Goal: Information Seeking & Learning: Learn about a topic

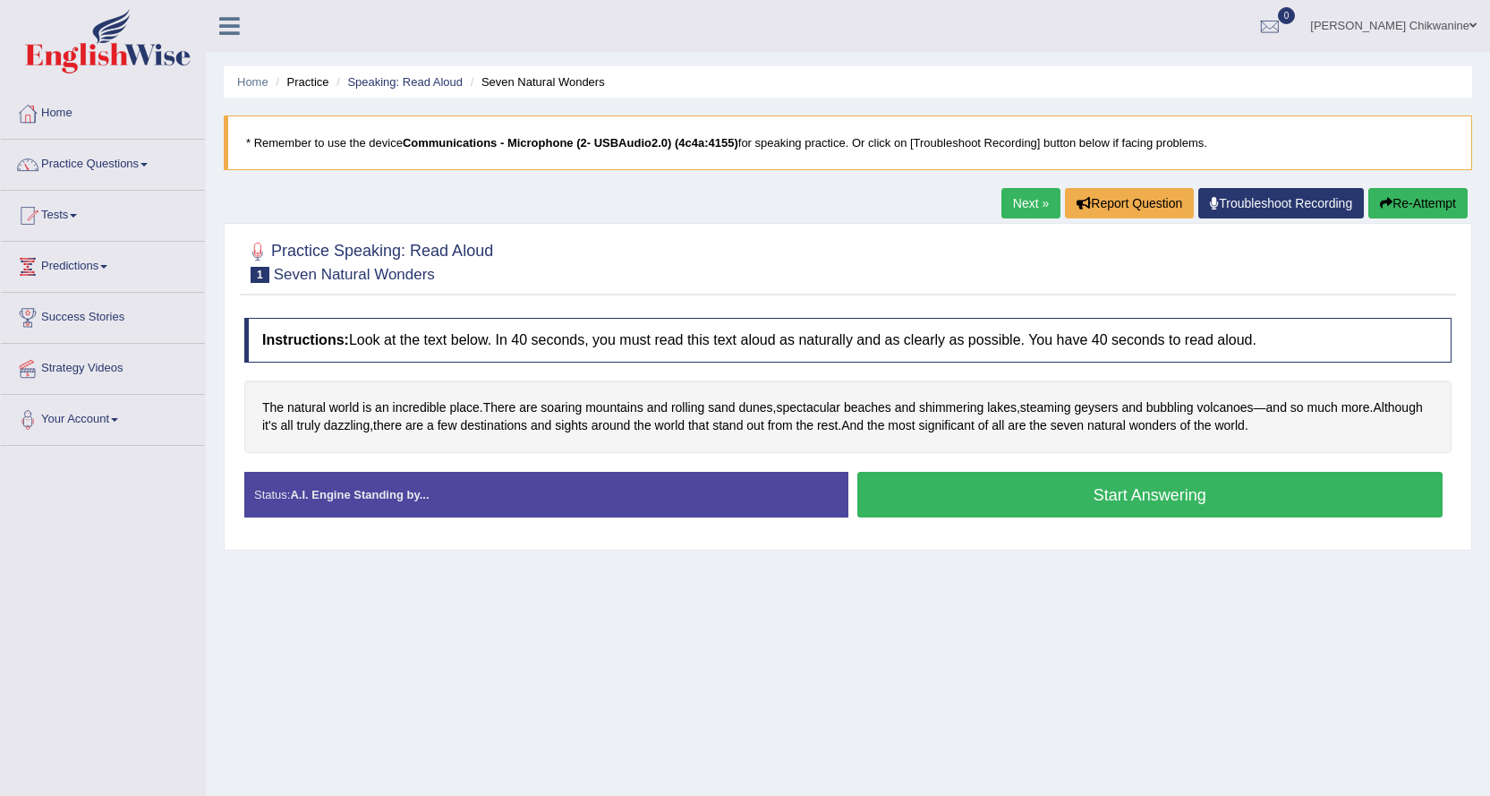
click at [1064, 493] on button "Start Answering" at bounding box center [1151, 495] width 586 height 46
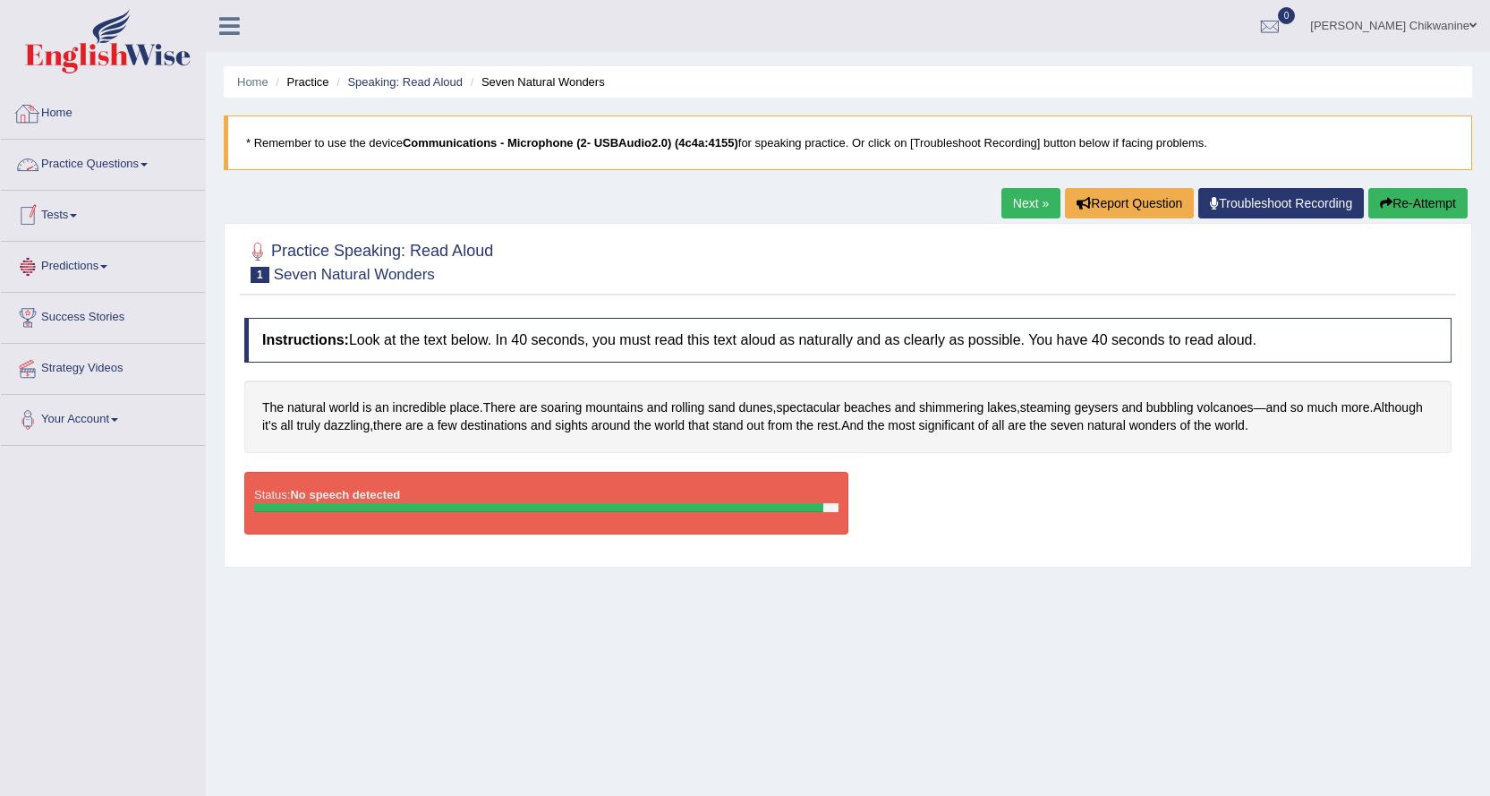
click at [127, 164] on link "Practice Questions" at bounding box center [103, 162] width 204 height 45
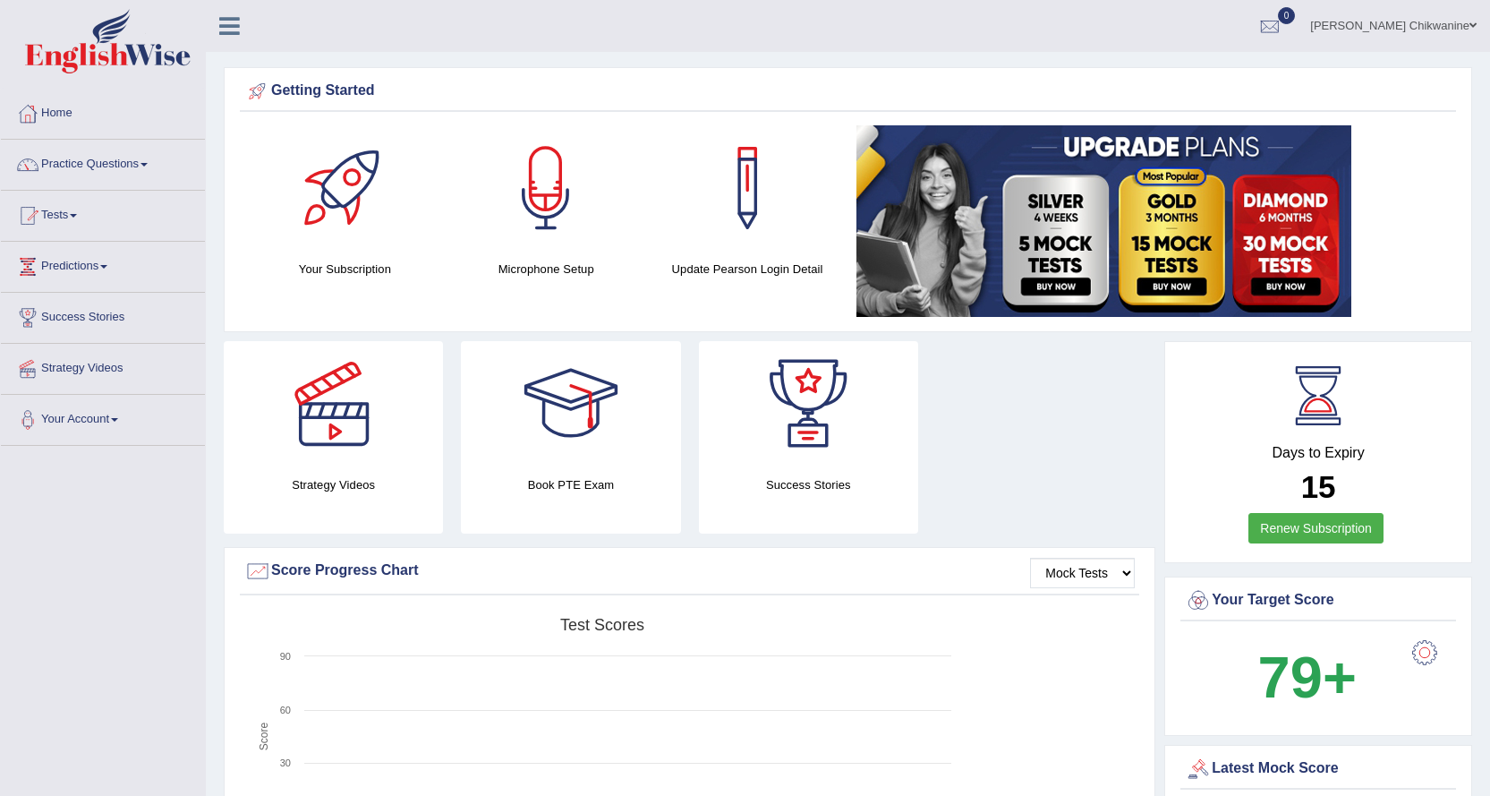
click at [1430, 27] on link "[PERSON_NAME] Chikwanine" at bounding box center [1393, 23] width 193 height 47
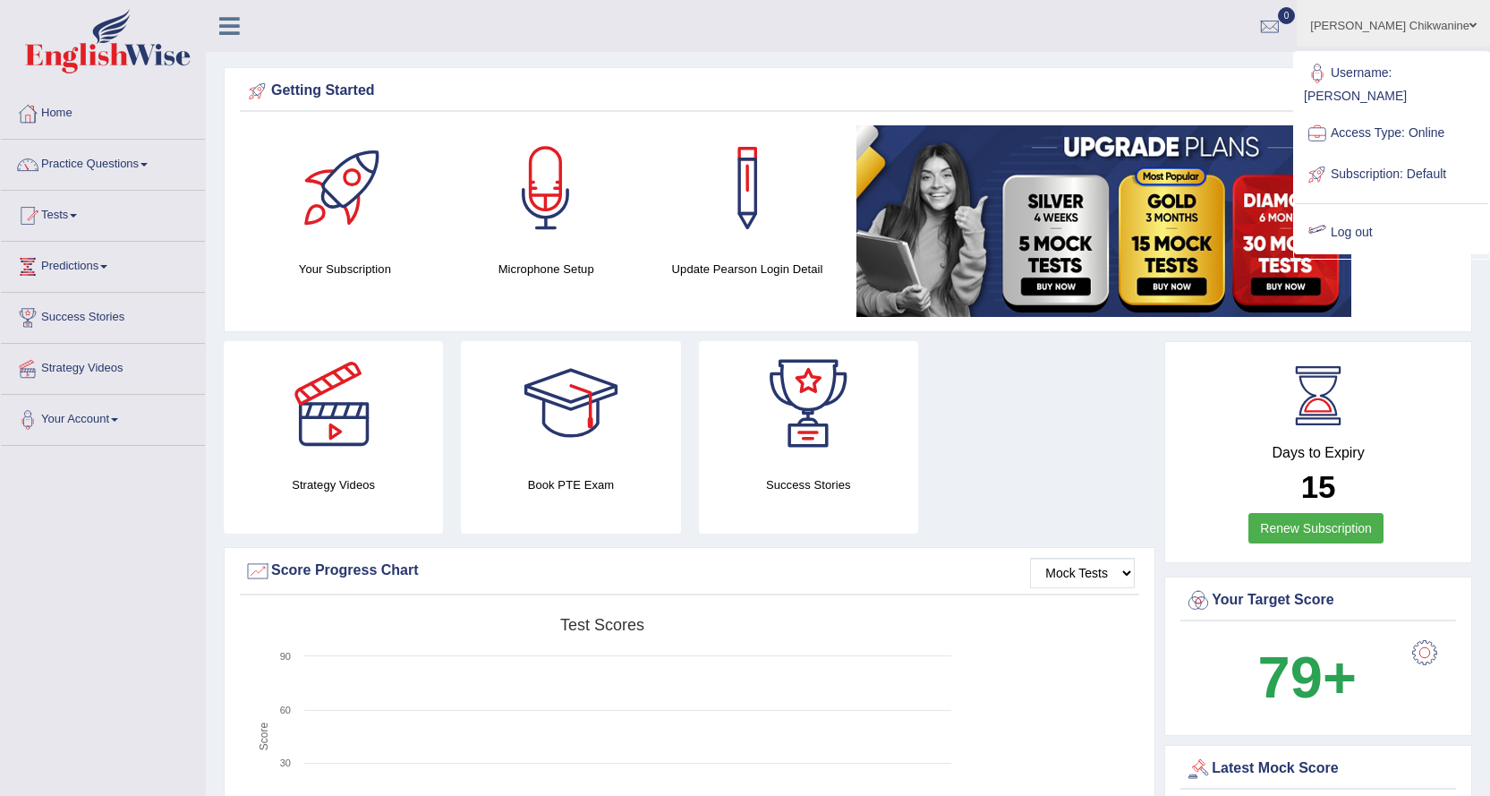
click at [1356, 236] on link "Log out" at bounding box center [1391, 232] width 193 height 41
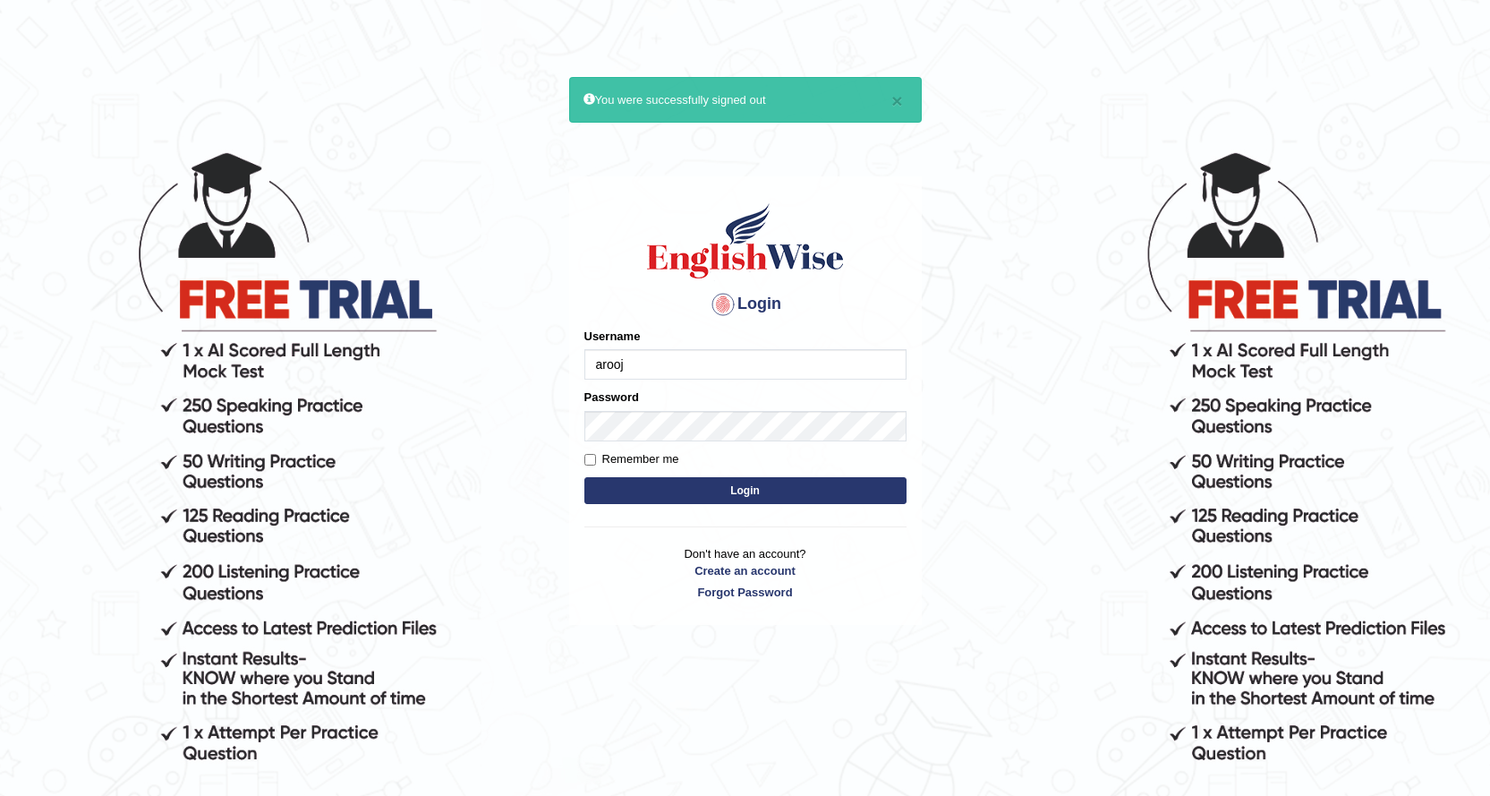
type input "arooj"
click at [734, 488] on button "Login" at bounding box center [746, 490] width 322 height 27
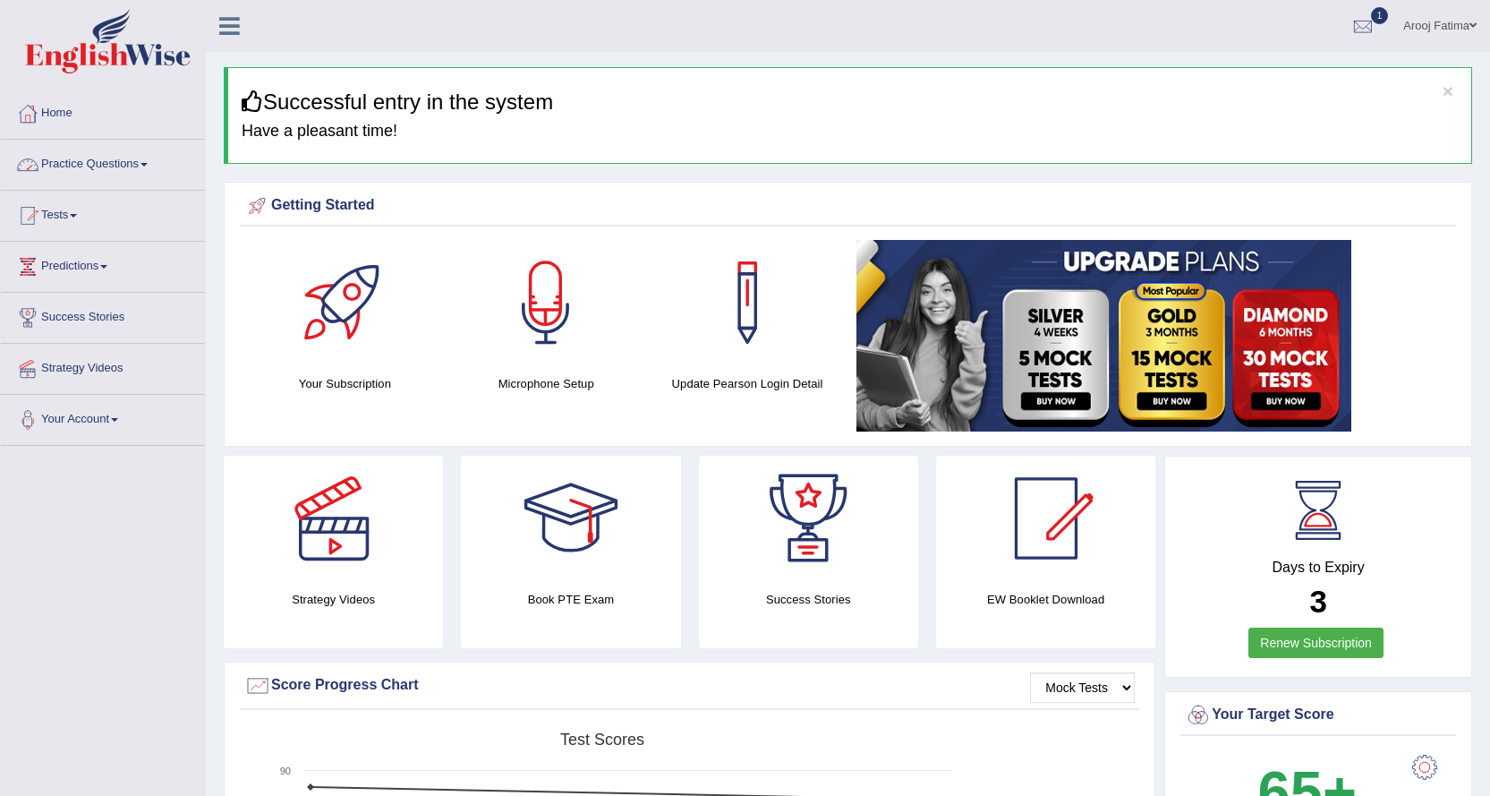
click at [123, 166] on link "Practice Questions" at bounding box center [103, 162] width 204 height 45
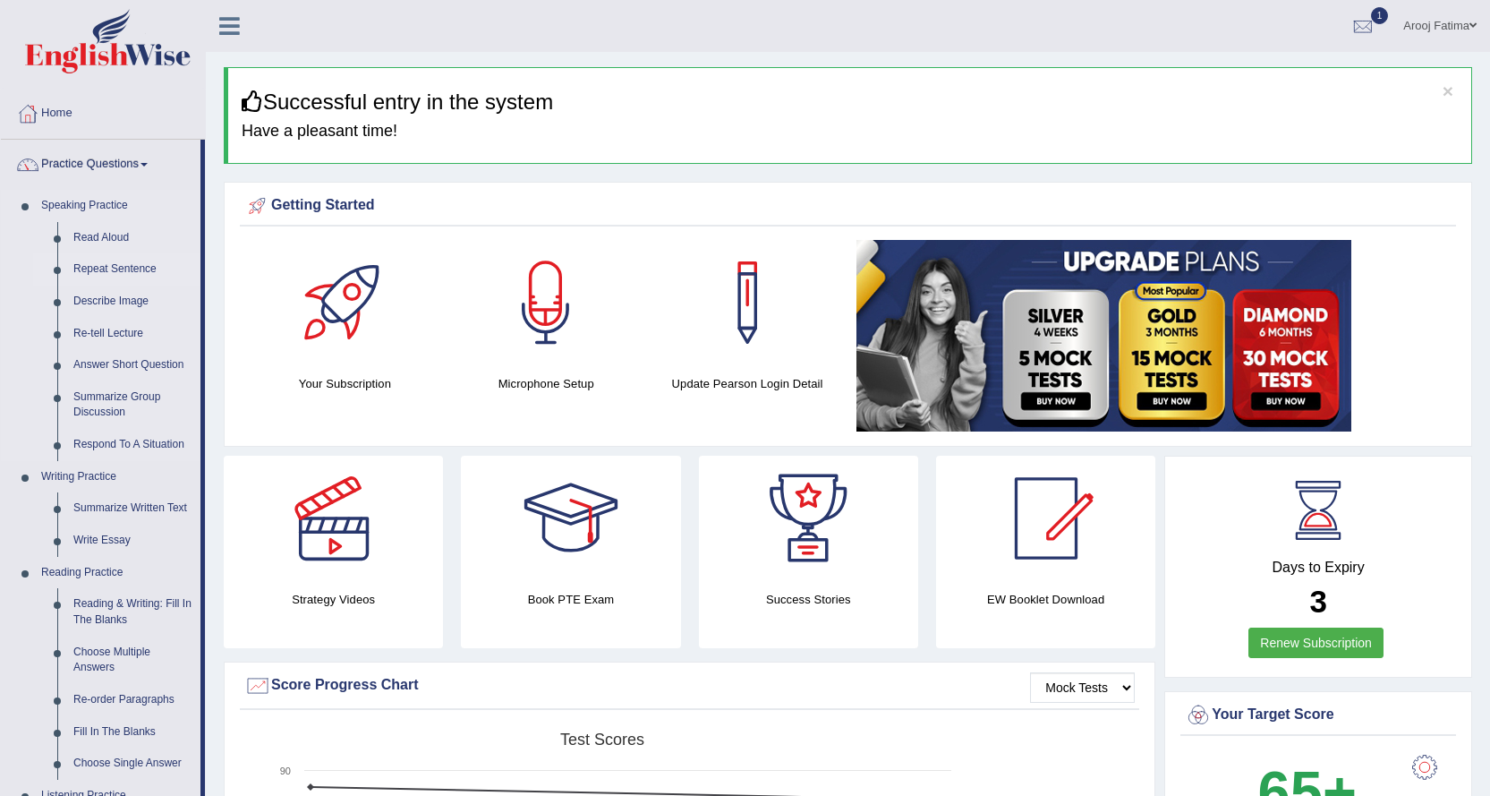
click at [116, 269] on link "Repeat Sentence" at bounding box center [132, 269] width 135 height 32
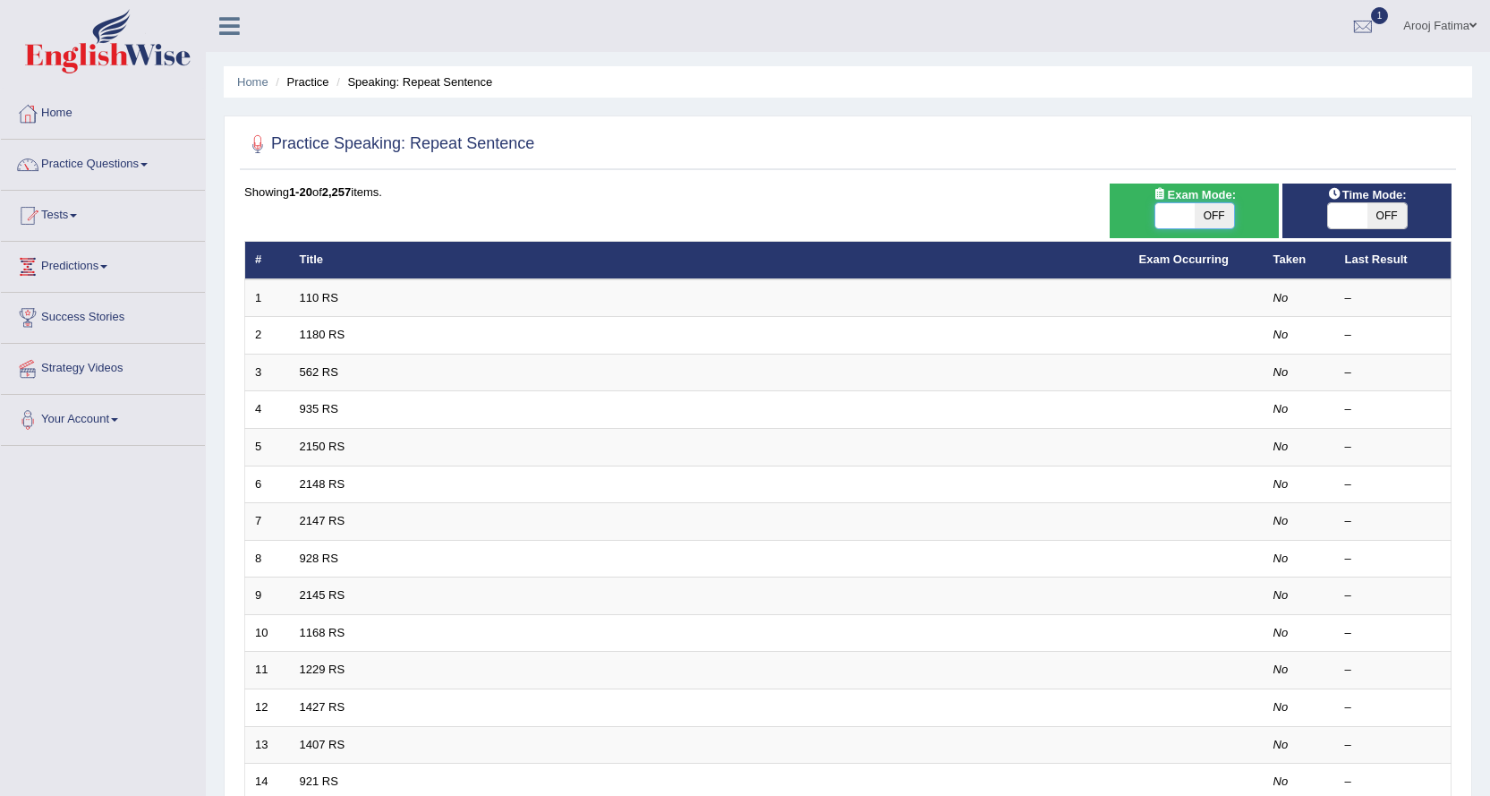
drag, startPoint x: 1172, startPoint y: 218, endPoint x: 1183, endPoint y: 219, distance: 11.7
click at [1173, 219] on span at bounding box center [1175, 215] width 39 height 25
click at [1184, 214] on span at bounding box center [1175, 215] width 39 height 25
checkbox input "true"
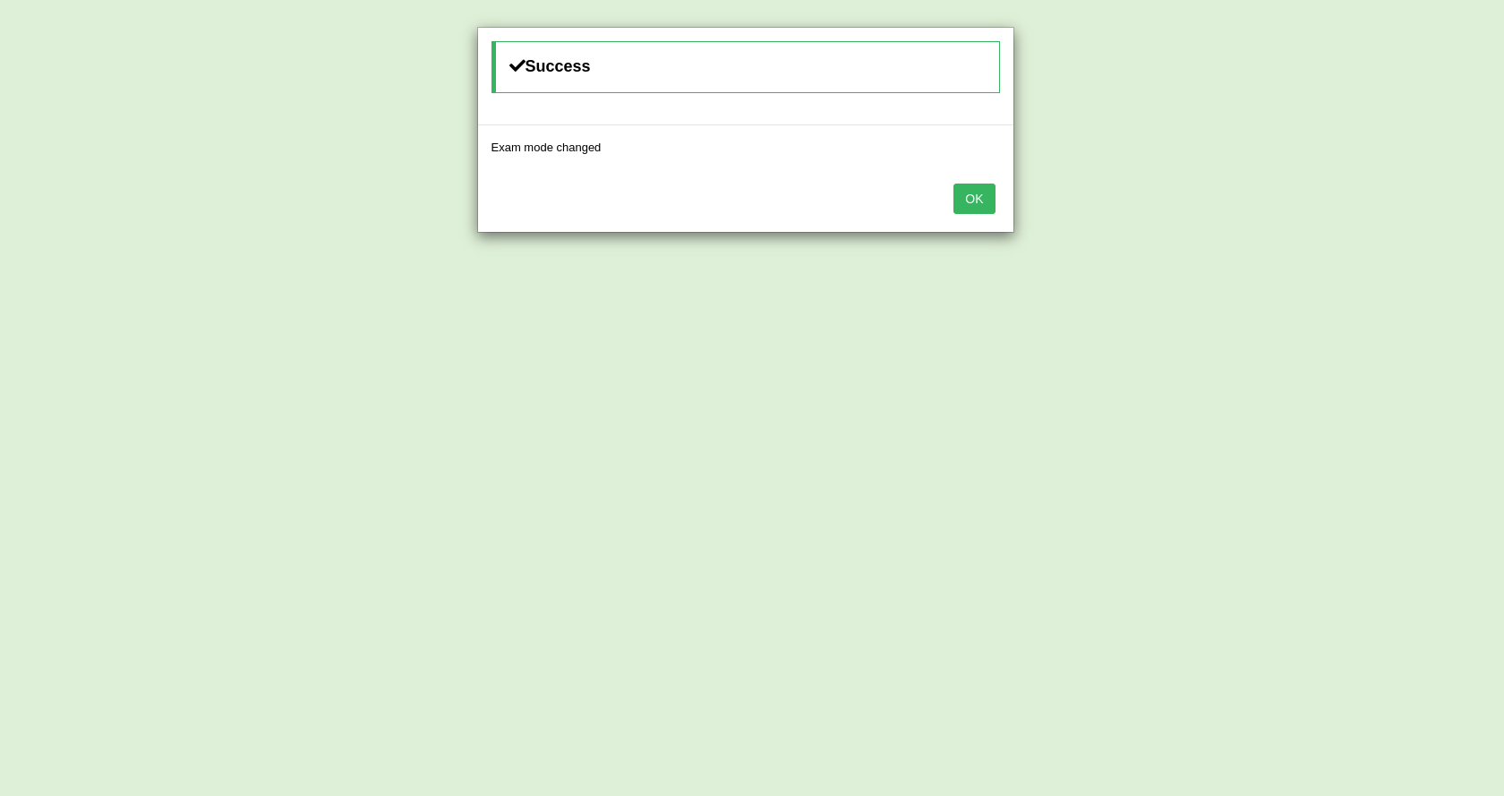
click at [985, 201] on button "OK" at bounding box center [973, 198] width 41 height 30
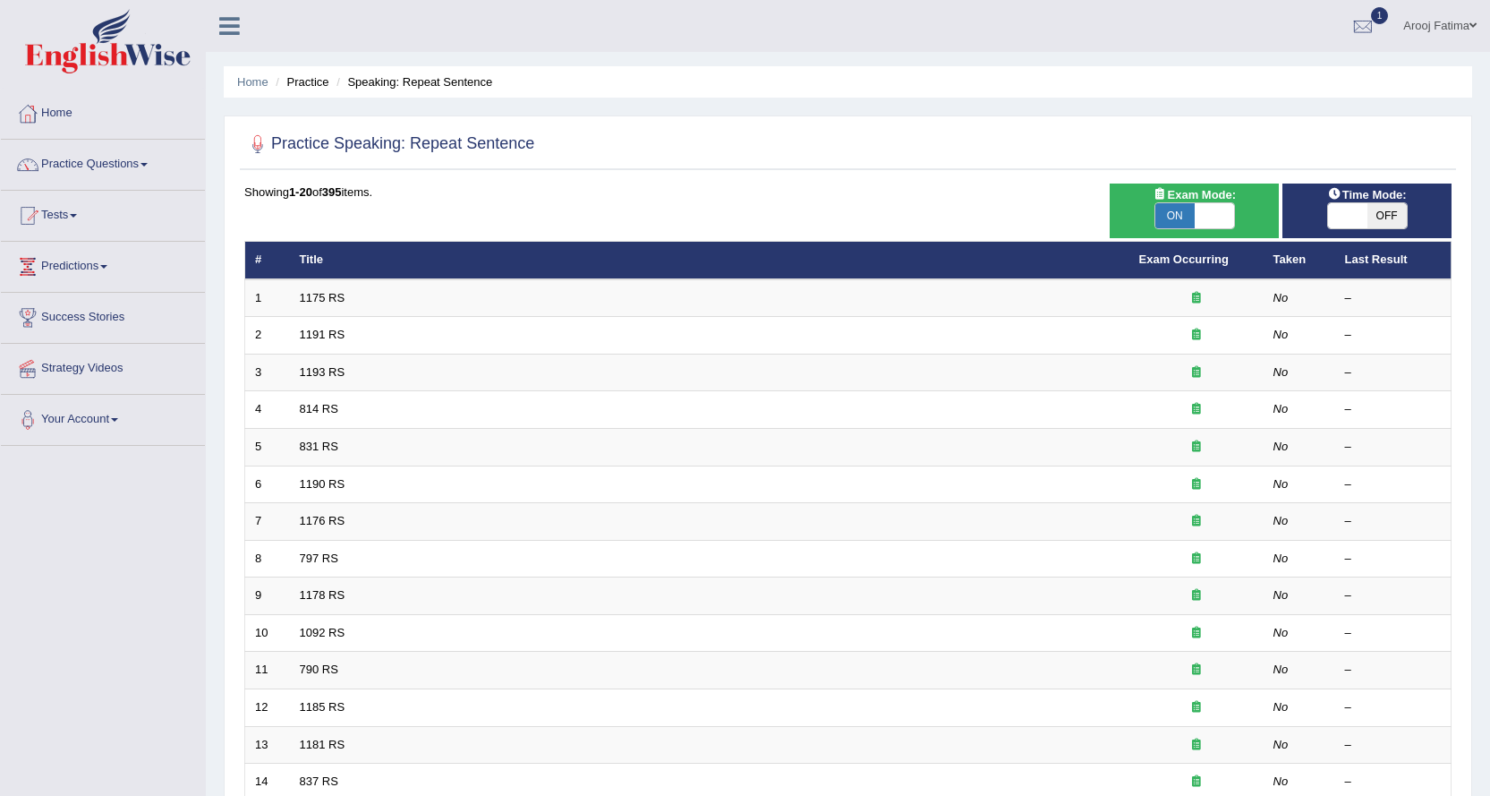
click at [1338, 215] on span at bounding box center [1347, 215] width 39 height 25
checkbox input "true"
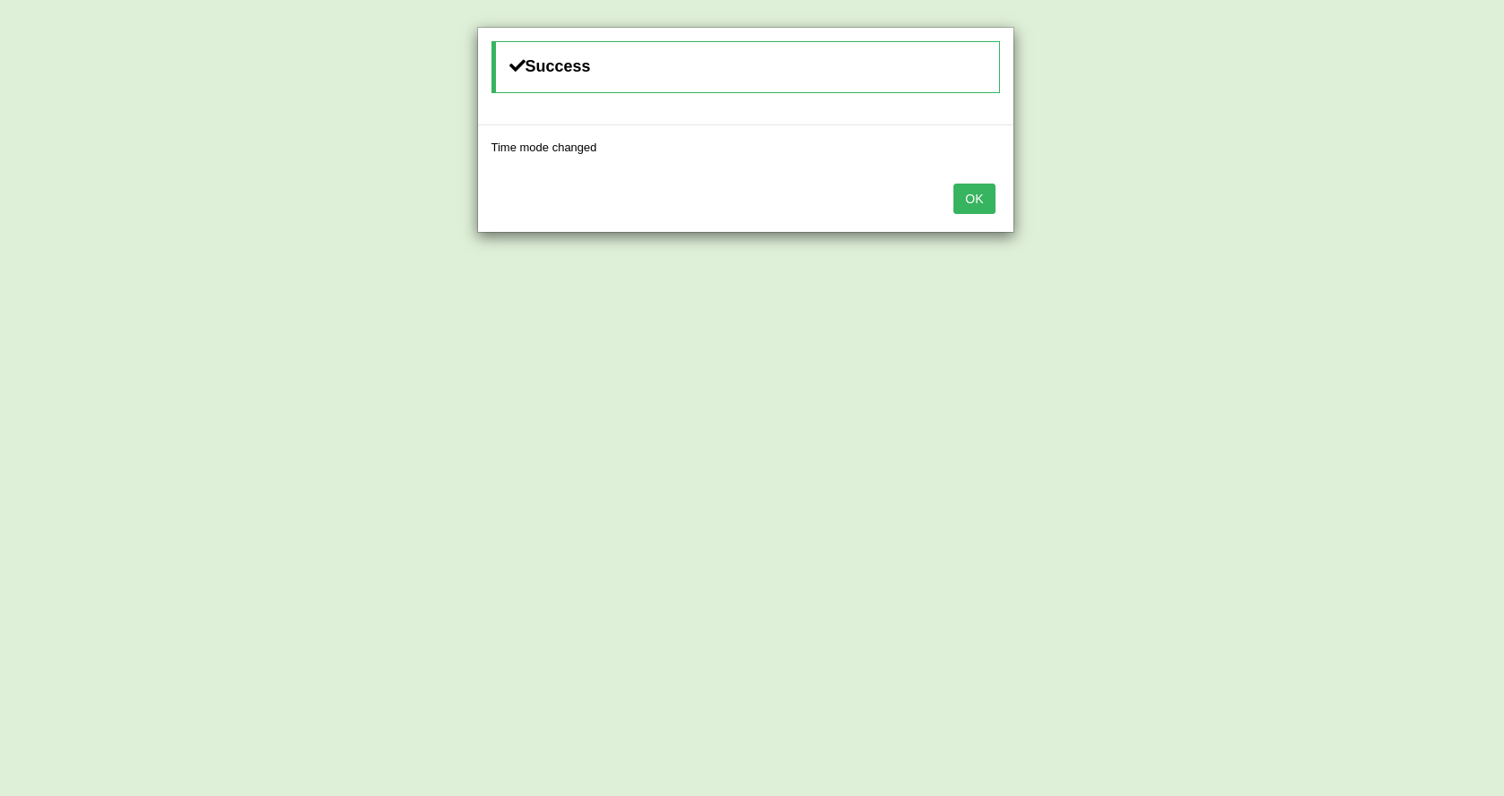
click at [967, 201] on button "OK" at bounding box center [973, 198] width 41 height 30
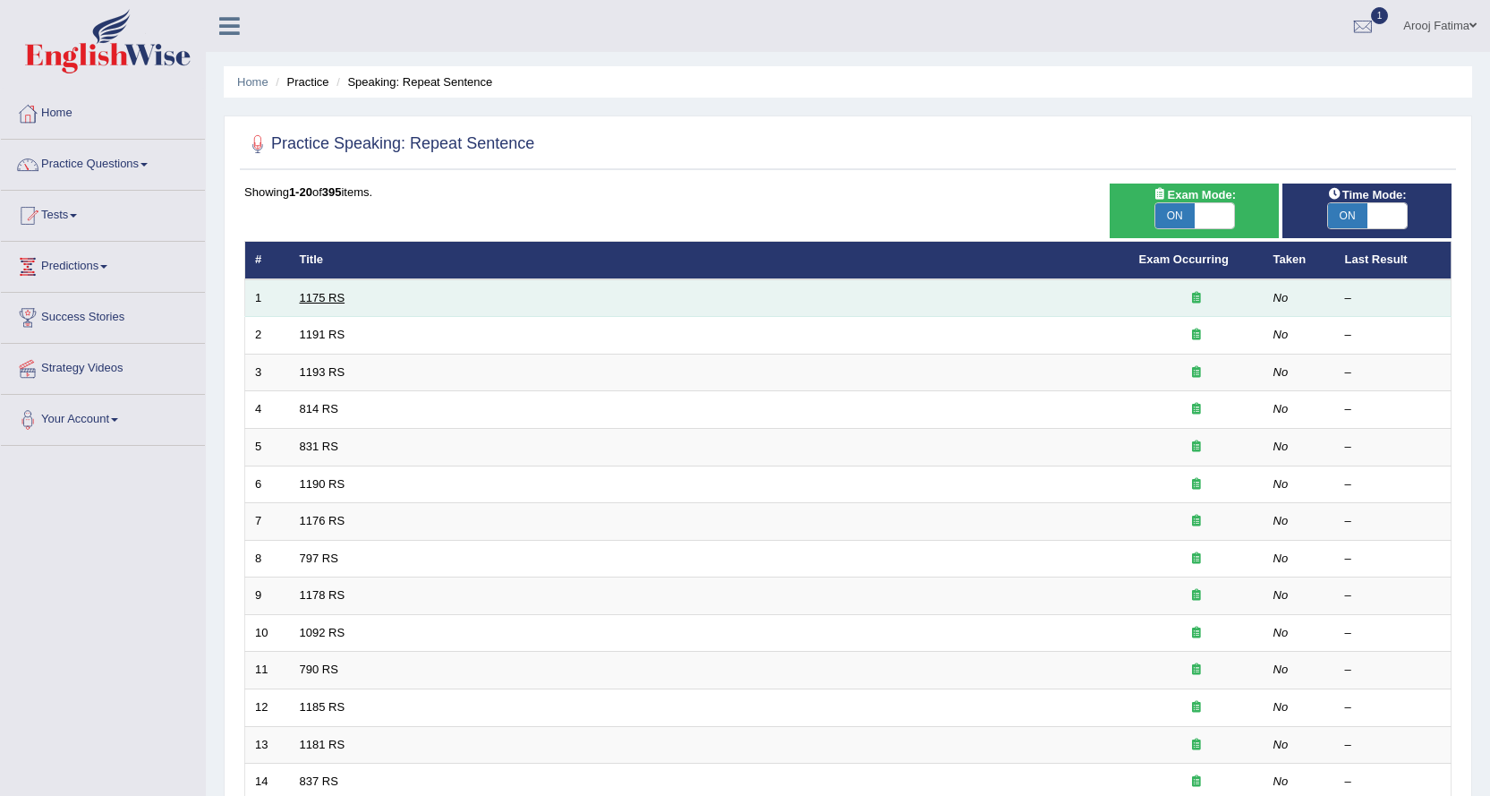
click at [335, 300] on link "1175 RS" at bounding box center [323, 297] width 46 height 13
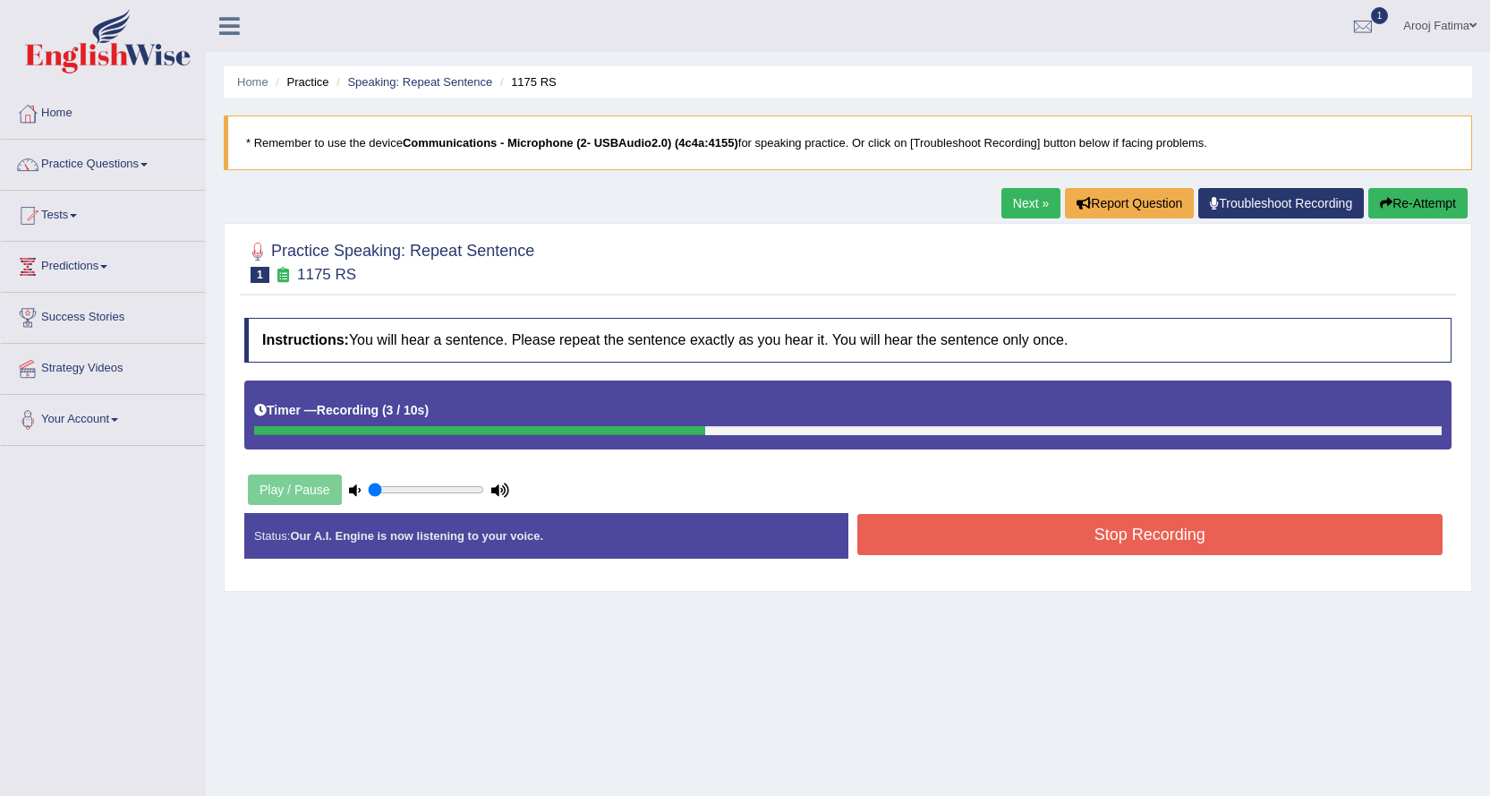
click at [1154, 535] on button "Stop Recording" at bounding box center [1151, 534] width 586 height 41
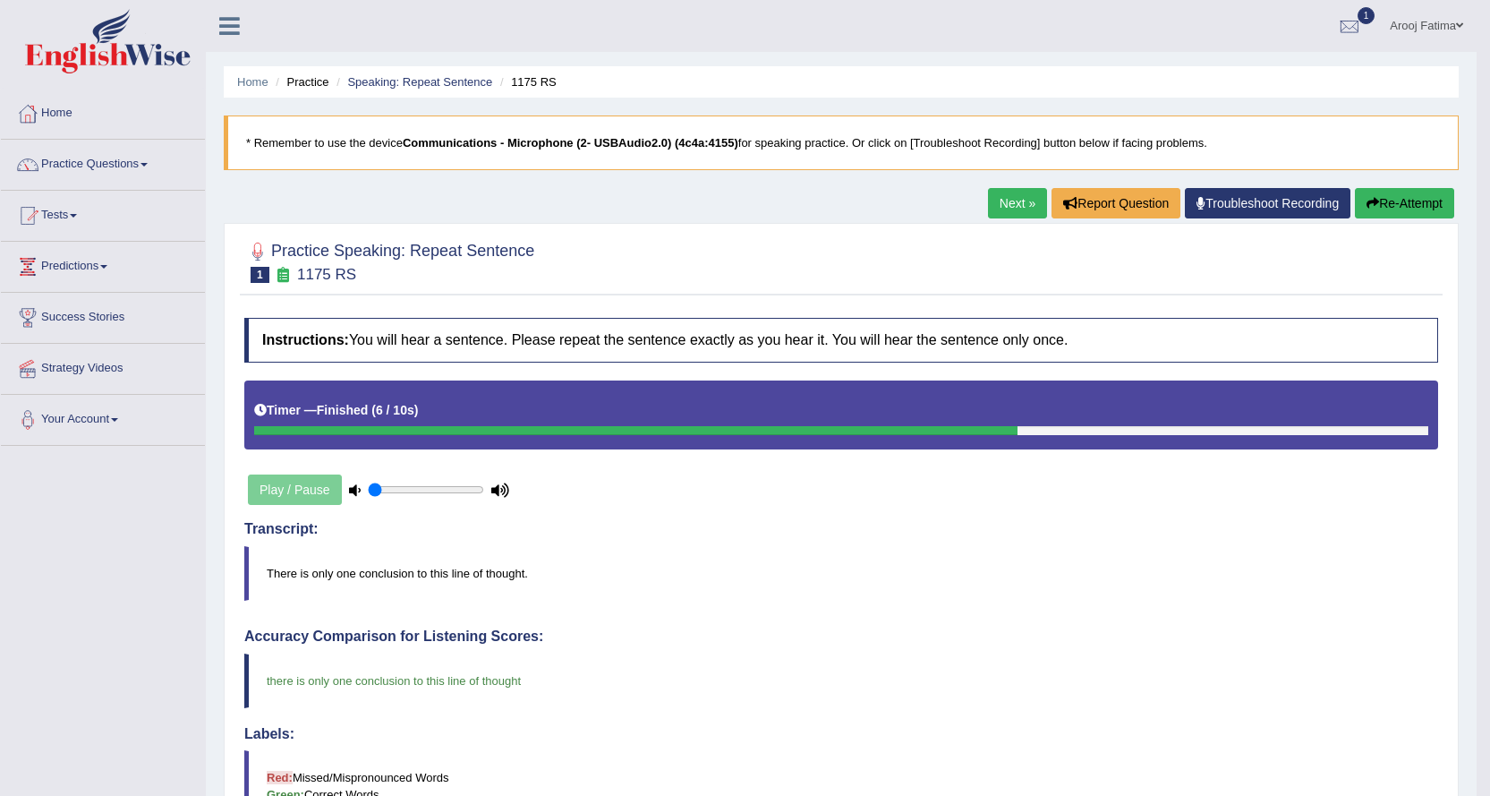
click at [993, 213] on link "Next »" at bounding box center [1017, 203] width 59 height 30
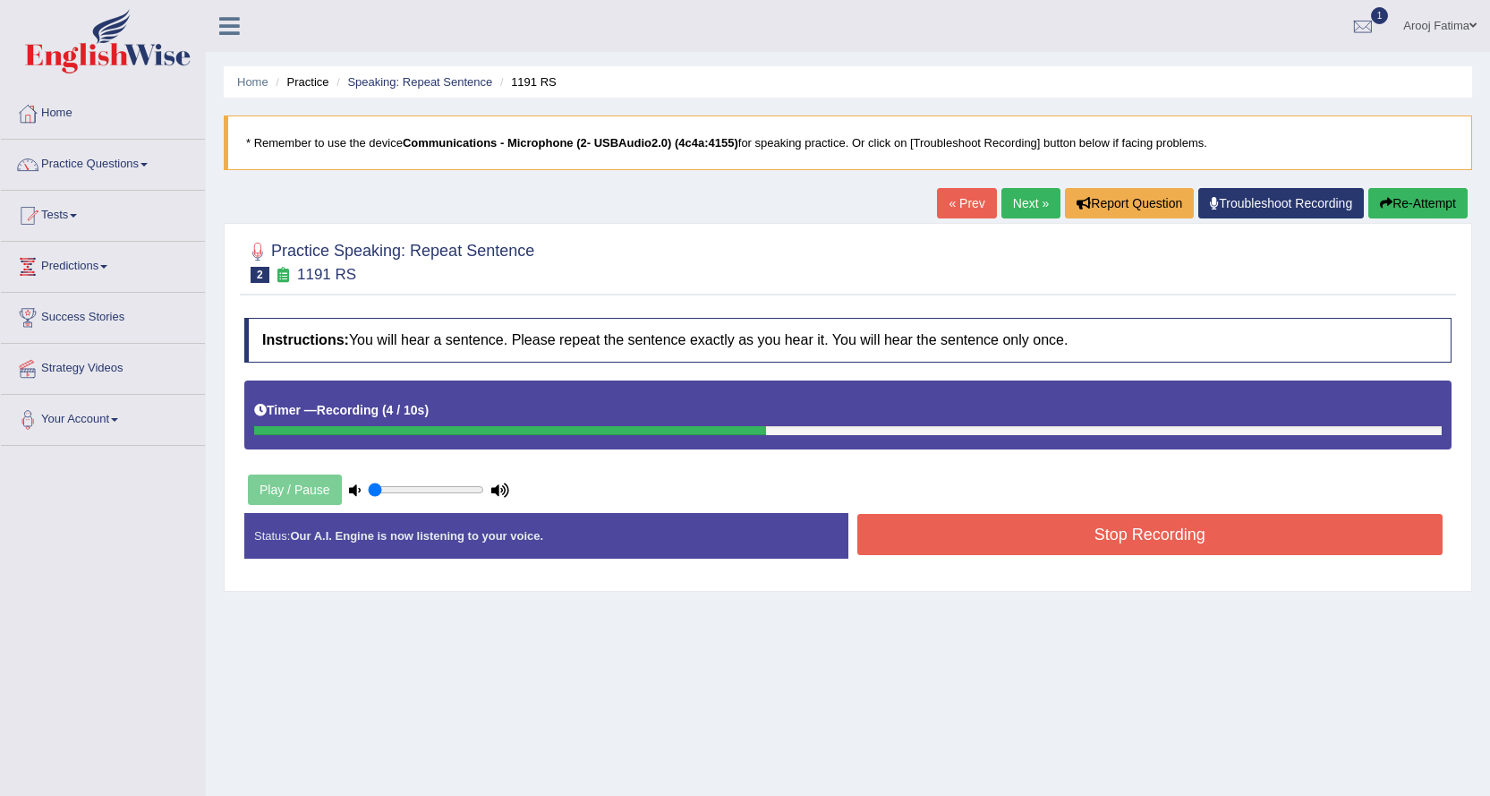
click at [1122, 530] on button "Stop Recording" at bounding box center [1151, 534] width 586 height 41
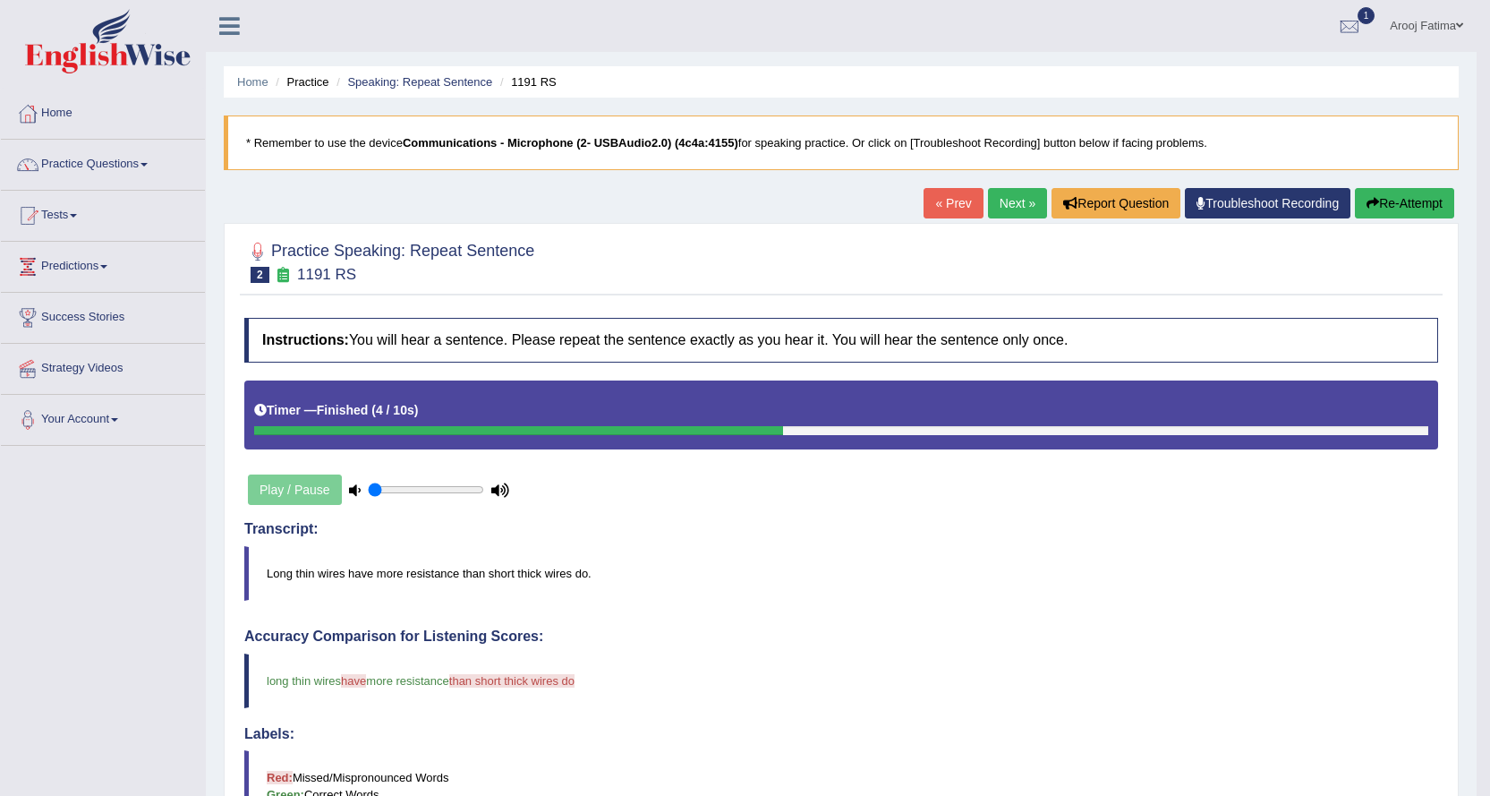
click at [1010, 201] on link "Next »" at bounding box center [1017, 203] width 59 height 30
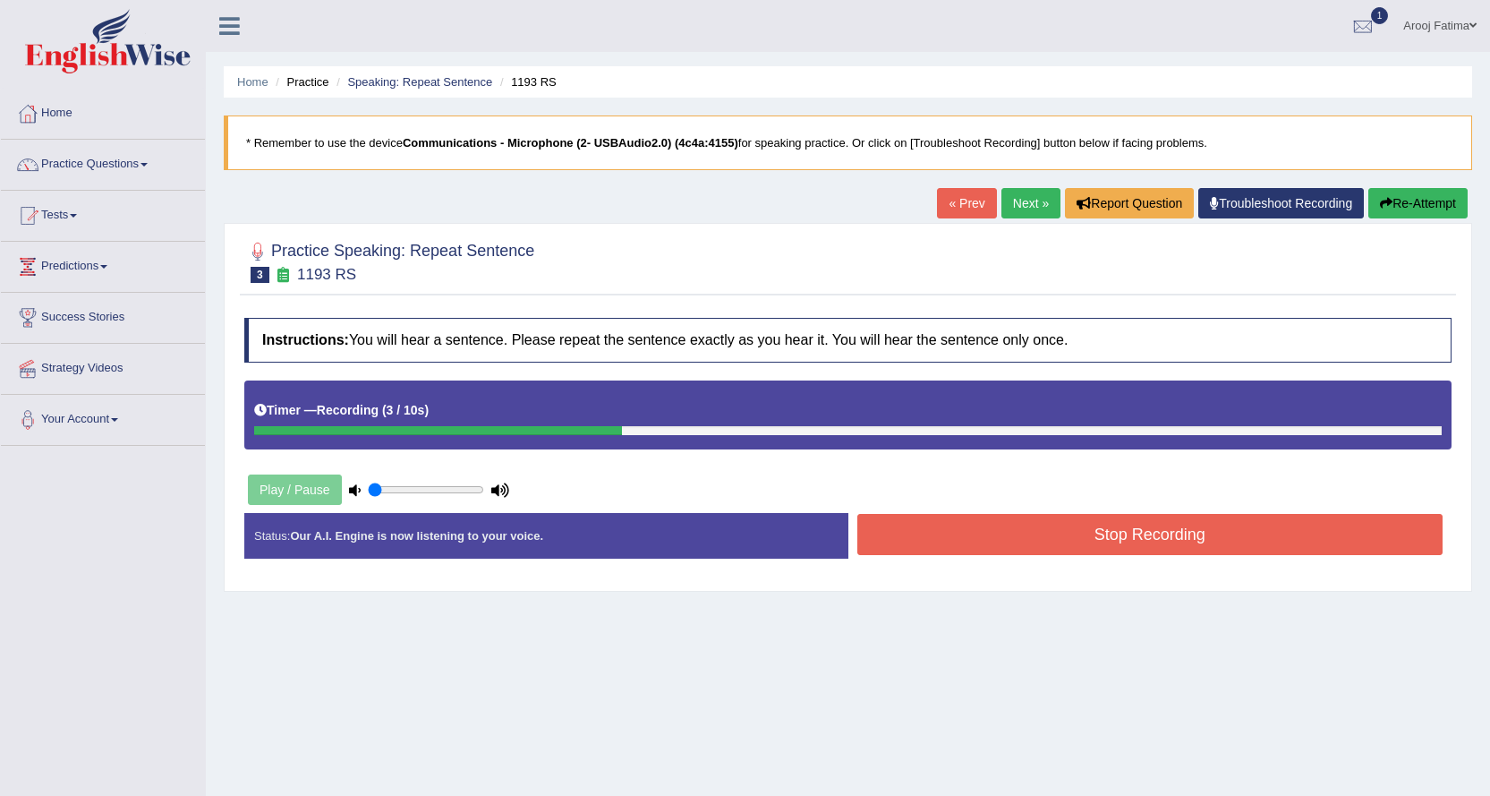
click at [1139, 532] on button "Stop Recording" at bounding box center [1151, 534] width 586 height 41
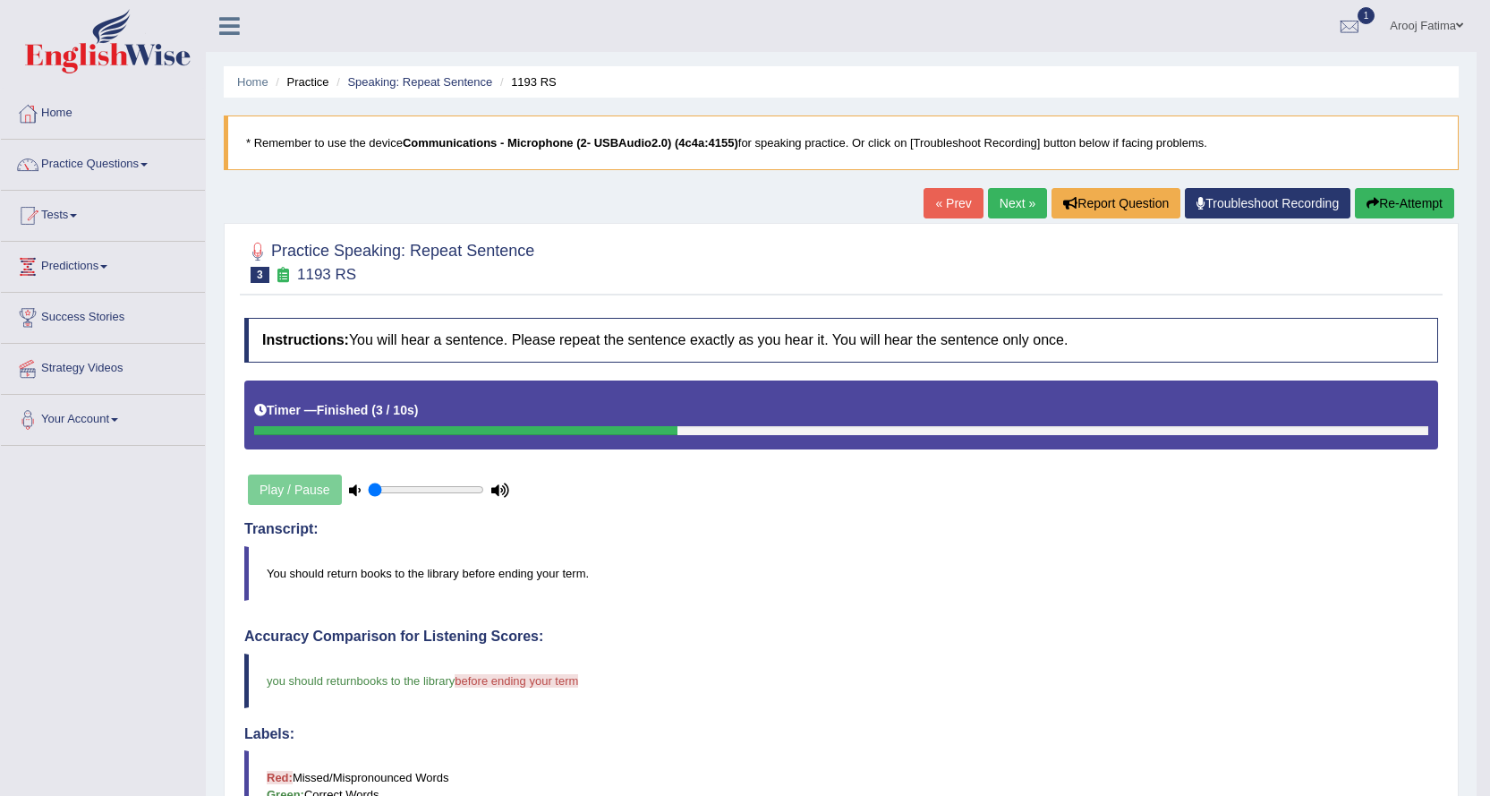
click at [1003, 200] on link "Next »" at bounding box center [1017, 203] width 59 height 30
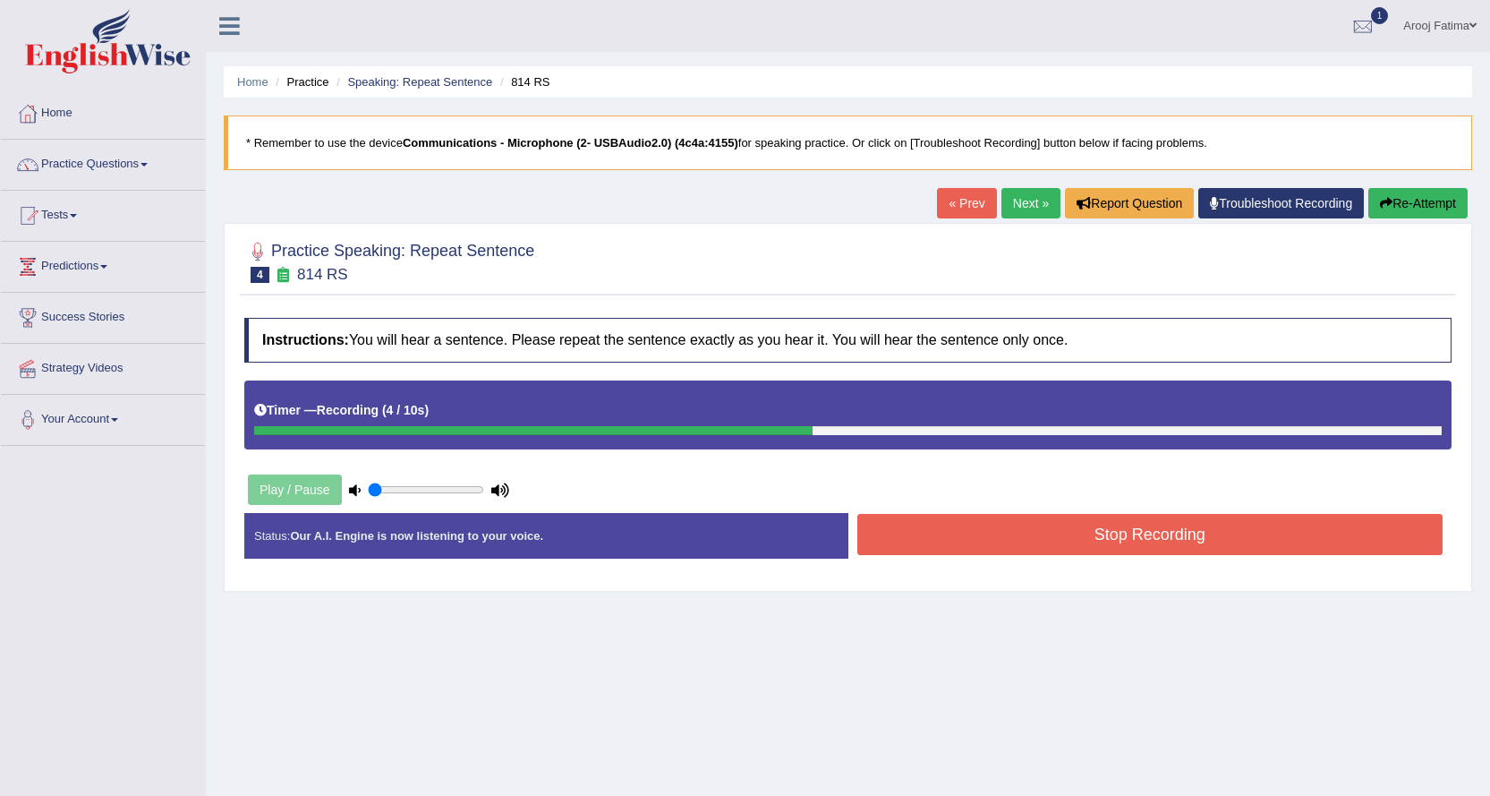
click at [1069, 529] on button "Stop Recording" at bounding box center [1151, 534] width 586 height 41
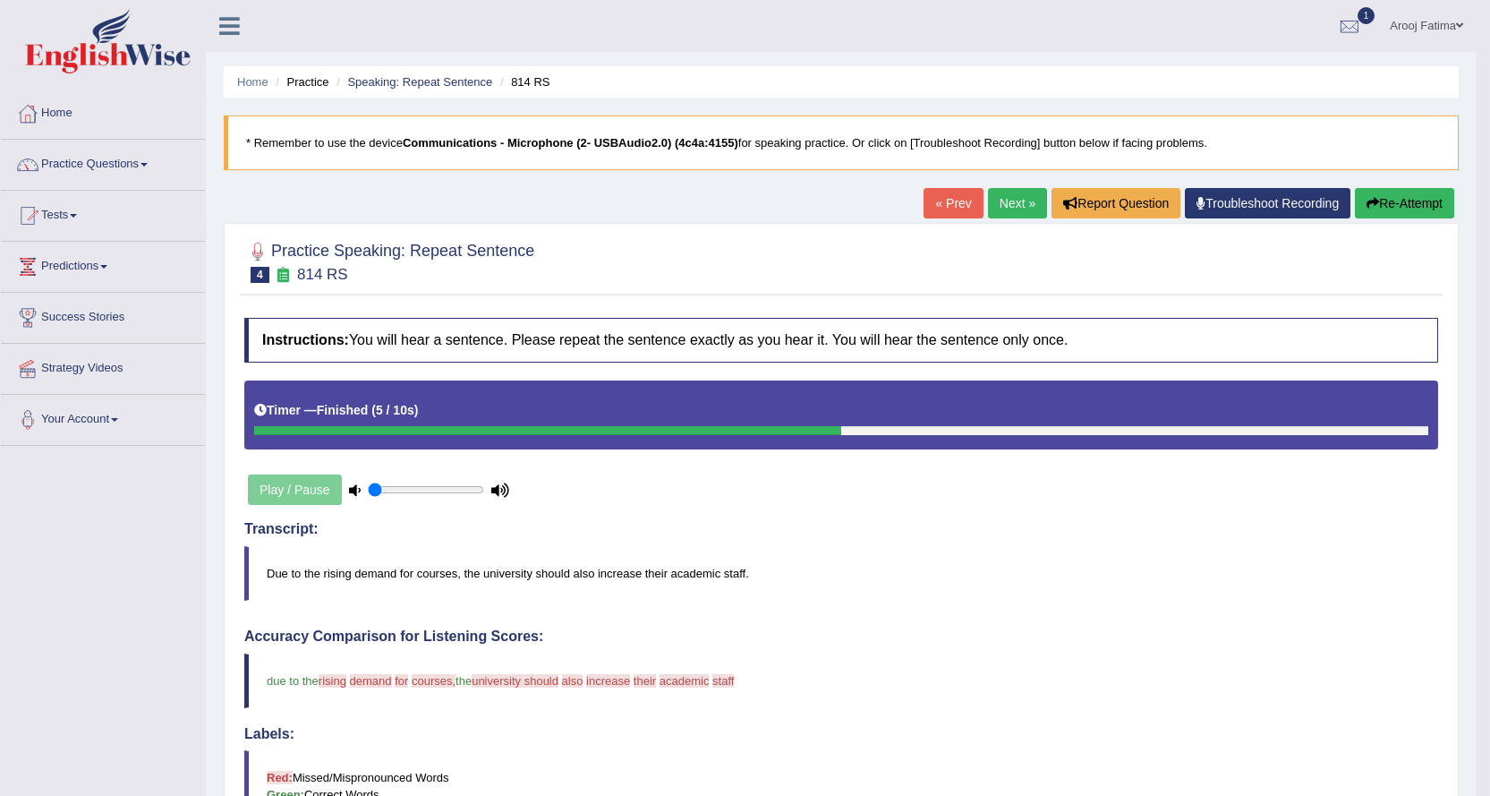
click at [1003, 202] on link "Next »" at bounding box center [1017, 203] width 59 height 30
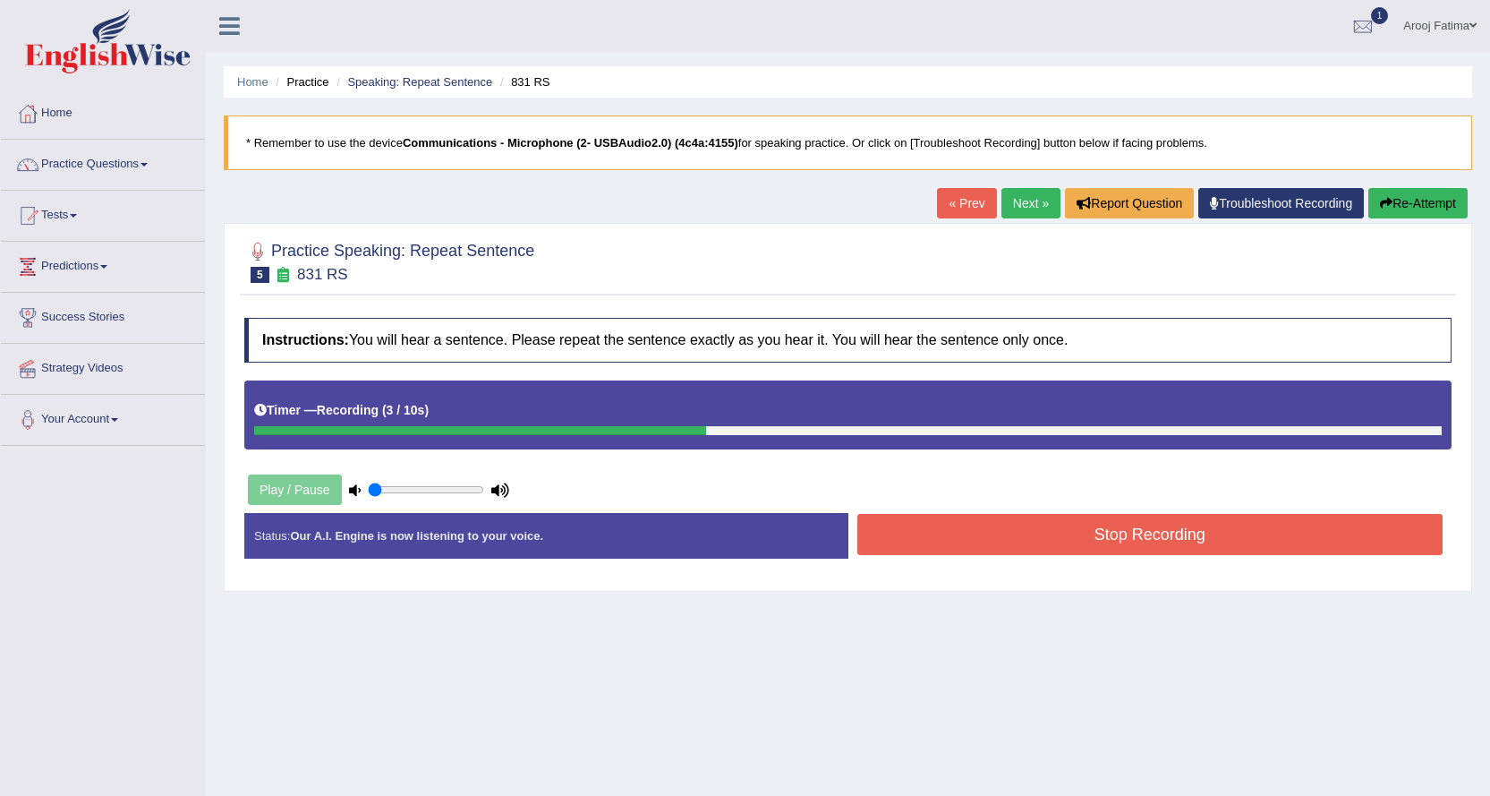
click at [1153, 539] on button "Stop Recording" at bounding box center [1151, 534] width 586 height 41
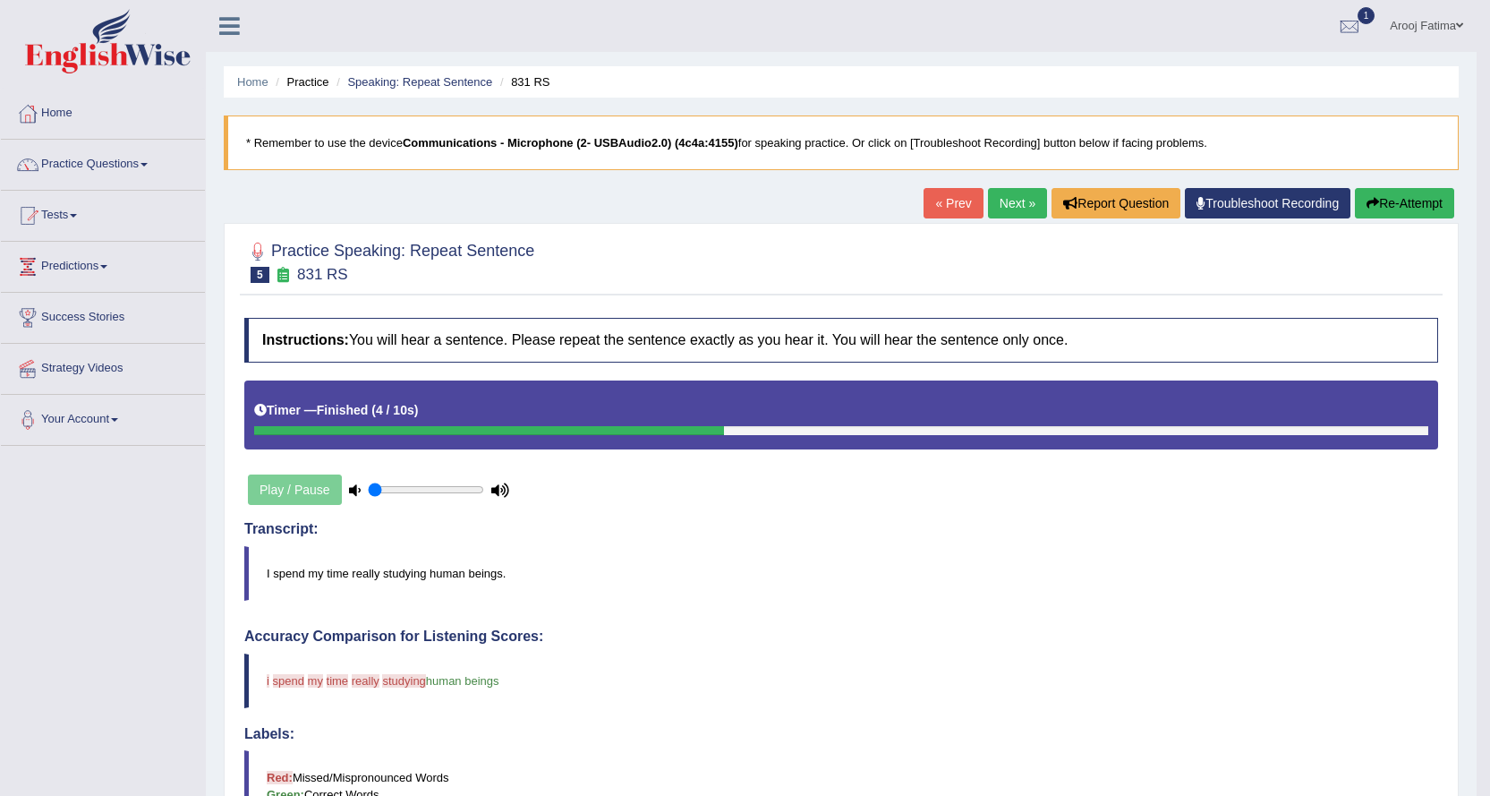
click at [1015, 206] on link "Next »" at bounding box center [1017, 203] width 59 height 30
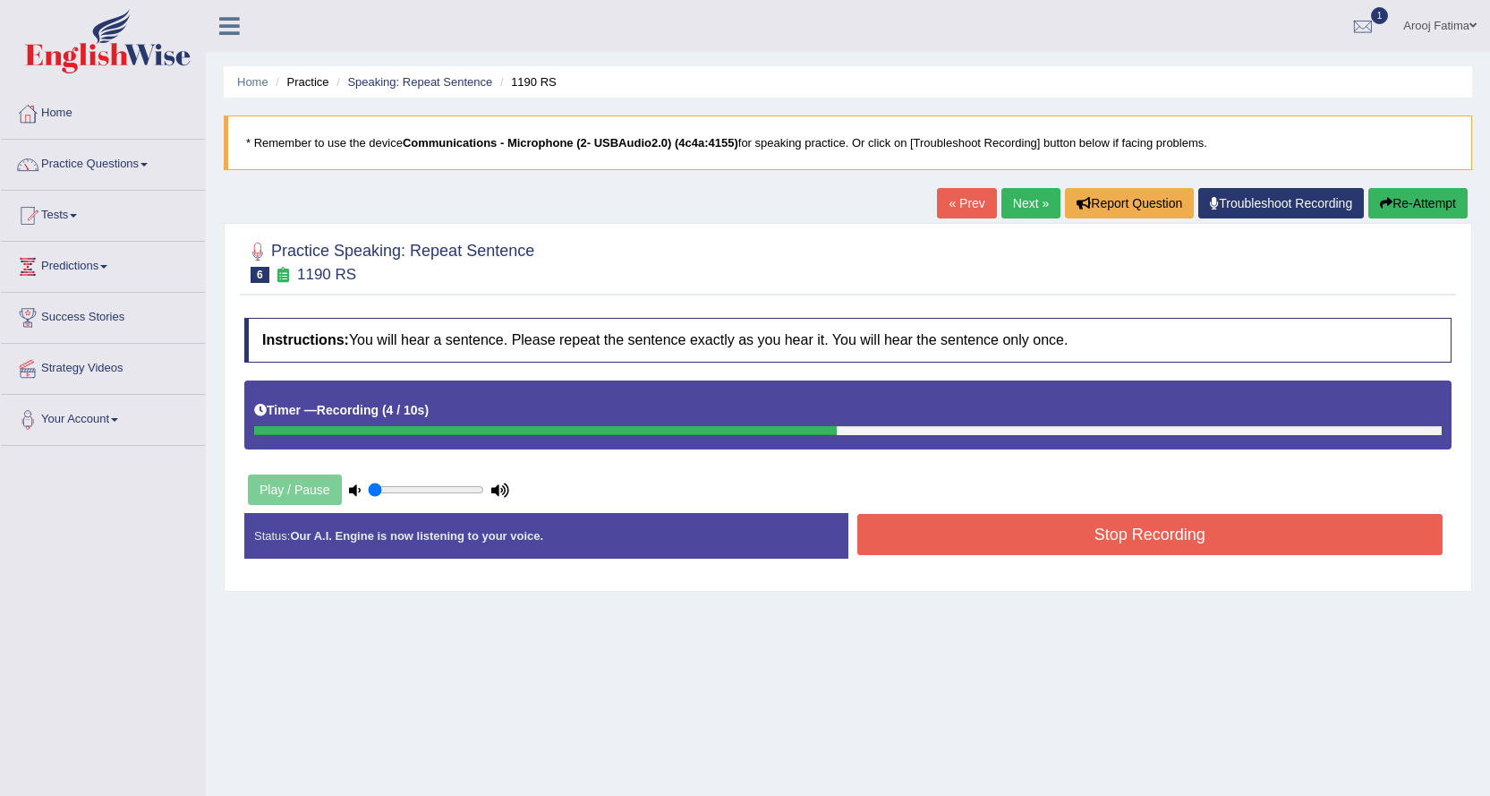
click at [1121, 522] on button "Stop Recording" at bounding box center [1151, 534] width 586 height 41
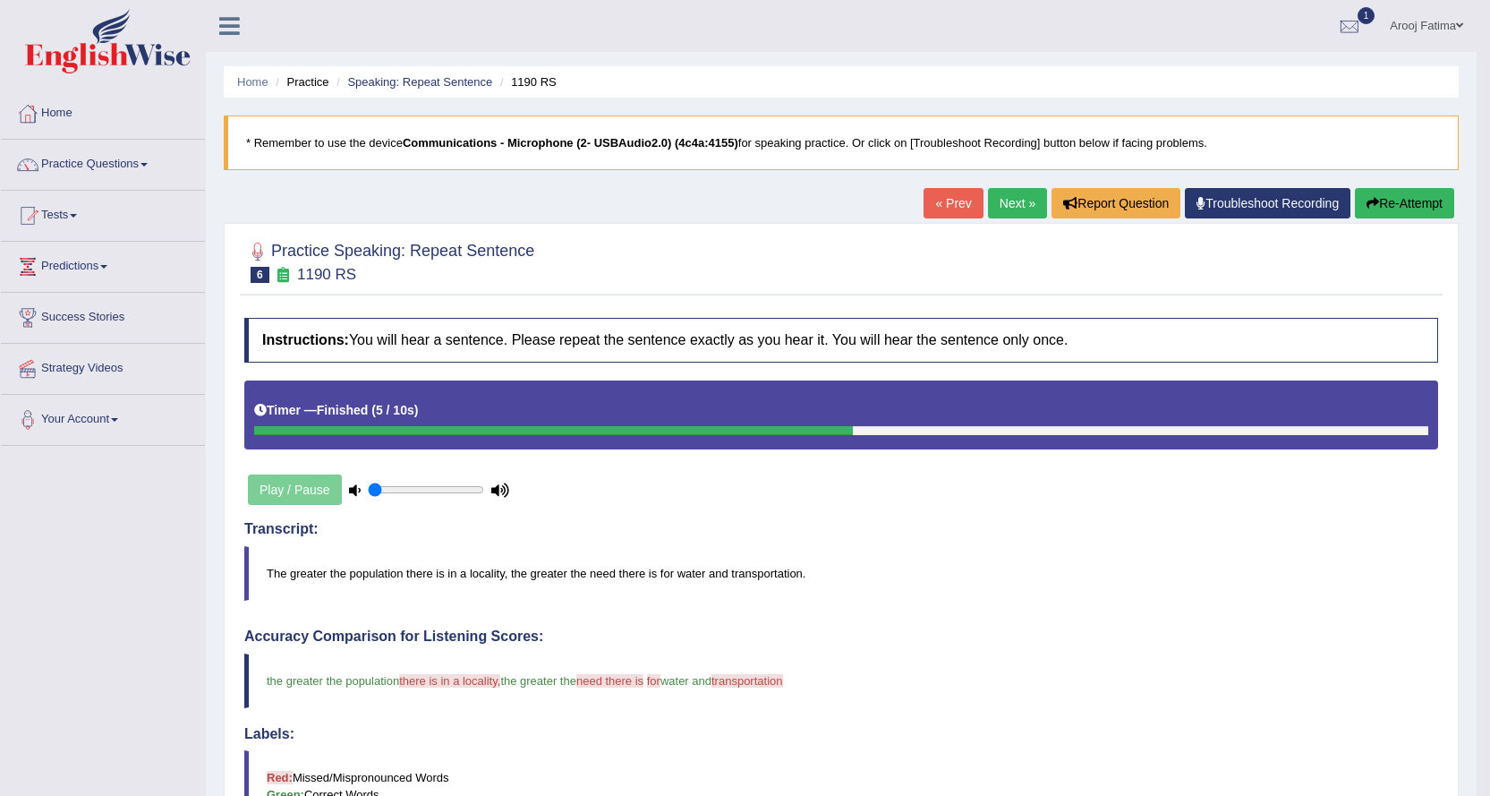
click at [997, 199] on link "Next »" at bounding box center [1017, 203] width 59 height 30
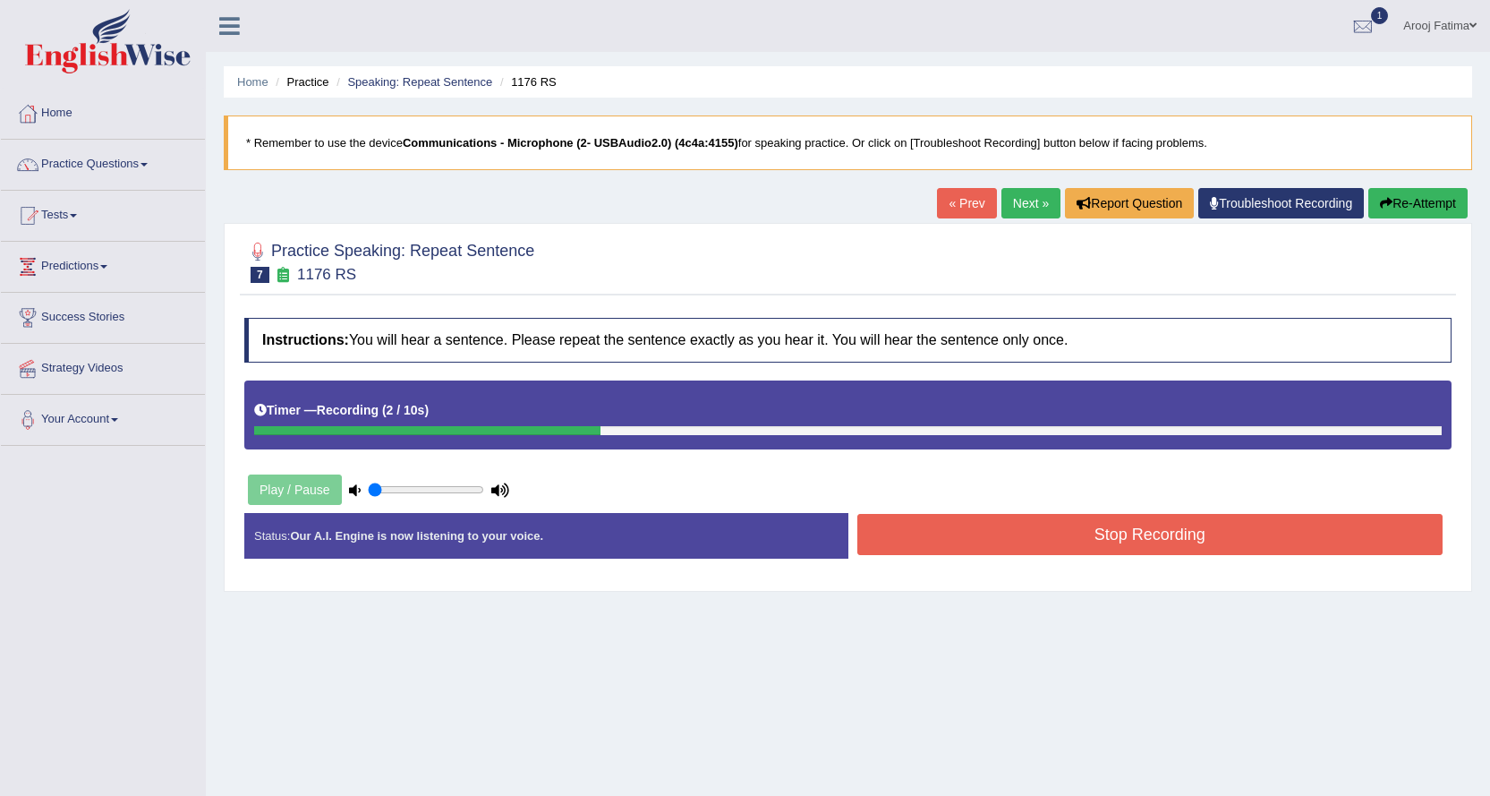
click at [1137, 534] on button "Stop Recording" at bounding box center [1151, 534] width 586 height 41
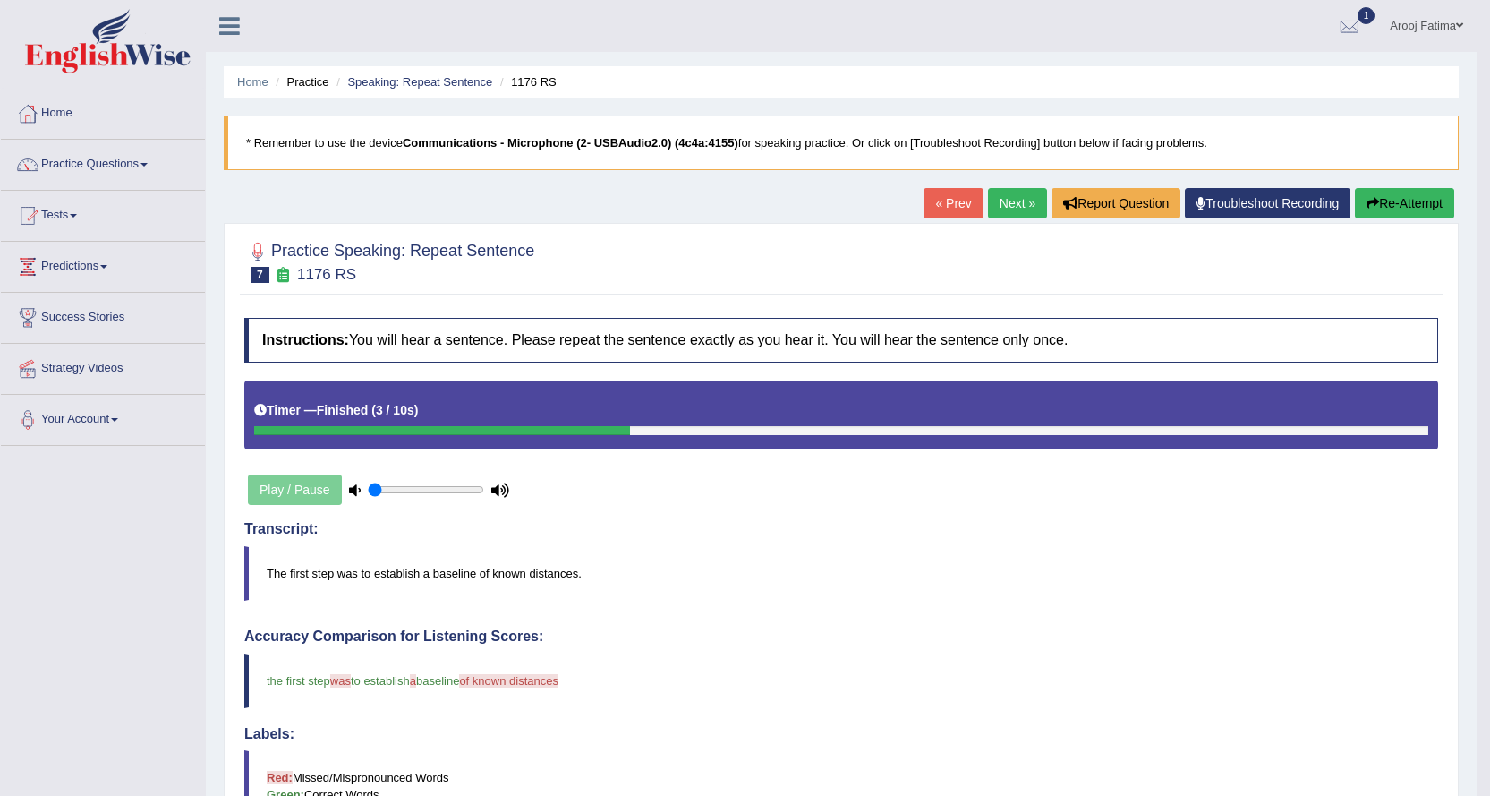
click at [1006, 202] on link "Next »" at bounding box center [1017, 203] width 59 height 30
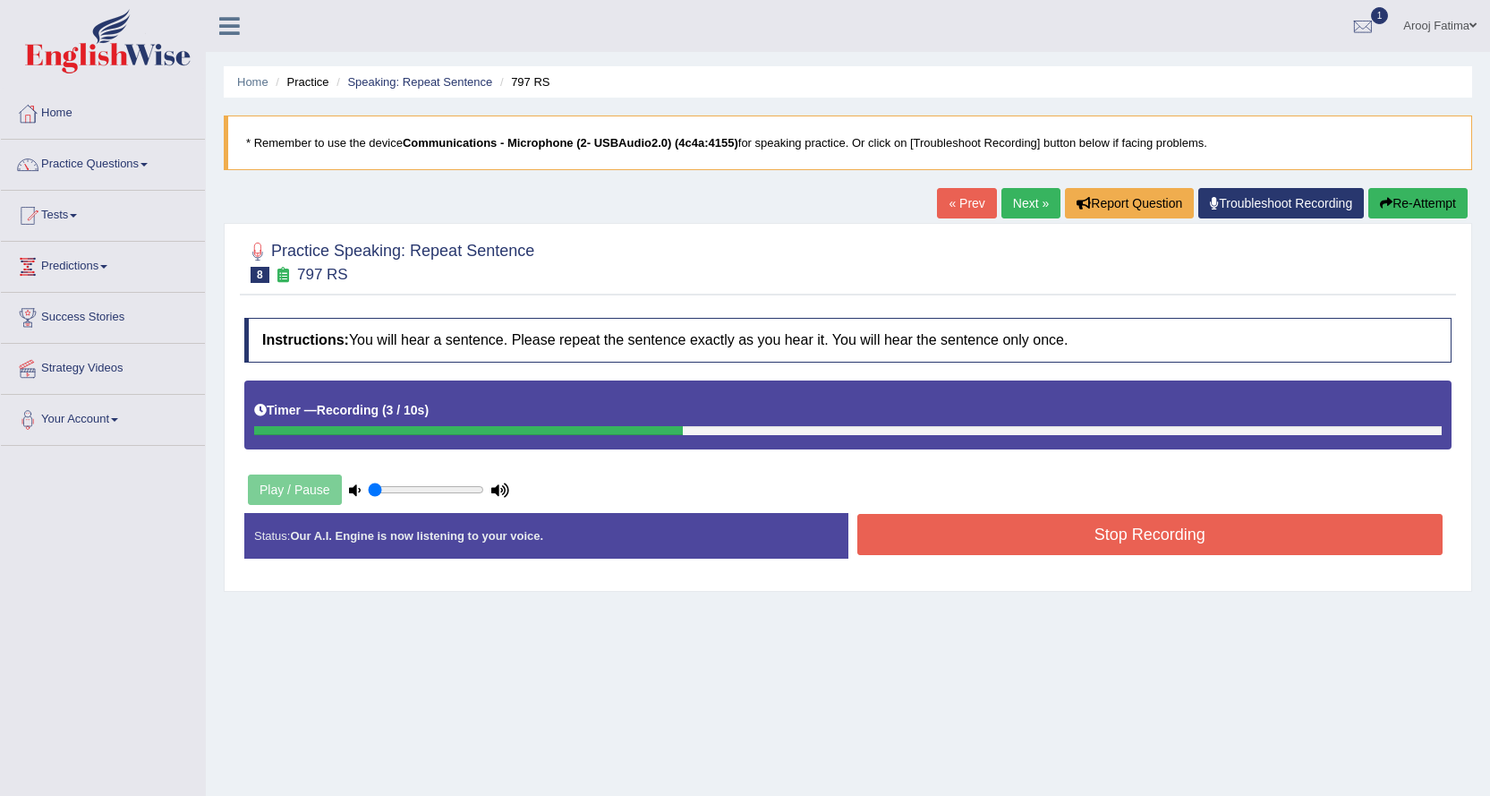
click at [1111, 525] on button "Stop Recording" at bounding box center [1151, 534] width 586 height 41
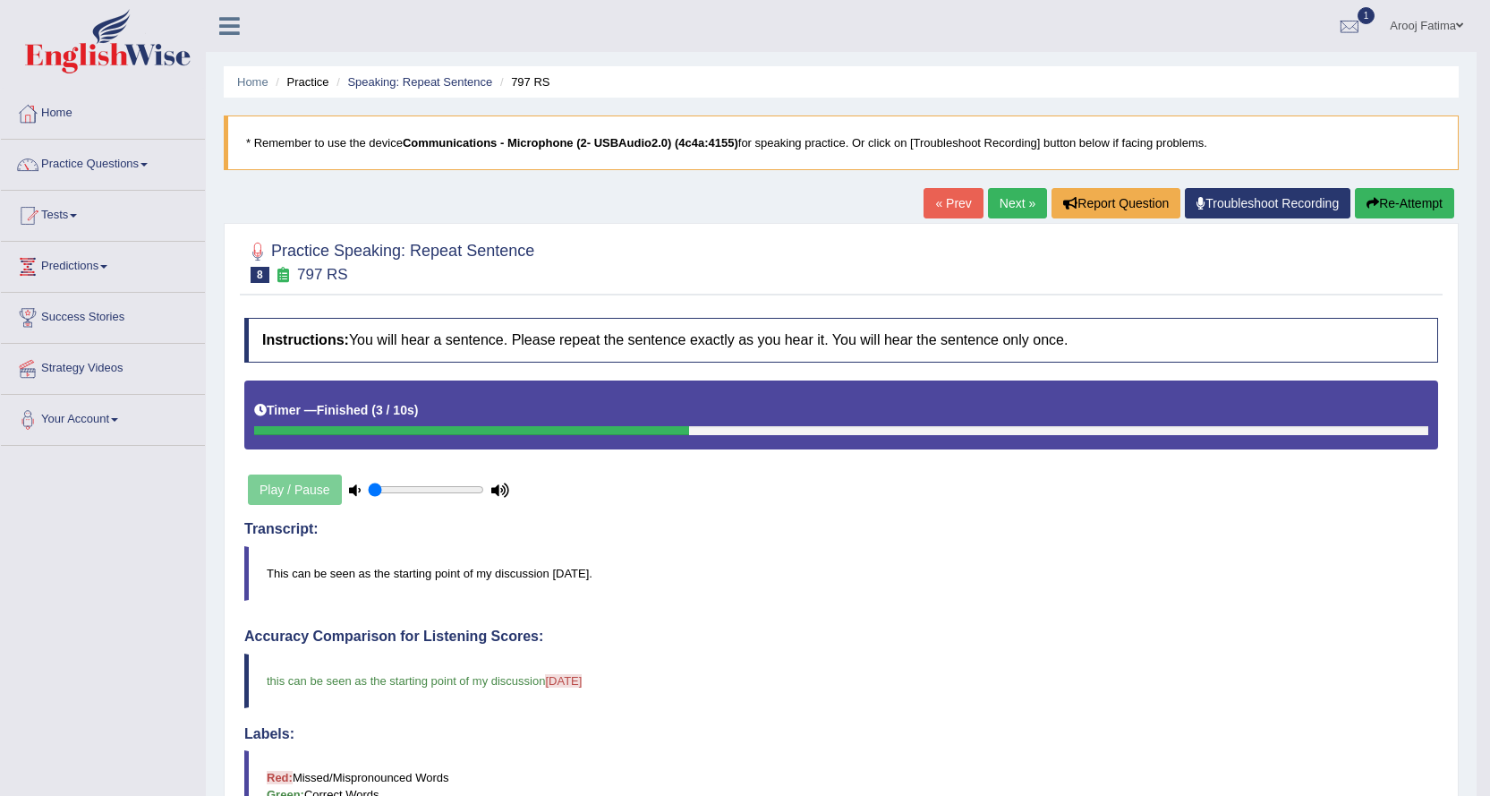
click at [1012, 201] on link "Next »" at bounding box center [1017, 203] width 59 height 30
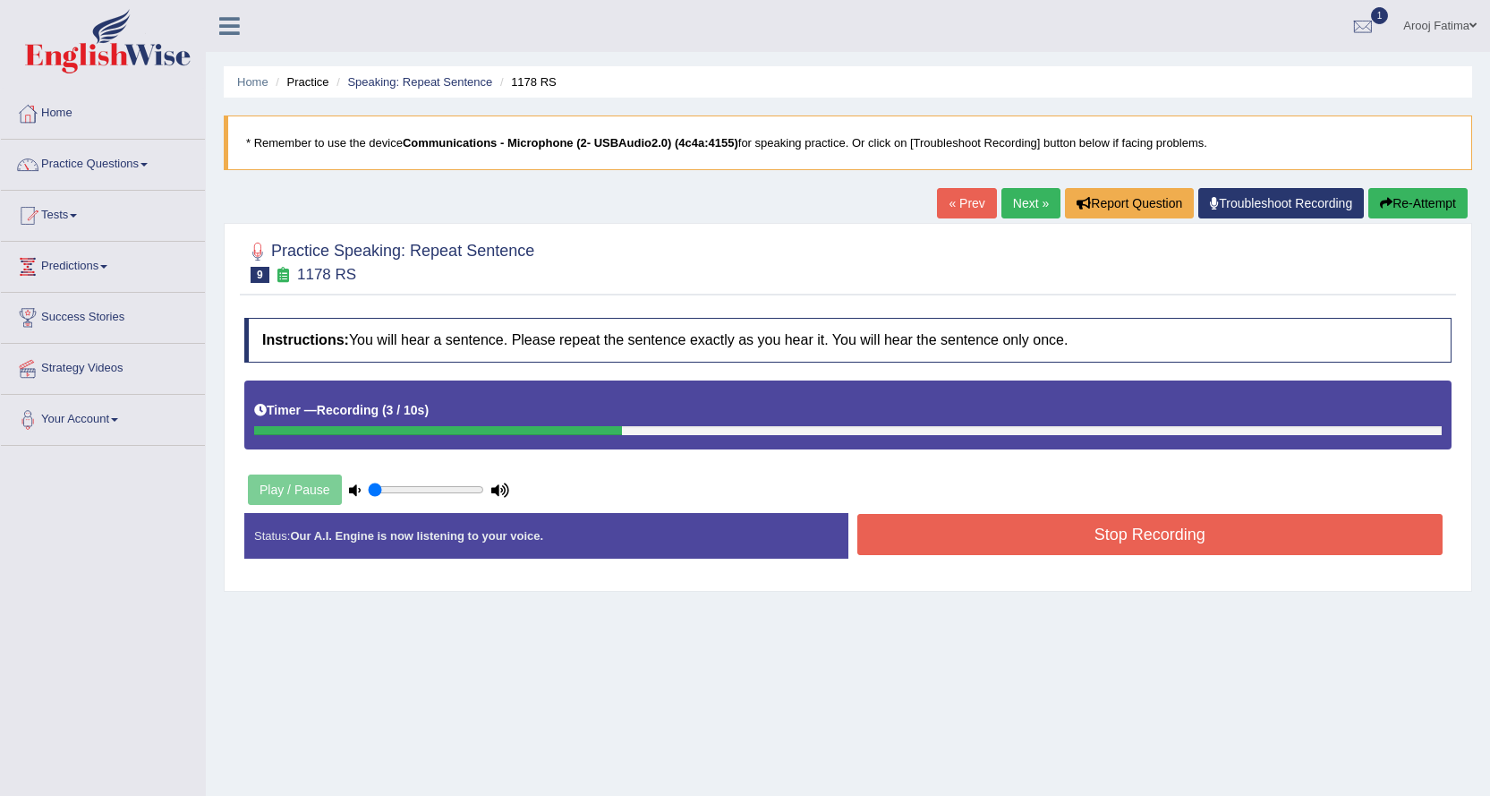
click at [1122, 534] on button "Stop Recording" at bounding box center [1151, 534] width 586 height 41
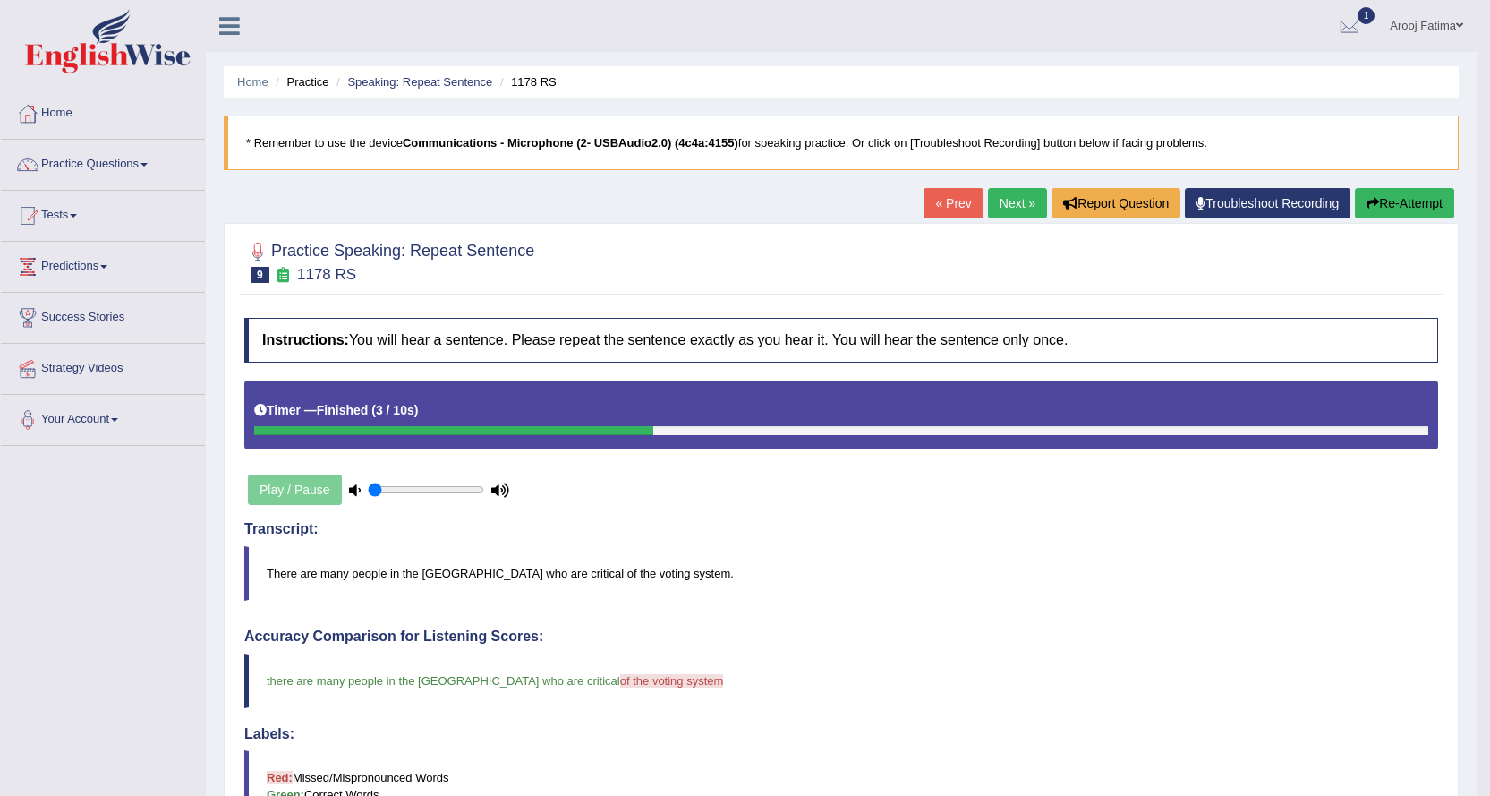
click at [997, 206] on link "Next »" at bounding box center [1017, 203] width 59 height 30
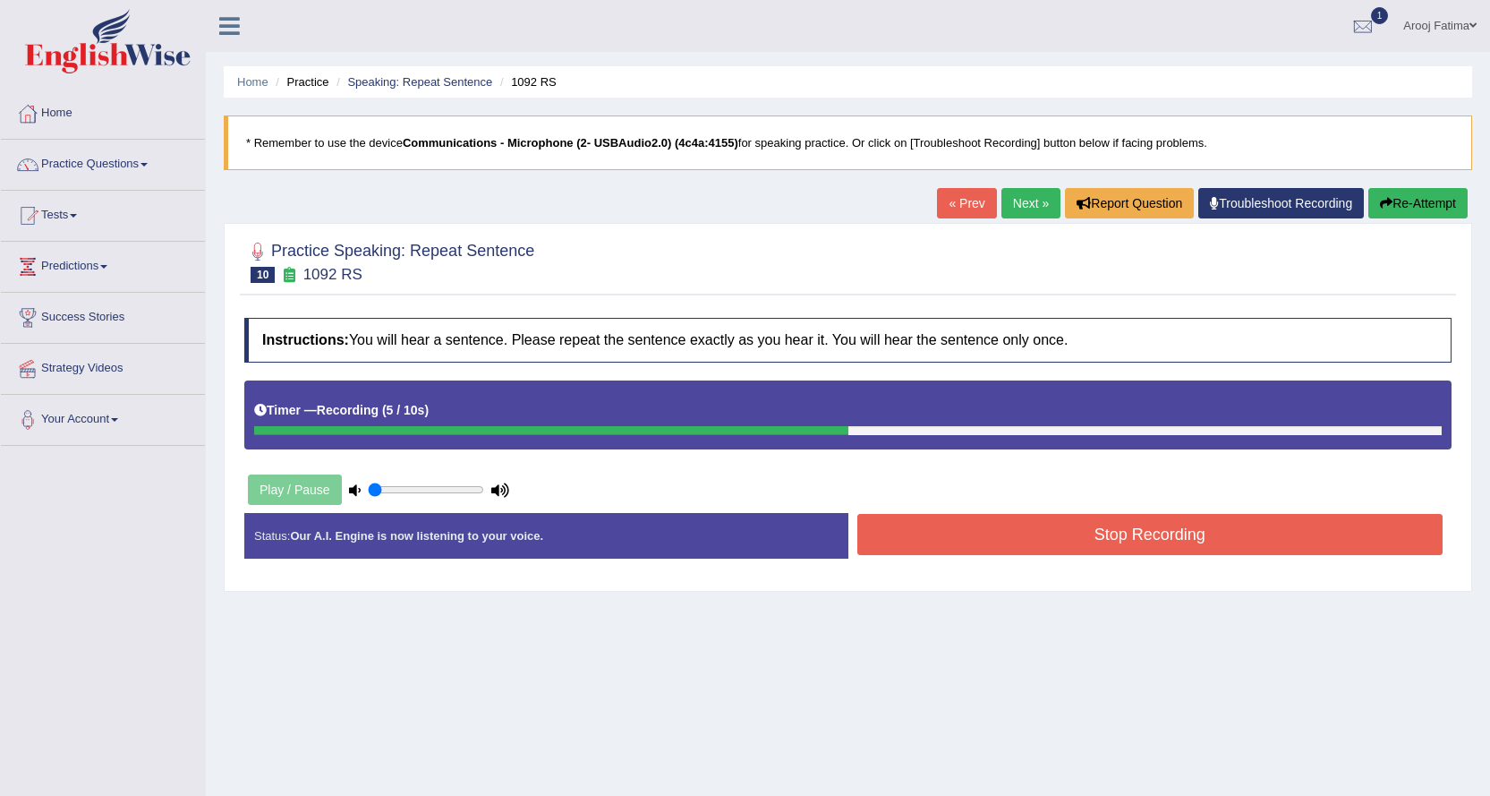
click at [1105, 543] on button "Stop Recording" at bounding box center [1151, 534] width 586 height 41
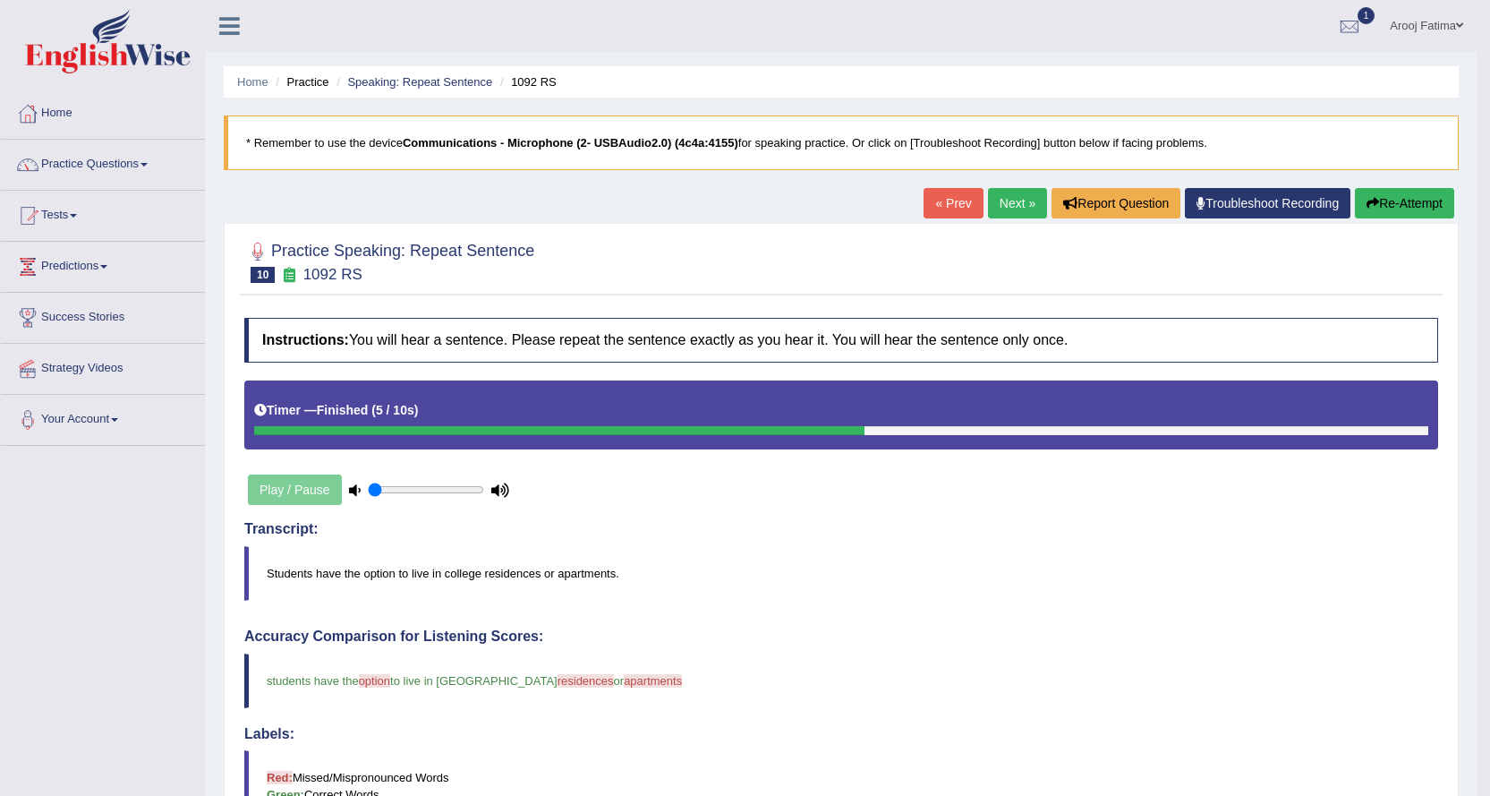
click at [1015, 207] on link "Next »" at bounding box center [1017, 203] width 59 height 30
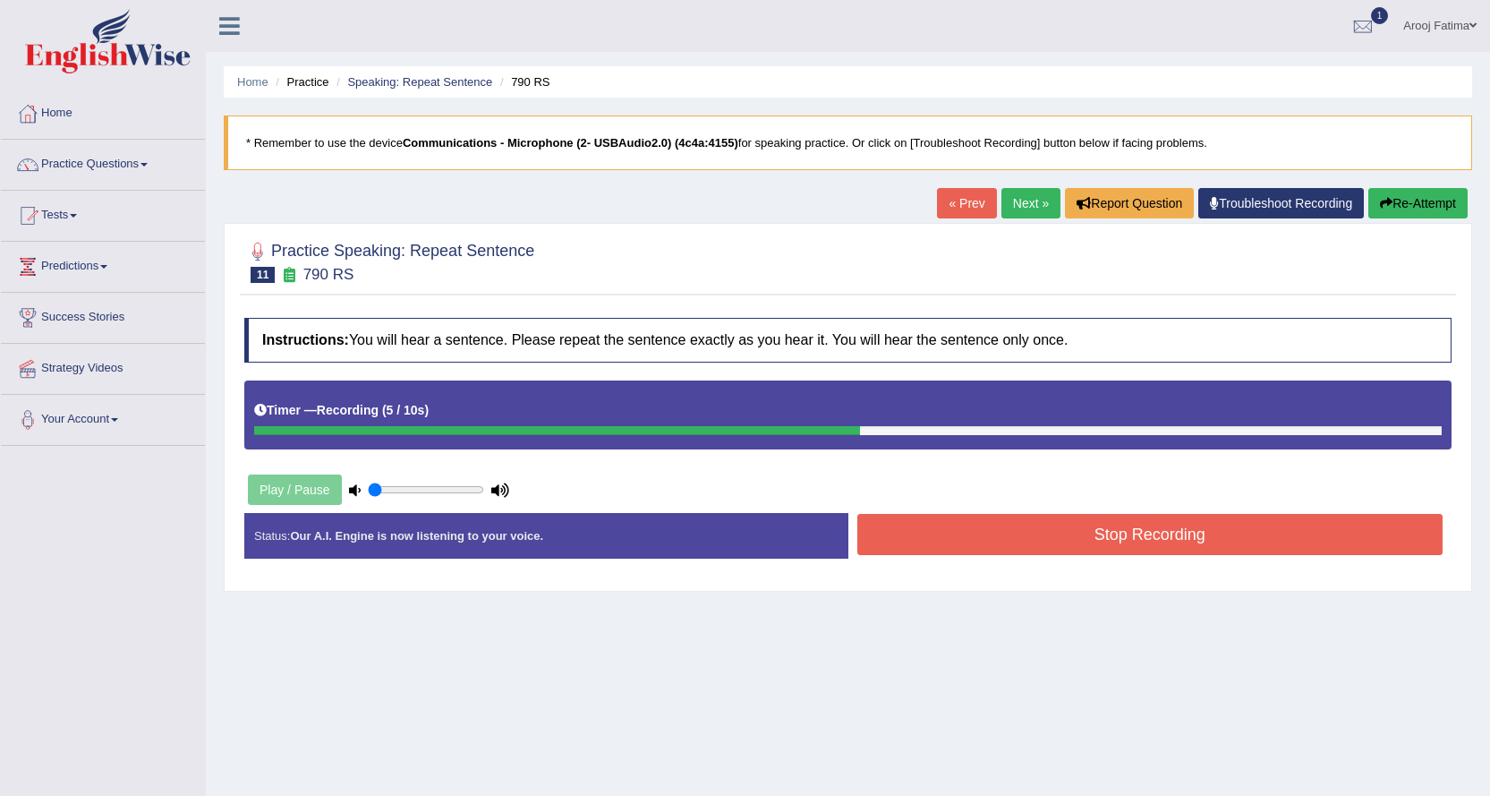
click at [1130, 529] on button "Stop Recording" at bounding box center [1151, 534] width 586 height 41
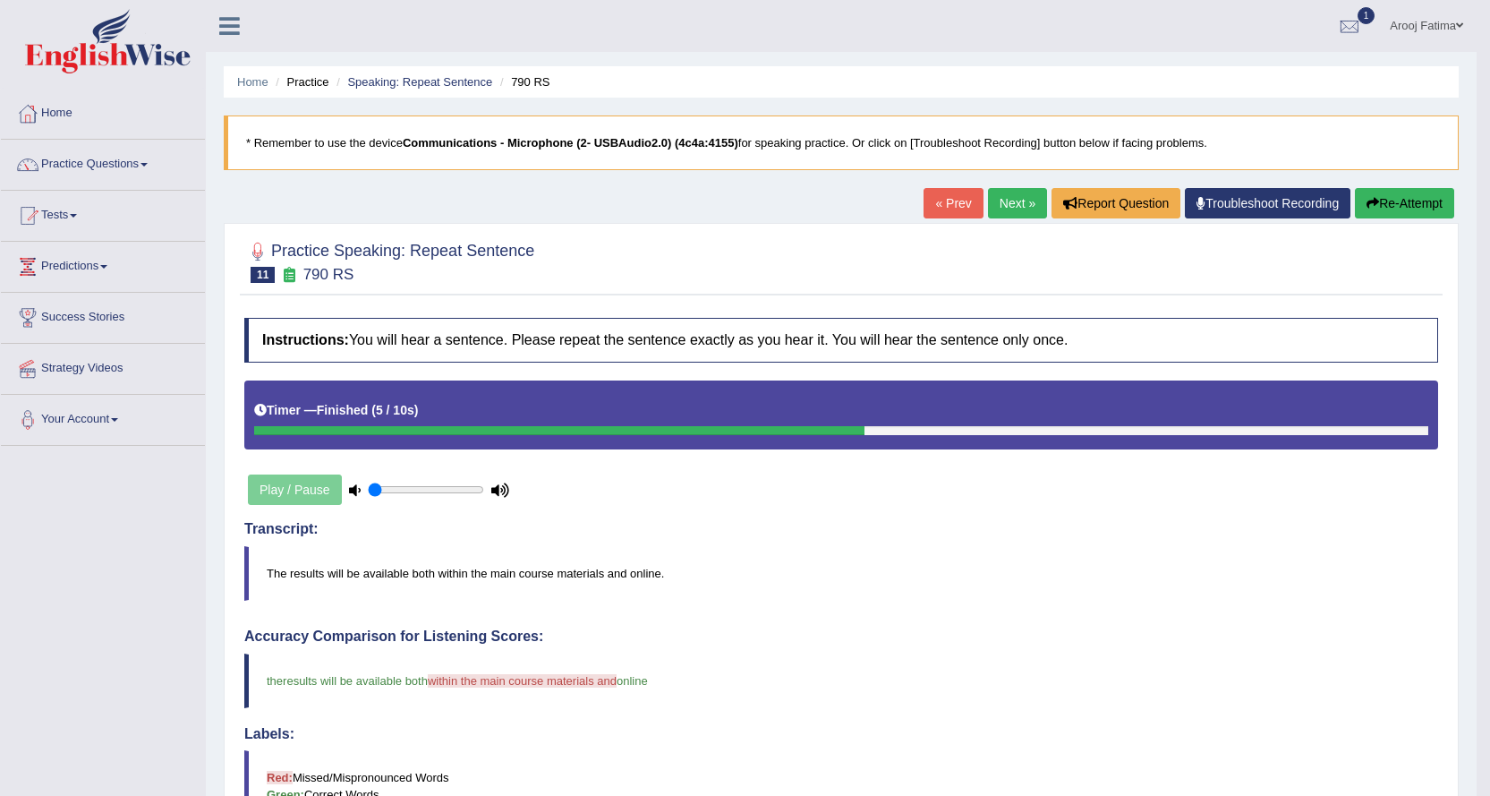
click at [1023, 203] on link "Next »" at bounding box center [1017, 203] width 59 height 30
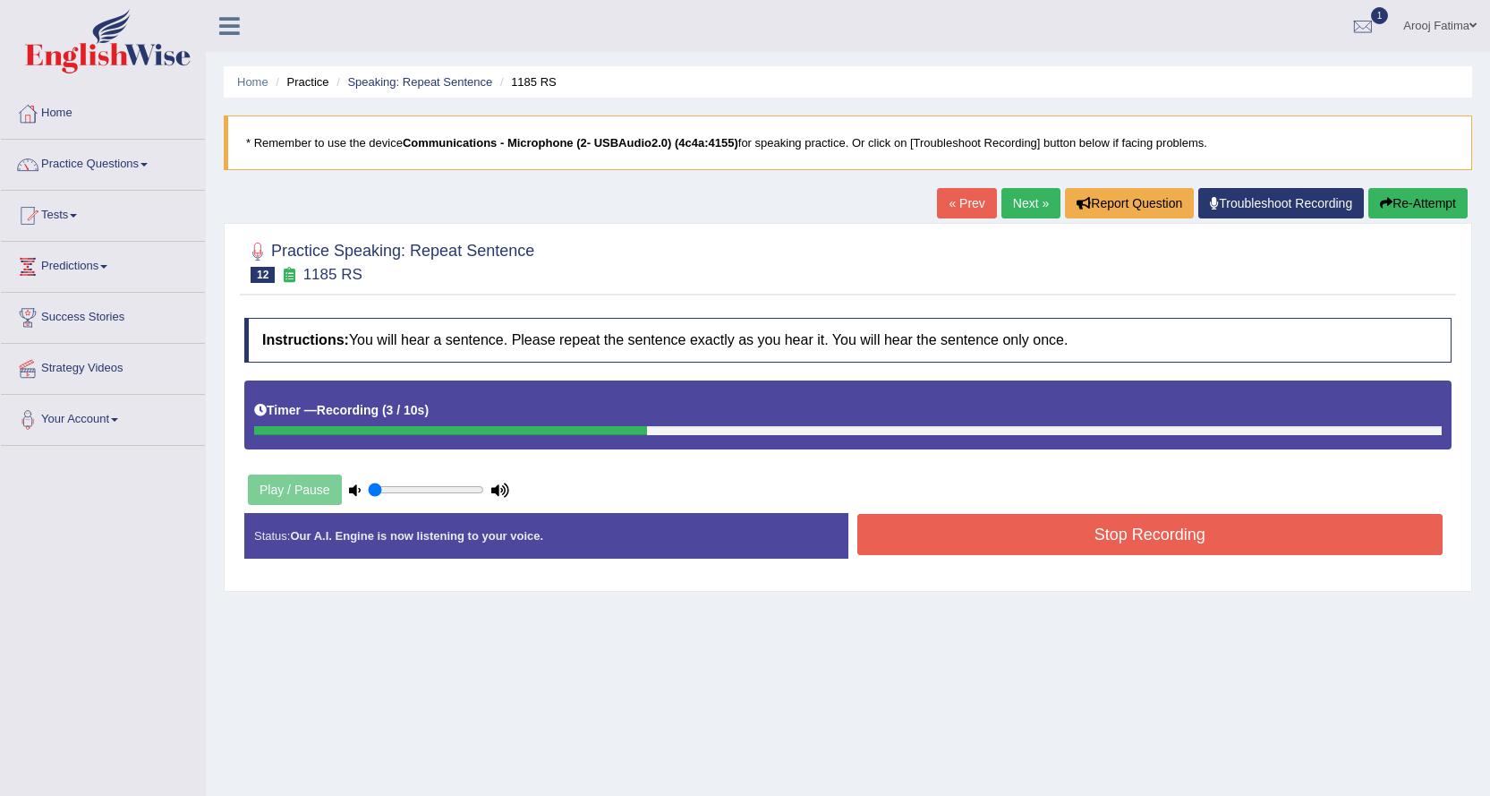
click at [1216, 529] on button "Stop Recording" at bounding box center [1151, 534] width 586 height 41
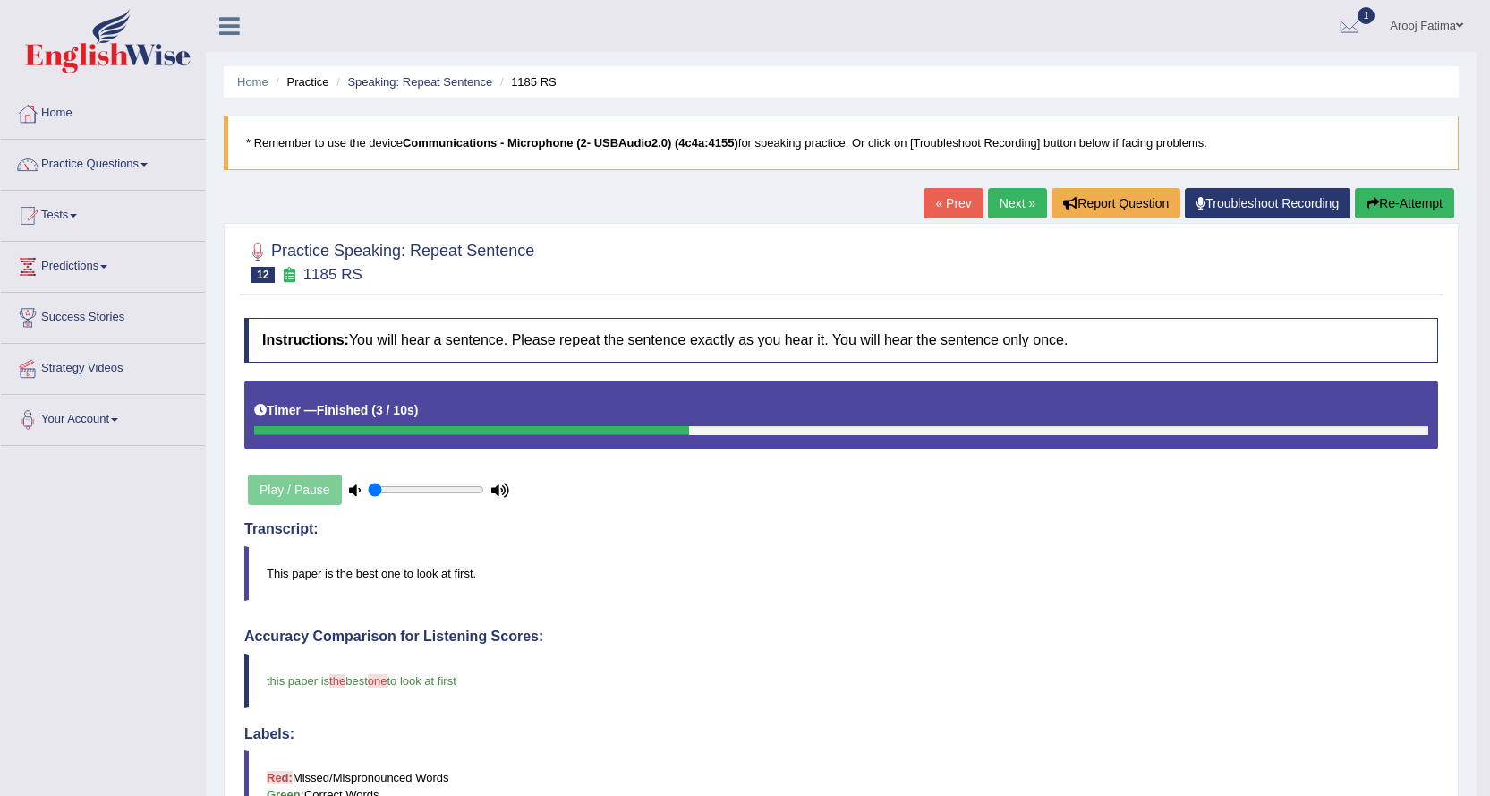
click at [1007, 197] on link "Next »" at bounding box center [1017, 203] width 59 height 30
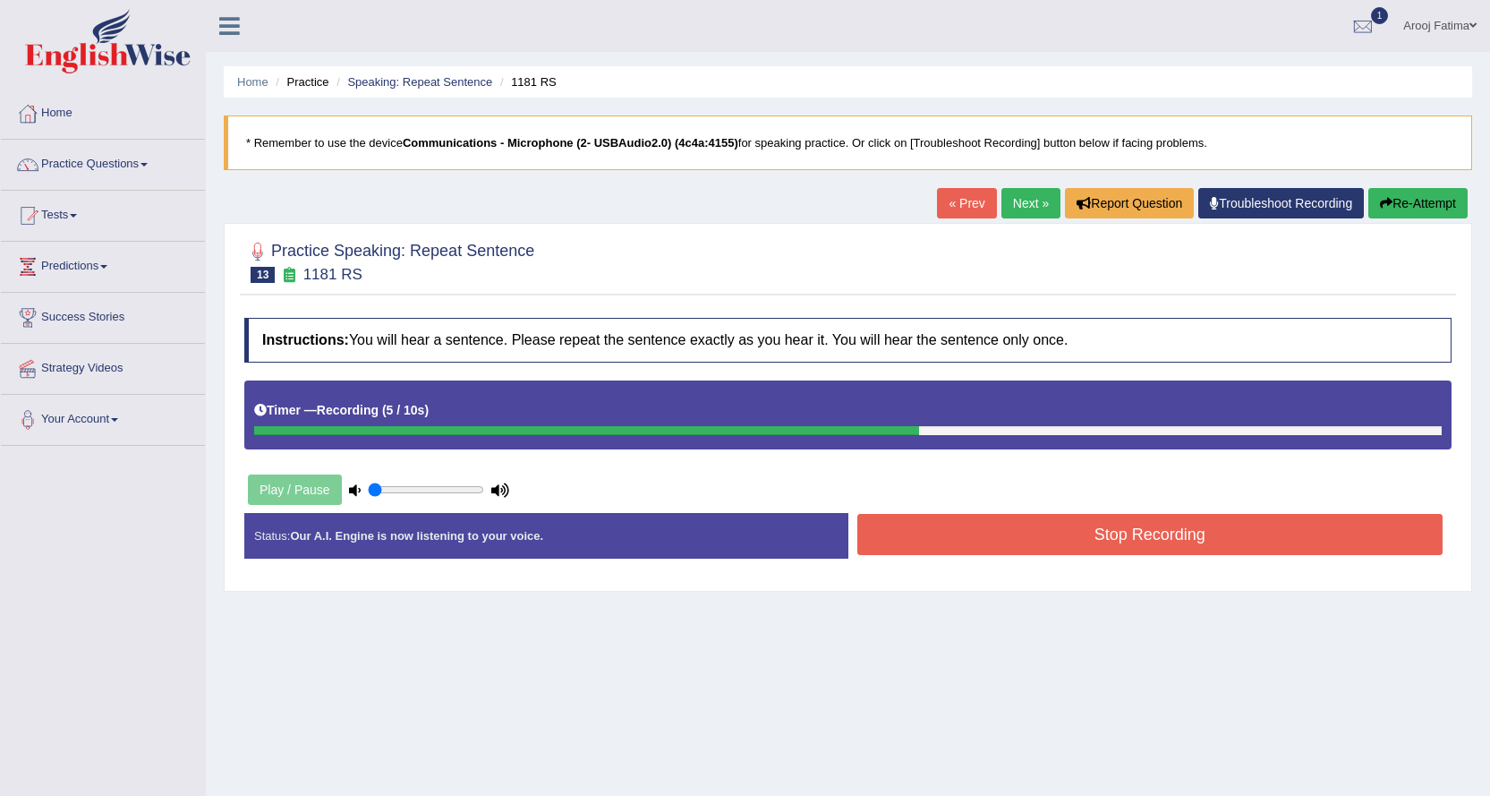
click at [1139, 537] on button "Stop Recording" at bounding box center [1151, 534] width 586 height 41
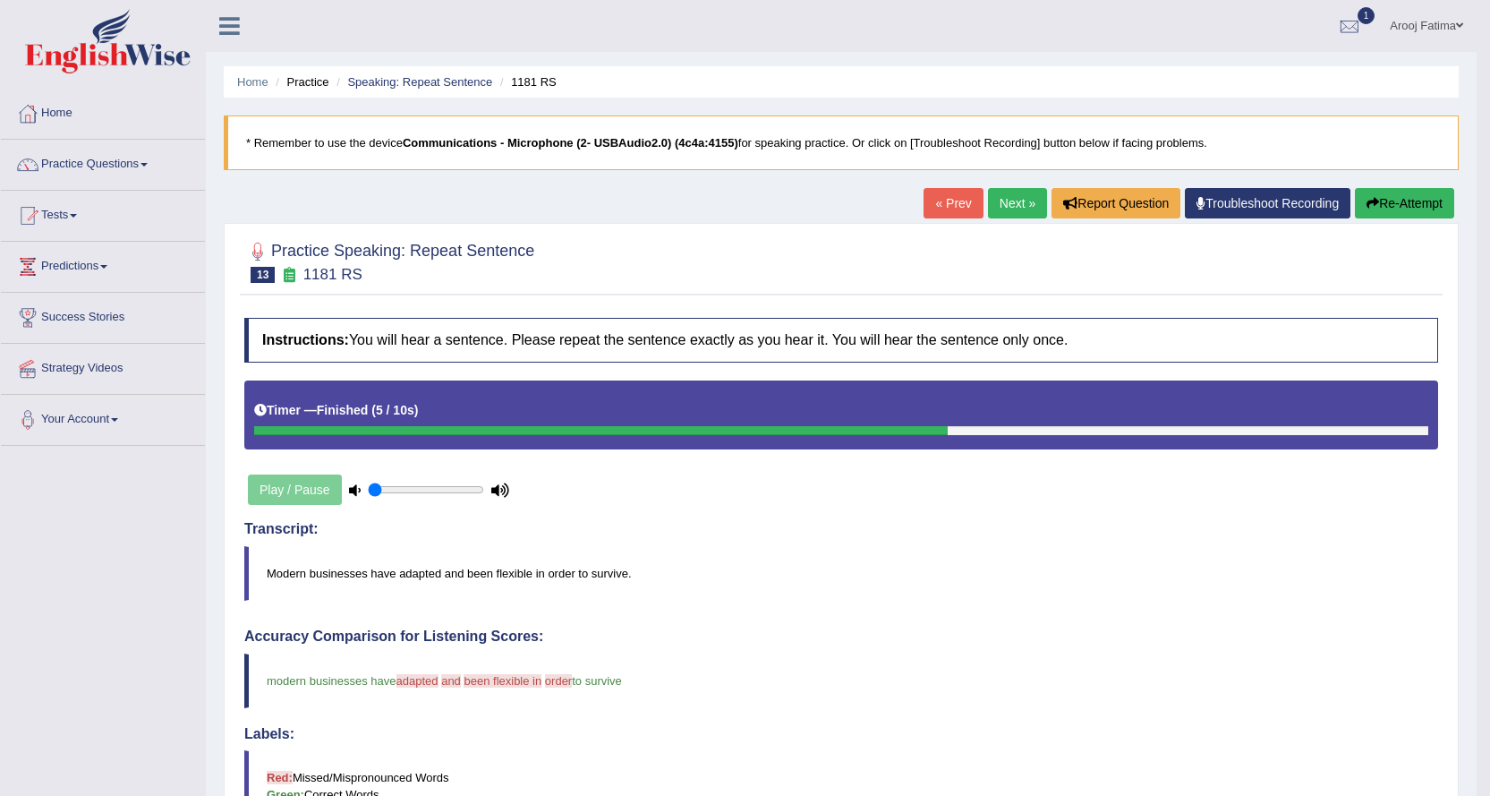
click at [1005, 203] on link "Next »" at bounding box center [1017, 203] width 59 height 30
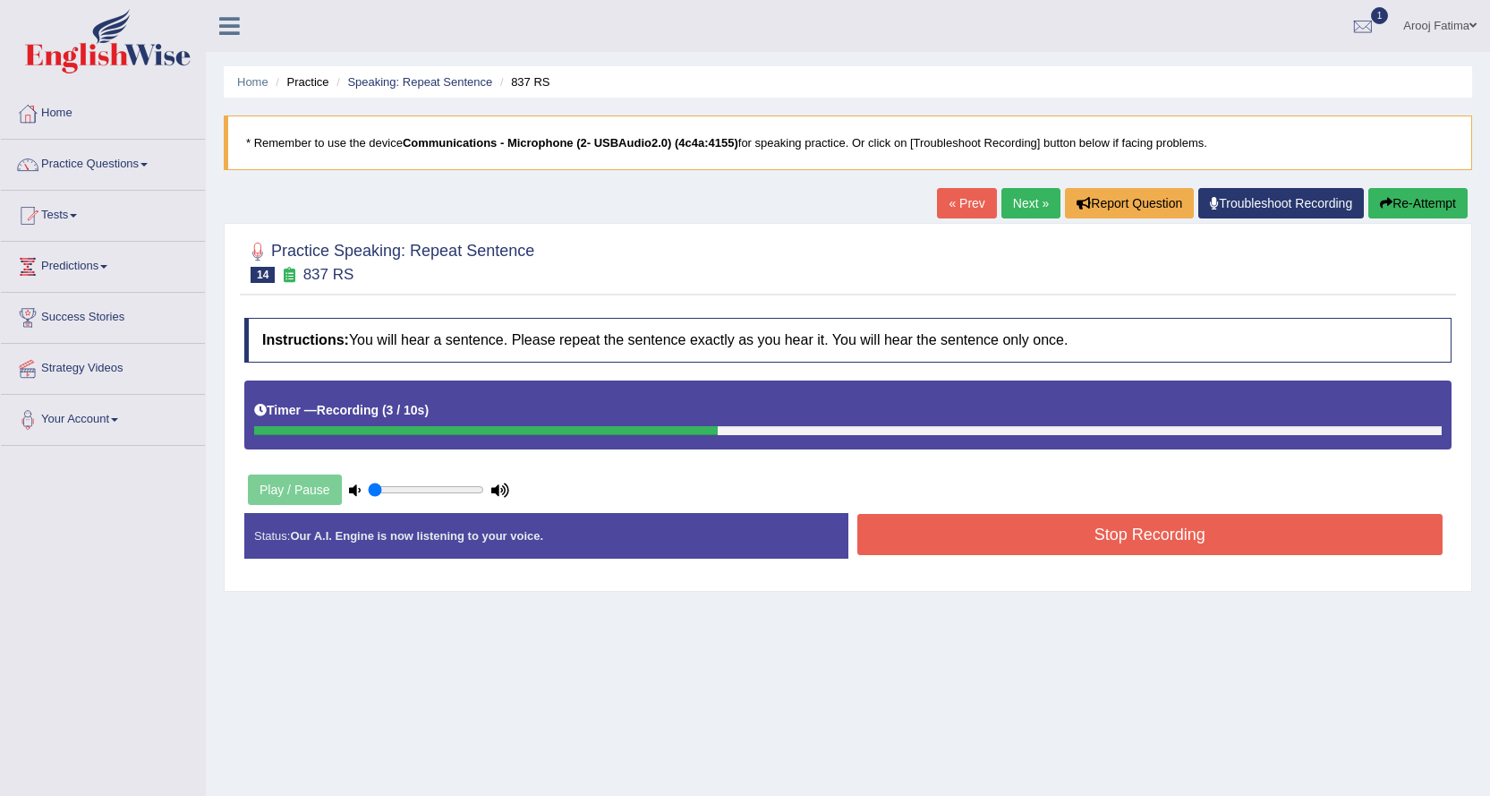
click at [1118, 531] on button "Stop Recording" at bounding box center [1151, 534] width 586 height 41
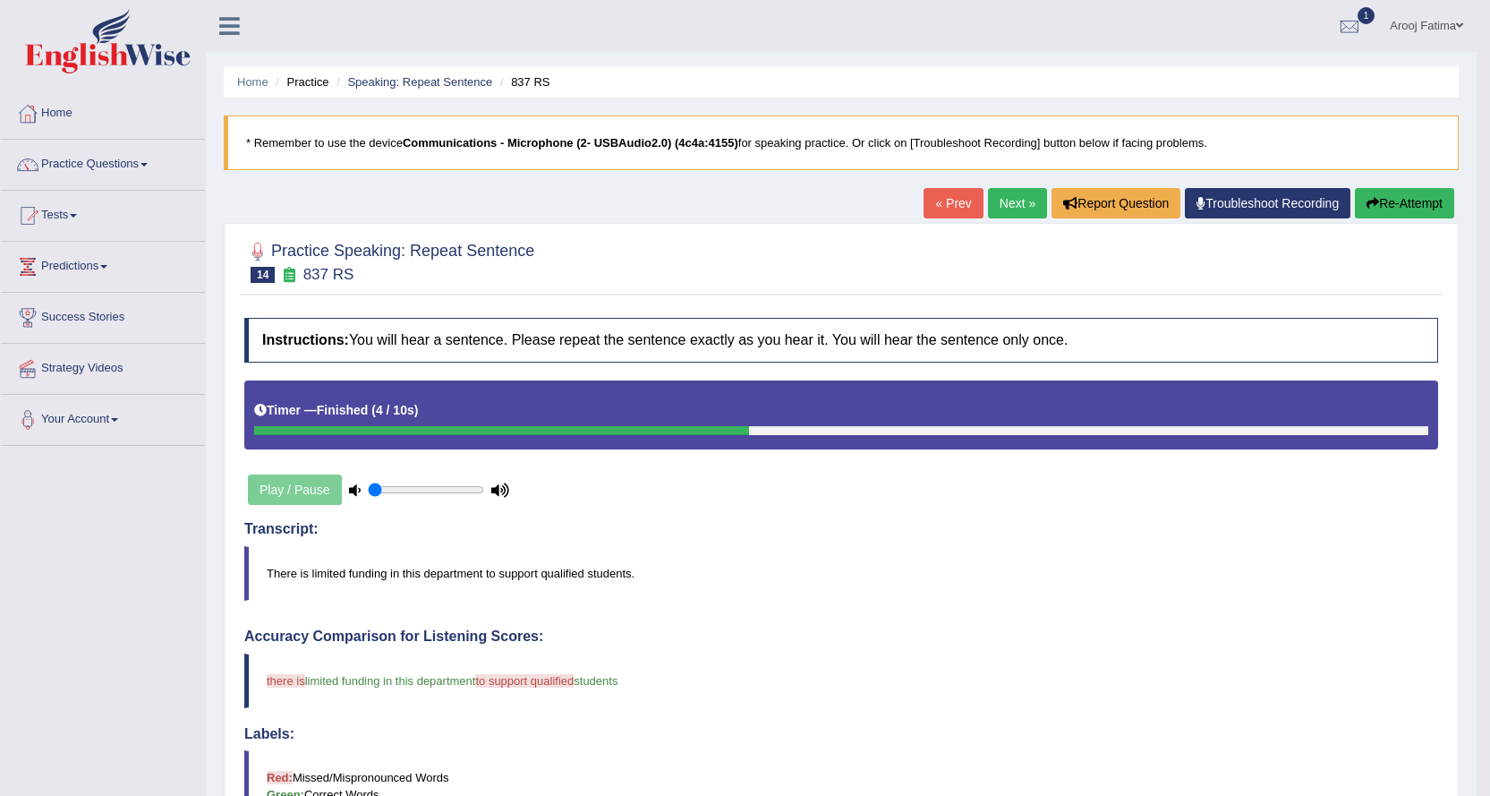
click at [1015, 206] on link "Next »" at bounding box center [1017, 203] width 59 height 30
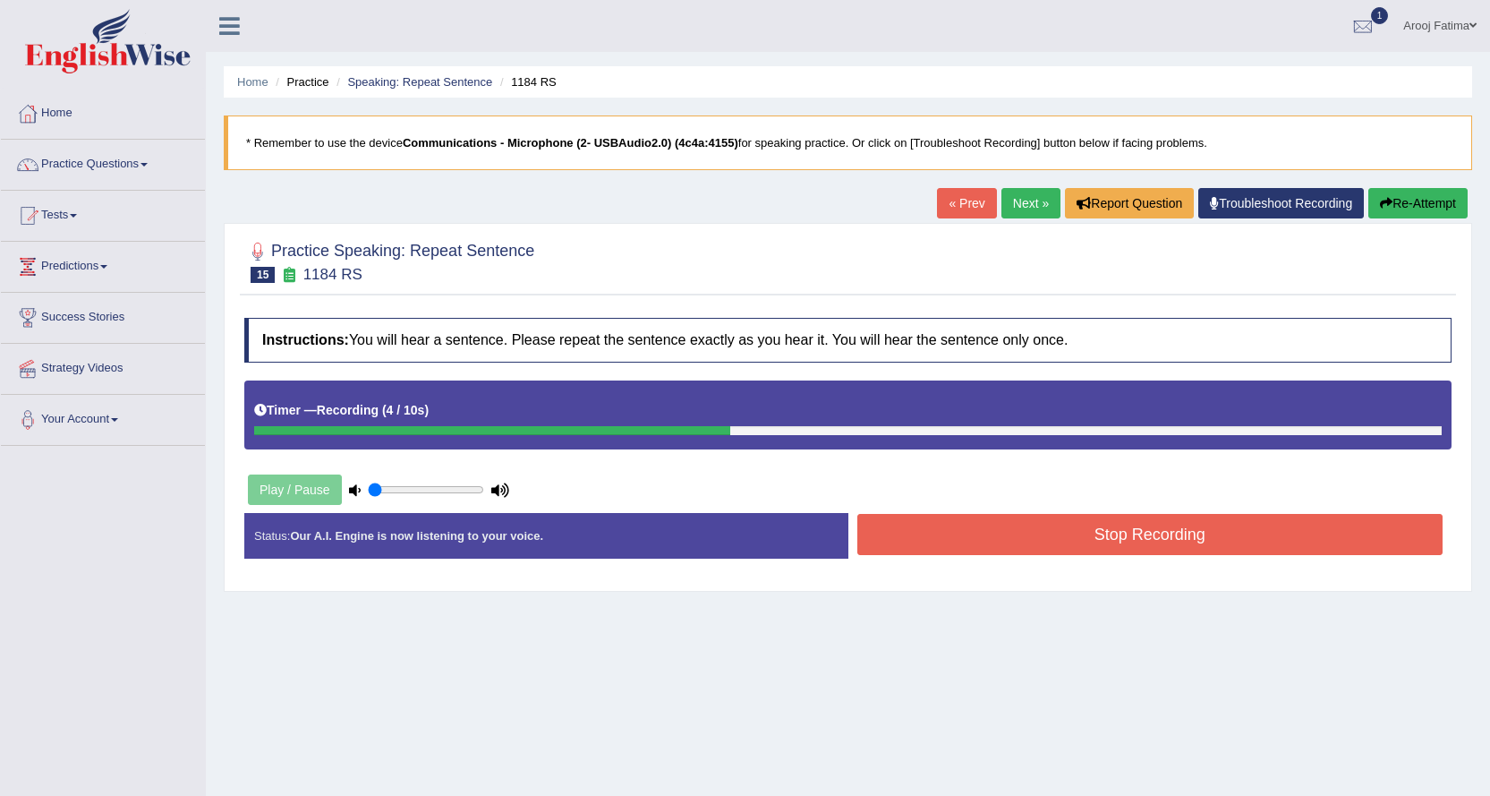
click at [1118, 527] on button "Stop Recording" at bounding box center [1151, 534] width 586 height 41
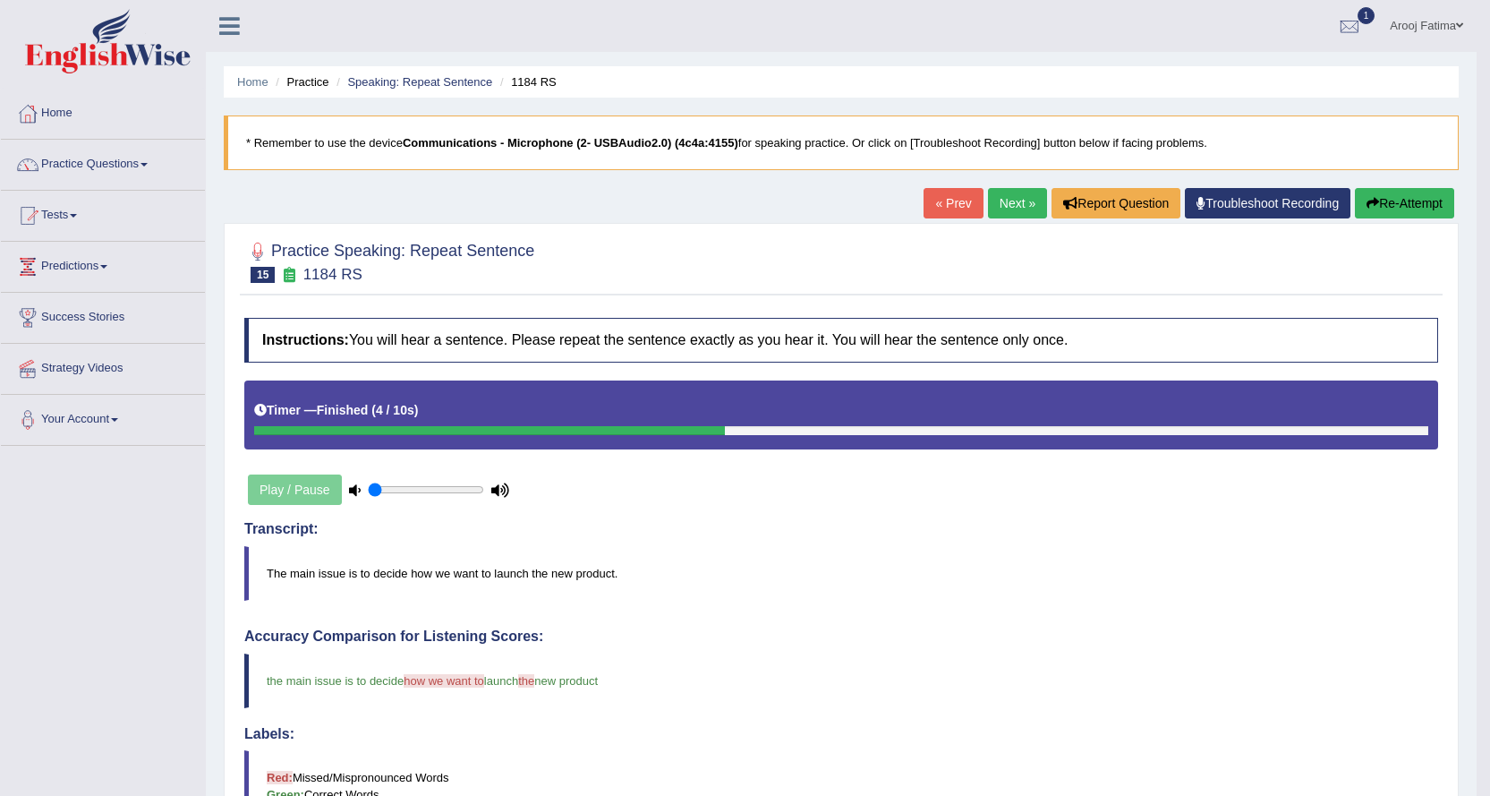
click at [1001, 201] on link "Next »" at bounding box center [1017, 203] width 59 height 30
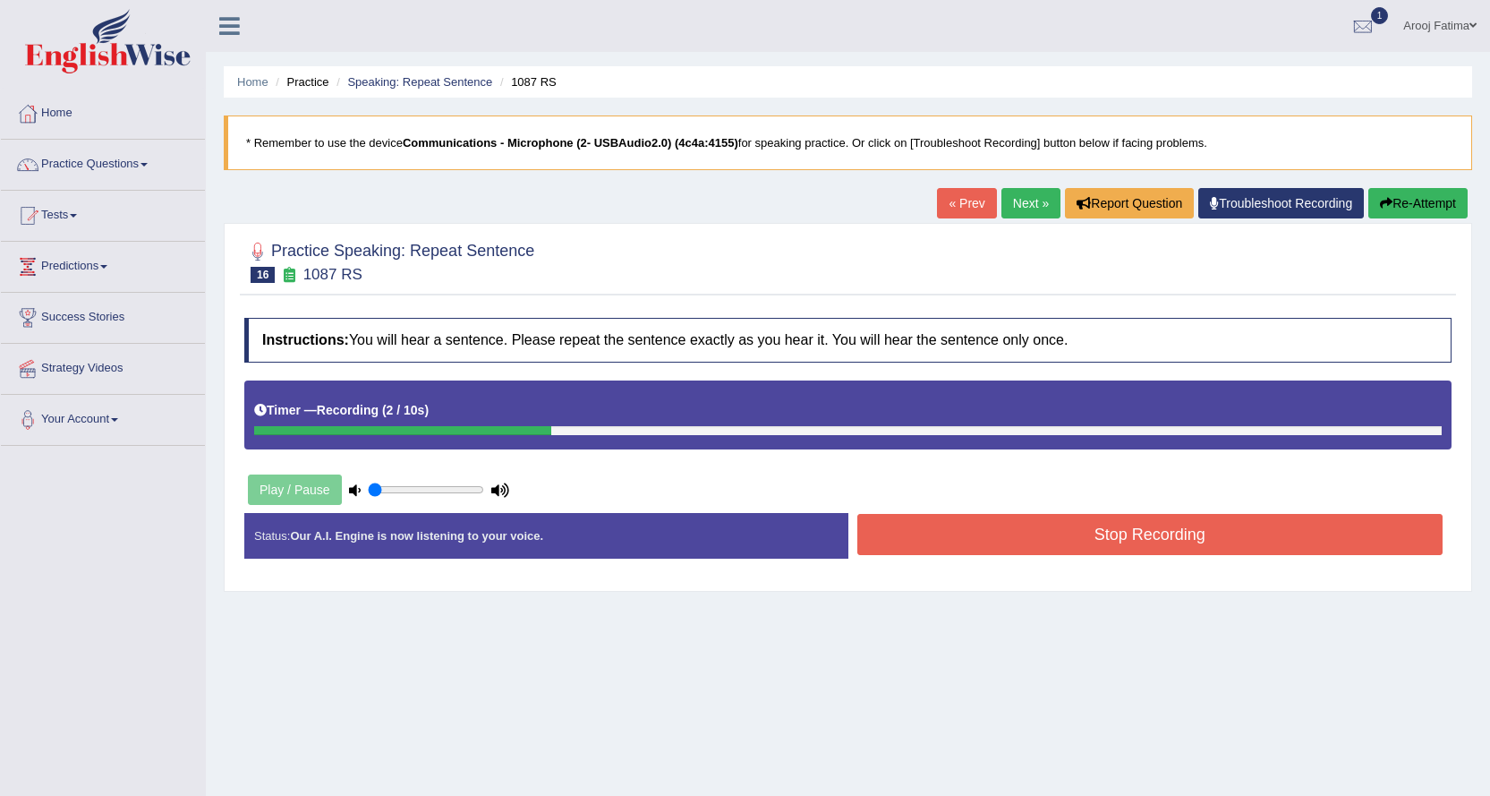
click at [1142, 531] on button "Stop Recording" at bounding box center [1151, 534] width 586 height 41
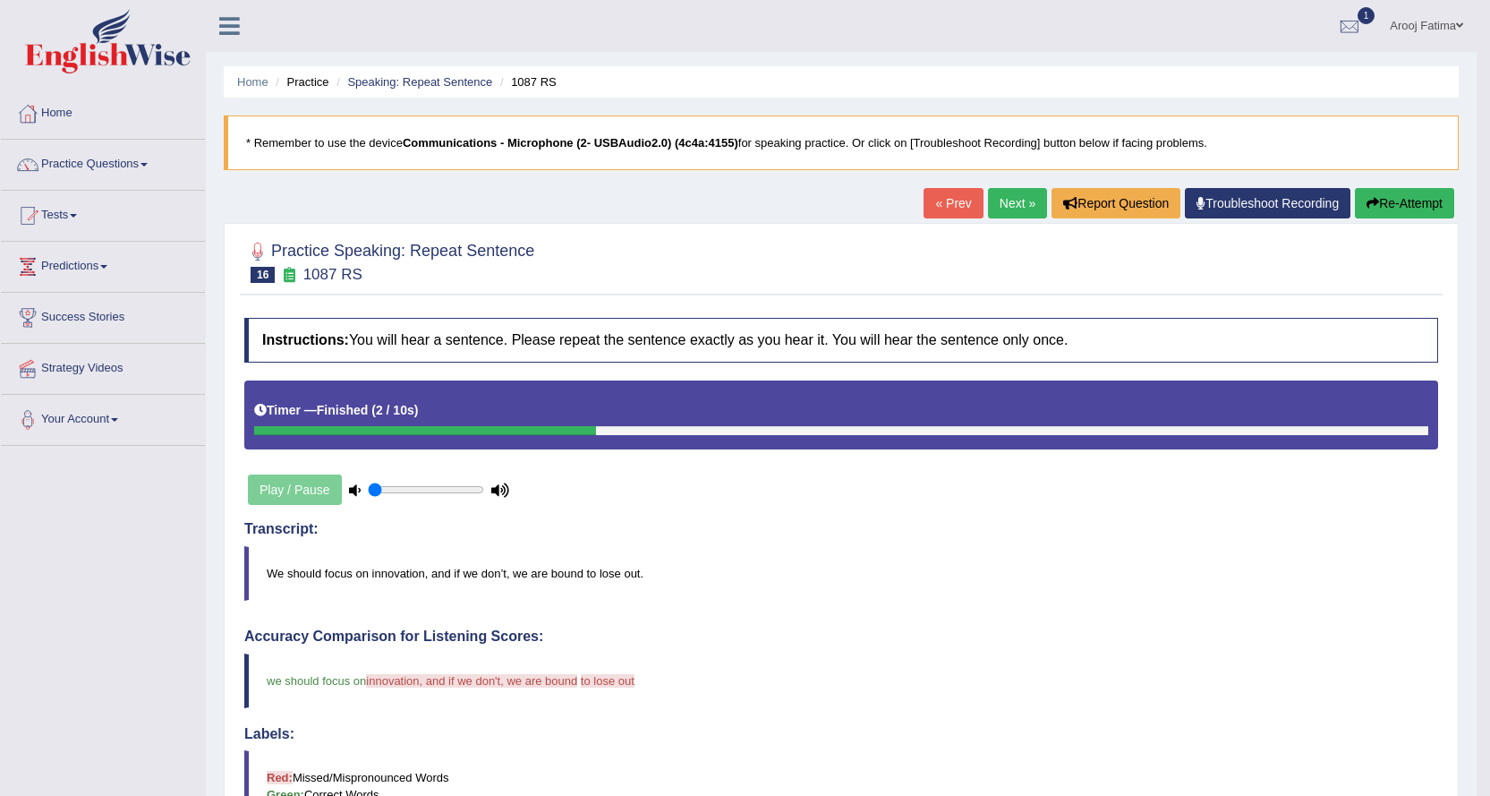
click at [1007, 205] on link "Next »" at bounding box center [1017, 203] width 59 height 30
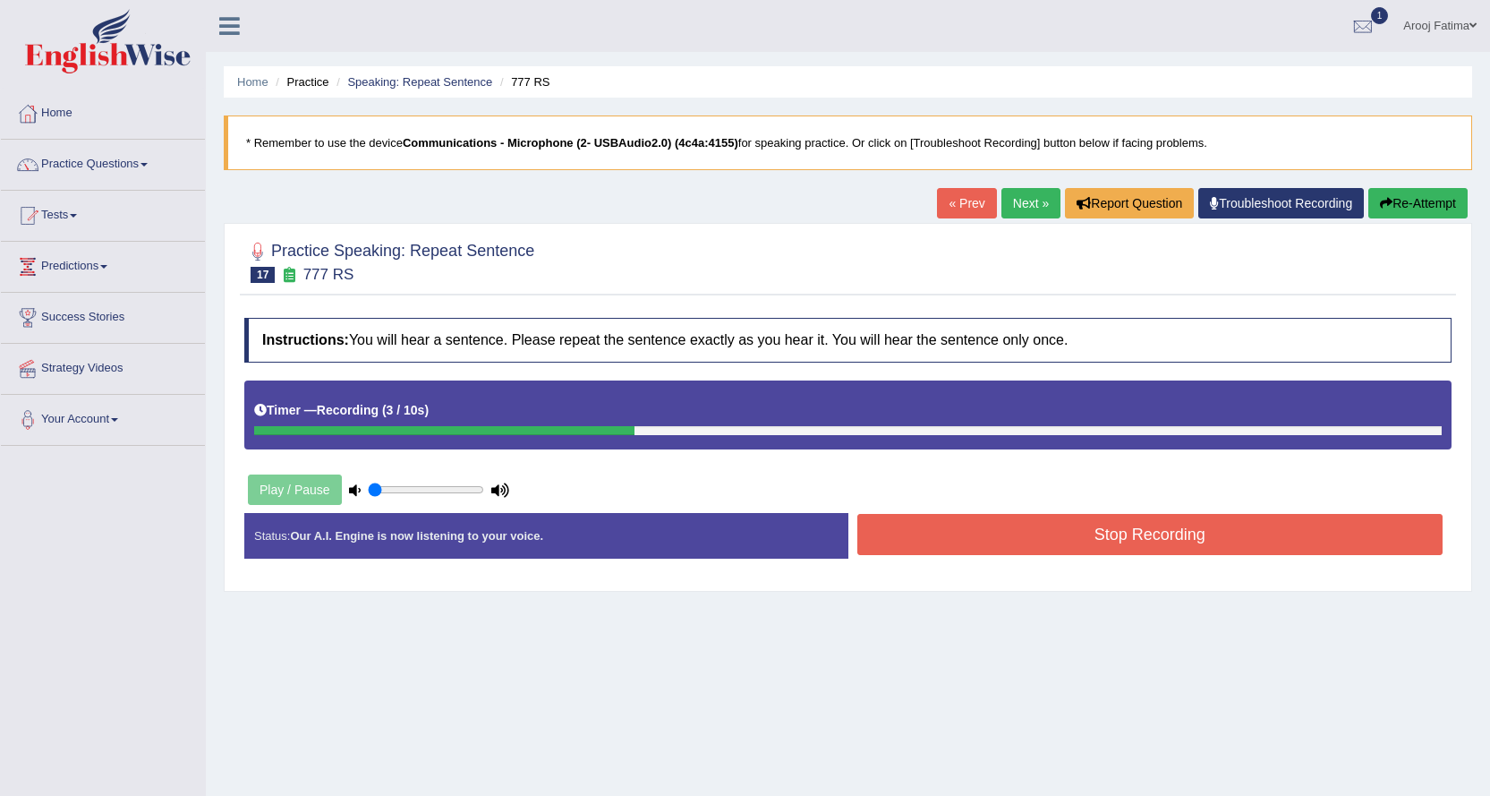
click at [1149, 543] on button "Stop Recording" at bounding box center [1151, 534] width 586 height 41
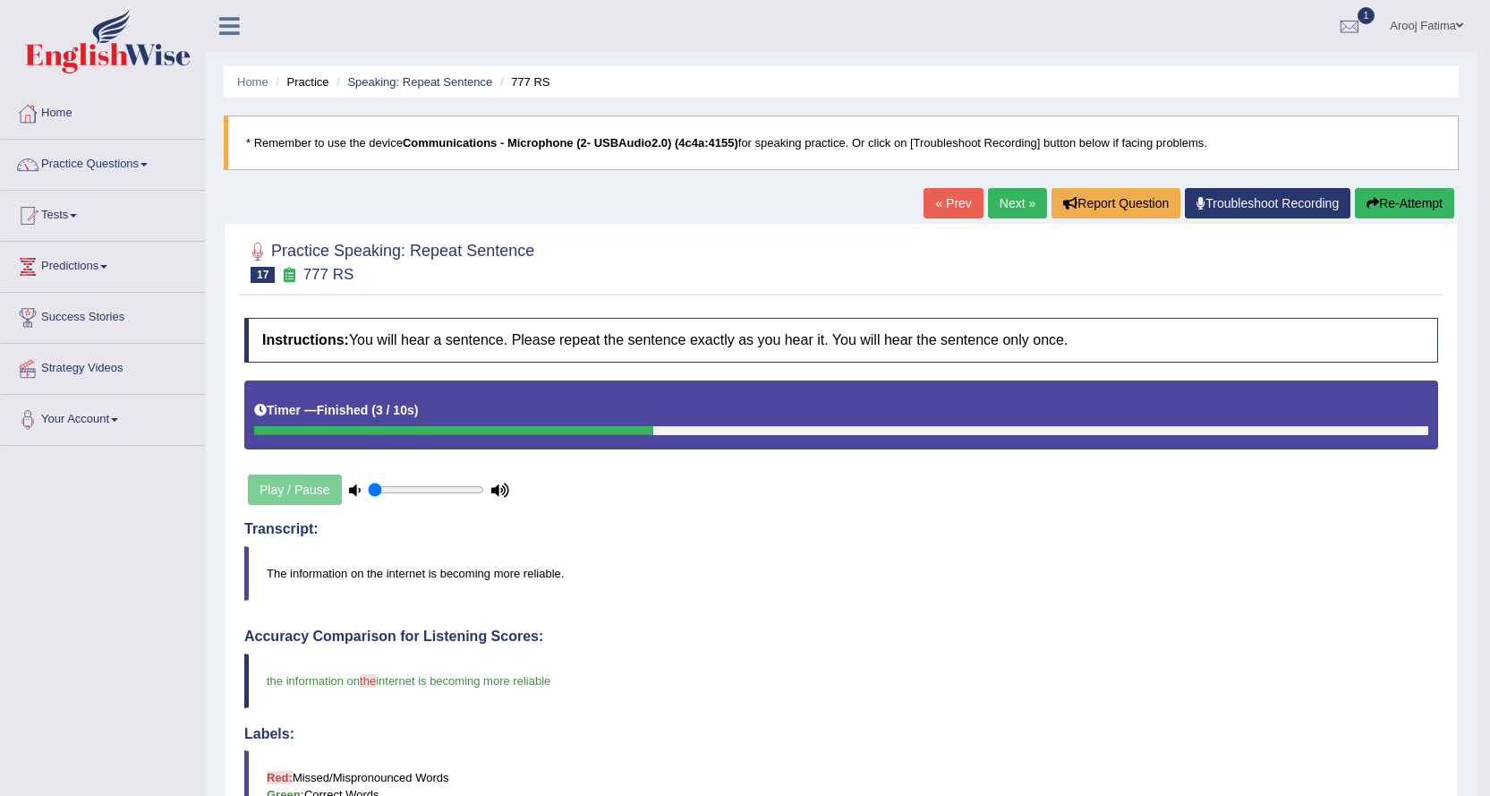
click at [1001, 197] on link "Next »" at bounding box center [1017, 203] width 59 height 30
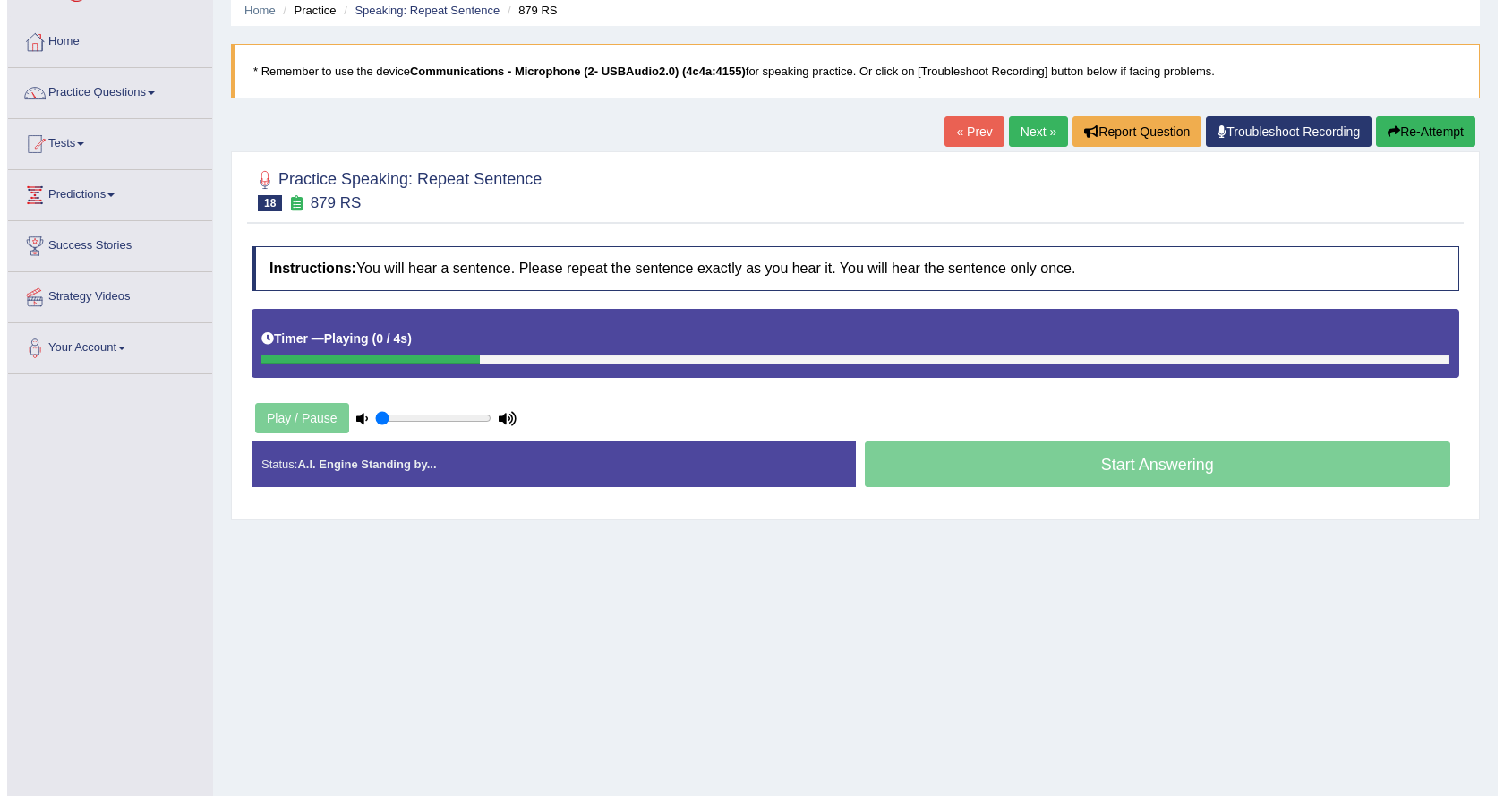
scroll to position [144, 0]
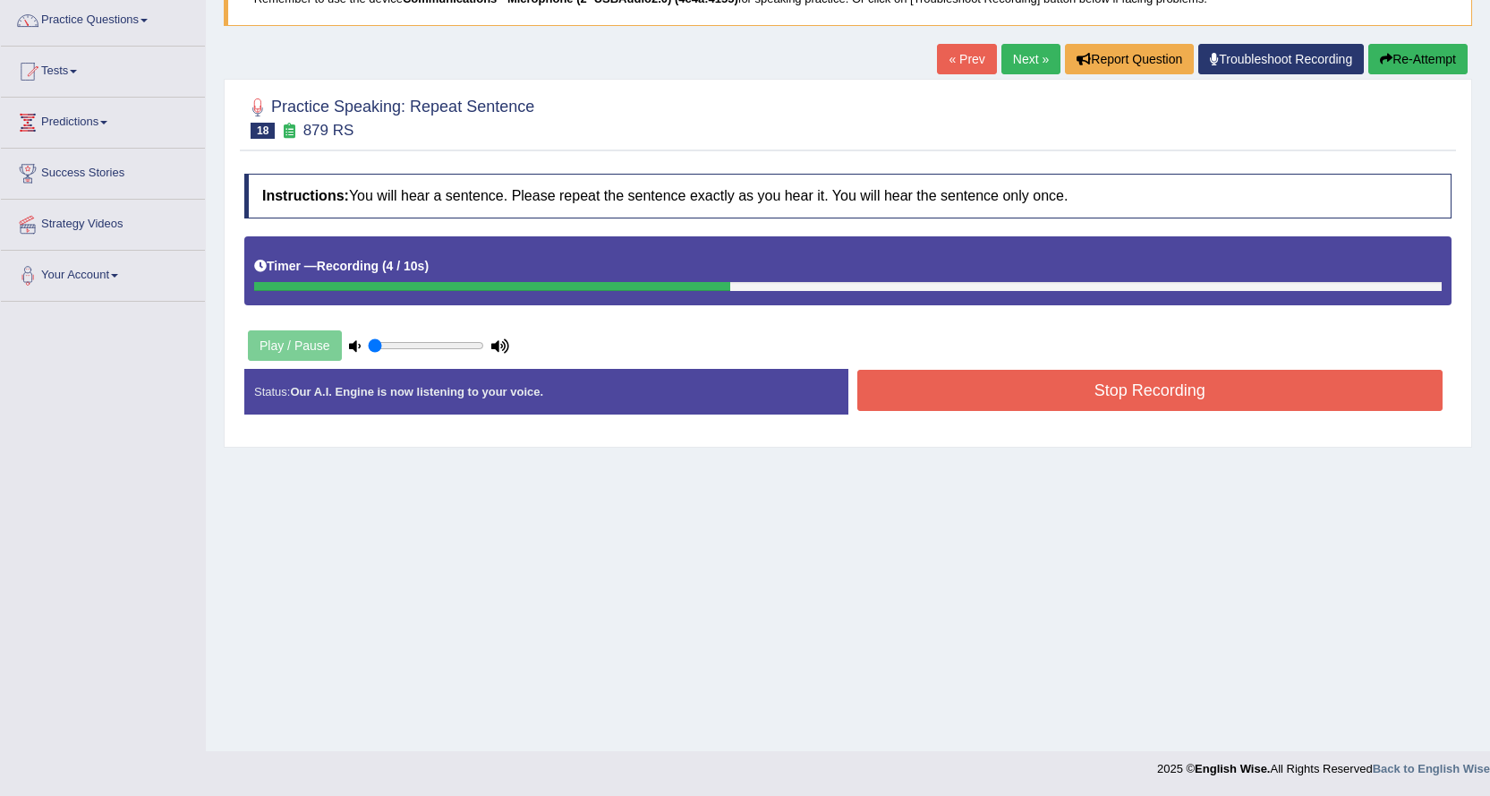
click at [1105, 389] on button "Stop Recording" at bounding box center [1151, 390] width 586 height 41
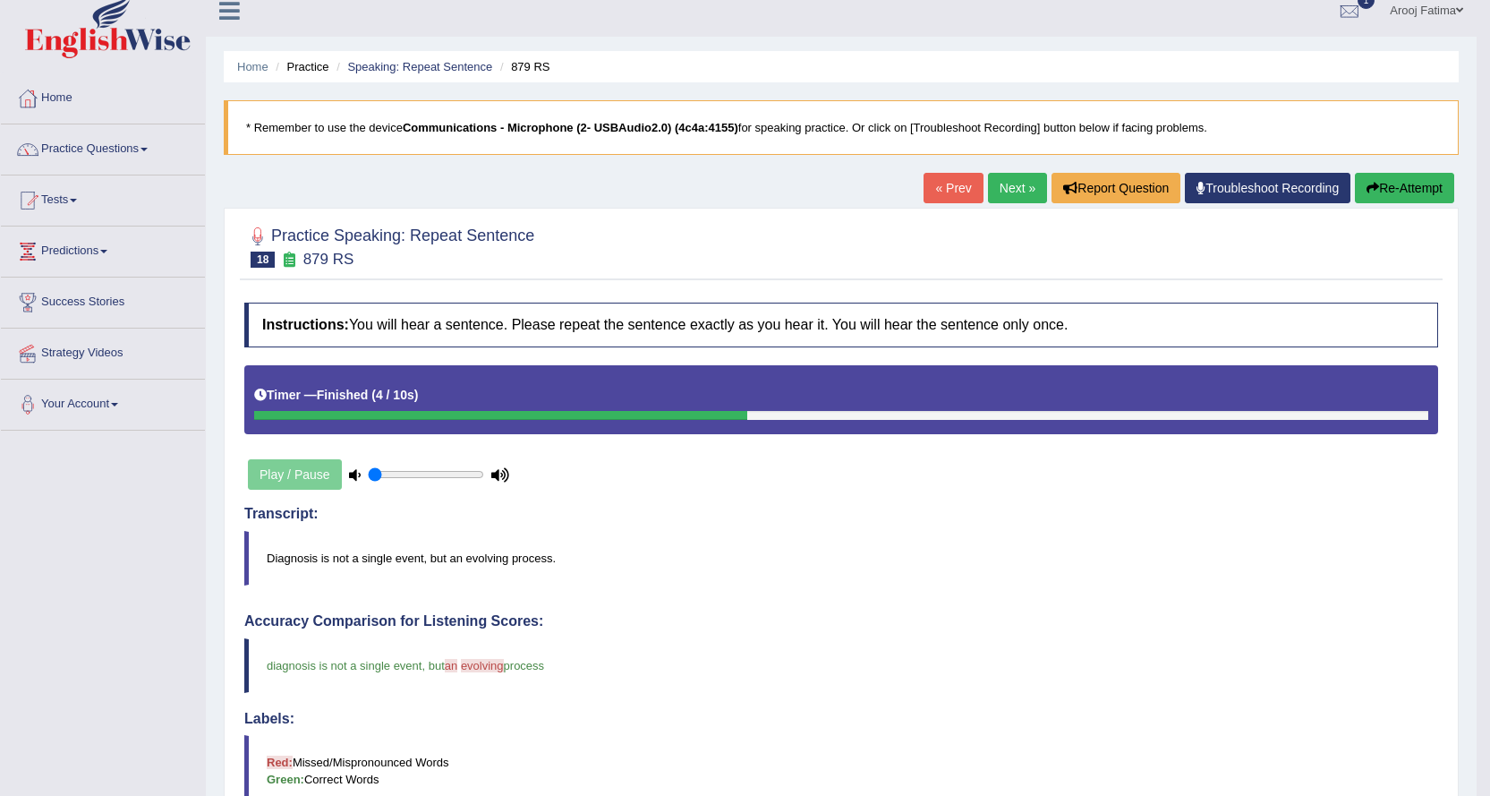
scroll to position [0, 0]
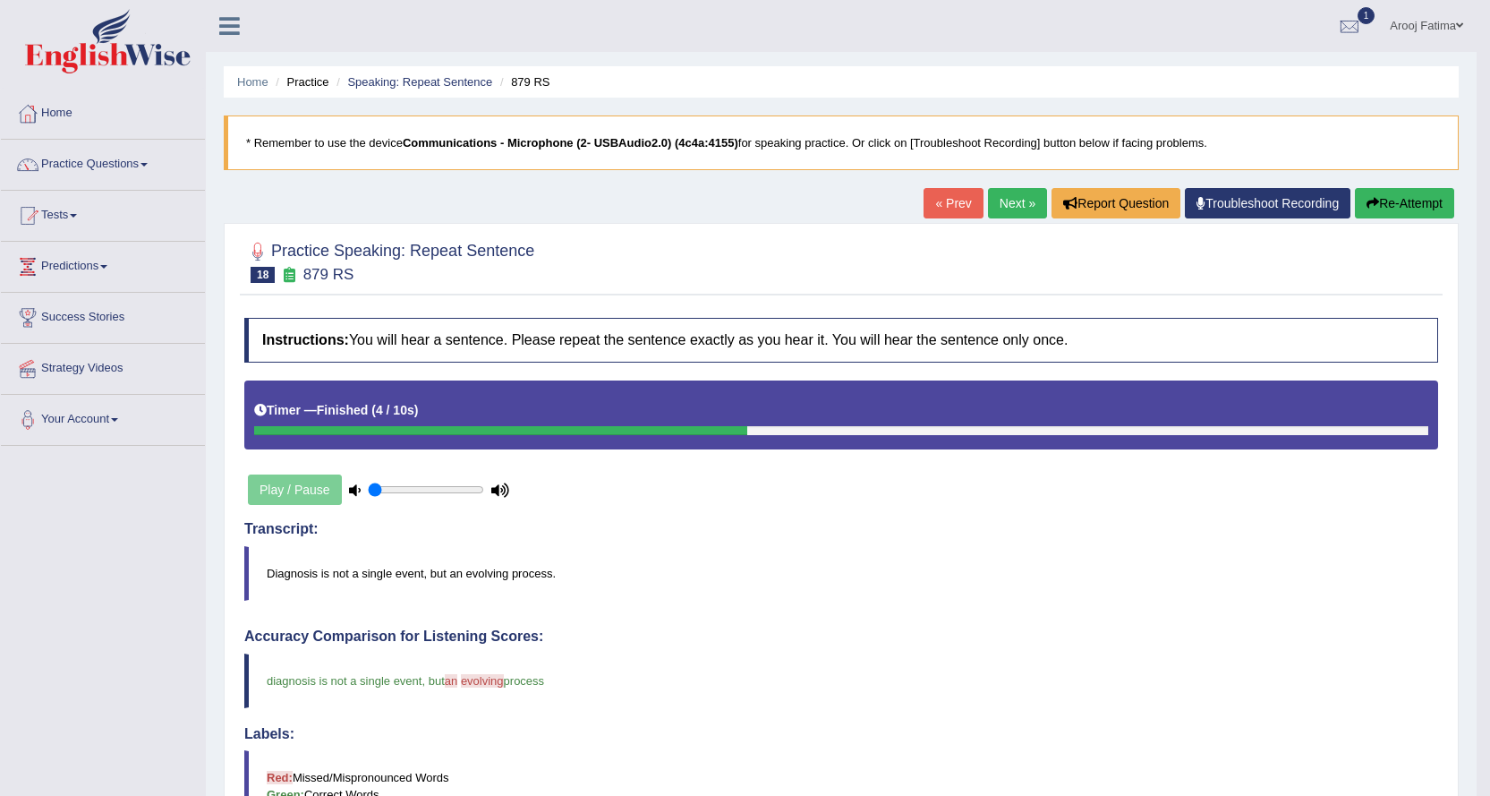
click at [1019, 209] on link "Next »" at bounding box center [1017, 203] width 59 height 30
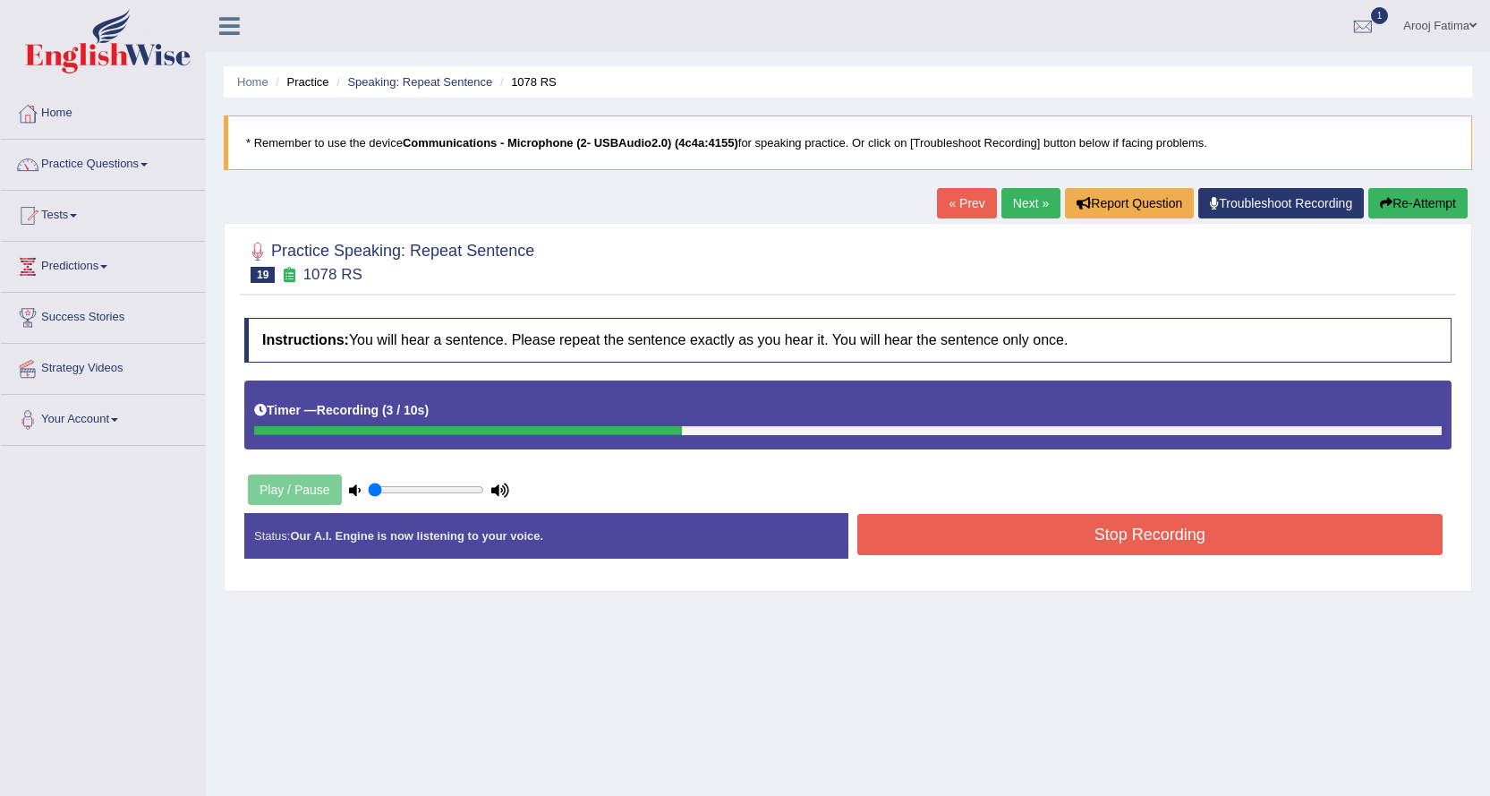
click at [1125, 541] on button "Stop Recording" at bounding box center [1151, 534] width 586 height 41
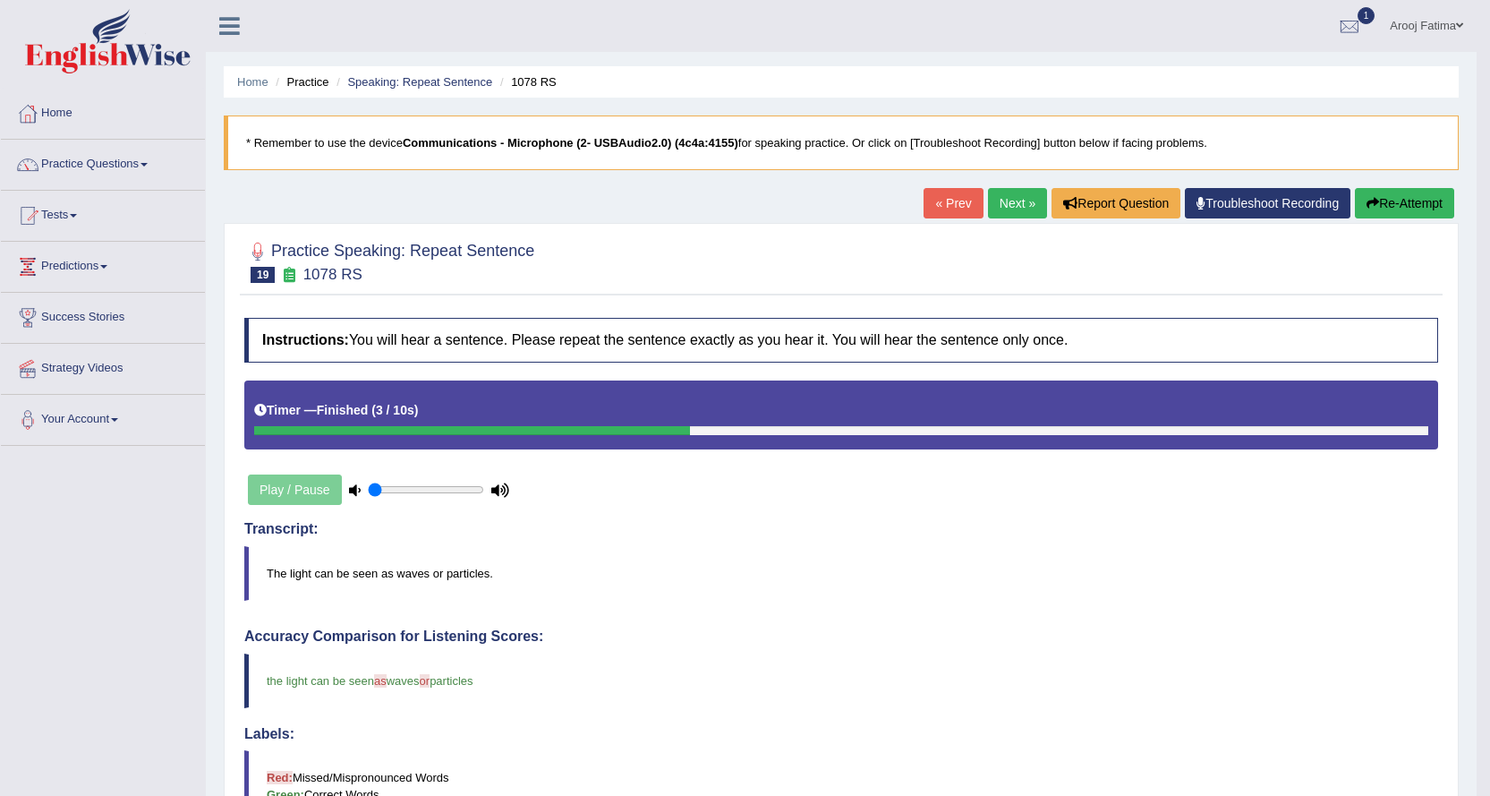
click at [996, 195] on link "Next »" at bounding box center [1017, 203] width 59 height 30
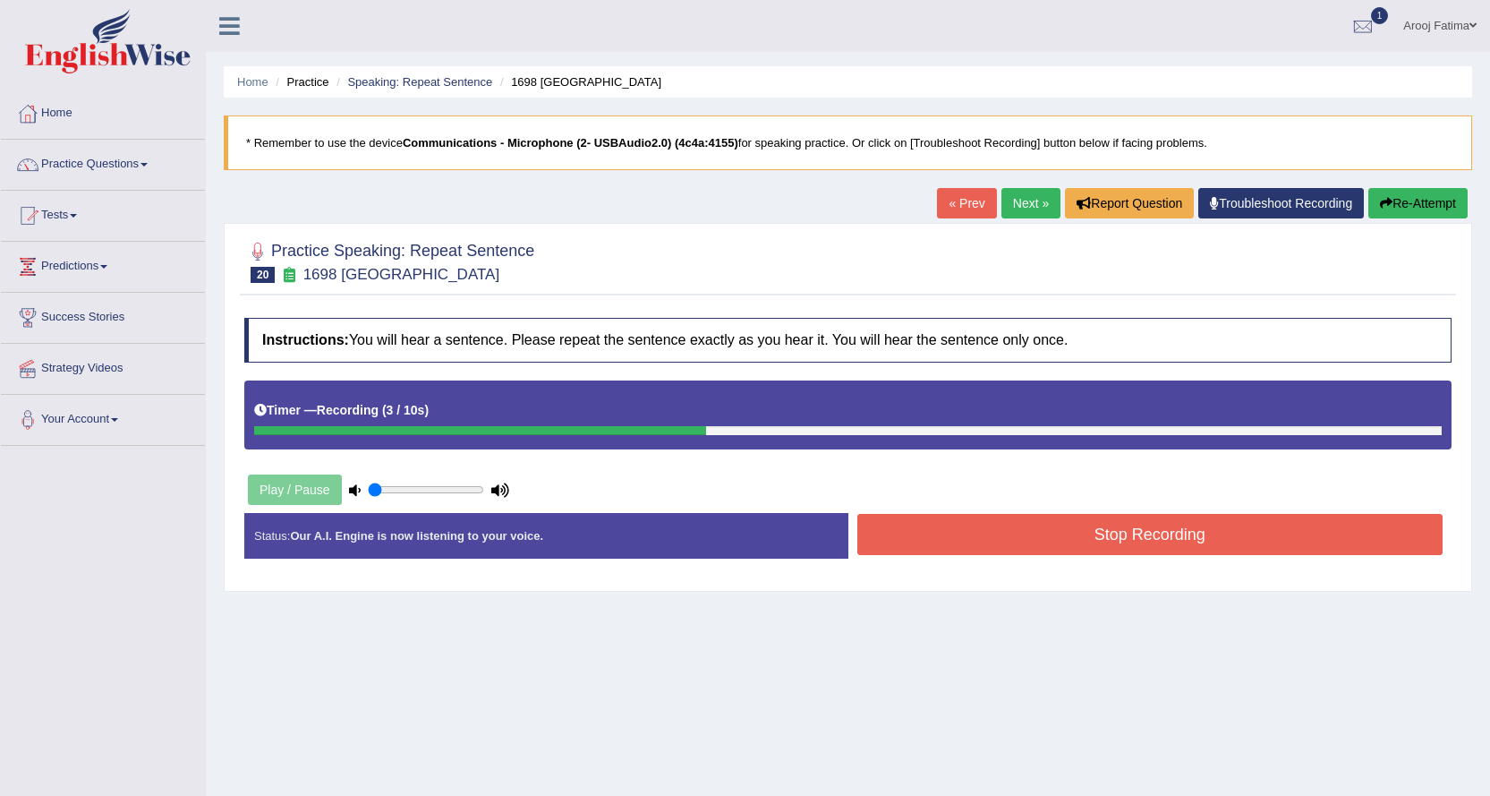
click at [1120, 542] on button "Stop Recording" at bounding box center [1151, 534] width 586 height 41
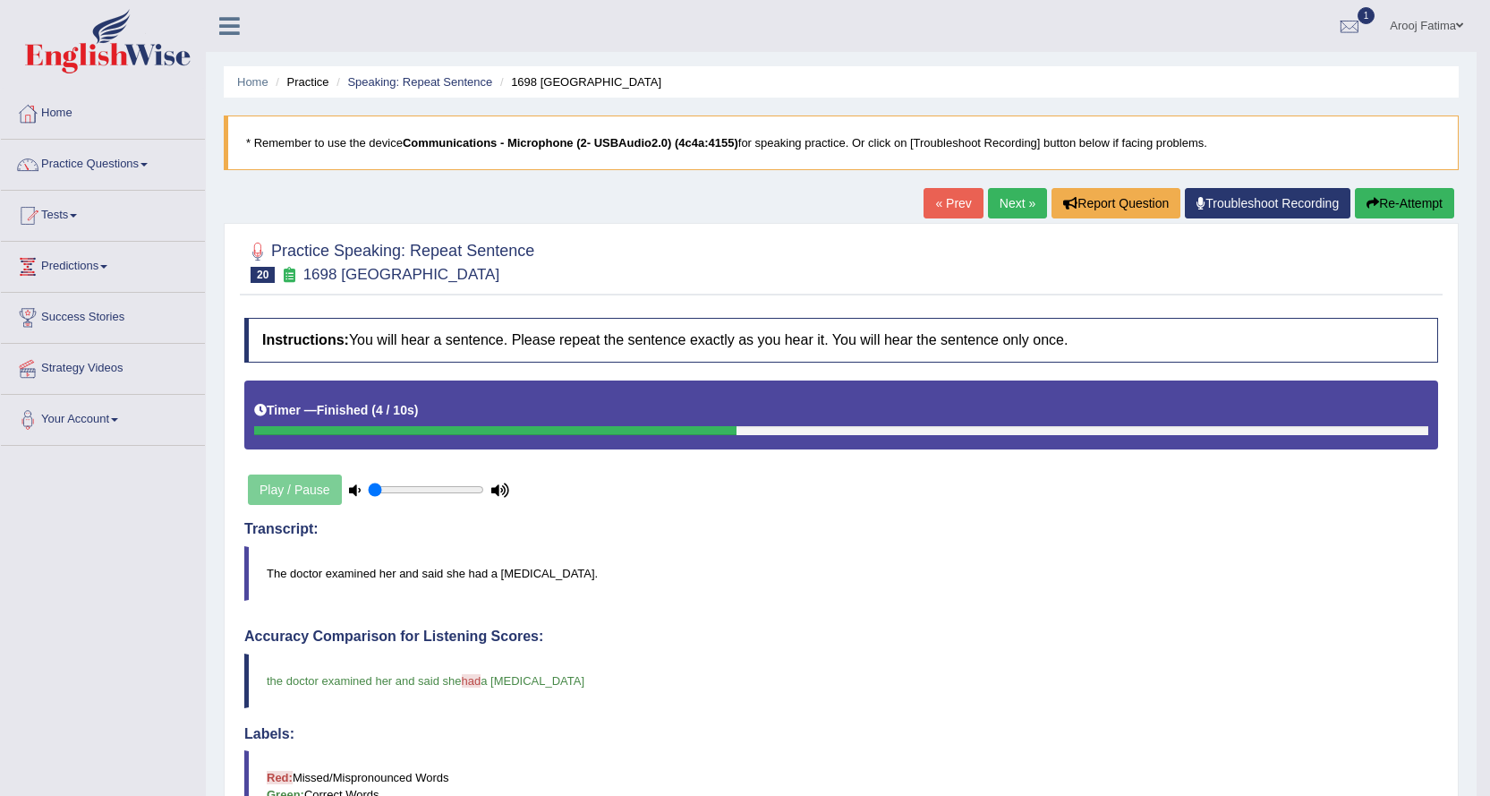
click at [1020, 213] on link "Next »" at bounding box center [1017, 203] width 59 height 30
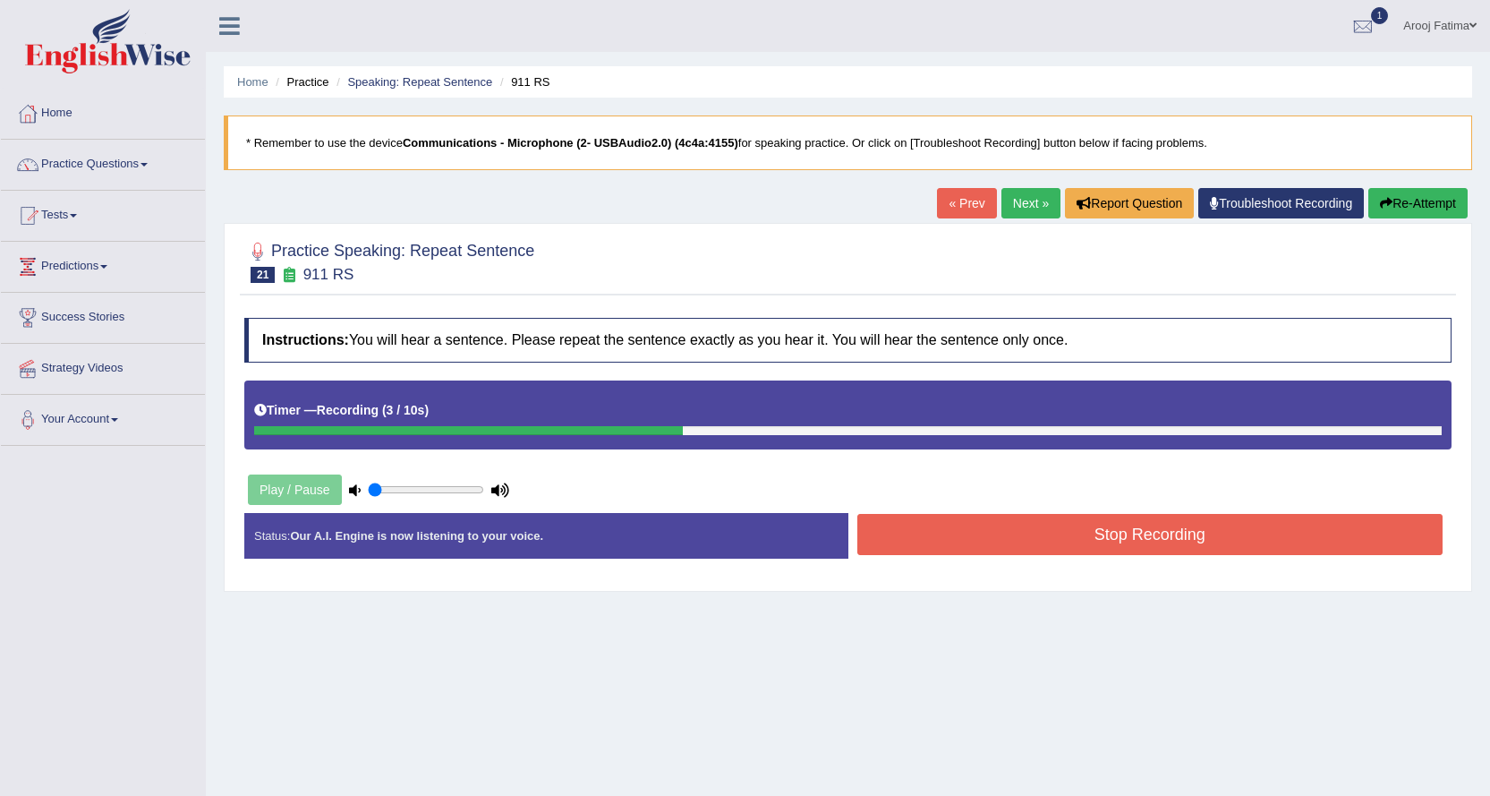
click at [1085, 538] on button "Stop Recording" at bounding box center [1151, 534] width 586 height 41
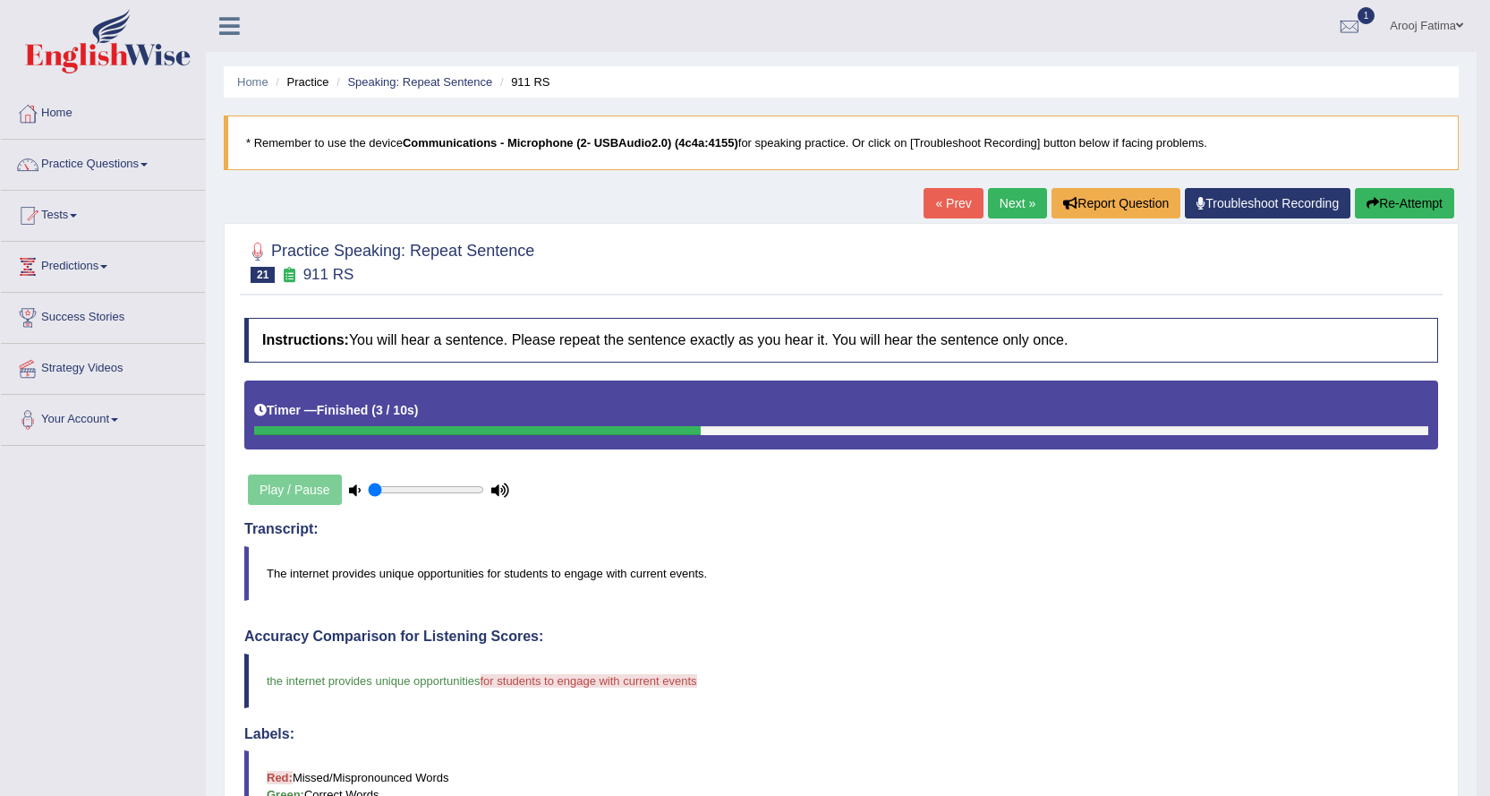
click at [1392, 205] on button "Re-Attempt" at bounding box center [1404, 203] width 99 height 30
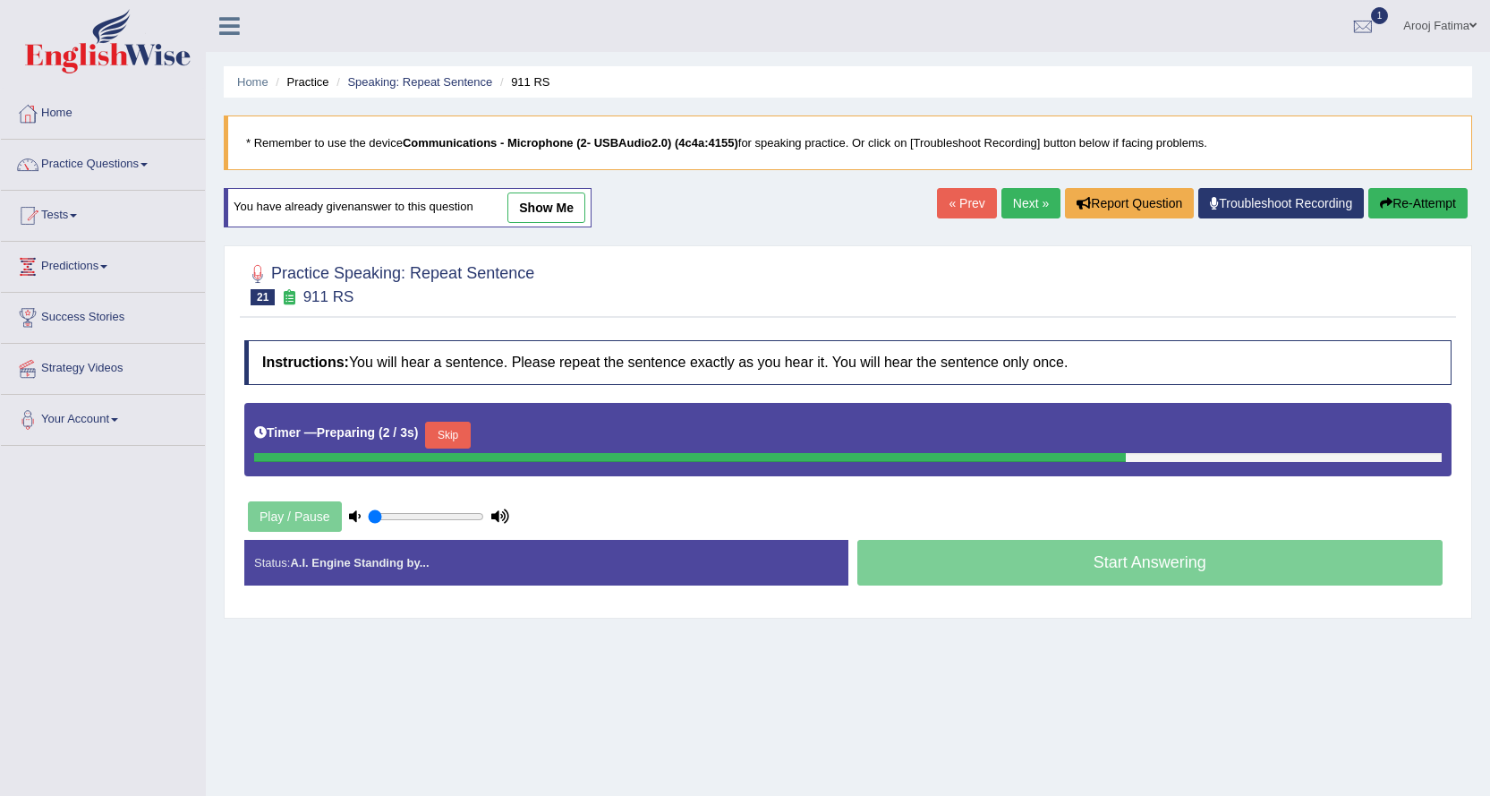
click at [455, 439] on button "Skip" at bounding box center [447, 435] width 45 height 27
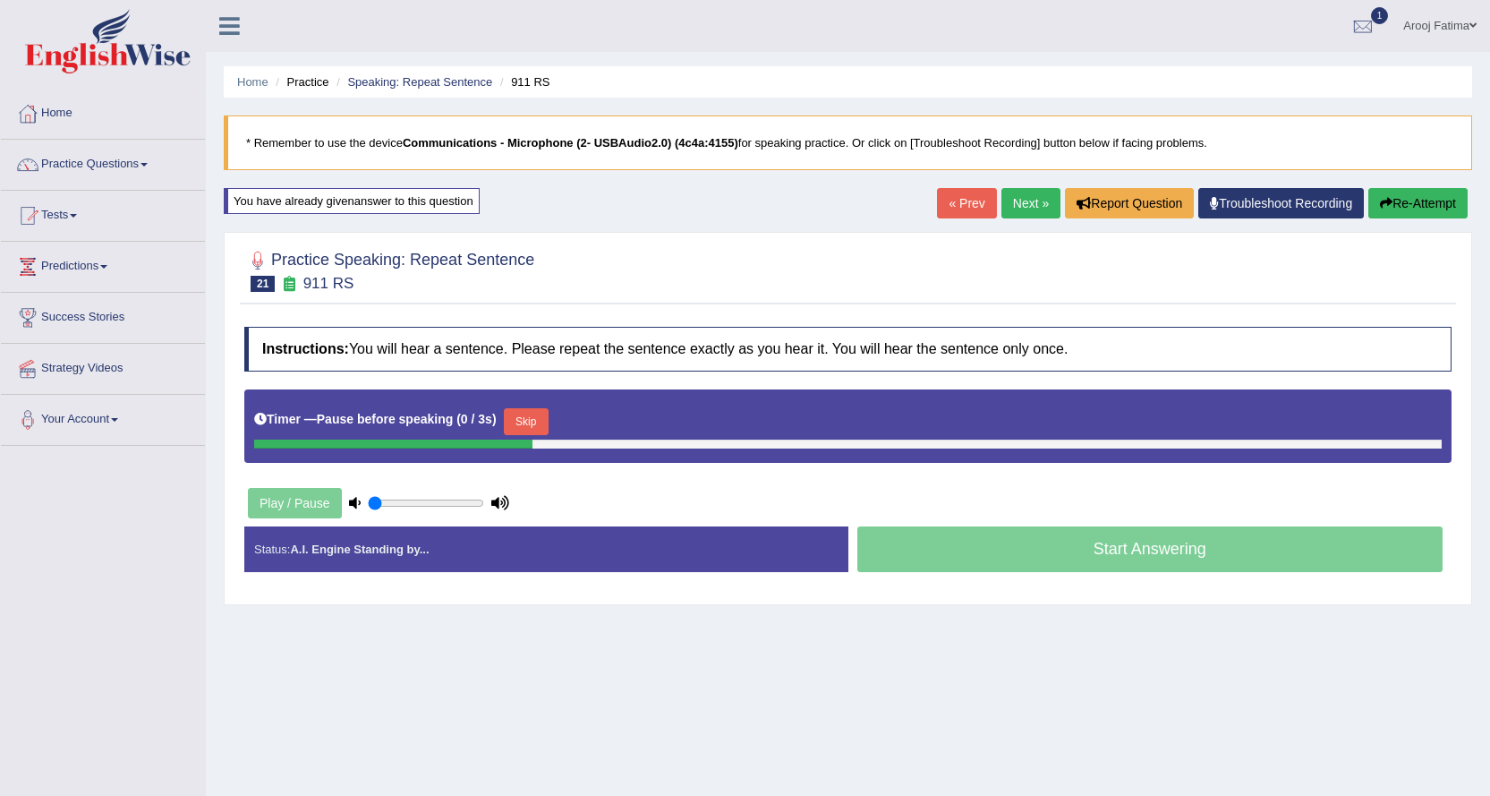
click at [520, 428] on button "Skip" at bounding box center [526, 421] width 45 height 27
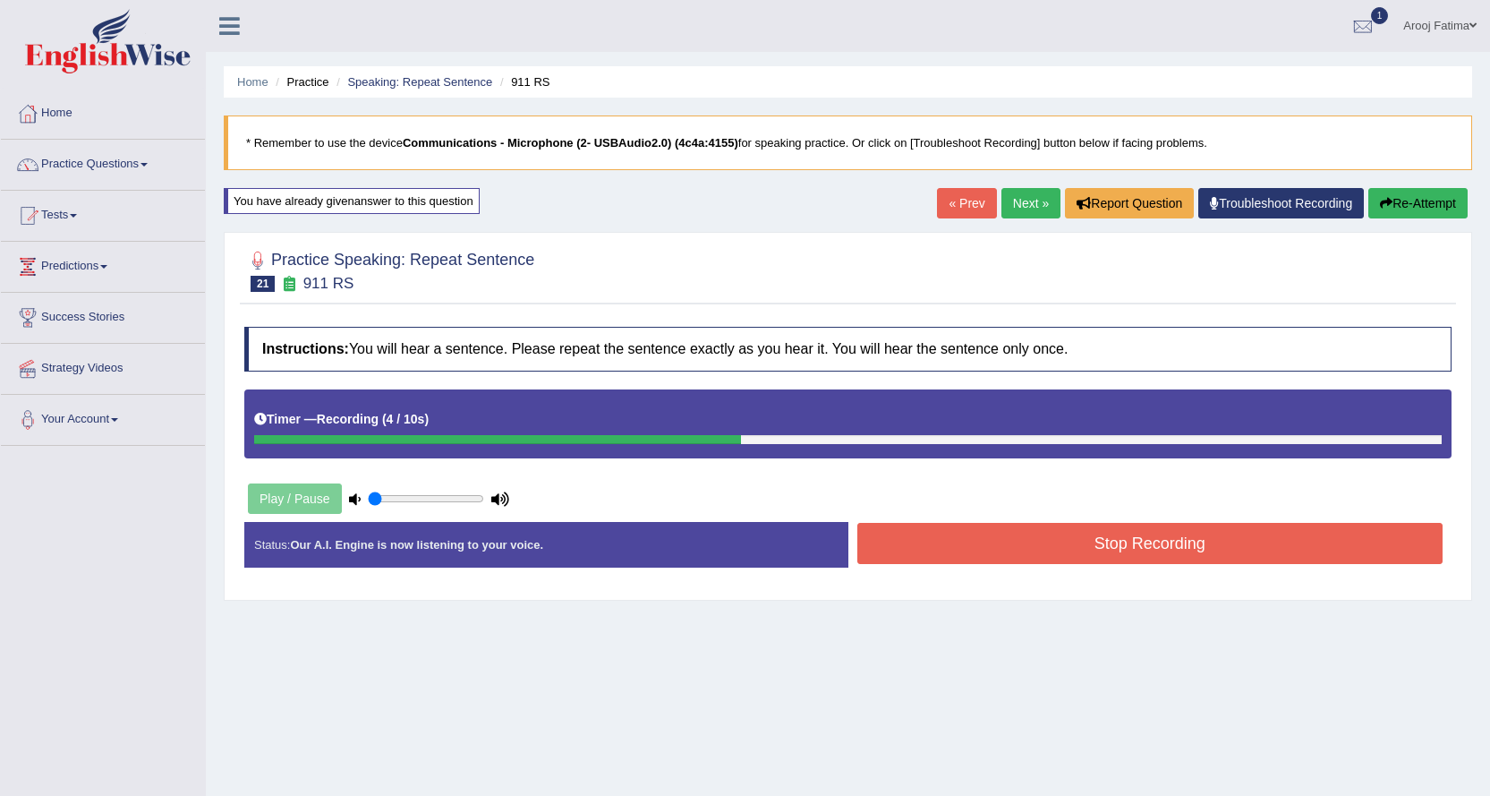
click at [1376, 202] on button "Re-Attempt" at bounding box center [1418, 203] width 99 height 30
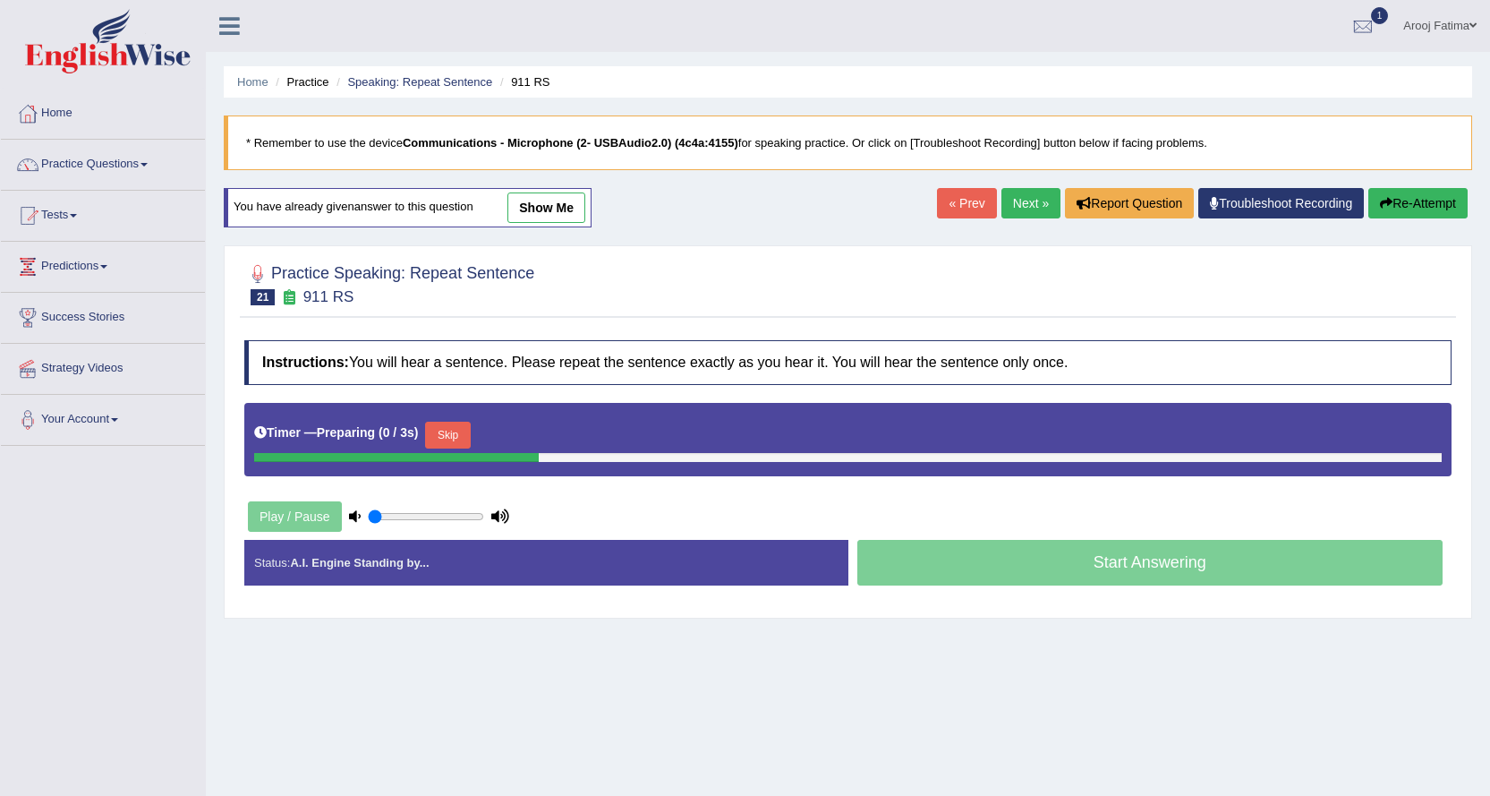
click at [462, 440] on button "Skip" at bounding box center [447, 435] width 45 height 27
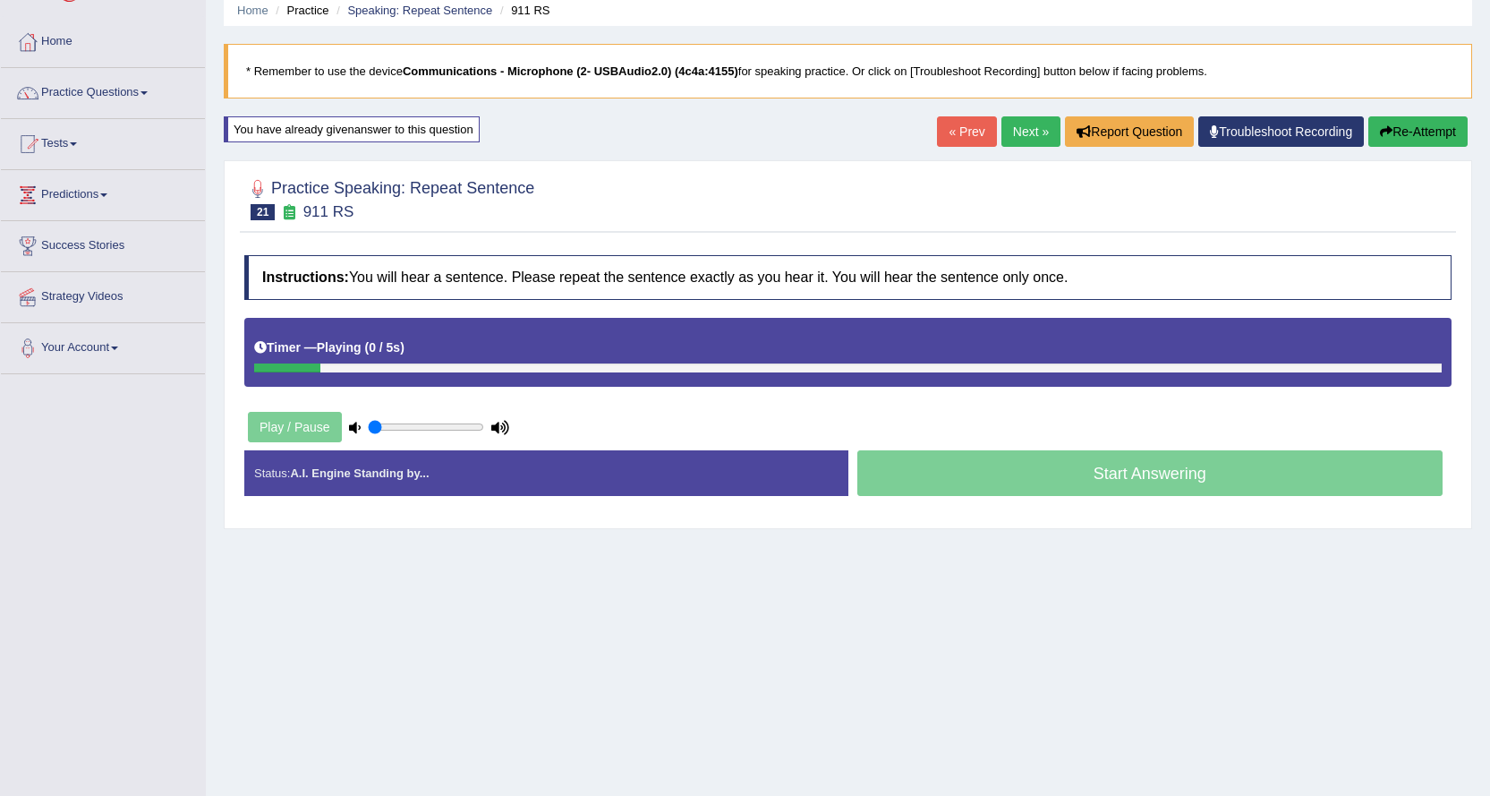
scroll to position [144, 0]
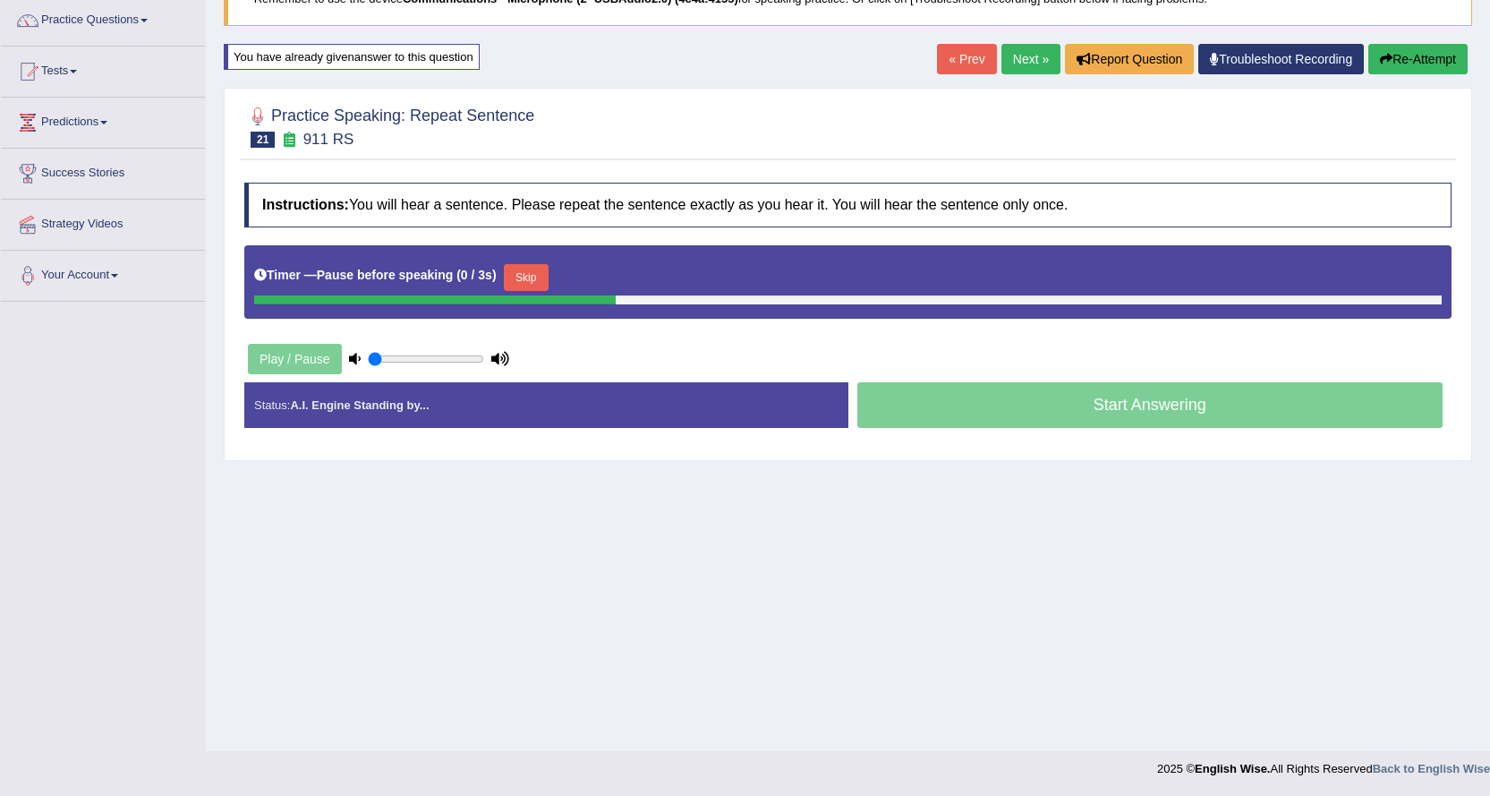
click at [514, 283] on button "Skip" at bounding box center [526, 277] width 45 height 27
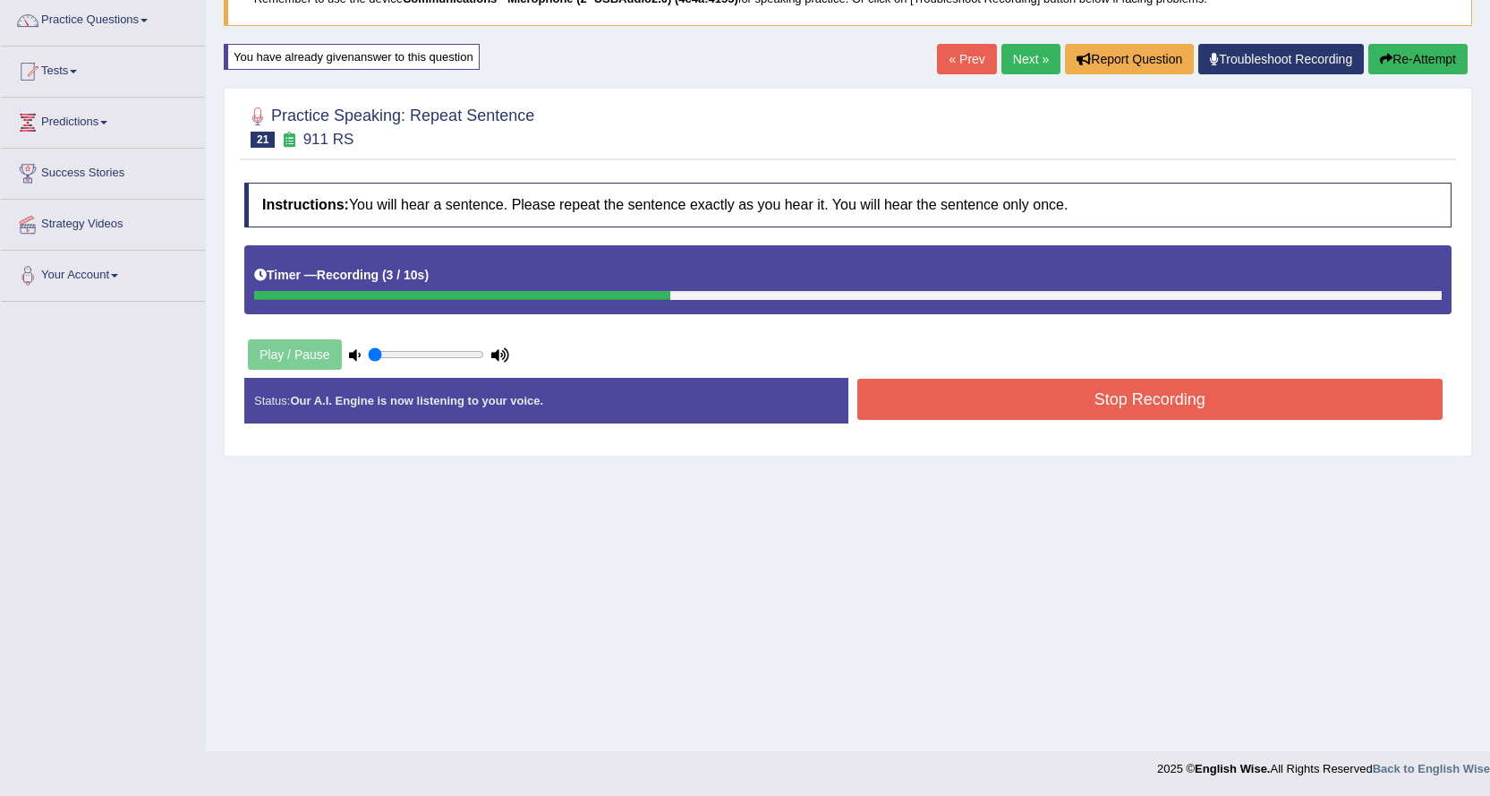
click at [994, 374] on div "Instructions: You will hear a sentence. Please repeat the sentence exactly as y…" at bounding box center [848, 310] width 1216 height 273
click at [999, 390] on button "Stop Recording" at bounding box center [1151, 399] width 586 height 41
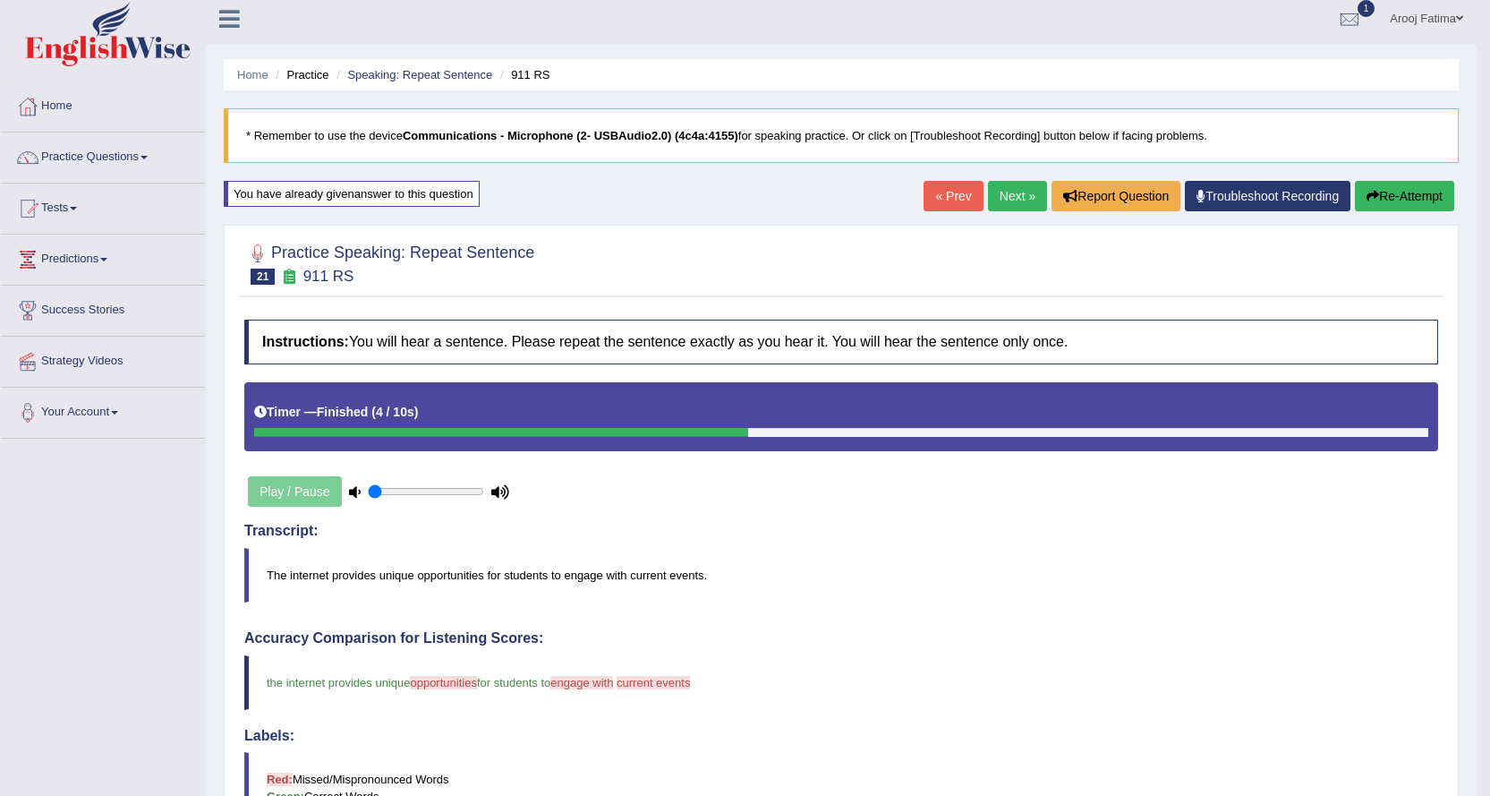
scroll to position [0, 0]
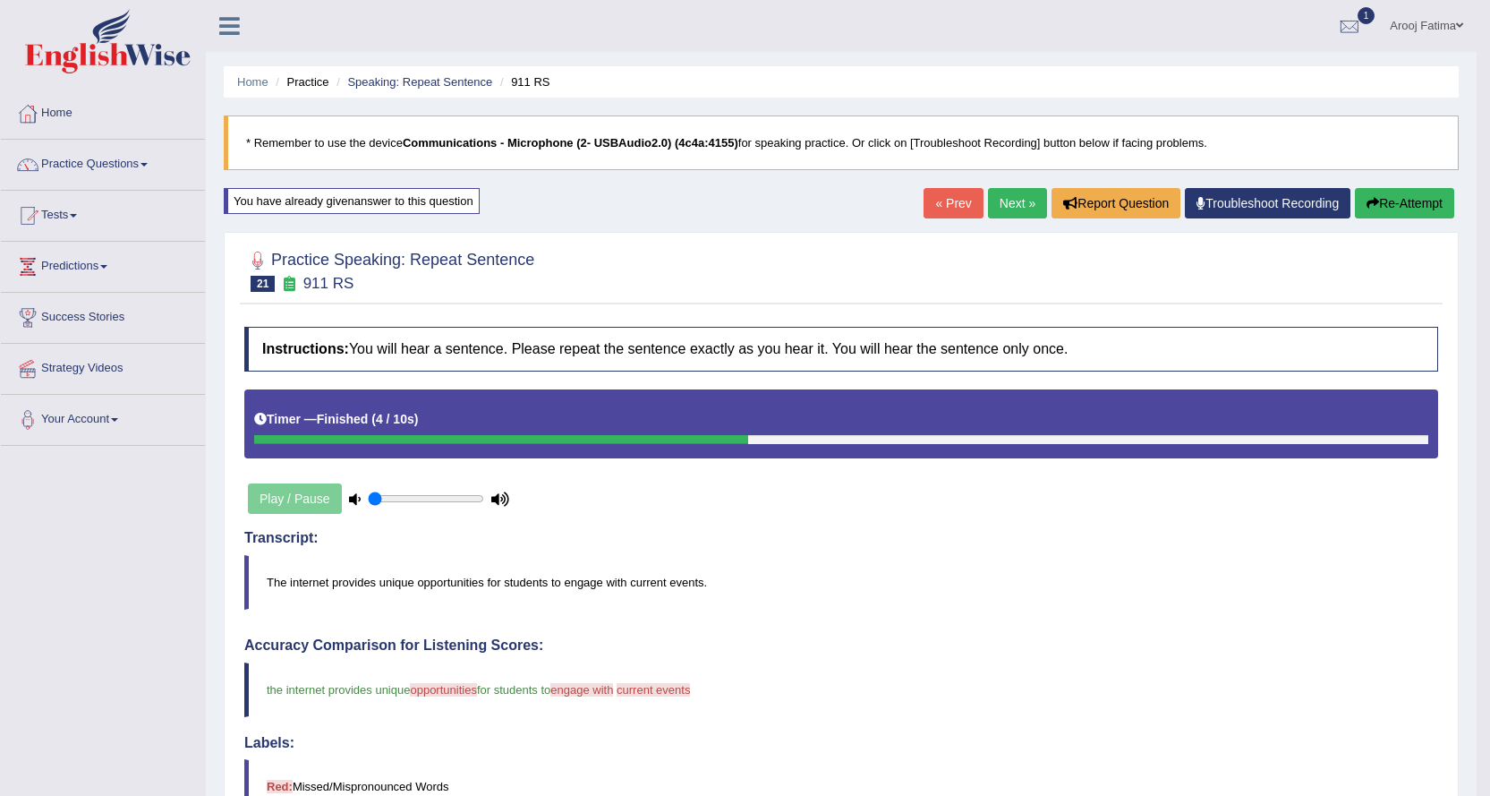
click at [1014, 202] on link "Next »" at bounding box center [1017, 203] width 59 height 30
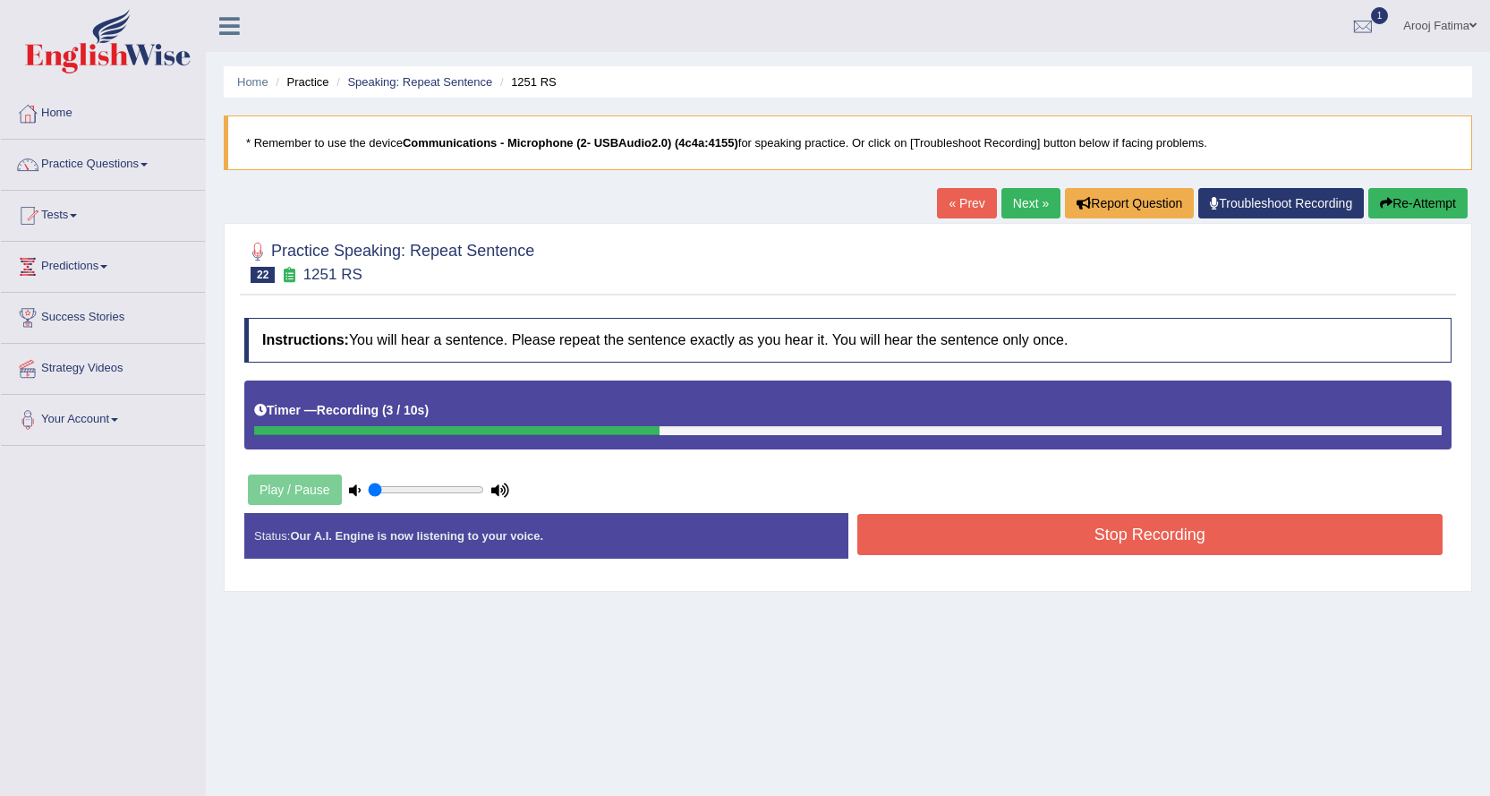
click at [1090, 534] on button "Stop Recording" at bounding box center [1151, 534] width 586 height 41
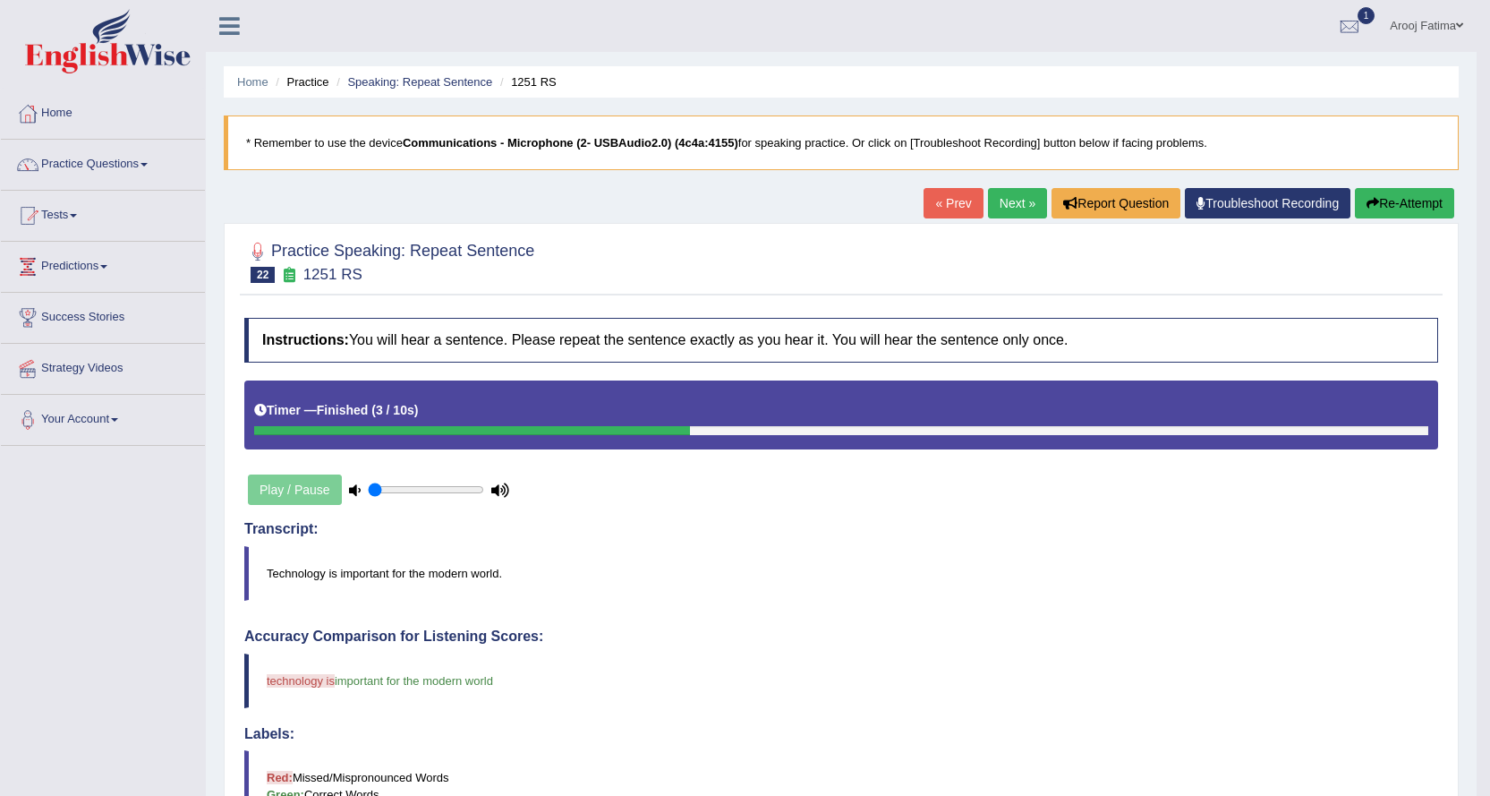
click at [1408, 207] on button "Re-Attempt" at bounding box center [1404, 203] width 99 height 30
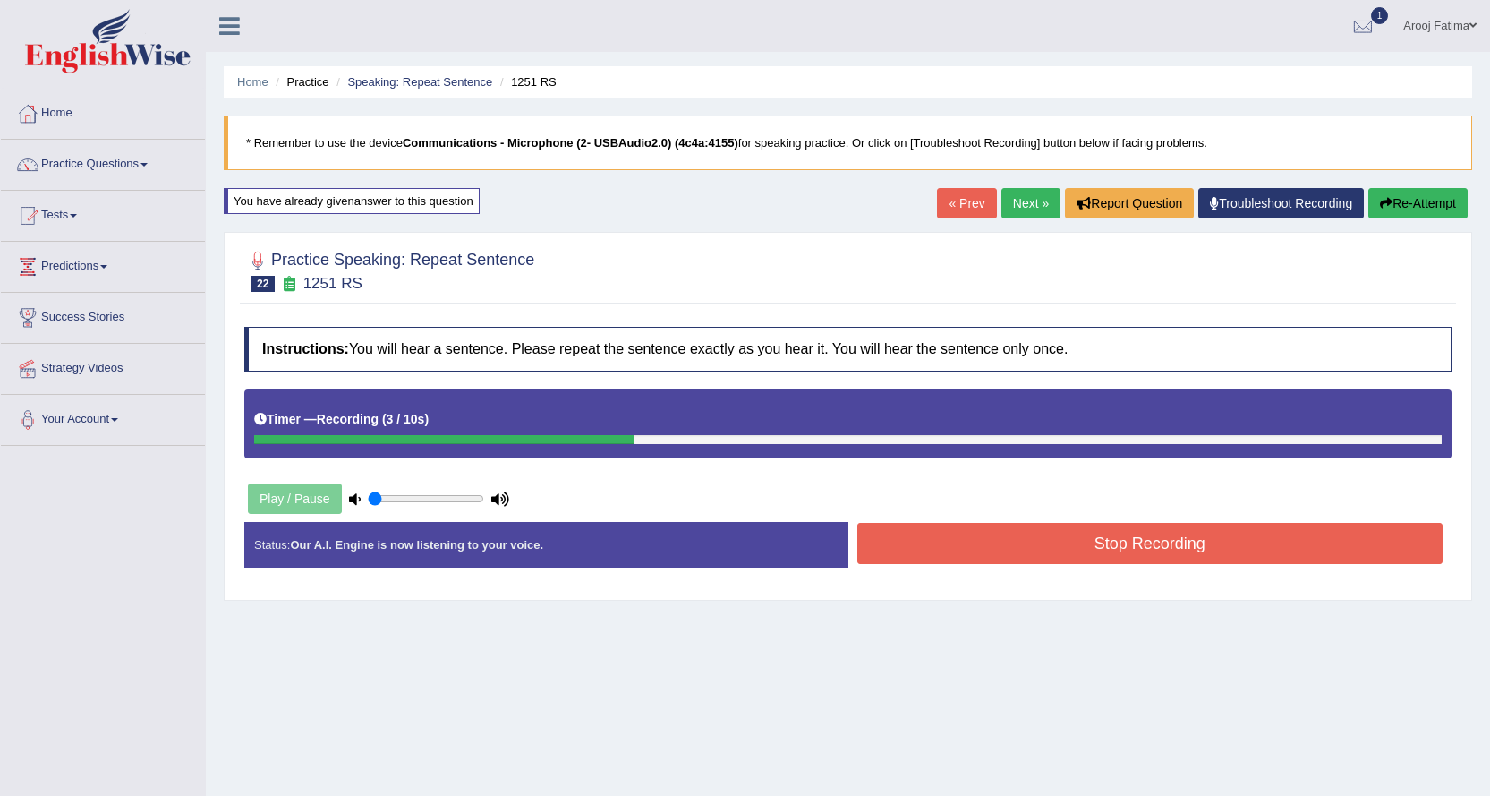
click at [1031, 541] on button "Stop Recording" at bounding box center [1151, 543] width 586 height 41
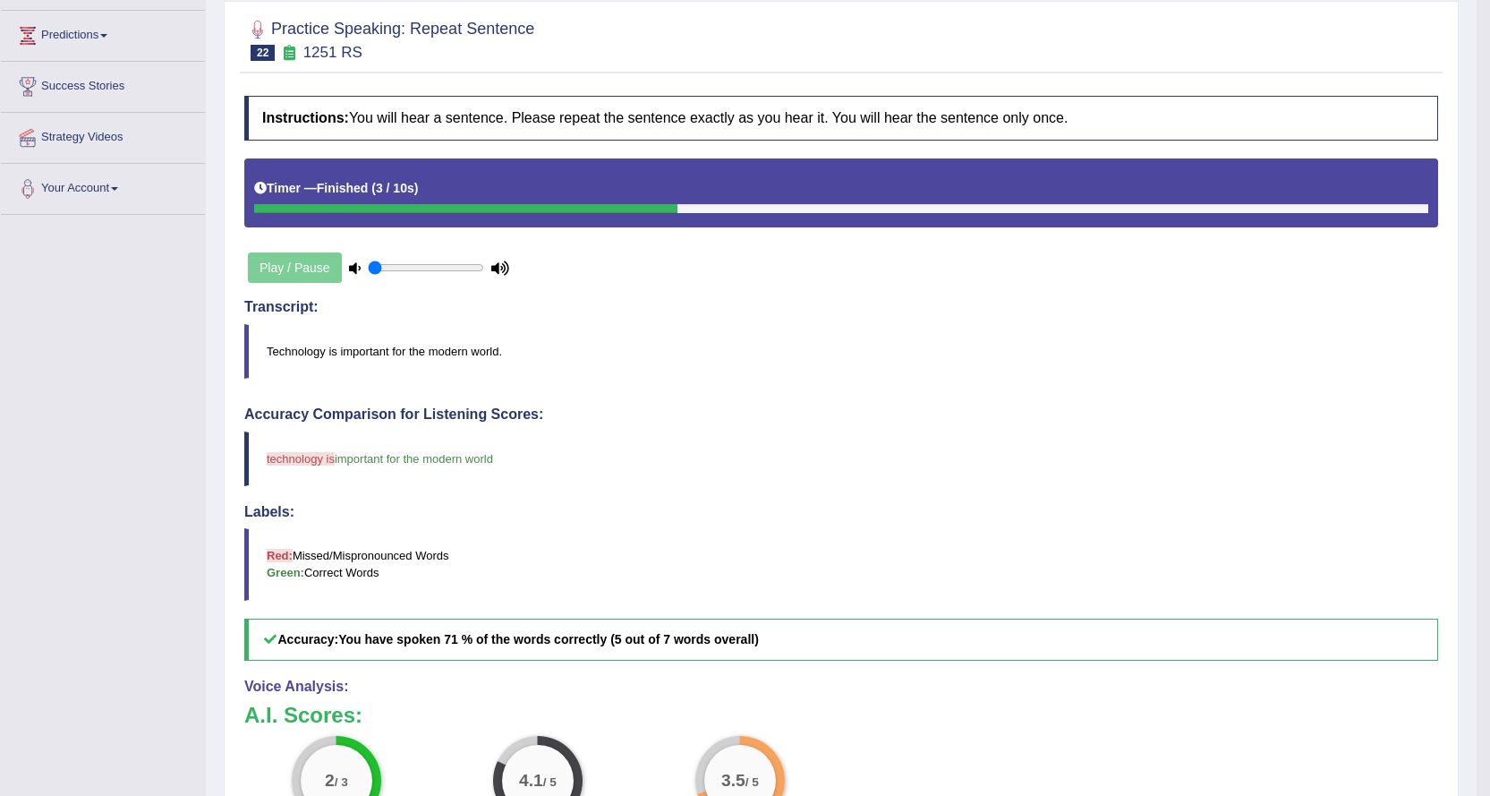
scroll to position [229, 0]
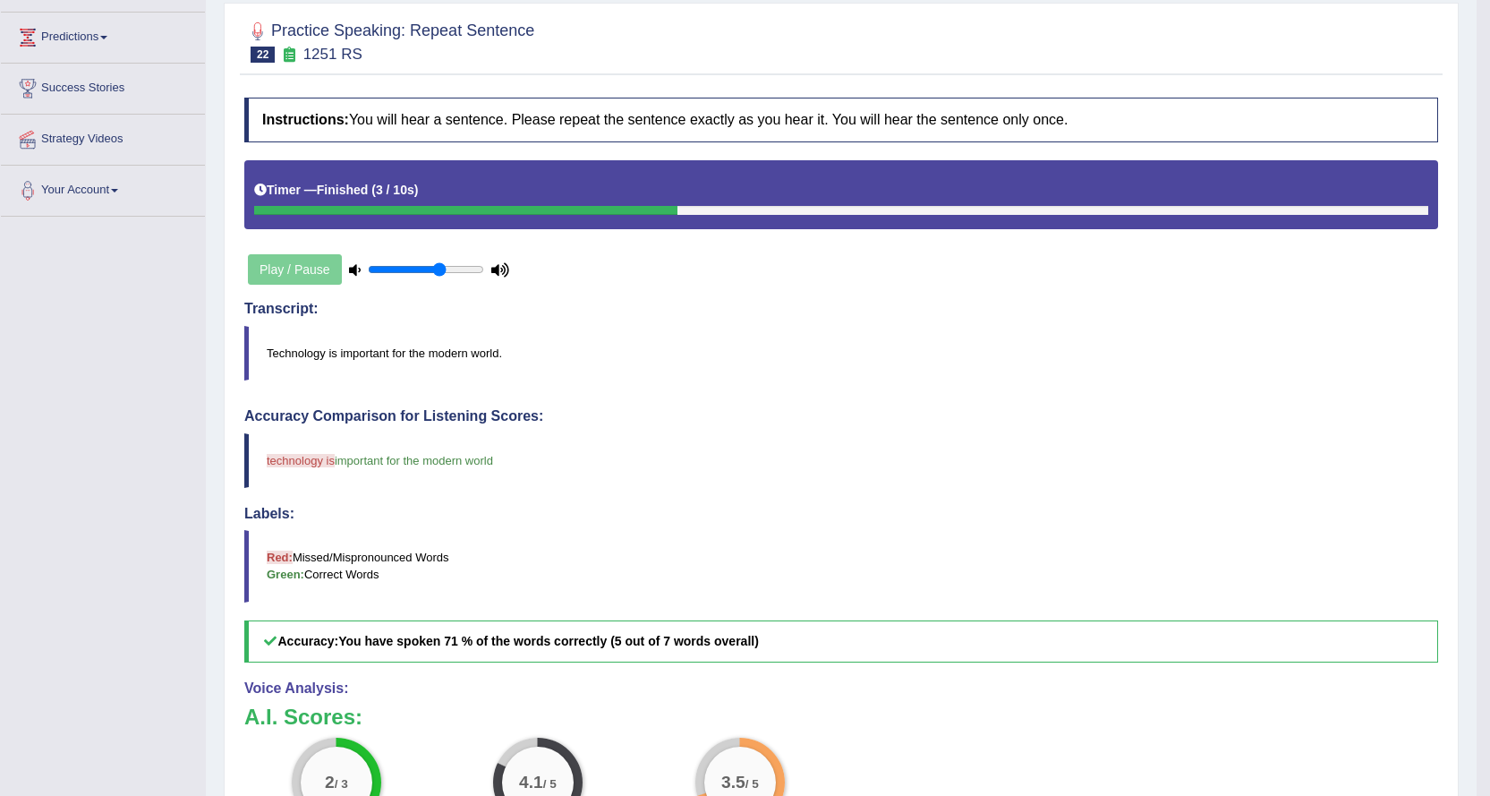
drag, startPoint x: 438, startPoint y: 272, endPoint x: 587, endPoint y: 260, distance: 149.9
type input "0.65"
click at [438, 271] on input "range" at bounding box center [426, 269] width 116 height 14
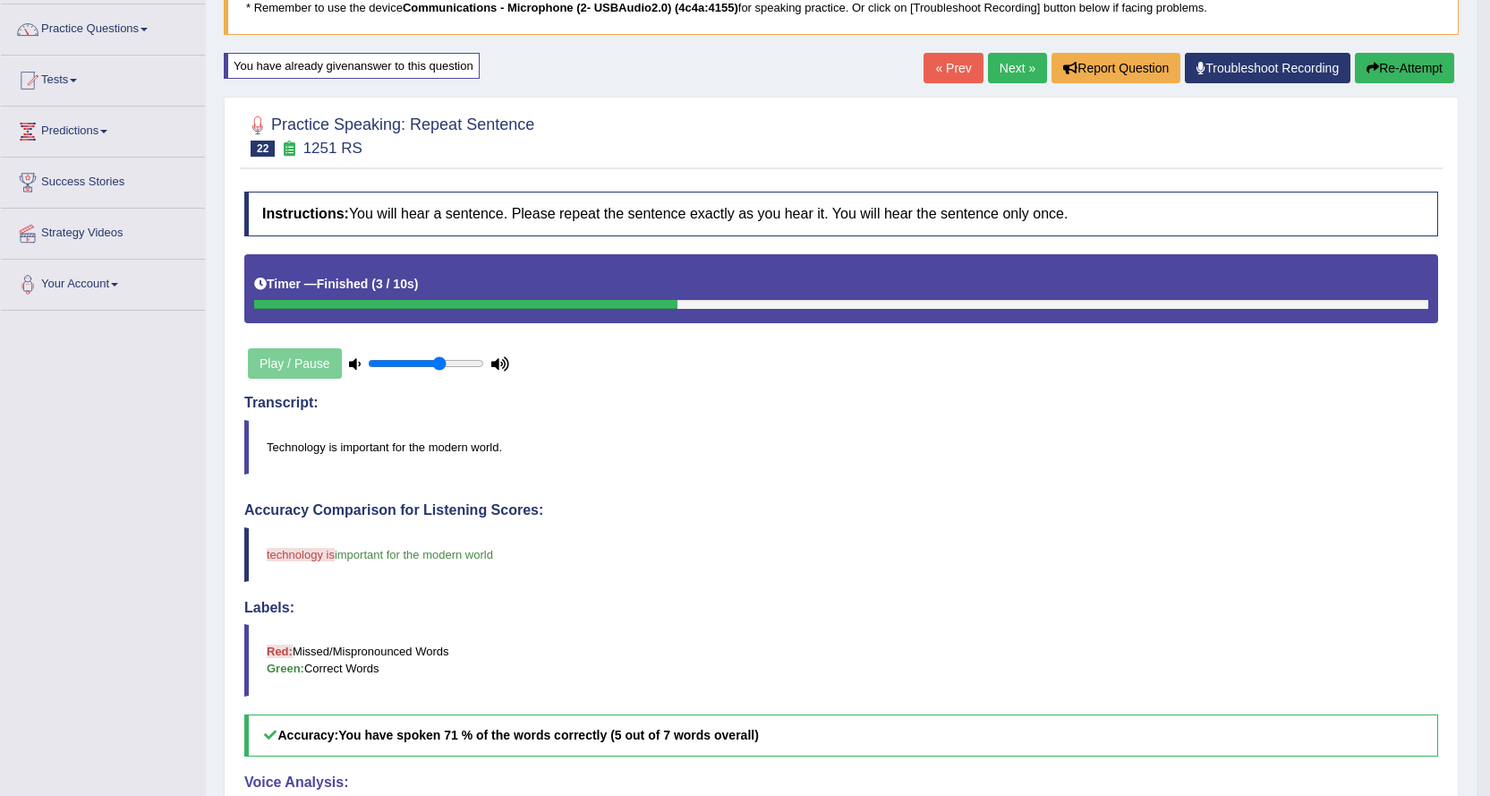
scroll to position [0, 0]
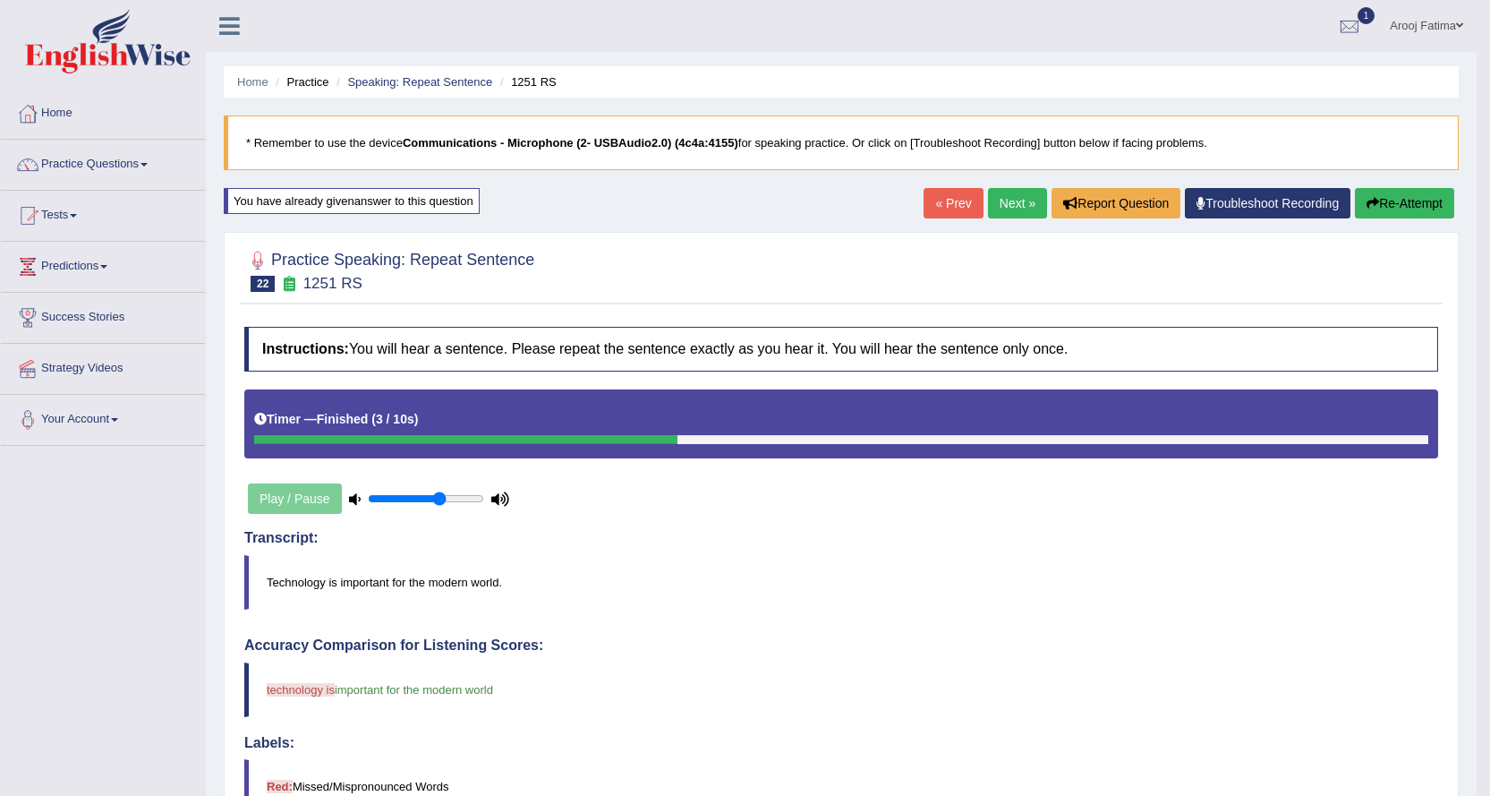
click at [1388, 208] on button "Re-Attempt" at bounding box center [1404, 203] width 99 height 30
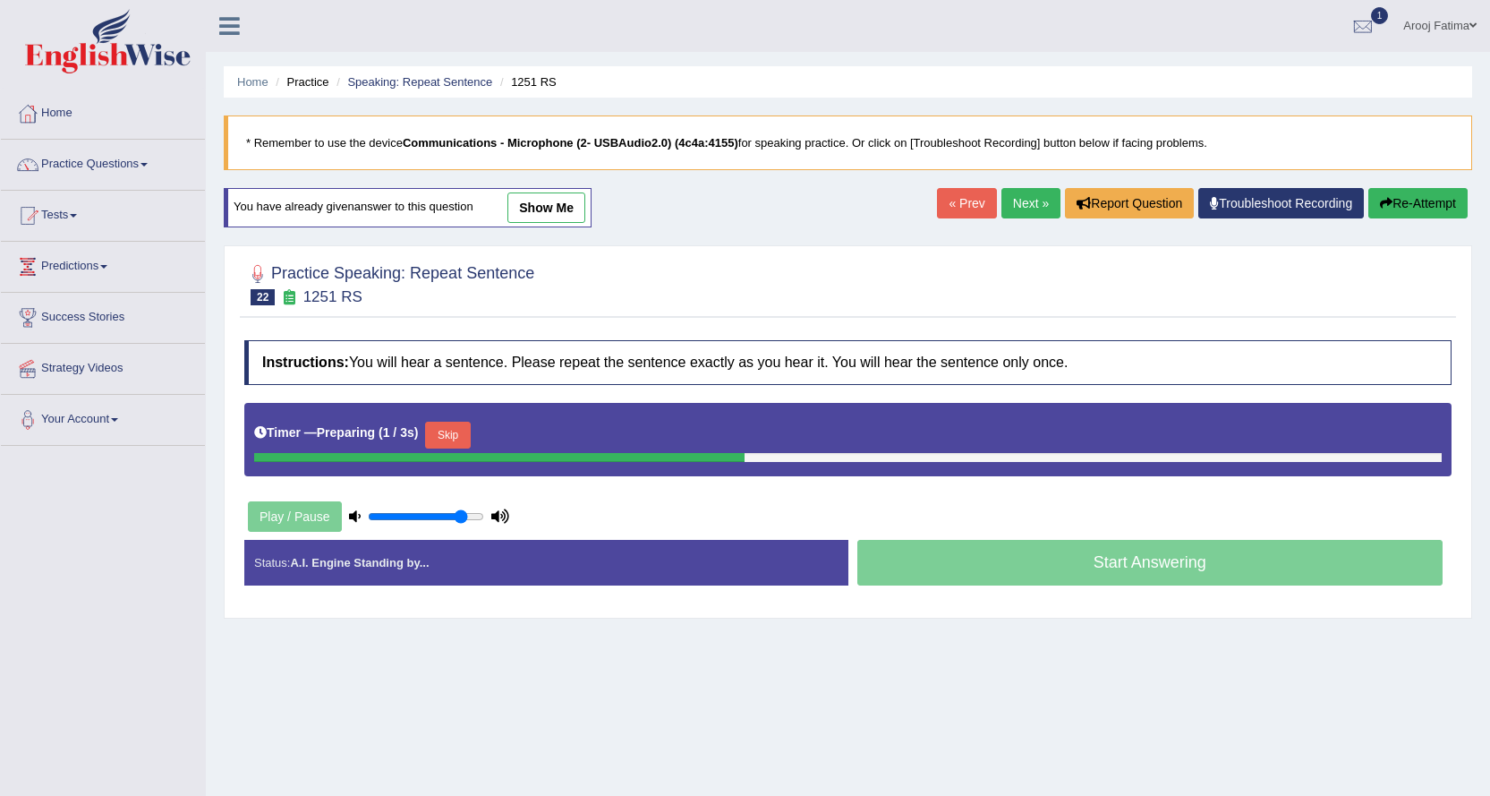
type input "0.85"
click at [461, 520] on input "range" at bounding box center [426, 516] width 116 height 14
click at [452, 440] on button "Skip" at bounding box center [447, 435] width 45 height 27
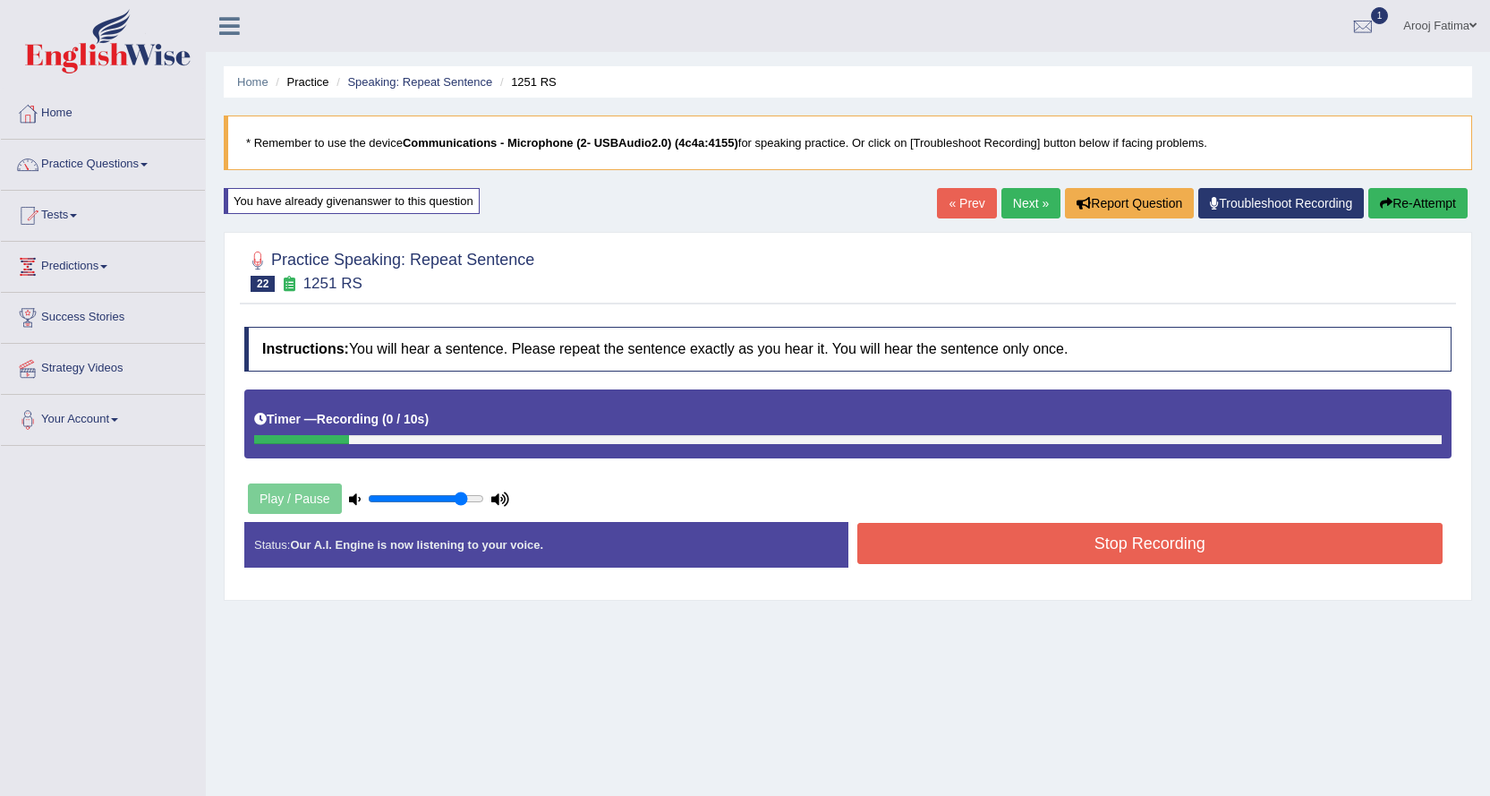
click at [1418, 204] on button "Re-Attempt" at bounding box center [1418, 203] width 99 height 30
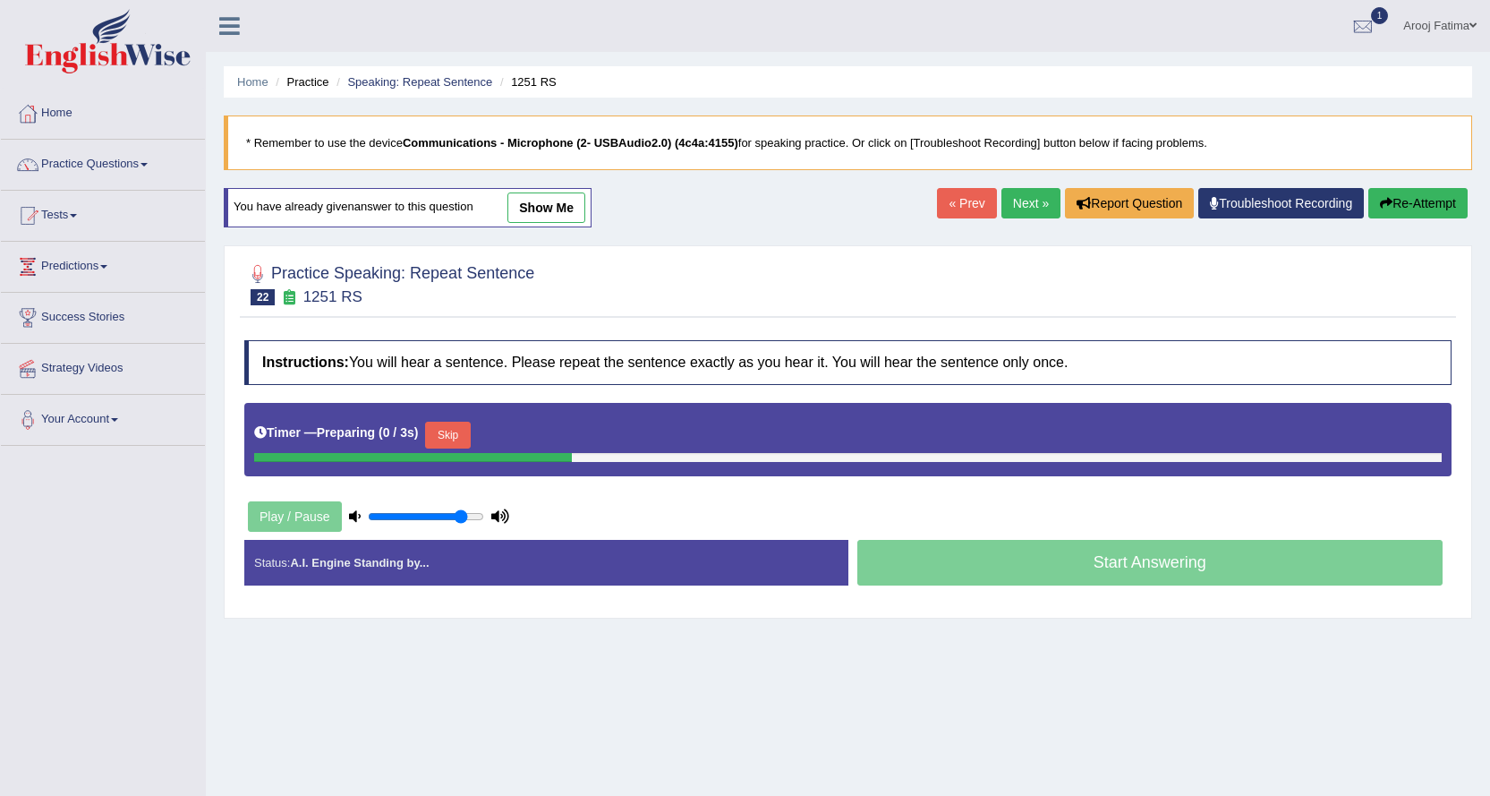
click at [466, 435] on button "Skip" at bounding box center [447, 435] width 45 height 27
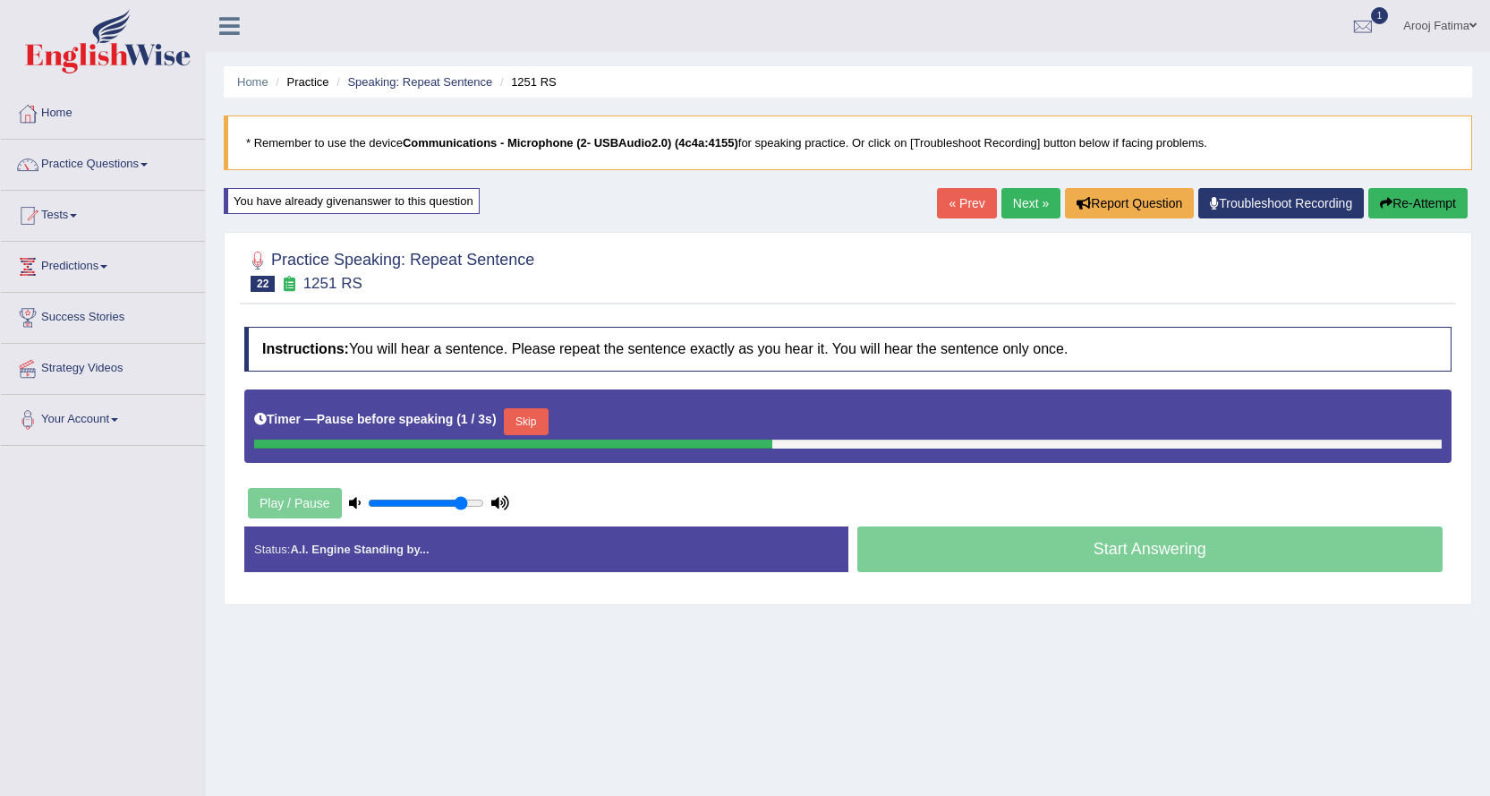
click at [523, 422] on button "Skip" at bounding box center [526, 421] width 45 height 27
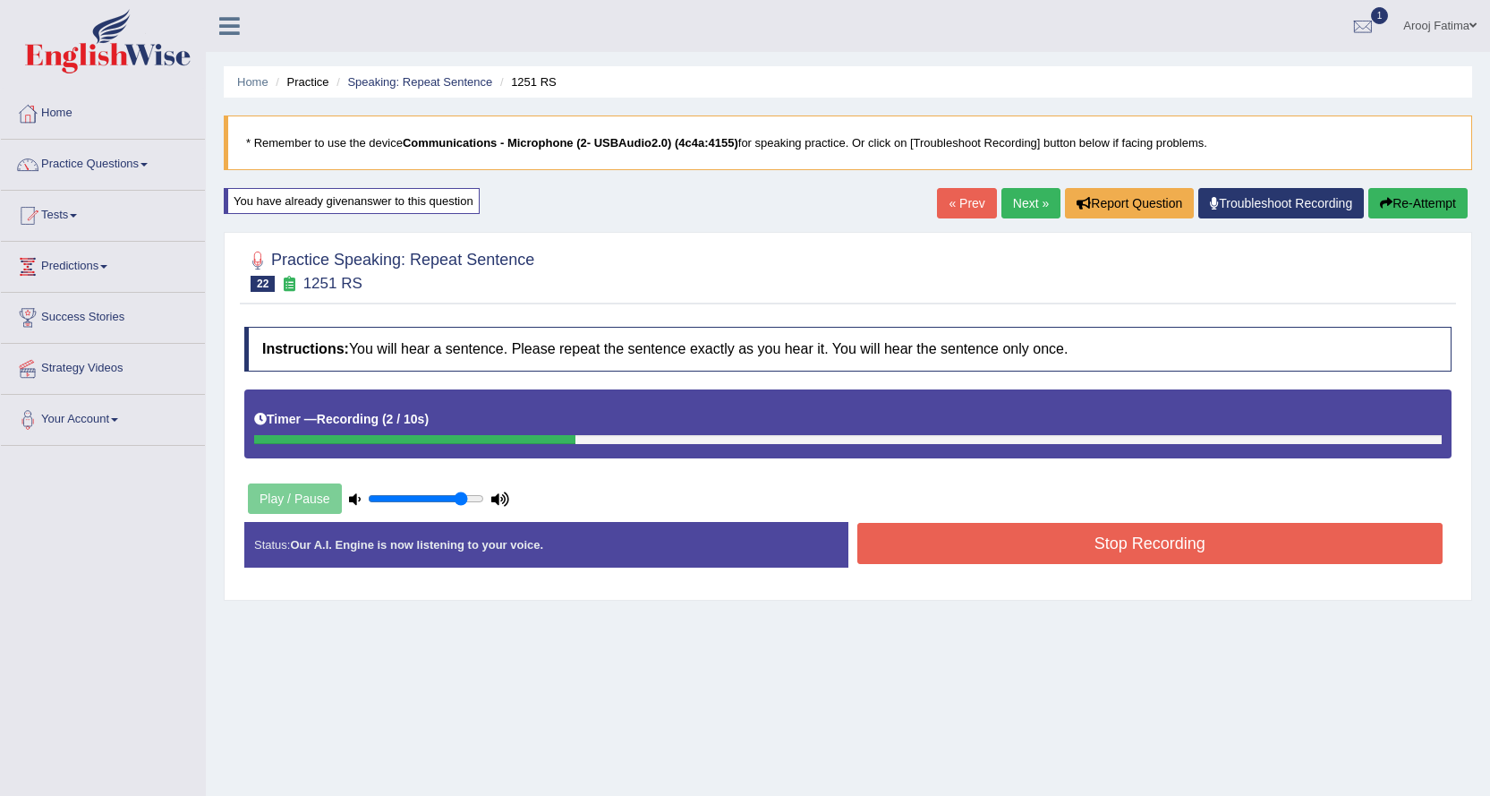
click at [930, 550] on button "Stop Recording" at bounding box center [1151, 543] width 586 height 41
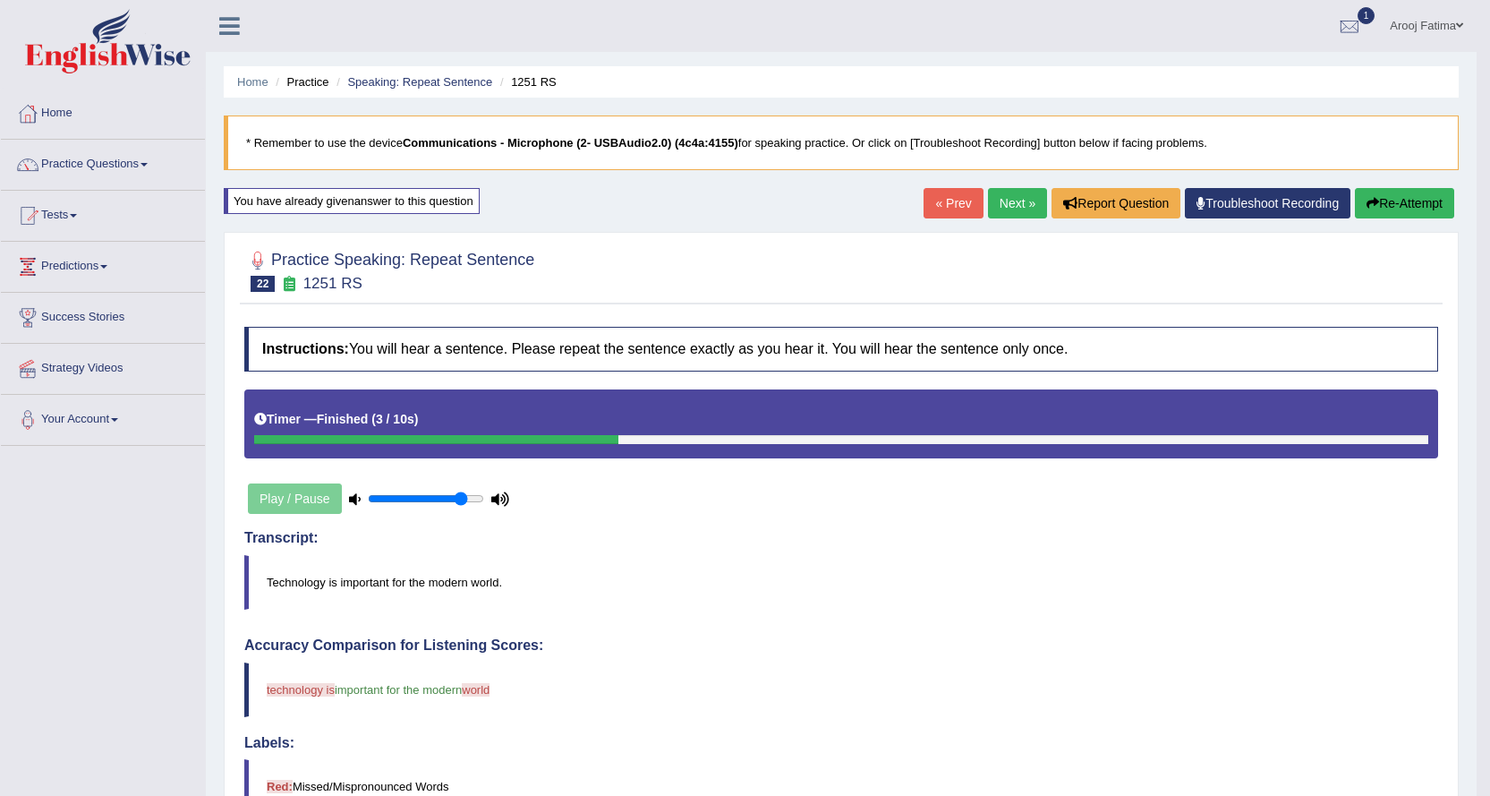
click at [1421, 209] on button "Re-Attempt" at bounding box center [1404, 203] width 99 height 30
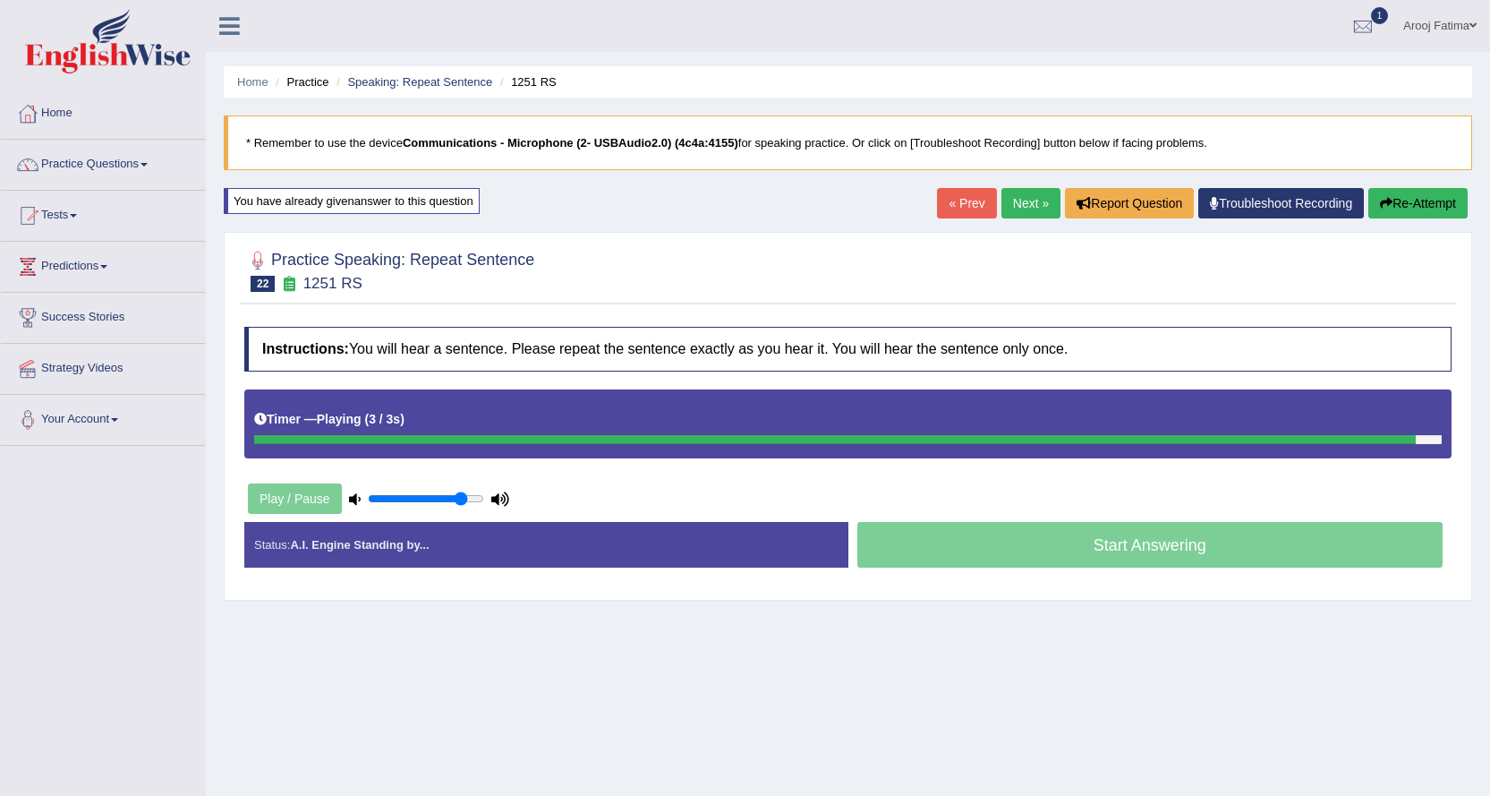
click at [1028, 208] on link "Next »" at bounding box center [1031, 203] width 59 height 30
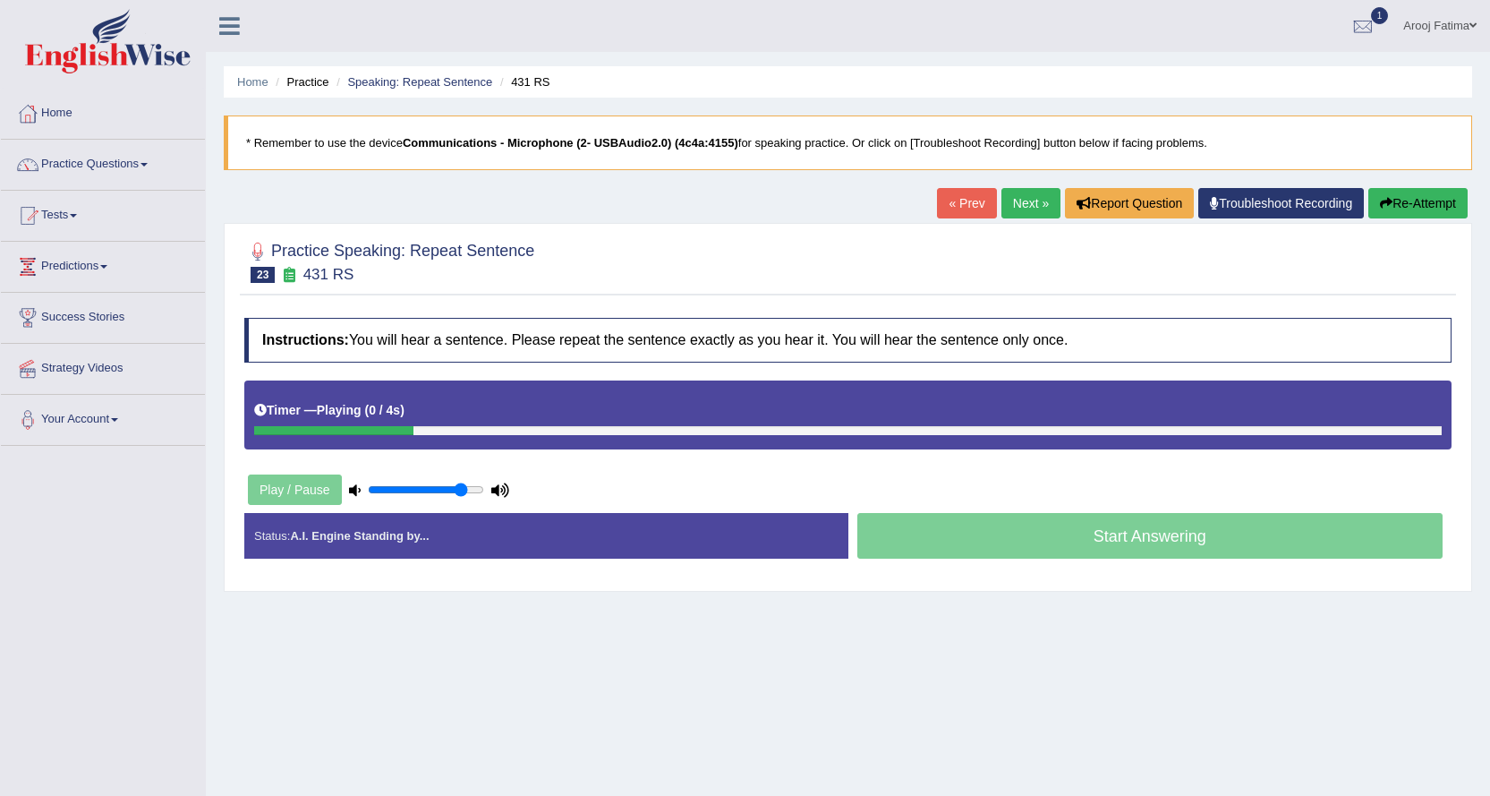
click at [970, 208] on link "« Prev" at bounding box center [966, 203] width 59 height 30
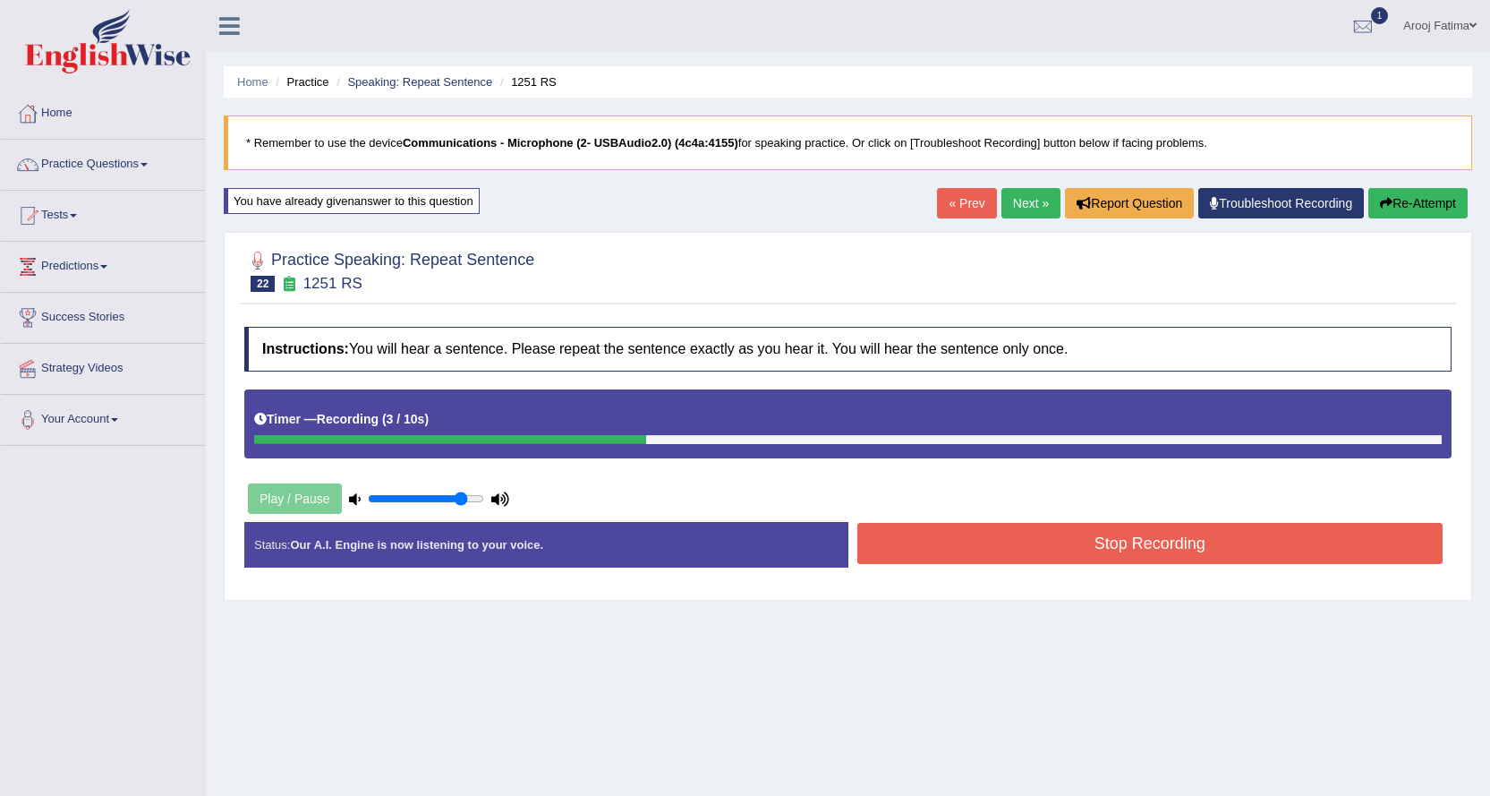
click at [1036, 544] on button "Stop Recording" at bounding box center [1151, 543] width 586 height 41
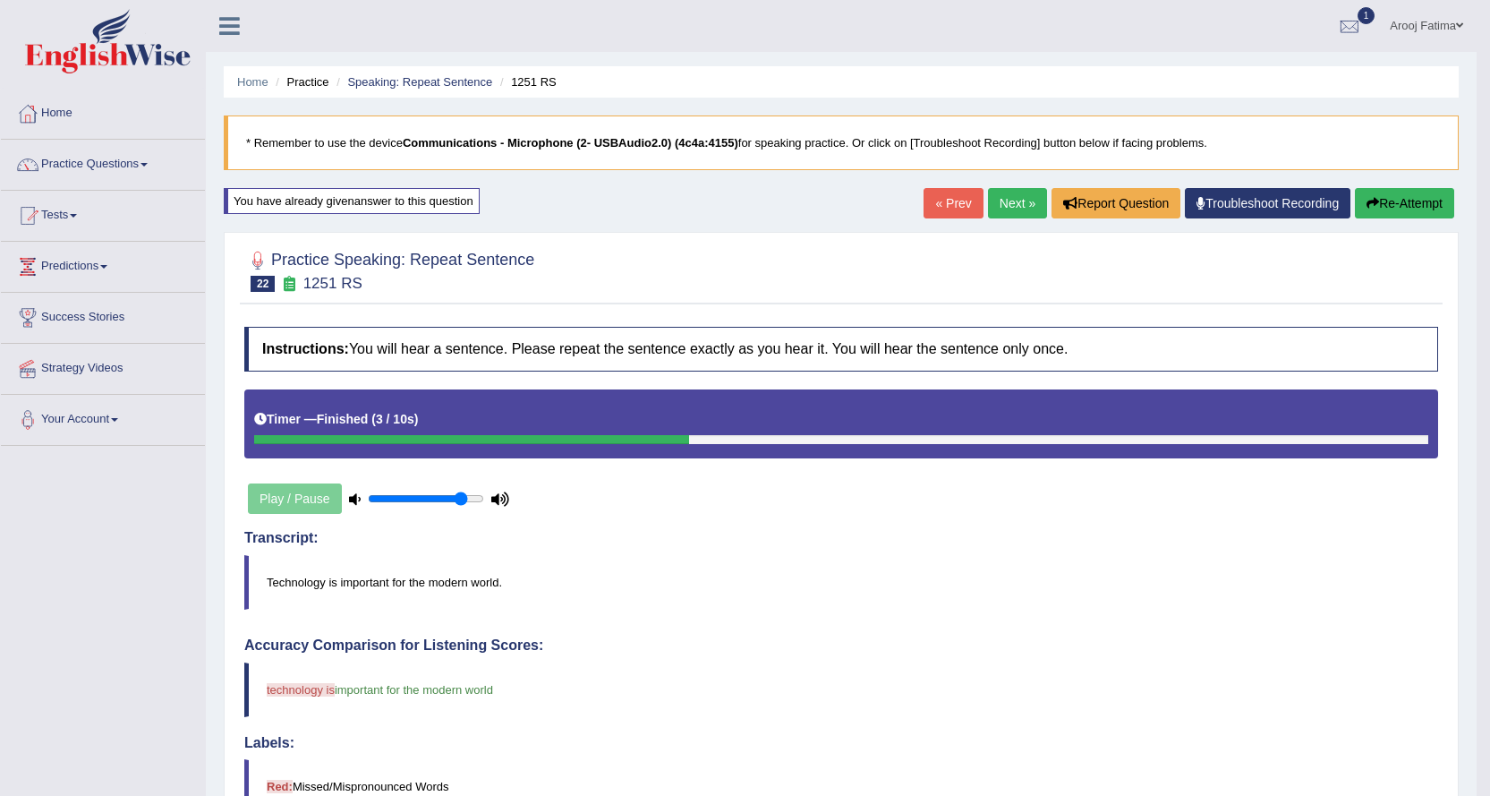
click at [1396, 201] on button "Re-Attempt" at bounding box center [1404, 203] width 99 height 30
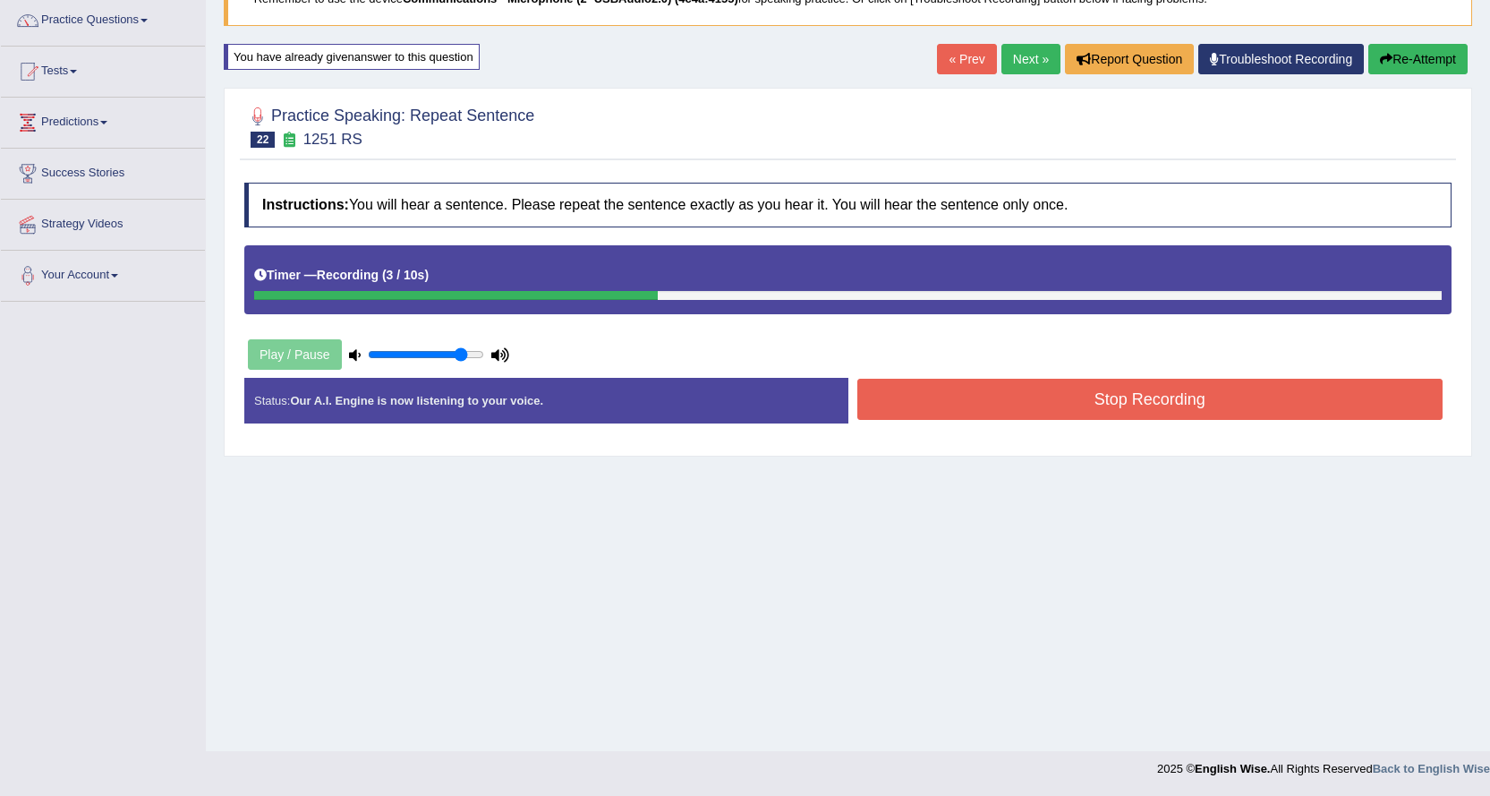
click at [1149, 397] on button "Stop Recording" at bounding box center [1151, 399] width 586 height 41
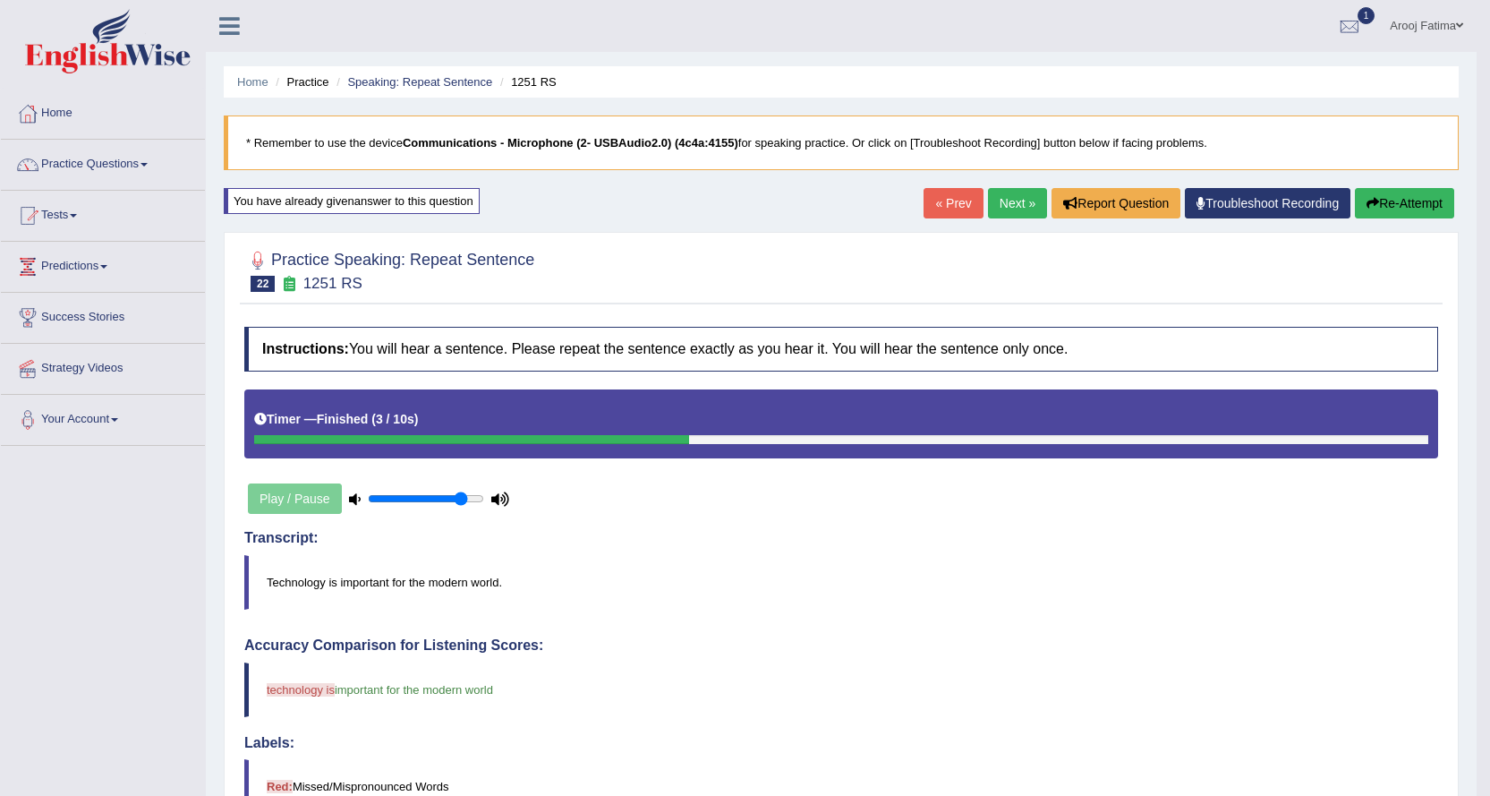
click at [1412, 206] on button "Re-Attempt" at bounding box center [1404, 203] width 99 height 30
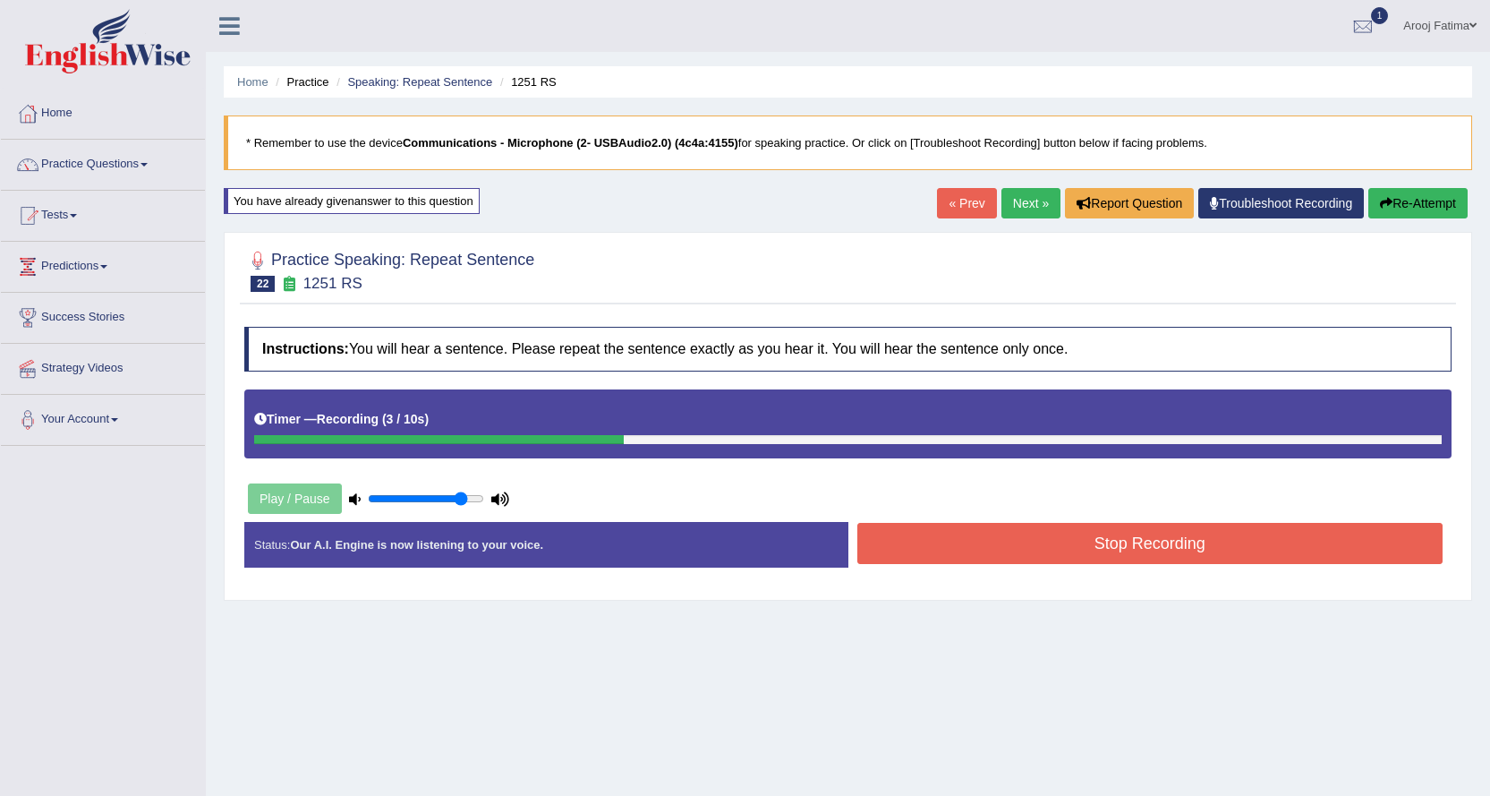
click at [1152, 531] on button "Stop Recording" at bounding box center [1151, 543] width 586 height 41
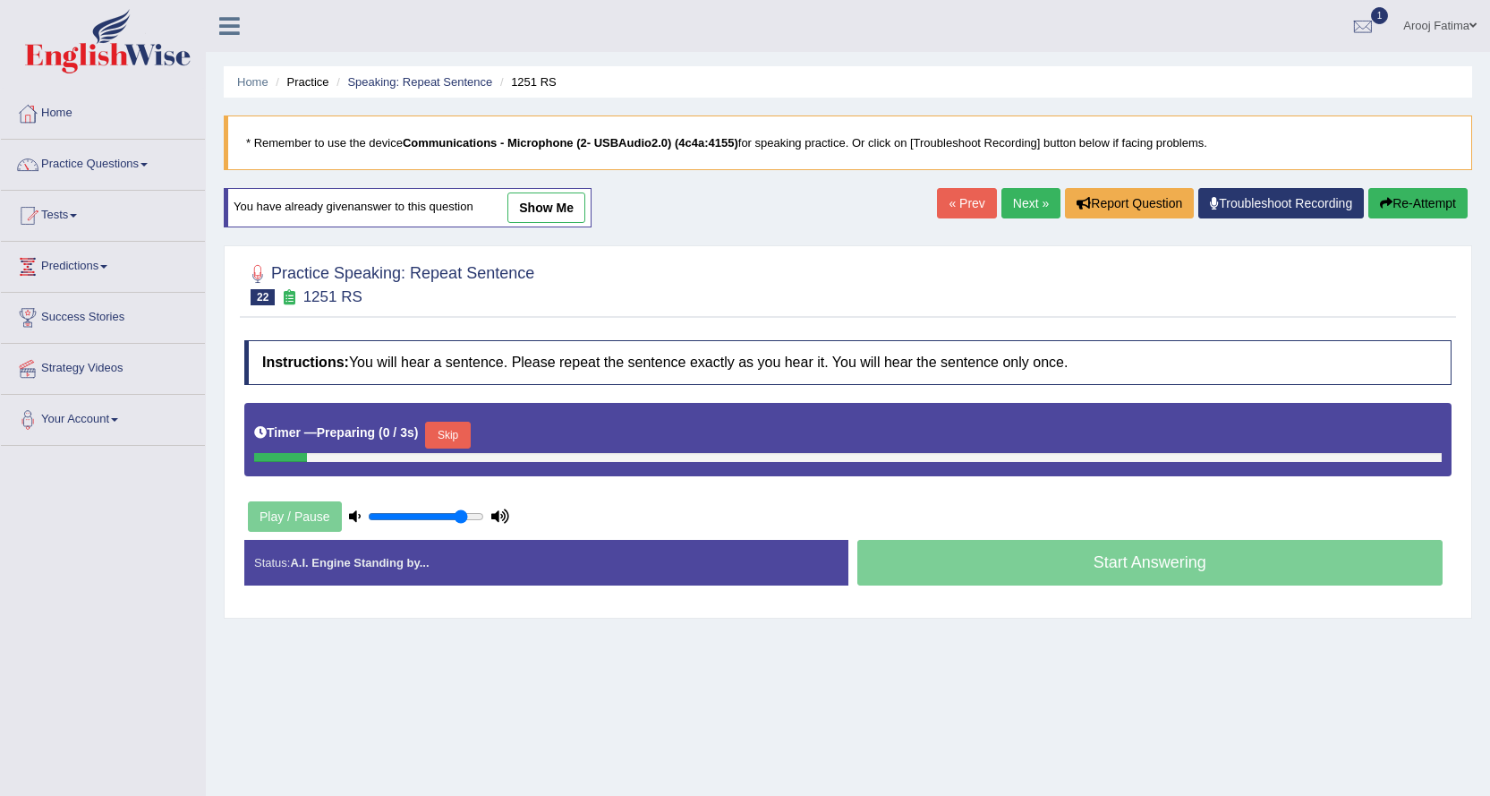
click at [535, 212] on link "show me" at bounding box center [547, 207] width 78 height 30
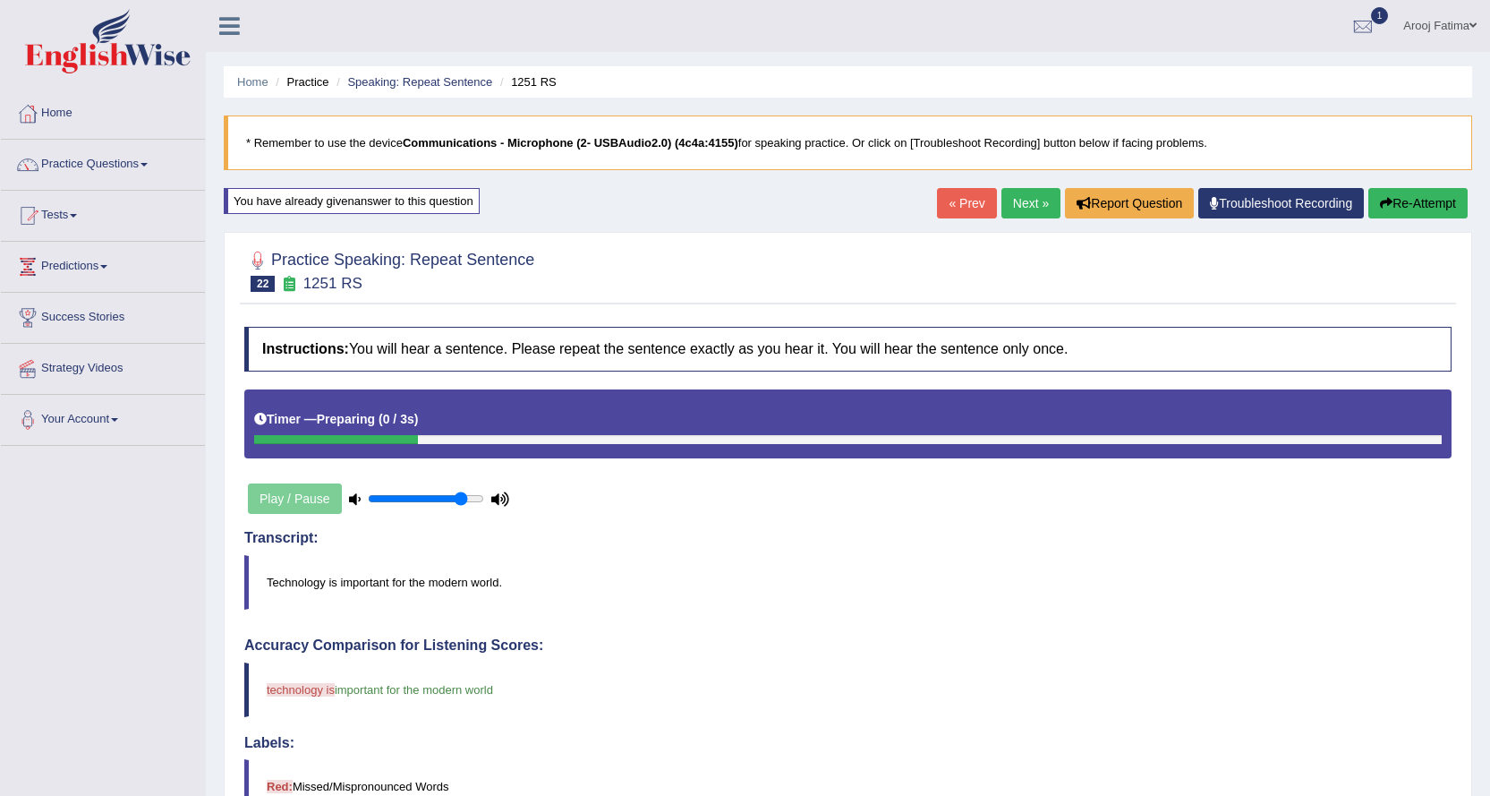
click at [1442, 28] on link "Arooj Fatima" at bounding box center [1440, 23] width 100 height 47
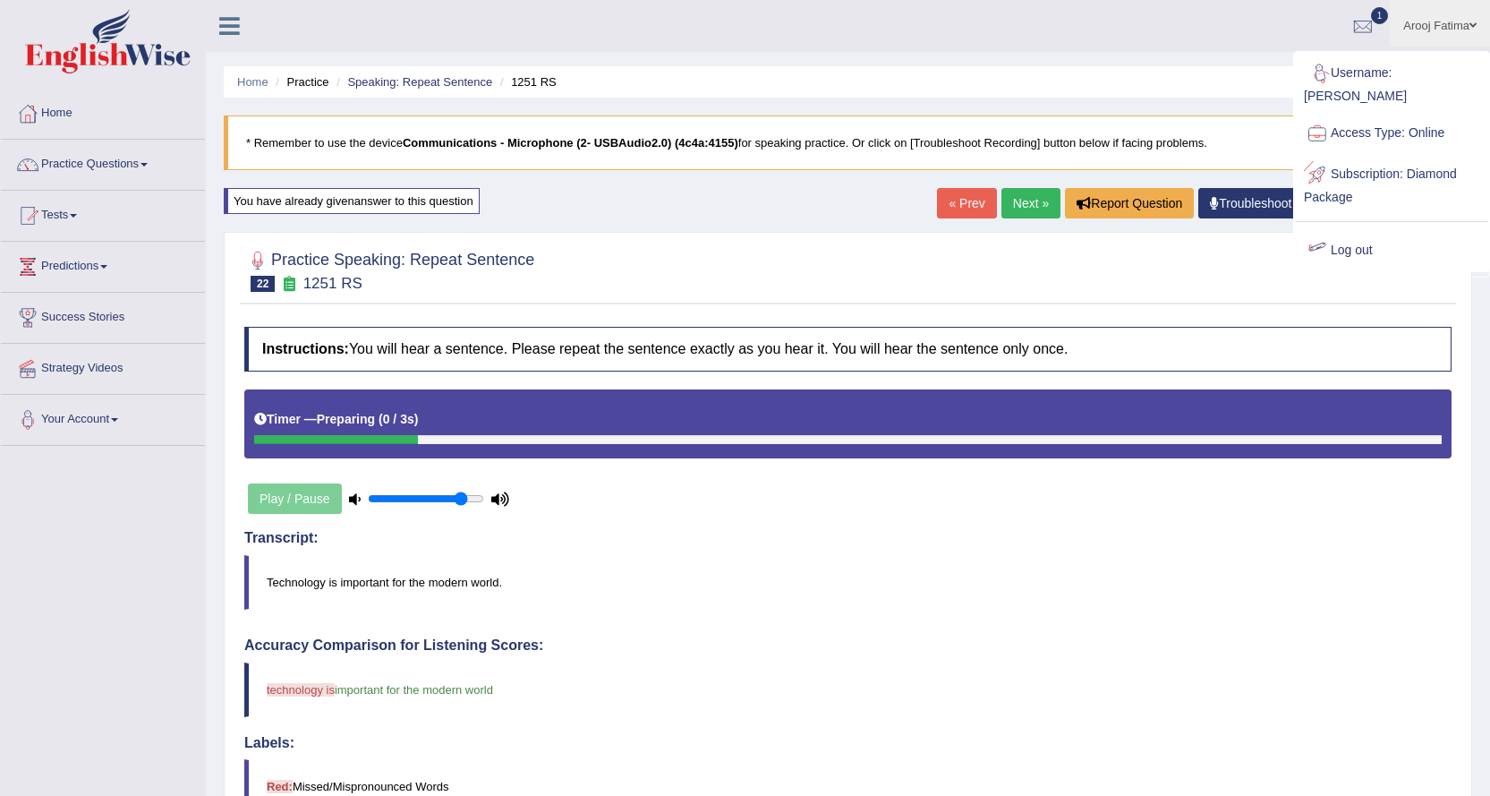
click at [1356, 230] on link "Log out" at bounding box center [1391, 250] width 193 height 41
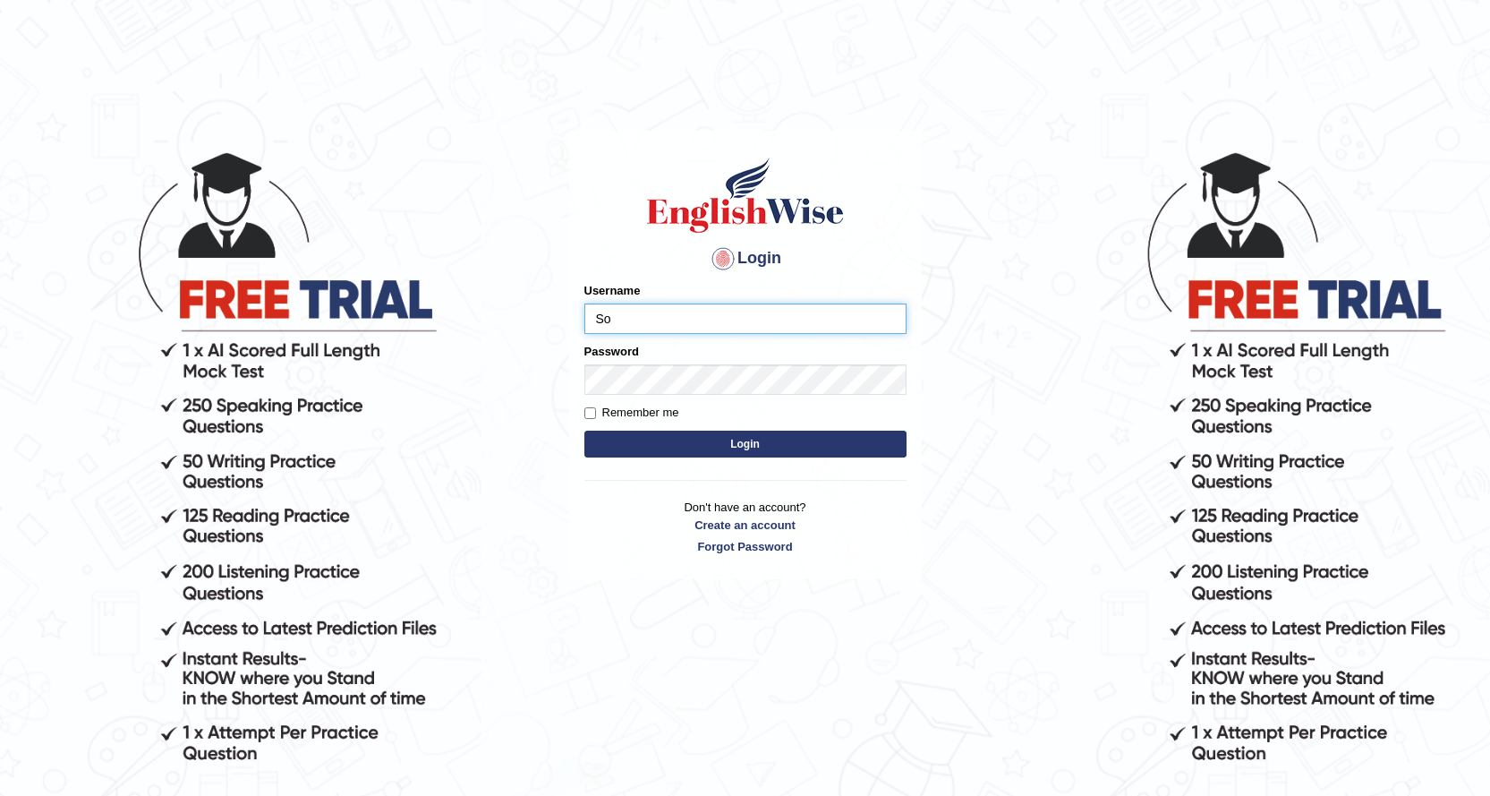
type input "S"
type input "souvikdasmahapatra"
click at [585, 431] on button "Login" at bounding box center [746, 444] width 322 height 27
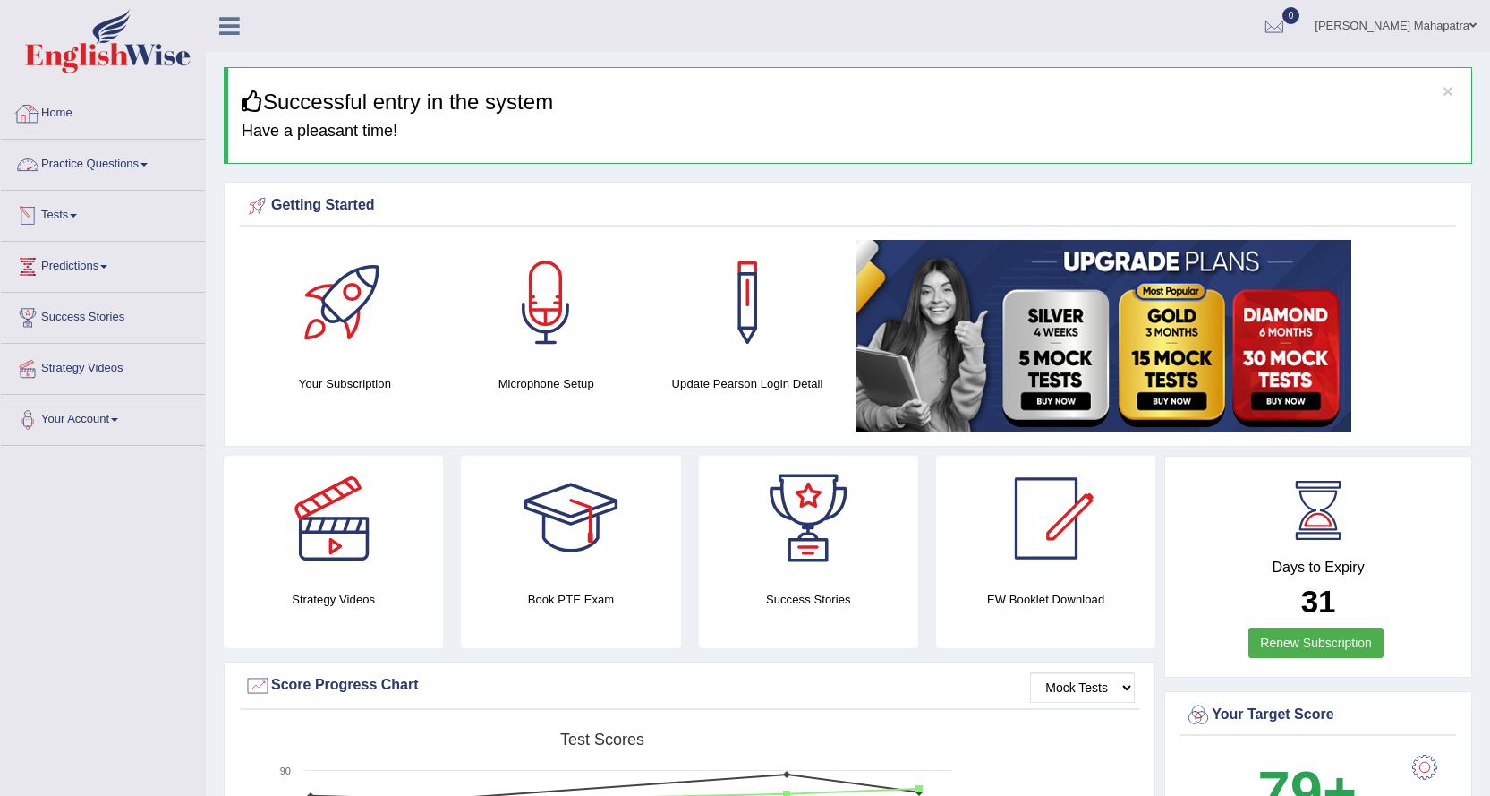
click at [87, 160] on link "Practice Questions" at bounding box center [103, 162] width 204 height 45
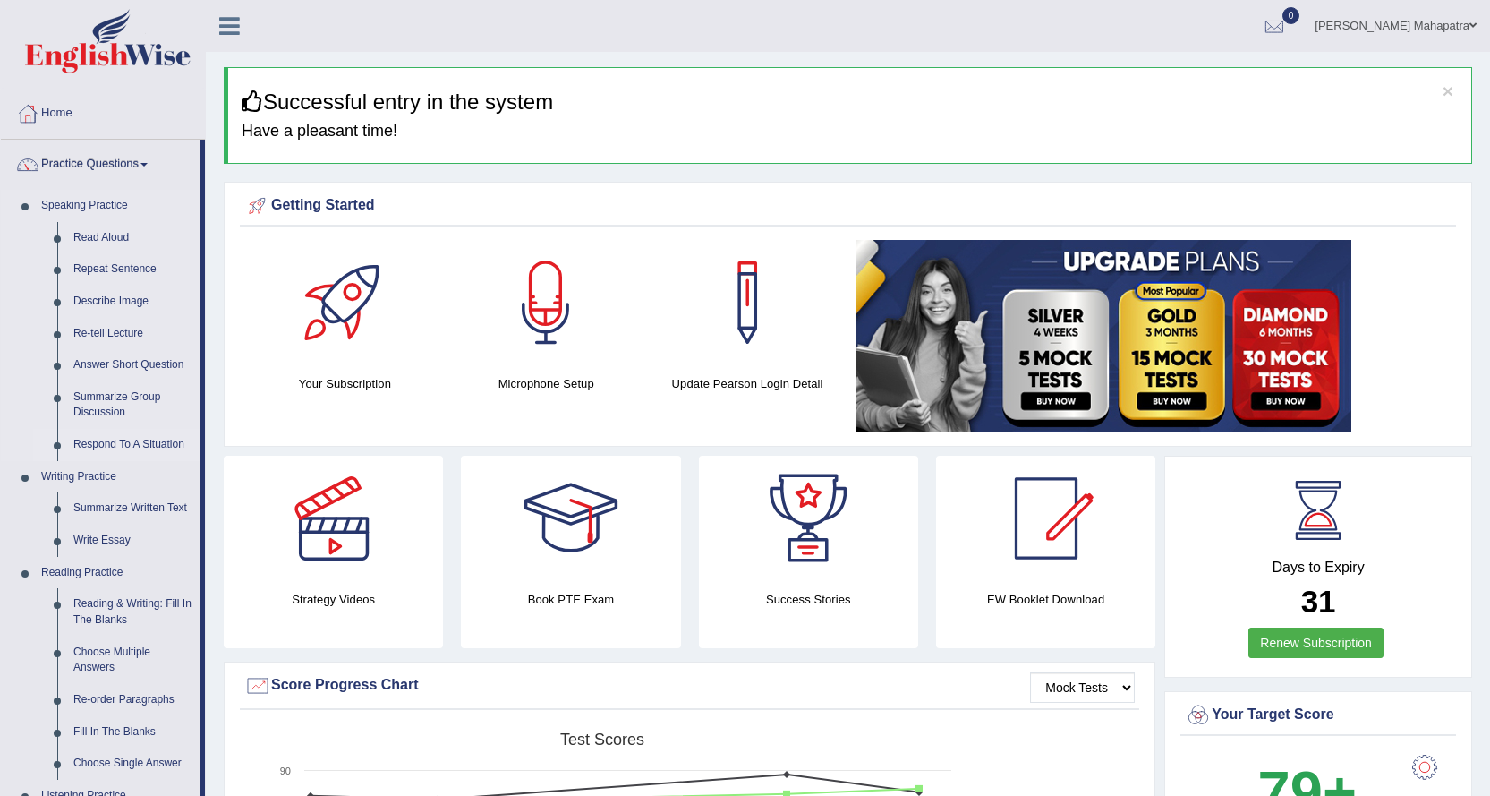
scroll to position [269, 0]
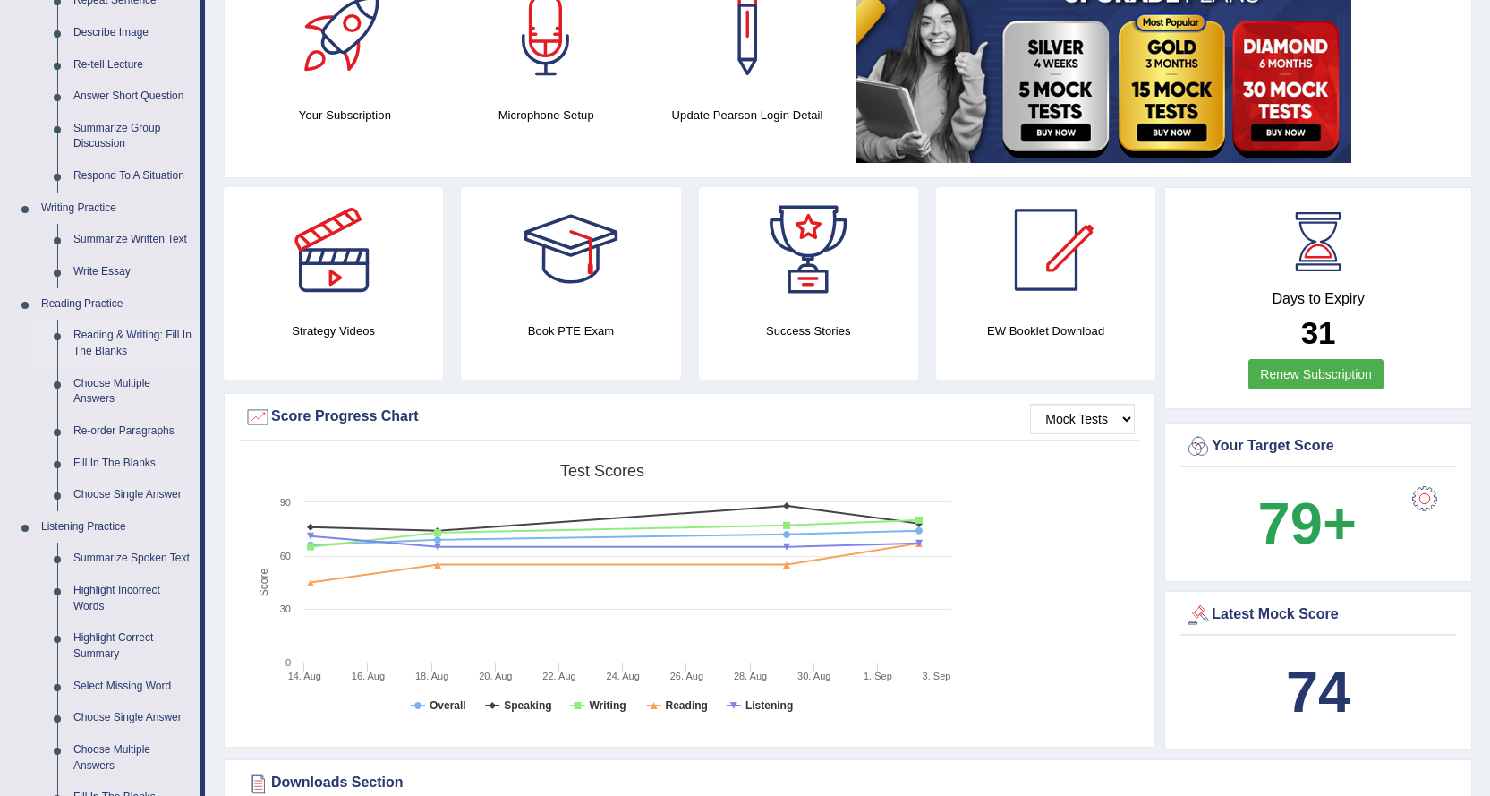
click at [115, 337] on link "Reading & Writing: Fill In The Blanks" at bounding box center [132, 343] width 135 height 47
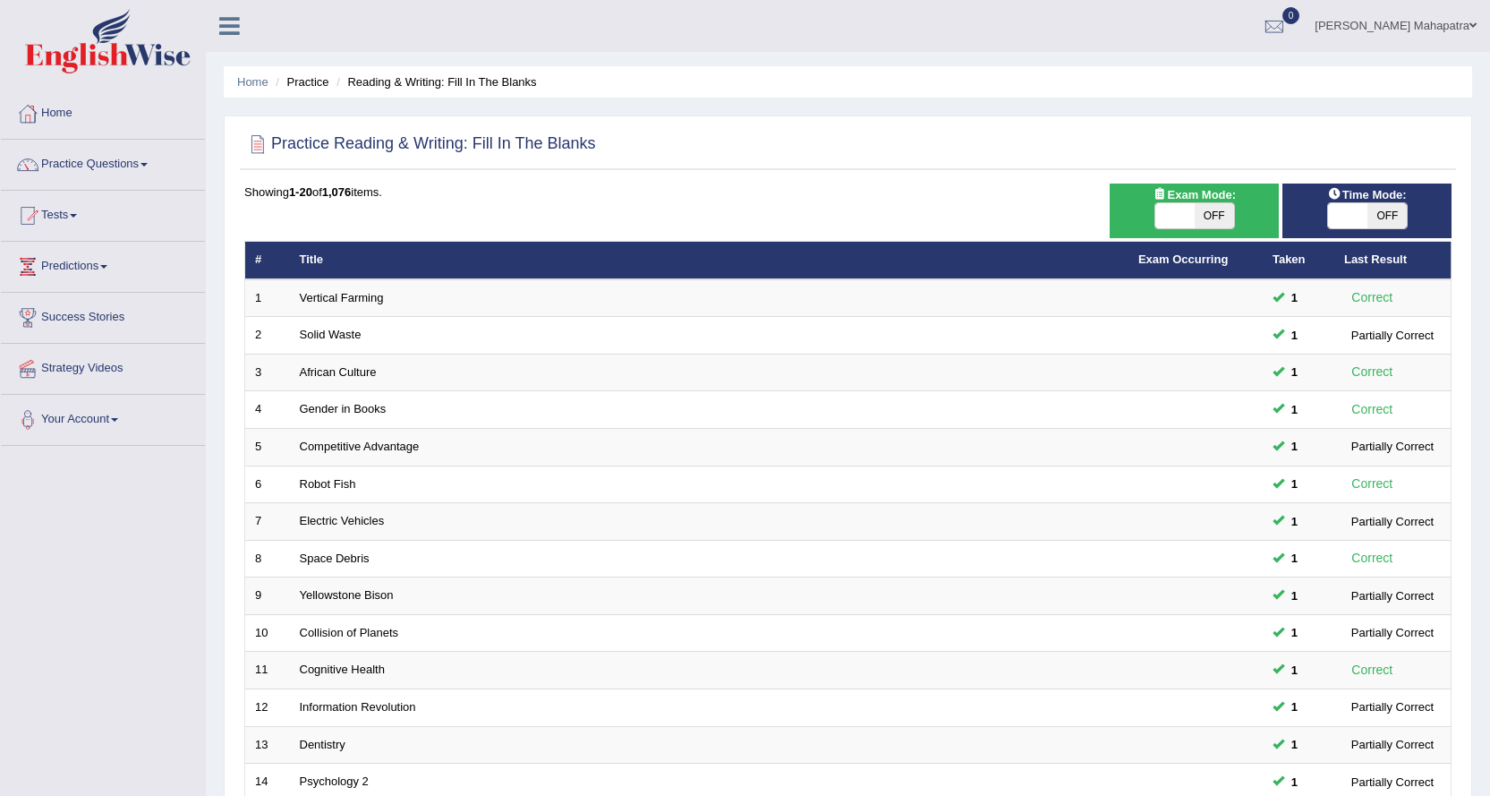
click at [1378, 208] on span "OFF" at bounding box center [1387, 215] width 39 height 25
checkbox input "true"
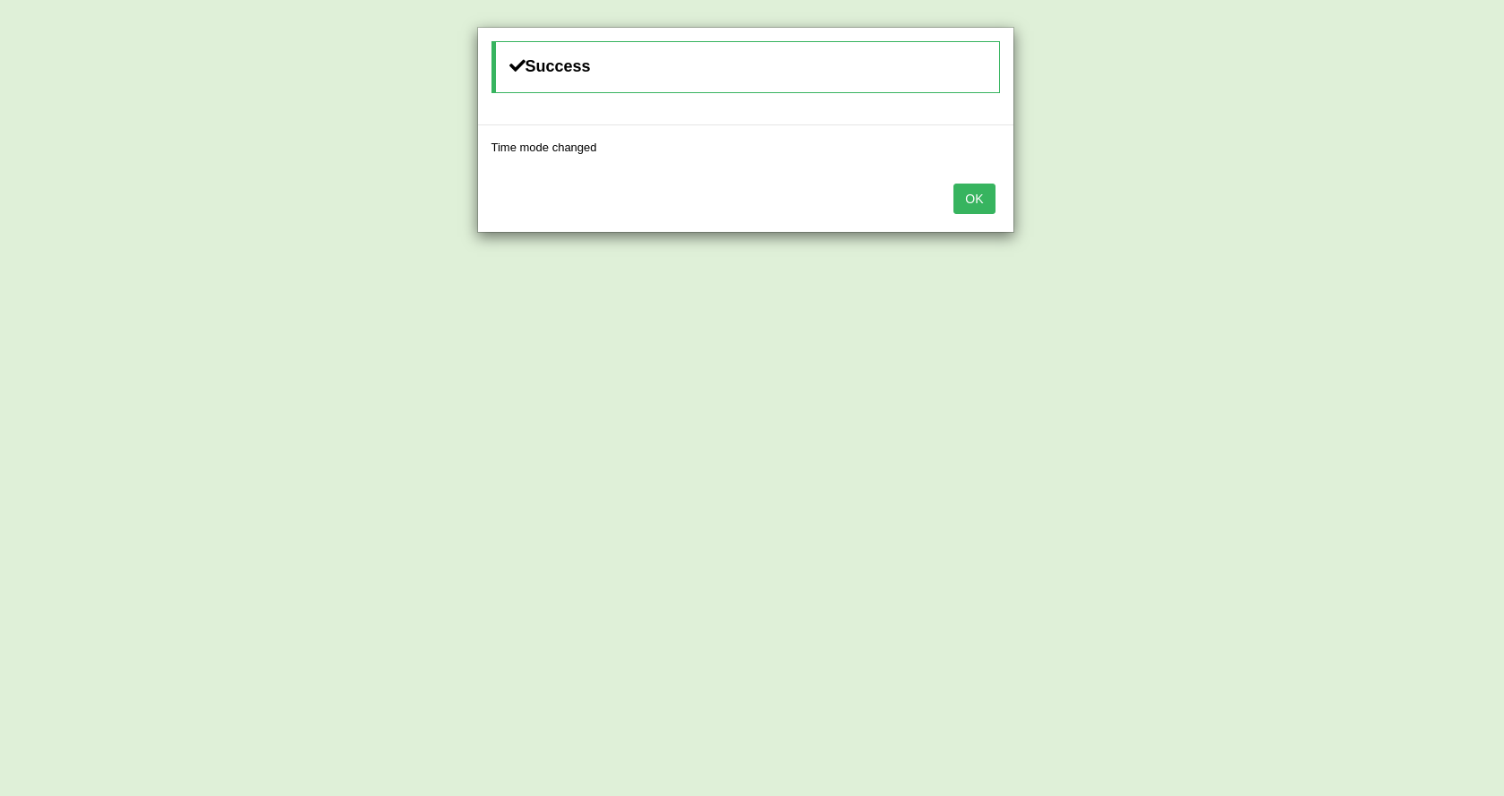
click at [983, 202] on button "OK" at bounding box center [973, 198] width 41 height 30
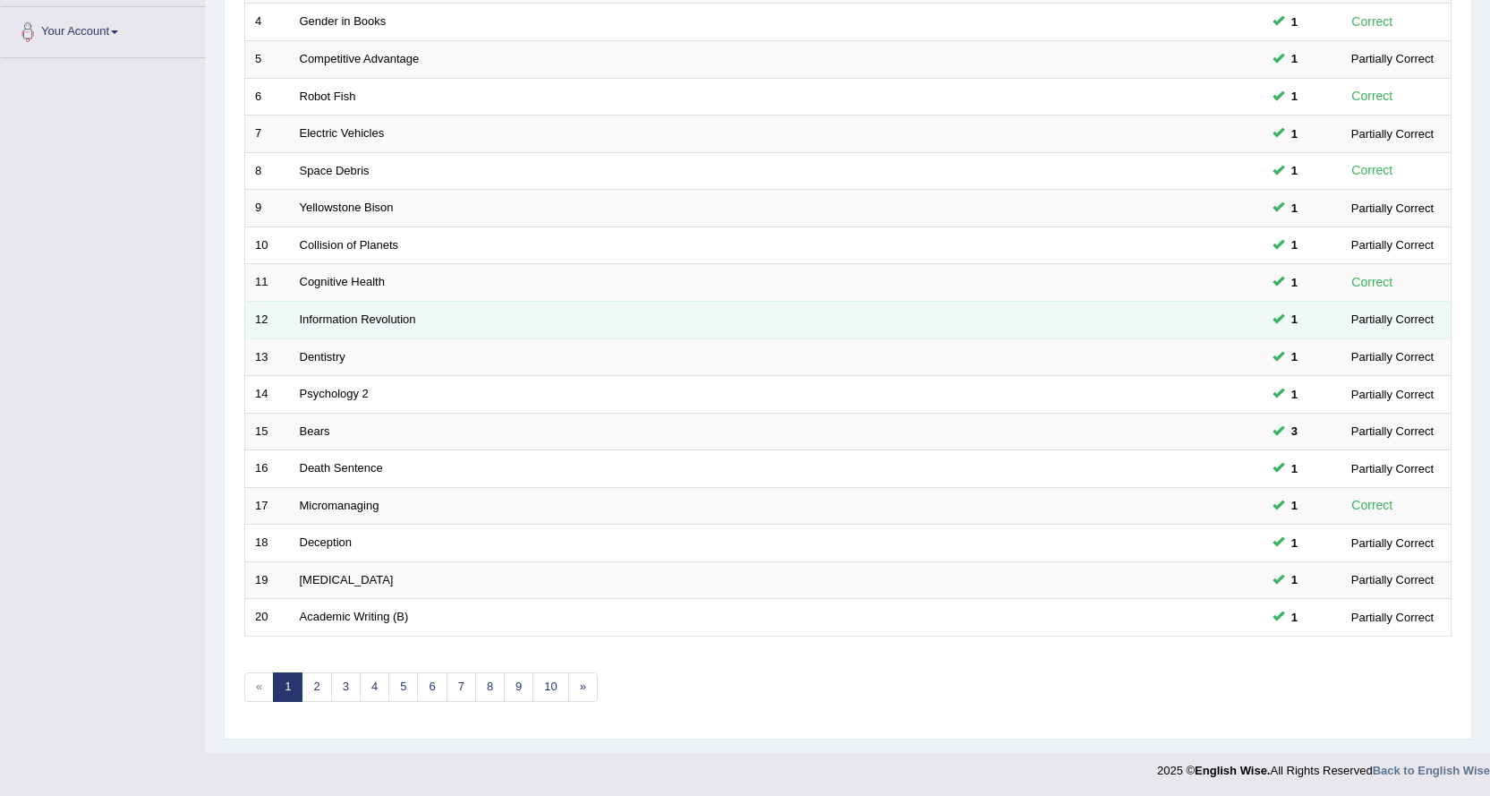
scroll to position [389, 0]
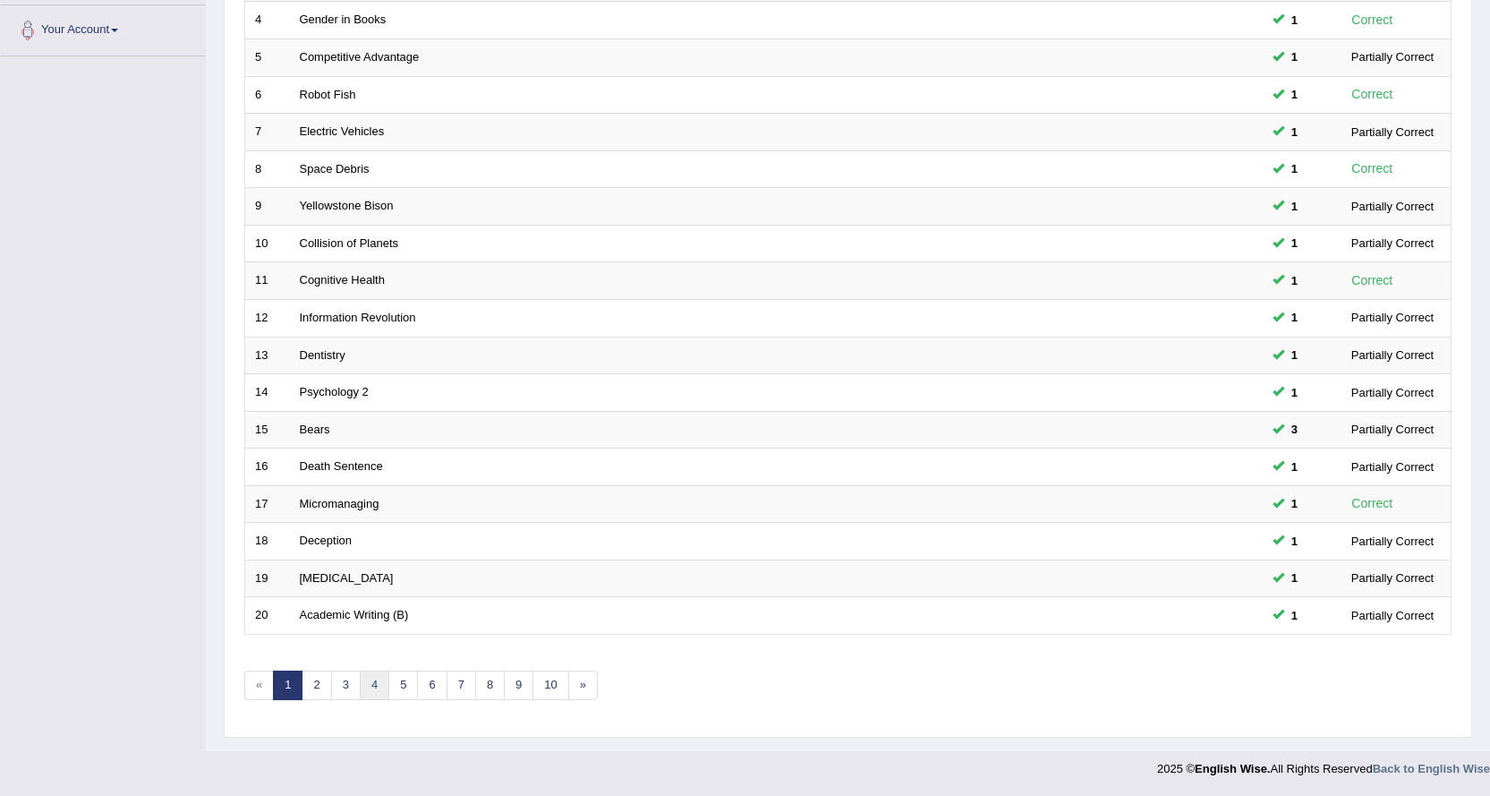
click at [360, 687] on link "4" at bounding box center [375, 685] width 30 height 30
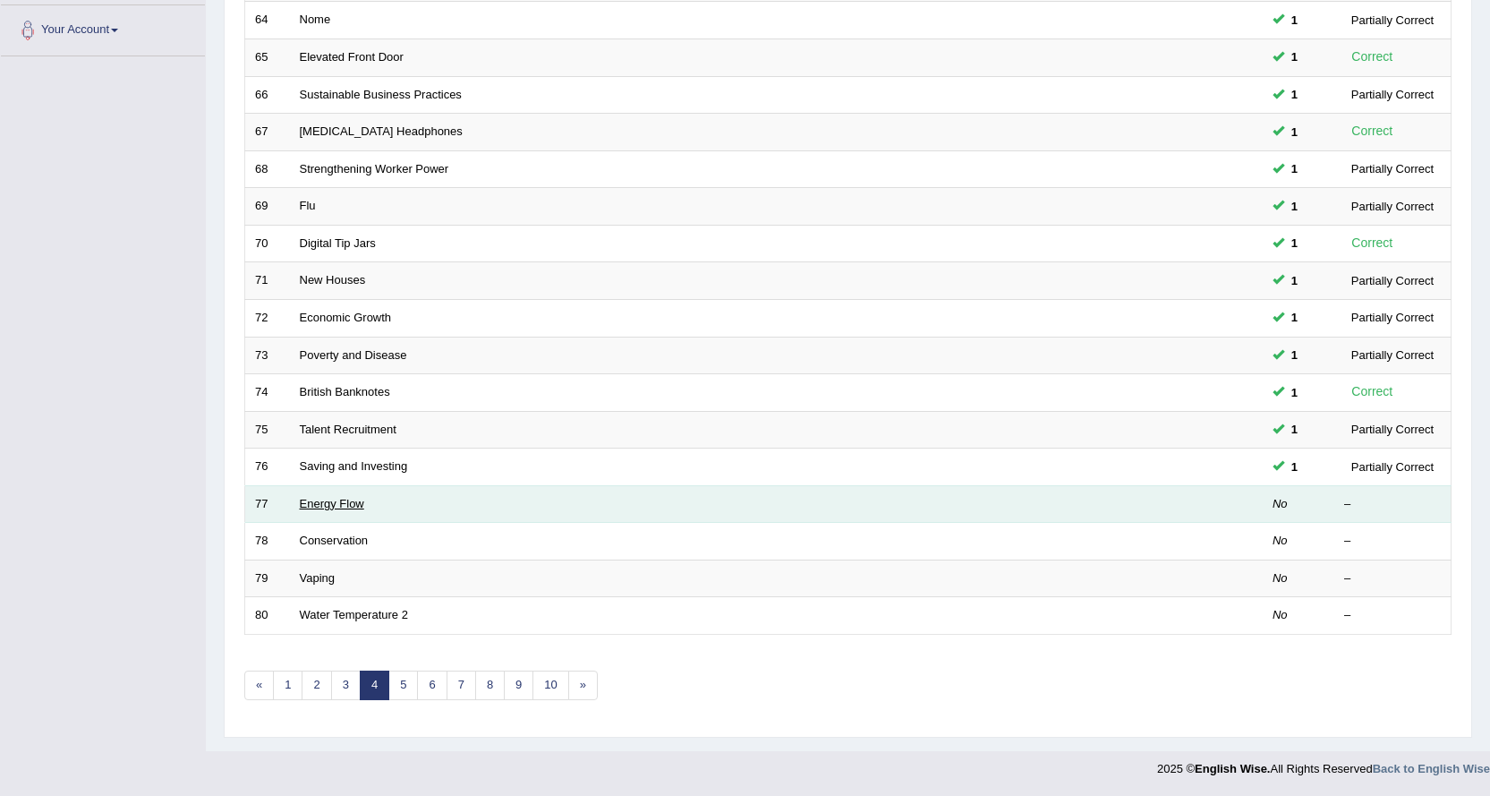
click at [348, 504] on link "Energy Flow" at bounding box center [332, 503] width 64 height 13
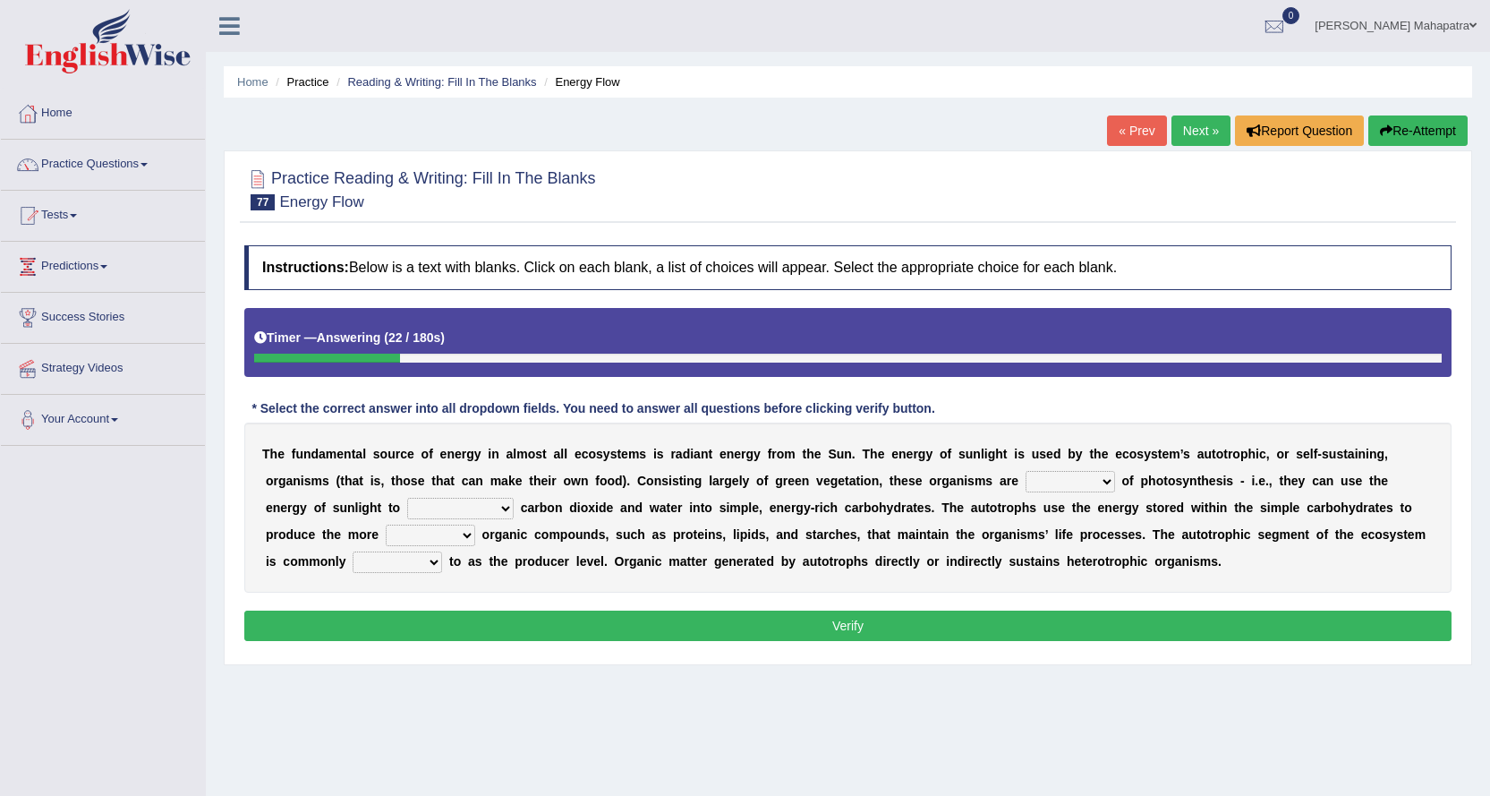
click at [1083, 484] on select "aware capable proud guilty" at bounding box center [1071, 481] width 90 height 21
select select "capable"
click at [1026, 471] on select "aware capable proud guilty" at bounding box center [1071, 481] width 90 height 21
click at [470, 508] on select "communicate build convert force" at bounding box center [460, 508] width 107 height 21
select select "convert"
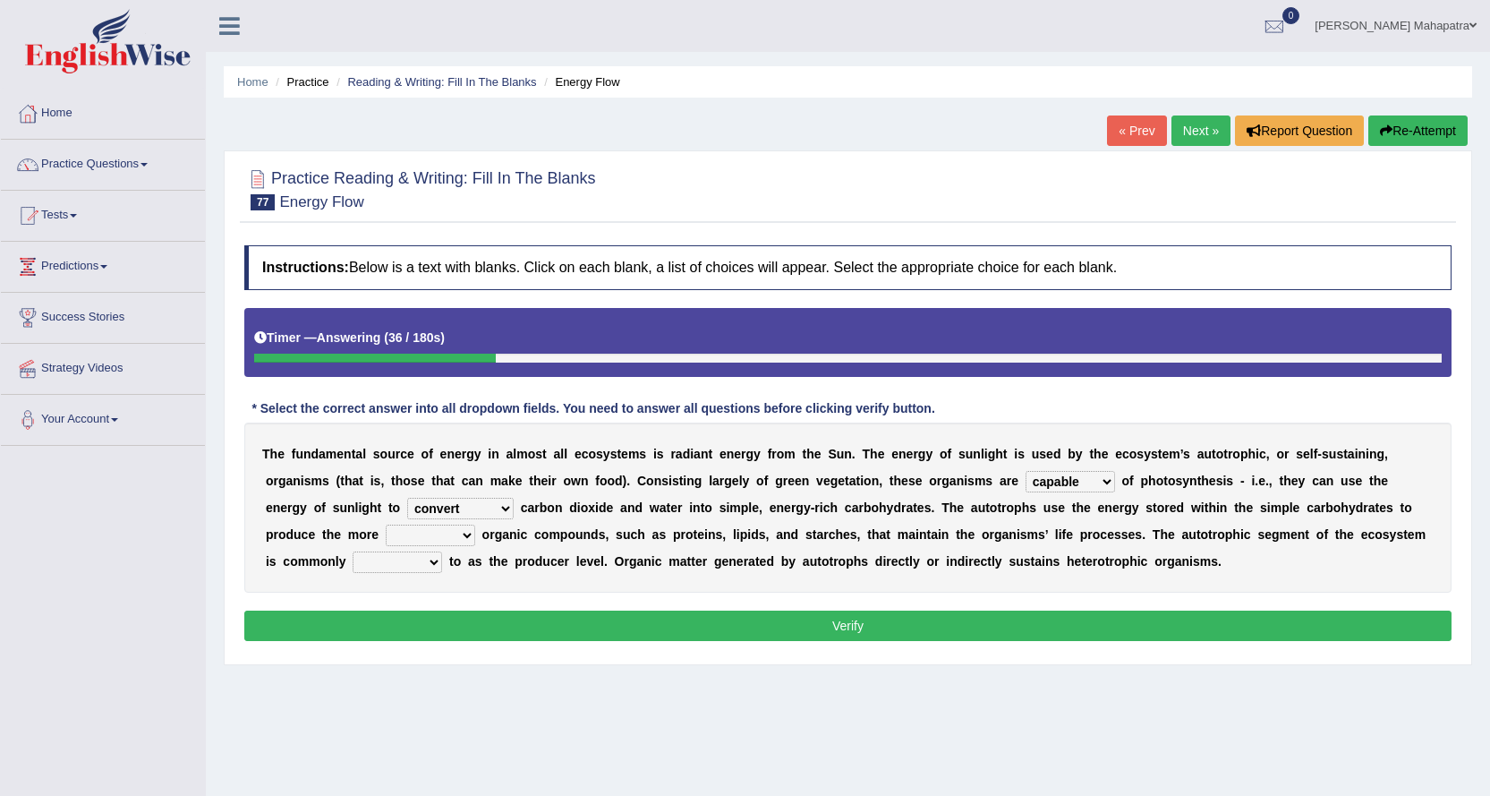
click at [407, 498] on select "communicate build convert force" at bounding box center [460, 508] width 107 height 21
click at [426, 534] on select "normal complex authentic futile" at bounding box center [431, 535] width 90 height 21
select select "complex"
click at [386, 525] on select "normal complex authentic futile" at bounding box center [431, 535] width 90 height 21
click at [401, 563] on select "made known provided referred" at bounding box center [398, 561] width 90 height 21
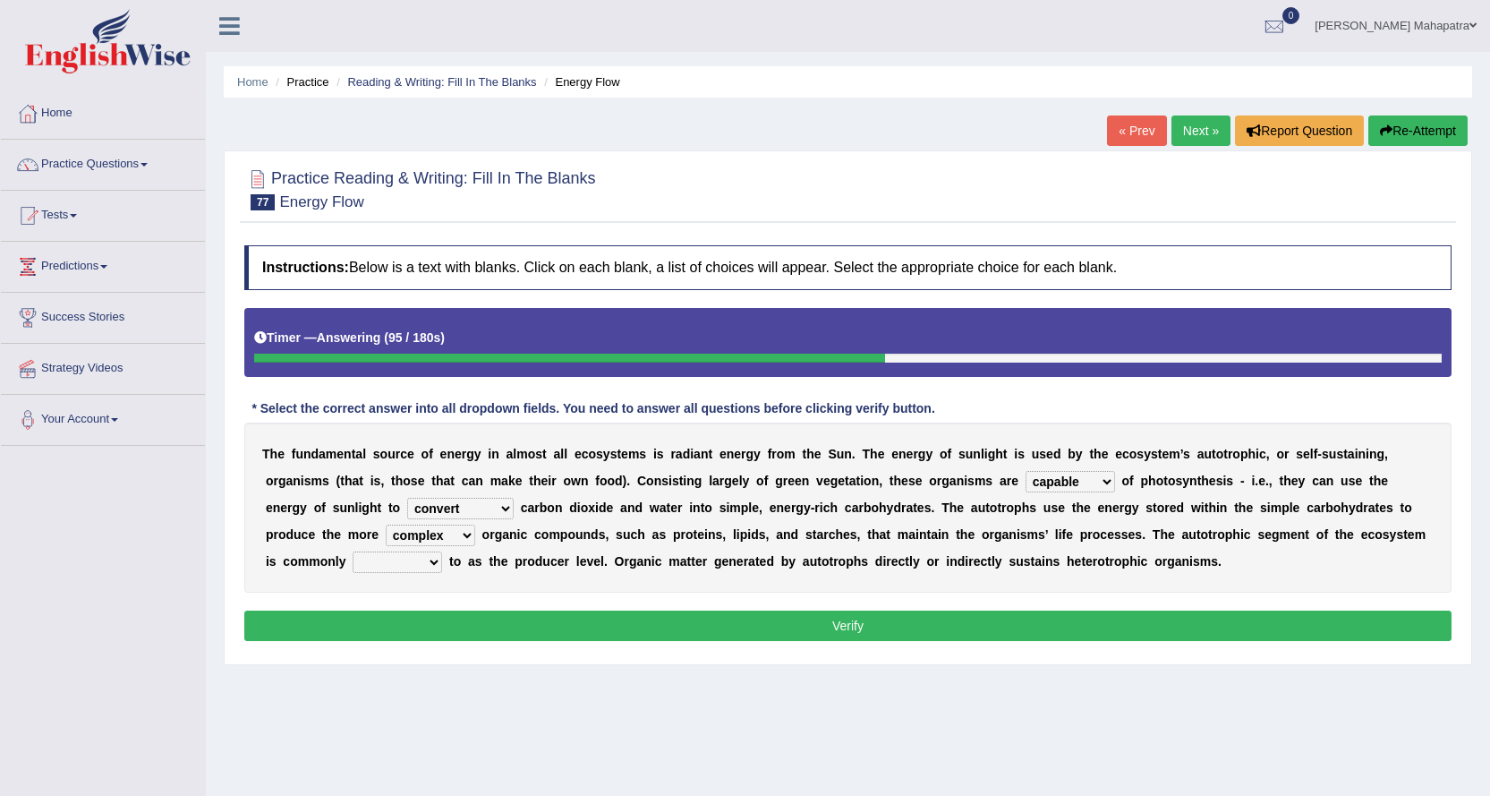
select select "referred"
click at [353, 551] on select "made known provided referred" at bounding box center [398, 561] width 90 height 21
click at [781, 623] on button "Verify" at bounding box center [848, 625] width 1208 height 30
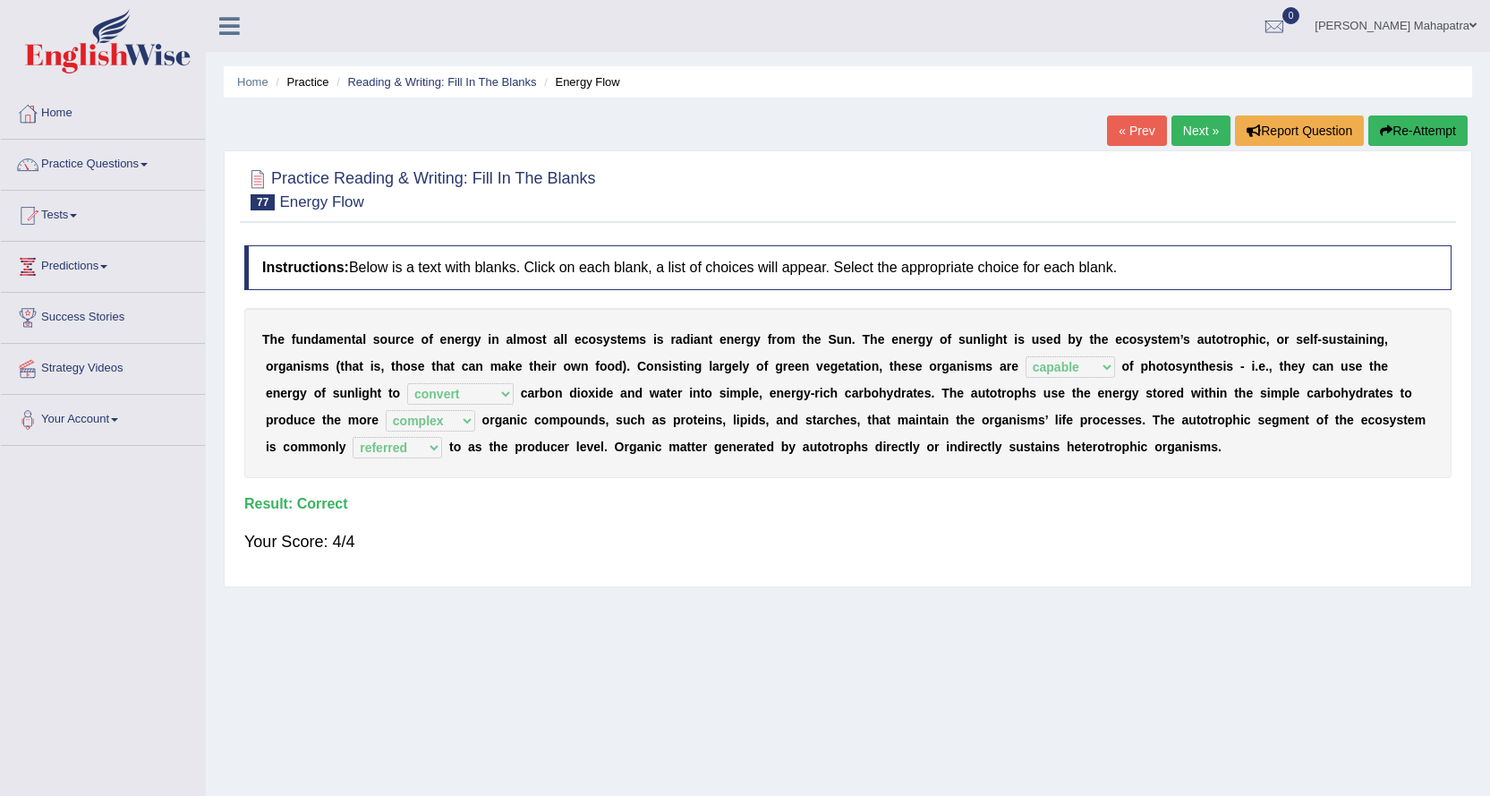
click at [1199, 129] on link "Next »" at bounding box center [1201, 130] width 59 height 30
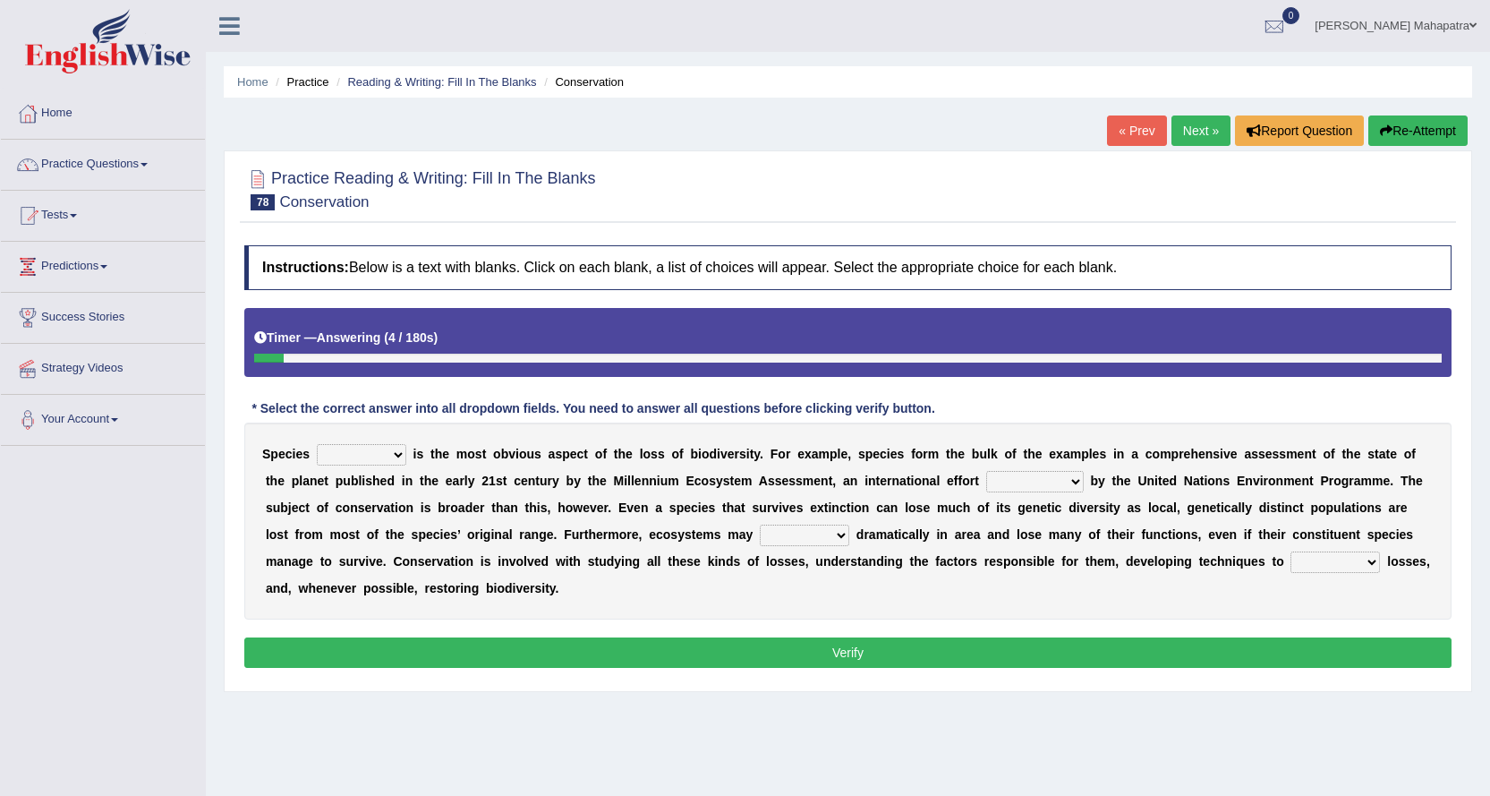
click at [354, 453] on select "richness extinction migration diversity" at bounding box center [362, 454] width 90 height 21
select select "extinction"
click at [317, 444] on select "richness extinction migration diversity" at bounding box center [362, 454] width 90 height 21
click at [1035, 479] on select "confounded consulted converted coordinated" at bounding box center [1035, 481] width 98 height 21
select select "coordinated"
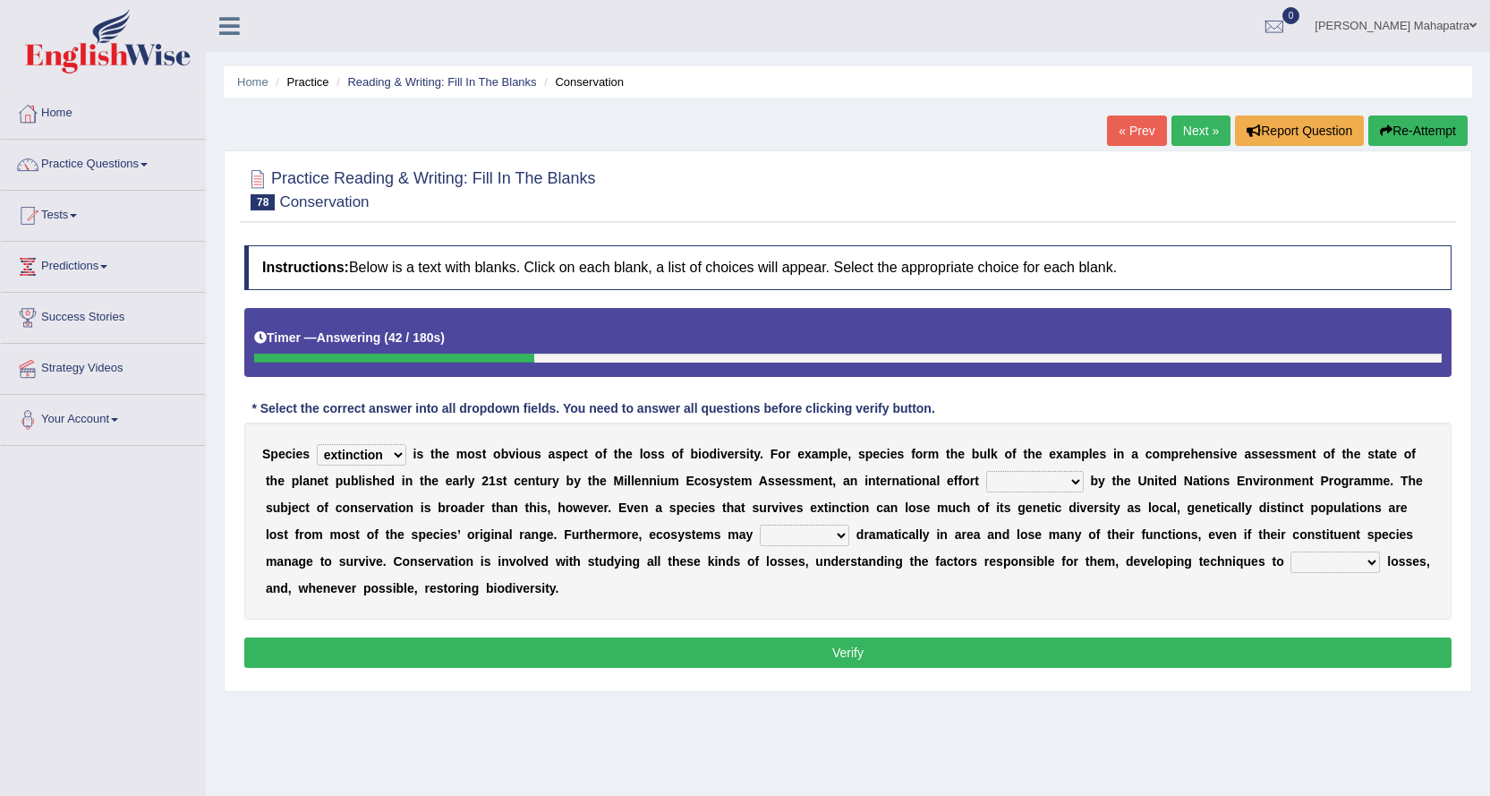
click at [986, 471] on select "confounded consulted converted coordinated" at bounding box center [1035, 481] width 98 height 21
click at [810, 541] on select "expand remain shrink extend" at bounding box center [805, 535] width 90 height 21
select select "shrink"
click at [760, 525] on select "expand remain shrink extend" at bounding box center [805, 535] width 90 height 21
click at [820, 537] on select "expand remain shrink extend" at bounding box center [805, 535] width 90 height 21
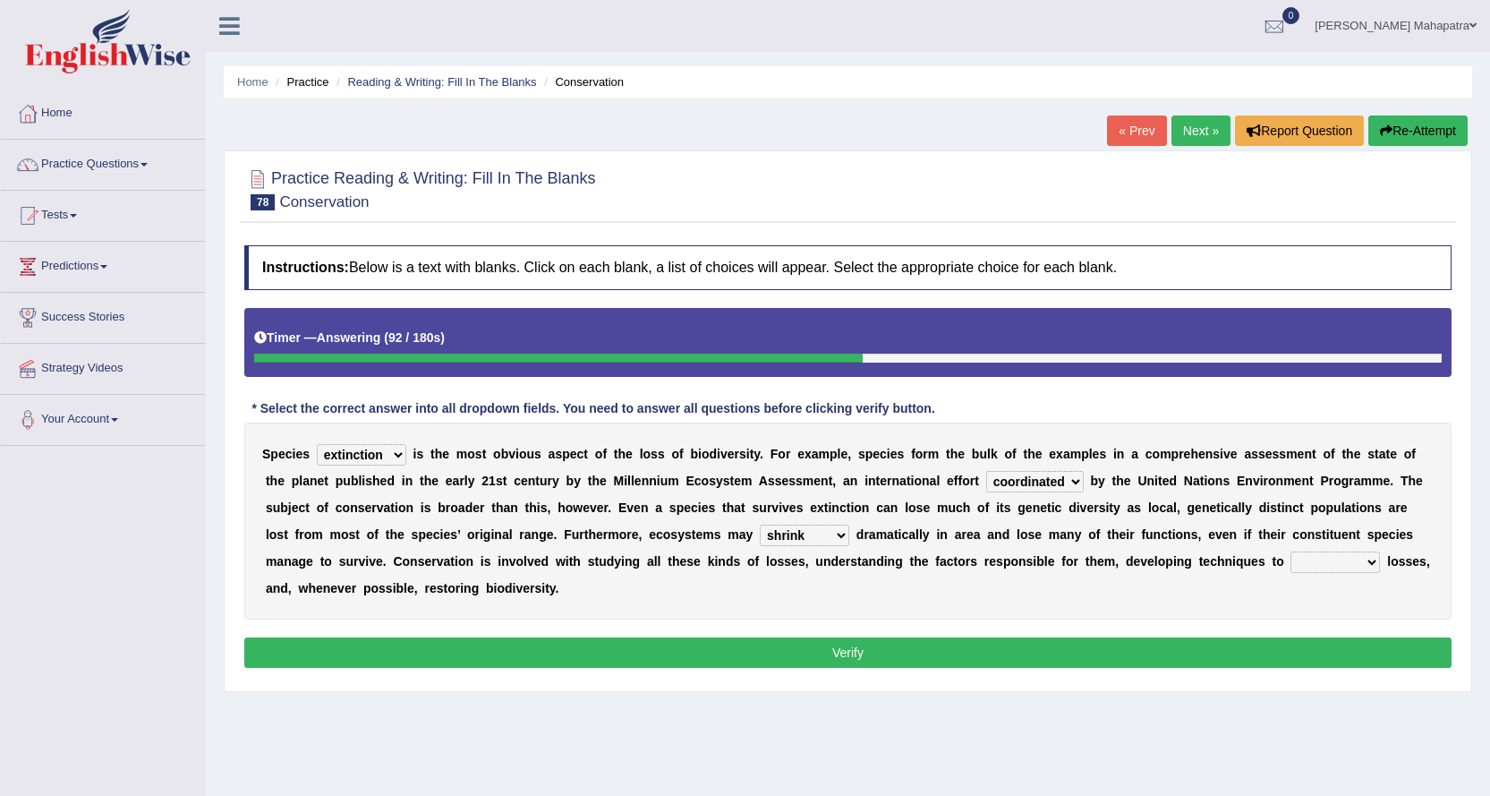
click at [955, 619] on div "S p e c i e s richness extinction migration diversity i s t h e m o s t o b v i…" at bounding box center [848, 520] width 1208 height 197
click at [1350, 555] on select "prevent praise accelerate prompt" at bounding box center [1336, 561] width 90 height 21
select select "prevent"
click at [1291, 551] on select "prevent praise accelerate prompt" at bounding box center [1336, 561] width 90 height 21
click at [931, 650] on button "Verify" at bounding box center [848, 652] width 1208 height 30
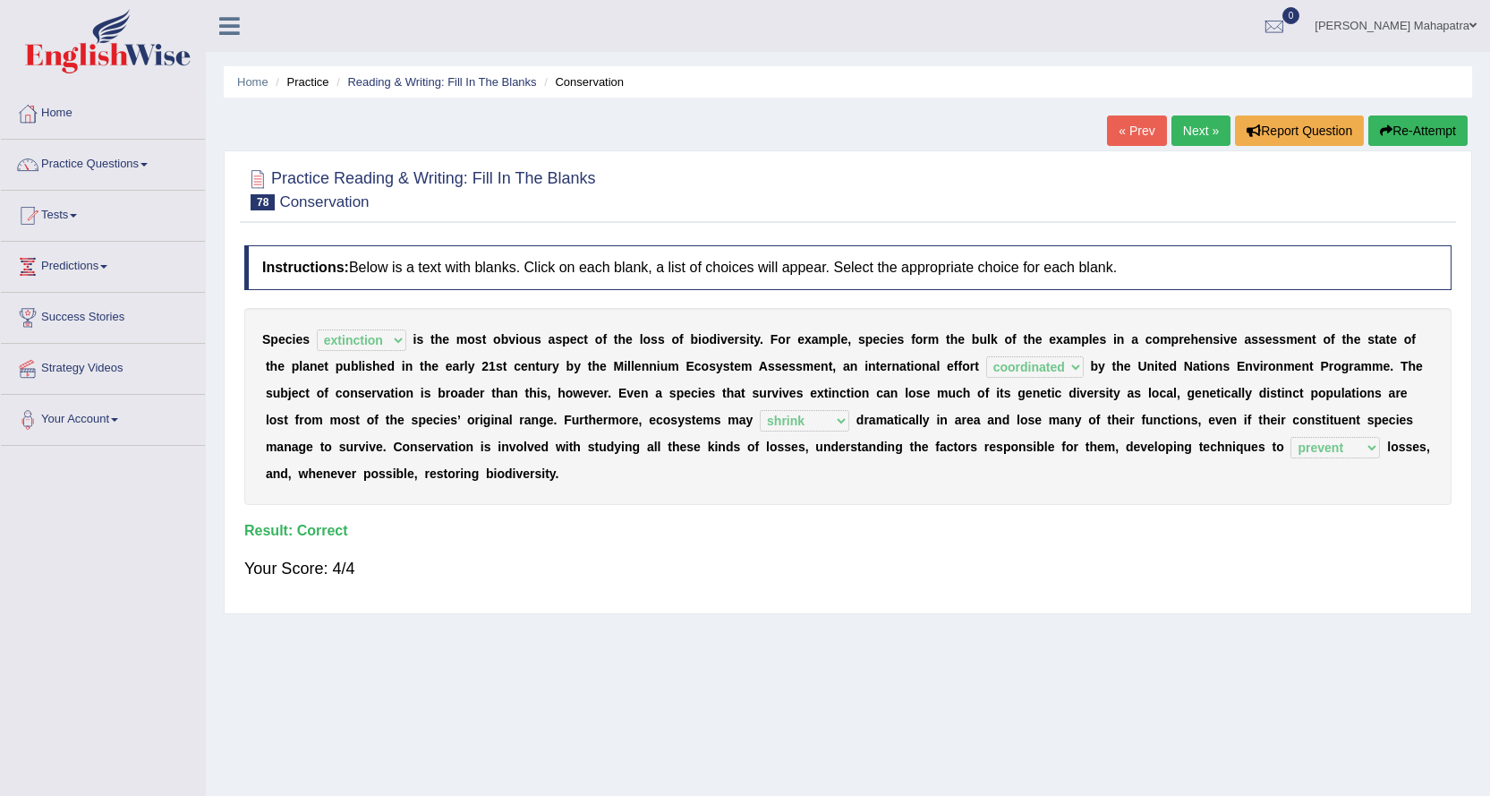
click at [1177, 125] on link "Next »" at bounding box center [1201, 130] width 59 height 30
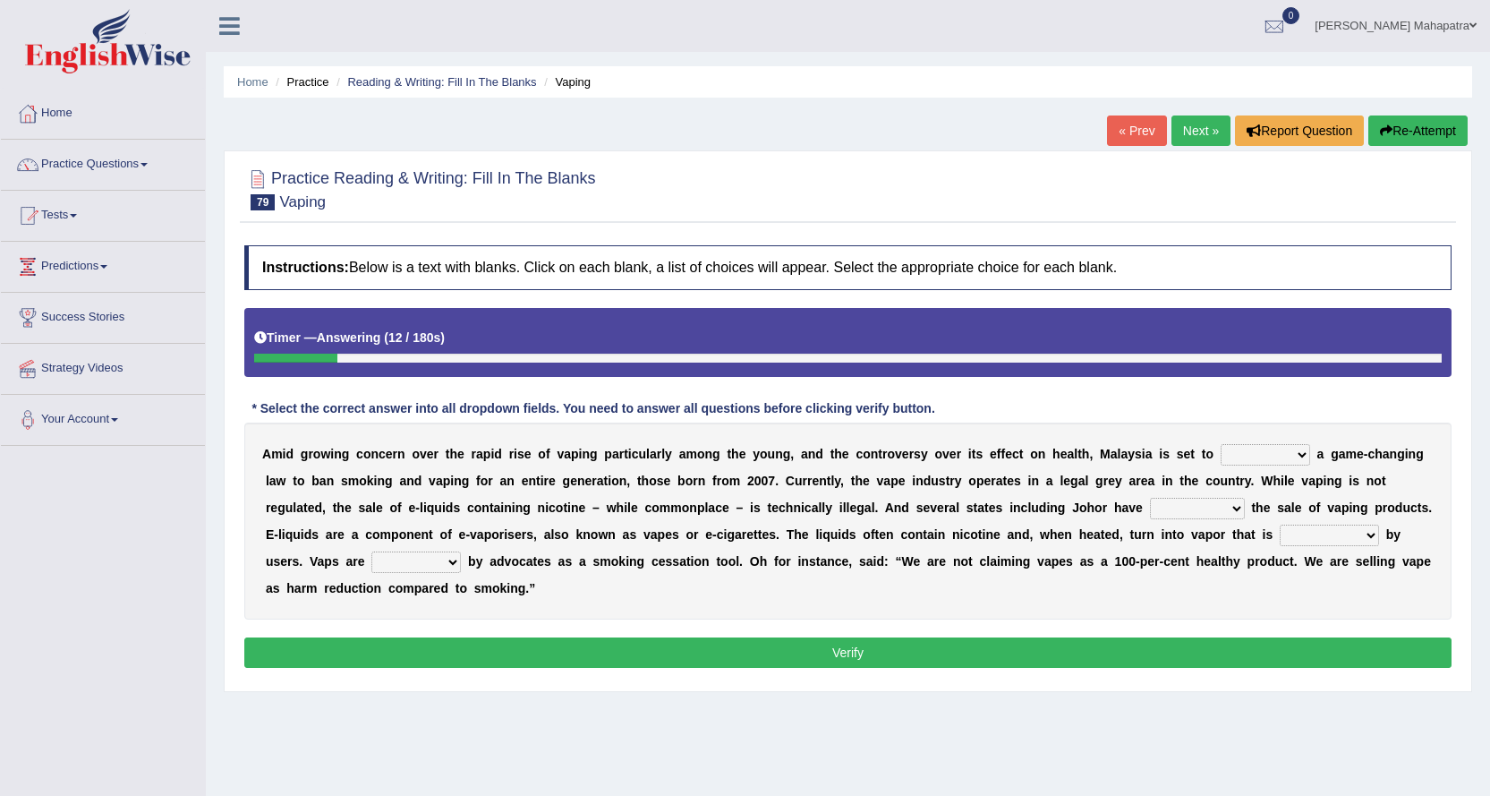
click at [1263, 455] on select "introduce adapt lift enroll" at bounding box center [1266, 454] width 90 height 21
select select "introduce"
click at [1221, 444] on select "introduce adapt lift enroll" at bounding box center [1266, 454] width 90 height 21
click at [1209, 509] on select "proposed proliferated prohibited promoted" at bounding box center [1197, 508] width 95 height 21
select select "proliferated"
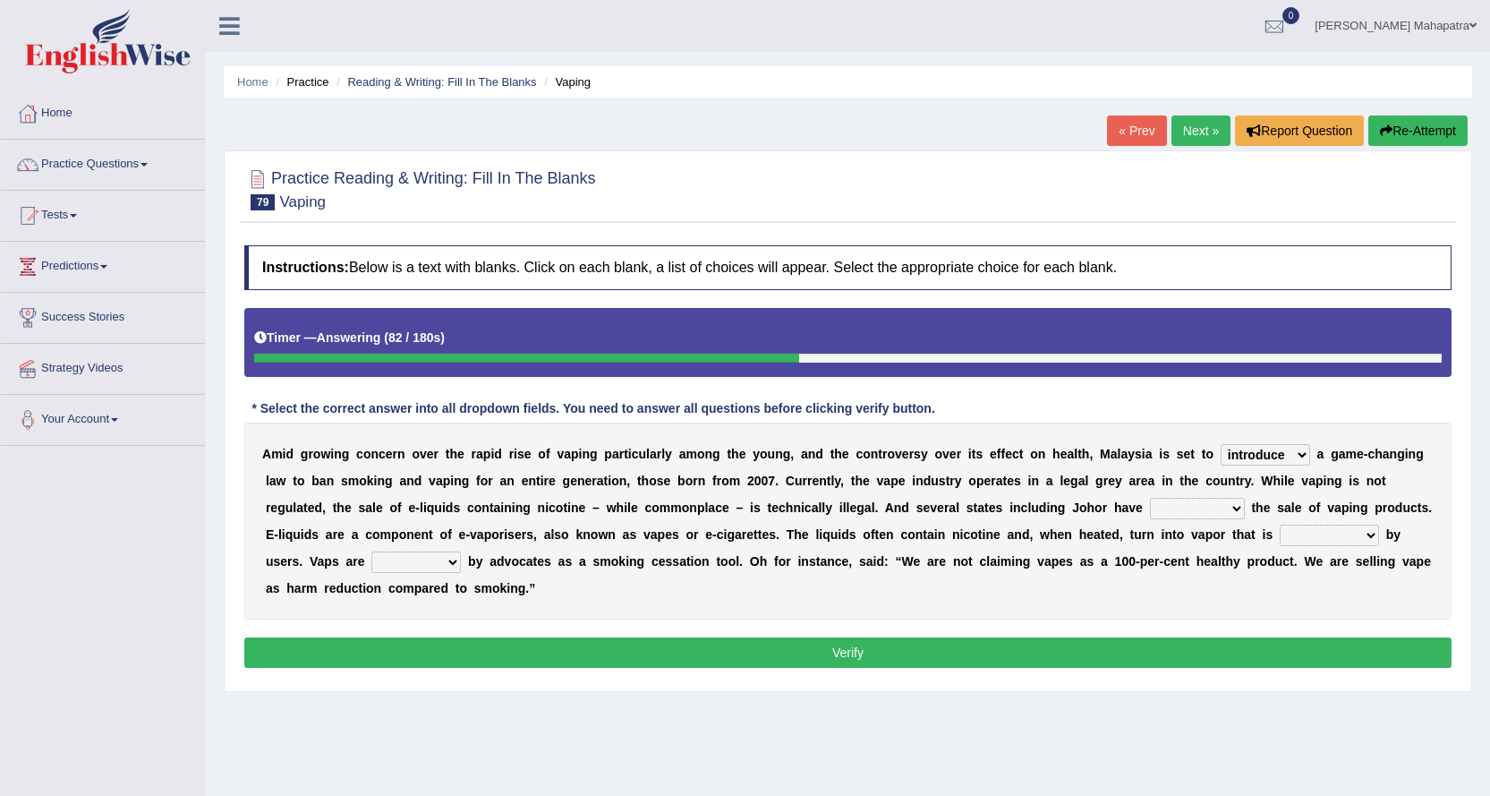
click at [1150, 498] on select "proposed proliferated prohibited promoted" at bounding box center [1197, 508] width 95 height 21
click at [1336, 533] on select "comprised inhaled compressed exhaled" at bounding box center [1329, 535] width 99 height 21
select select "inhaled"
click at [1280, 525] on select "comprised inhaled compressed exhaled" at bounding box center [1329, 535] width 99 height 21
click at [440, 561] on select "touted despised criticized destroyed" at bounding box center [416, 561] width 90 height 21
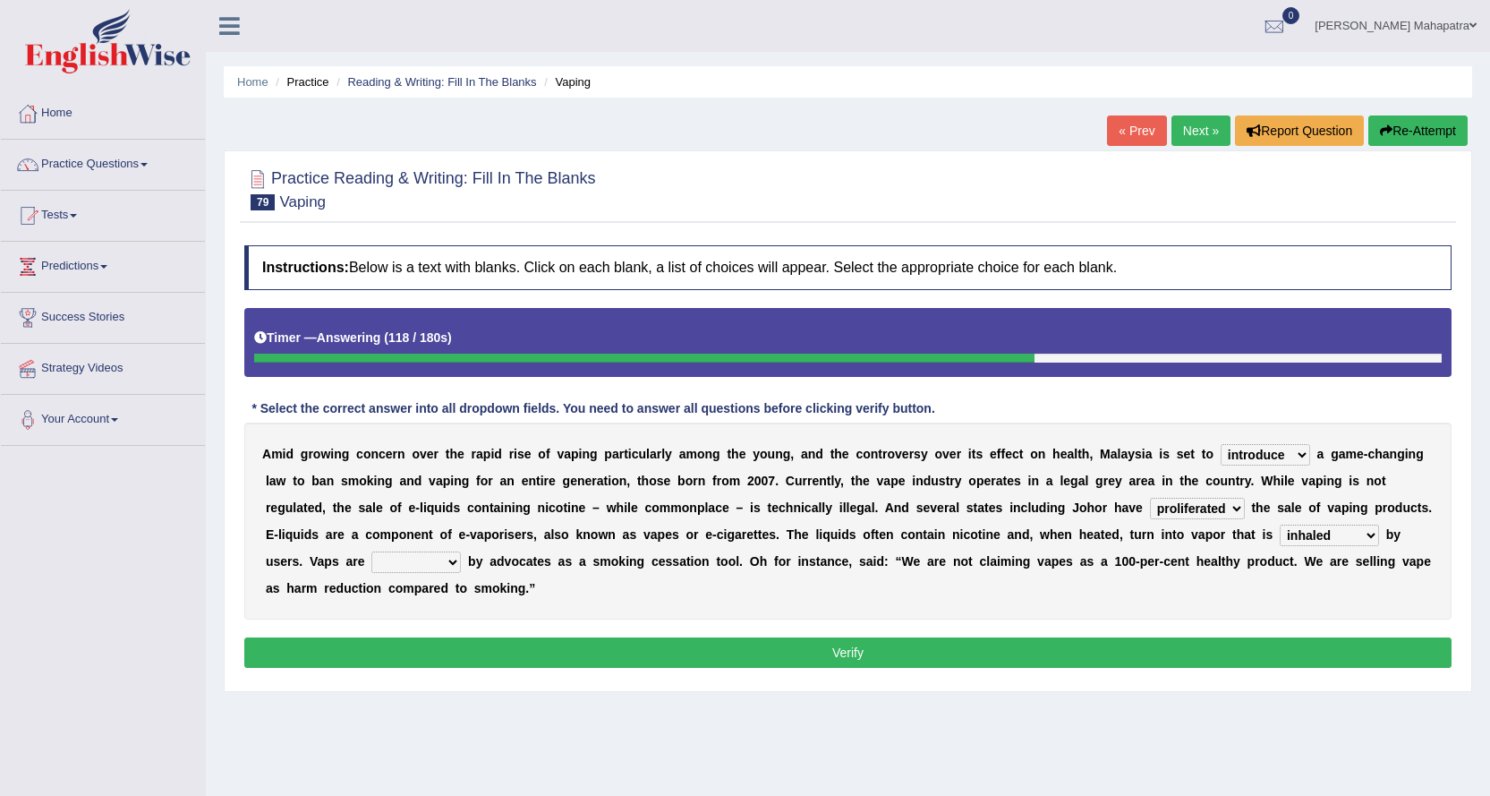
select select "criticized"
click at [371, 551] on select "touted despised criticized destroyed" at bounding box center [416, 561] width 90 height 21
click at [853, 636] on div "Instructions: Below is a text with blanks. Click on each blank, a list of choic…" at bounding box center [848, 459] width 1216 height 446
click at [844, 639] on button "Verify" at bounding box center [848, 652] width 1208 height 30
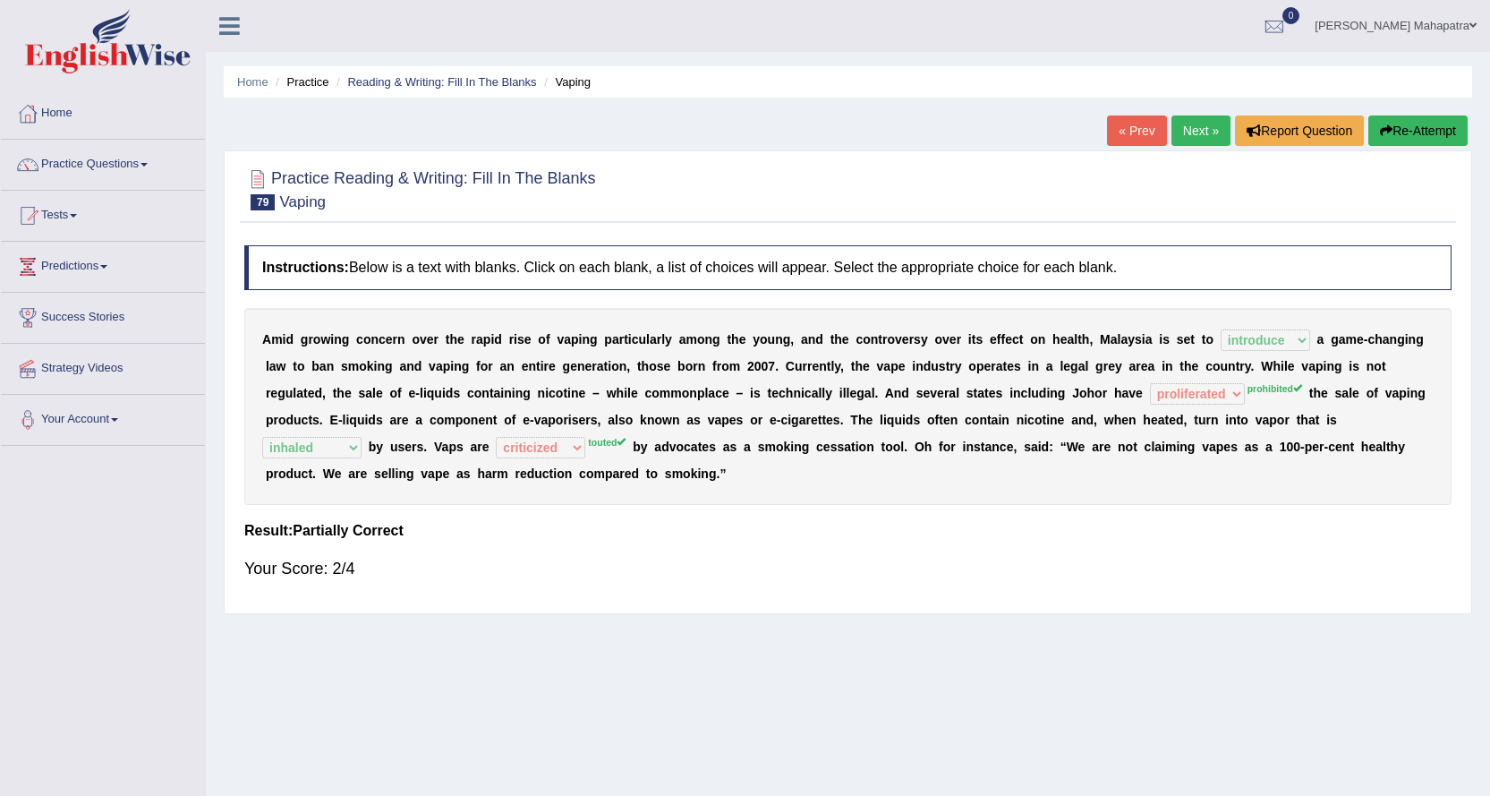
click at [752, 573] on div "Your Score: 2/4" at bounding box center [848, 568] width 1208 height 43
click at [1427, 129] on button "Re-Attempt" at bounding box center [1418, 130] width 99 height 30
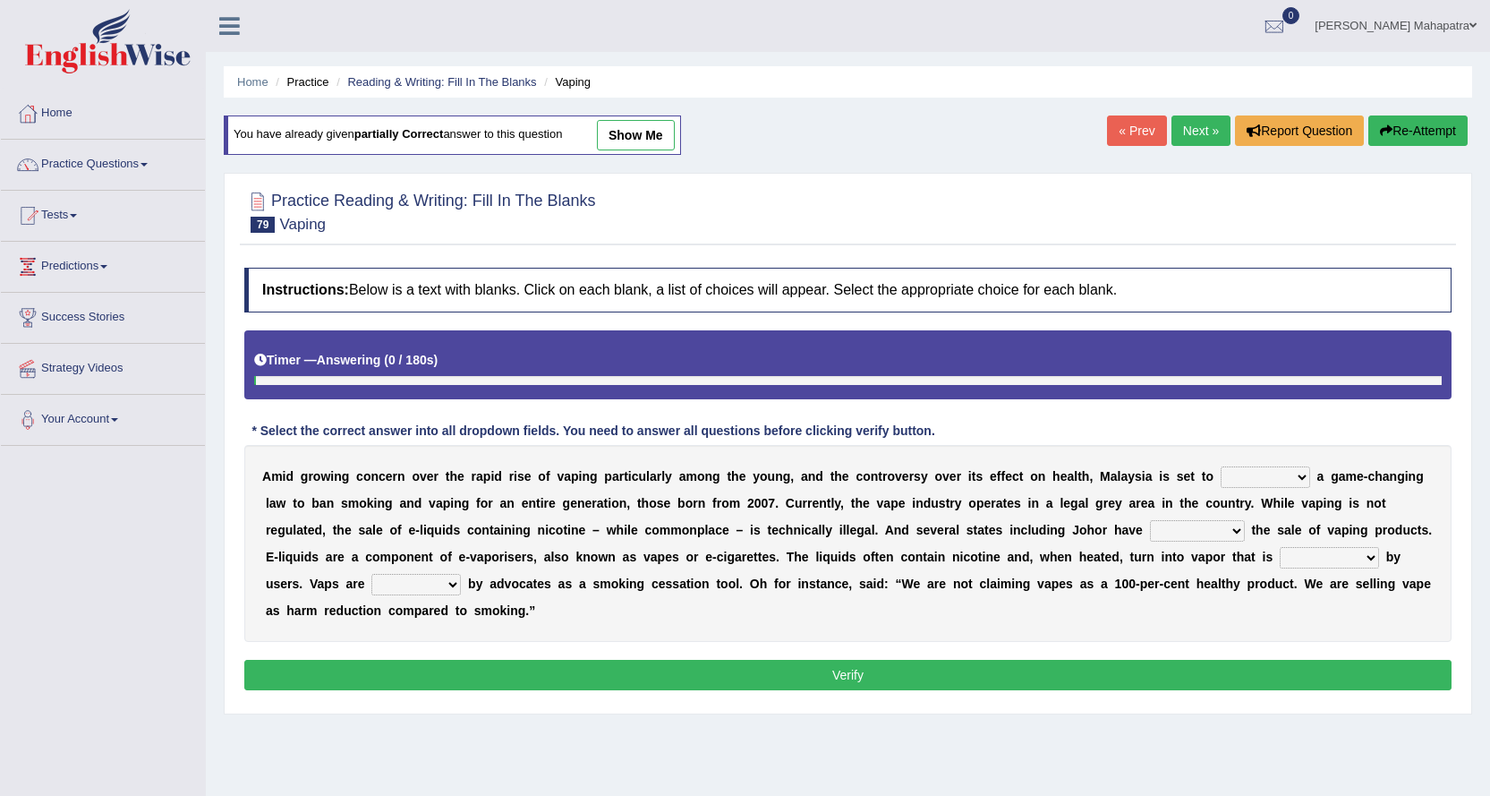
click at [445, 577] on select "touted despised criticized destroyed" at bounding box center [416, 584] width 90 height 21
click at [1026, 620] on div "A m i d g r o w i n g c o n c e r n o v e r t h e r a p i d r i s e o f v a p i…" at bounding box center [848, 543] width 1208 height 197
click at [1182, 140] on link "Next »" at bounding box center [1201, 130] width 59 height 30
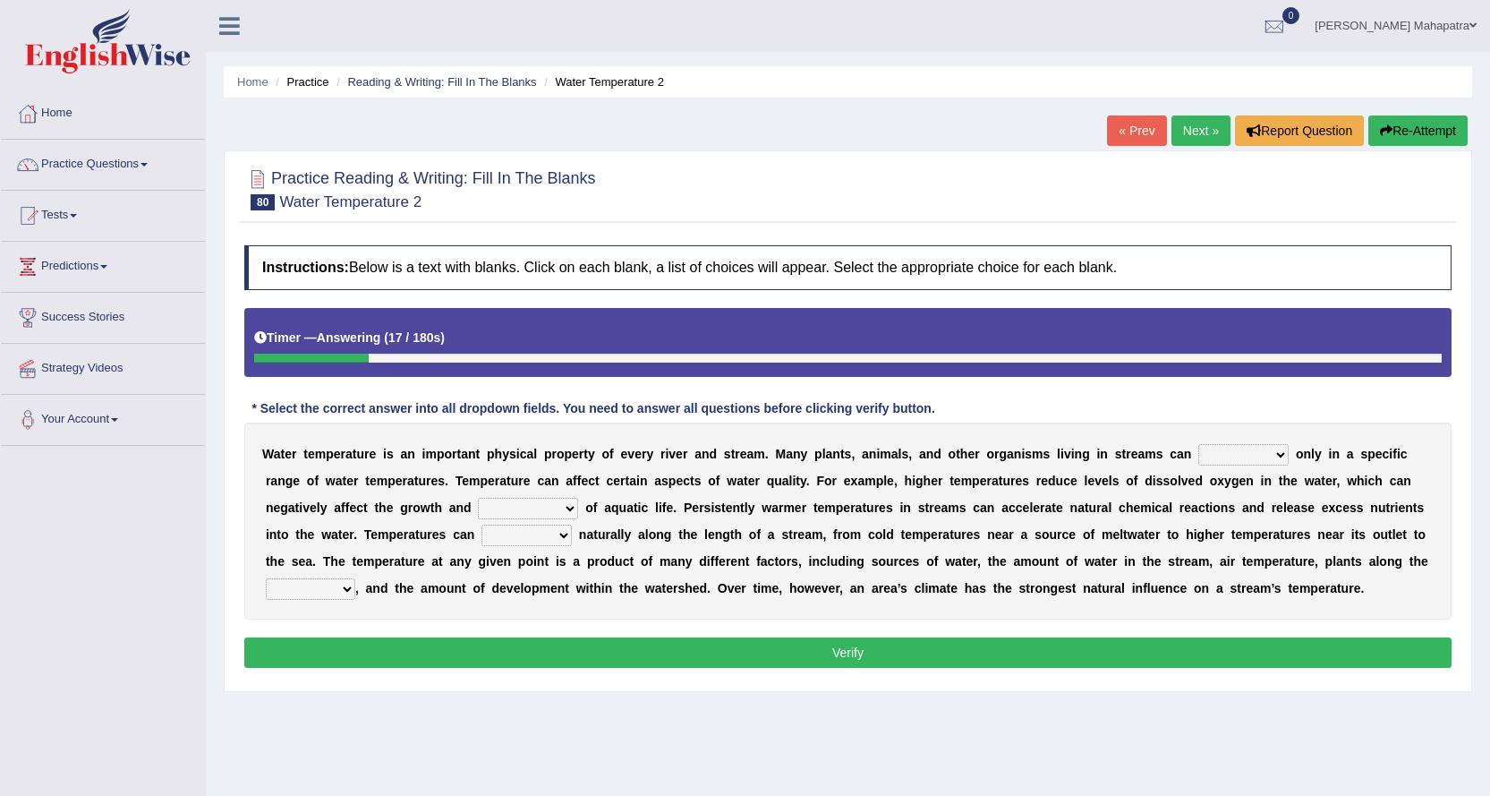
click at [1280, 455] on select "wither perish flourish deteriorate" at bounding box center [1244, 454] width 90 height 21
select select "flourish"
click at [1199, 444] on select "wither perish flourish deteriorate" at bounding box center [1244, 454] width 90 height 21
click at [557, 504] on select "productivity corrosion appreciation degradation" at bounding box center [528, 508] width 100 height 21
select select "productivity"
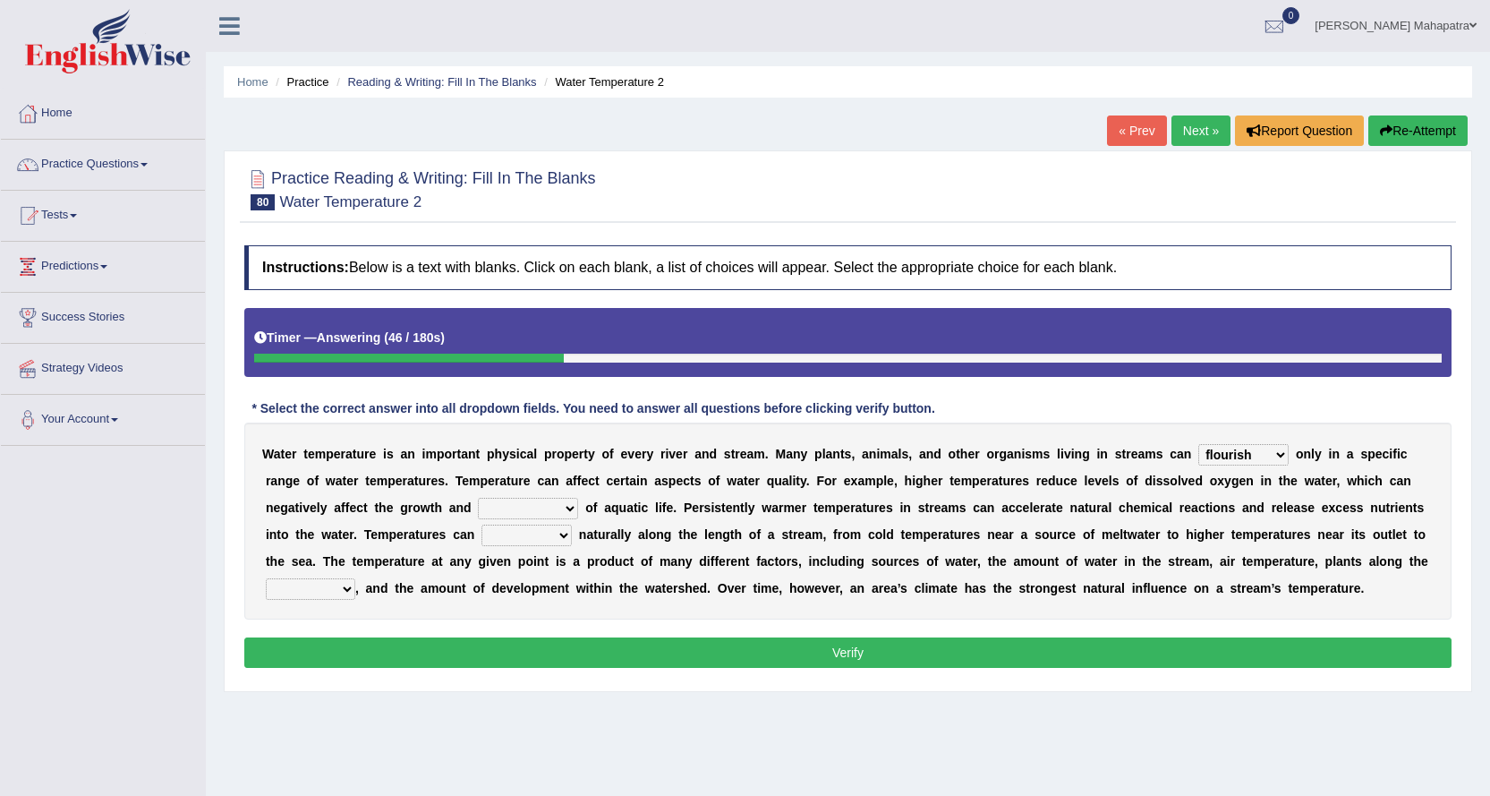
click at [478, 498] on select "productivity corrosion appreciation degradation" at bounding box center [528, 508] width 100 height 21
click at [547, 530] on select "decline vary remain deteriorate" at bounding box center [527, 535] width 90 height 21
select select "vary"
click at [482, 525] on select "decline vary remain deteriorate" at bounding box center [527, 535] width 90 height 21
click at [318, 580] on select "mountains road forest bank" at bounding box center [311, 588] width 90 height 21
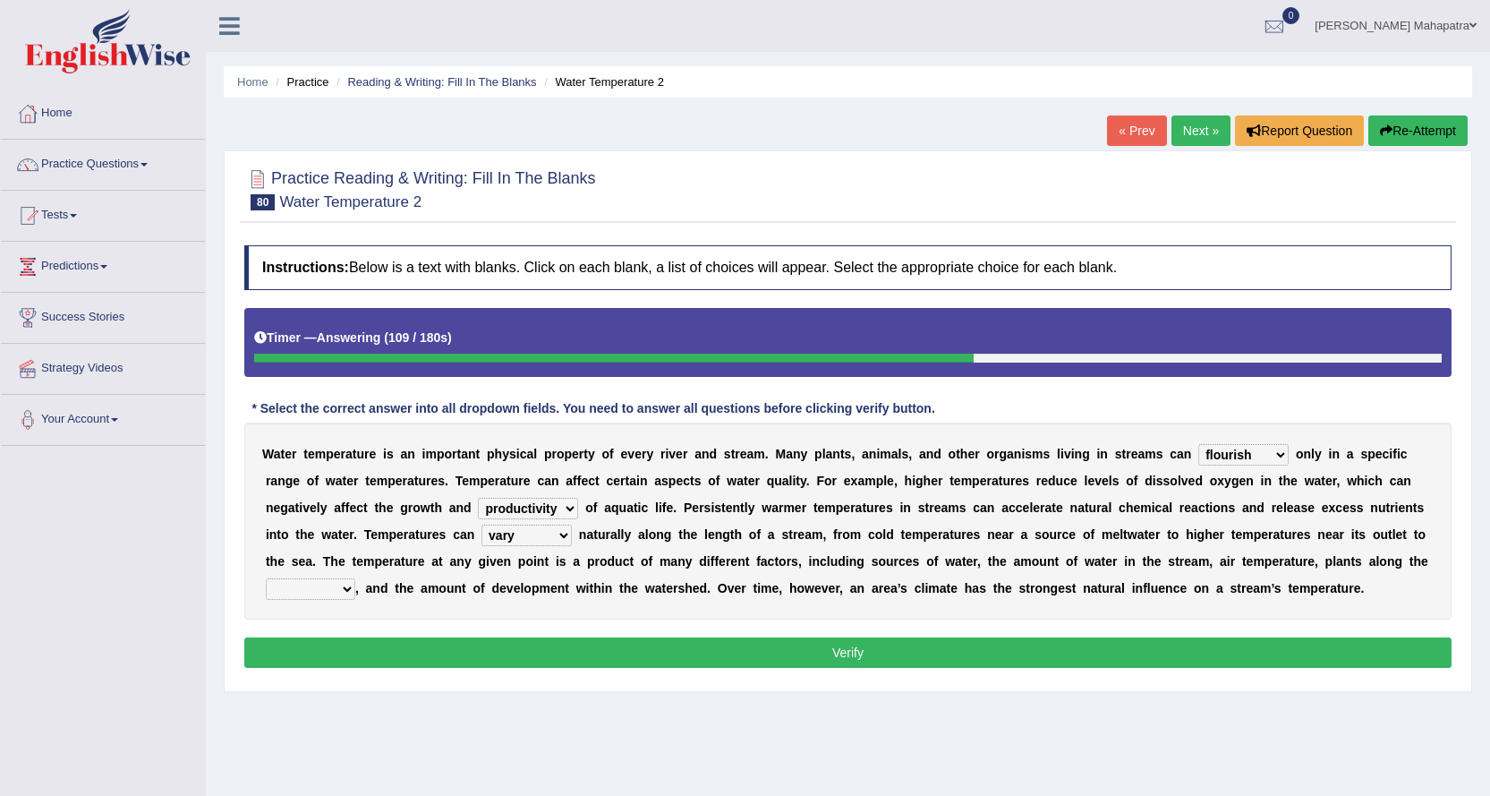
select select "bank"
click at [266, 578] on select "mountains road forest bank" at bounding box center [311, 588] width 90 height 21
click at [343, 589] on select "mountains road forest bank" at bounding box center [311, 588] width 90 height 21
click at [859, 654] on button "Verify" at bounding box center [848, 652] width 1208 height 30
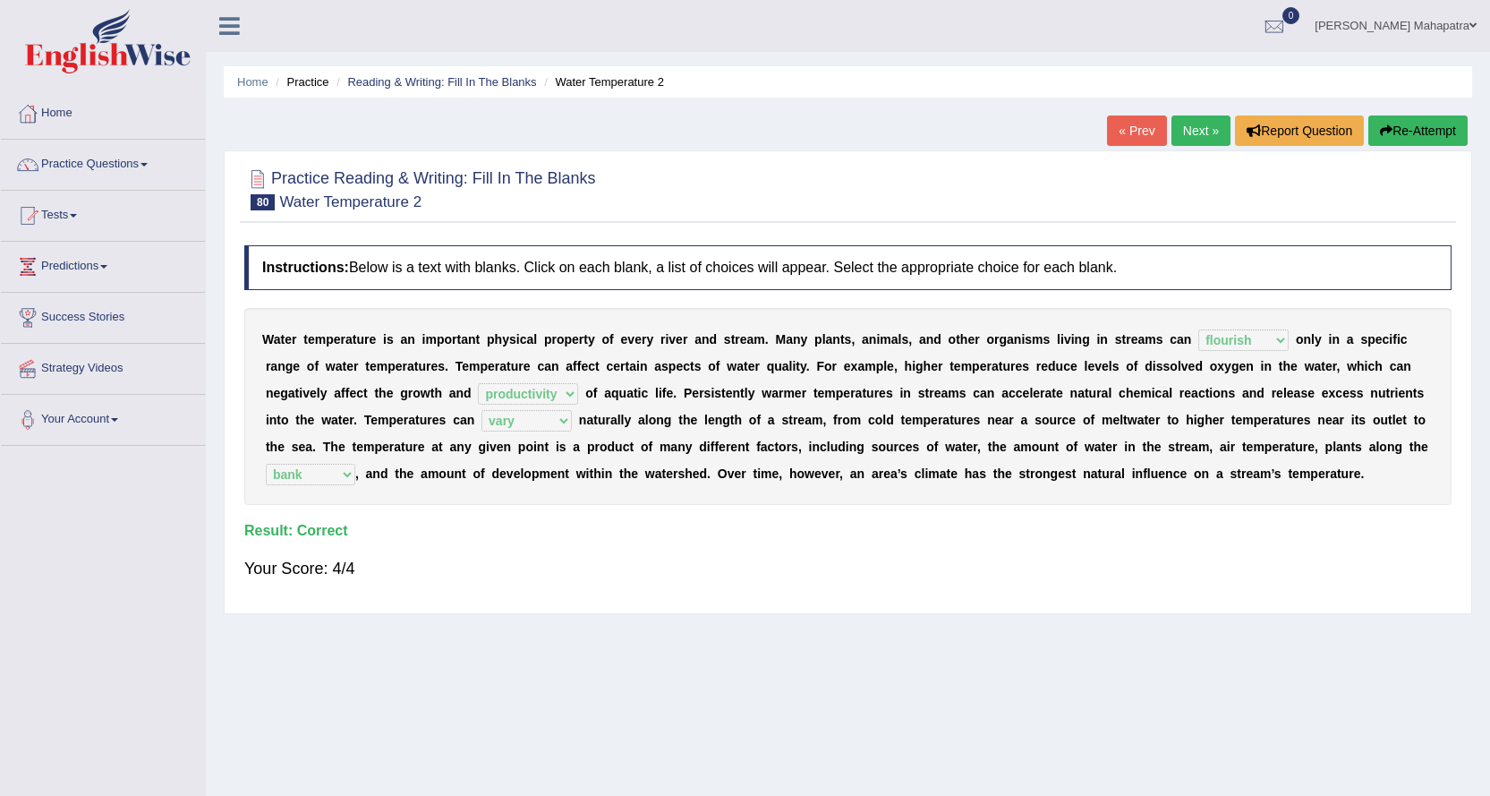
click at [1198, 129] on link "Next »" at bounding box center [1201, 130] width 59 height 30
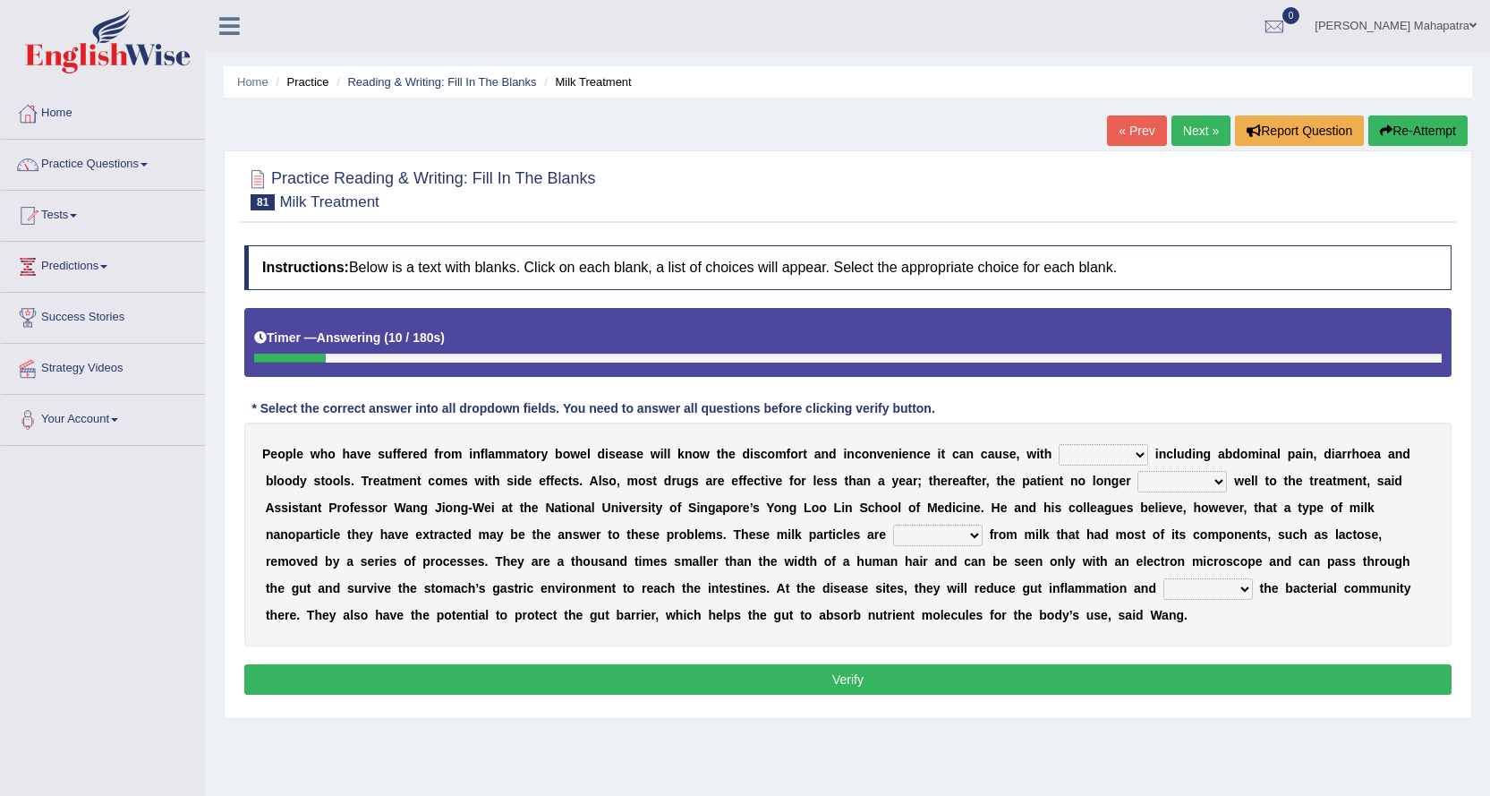
click at [1113, 450] on select "symptoms sources causes benefits" at bounding box center [1104, 454] width 90 height 21
select select "symptoms"
click at [1059, 444] on select "symptoms sources causes benefits" at bounding box center [1104, 454] width 90 height 21
click at [1204, 482] on select "returns refers responds refuses" at bounding box center [1183, 481] width 90 height 21
select select "responds"
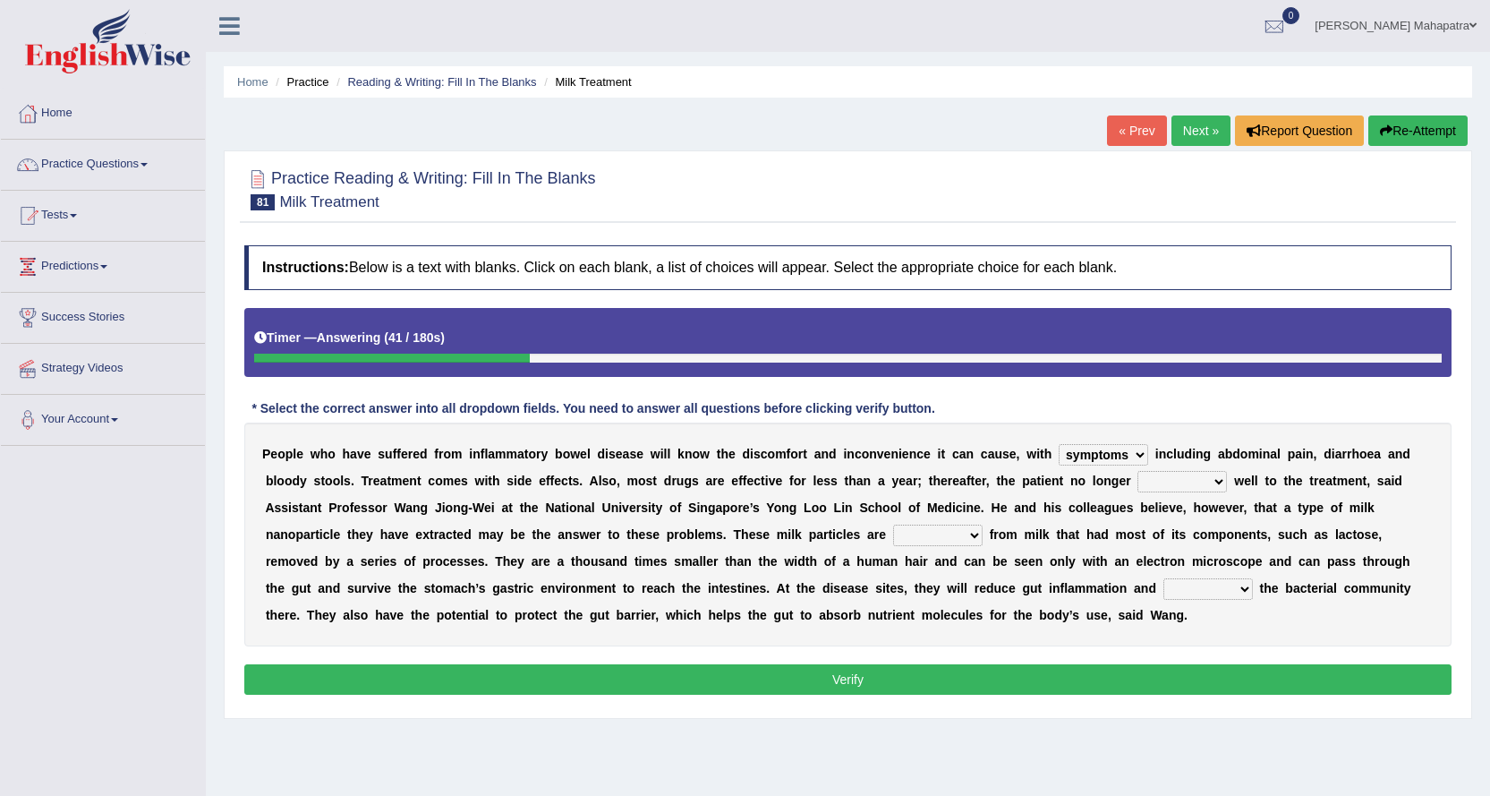
click at [1138, 471] on select "returns refers responds refuses" at bounding box center [1183, 481] width 90 height 21
click at [970, 537] on select "prohibited derived missed prevented" at bounding box center [938, 535] width 90 height 21
select select "derived"
click at [893, 525] on select "prohibited derived missed prevented" at bounding box center [938, 535] width 90 height 21
click at [1207, 593] on select "restore erase quarantine disturb" at bounding box center [1209, 588] width 90 height 21
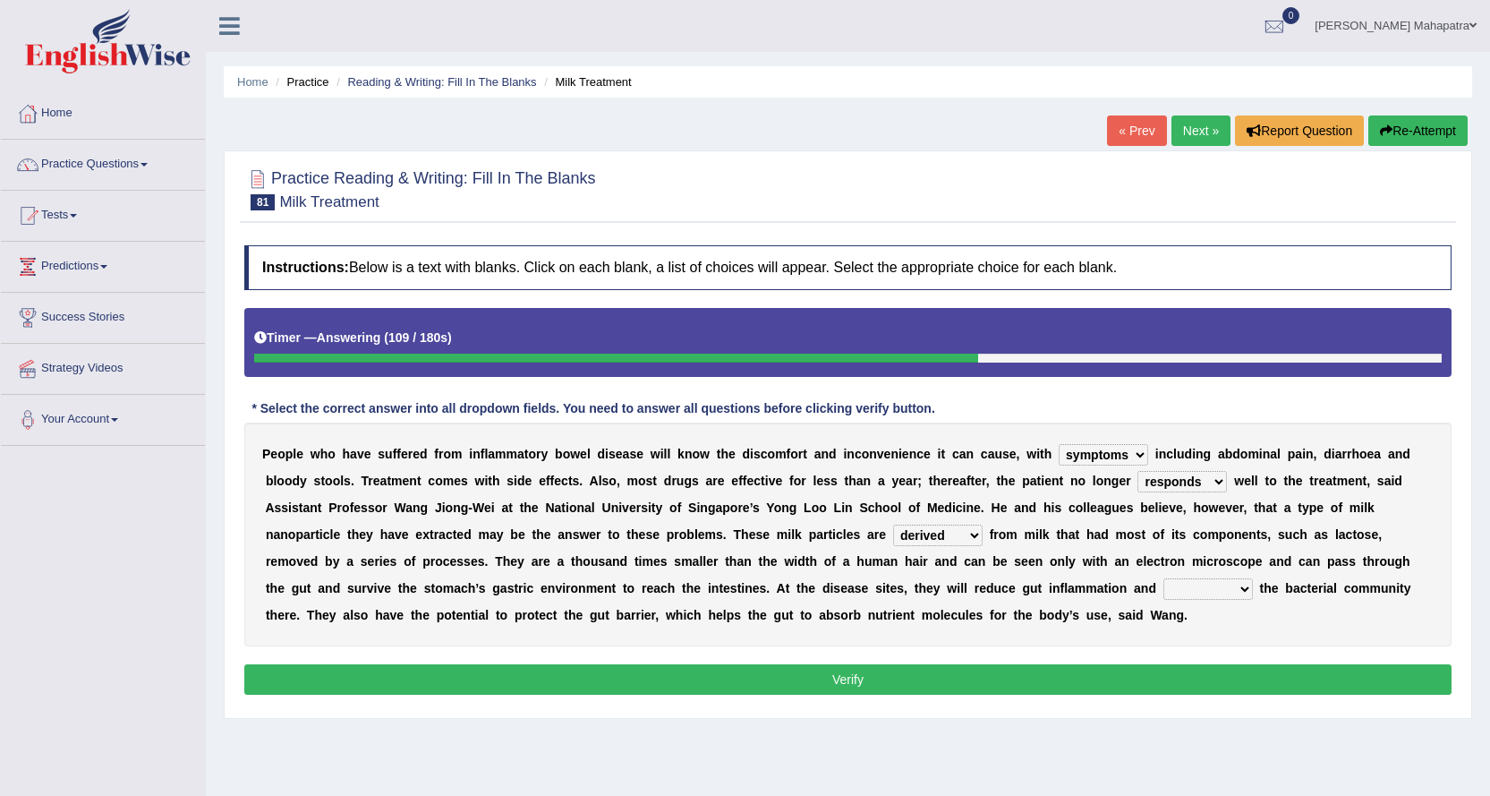
select select "erase"
click at [1164, 578] on select "restore erase quarantine disturb" at bounding box center [1209, 588] width 90 height 21
click at [824, 675] on button "Verify" at bounding box center [848, 679] width 1208 height 30
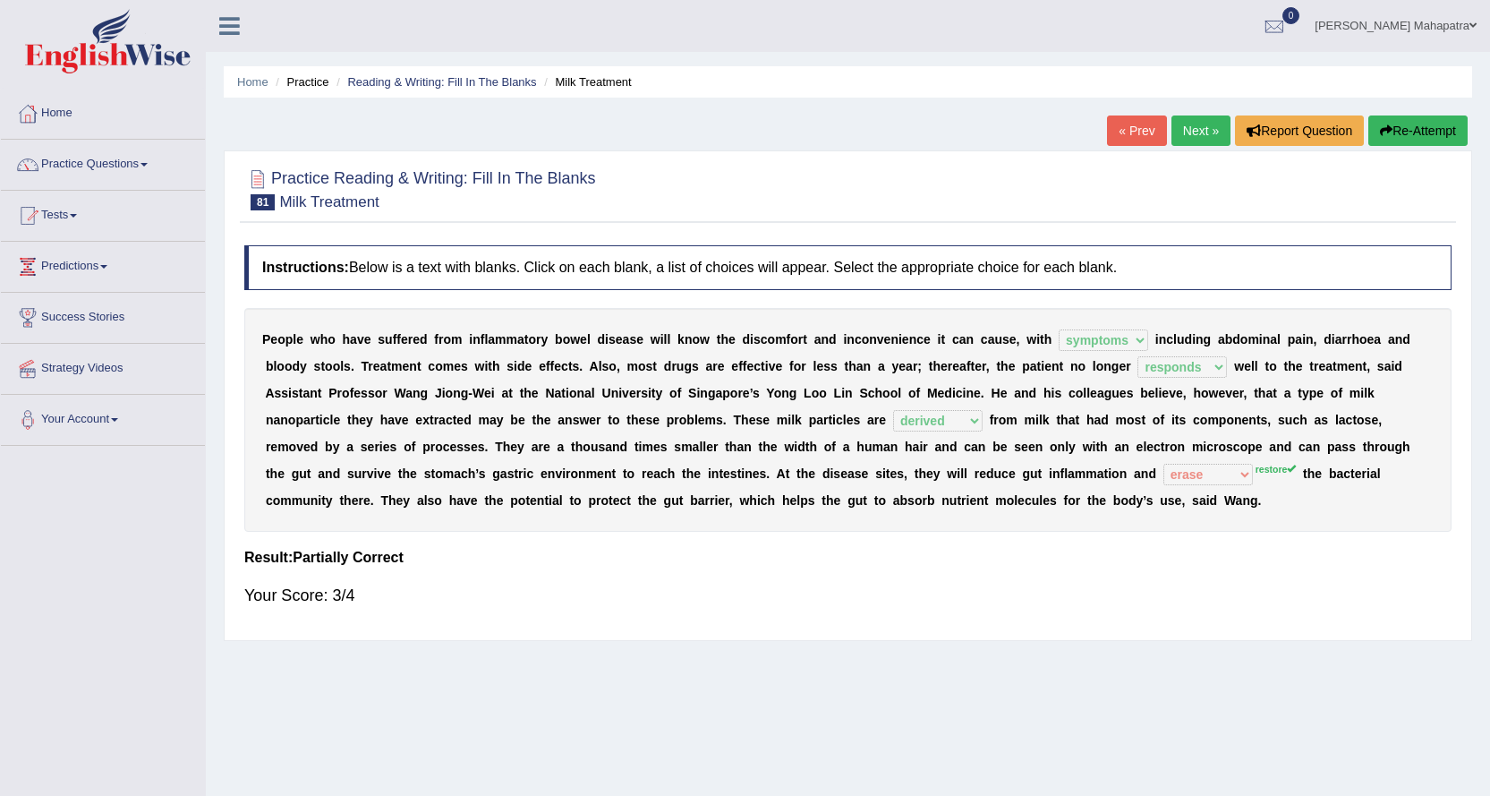
click at [1191, 133] on link "Next »" at bounding box center [1201, 130] width 59 height 30
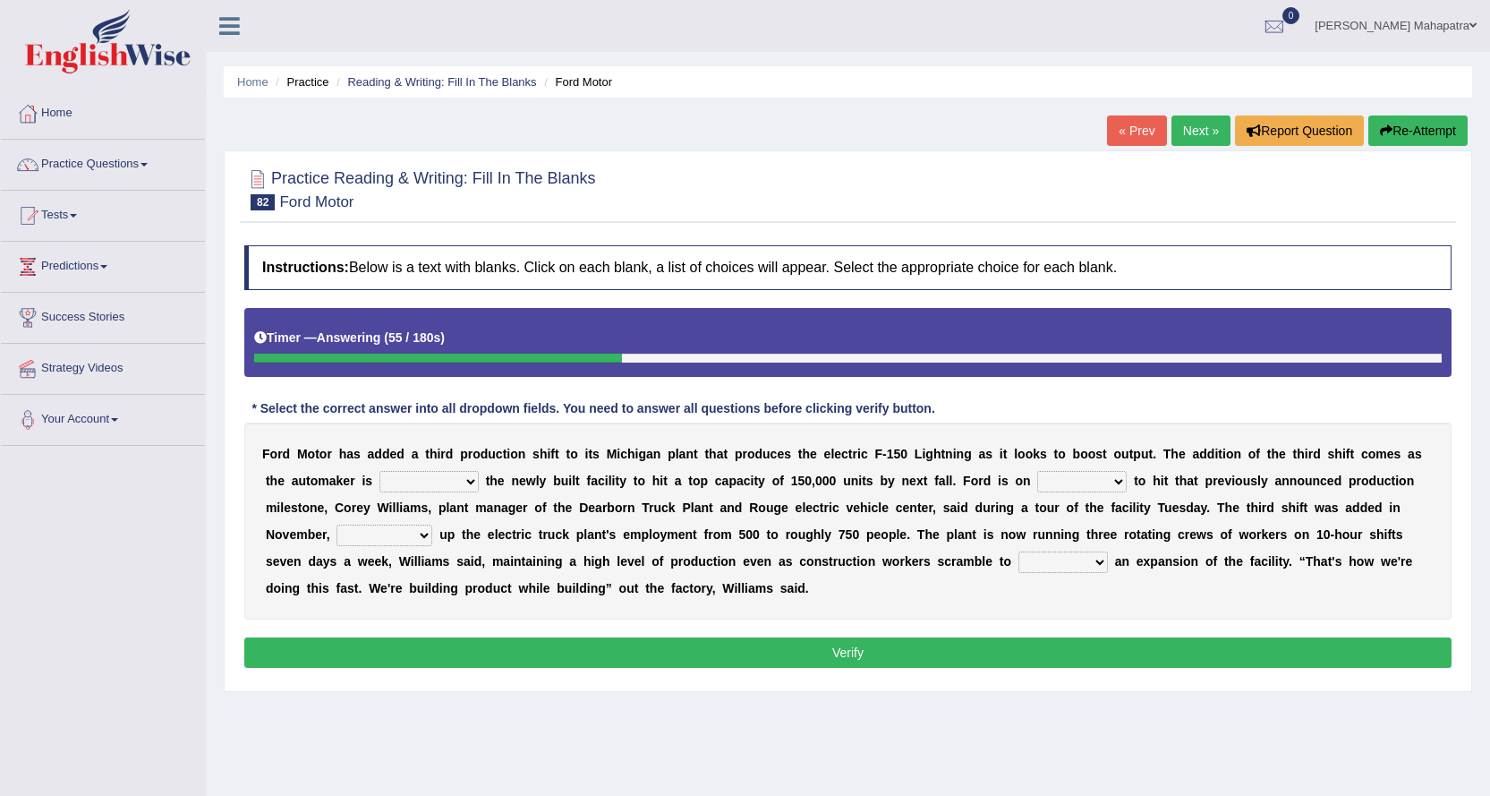
click at [466, 482] on select "selling decorating demolishing expanding" at bounding box center [429, 481] width 99 height 21
select select "expanding"
click at [380, 471] on select "selling decorating demolishing expanding" at bounding box center [429, 481] width 99 height 21
click at [1098, 480] on select "foot table time track" at bounding box center [1082, 481] width 90 height 21
select select "track"
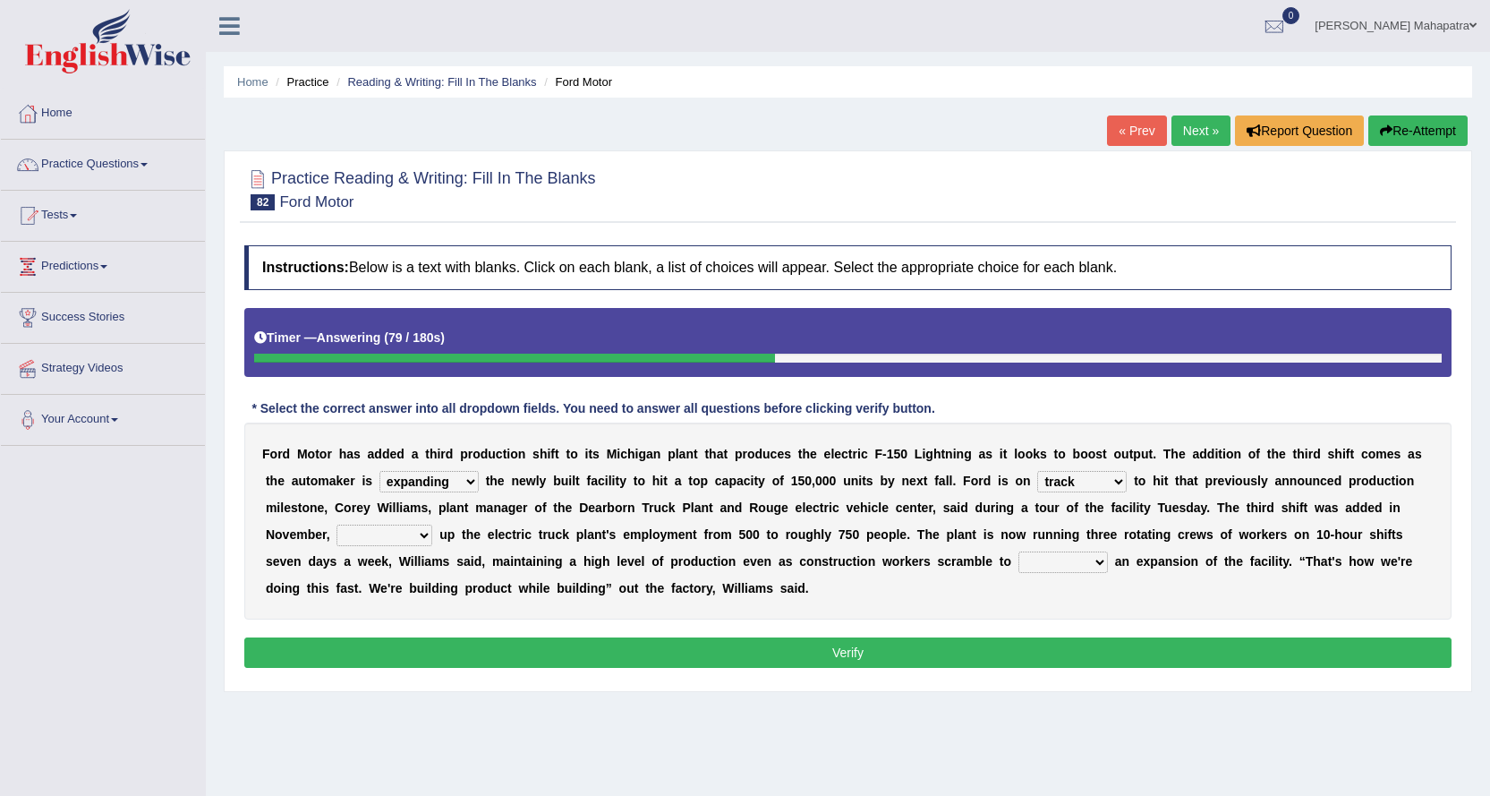
click at [1037, 471] on select "foot table time track" at bounding box center [1082, 481] width 90 height 21
click at [403, 539] on select "maintaining diminishing decreasing bumping" at bounding box center [385, 535] width 96 height 21
select select "bumping"
click at [337, 525] on select "maintaining diminishing decreasing bumping" at bounding box center [385, 535] width 96 height 21
click at [1075, 558] on select "cease postpone complete reverse" at bounding box center [1064, 561] width 90 height 21
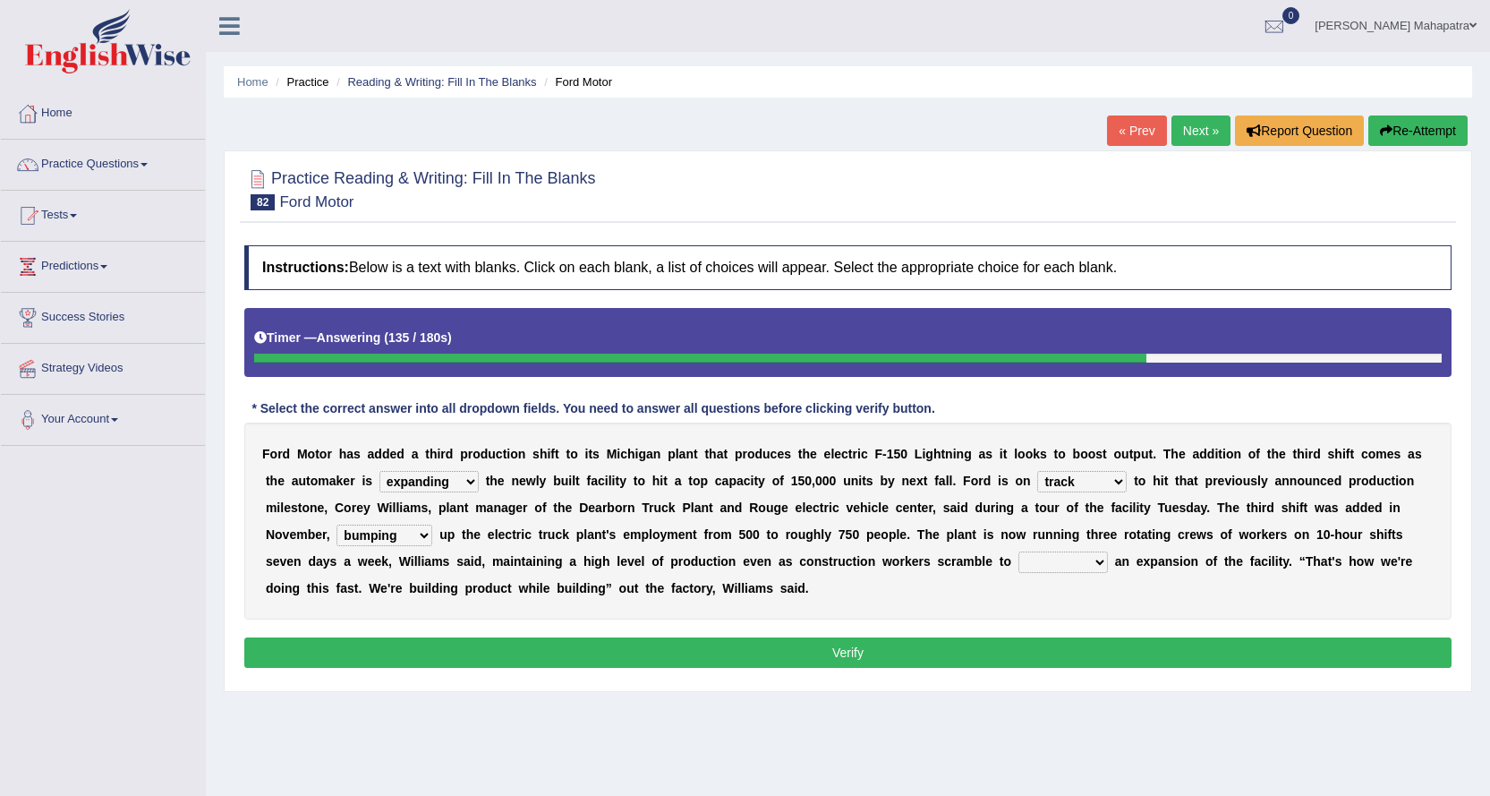
select select "complete"
click at [1019, 551] on select "cease postpone complete reverse" at bounding box center [1064, 561] width 90 height 21
click at [844, 650] on button "Verify" at bounding box center [848, 652] width 1208 height 30
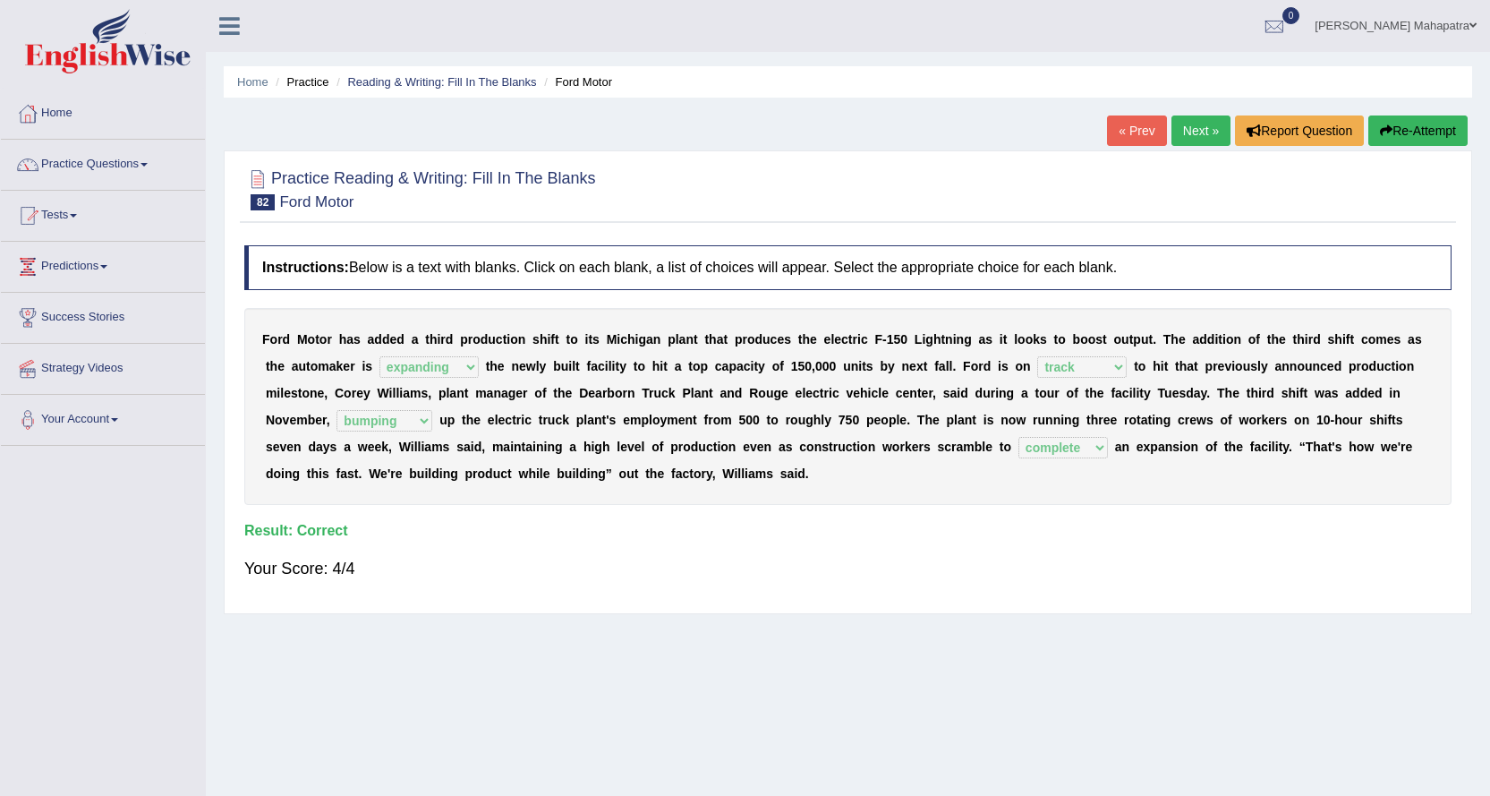
click at [1189, 131] on link "Next »" at bounding box center [1201, 130] width 59 height 30
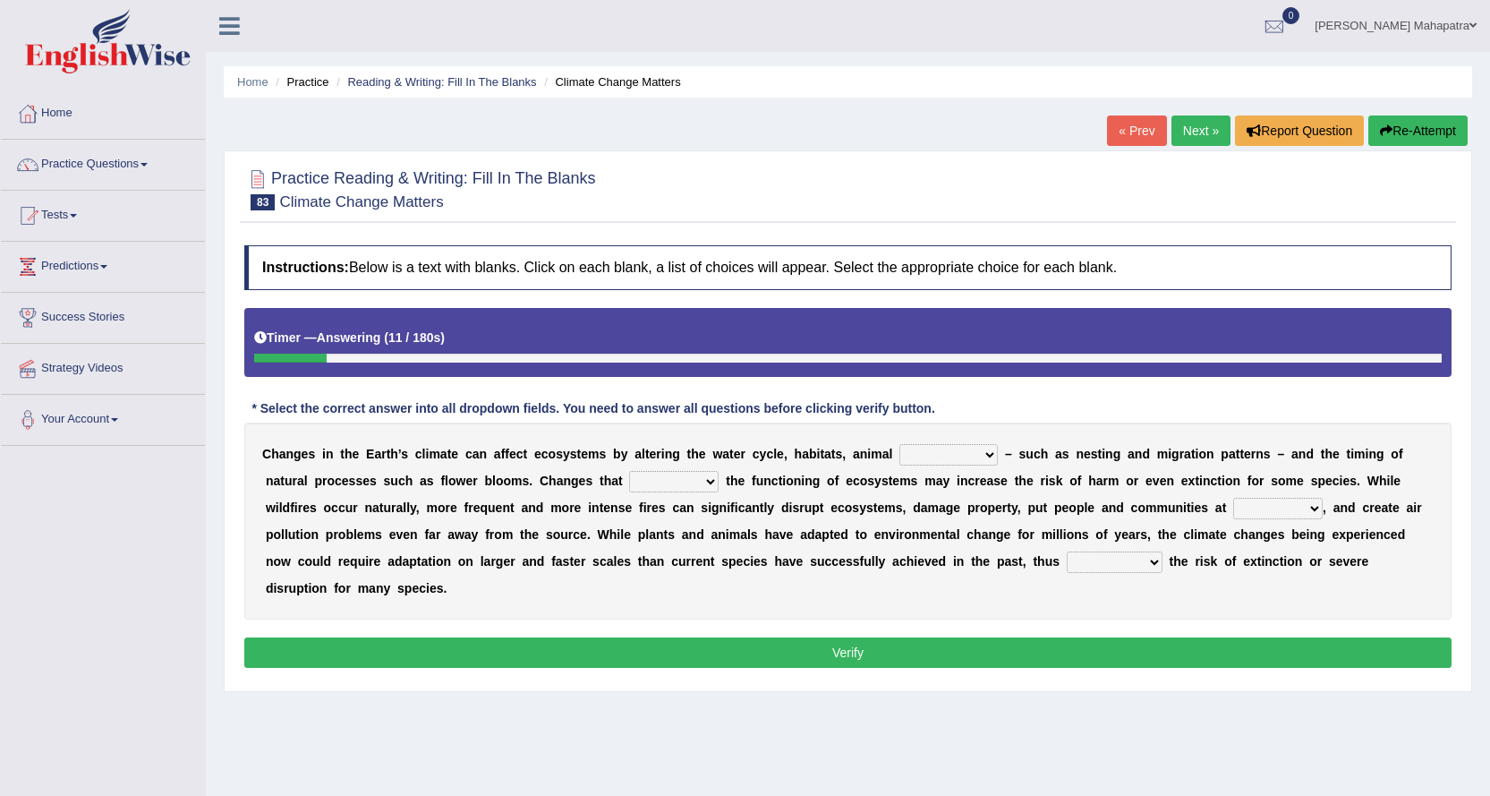
click at [967, 445] on select "creativity behavior weaknesses amounts" at bounding box center [949, 454] width 98 height 21
select select "behavior"
click at [900, 444] on select "creativity behavior weaknesses amounts" at bounding box center [949, 454] width 98 height 21
click at [966, 453] on select "creativity behavior weaknesses amounts" at bounding box center [949, 454] width 98 height 21
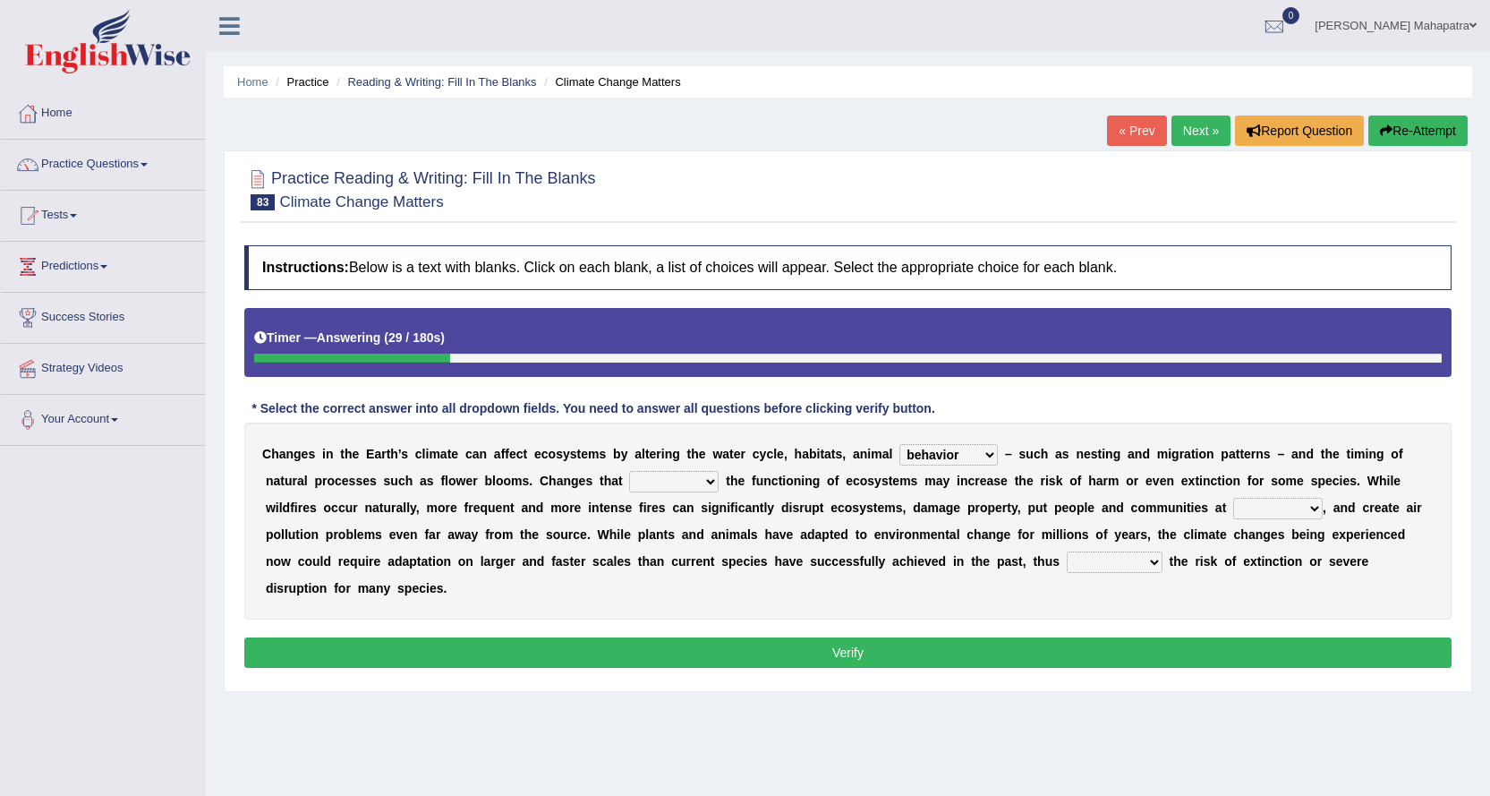
click at [694, 482] on select "enclose interfere disrupt benefit" at bounding box center [674, 481] width 90 height 21
click at [629, 471] on select "enclose interfere disrupt benefit" at bounding box center [674, 481] width 90 height 21
click at [701, 476] on select "enclose interfere disrupt benefit" at bounding box center [674, 481] width 90 height 21
select select "disrupt"
click at [629, 471] on select "enclose interfere disrupt benefit" at bounding box center [674, 481] width 90 height 21
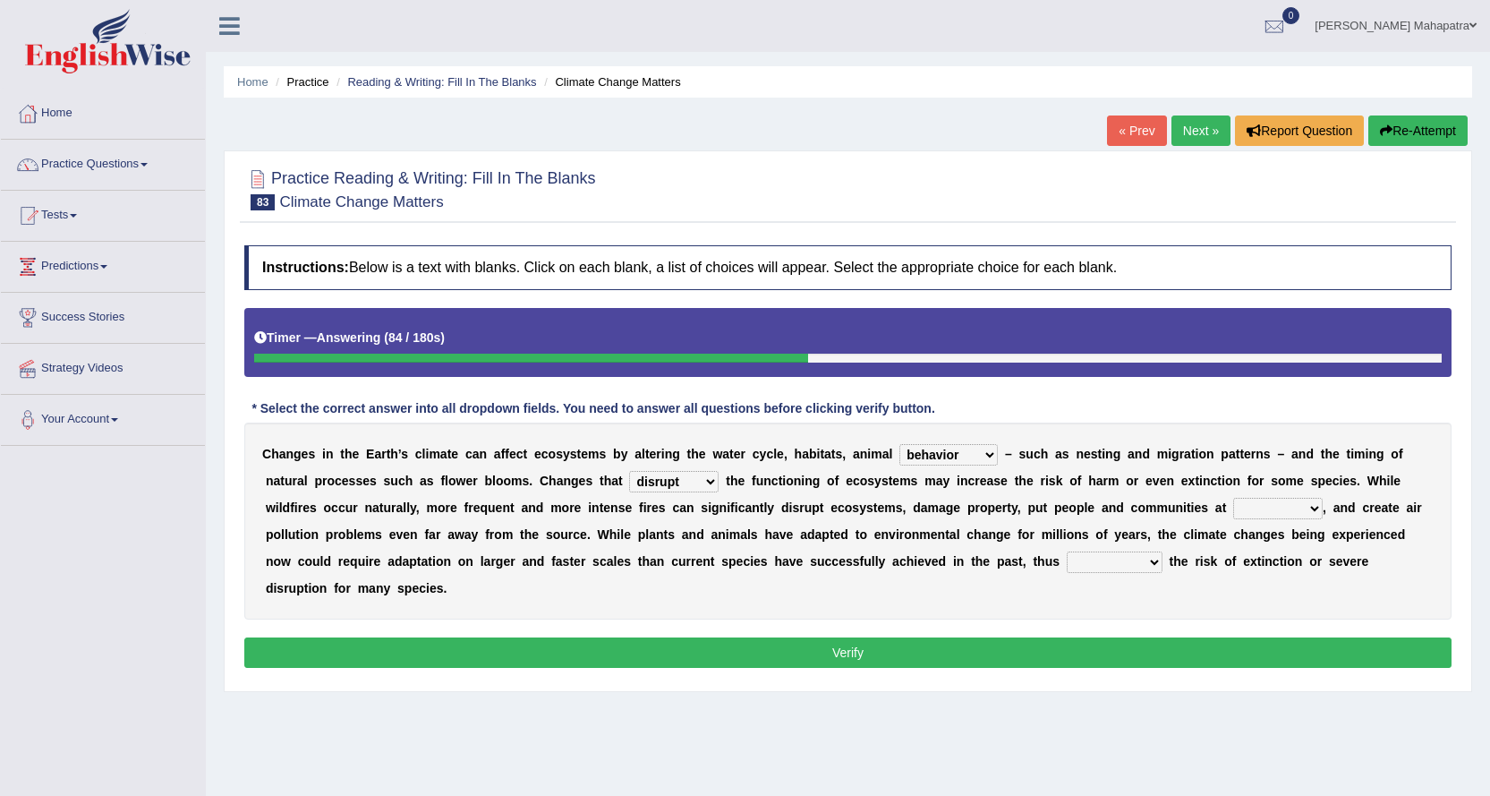
click at [1270, 510] on select "ease front risk first" at bounding box center [1278, 508] width 90 height 21
select select "risk"
click at [1233, 498] on select "ease front risk first" at bounding box center [1278, 508] width 90 height 21
click at [1121, 130] on link "« Prev" at bounding box center [1136, 130] width 59 height 30
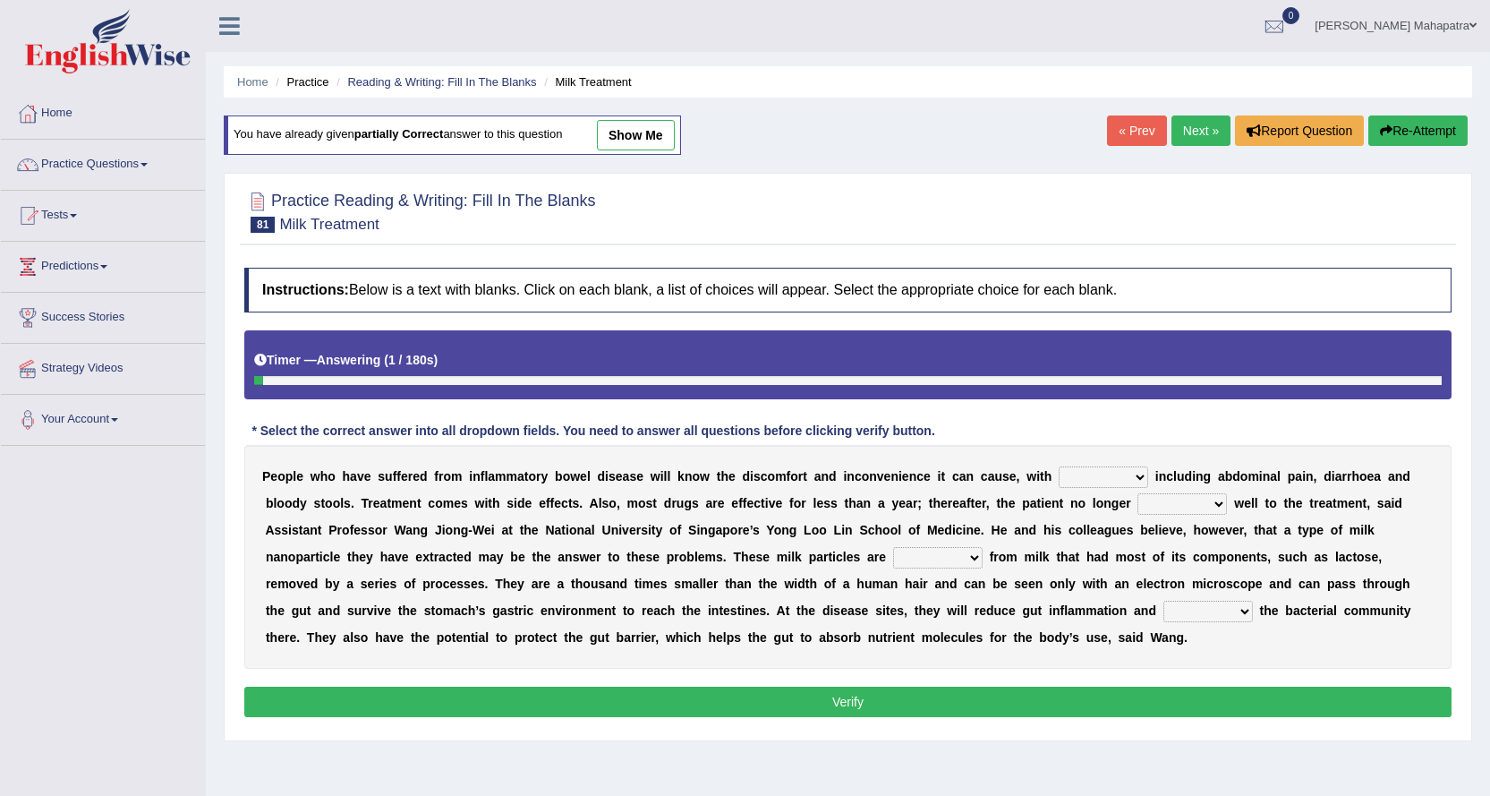
click at [663, 135] on link "show me" at bounding box center [636, 135] width 78 height 30
select select "symptoms"
select select "responds"
select select "derived"
select select "erase"
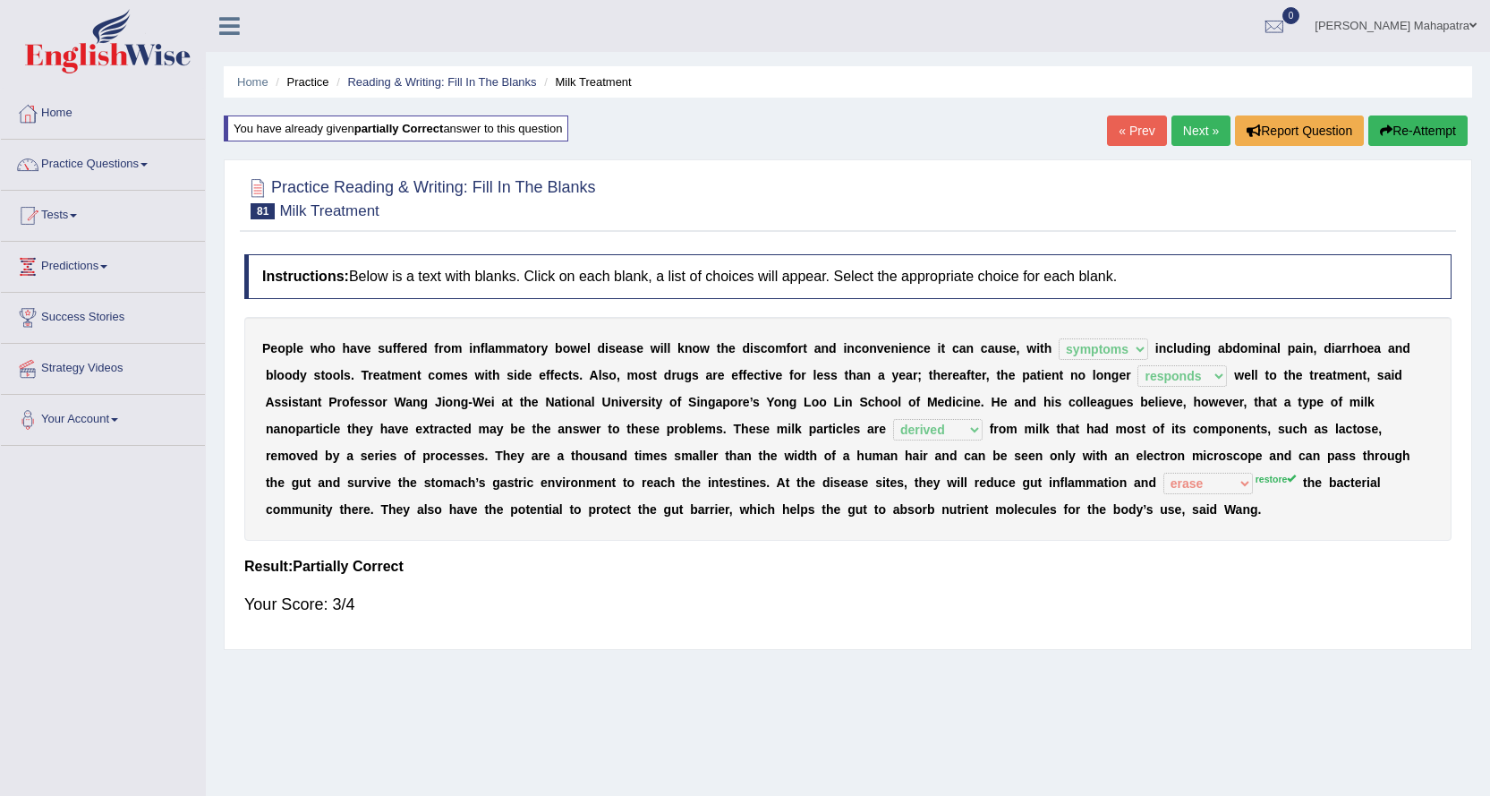
click at [1191, 131] on link "Next »" at bounding box center [1201, 130] width 59 height 30
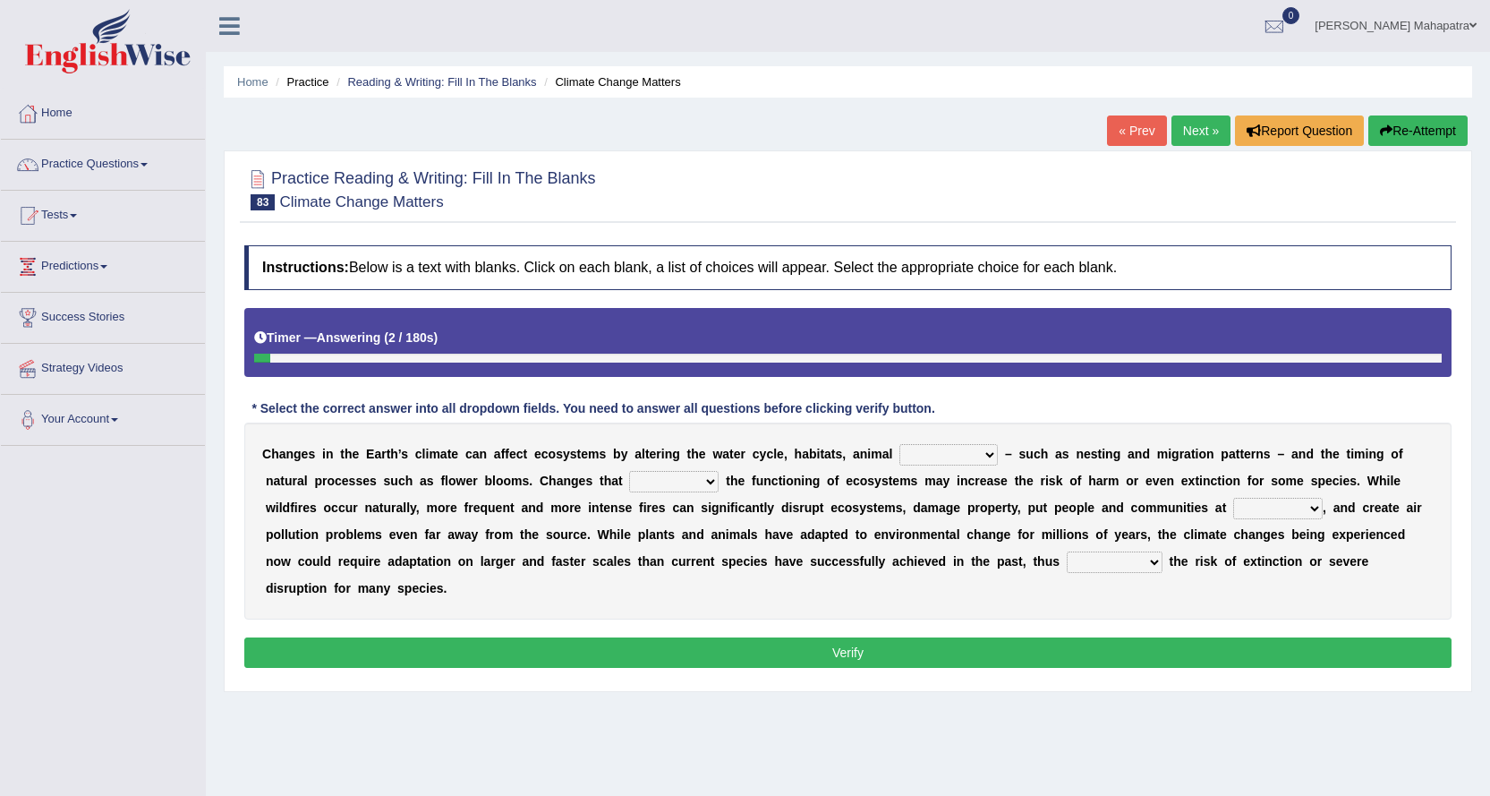
click at [958, 460] on select "creativity behavior weaknesses amounts" at bounding box center [949, 454] width 98 height 21
select select "behavior"
click at [900, 444] on select "creativity behavior weaknesses amounts" at bounding box center [949, 454] width 98 height 21
click at [687, 476] on select "enclose interfere disrupt benefit" at bounding box center [674, 481] width 90 height 21
select select "disrupt"
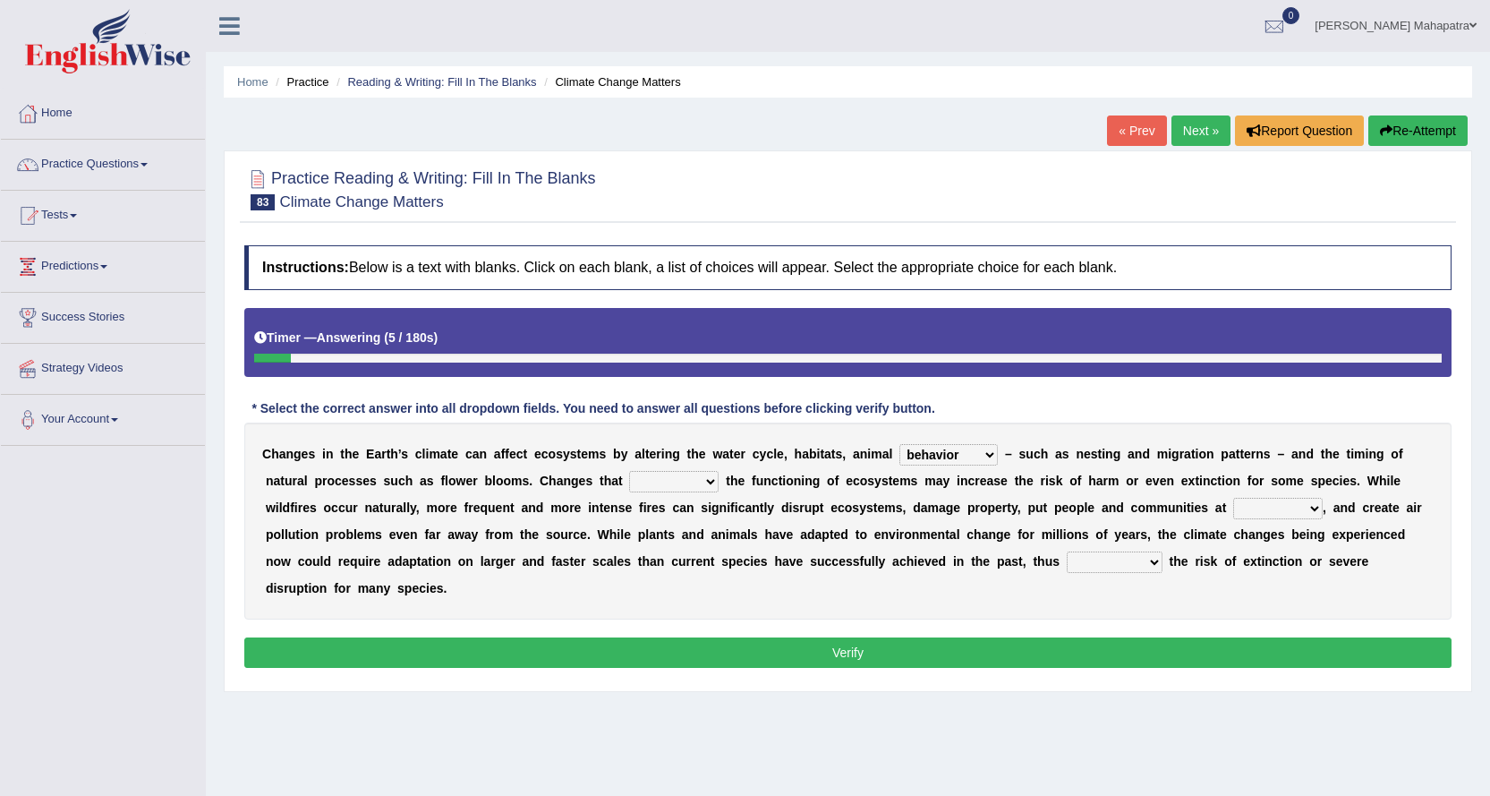
click at [629, 471] on select "enclose interfere disrupt benefit" at bounding box center [674, 481] width 90 height 21
click at [1256, 492] on div "C h a n g e s i n t h e E a r t h ’ s c l i m a t e c a n a f f e c t e c o s y…" at bounding box center [848, 520] width 1208 height 197
click at [1248, 508] on select "ease front risk first" at bounding box center [1278, 508] width 90 height 21
select select "risk"
click at [1233, 498] on select "ease front risk first" at bounding box center [1278, 508] width 90 height 21
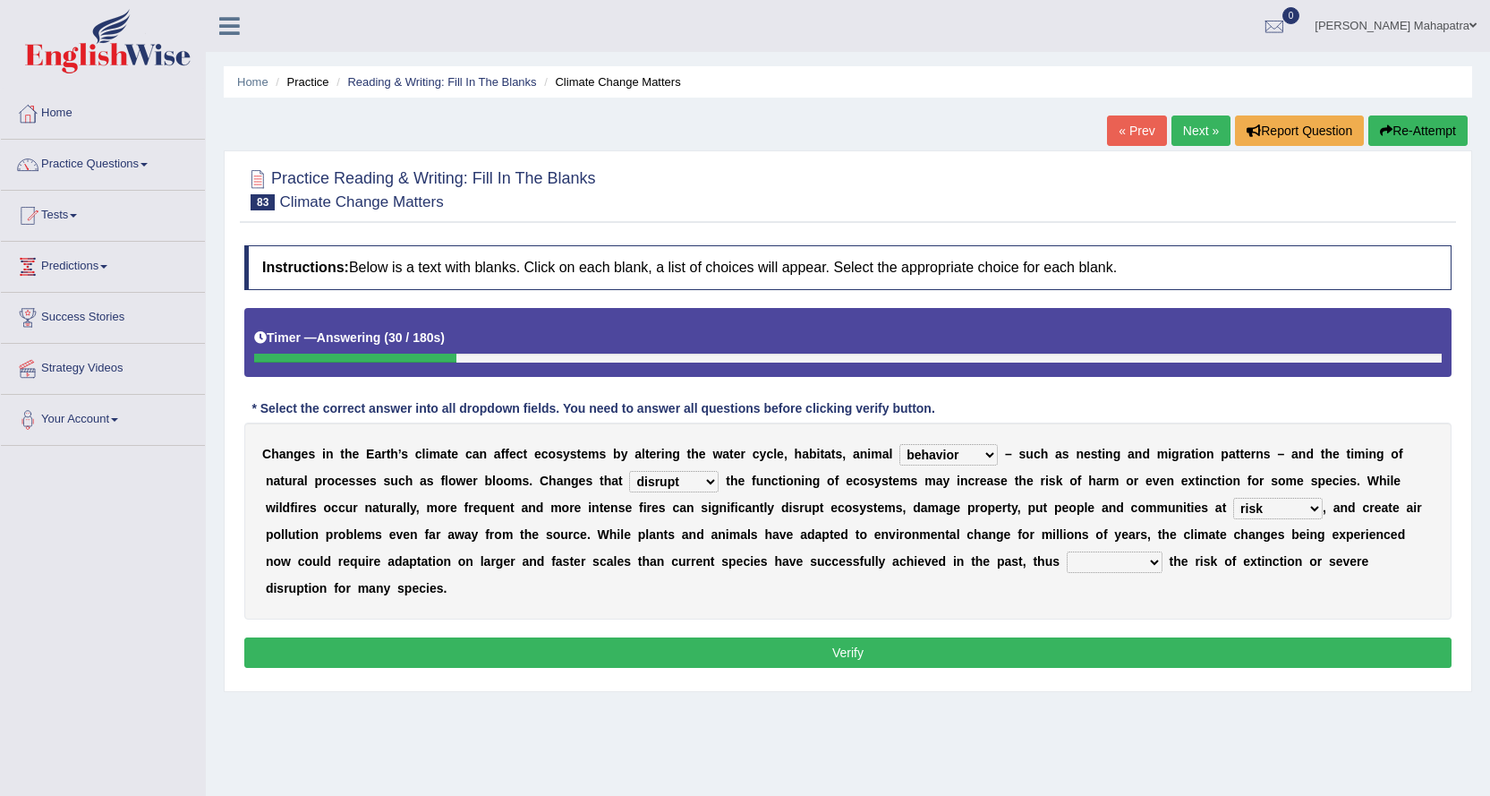
click at [1103, 565] on select "mitigating increasing maintaining decreasing" at bounding box center [1115, 561] width 96 height 21
select select "decreasing"
click at [1067, 551] on select "mitigating increasing maintaining decreasing" at bounding box center [1115, 561] width 96 height 21
click at [1054, 656] on button "Verify" at bounding box center [848, 652] width 1208 height 30
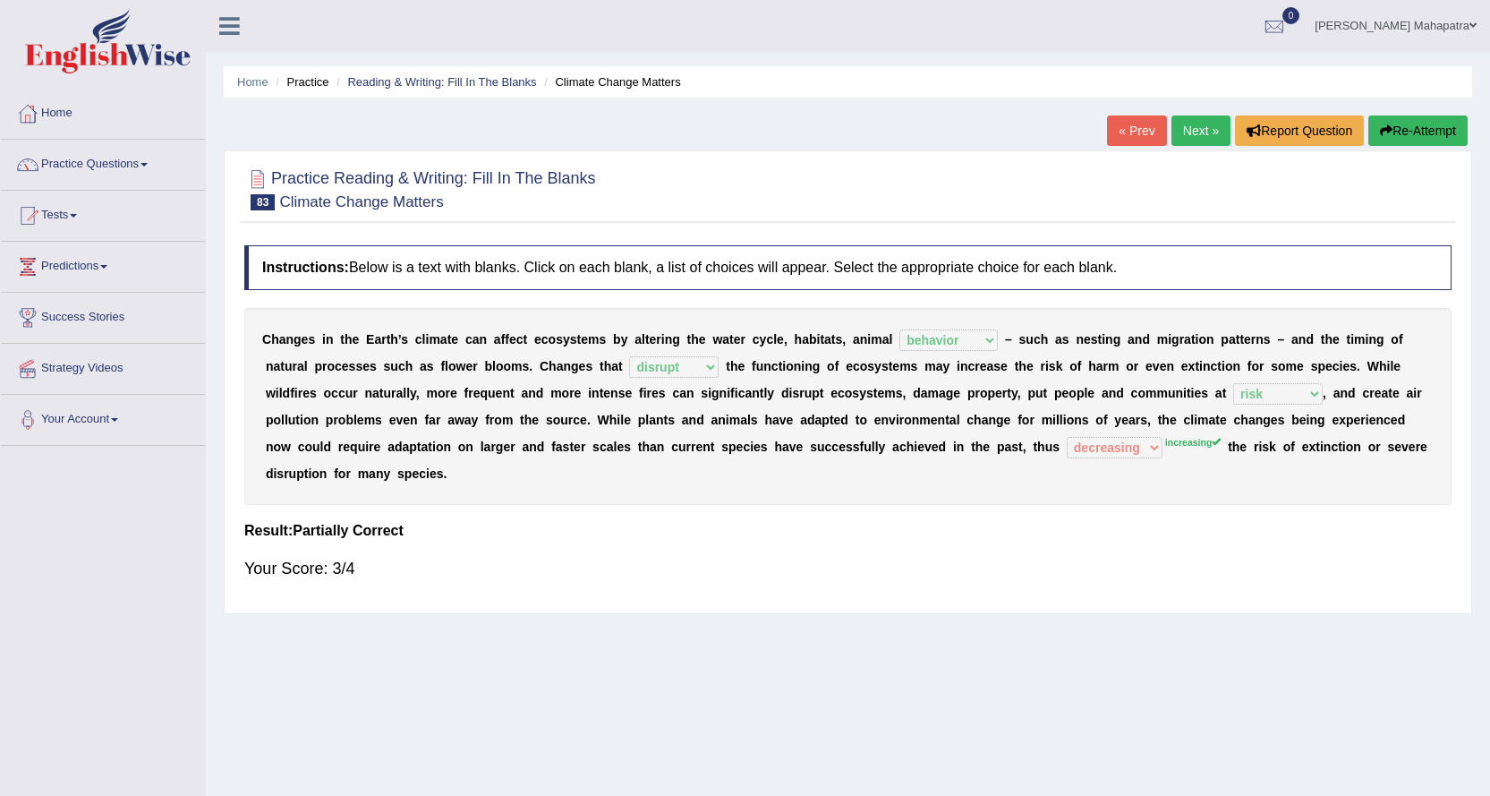
click at [1188, 133] on link "Next »" at bounding box center [1201, 130] width 59 height 30
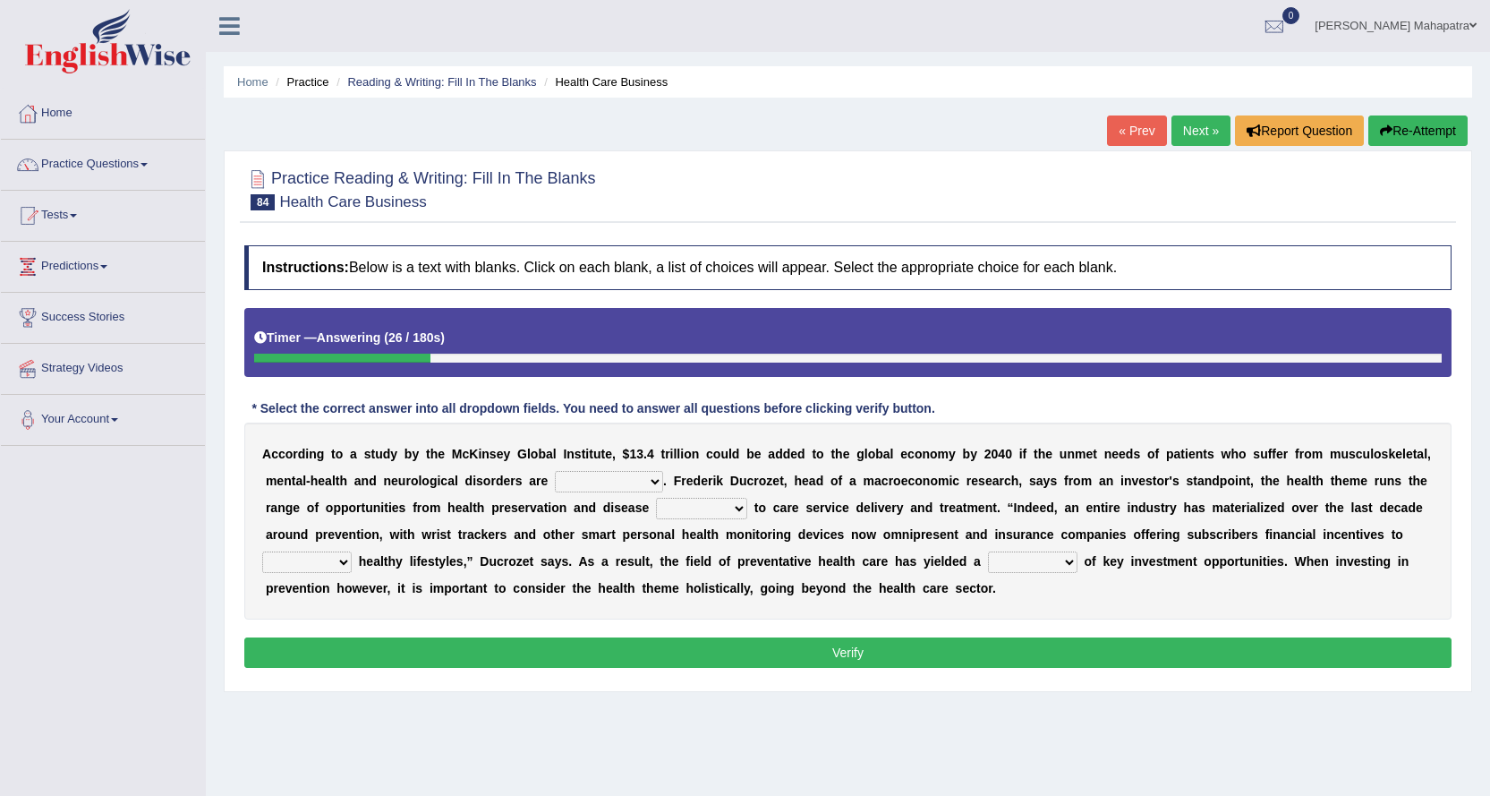
click at [598, 476] on select "demonstrated created addressed altered" at bounding box center [609, 481] width 108 height 21
select select "addressed"
click at [555, 471] on select "demonstrated created addressed altered" at bounding box center [609, 481] width 108 height 21
click at [618, 482] on select "demonstrated created addressed altered" at bounding box center [609, 481] width 108 height 21
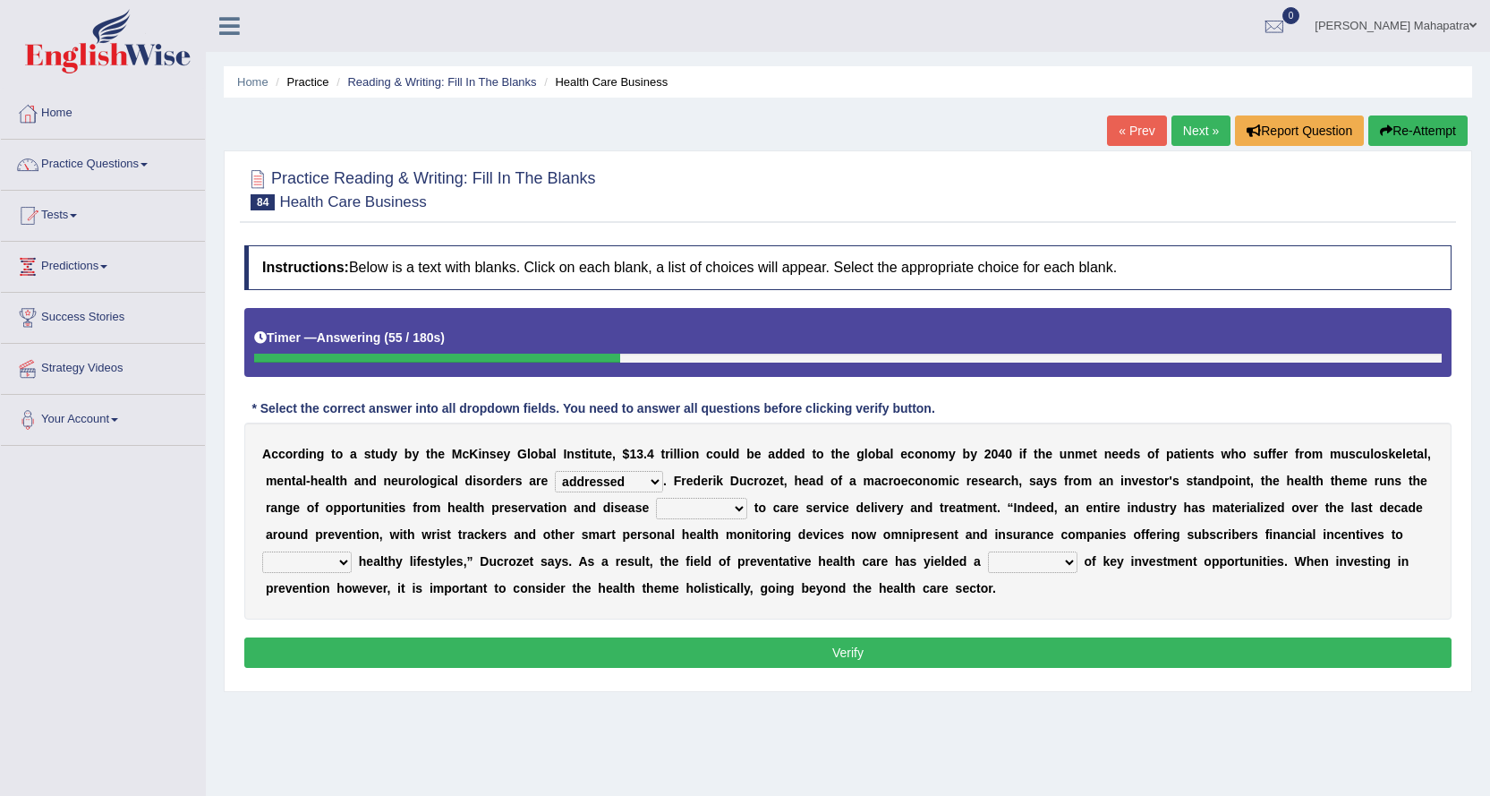
click at [729, 507] on select "prevention projection promotion prohibition" at bounding box center [701, 508] width 91 height 21
select select "prevention"
click at [656, 498] on select "prevention projection promotion prohibition" at bounding box center [701, 508] width 91 height 21
click at [323, 554] on select "adopt effect abandon extend" at bounding box center [307, 561] width 90 height 21
select select "adopt"
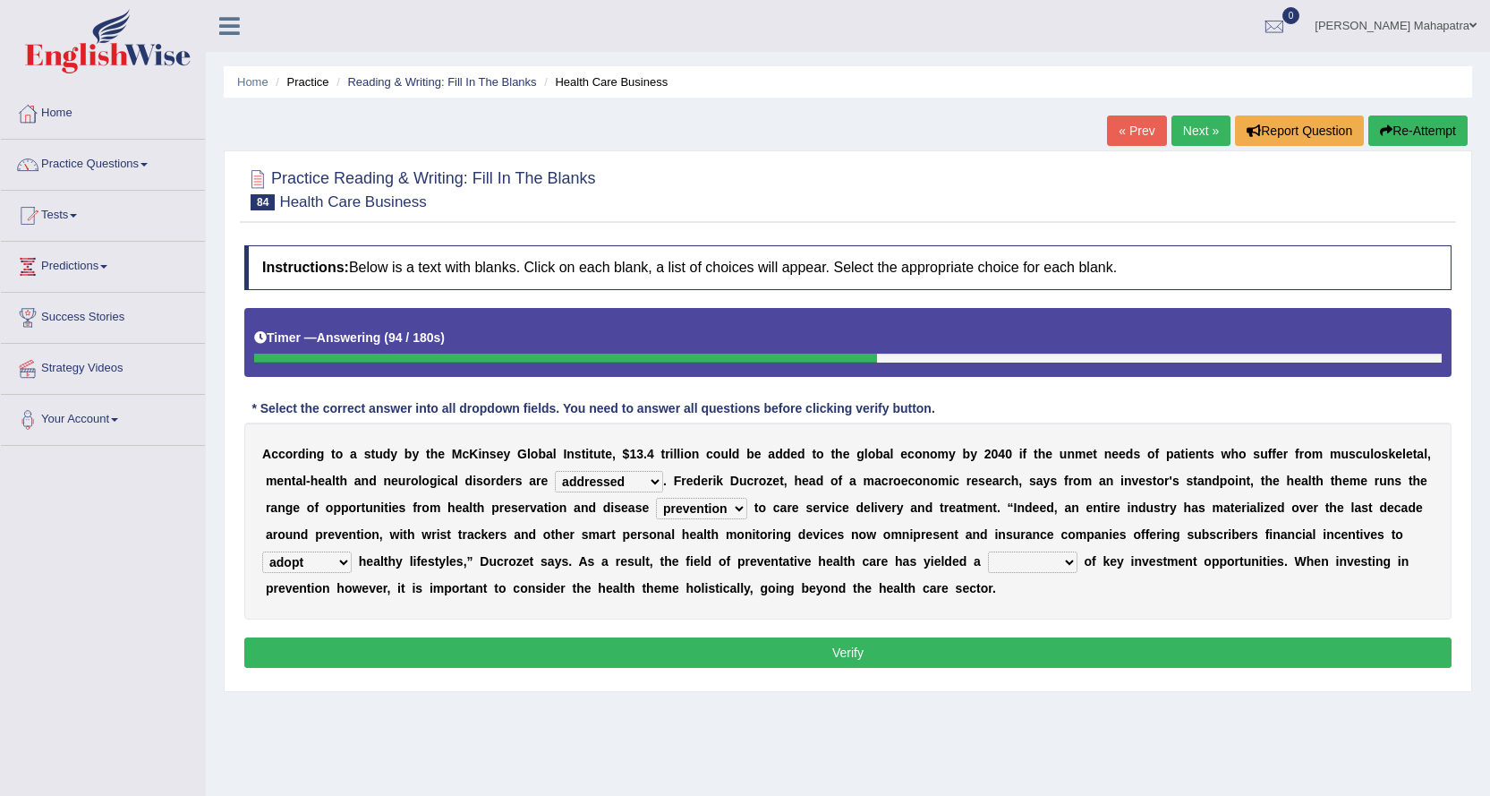
click at [262, 551] on select "adopt effect abandon extend" at bounding box center [307, 561] width 90 height 21
click at [1034, 563] on select "number means team network" at bounding box center [1033, 561] width 90 height 21
select select "number"
click at [988, 551] on select "number means team network" at bounding box center [1033, 561] width 90 height 21
click at [951, 645] on button "Verify" at bounding box center [848, 652] width 1208 height 30
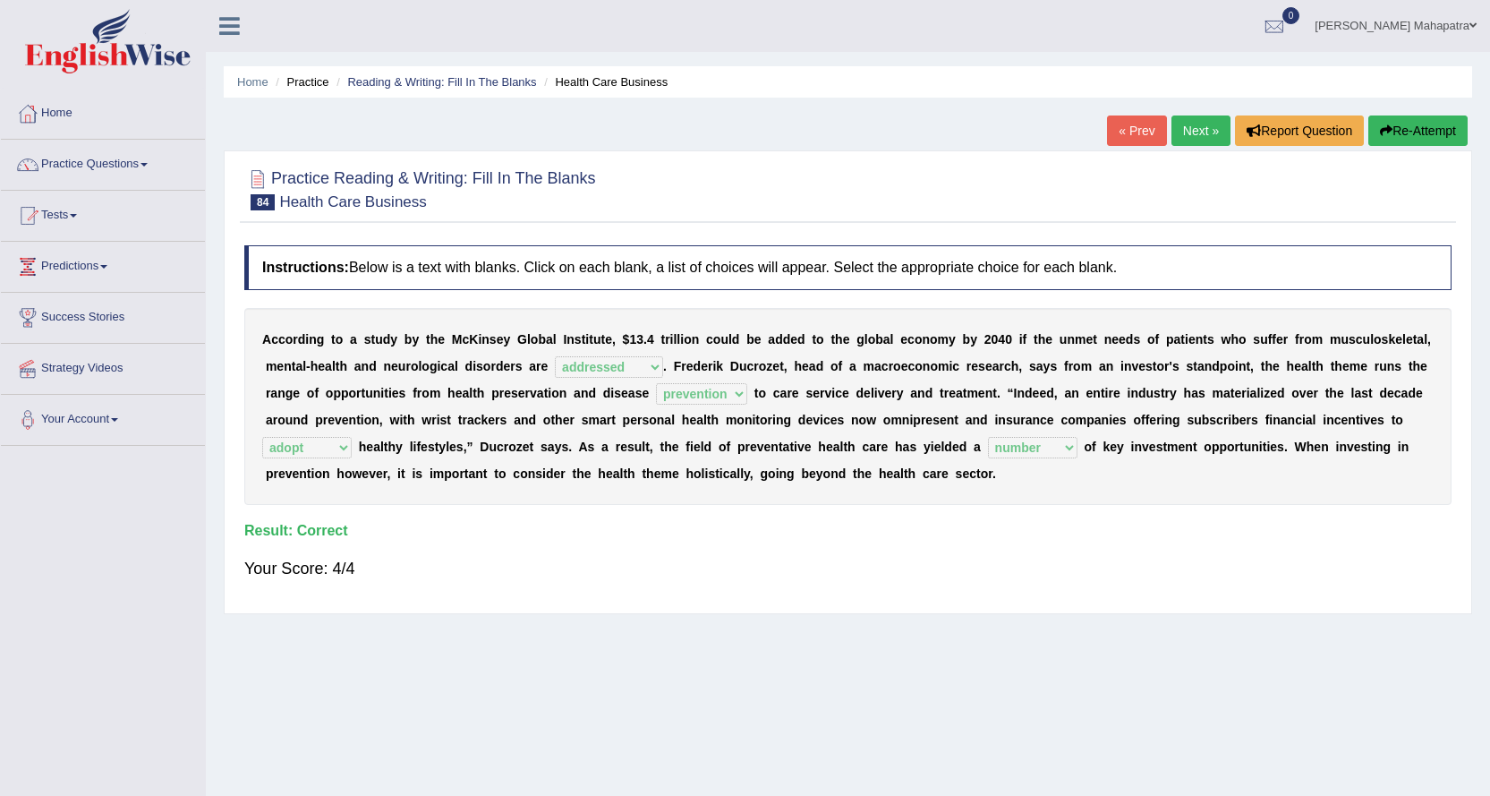
click at [1178, 140] on link "Next »" at bounding box center [1201, 130] width 59 height 30
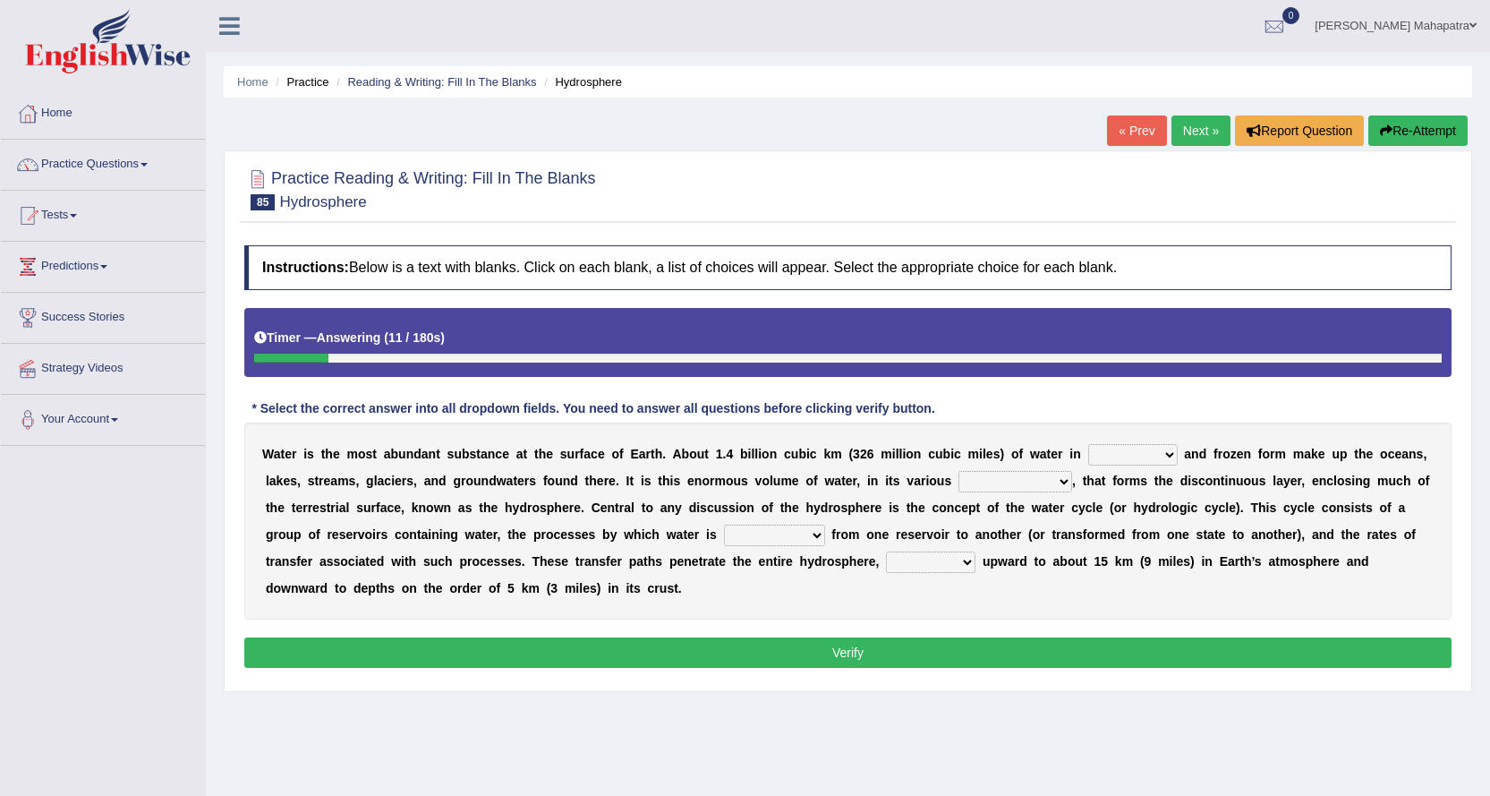
click at [1145, 456] on select "liquid mixed gaseous solid" at bounding box center [1133, 454] width 90 height 21
select select "liquid"
click at [1088, 444] on select "liquid mixed gaseous solid" at bounding box center [1133, 454] width 90 height 21
click at [1016, 478] on select "levels formats fields manifestations" at bounding box center [1016, 481] width 114 height 21
select select "formats"
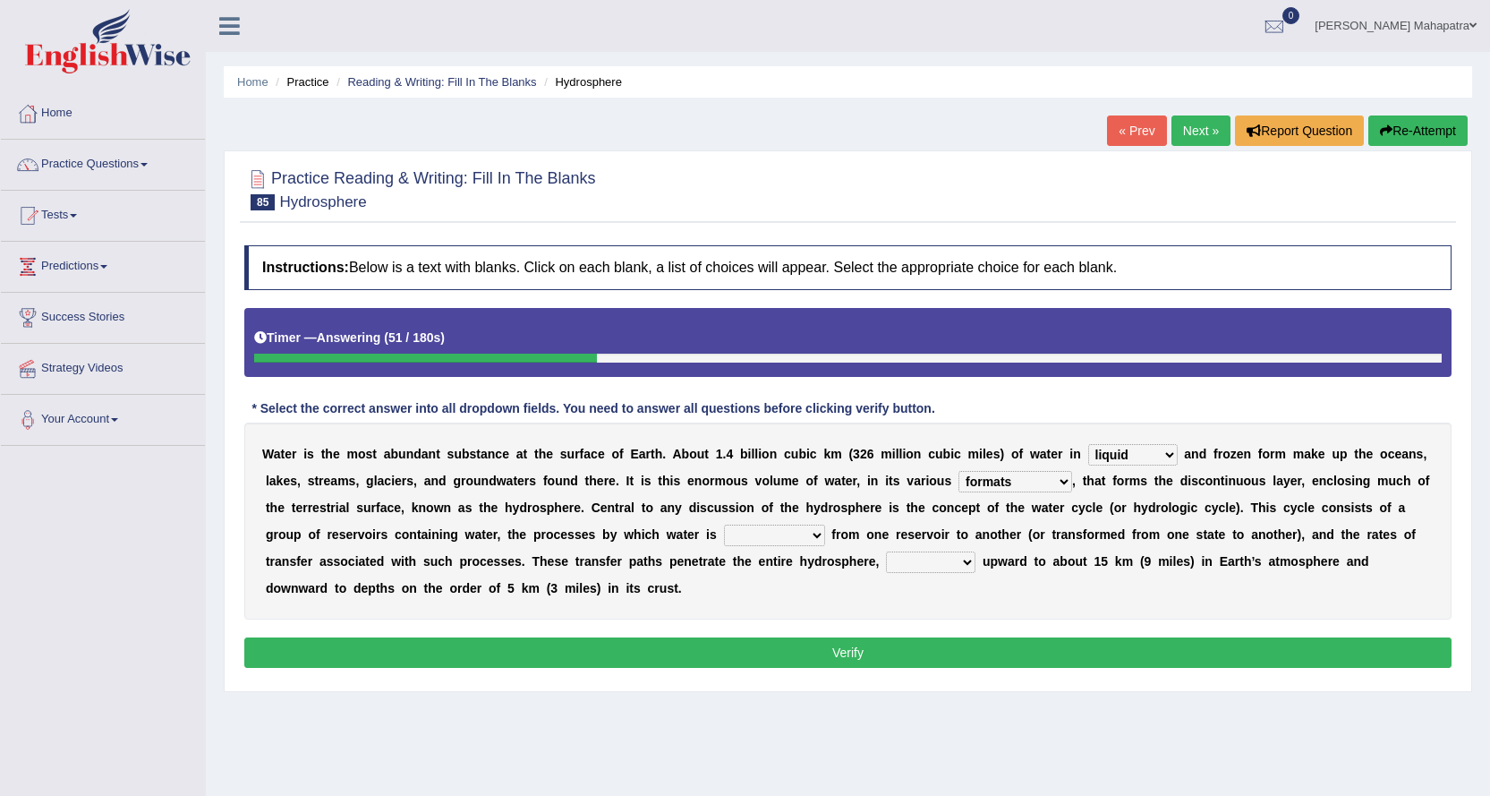
click at [959, 471] on select "levels formats fields manifestations" at bounding box center [1016, 481] width 114 height 21
click at [802, 531] on select "transmitted transferred translated transplanted" at bounding box center [774, 535] width 101 height 21
select select "transferred"
click at [724, 525] on select "transmitted transferred translated transplanted" at bounding box center [774, 535] width 101 height 21
click at [955, 558] on select "extending diving flying soanng" at bounding box center [931, 561] width 90 height 21
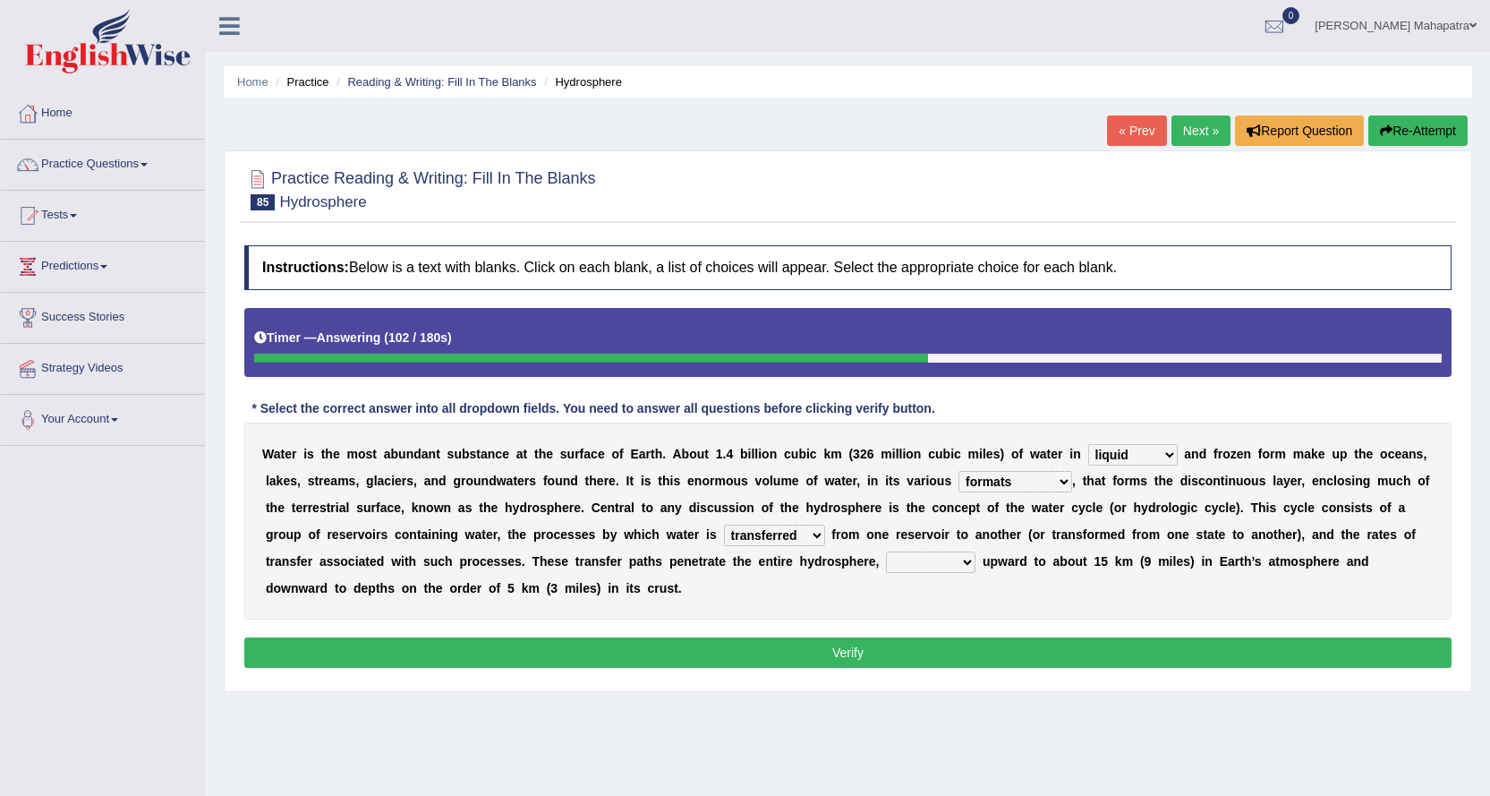
select select "extending"
click at [886, 551] on select "extending diving flying soanng" at bounding box center [931, 561] width 90 height 21
click at [875, 650] on button "Verify" at bounding box center [848, 652] width 1208 height 30
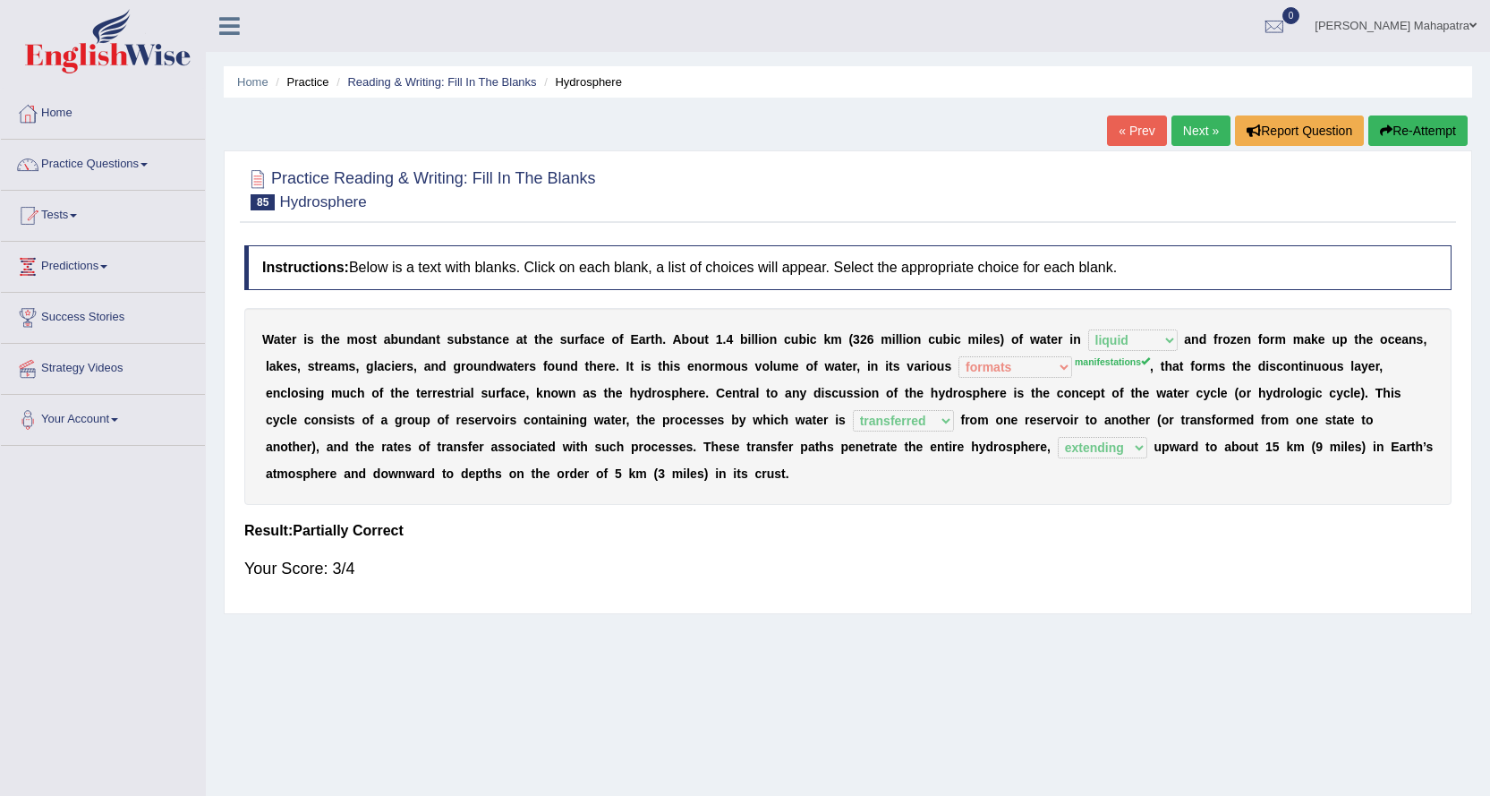
click at [1178, 141] on link "Next »" at bounding box center [1201, 130] width 59 height 30
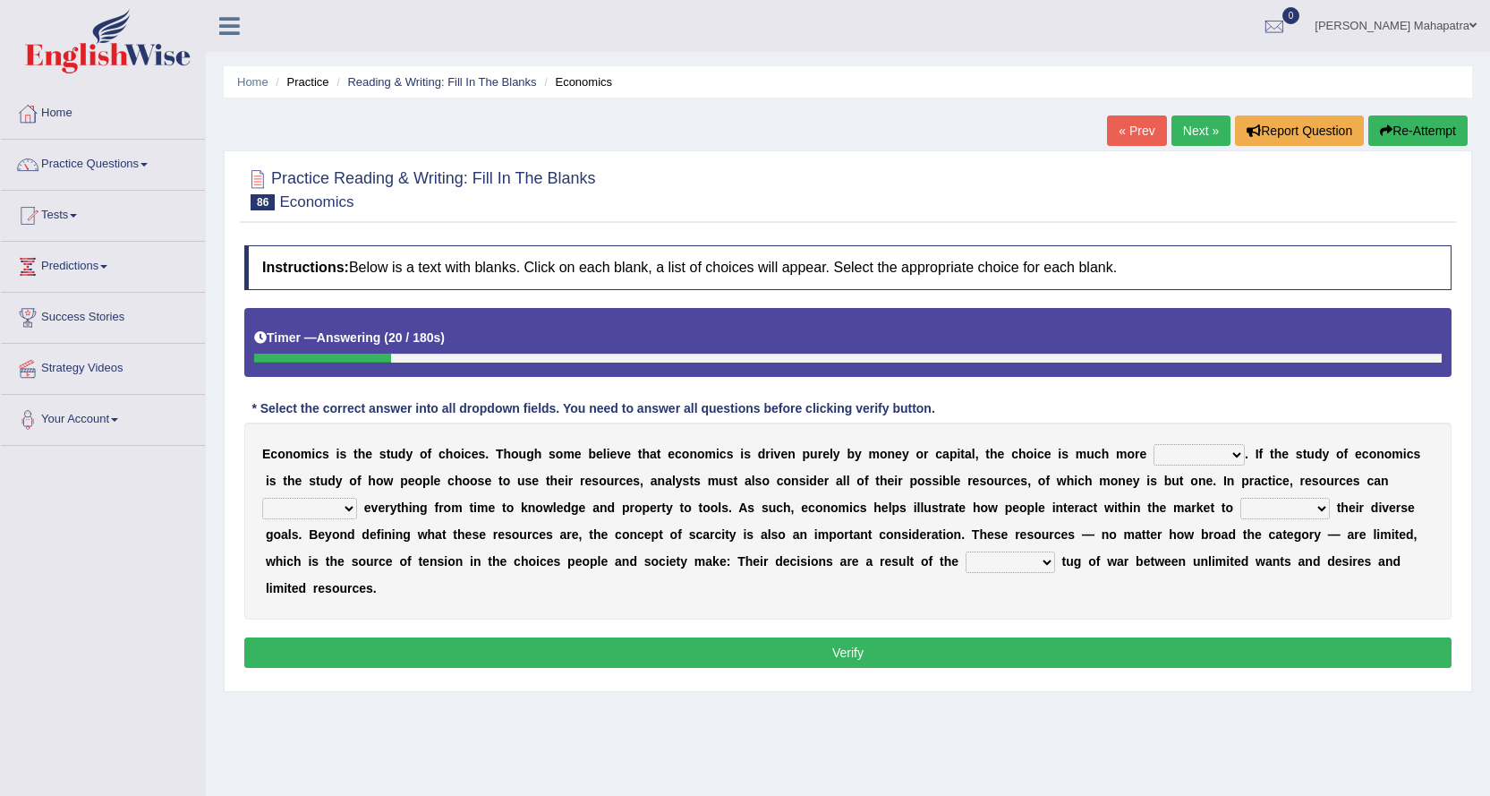
click at [1179, 455] on select "discursive permissive expansive expensive" at bounding box center [1199, 454] width 91 height 21
select select "permissive"
click at [1154, 444] on select "discursive permissive expansive expensive" at bounding box center [1199, 454] width 91 height 21
click at [320, 508] on select "trespass surpass debate encompass" at bounding box center [309, 508] width 95 height 21
select select "encompass"
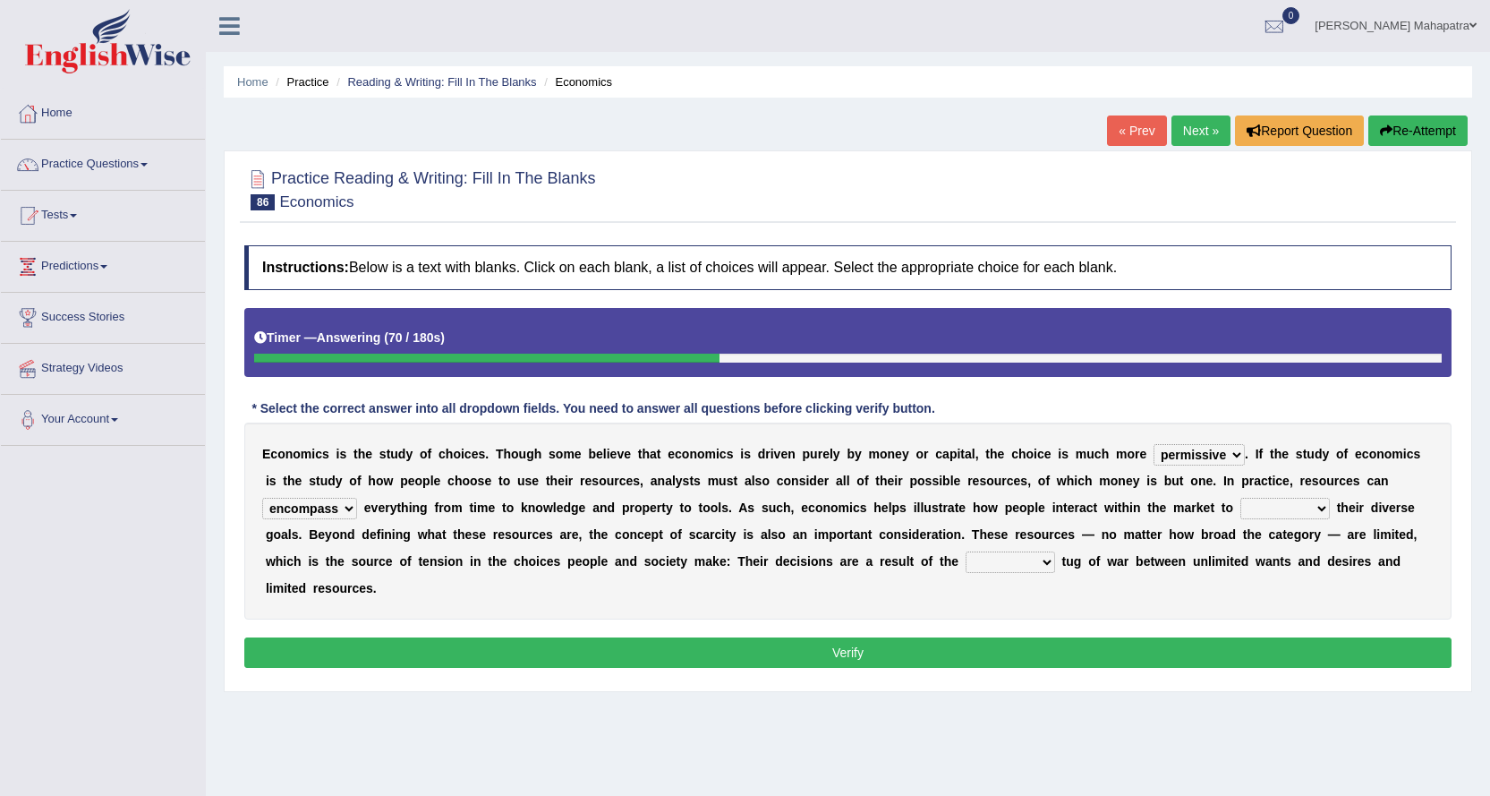
click at [262, 498] on select "trespass surpass debate encompass" at bounding box center [309, 508] width 95 height 21
click at [1270, 502] on select "idolize realize utilize finalize" at bounding box center [1286, 508] width 90 height 21
select select "finalize"
click at [1241, 498] on select "idolize realize utilize finalize" at bounding box center [1286, 508] width 90 height 21
click at [1010, 560] on select "resonant extant blatant constant" at bounding box center [1011, 561] width 90 height 21
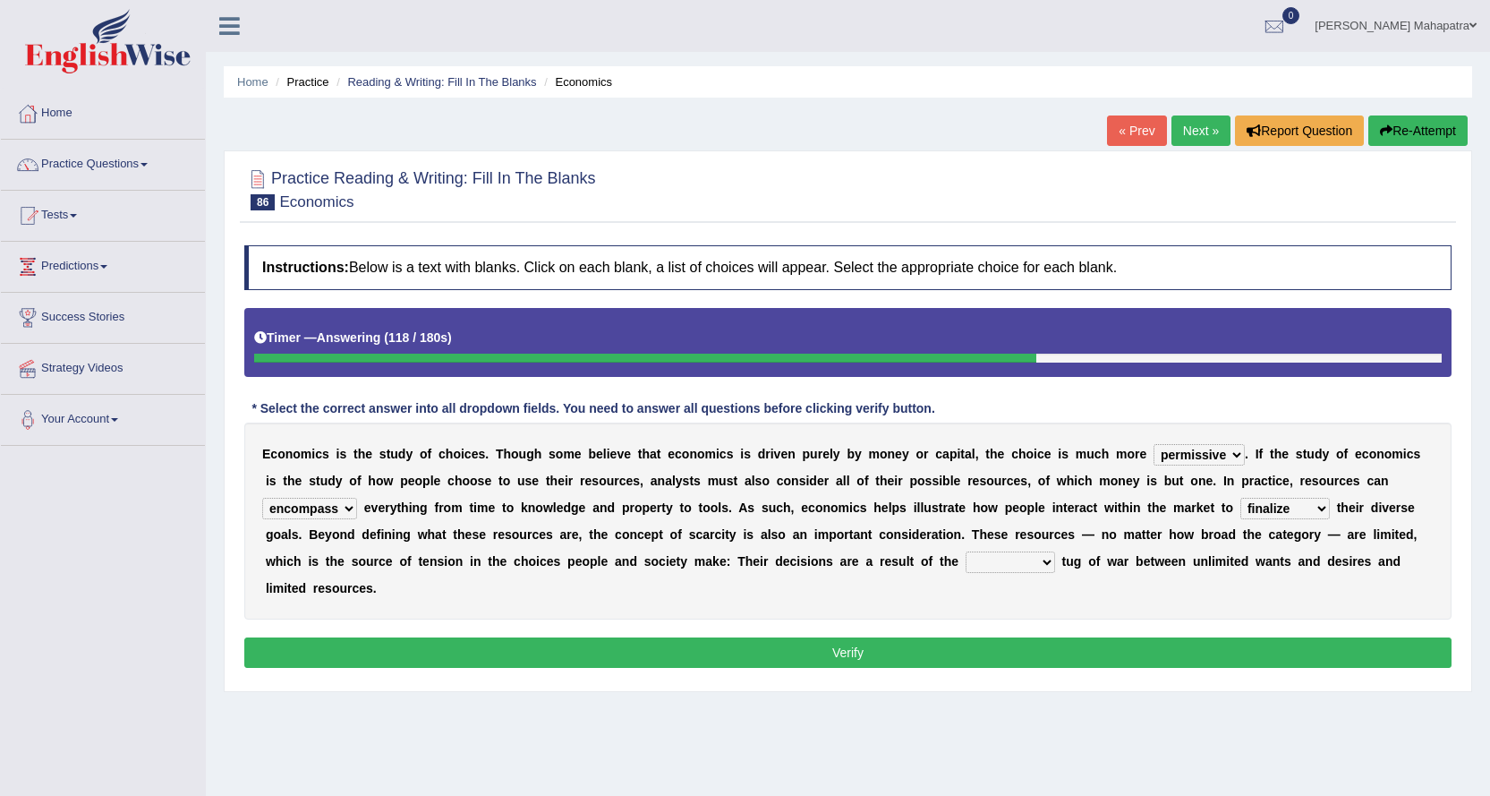
select select "constant"
click at [966, 551] on select "resonant extant blatant constant" at bounding box center [1011, 561] width 90 height 21
click at [831, 646] on button "Verify" at bounding box center [848, 652] width 1208 height 30
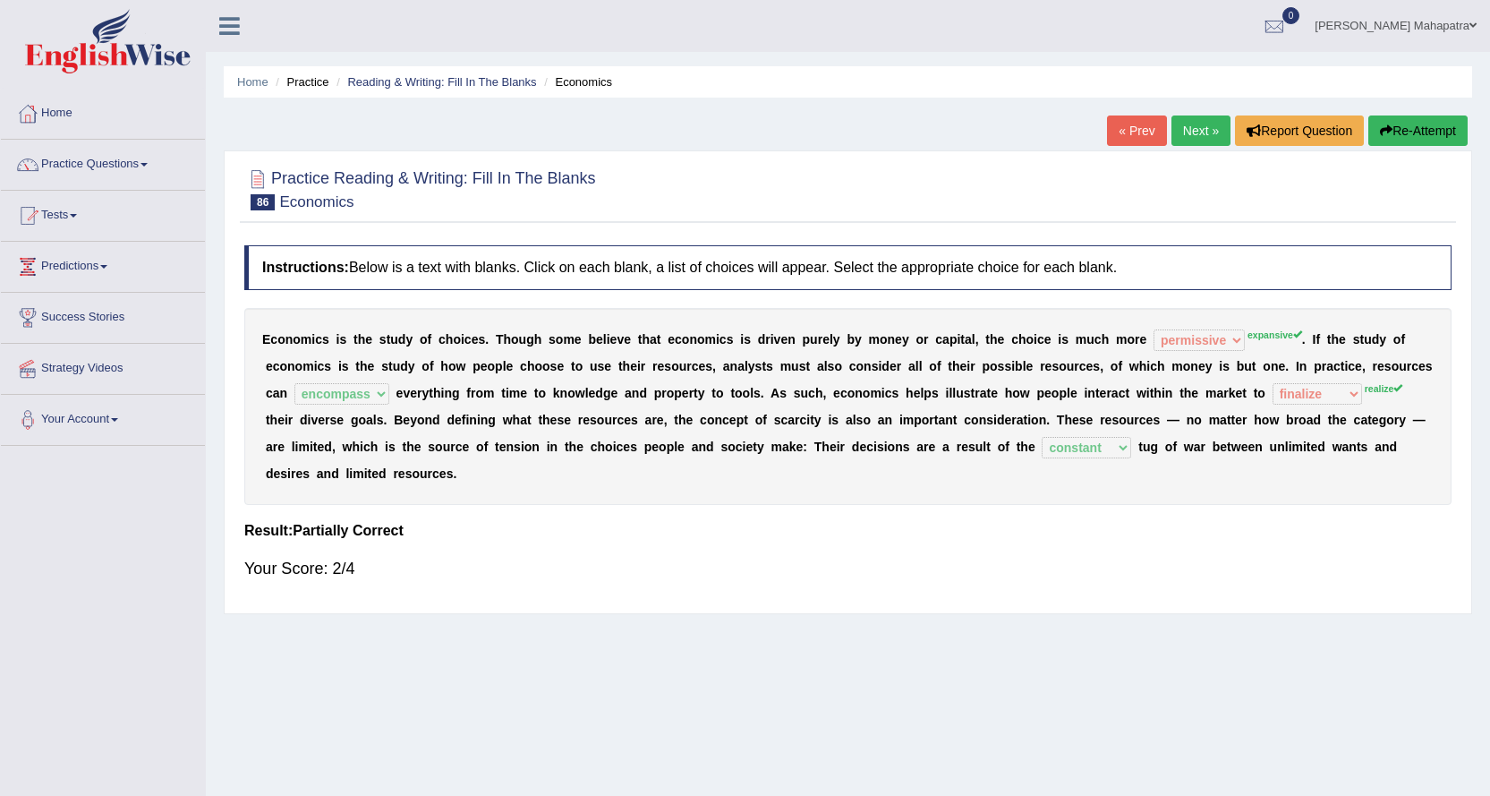
click at [1407, 135] on button "Re-Attempt" at bounding box center [1418, 130] width 99 height 30
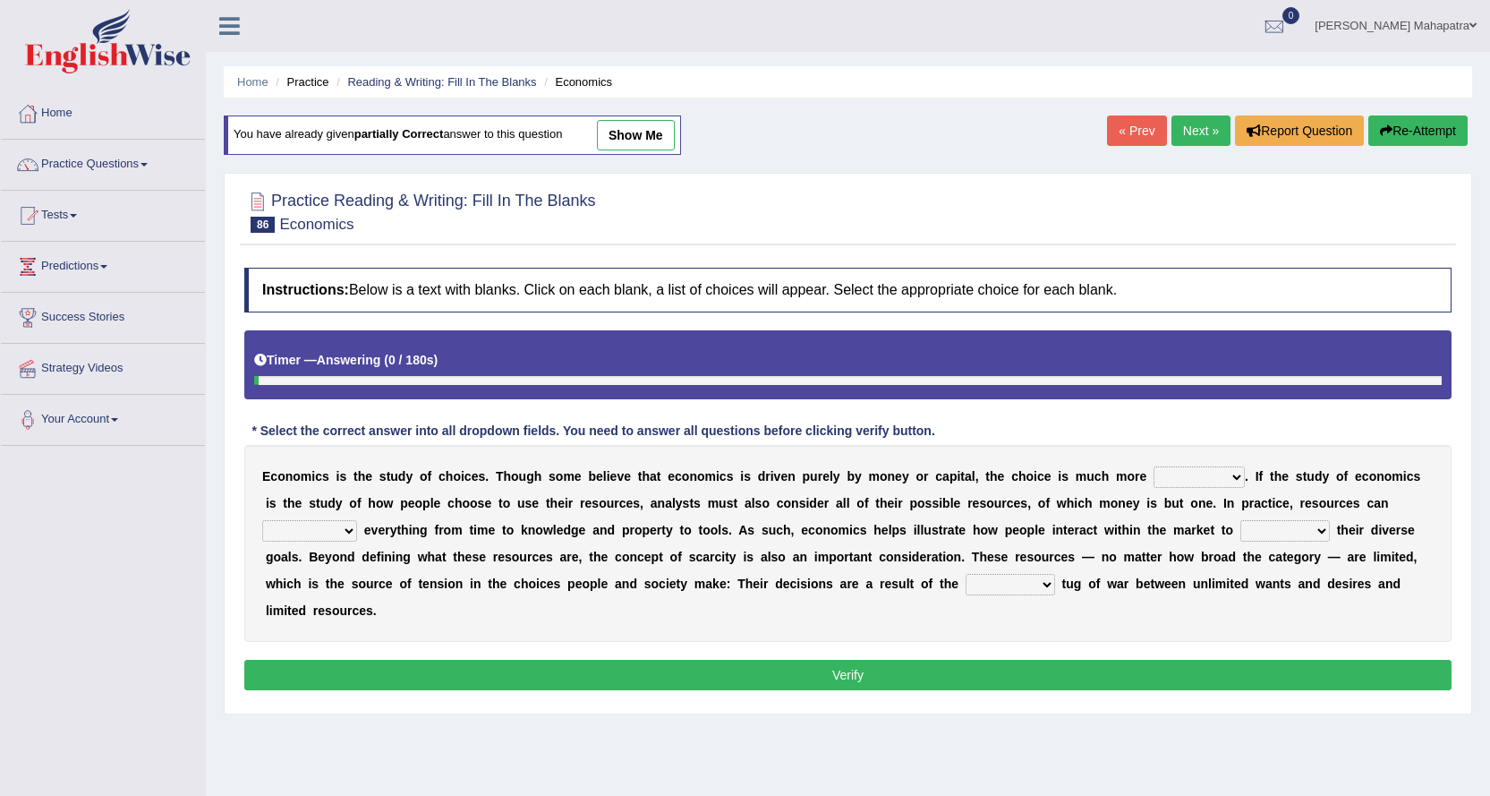
click at [1194, 469] on select "discursive permissive expansive expensive" at bounding box center [1199, 476] width 91 height 21
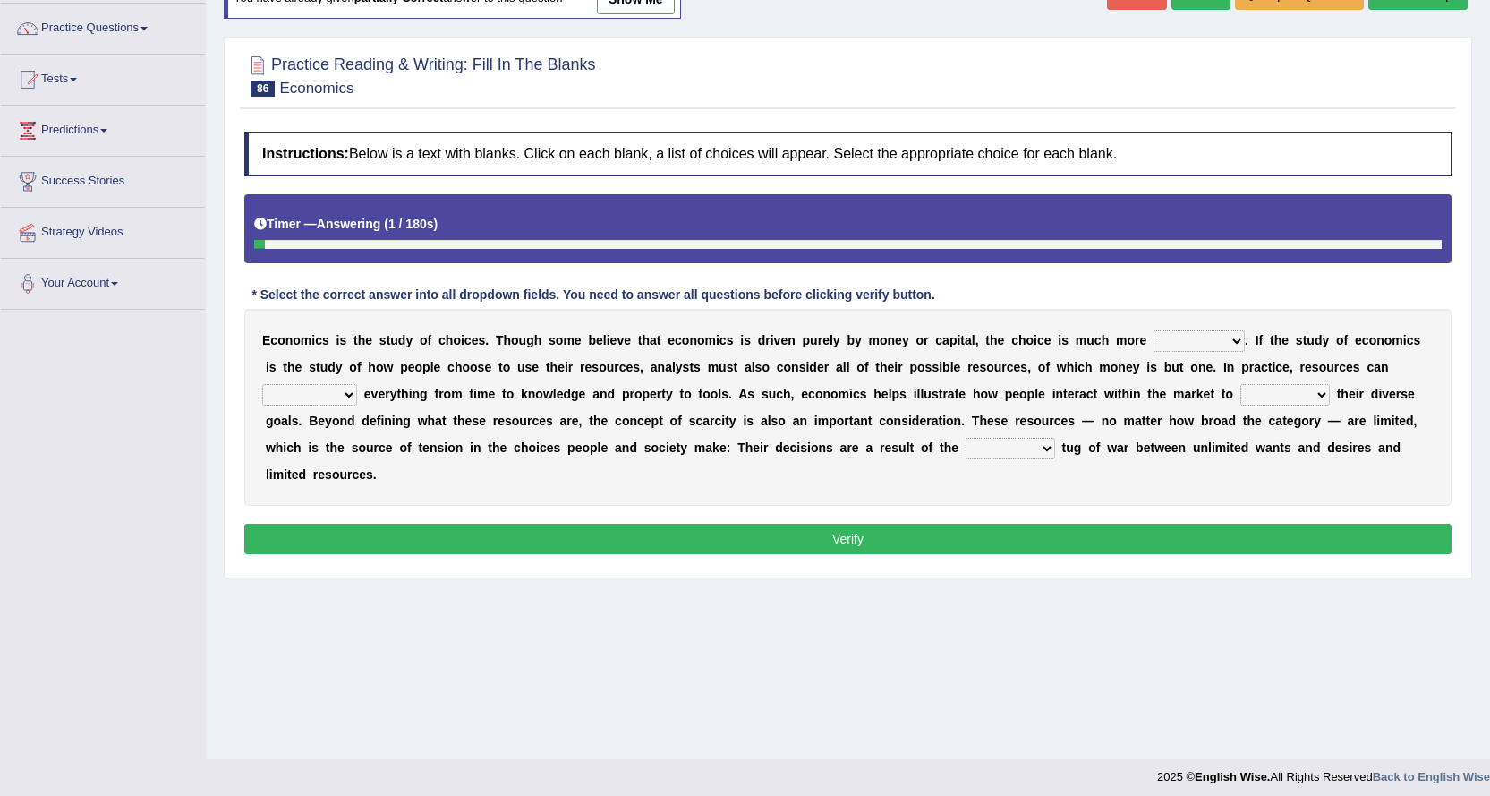
scroll to position [144, 0]
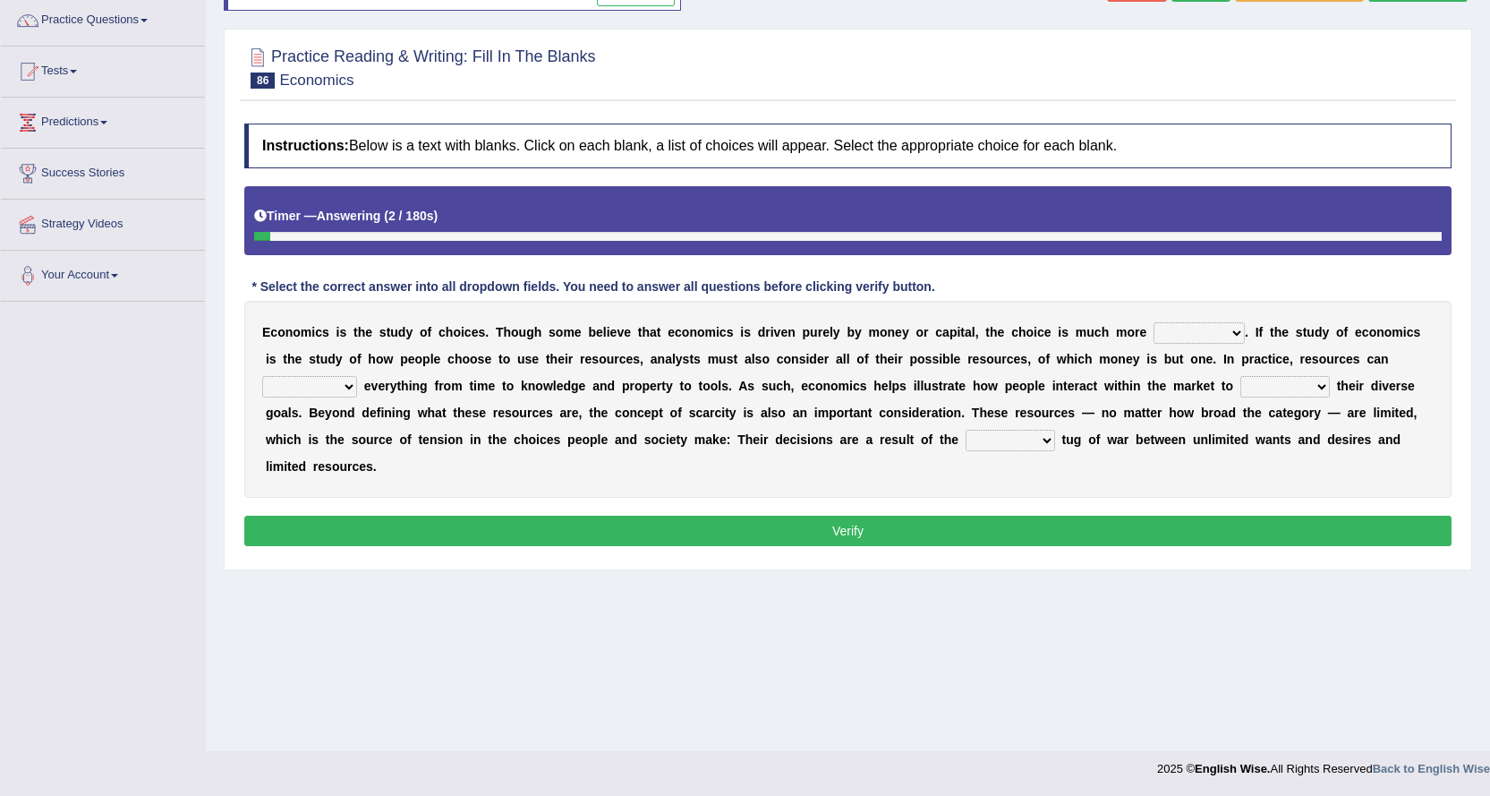
click at [1213, 334] on select "discursive permissive expansive expensive" at bounding box center [1199, 332] width 91 height 21
click at [1196, 338] on select "discursive permissive expansive expensive" at bounding box center [1199, 332] width 91 height 21
click at [1222, 335] on select "discursive permissive expansive expensive" at bounding box center [1199, 332] width 91 height 21
click at [1225, 470] on div "E c o n o m i c s i s t h e s t u d y o f c h o i c e s . T h o u g h s o m e b…" at bounding box center [848, 399] width 1208 height 197
click at [1193, 327] on select "discursive permissive expansive expensive" at bounding box center [1199, 332] width 91 height 21
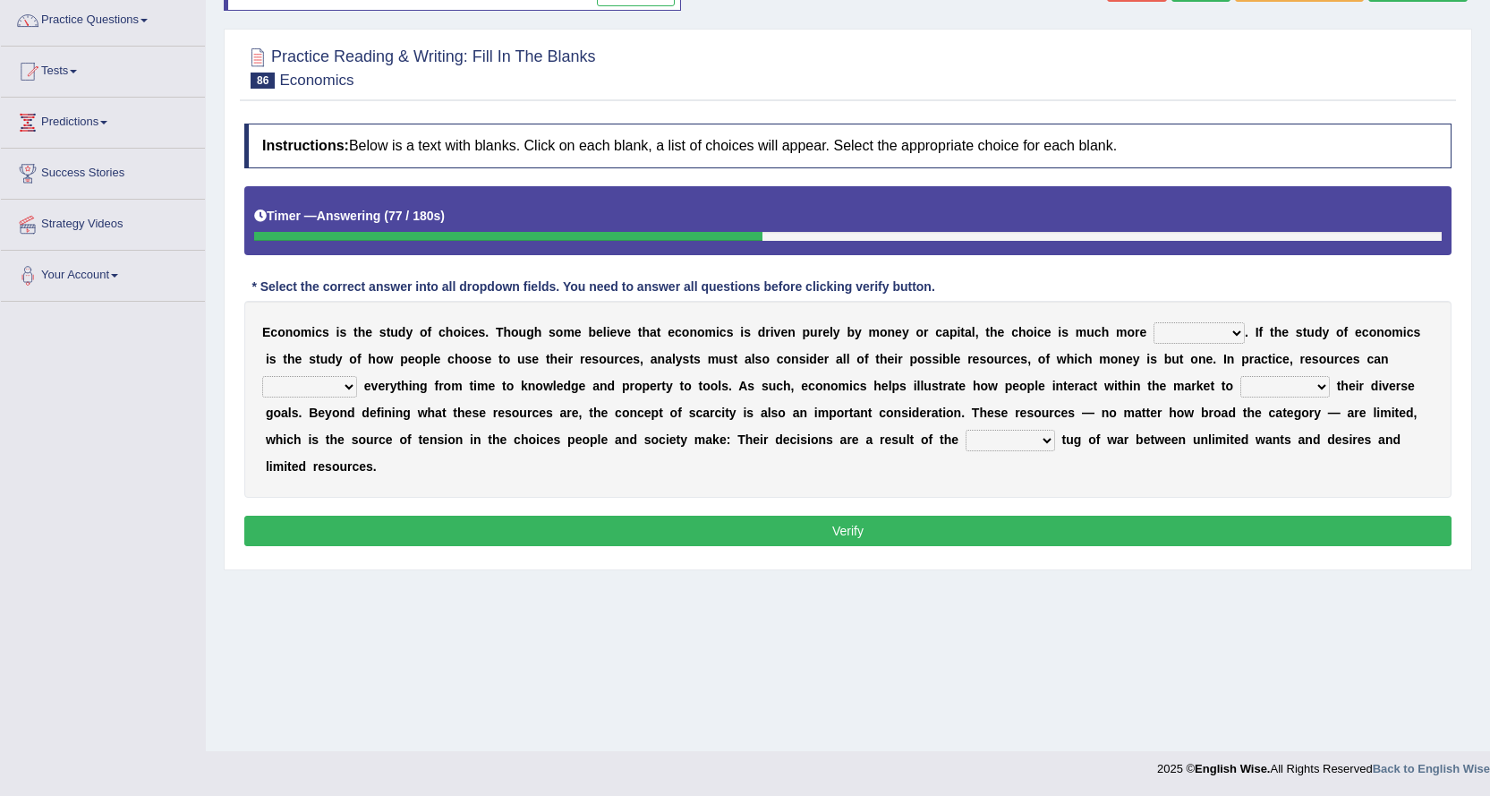
click at [1213, 288] on div "Instructions: Below is a text with blanks. Click on each blank, a list of choic…" at bounding box center [848, 338] width 1216 height 446
click at [289, 383] on select "trespass surpass debate encompass" at bounding box center [309, 386] width 95 height 21
click at [1012, 475] on div "E c o n o m i c s i s t h e s t u d y o f c h o i c e s . T h o u g h s o m e b…" at bounding box center [848, 399] width 1208 height 197
click at [1257, 388] on select "idolize realize utilize finalize" at bounding box center [1286, 386] width 90 height 21
click at [1264, 374] on div "E c o n o m i c s i s t h e s t u d y o f c h o i c e s . T h o u g h s o m e b…" at bounding box center [848, 399] width 1208 height 197
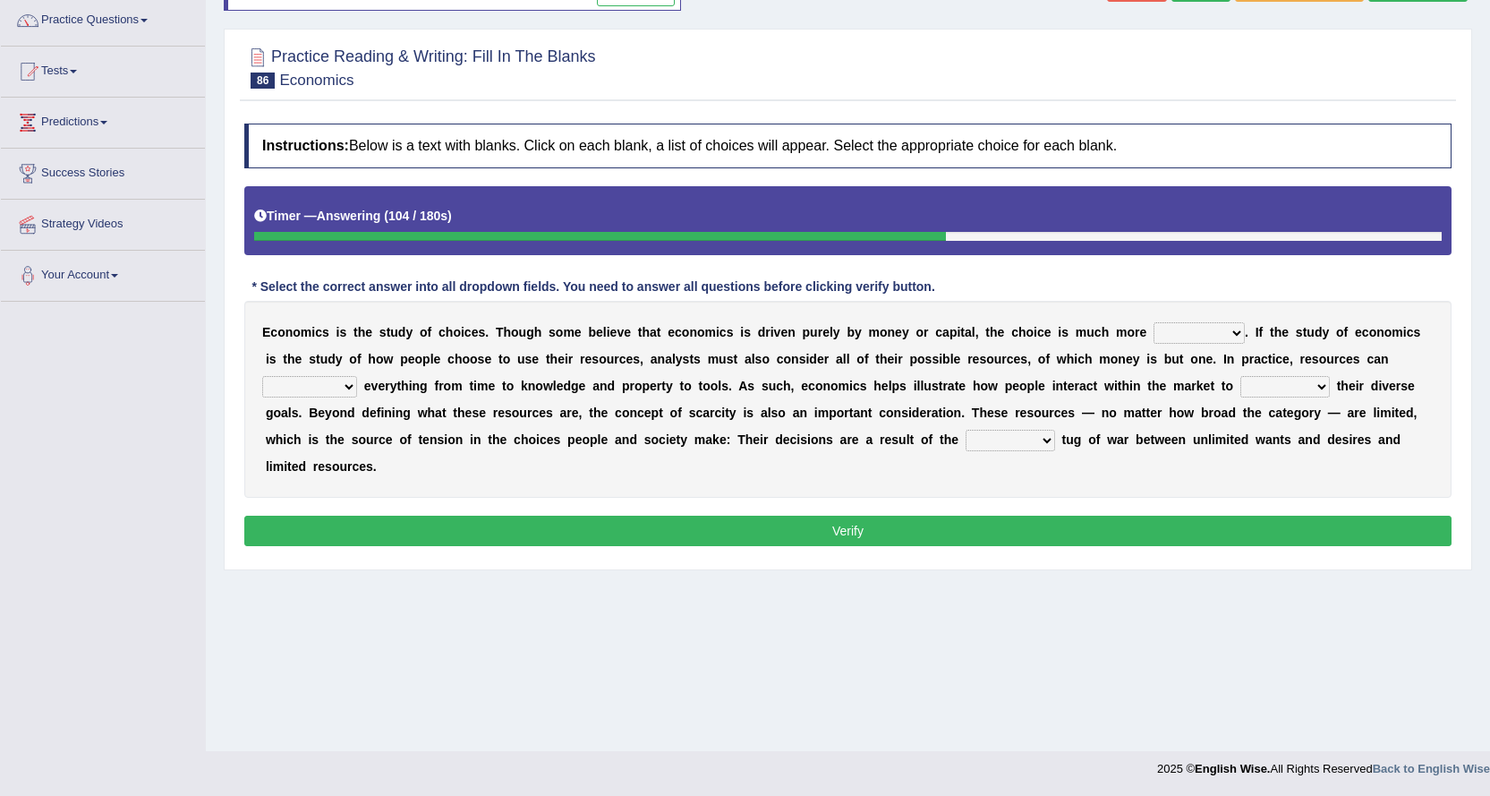
click at [1264, 374] on div "E c o n o m i c s i s t h e s t u d y o f c h o i c e s . T h o u g h s o m e b…" at bounding box center [848, 399] width 1208 height 197
click at [1264, 380] on select "idolize realize utilize finalize" at bounding box center [1286, 386] width 90 height 21
click at [981, 434] on select "resonant extant blatant constant" at bounding box center [1011, 440] width 90 height 21
click at [1175, 331] on select "discursive permissive expansive expensive" at bounding box center [1199, 332] width 91 height 21
click at [1008, 481] on div "E c o n o m i c s i s t h e s t u d y o f c h o i c e s . T h o u g h s o m e b…" at bounding box center [848, 399] width 1208 height 197
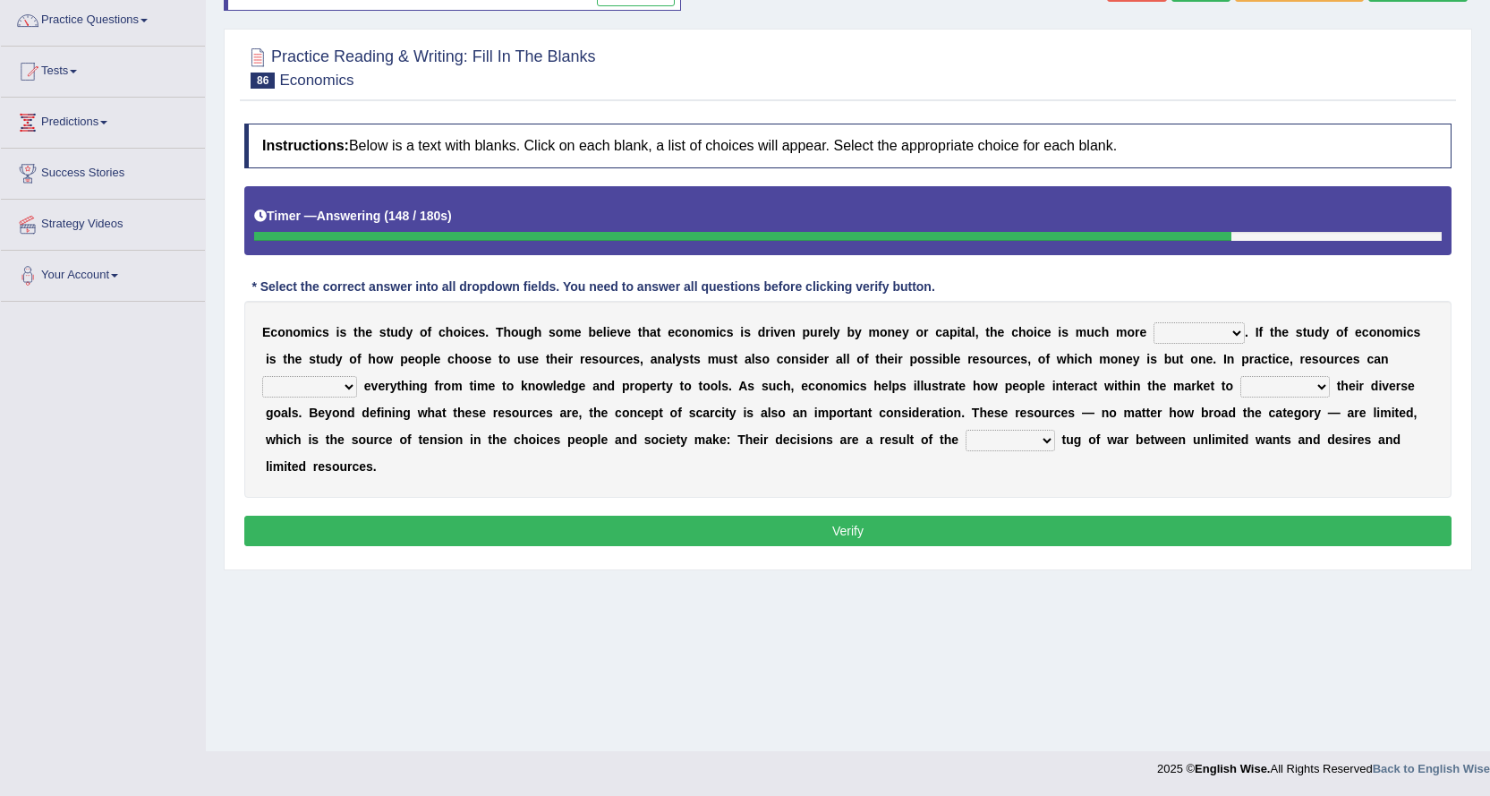
click at [1008, 440] on select "resonant extant blatant constant" at bounding box center [1011, 440] width 90 height 21
click at [1127, 478] on div "E c o n o m i c s i s t h e s t u d y o f c h o i c e s . T h o u g h s o m e b…" at bounding box center [848, 399] width 1208 height 197
click at [1184, 326] on select "discursive permissive expansive expensive" at bounding box center [1199, 332] width 91 height 21
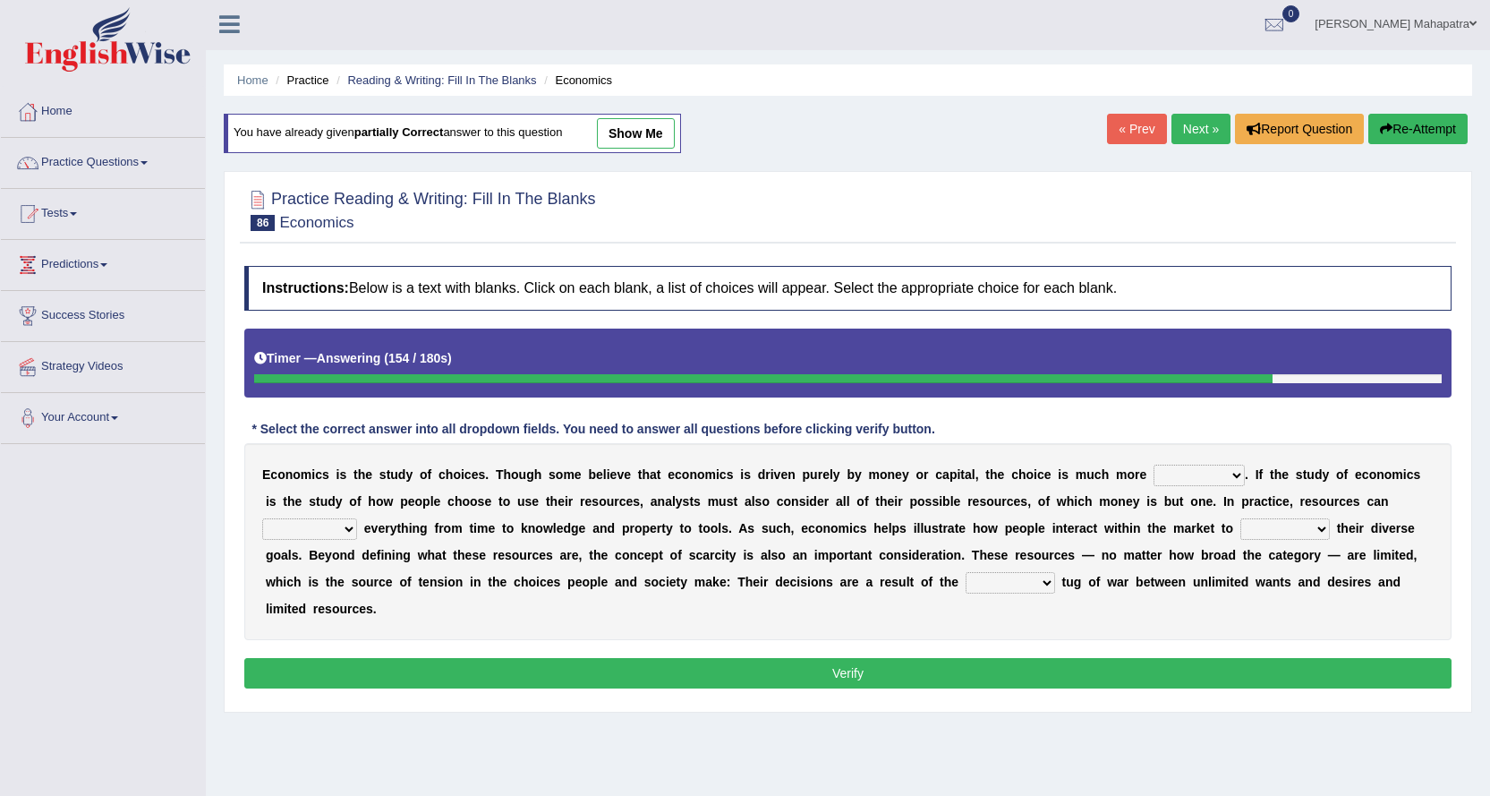
scroll to position [0, 0]
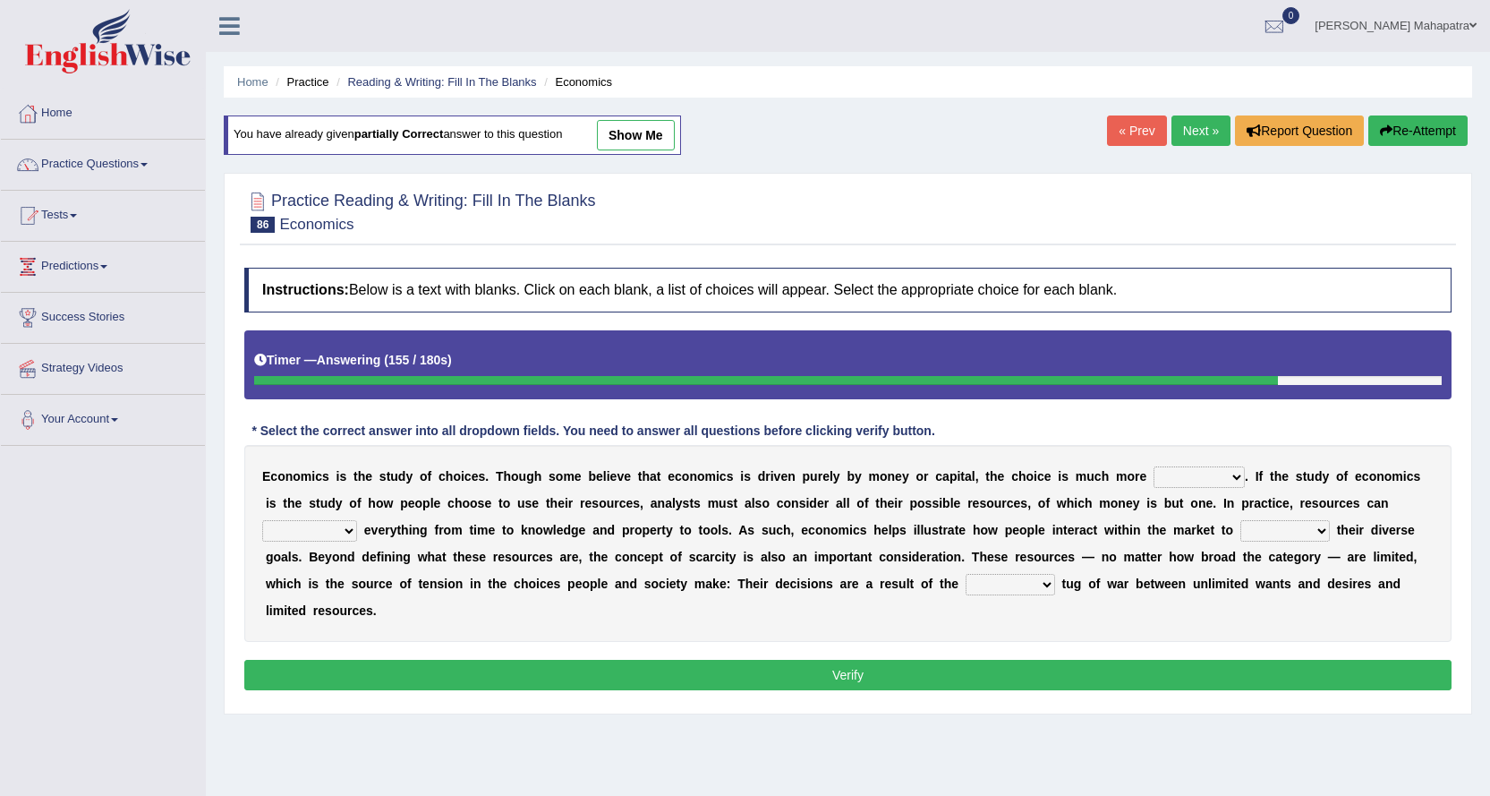
click at [1181, 124] on link "Next »" at bounding box center [1201, 130] width 59 height 30
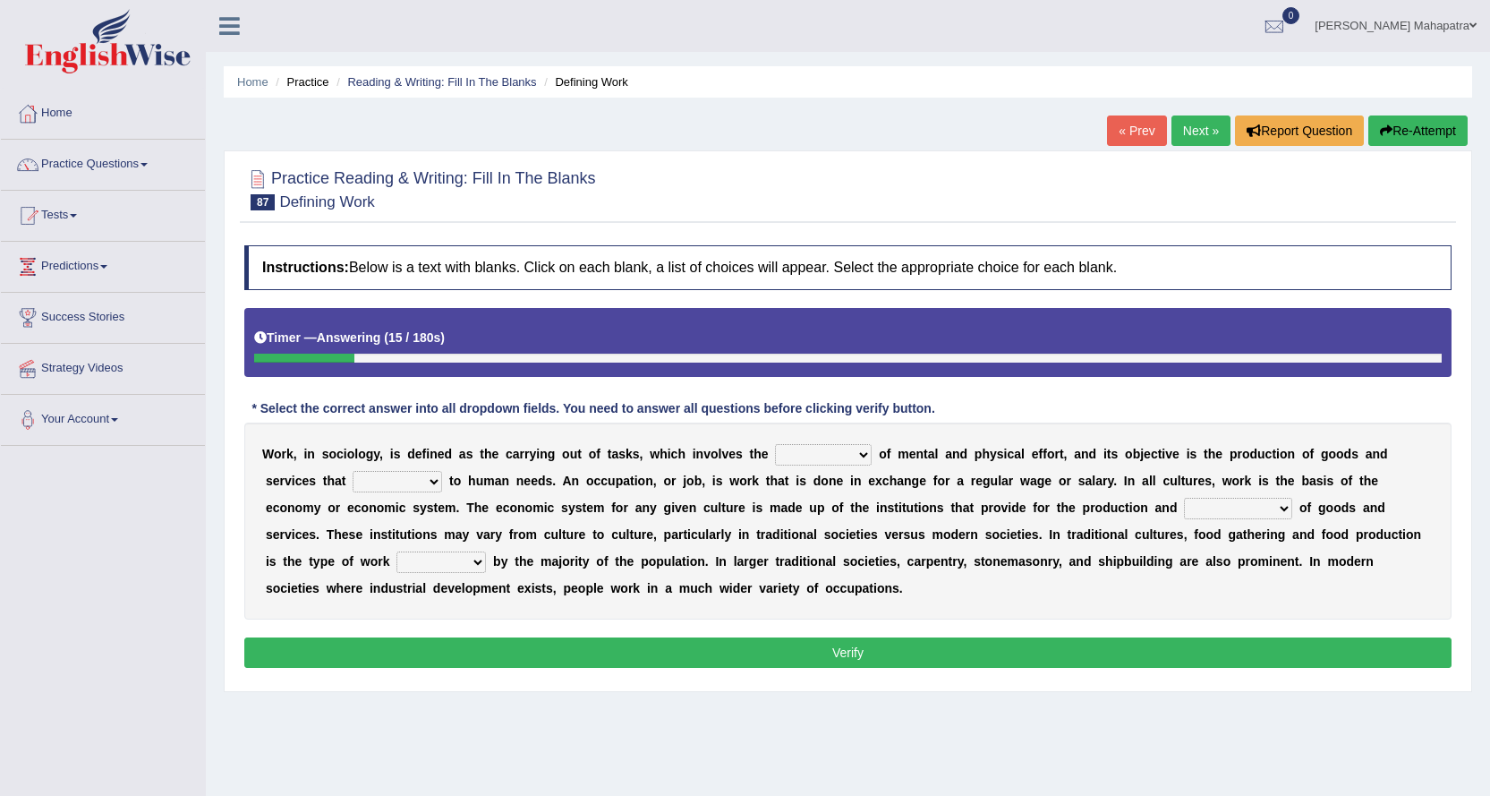
click at [831, 454] on select "conjecture apiculture posture expenditure" at bounding box center [823, 454] width 97 height 21
select select "conjecture"
click at [775, 444] on select "conjecture apiculture posture expenditure" at bounding box center [823, 454] width 97 height 21
click at [384, 478] on select "add design relate cater" at bounding box center [398, 481] width 90 height 21
select select "cater"
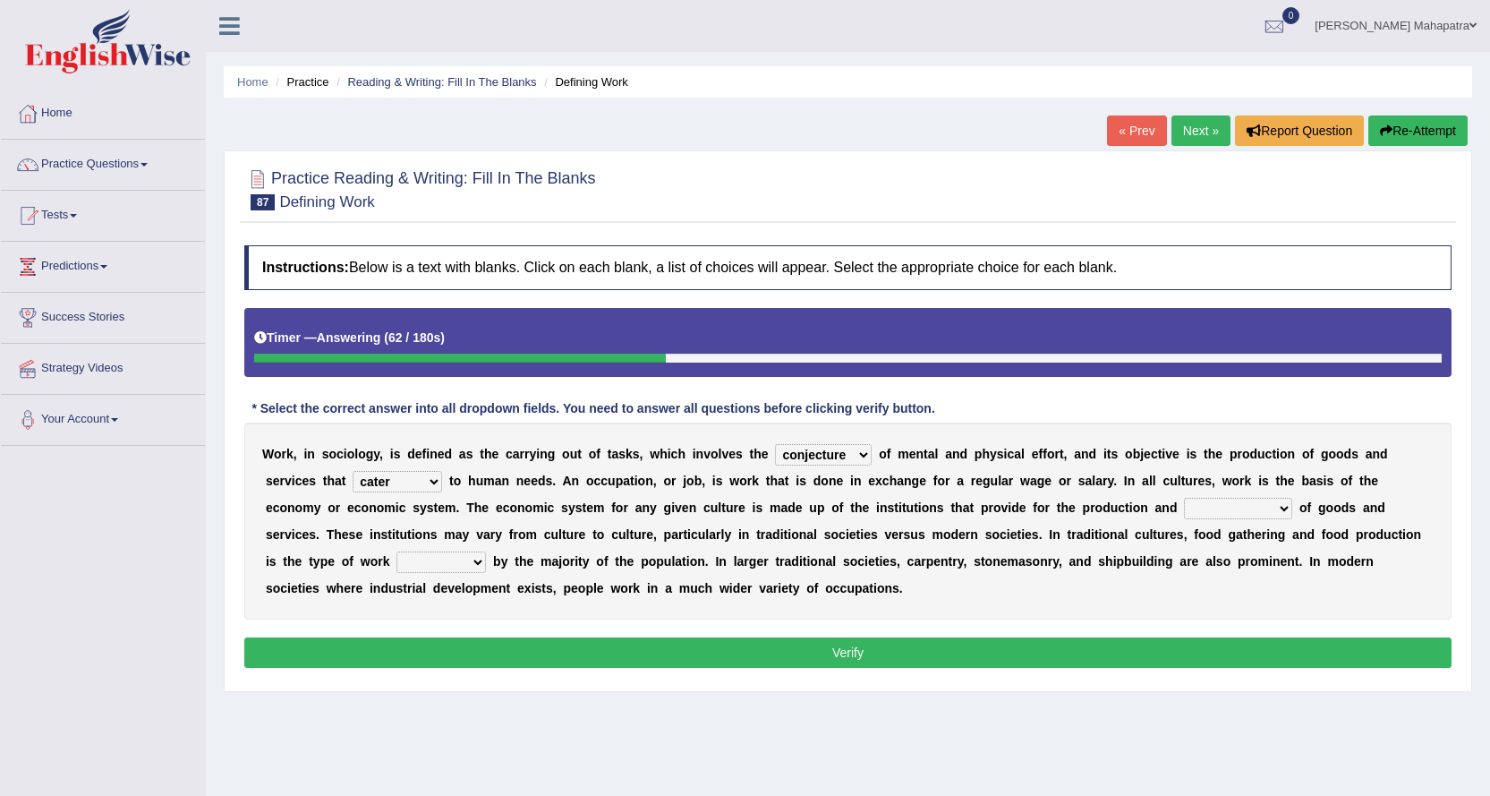
click at [353, 471] on select "add design relate cater" at bounding box center [398, 481] width 90 height 21
click at [1245, 504] on select "figuration distribution consumption disintegration" at bounding box center [1238, 508] width 108 height 21
select select "distribution"
click at [1184, 498] on select "figuration distribution consumption disintegration" at bounding box center [1238, 508] width 108 height 21
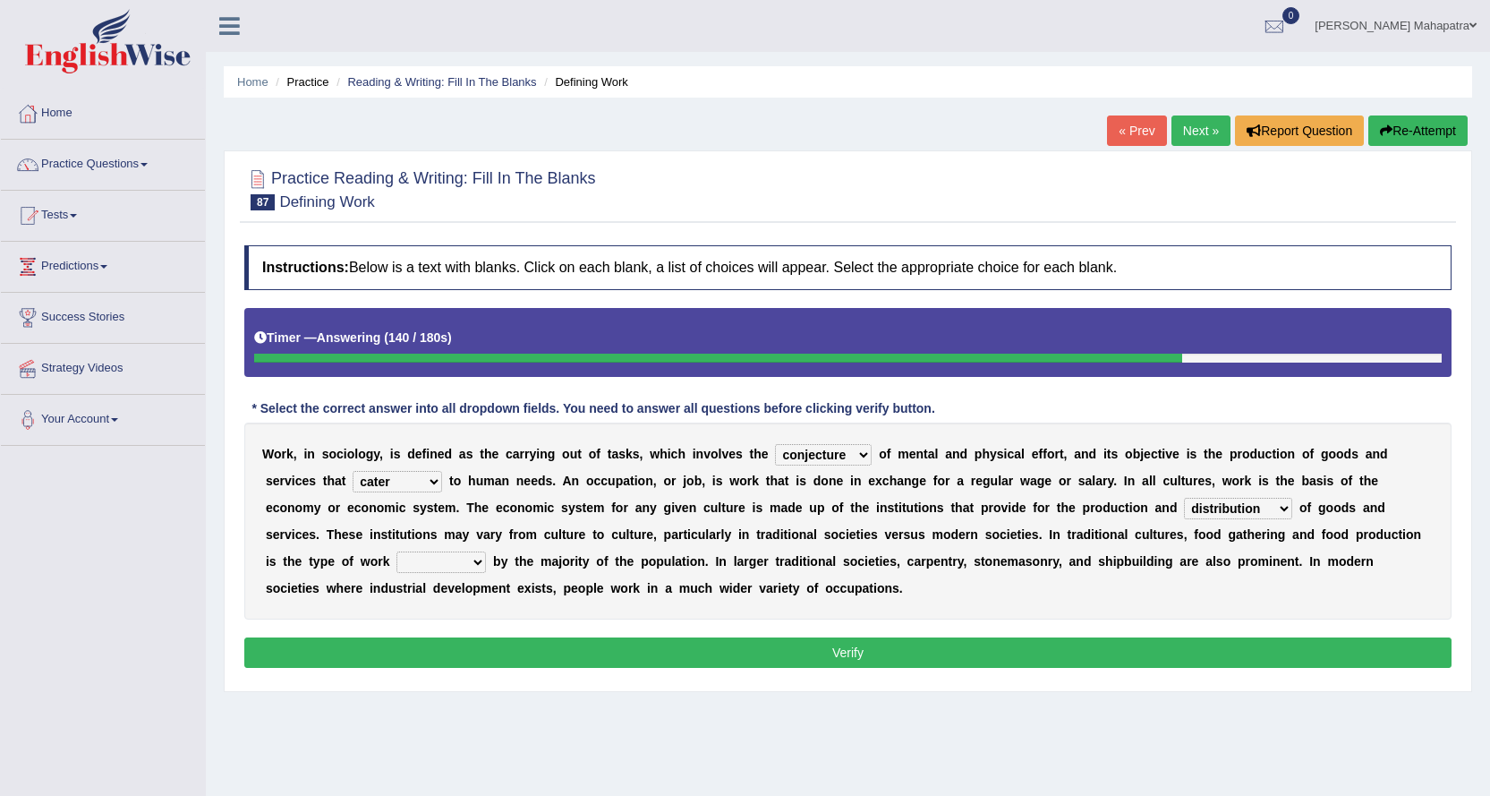
click at [474, 555] on select "canopied built occupied simplified" at bounding box center [442, 561] width 90 height 21
select select "occupied"
click at [397, 551] on select "canopied built occupied simplified" at bounding box center [442, 561] width 90 height 21
drag, startPoint x: 893, startPoint y: 653, endPoint x: 891, endPoint y: 636, distance: 17.2
click at [892, 650] on button "Verify" at bounding box center [848, 652] width 1208 height 30
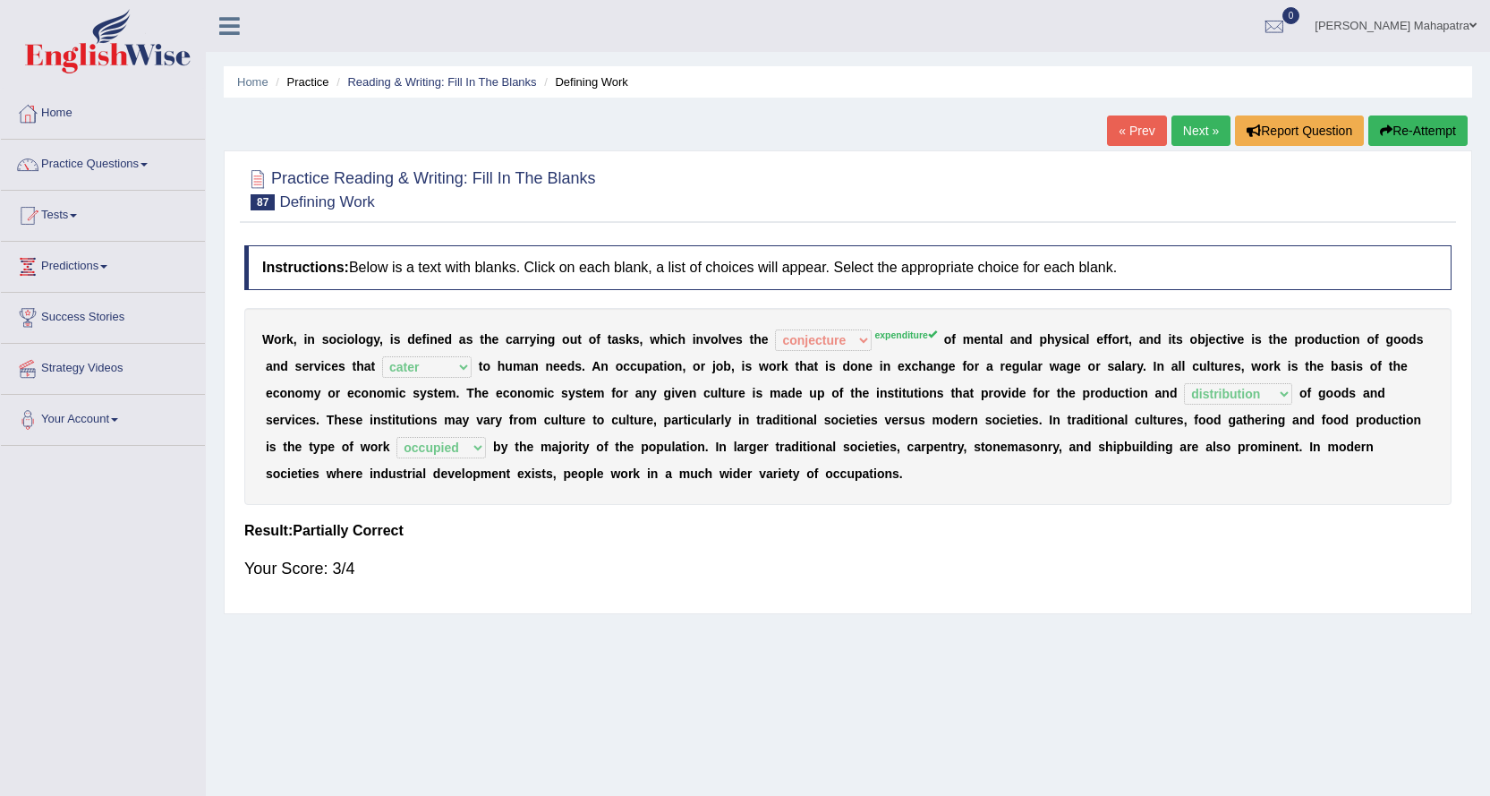
click at [63, 110] on link "Home" at bounding box center [103, 111] width 204 height 45
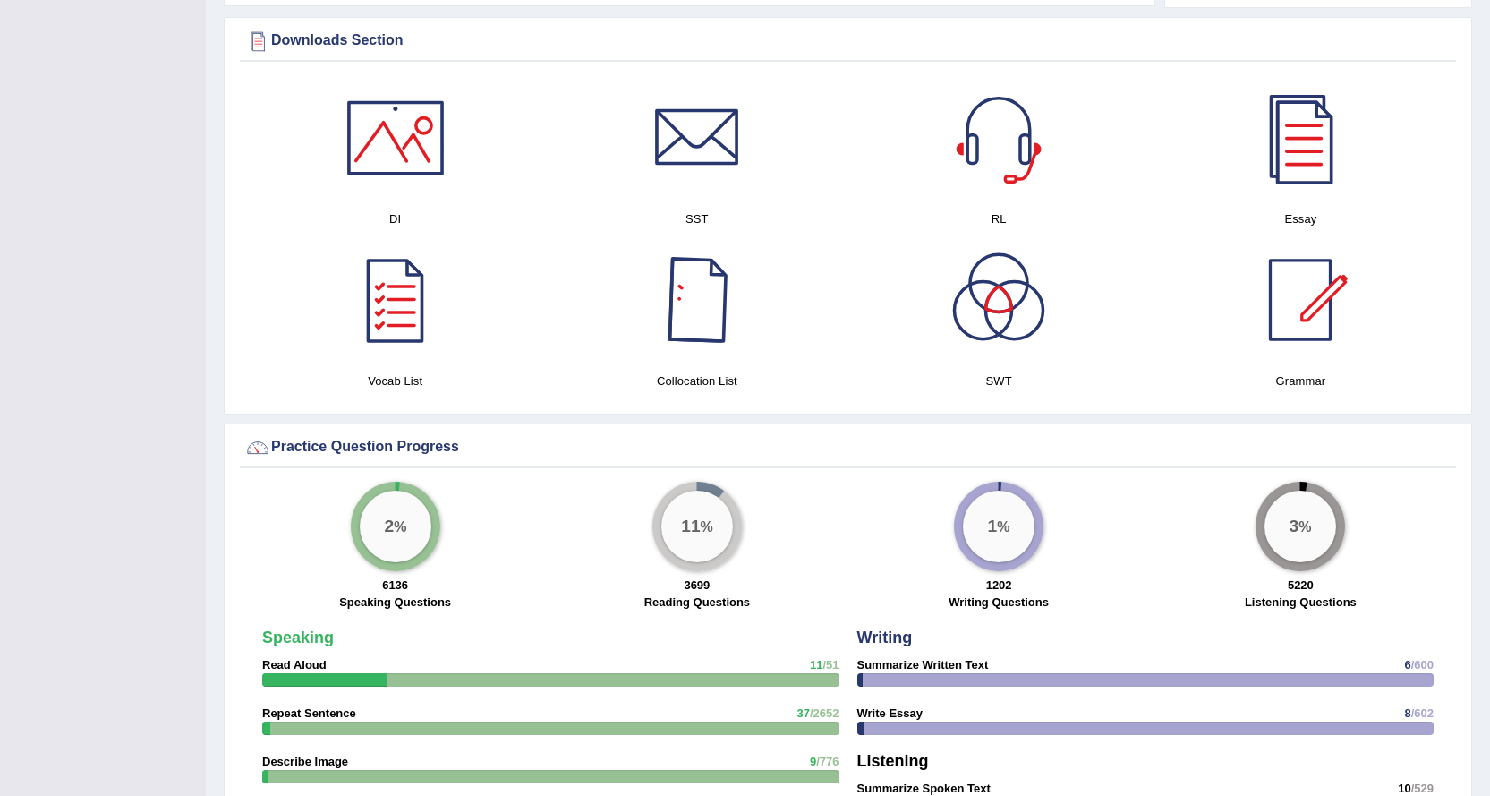
click at [718, 290] on div at bounding box center [697, 299] width 125 height 125
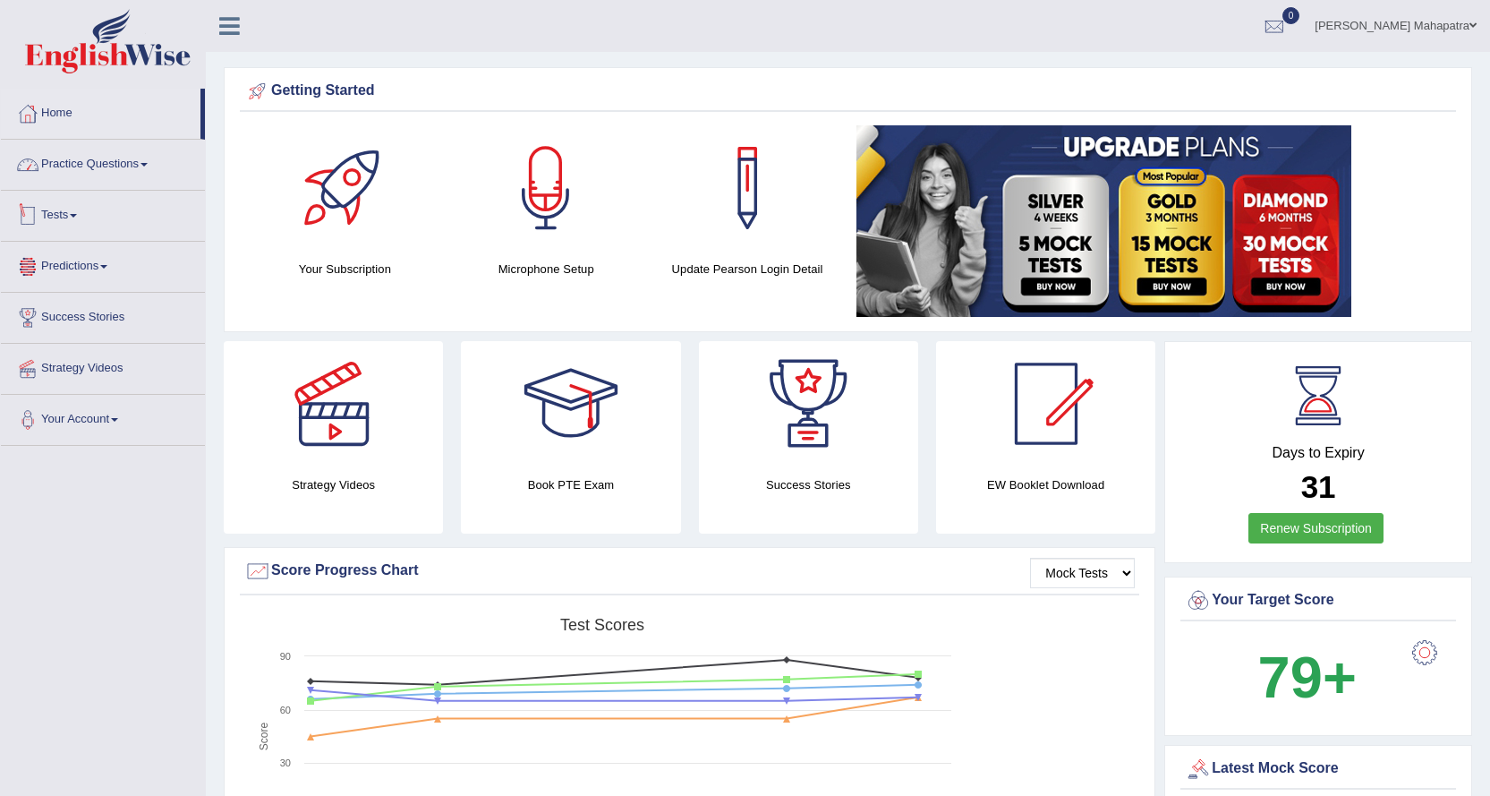
click at [136, 167] on link "Practice Questions" at bounding box center [103, 162] width 204 height 45
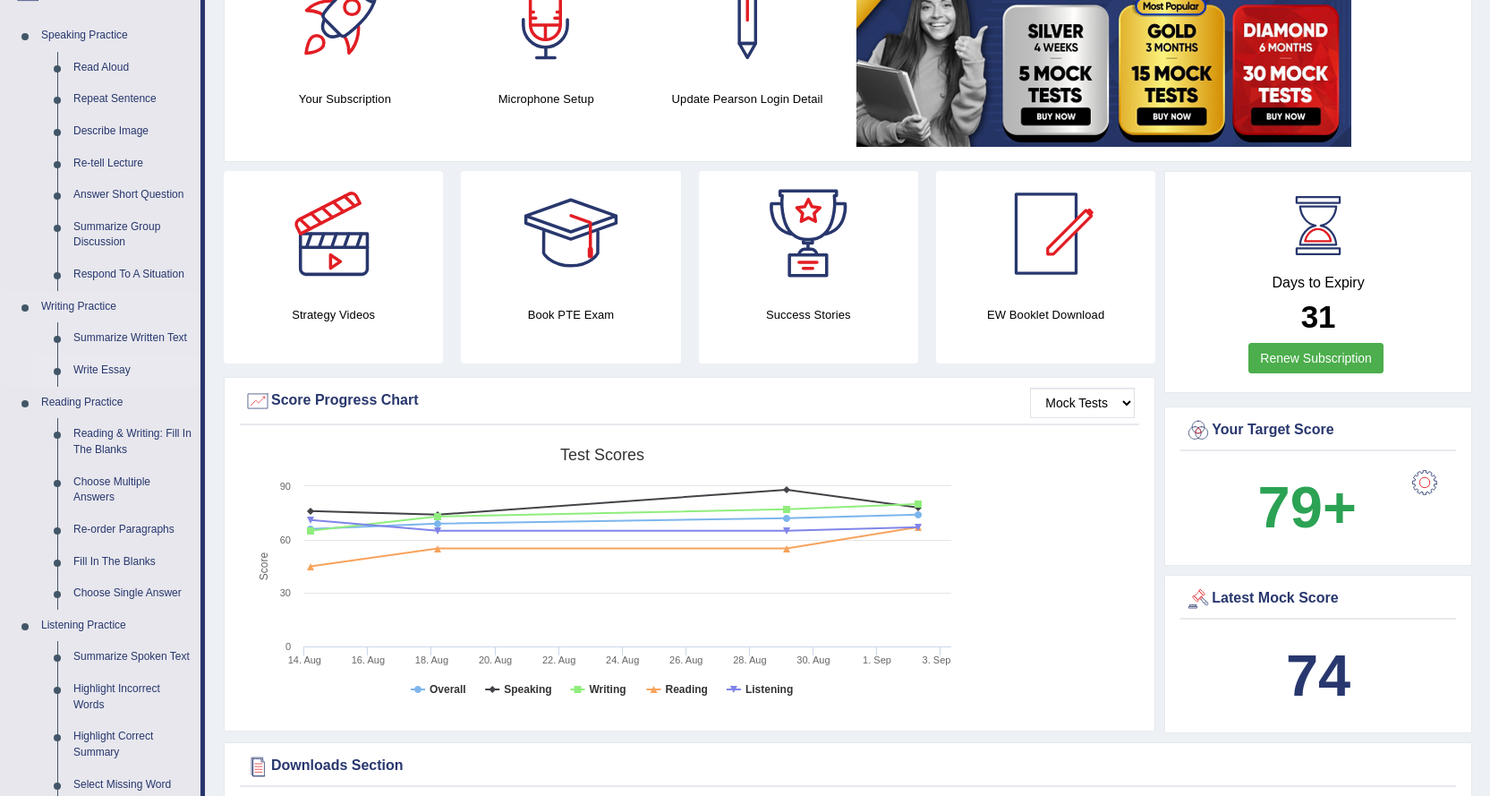
scroll to position [179, 0]
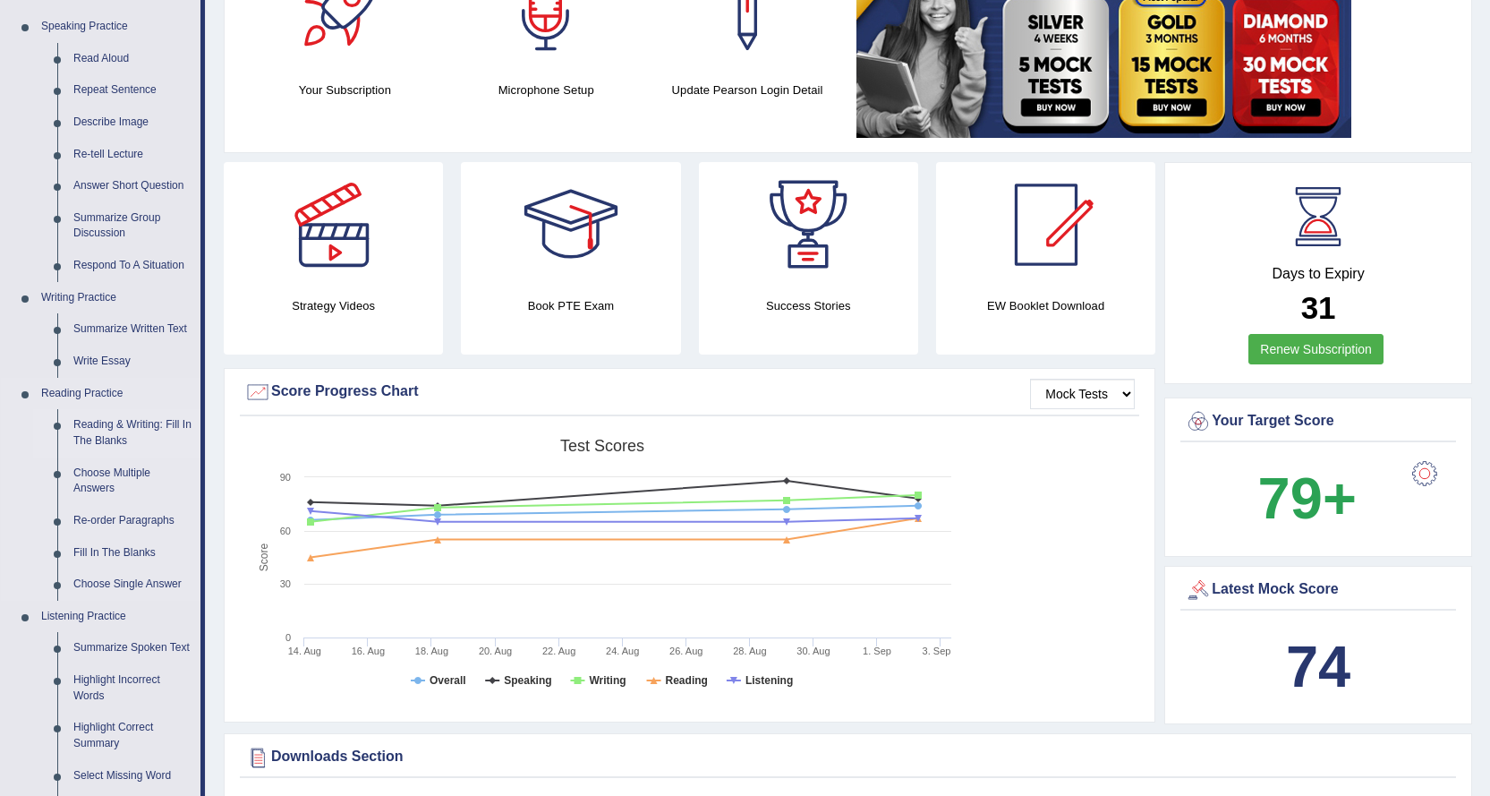
click at [131, 426] on link "Reading & Writing: Fill In The Blanks" at bounding box center [132, 432] width 135 height 47
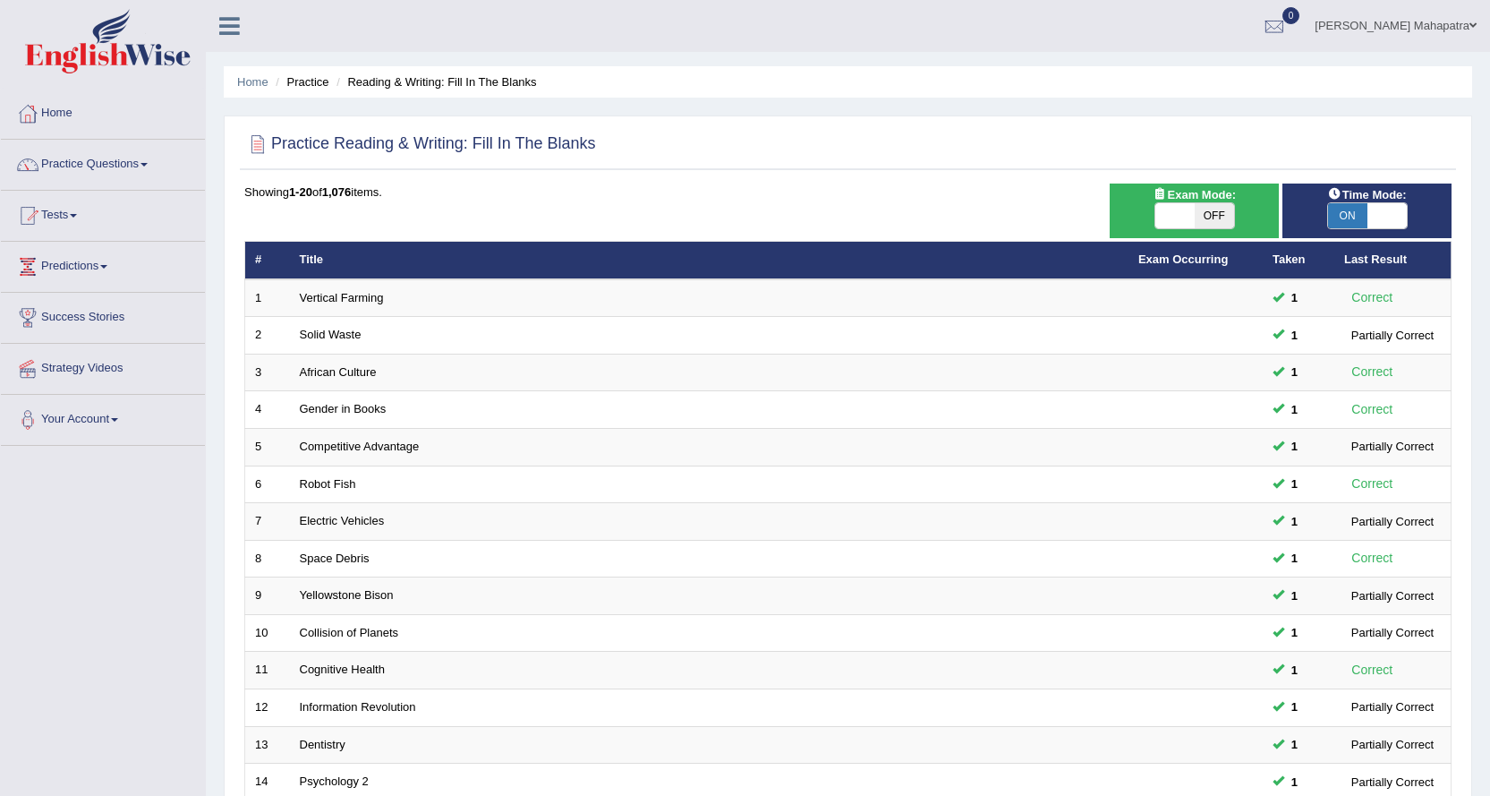
scroll to position [389, 0]
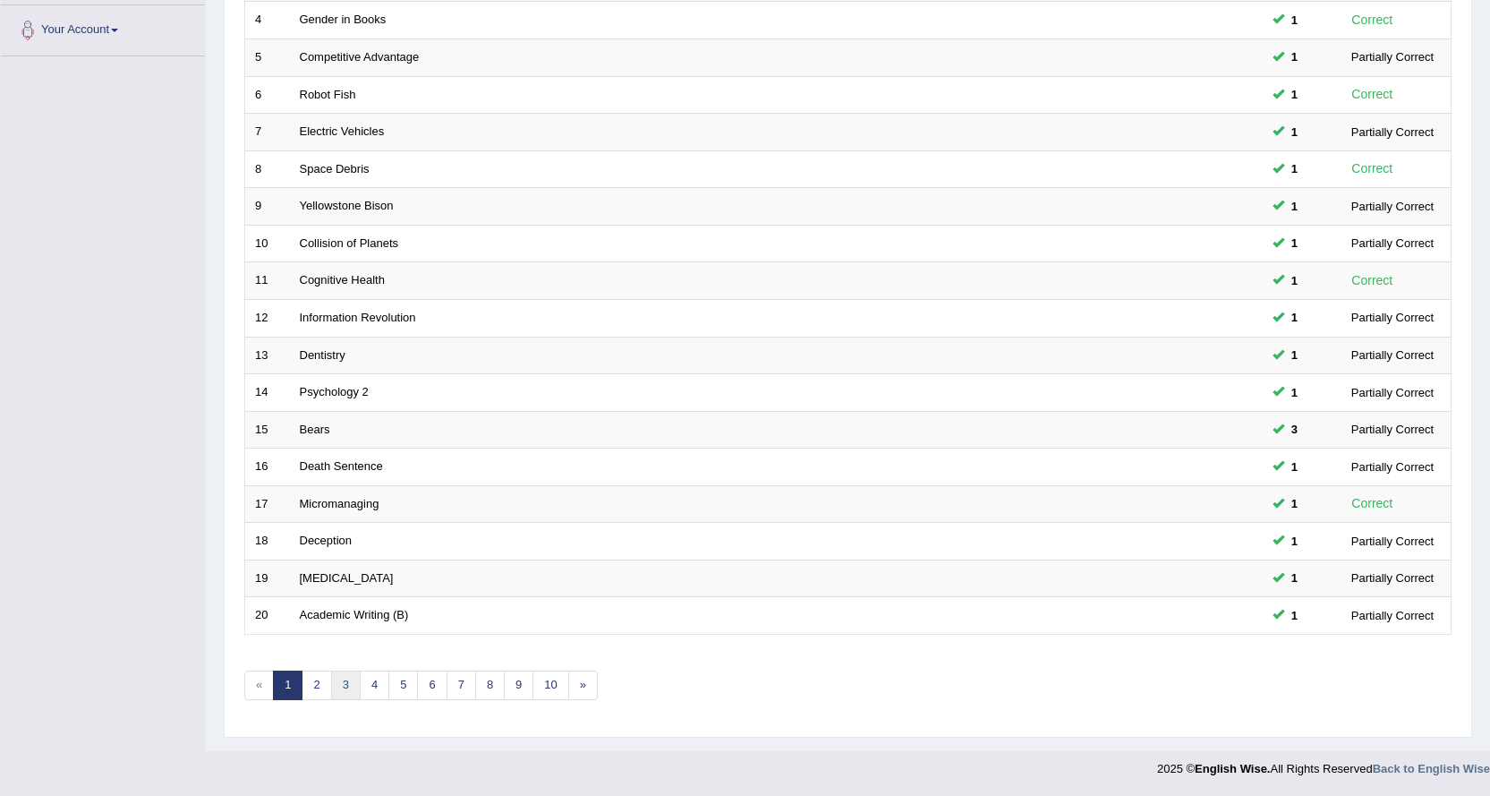
click at [358, 683] on link "3" at bounding box center [346, 685] width 30 height 30
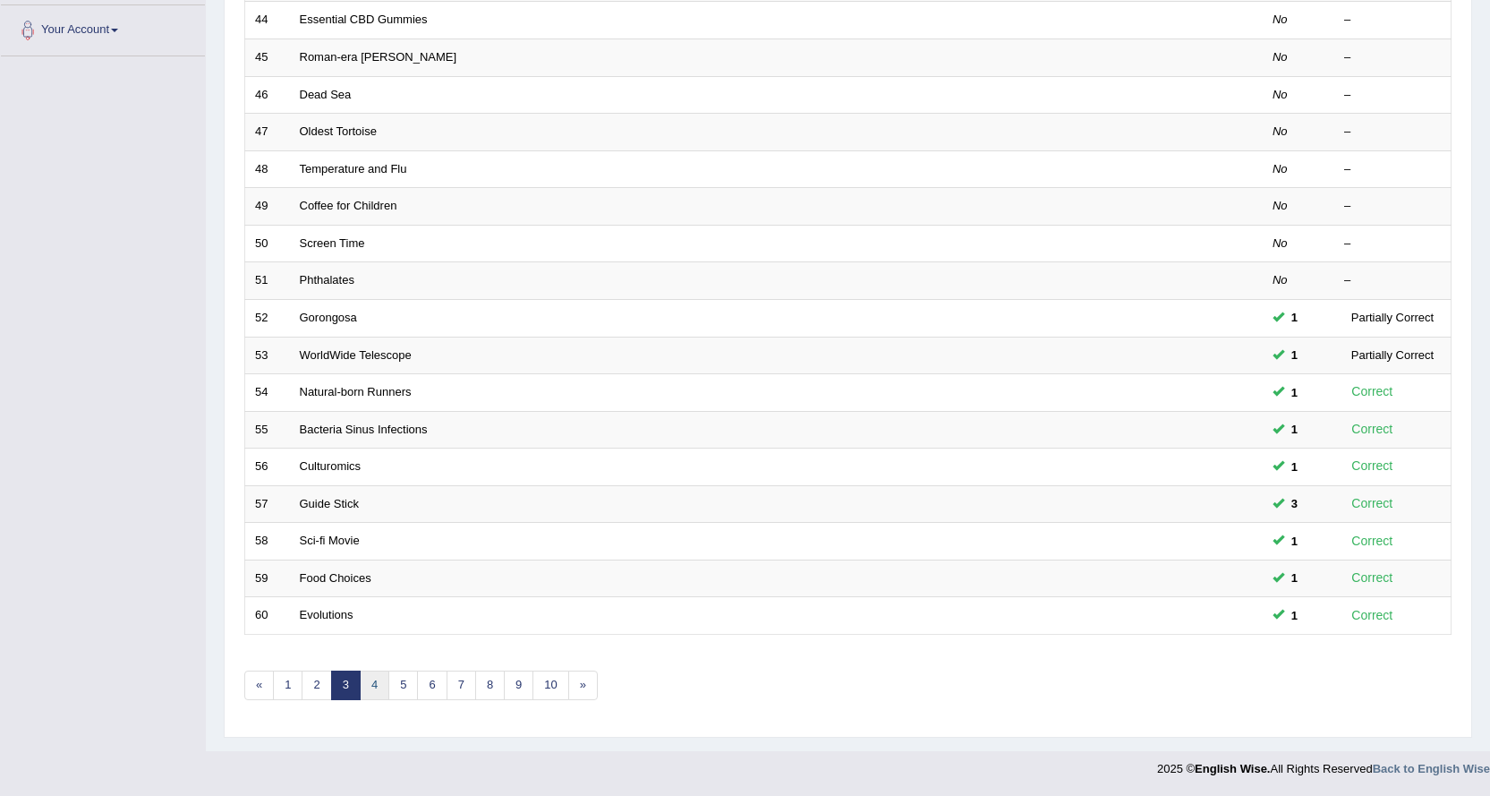
scroll to position [389, 0]
click at [371, 683] on link "4" at bounding box center [375, 685] width 30 height 30
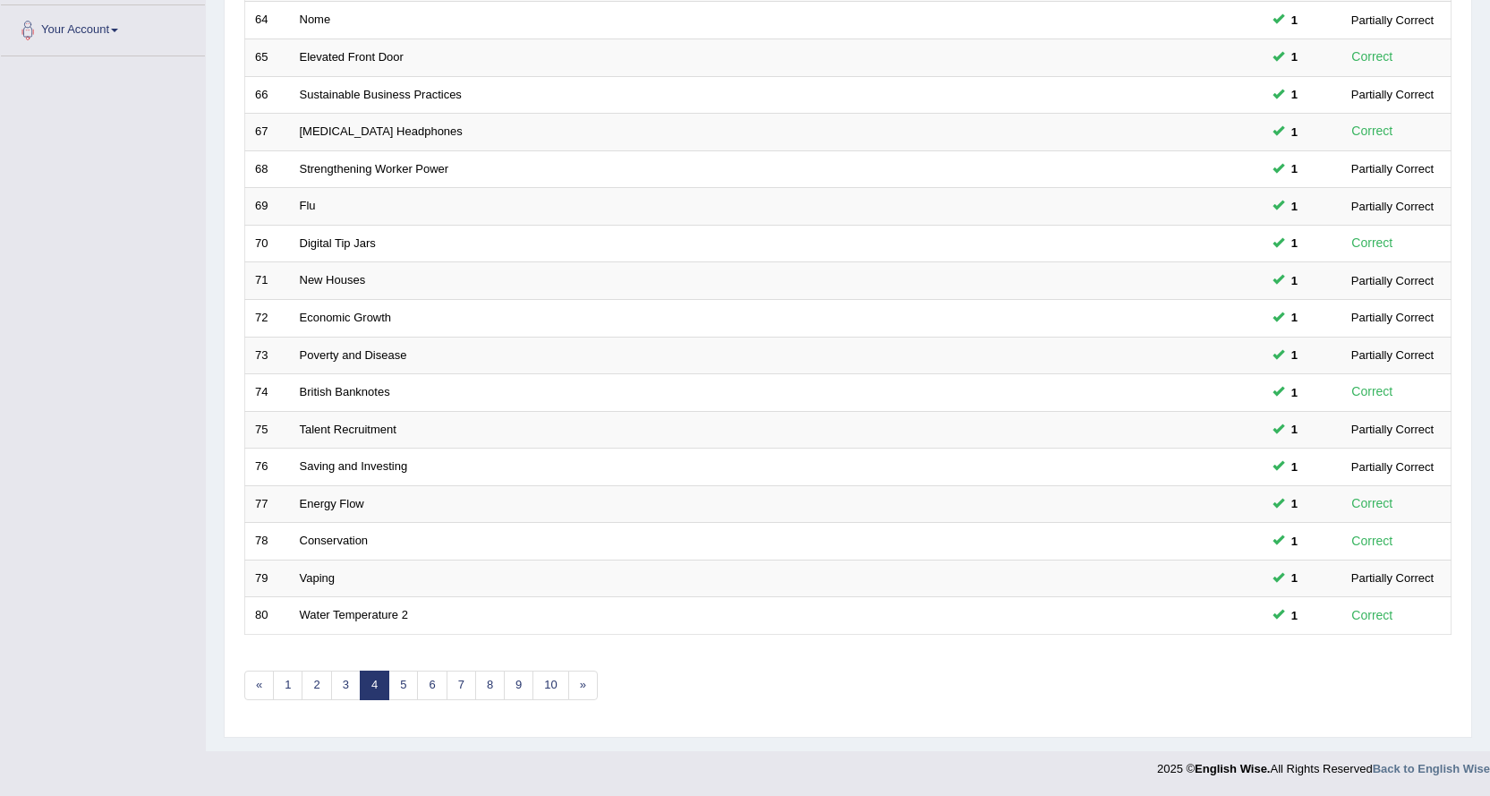
scroll to position [389, 0]
click at [394, 678] on link "5" at bounding box center [403, 685] width 30 height 30
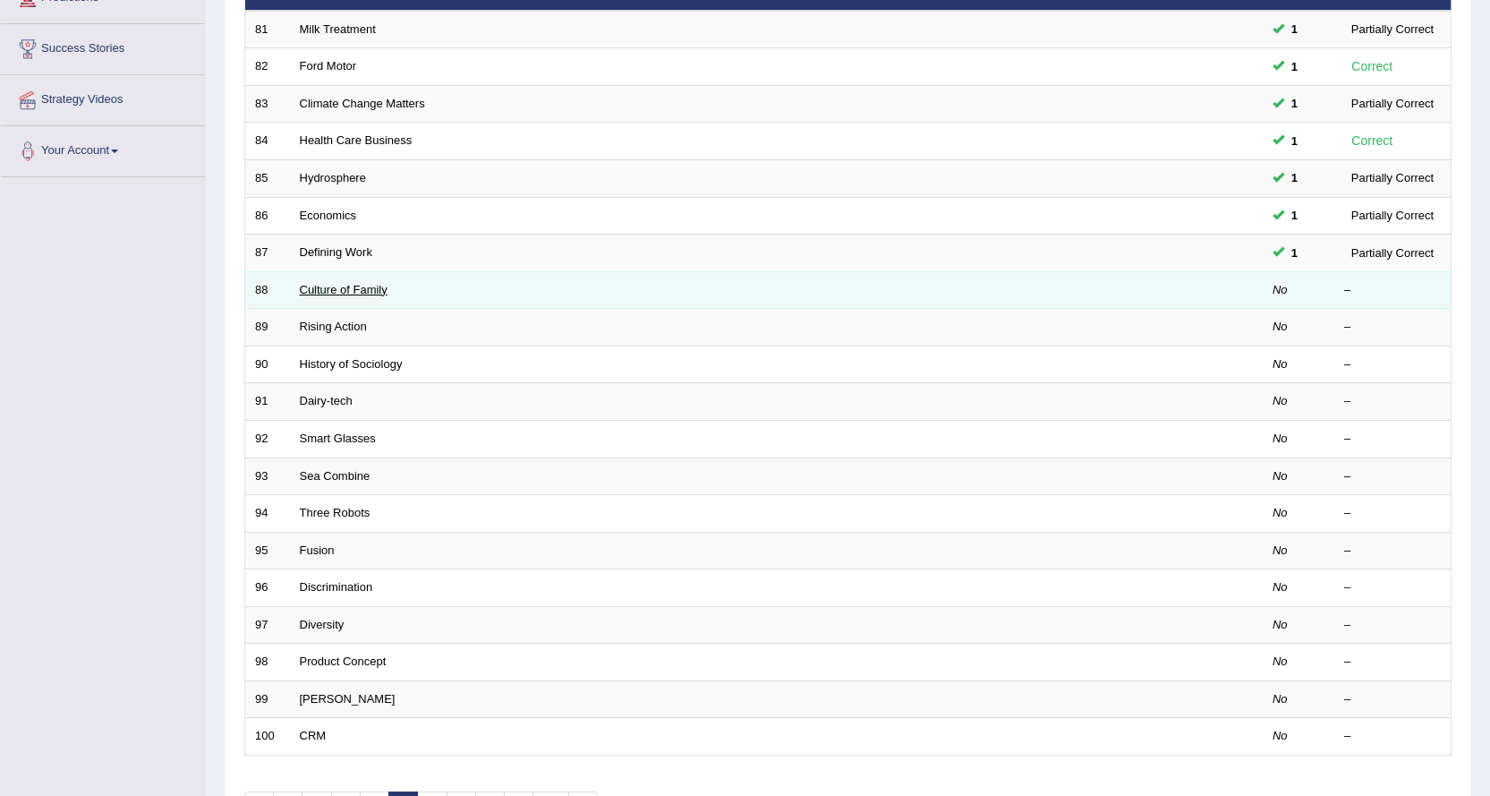
click at [345, 283] on link "Culture of Family" at bounding box center [344, 289] width 88 height 13
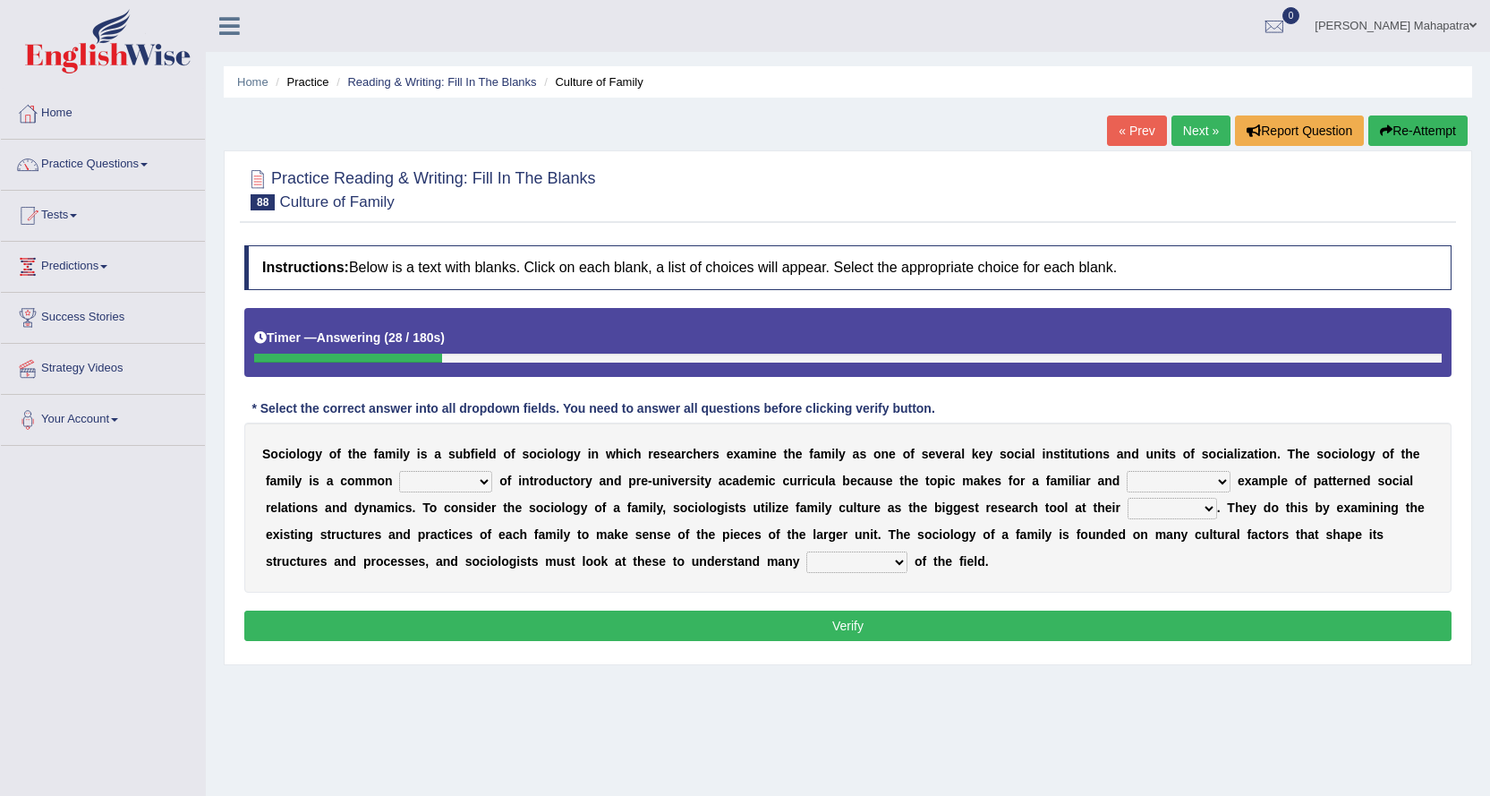
click at [443, 476] on select "component eminent opponent continent" at bounding box center [445, 481] width 93 height 21
select select "component"
click at [399, 471] on select "component eminent opponent continent" at bounding box center [445, 481] width 93 height 21
click at [1177, 476] on select "ineffective introspective illustrative inoperative" at bounding box center [1179, 481] width 104 height 21
select select "introspective"
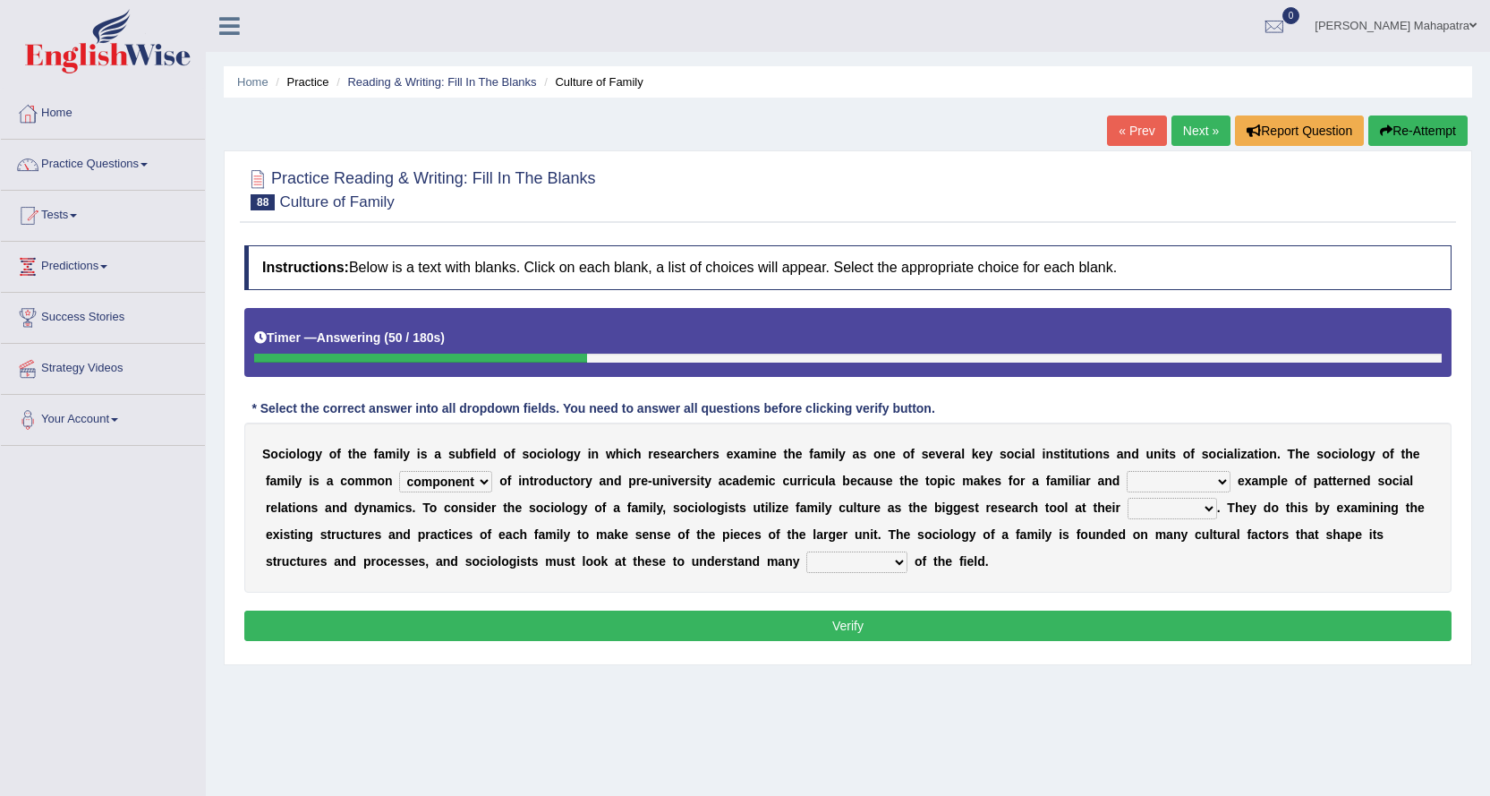
click at [1127, 471] on select "ineffective introspective illustrative inoperative" at bounding box center [1179, 481] width 104 height 21
click at [1173, 507] on select "disposal proposal rehearsal refusal" at bounding box center [1173, 508] width 90 height 21
select select "proposal"
click at [1128, 498] on select "disposal proposal rehearsal refusal" at bounding box center [1173, 508] width 90 height 21
click at [1176, 503] on select "disposal proposal rehearsal refusal" at bounding box center [1173, 508] width 90 height 21
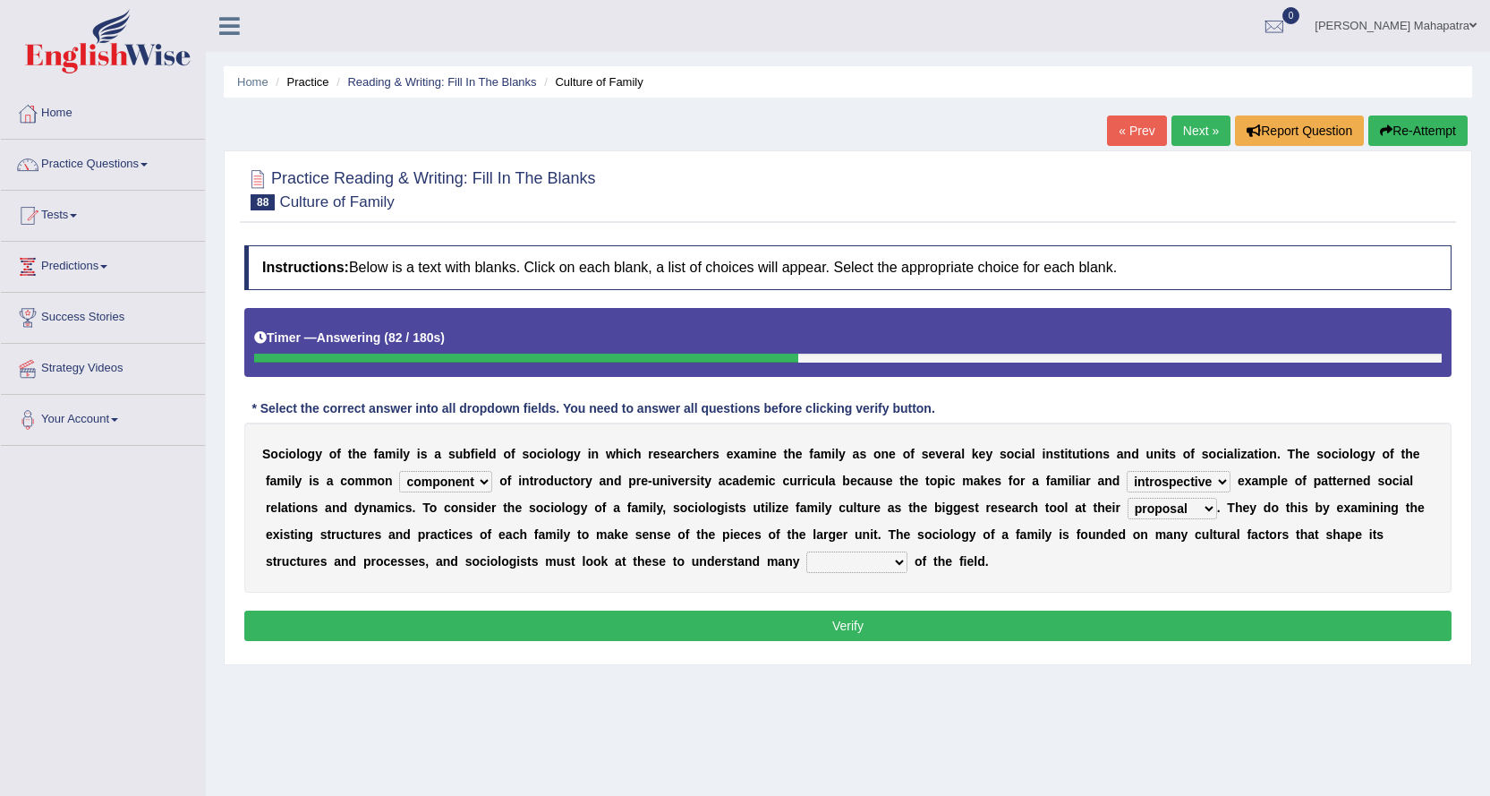
click at [1176, 503] on select "disposal proposal rehearsal refusal" at bounding box center [1173, 508] width 90 height 21
click at [883, 559] on select "refusal frailties amenities complexities" at bounding box center [857, 561] width 101 height 21
select select "complexities"
click at [807, 551] on select "refusal frailties amenities complexities" at bounding box center [857, 561] width 101 height 21
click at [777, 620] on button "Verify" at bounding box center [848, 625] width 1208 height 30
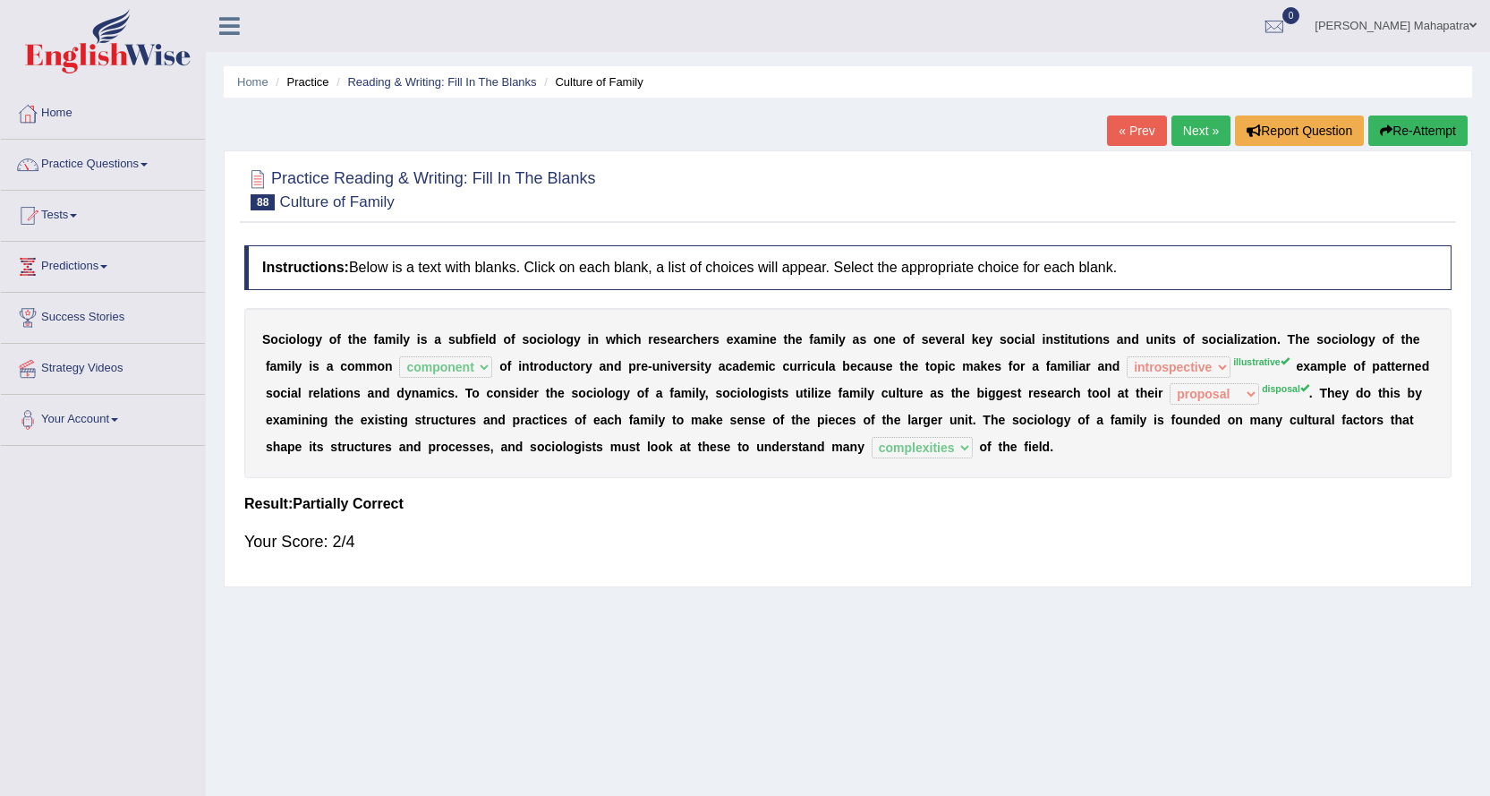
drag, startPoint x: 718, startPoint y: 393, endPoint x: 1114, endPoint y: 393, distance: 396.5
click at [1114, 393] on div "S o c i o l o g y o f t h e f a m i l y i s a s u b f i e l d o f s o c i o l o…" at bounding box center [848, 393] width 1208 height 170
click at [1404, 139] on button "Re-Attempt" at bounding box center [1418, 130] width 99 height 30
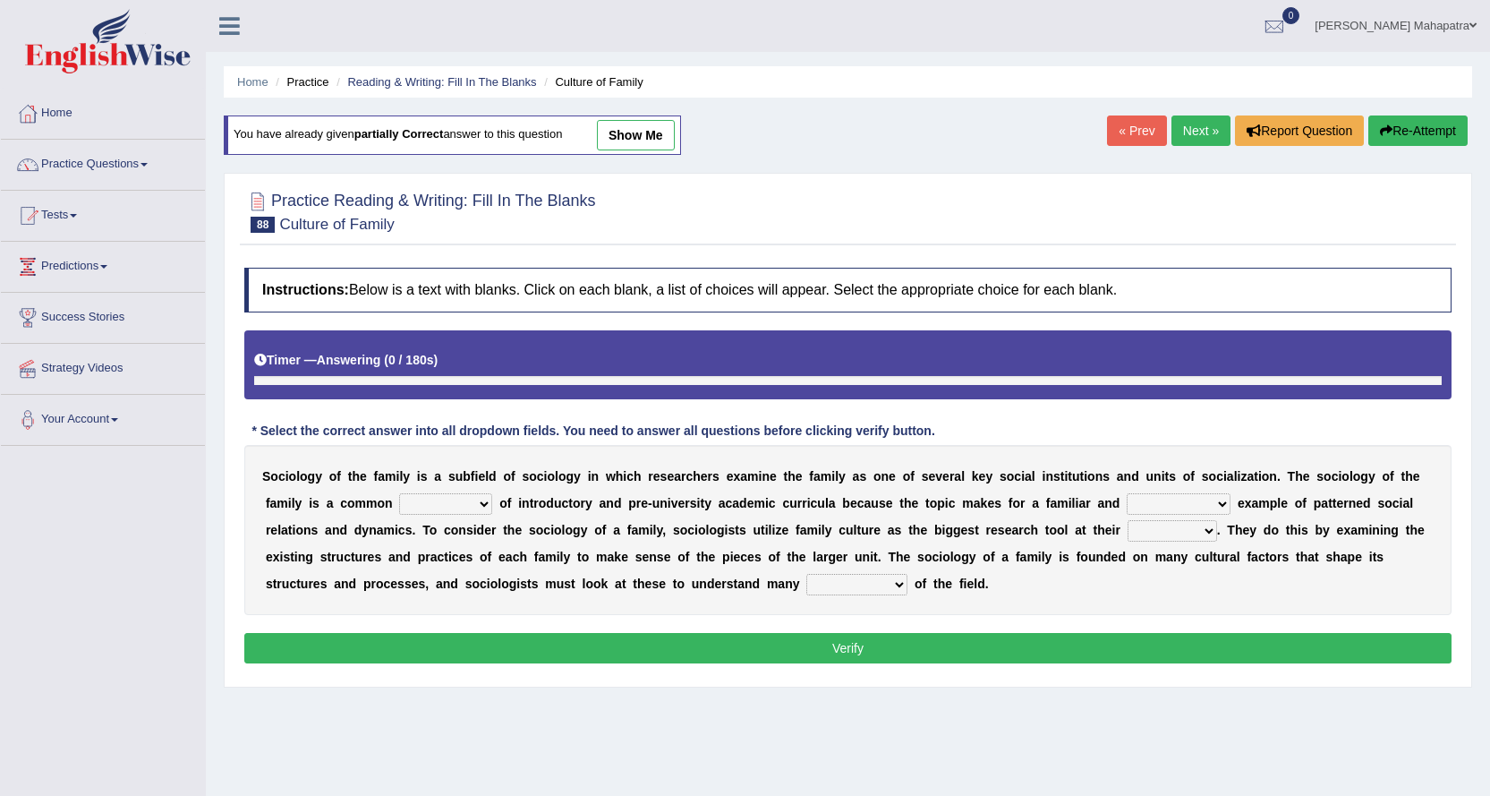
click at [1193, 501] on select "ineffective introspective illustrative inoperative" at bounding box center [1179, 503] width 104 height 21
click at [1270, 576] on div "S o c i o l o g y o f t h e f a m i l y i s a s u b f i e l d o f s o c i o l o…" at bounding box center [848, 530] width 1208 height 170
click at [1199, 525] on select "disposal proposal rehearsal refusal" at bounding box center [1173, 530] width 90 height 21
click at [1195, 128] on link "Next »" at bounding box center [1201, 130] width 59 height 30
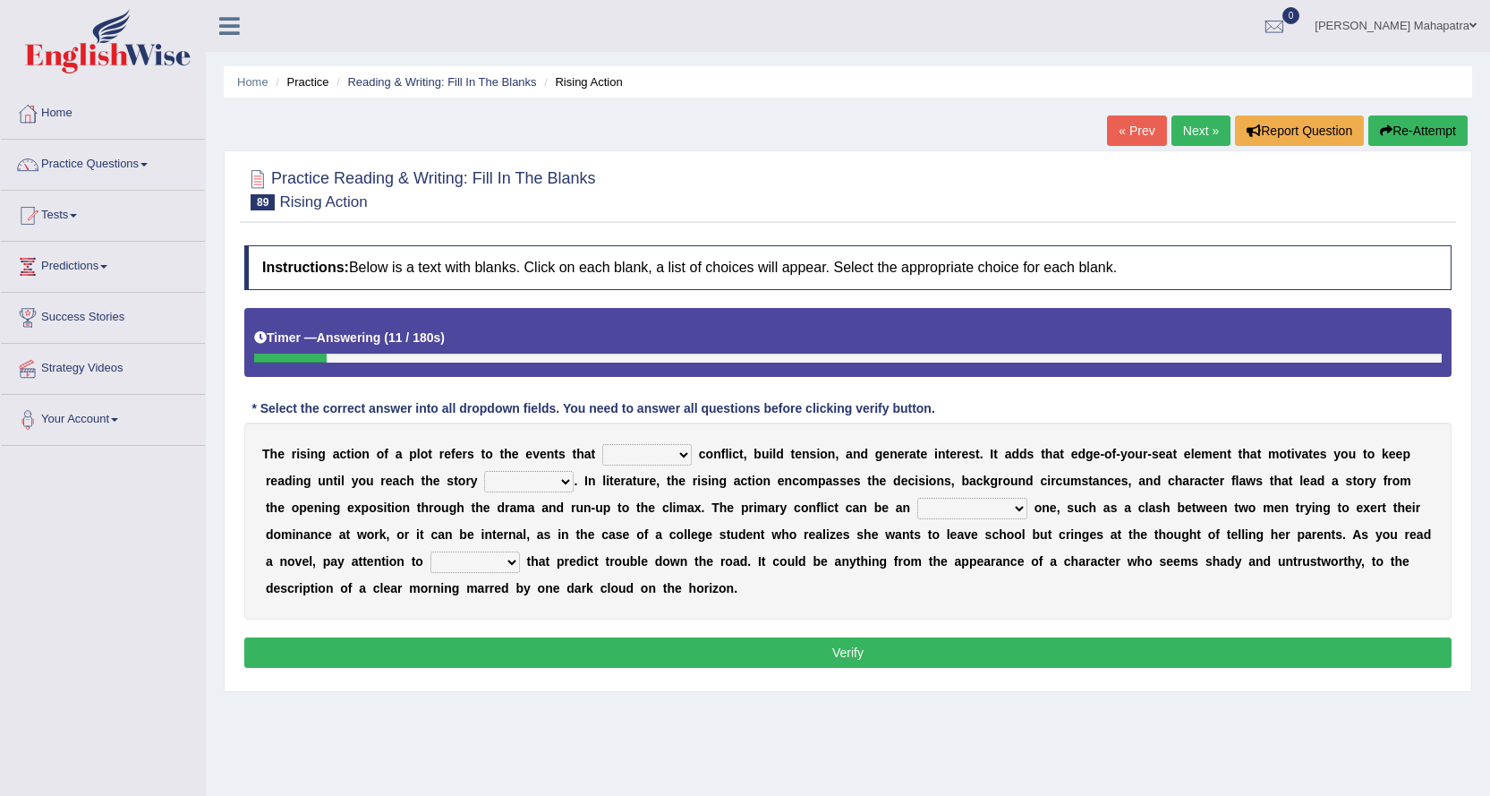
click at [662, 457] on select "provoke invoke revoke convoke" at bounding box center [647, 454] width 90 height 21
select select "provoke"
click at [602, 444] on select "provoke invoke revoke convoke" at bounding box center [647, 454] width 90 height 21
click at [536, 476] on select "element line flow climax" at bounding box center [529, 481] width 90 height 21
select select "climax"
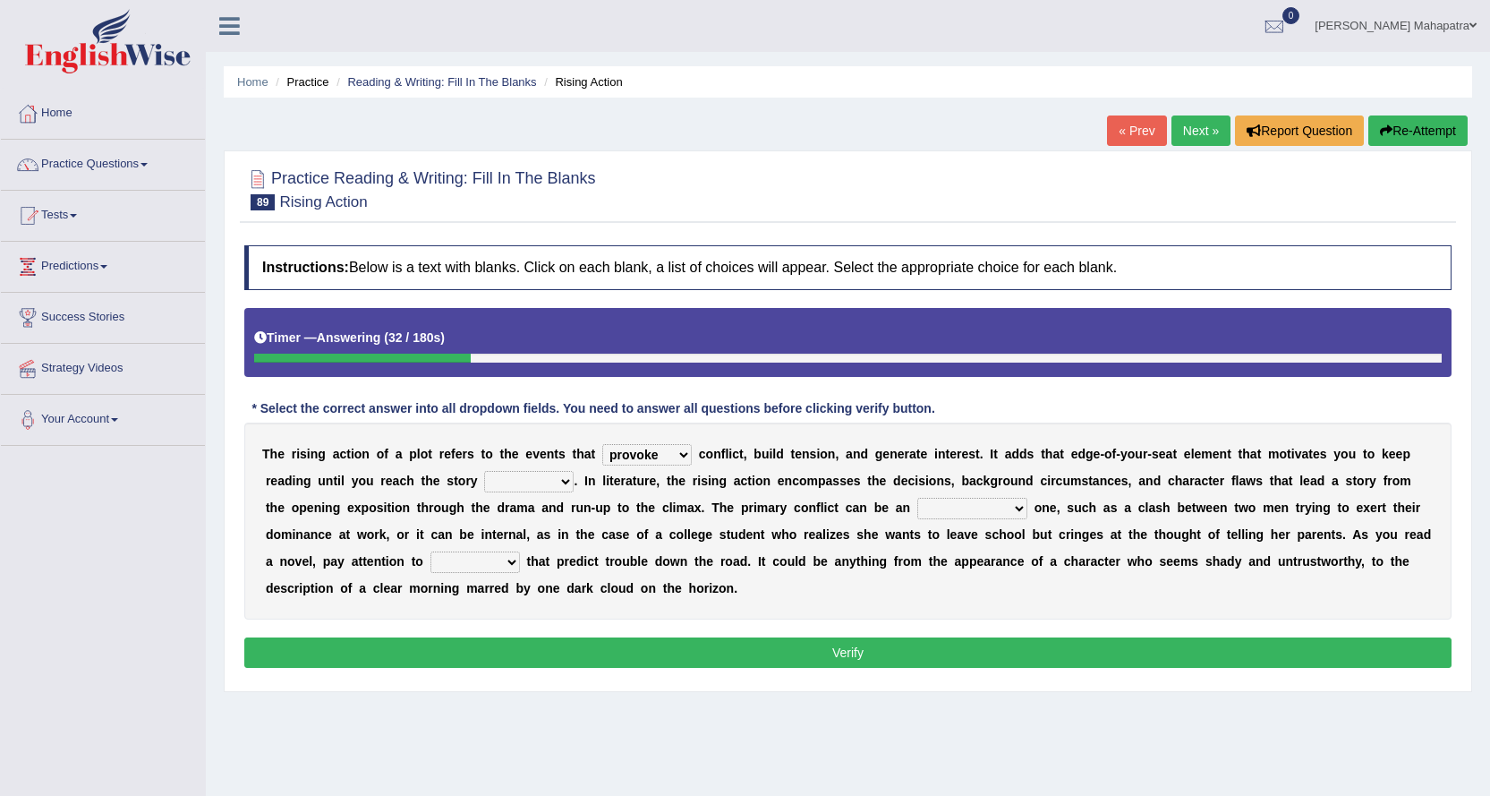
click at [484, 471] on select "element line flow climax" at bounding box center [529, 481] width 90 height 21
click at [996, 503] on select "conditional external compositional functional" at bounding box center [972, 508] width 110 height 21
select select "external"
click at [917, 498] on select "conditional external compositional functional" at bounding box center [972, 508] width 110 height 21
click at [513, 558] on select "features glues clues traits" at bounding box center [476, 561] width 90 height 21
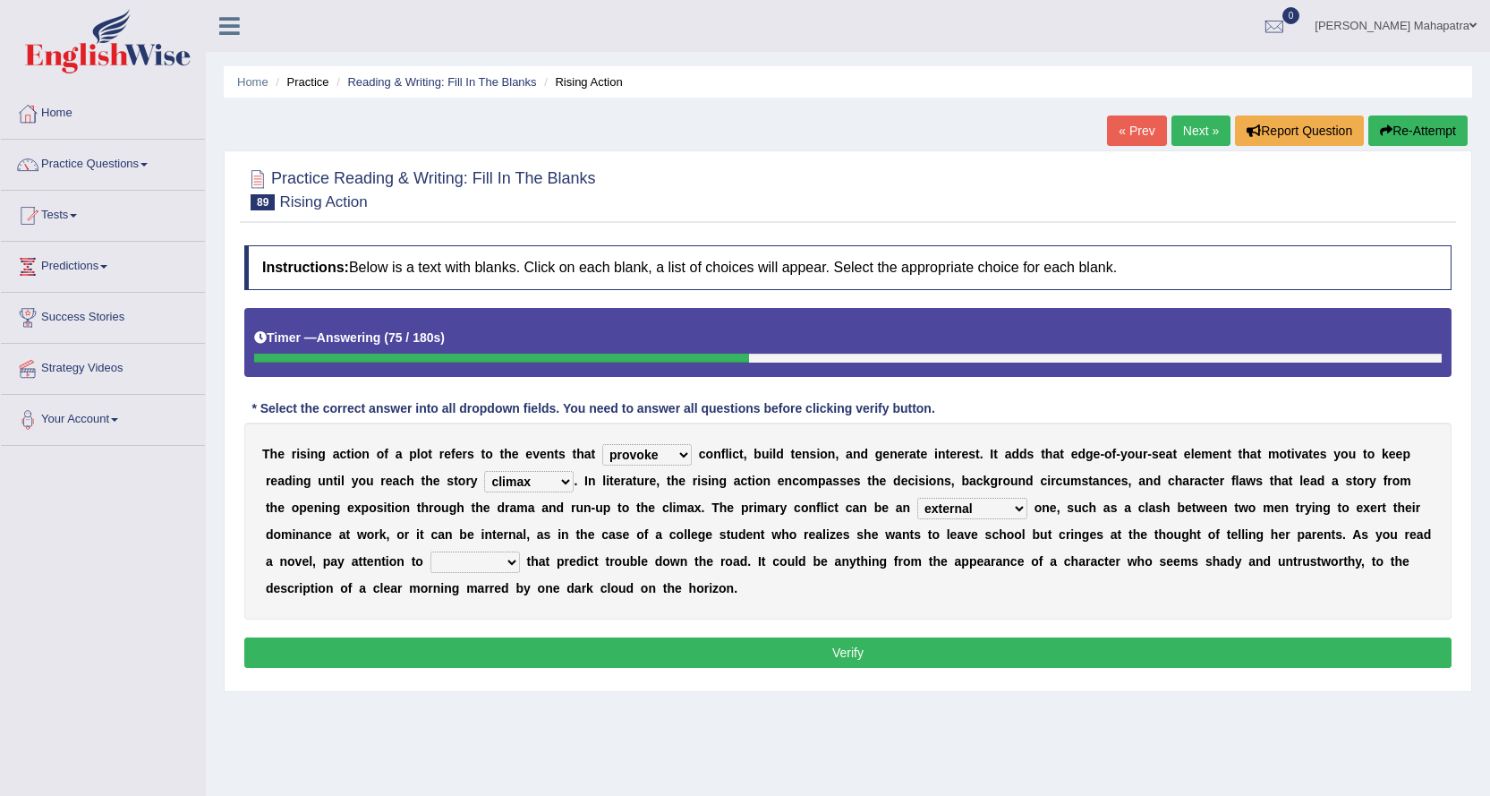
select select "clues"
click at [431, 551] on select "features glues clues traits" at bounding box center [476, 561] width 90 height 21
click at [748, 645] on button "Verify" at bounding box center [848, 652] width 1208 height 30
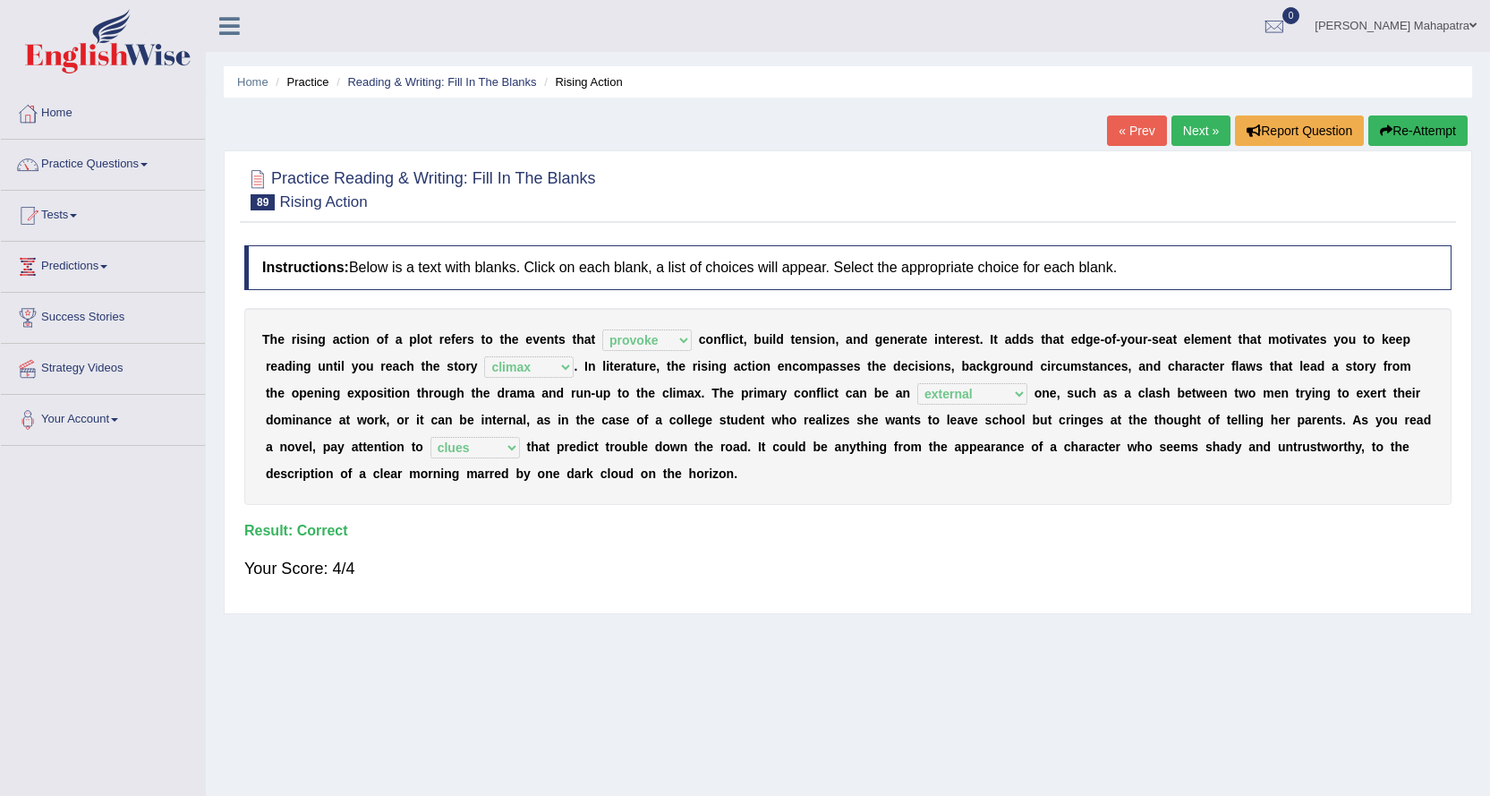
click at [1187, 123] on link "Next »" at bounding box center [1201, 130] width 59 height 30
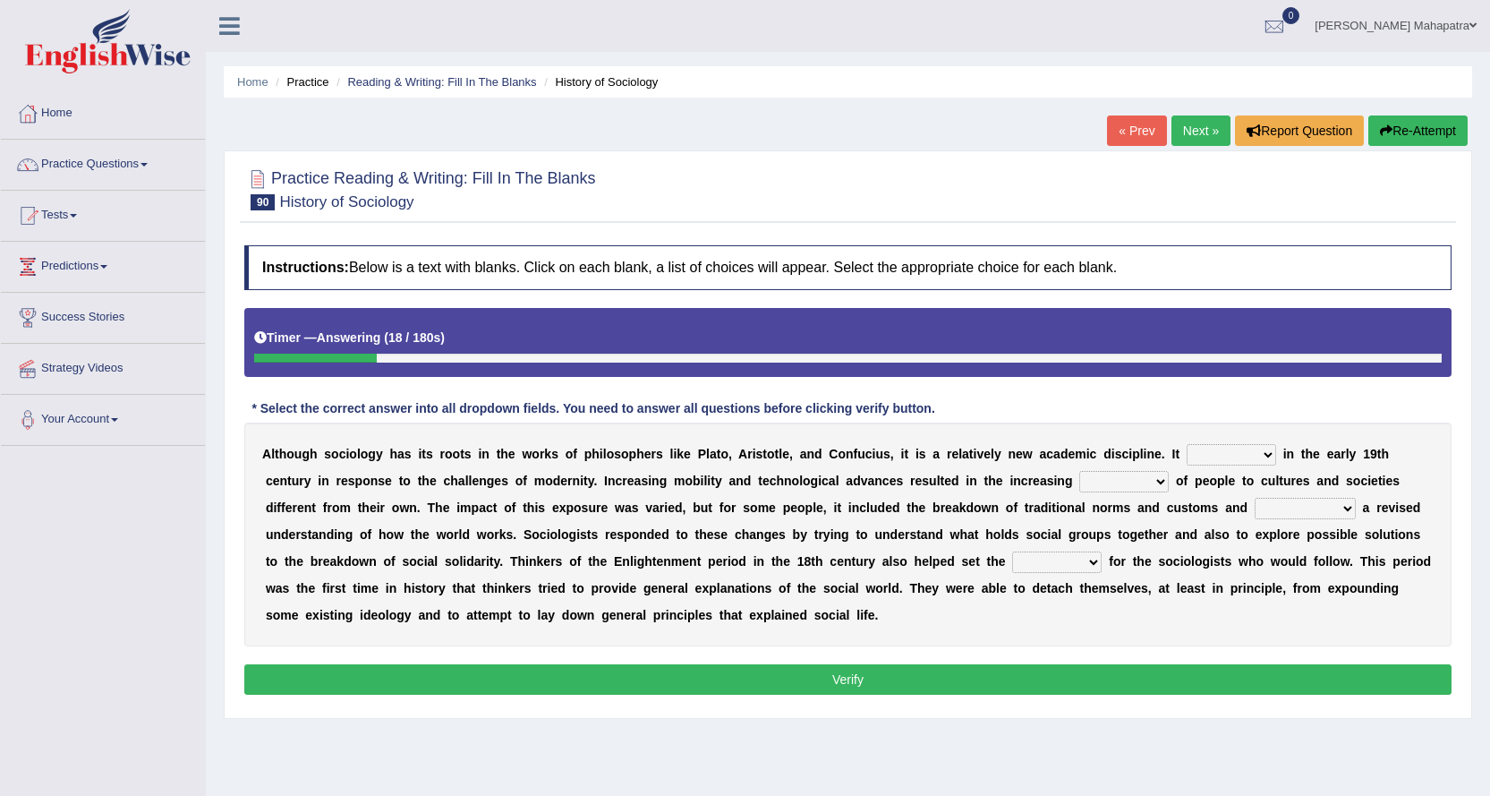
click at [1239, 451] on select "emerged traversed survived invented" at bounding box center [1232, 454] width 90 height 21
select select "invented"
click at [1187, 444] on select "emerged traversed survived invented" at bounding box center [1232, 454] width 90 height 21
click at [1135, 481] on select "embrasure closure enclosure exposure" at bounding box center [1125, 481] width 90 height 21
select select "exposure"
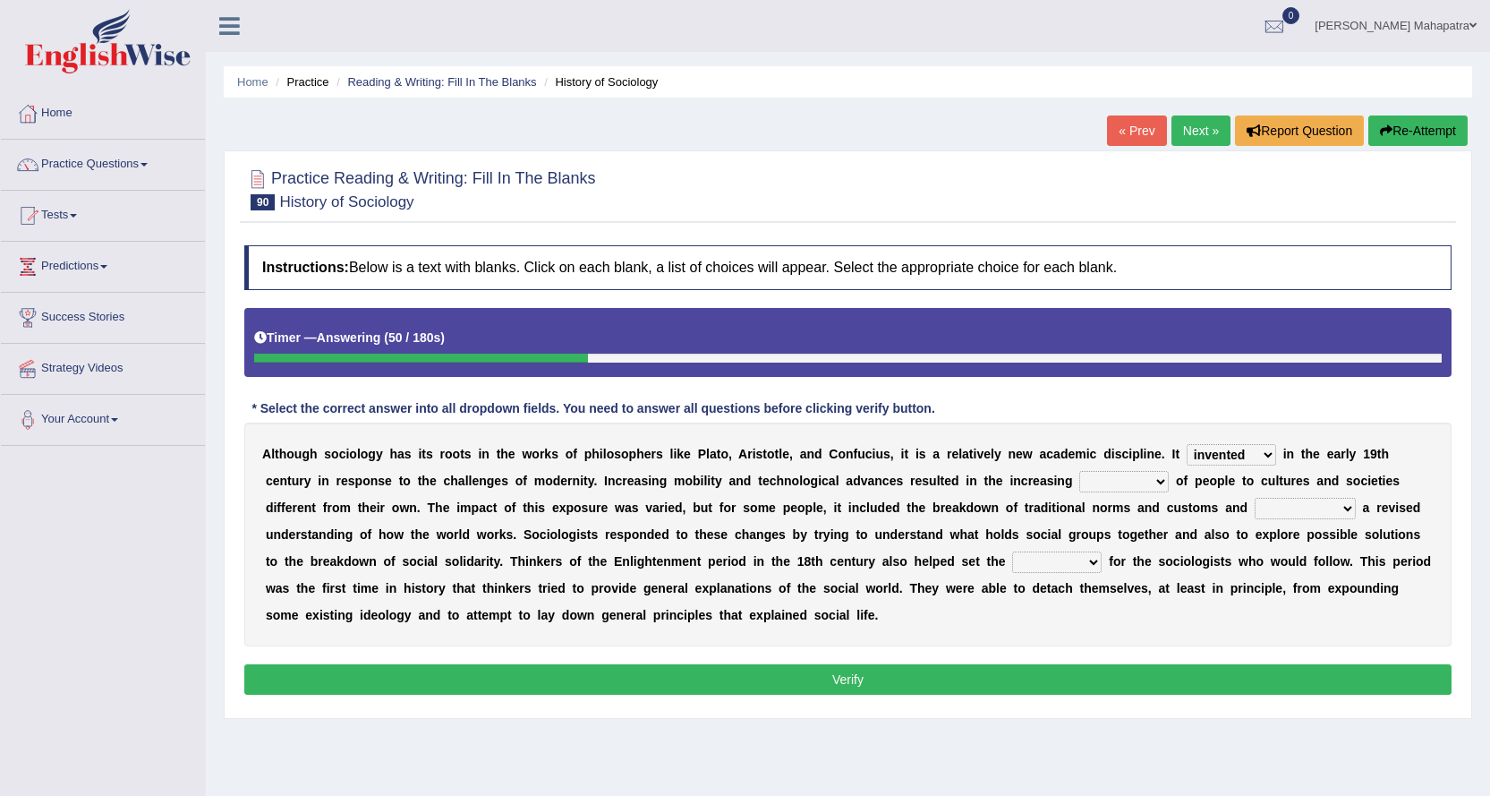
click at [1080, 471] on select "embrasure closure enclosure exposure" at bounding box center [1125, 481] width 90 height 21
click at [1112, 481] on select "embrasure closure enclosure exposure" at bounding box center [1125, 481] width 90 height 21
click at [1073, 623] on div "A l t h o u g h s o c i o l o g y h a s i t s r o o t s i n t h e w o r k s o f…" at bounding box center [848, 534] width 1208 height 224
click at [1325, 505] on select "unwarranted transplanted warranted implanted" at bounding box center [1305, 508] width 101 height 21
click at [1011, 619] on div "A l t h o u g h s o c i o l o g y h a s i t s r o o t s i n t h e w o r k s o f…" at bounding box center [848, 534] width 1208 height 224
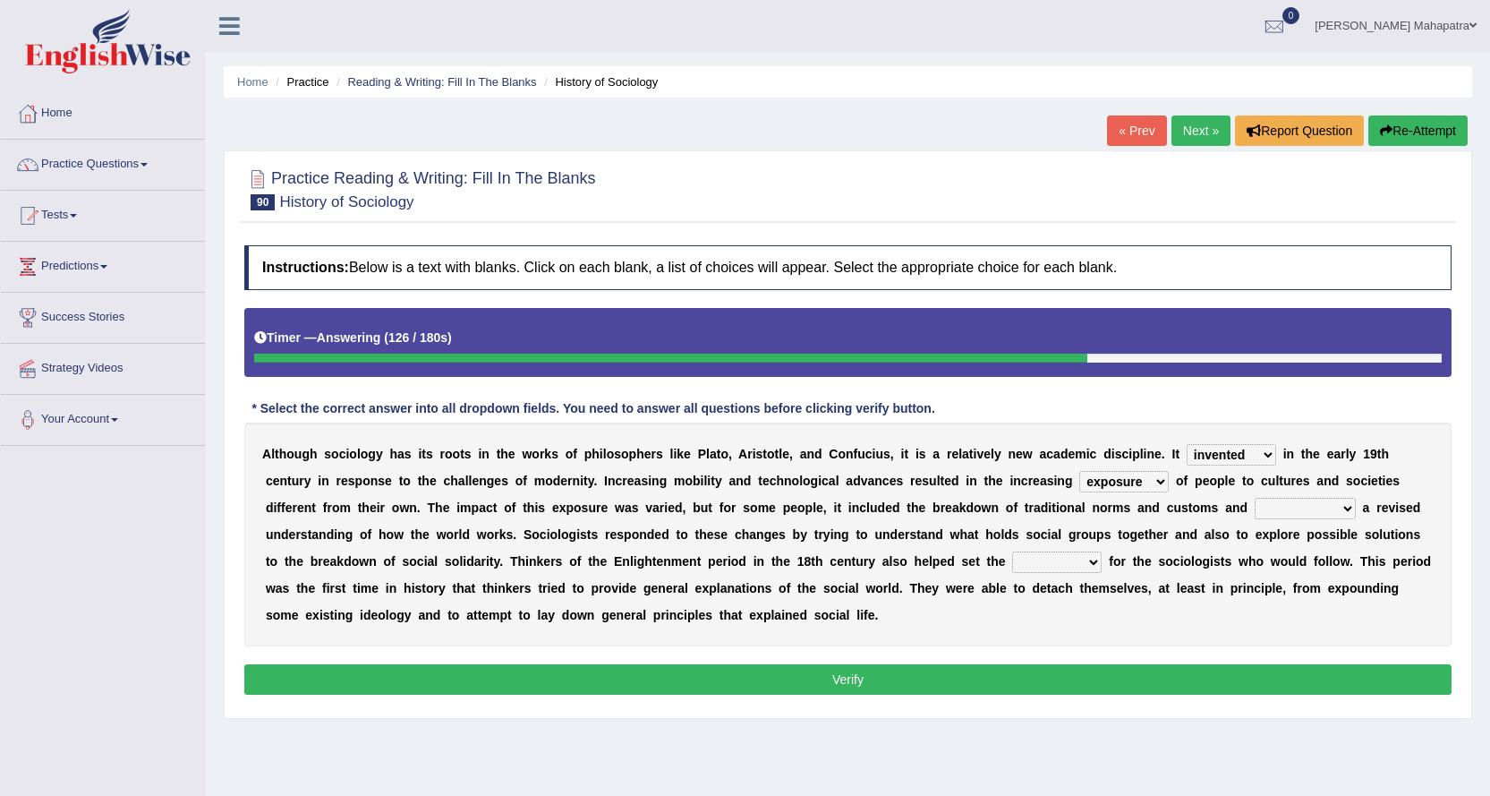
click at [1075, 558] on select "rule standard tone stage" at bounding box center [1057, 561] width 90 height 21
select select "rule"
click at [1012, 551] on select "rule standard tone stage" at bounding box center [1057, 561] width 90 height 21
click at [1276, 510] on select "unwarranted transplanted warranted implanted" at bounding box center [1305, 508] width 101 height 21
select select "implanted"
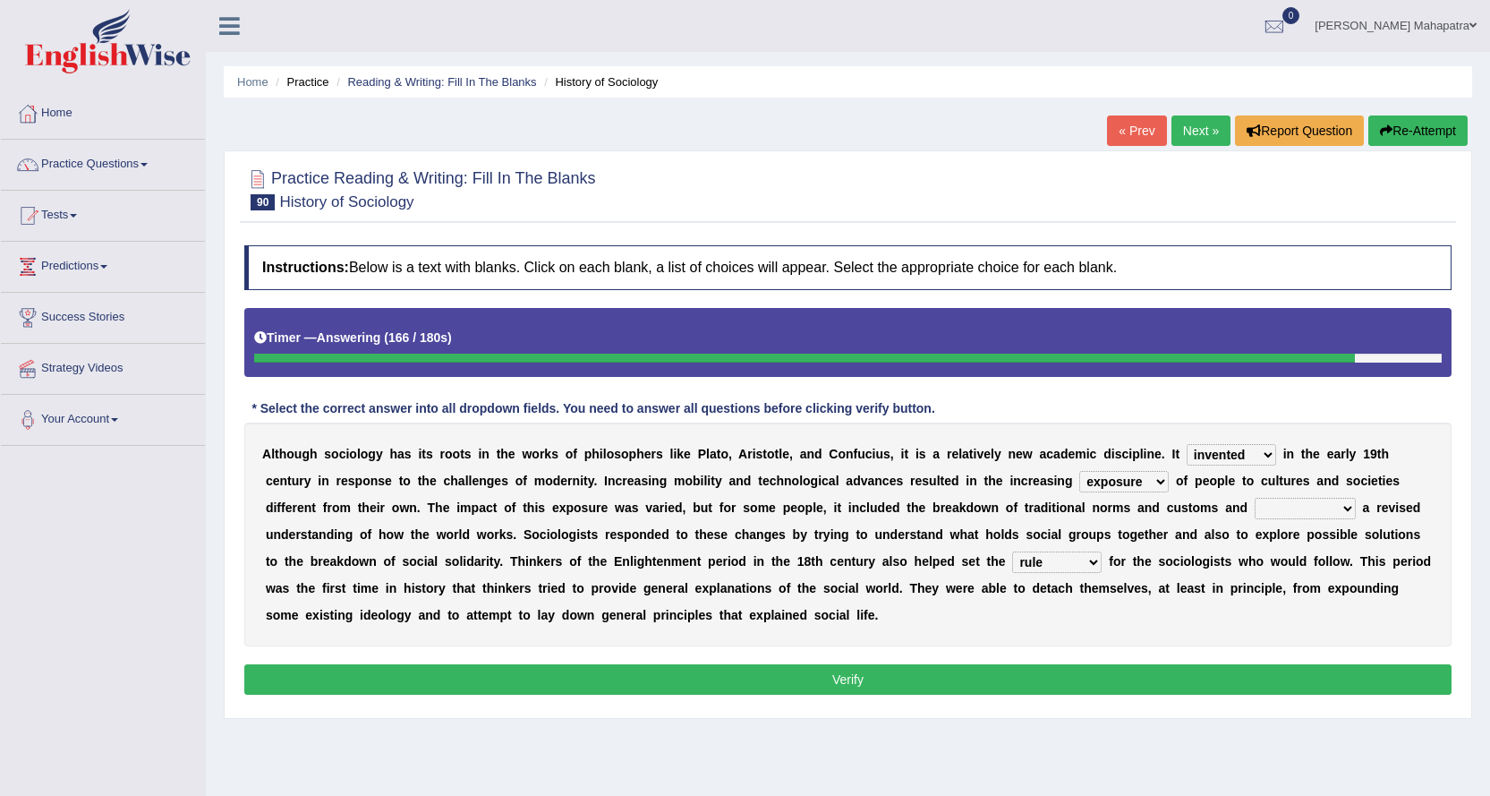
click at [1255, 498] on select "unwarranted transplanted warranted implanted" at bounding box center [1305, 508] width 101 height 21
click at [907, 678] on button "Verify" at bounding box center [848, 679] width 1208 height 30
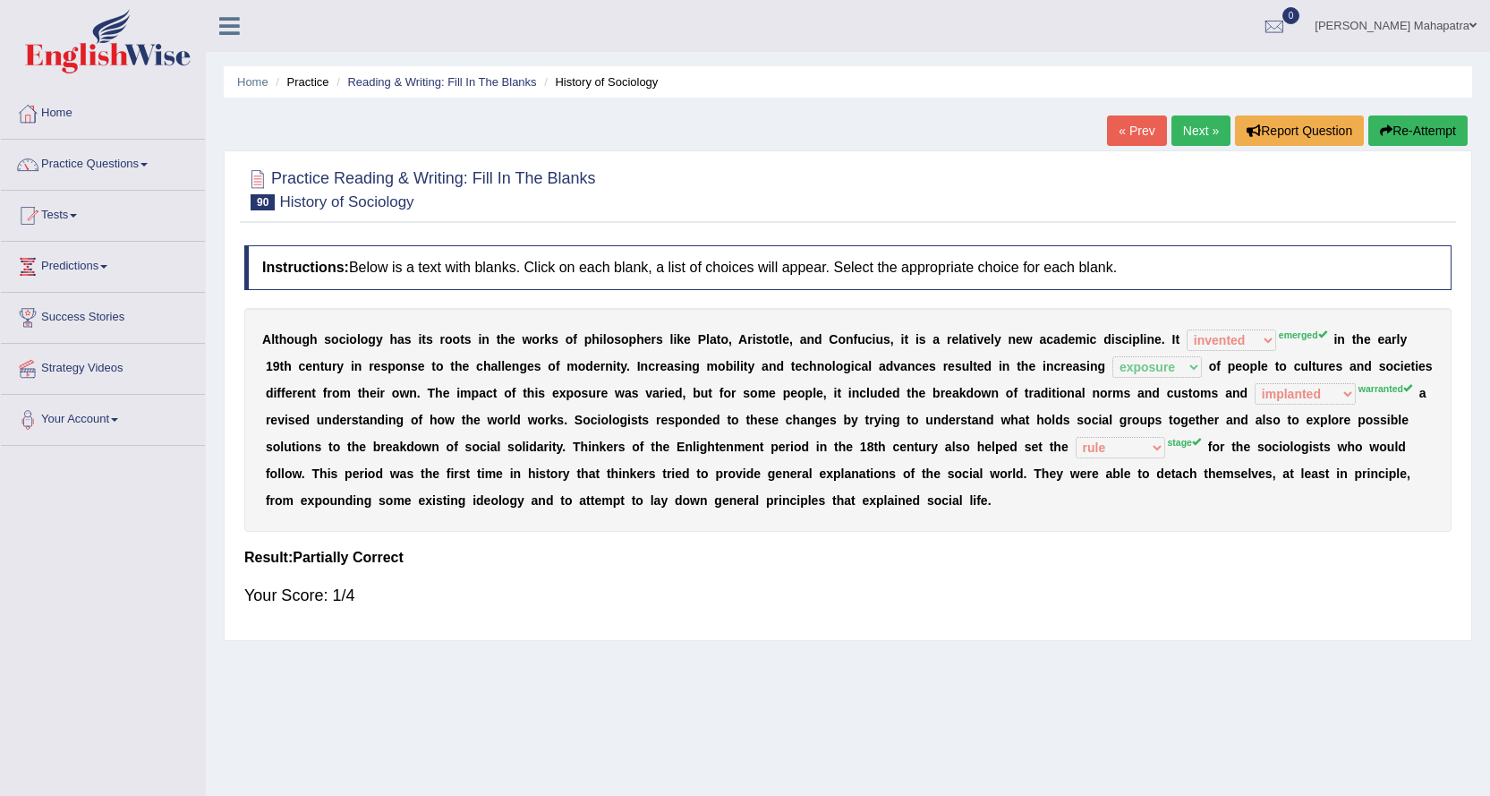
click at [1380, 132] on icon "button" at bounding box center [1386, 130] width 13 height 13
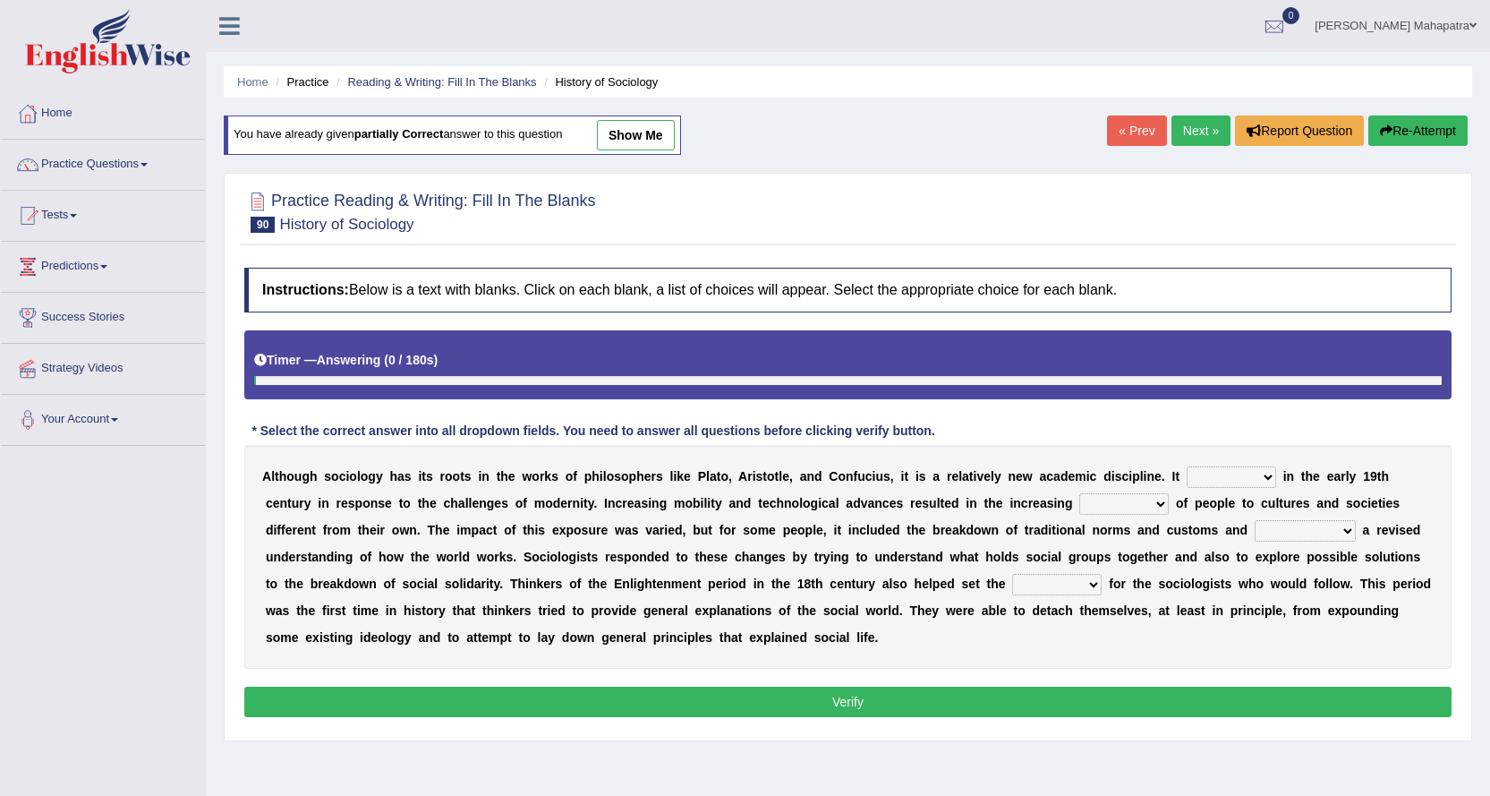
click at [1242, 478] on select "emerged traversed survived invented" at bounding box center [1232, 476] width 90 height 21
select select "emerged"
click at [1187, 466] on select "emerged traversed survived invented" at bounding box center [1232, 476] width 90 height 21
click at [1148, 506] on select "embrasure closure enclosure exposure" at bounding box center [1125, 503] width 90 height 21
select select "exposure"
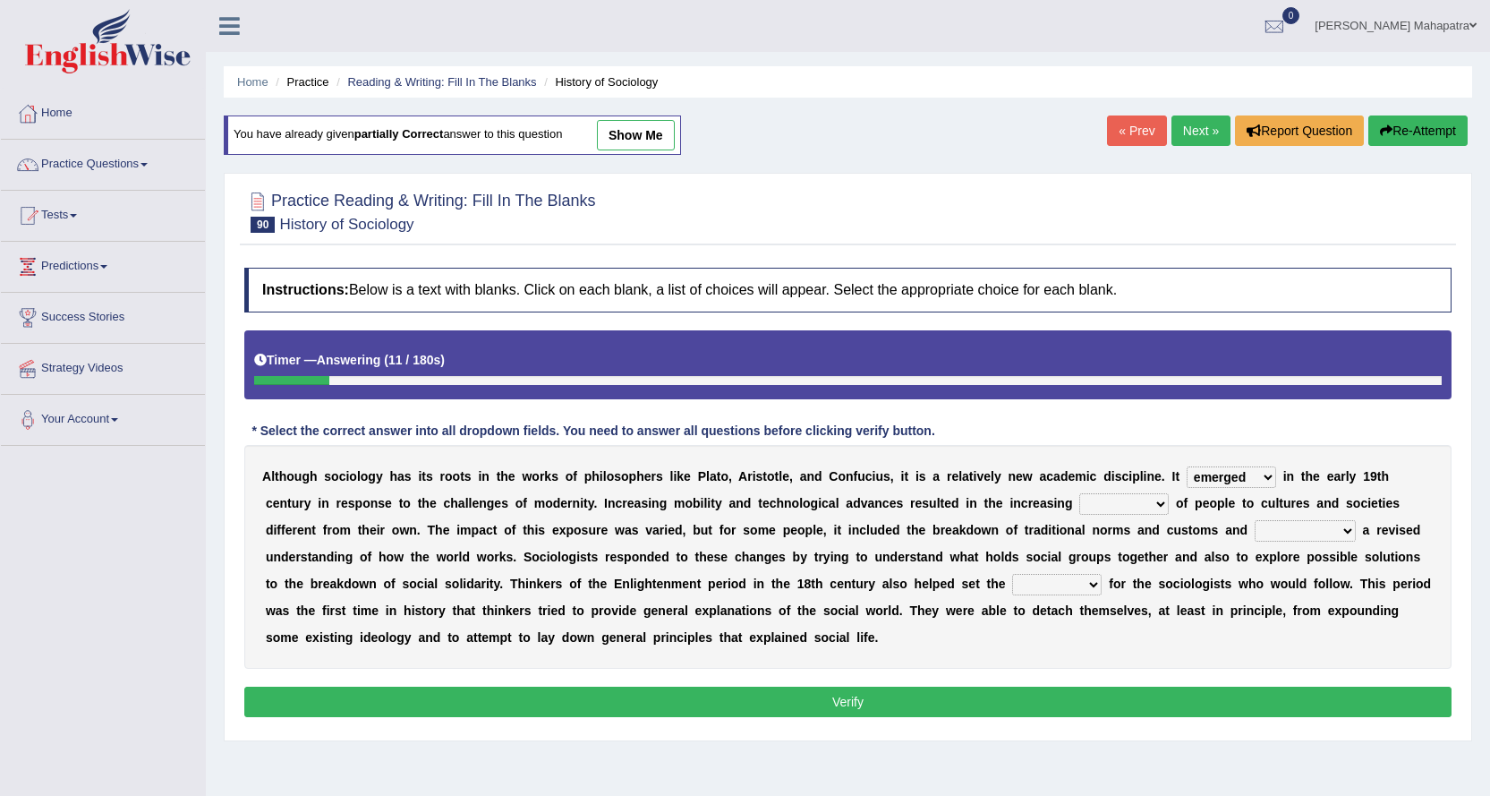
click at [1080, 493] on select "embrasure closure enclosure exposure" at bounding box center [1125, 503] width 90 height 21
click at [1266, 532] on select "unwarranted transplanted warranted implanted" at bounding box center [1305, 530] width 101 height 21
select select "warranted"
click at [1255, 520] on select "unwarranted transplanted warranted implanted" at bounding box center [1305, 530] width 101 height 21
click at [1106, 588] on b at bounding box center [1105, 583] width 7 height 14
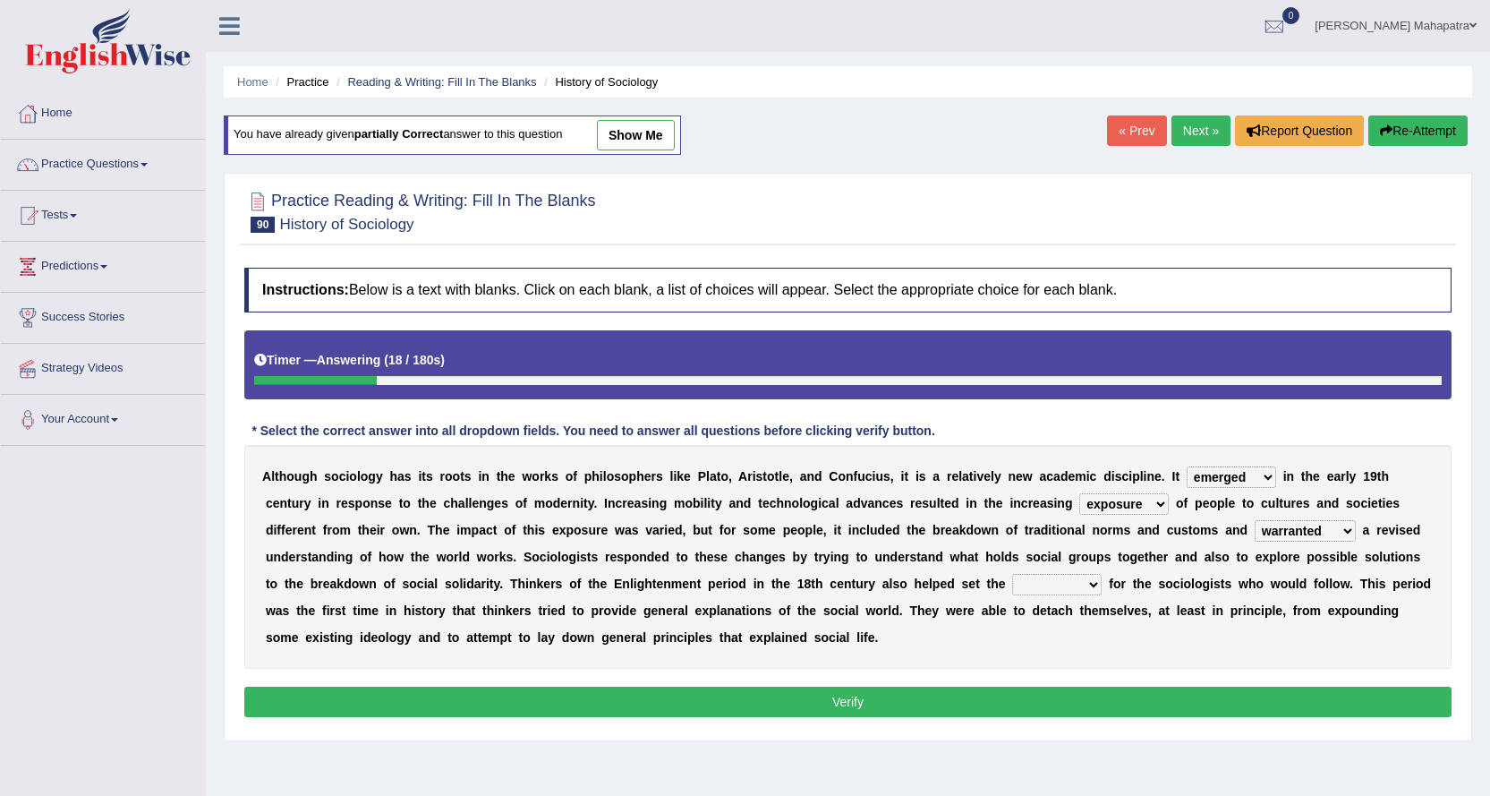
click at [1086, 586] on select "rule standard tone stage" at bounding box center [1057, 584] width 90 height 21
select select "rule"
click at [1012, 574] on select "rule standard tone stage" at bounding box center [1057, 584] width 90 height 21
click at [913, 696] on button "Verify" at bounding box center [848, 702] width 1208 height 30
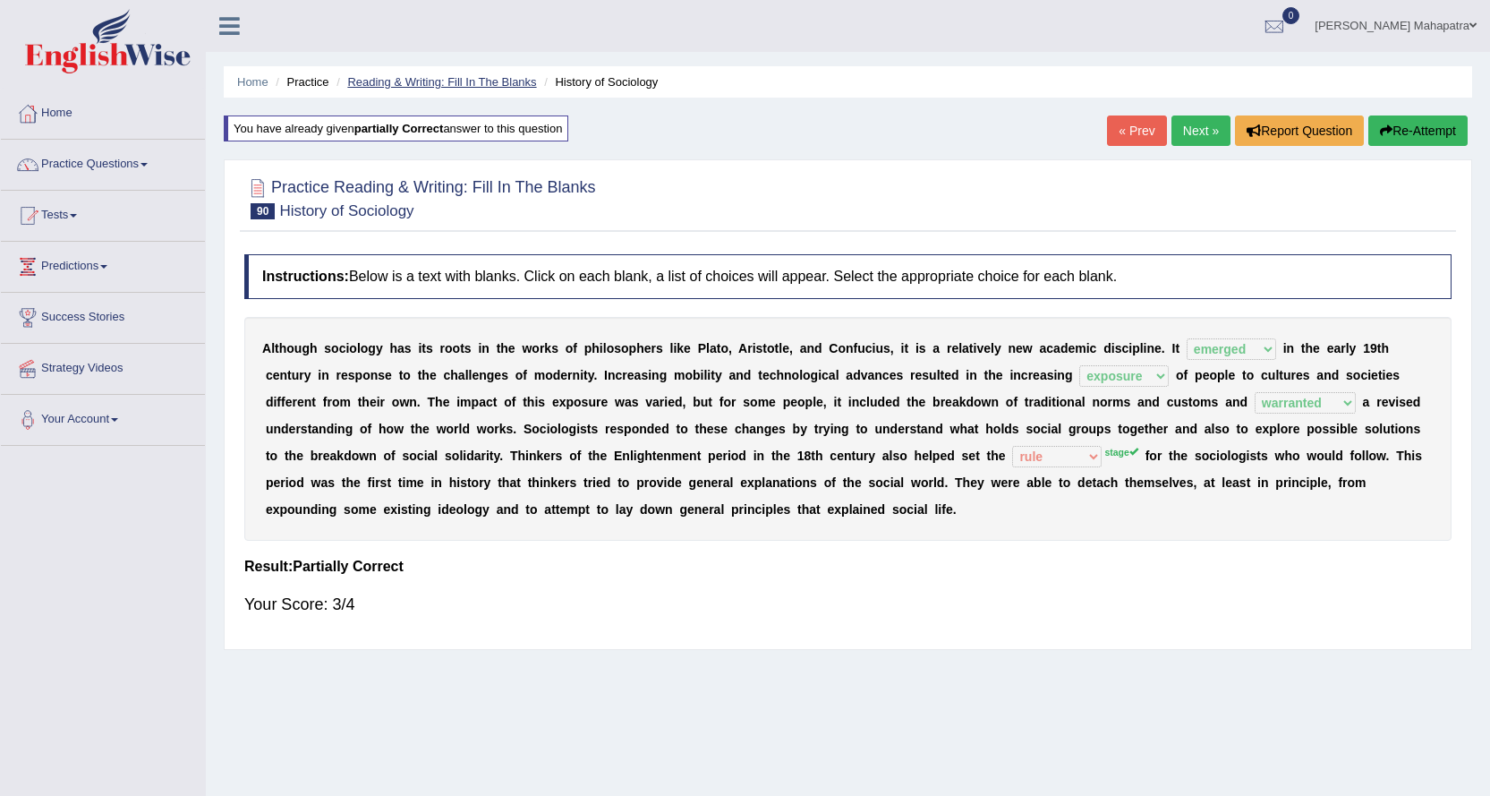
click at [461, 82] on link "Reading & Writing: Fill In The Blanks" at bounding box center [441, 81] width 189 height 13
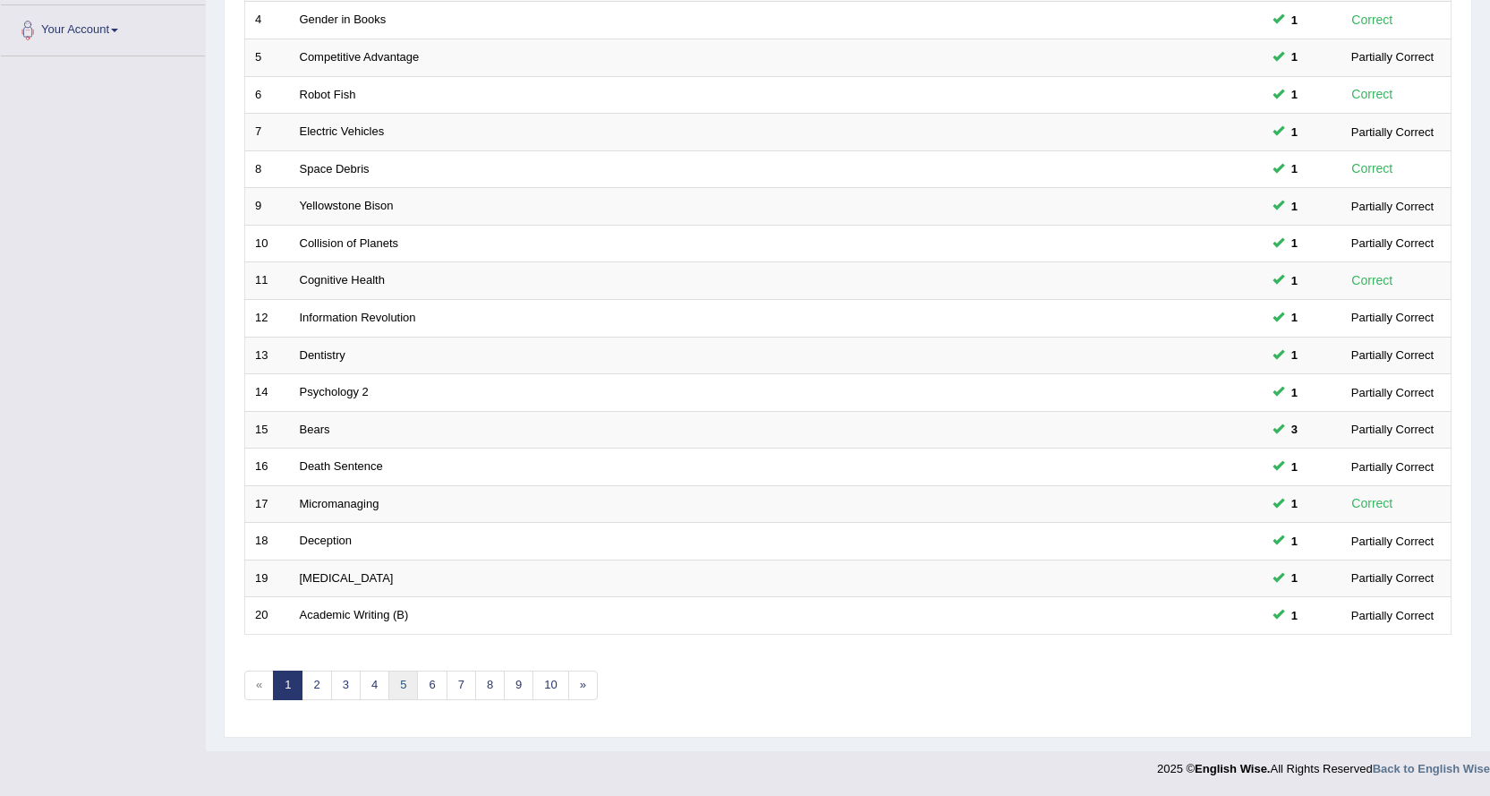
click at [414, 685] on link "5" at bounding box center [403, 685] width 30 height 30
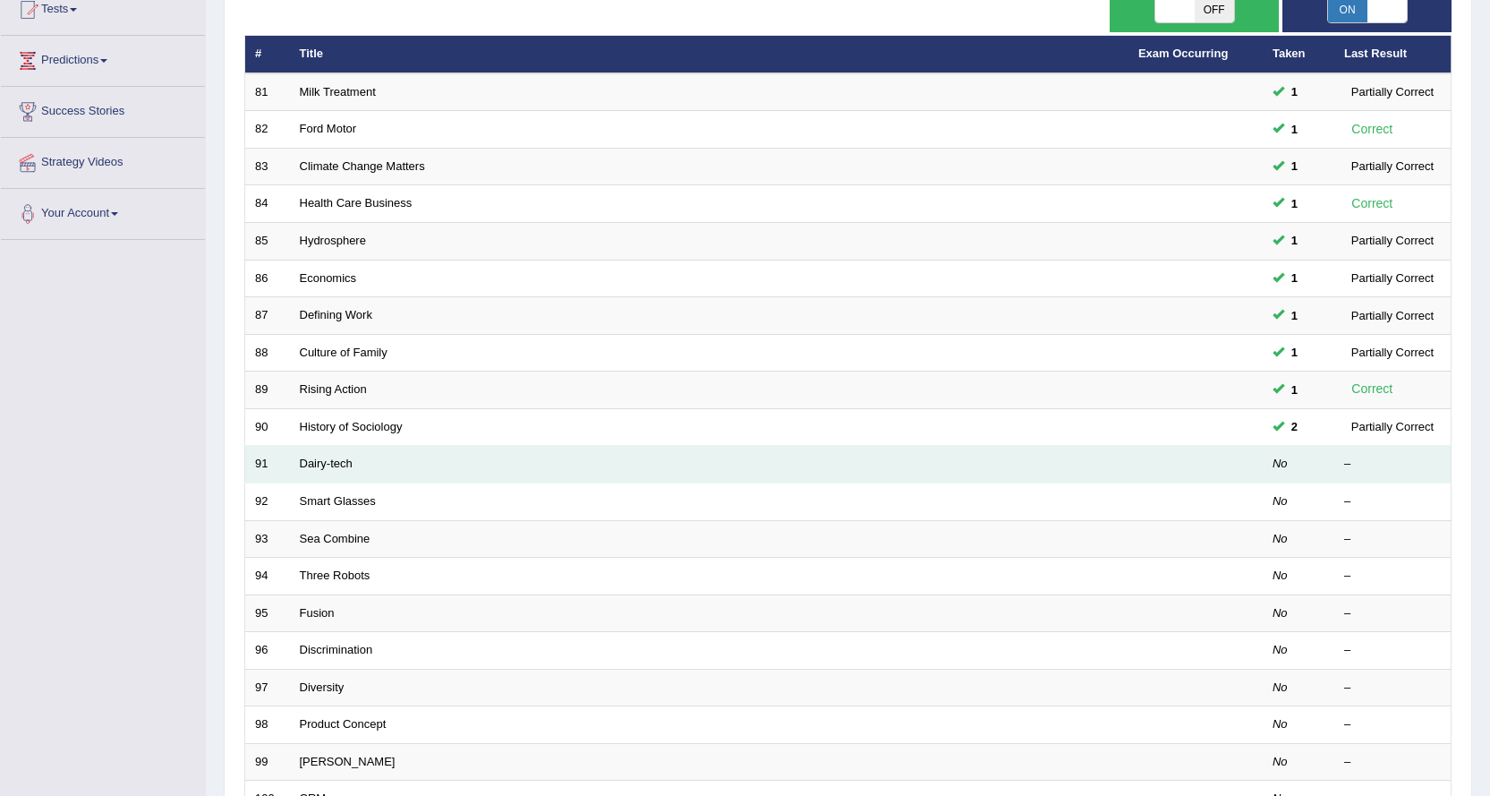
scroll to position [389, 0]
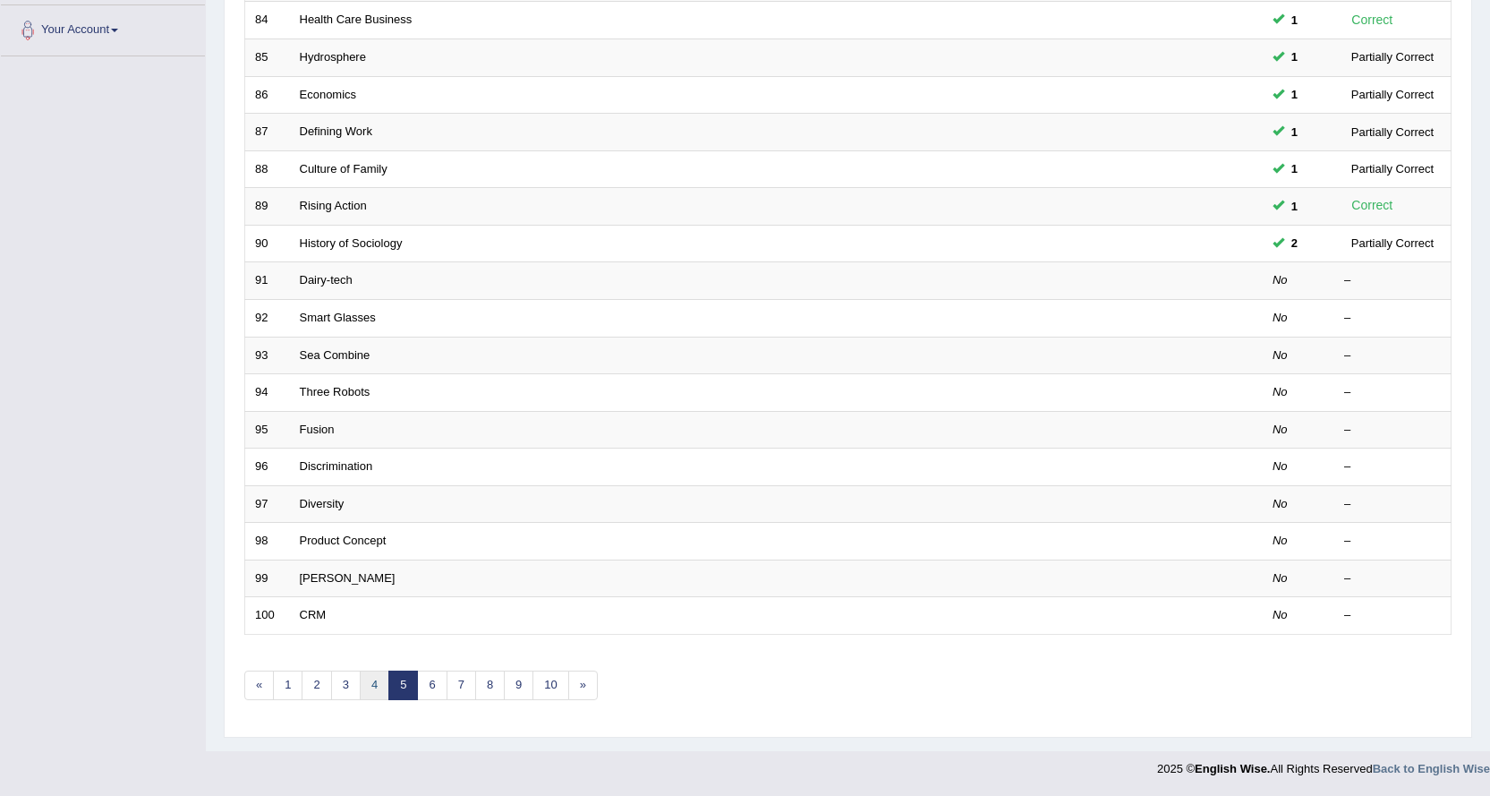
click at [380, 684] on link "4" at bounding box center [375, 685] width 30 height 30
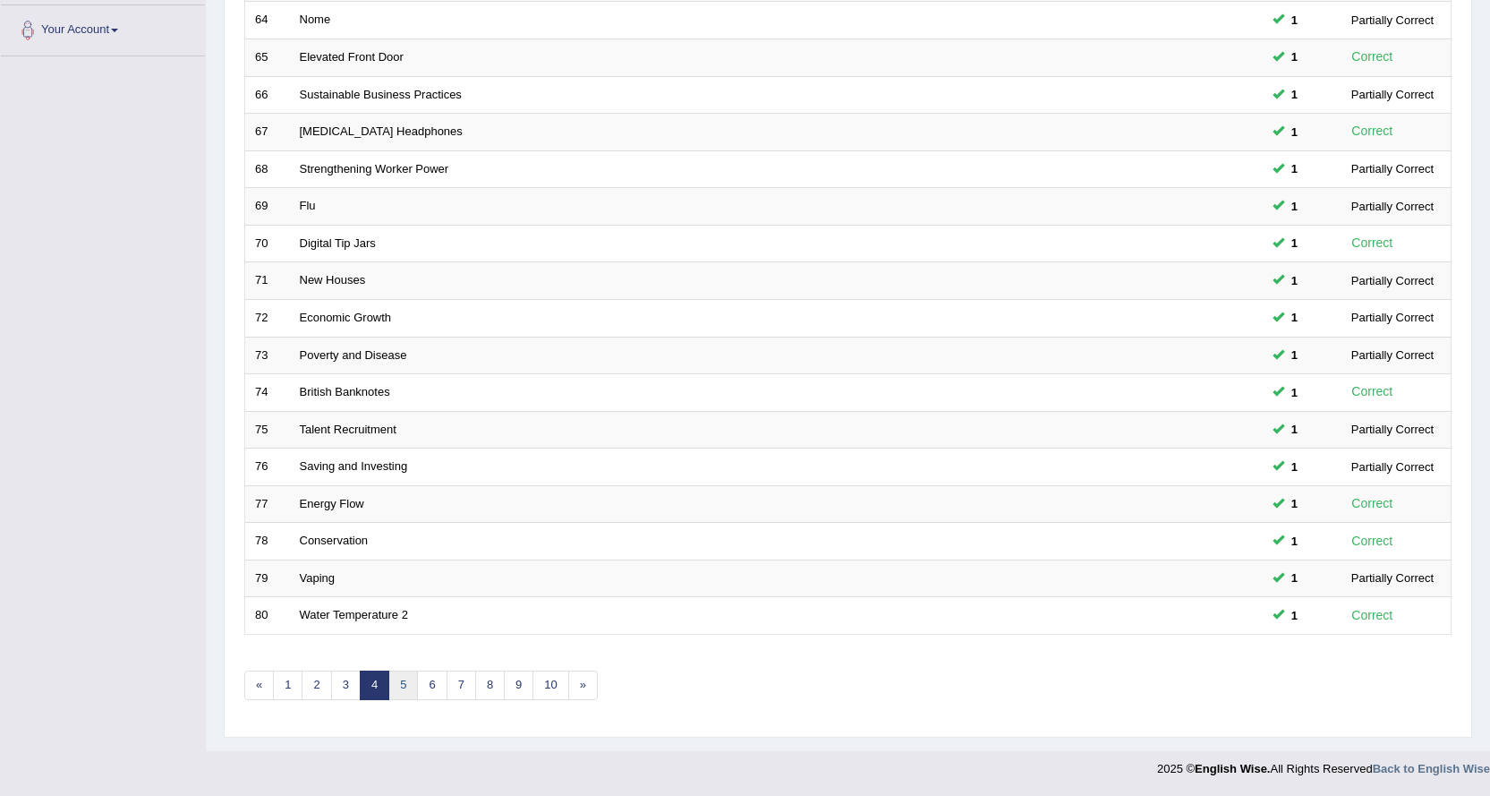
click at [409, 689] on link "5" at bounding box center [403, 685] width 30 height 30
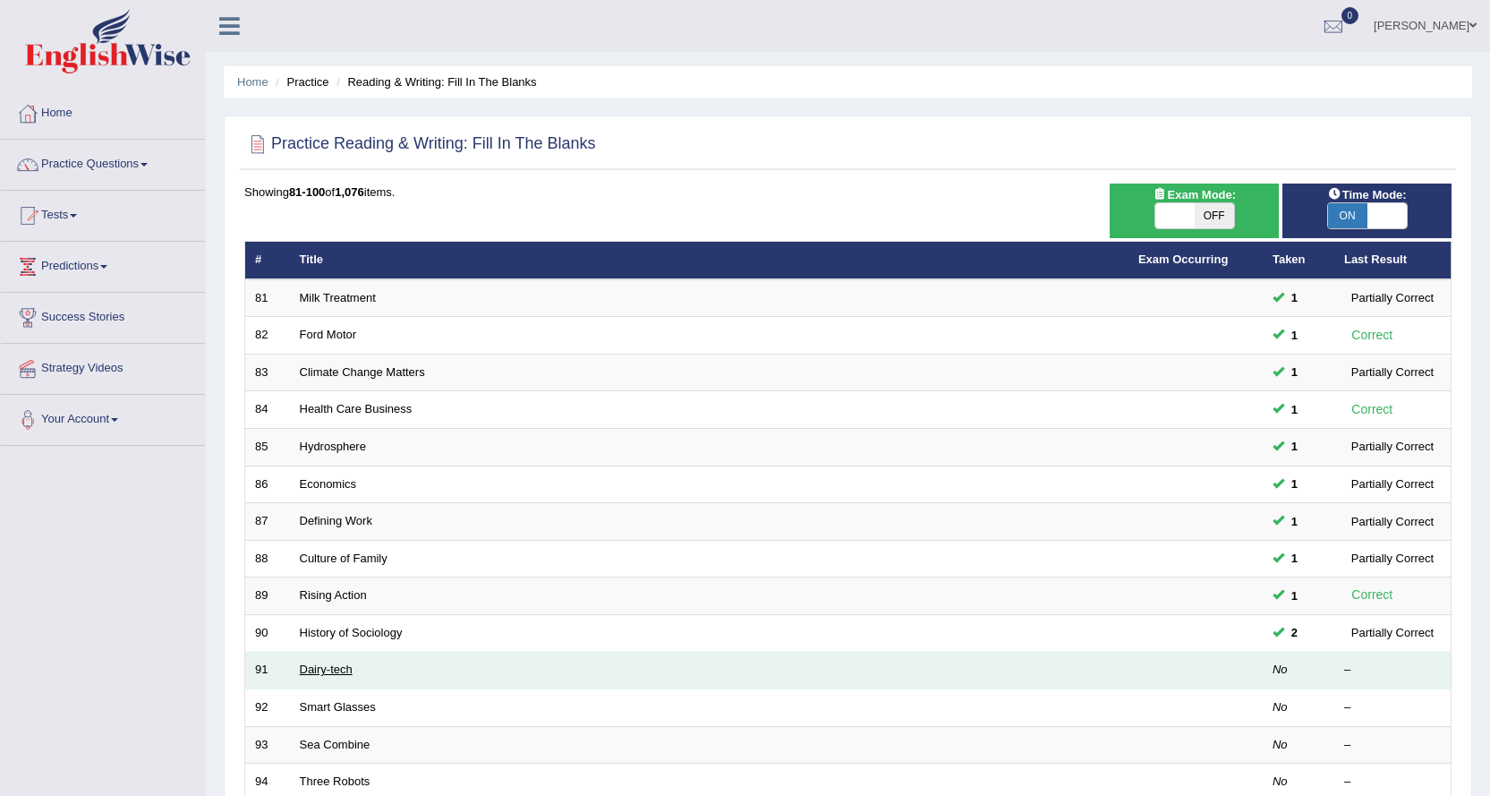
click at [324, 668] on link "Dairy-tech" at bounding box center [326, 668] width 53 height 13
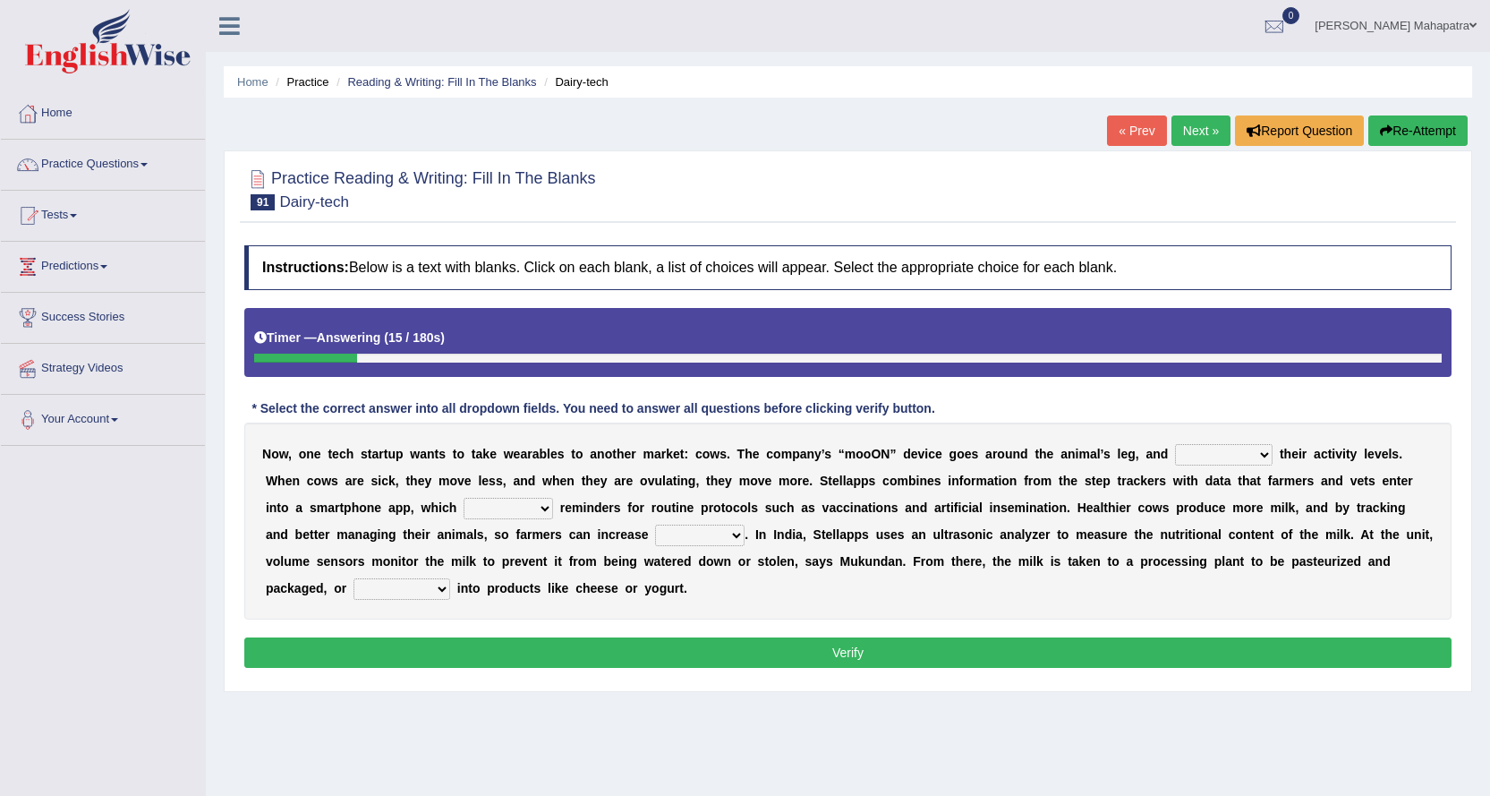
click at [1236, 450] on select "stabilizes tracks polls overwhelms" at bounding box center [1224, 454] width 98 height 21
select select "tracks"
click at [1175, 444] on select "stabilizes tracks polls overwhelms" at bounding box center [1224, 454] width 98 height 21
click at [525, 507] on select "argues imbues issues retrieves" at bounding box center [509, 508] width 90 height 21
select select "issues"
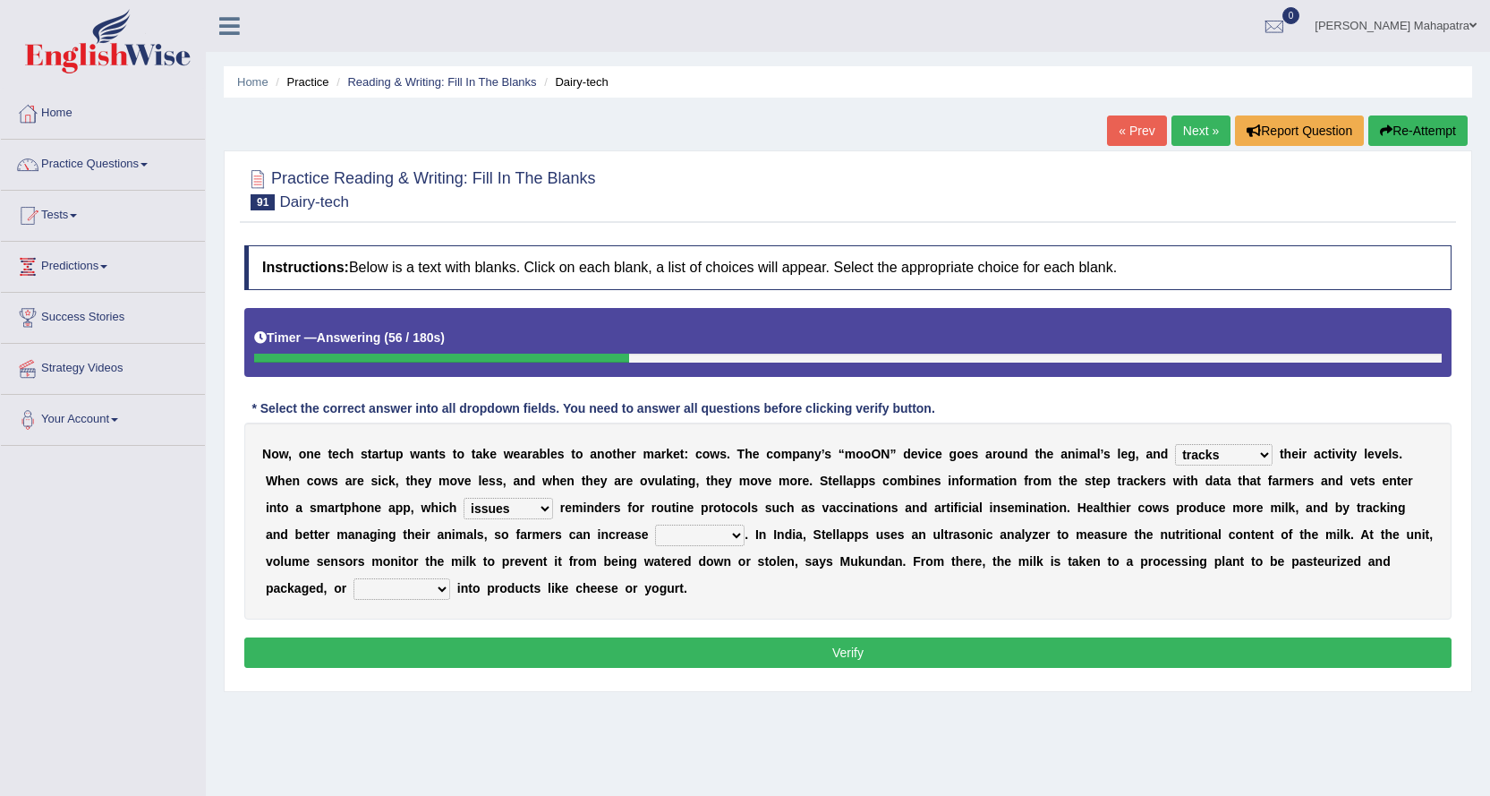
click at [464, 498] on select "argues imbues issues retrieves" at bounding box center [509, 508] width 90 height 21
click at [703, 537] on select "fields infields yields heralds" at bounding box center [700, 535] width 90 height 21
select select "fields"
click at [655, 525] on select "fields infields yields heralds" at bounding box center [700, 535] width 90 height 21
click at [428, 584] on select "contracted converted combated constrained" at bounding box center [402, 588] width 97 height 21
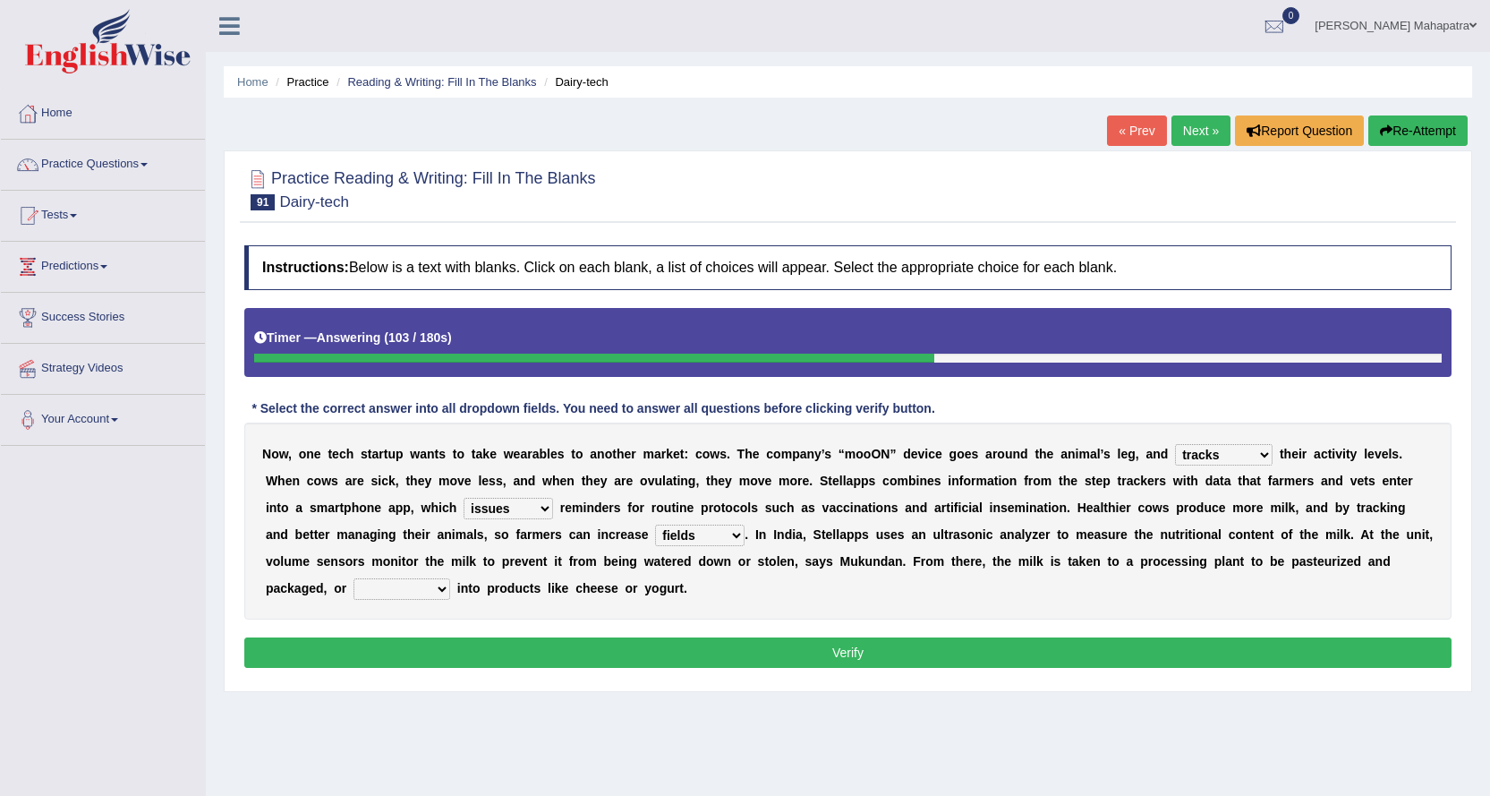
select select "converted"
click at [354, 578] on select "contracted converted combated constrained" at bounding box center [402, 588] width 97 height 21
click at [839, 655] on button "Verify" at bounding box center [848, 652] width 1208 height 30
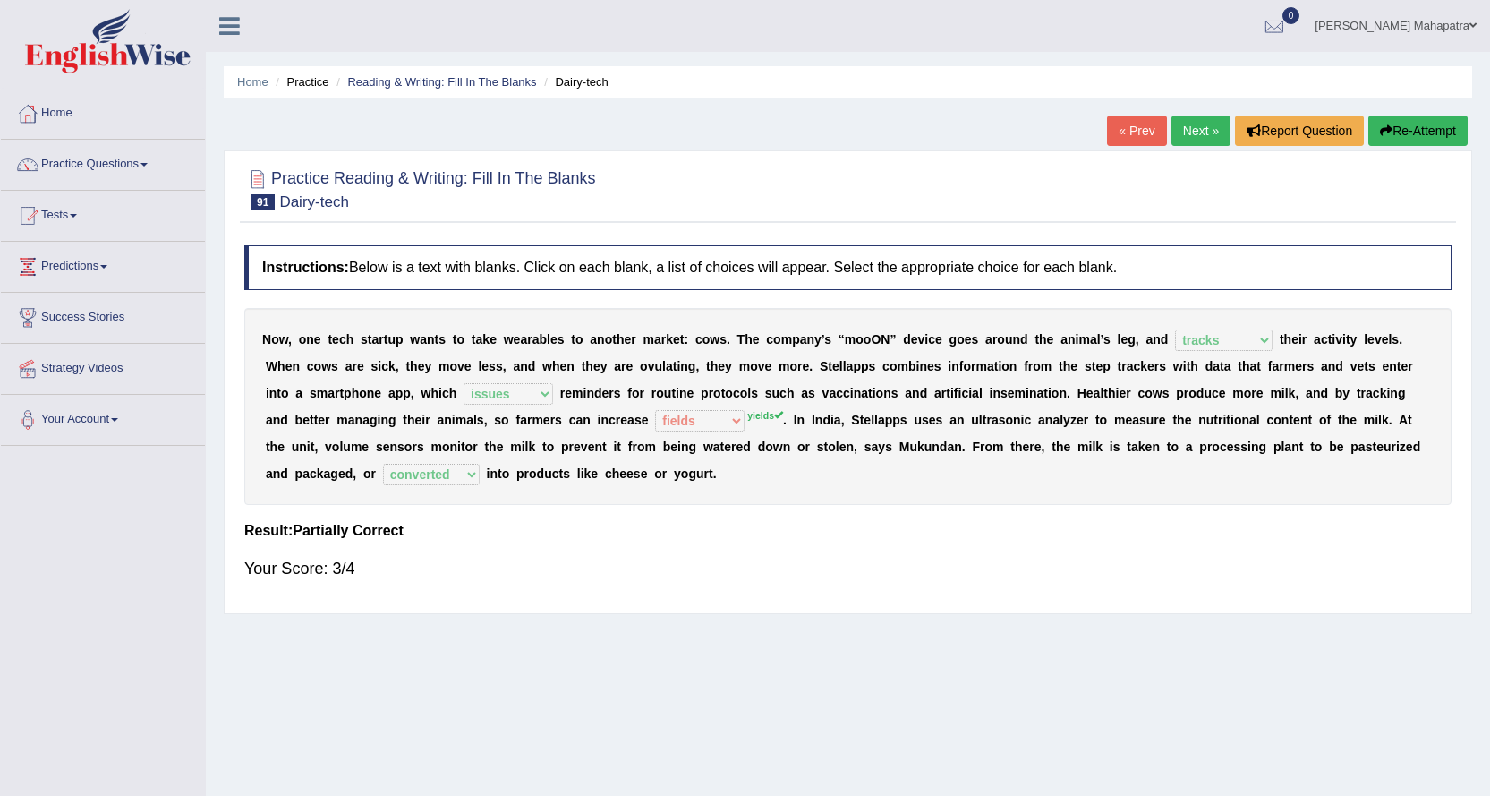
click at [148, 163] on span at bounding box center [144, 165] width 7 height 4
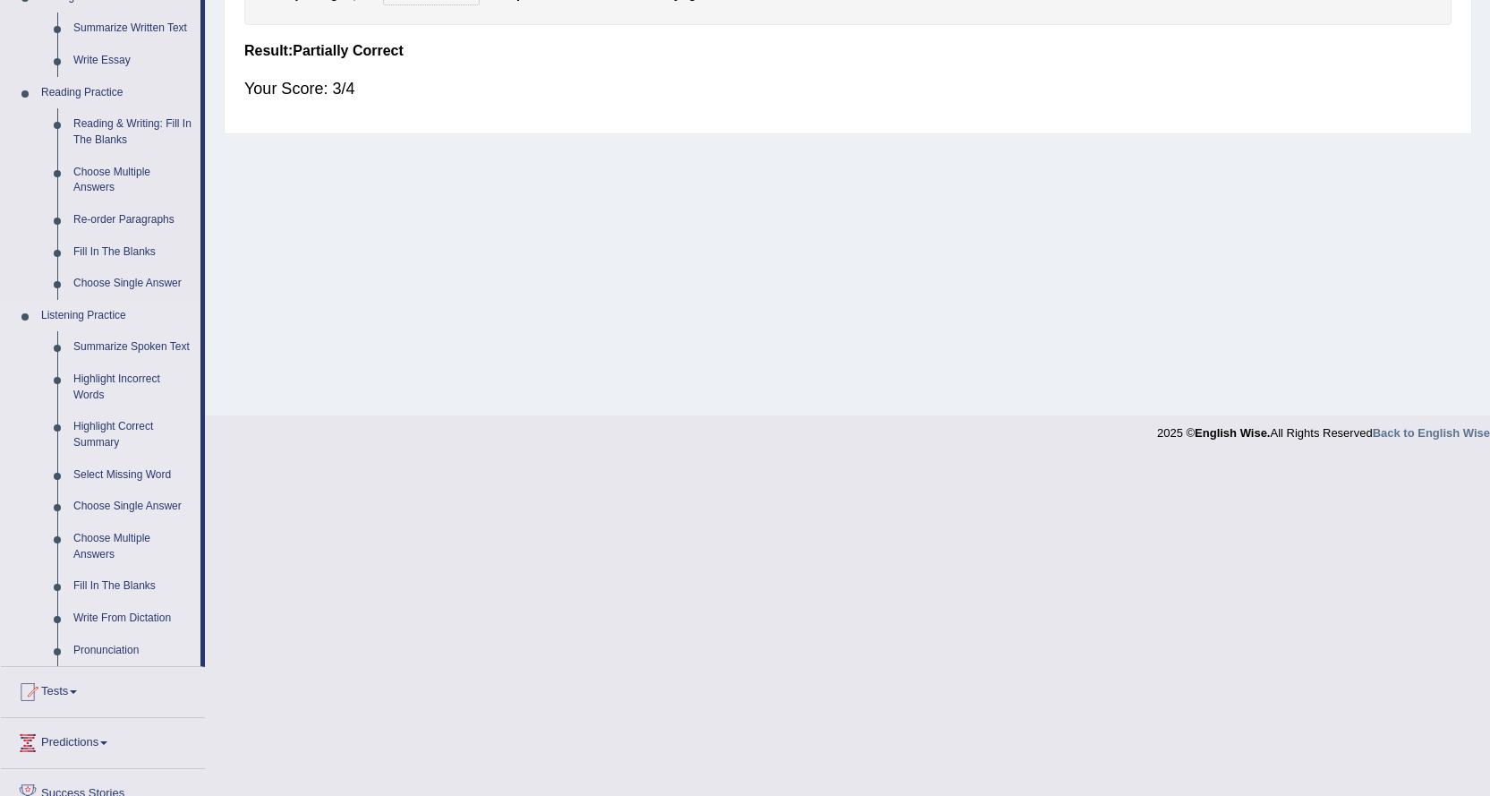
scroll to position [448, 0]
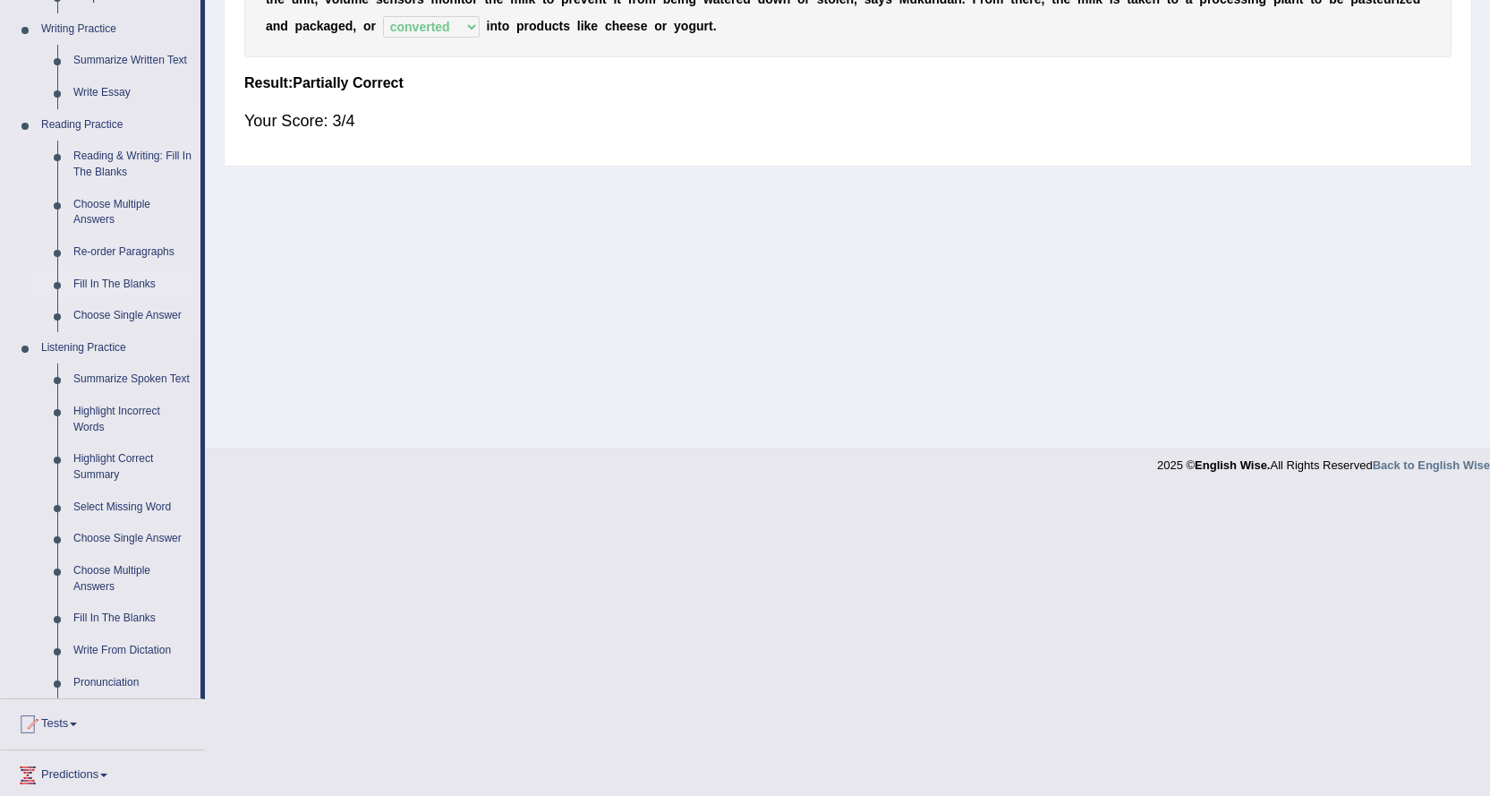
click at [123, 276] on link "Fill In The Blanks" at bounding box center [132, 285] width 135 height 32
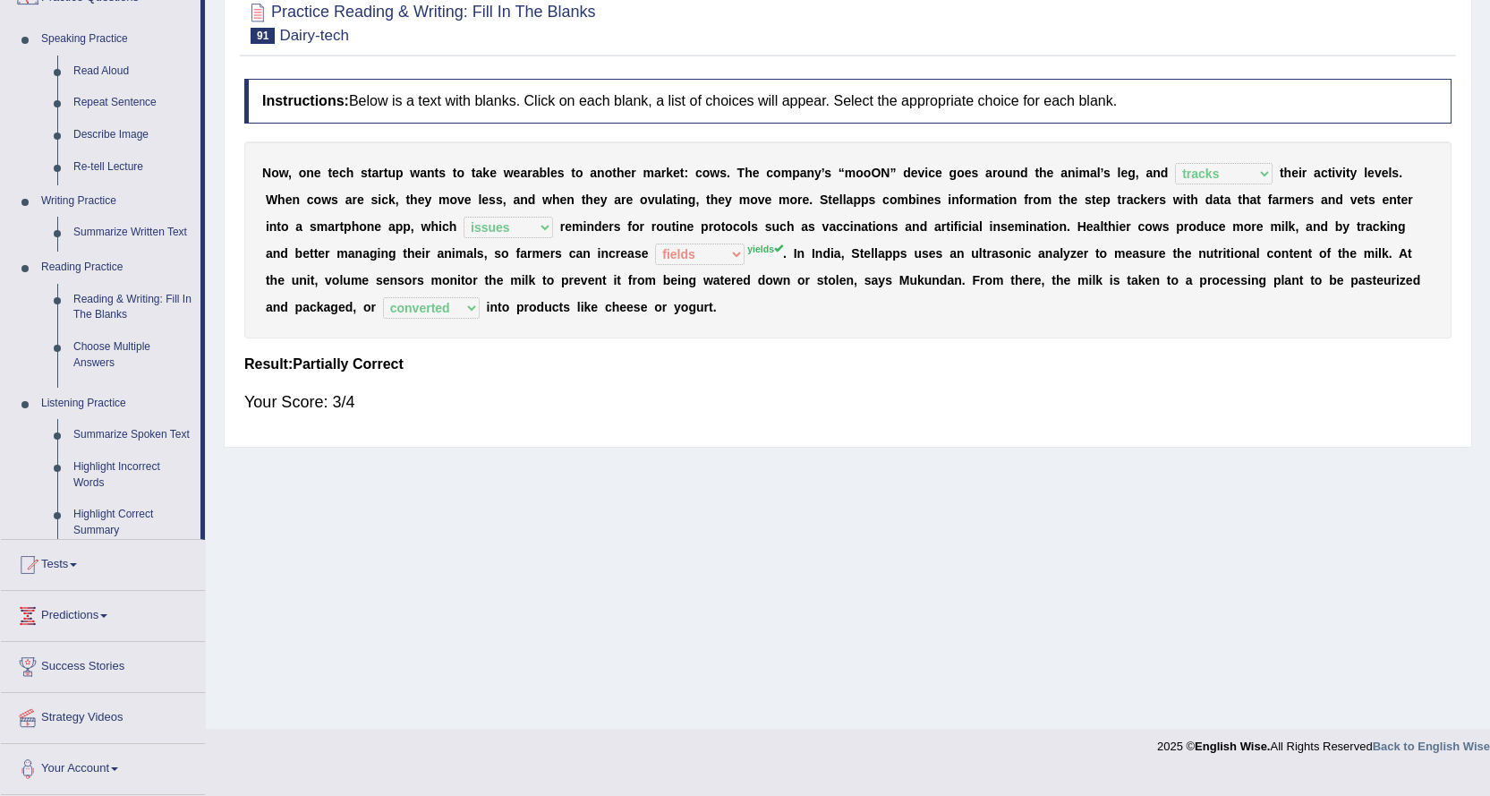
scroll to position [144, 0]
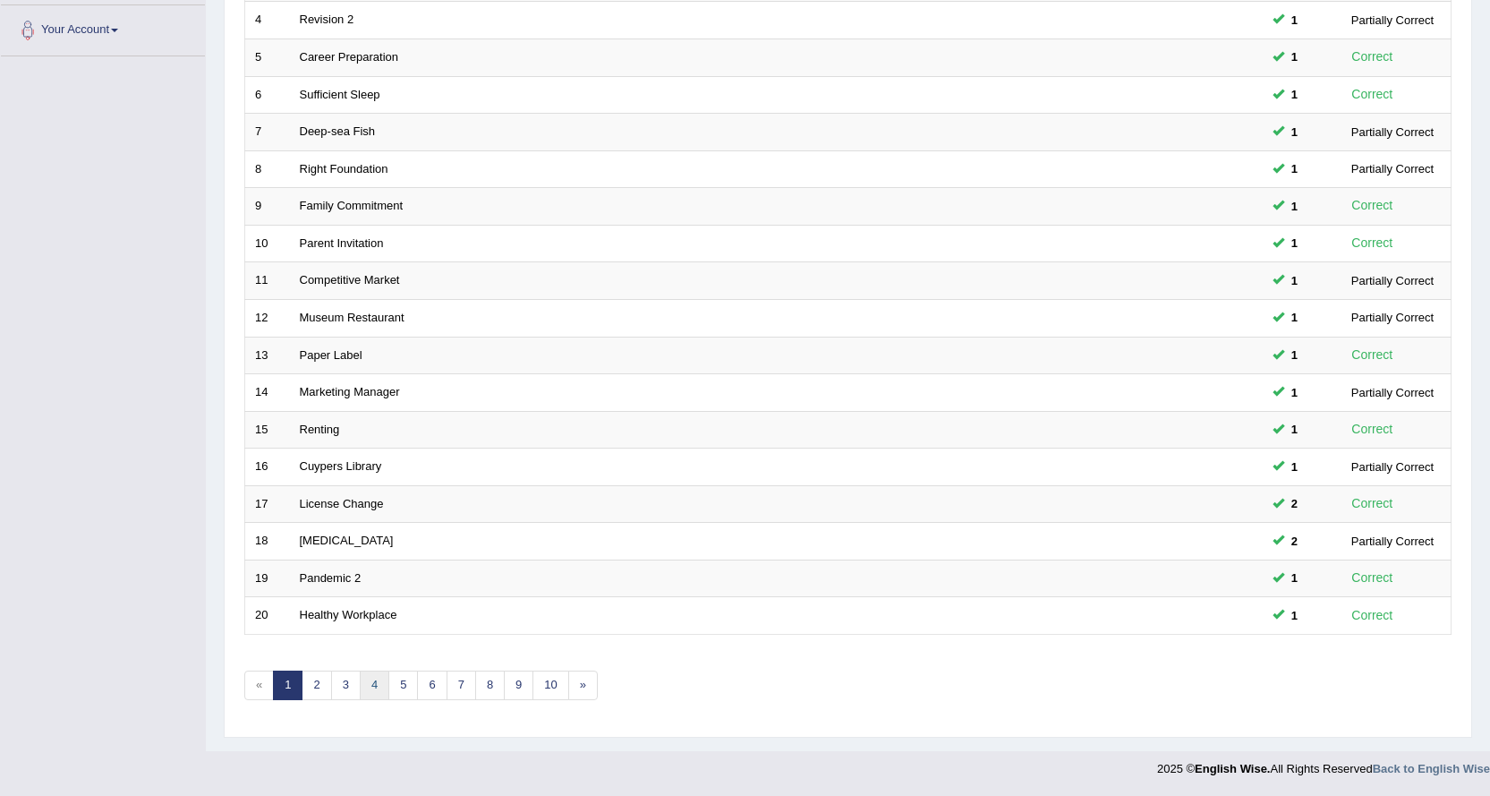
click at [379, 683] on link "4" at bounding box center [375, 685] width 30 height 30
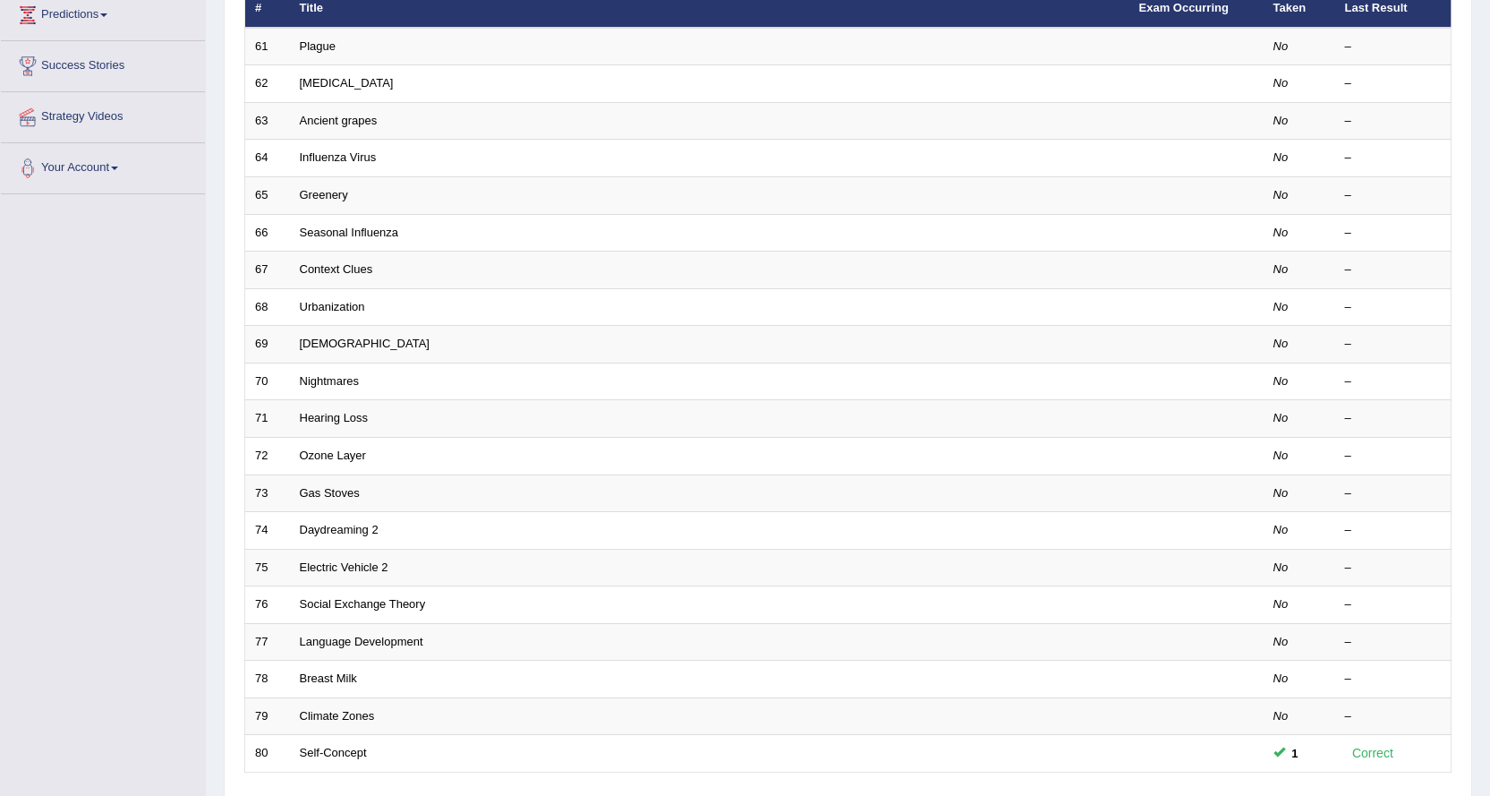
scroll to position [358, 0]
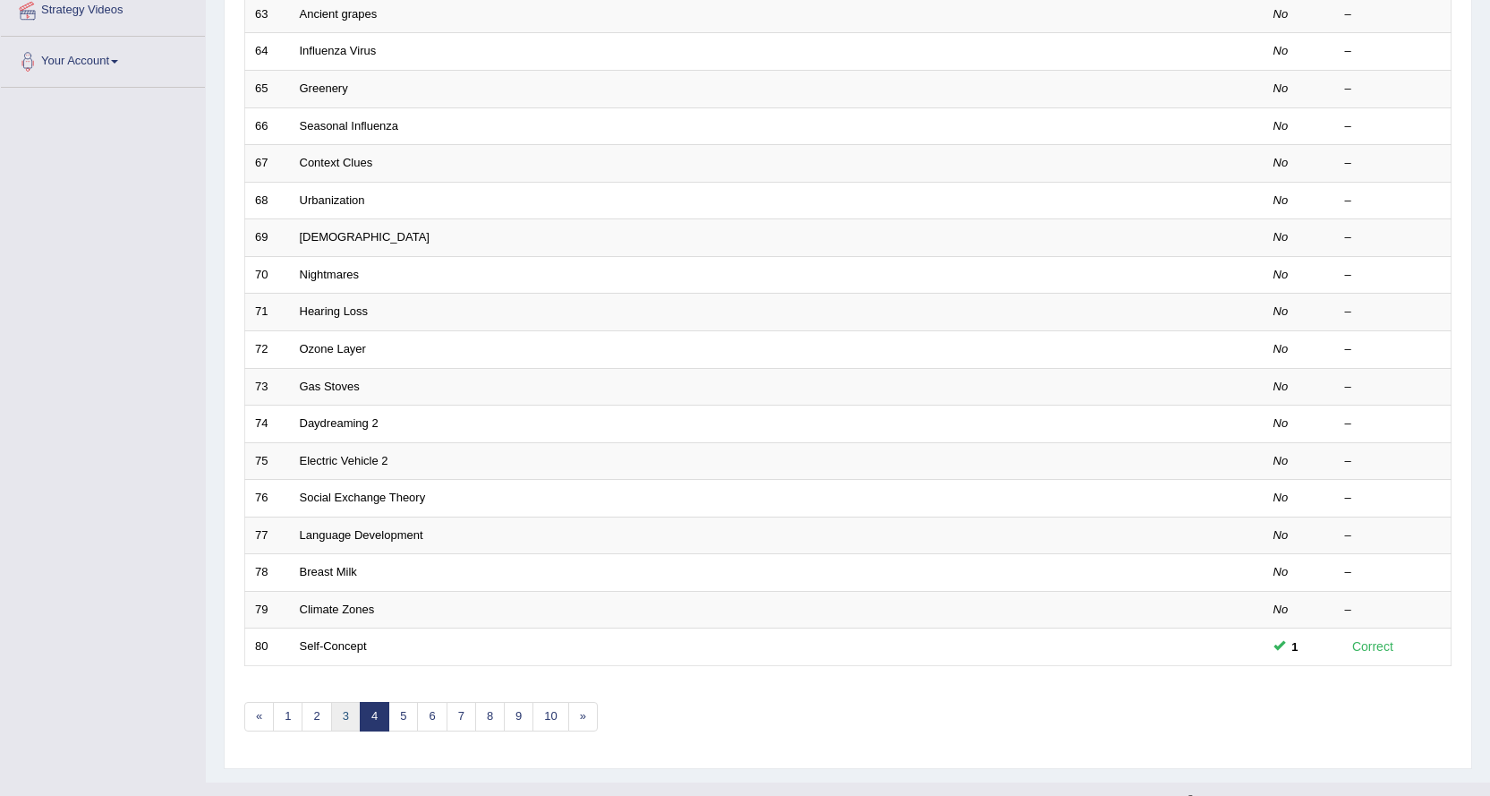
click at [346, 712] on link "3" at bounding box center [346, 717] width 30 height 30
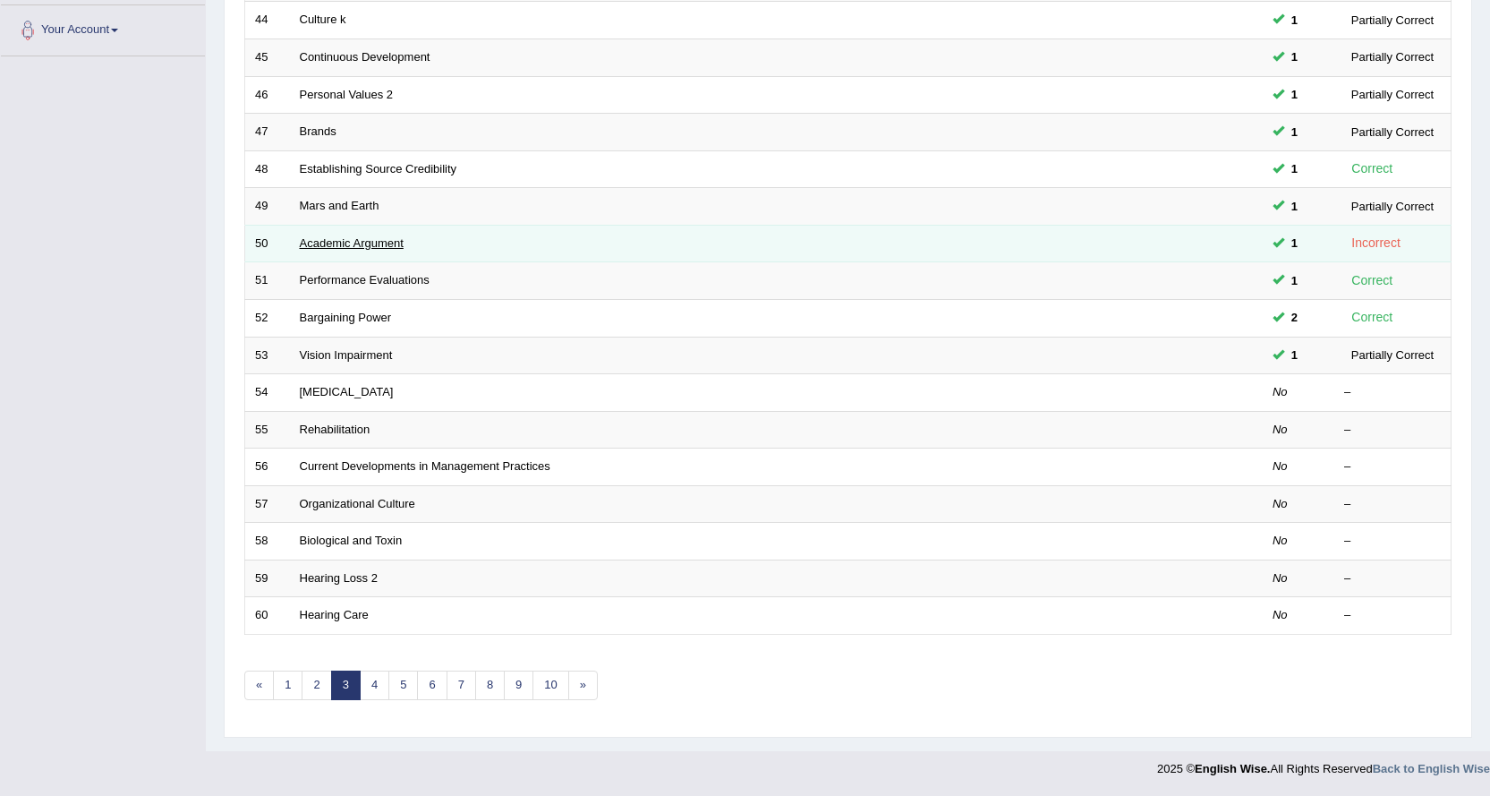
click at [355, 243] on link "Academic Argument" at bounding box center [352, 242] width 104 height 13
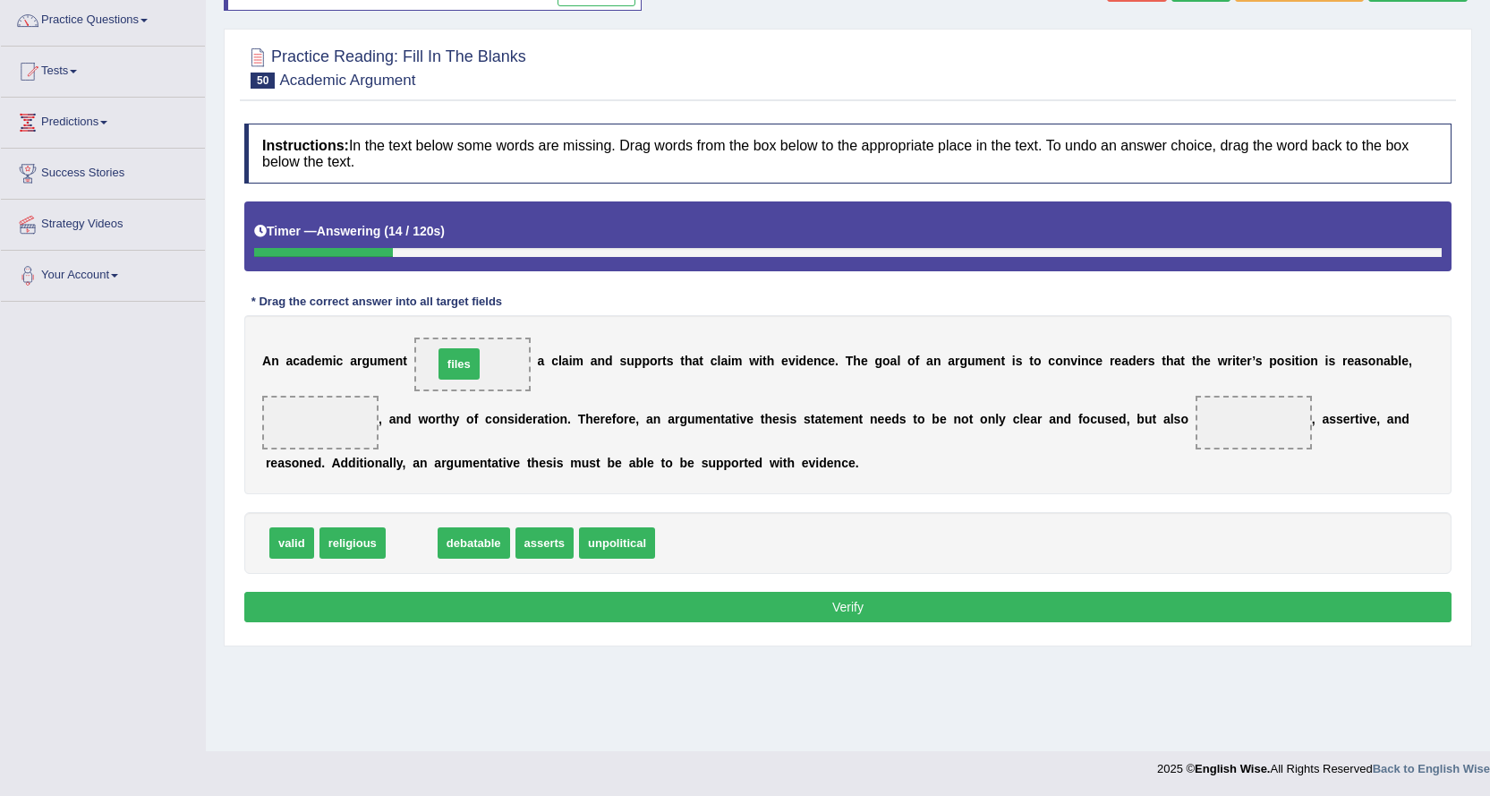
drag, startPoint x: 405, startPoint y: 543, endPoint x: 452, endPoint y: 364, distance: 185.2
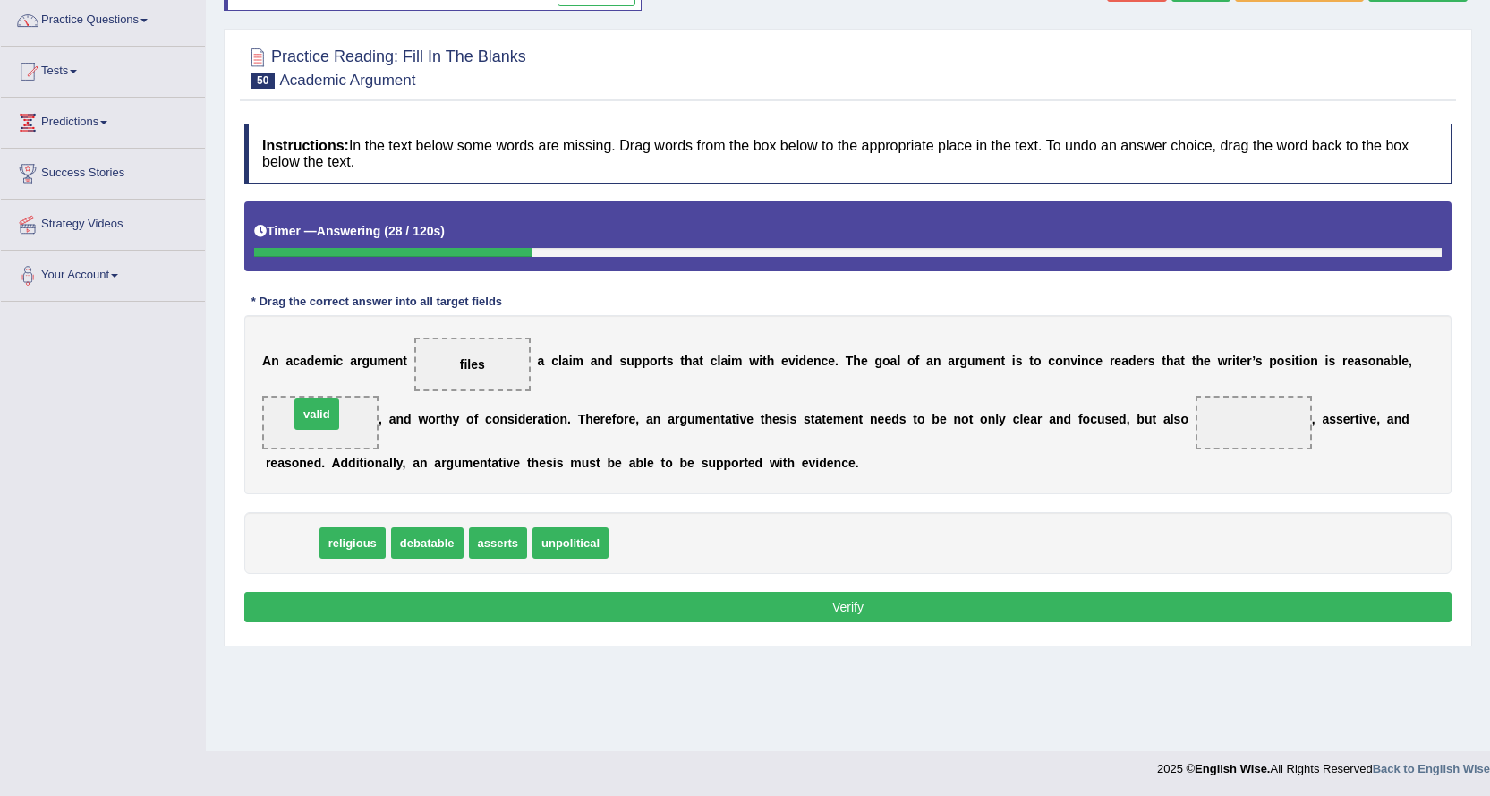
drag, startPoint x: 299, startPoint y: 541, endPoint x: 323, endPoint y: 413, distance: 130.3
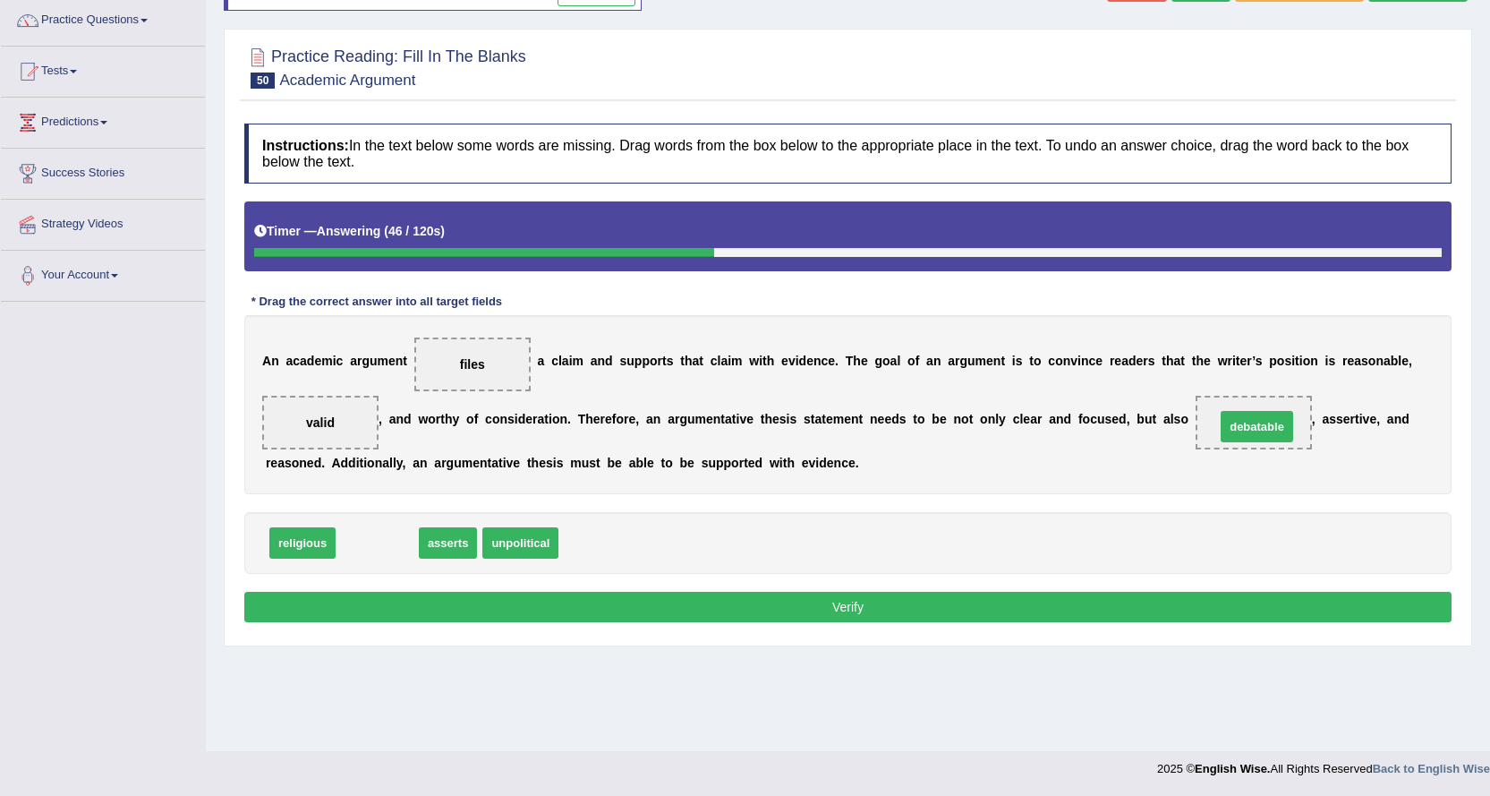
drag, startPoint x: 396, startPoint y: 541, endPoint x: 1276, endPoint y: 424, distance: 887.6
drag, startPoint x: 813, startPoint y: 609, endPoint x: 721, endPoint y: 562, distance: 103.3
click at [813, 608] on button "Verify" at bounding box center [848, 607] width 1208 height 30
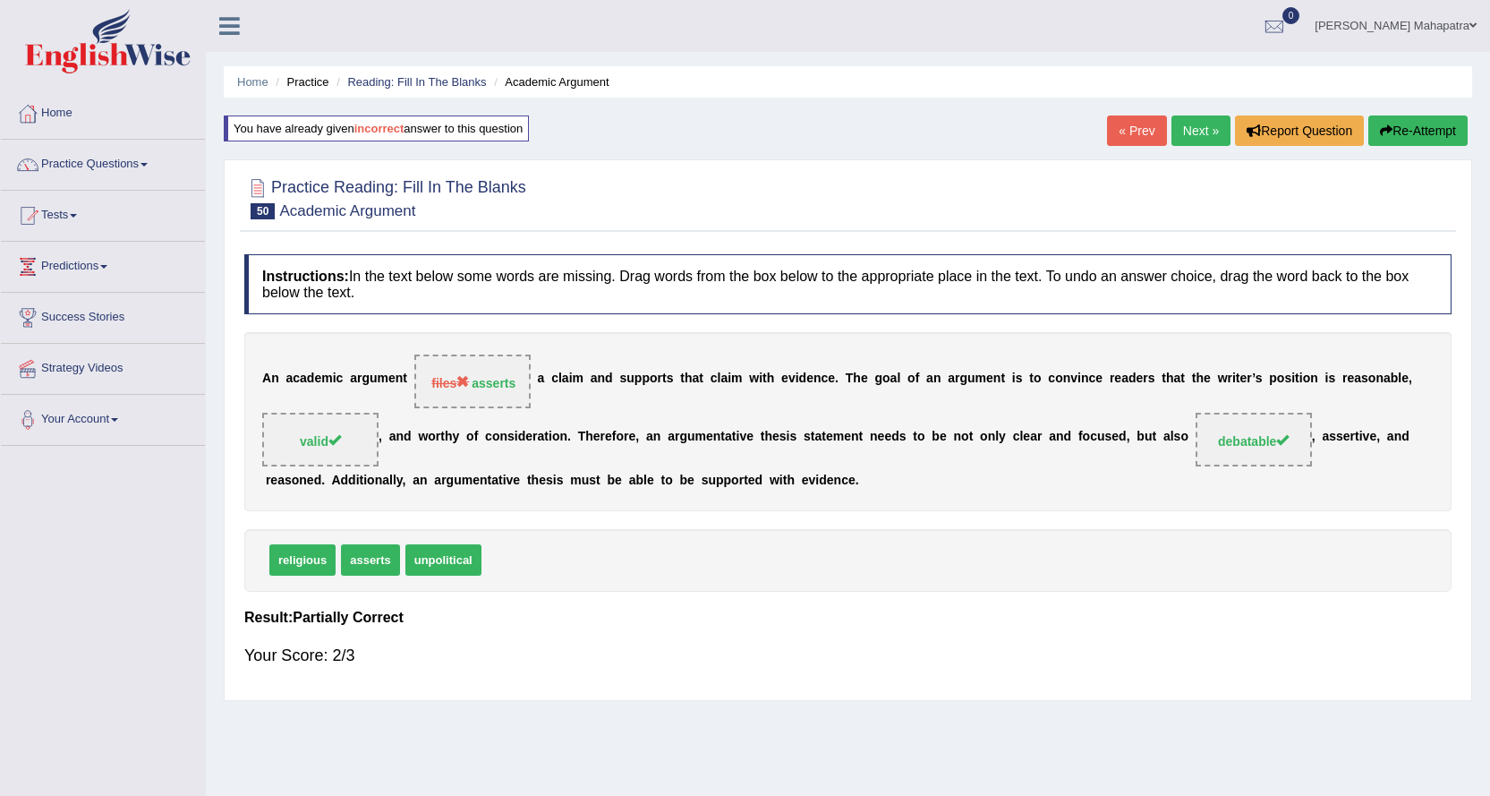
click at [1220, 126] on link "Next »" at bounding box center [1201, 130] width 59 height 30
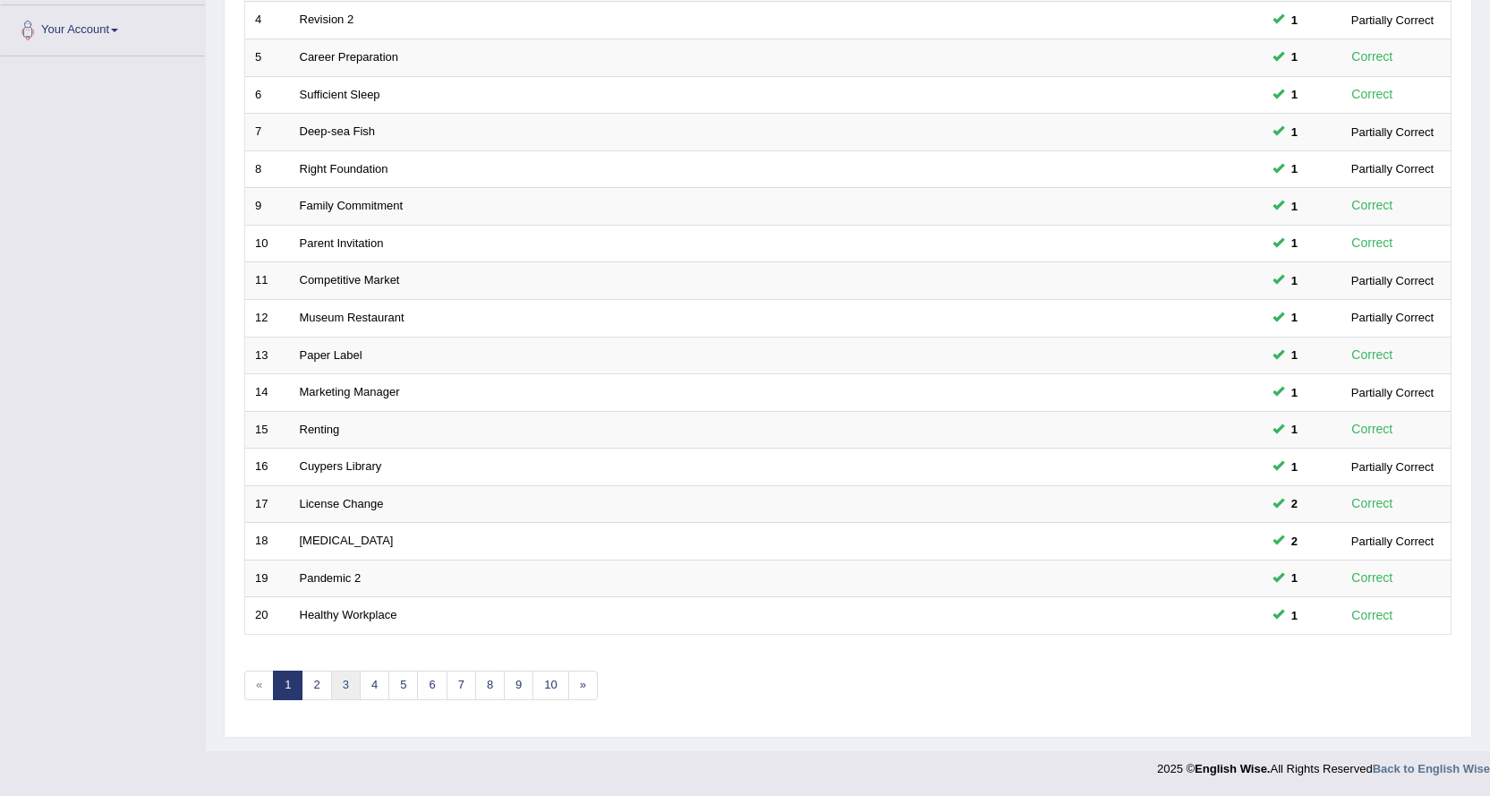
click at [345, 688] on link "3" at bounding box center [346, 685] width 30 height 30
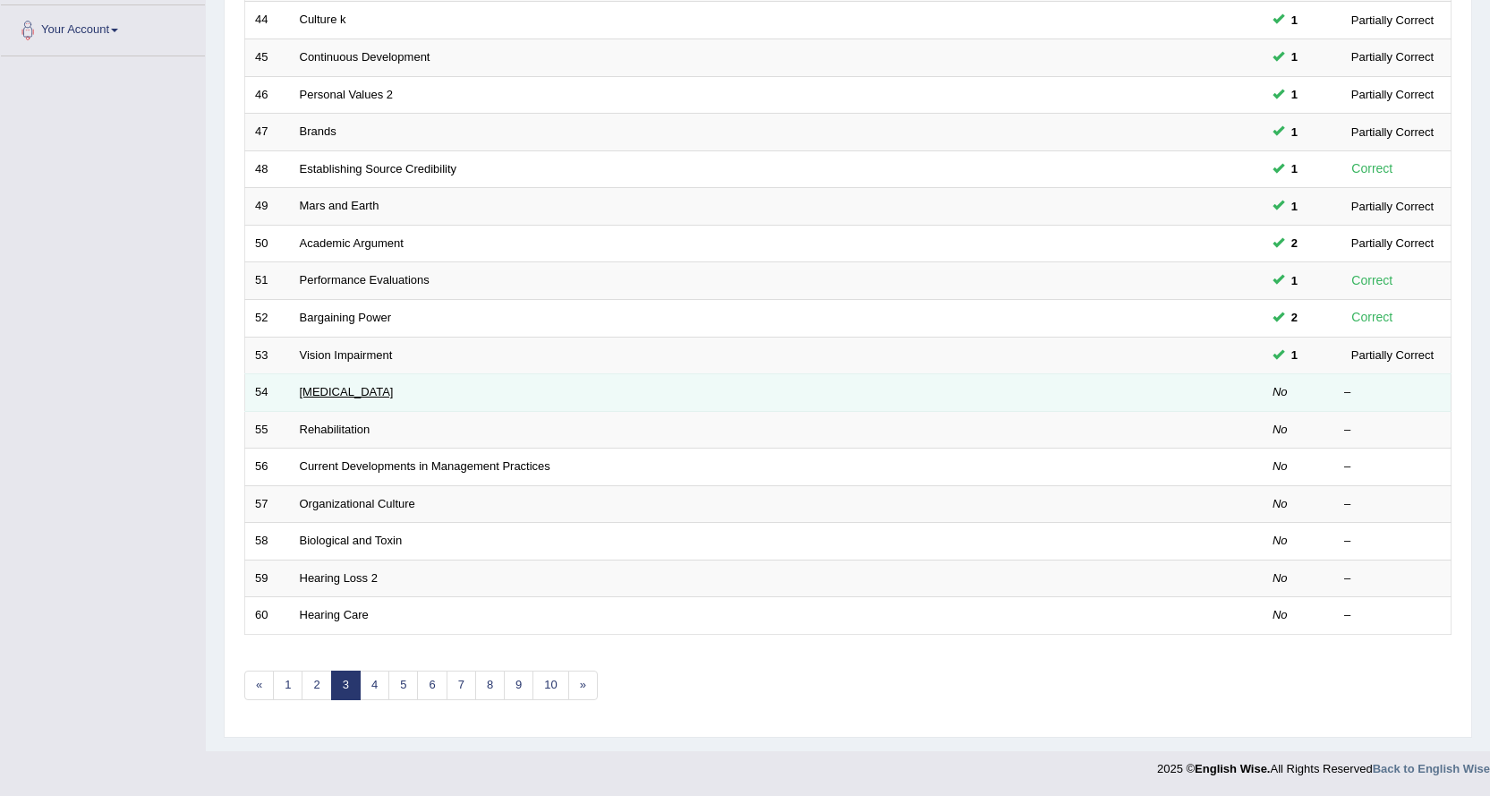
click at [333, 388] on link "[MEDICAL_DATA]" at bounding box center [347, 391] width 94 height 13
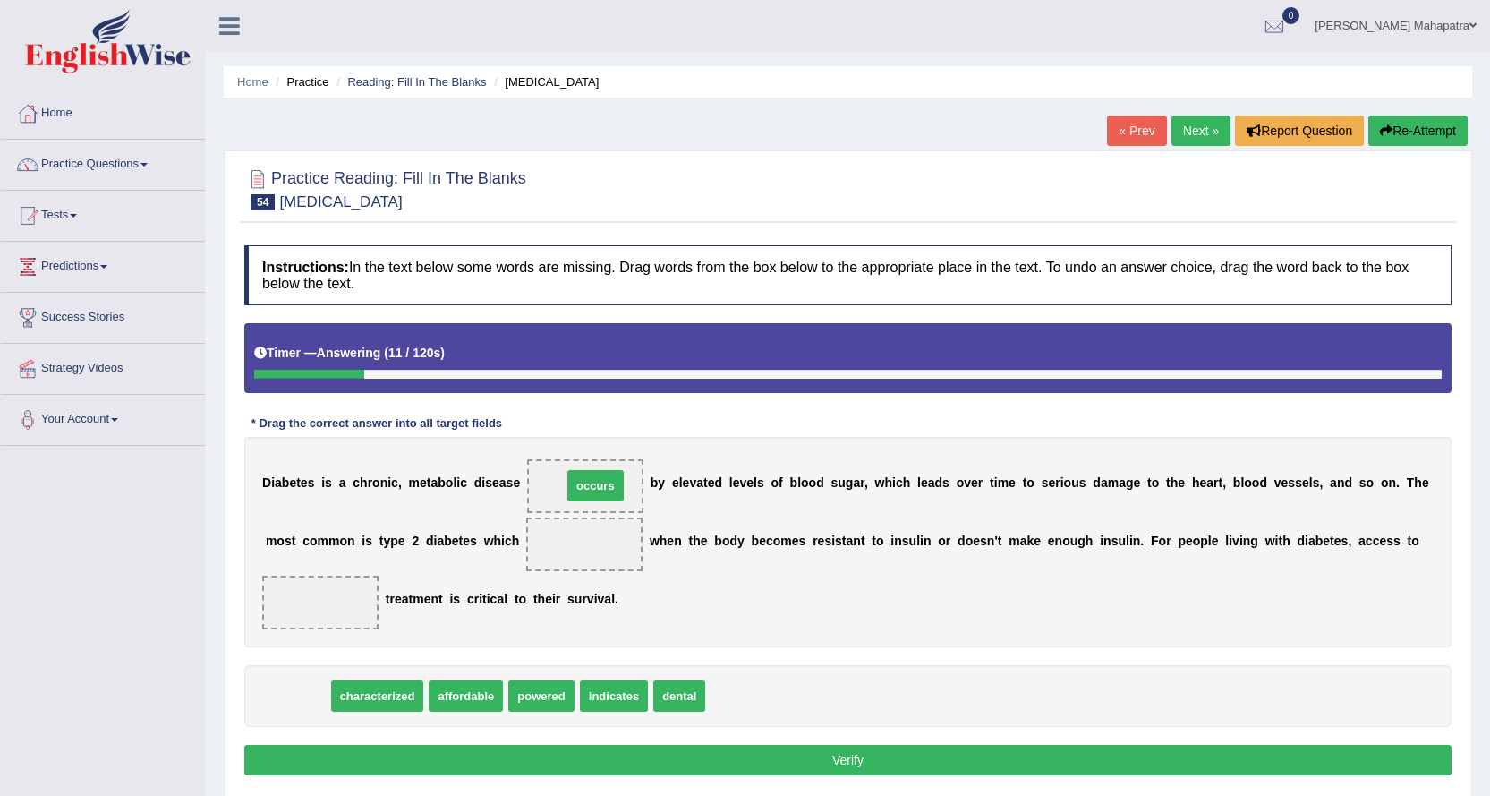
drag, startPoint x: 304, startPoint y: 703, endPoint x: 602, endPoint y: 492, distance: 364.8
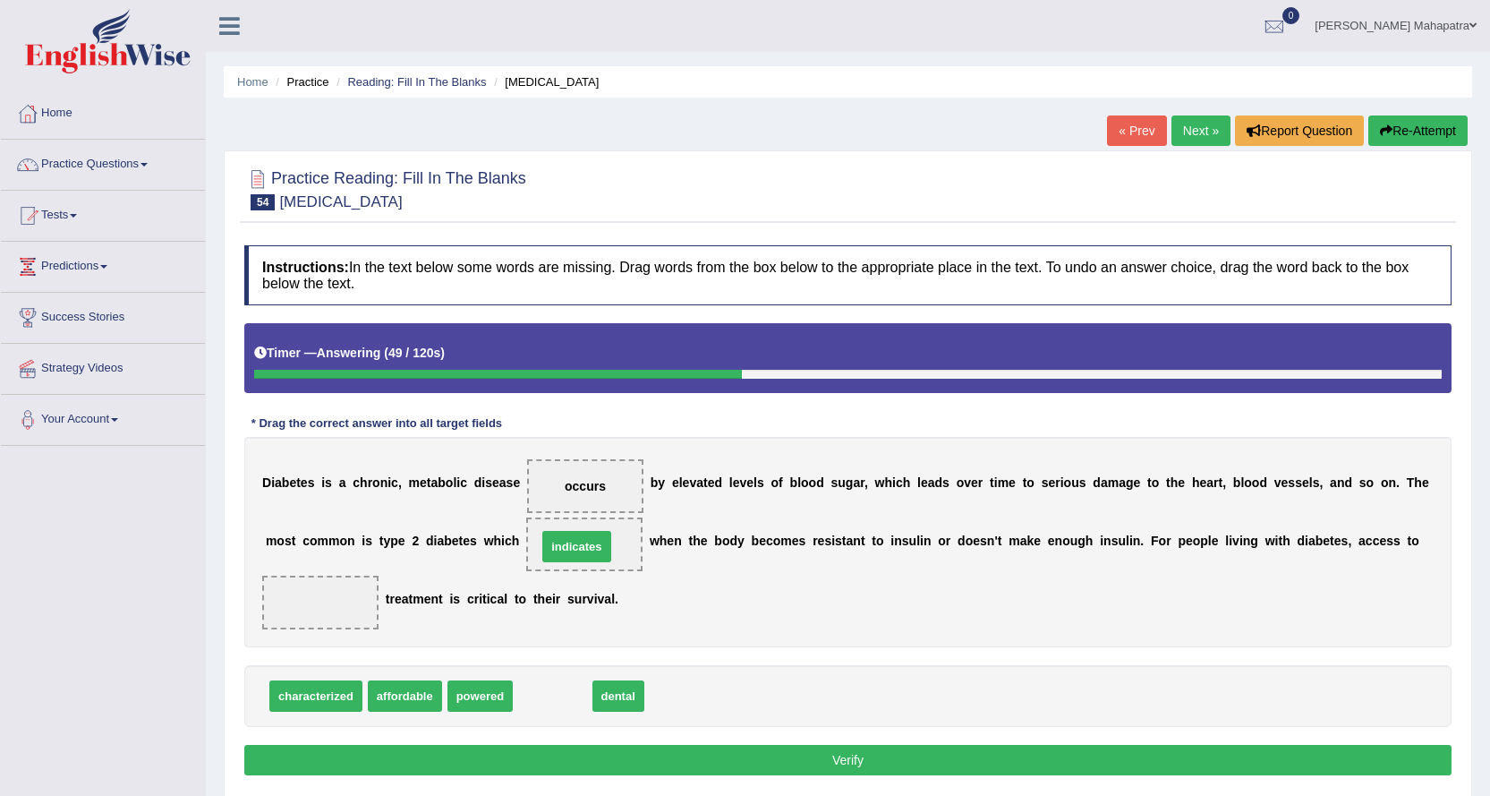
drag, startPoint x: 550, startPoint y: 690, endPoint x: 573, endPoint y: 548, distance: 144.2
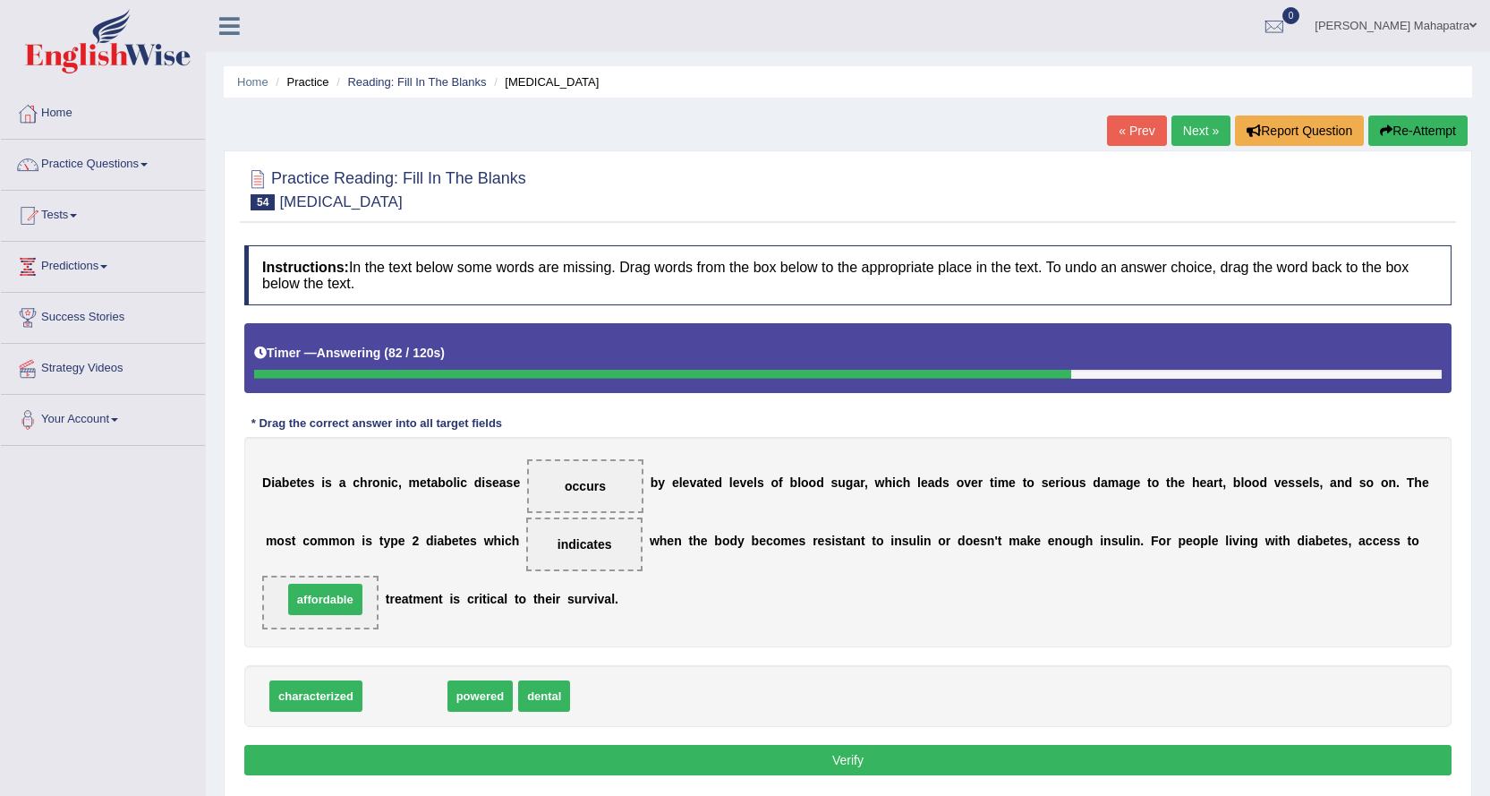
drag, startPoint x: 407, startPoint y: 700, endPoint x: 328, endPoint y: 603, distance: 125.3
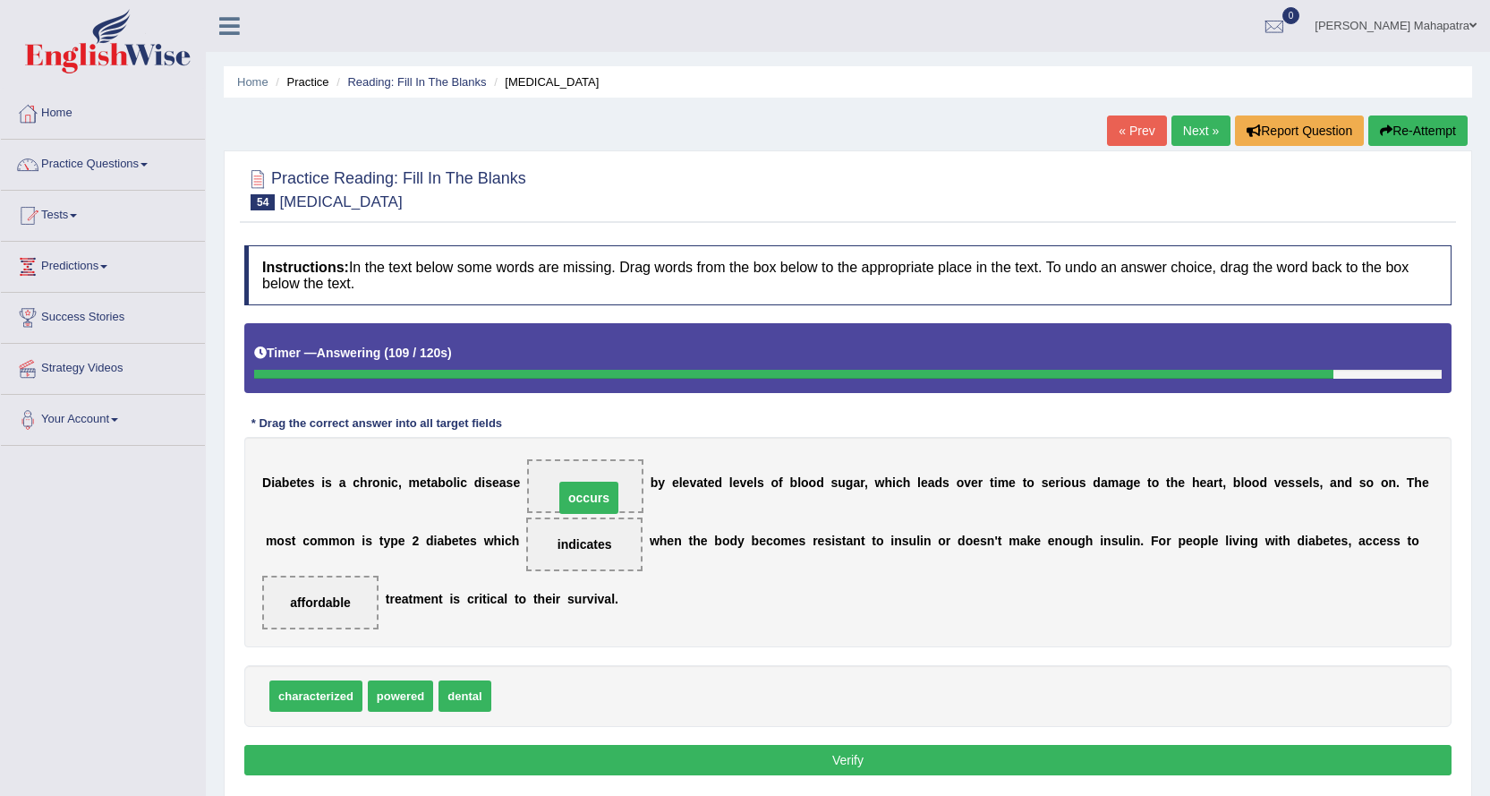
drag, startPoint x: 580, startPoint y: 482, endPoint x: 589, endPoint y: 475, distance: 10.9
click at [1431, 130] on button "Re-Attempt" at bounding box center [1418, 130] width 99 height 30
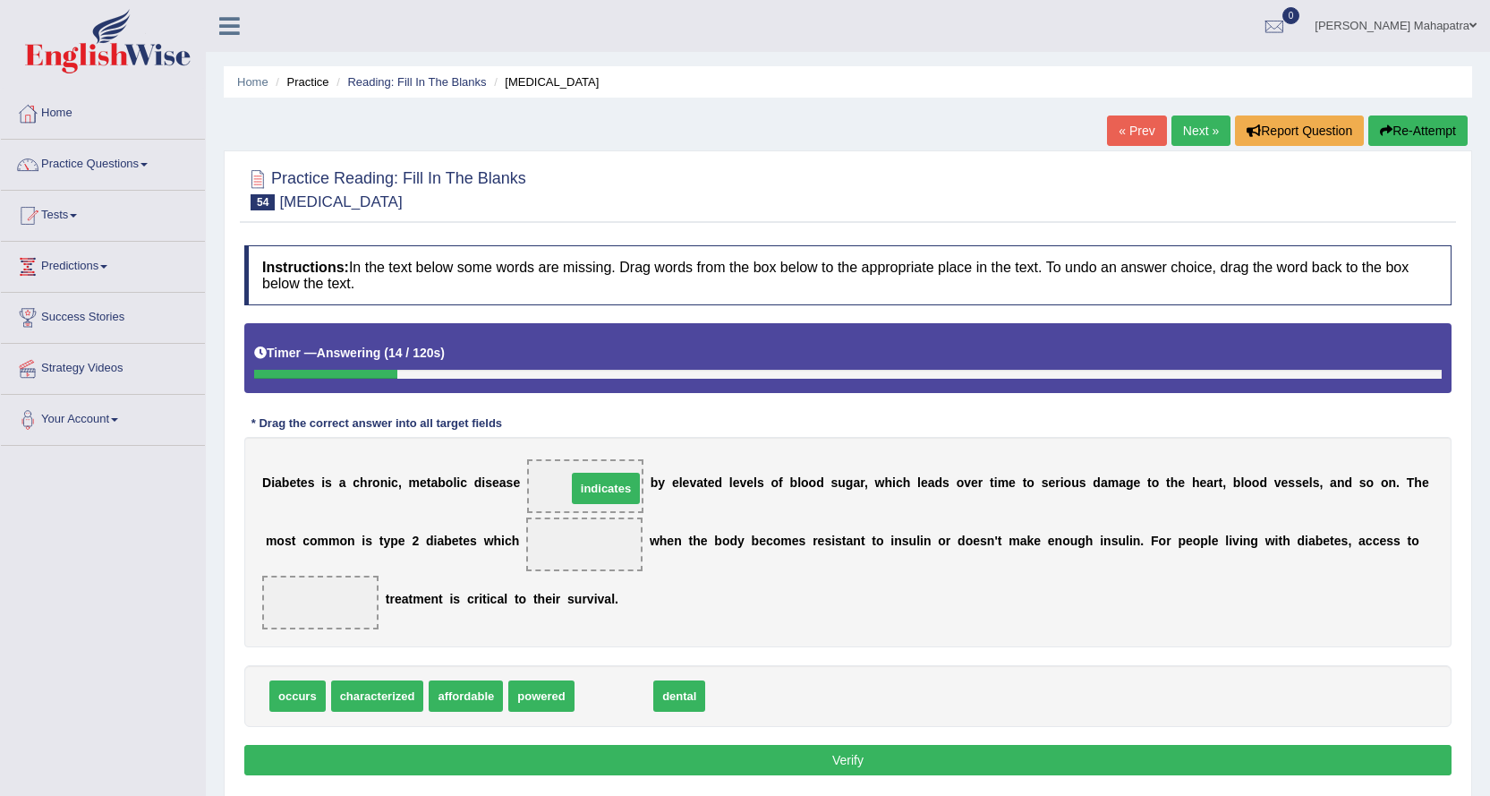
drag, startPoint x: 619, startPoint y: 700, endPoint x: 610, endPoint y: 492, distance: 207.8
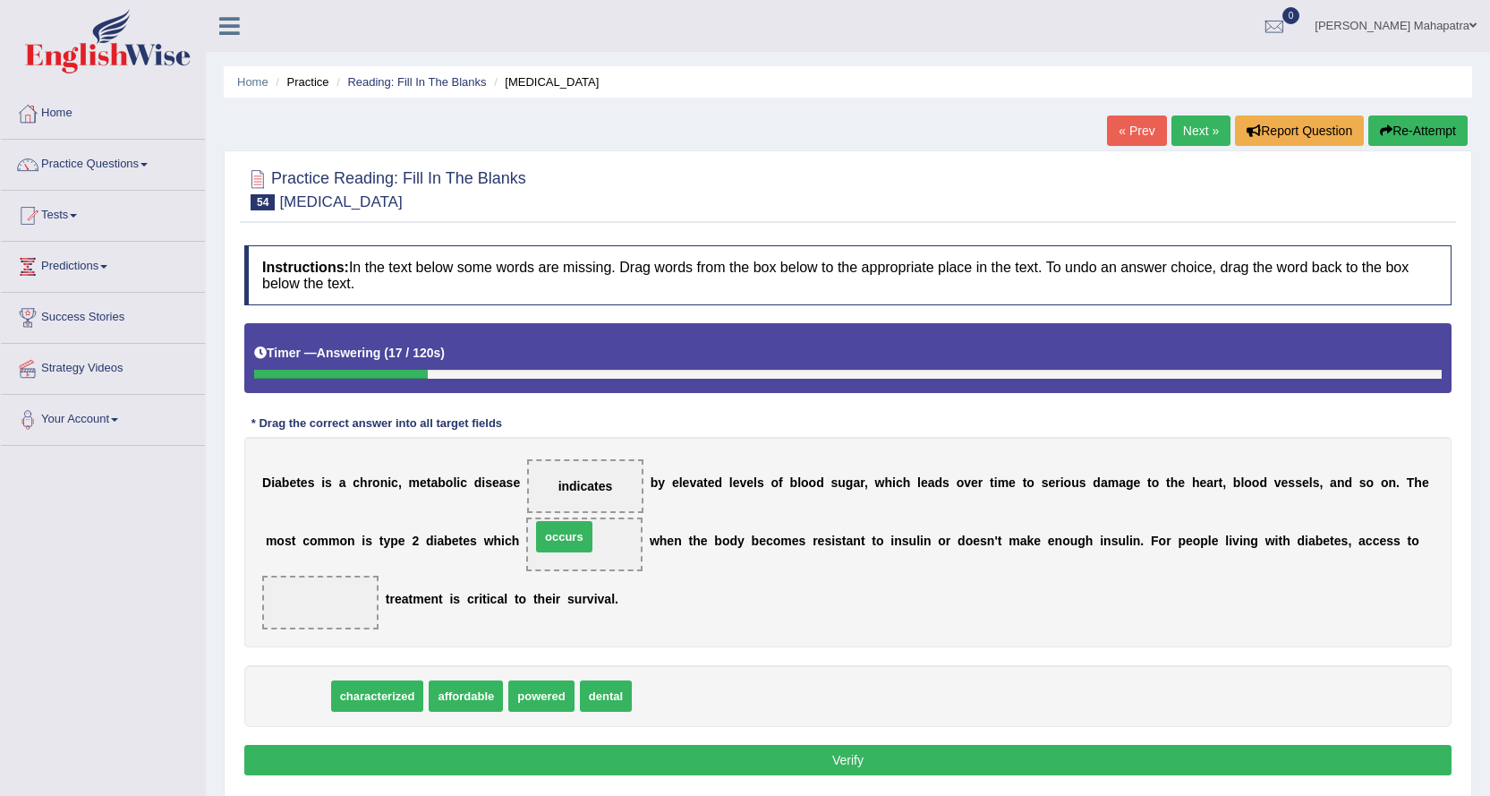
drag, startPoint x: 307, startPoint y: 697, endPoint x: 574, endPoint y: 538, distance: 310.7
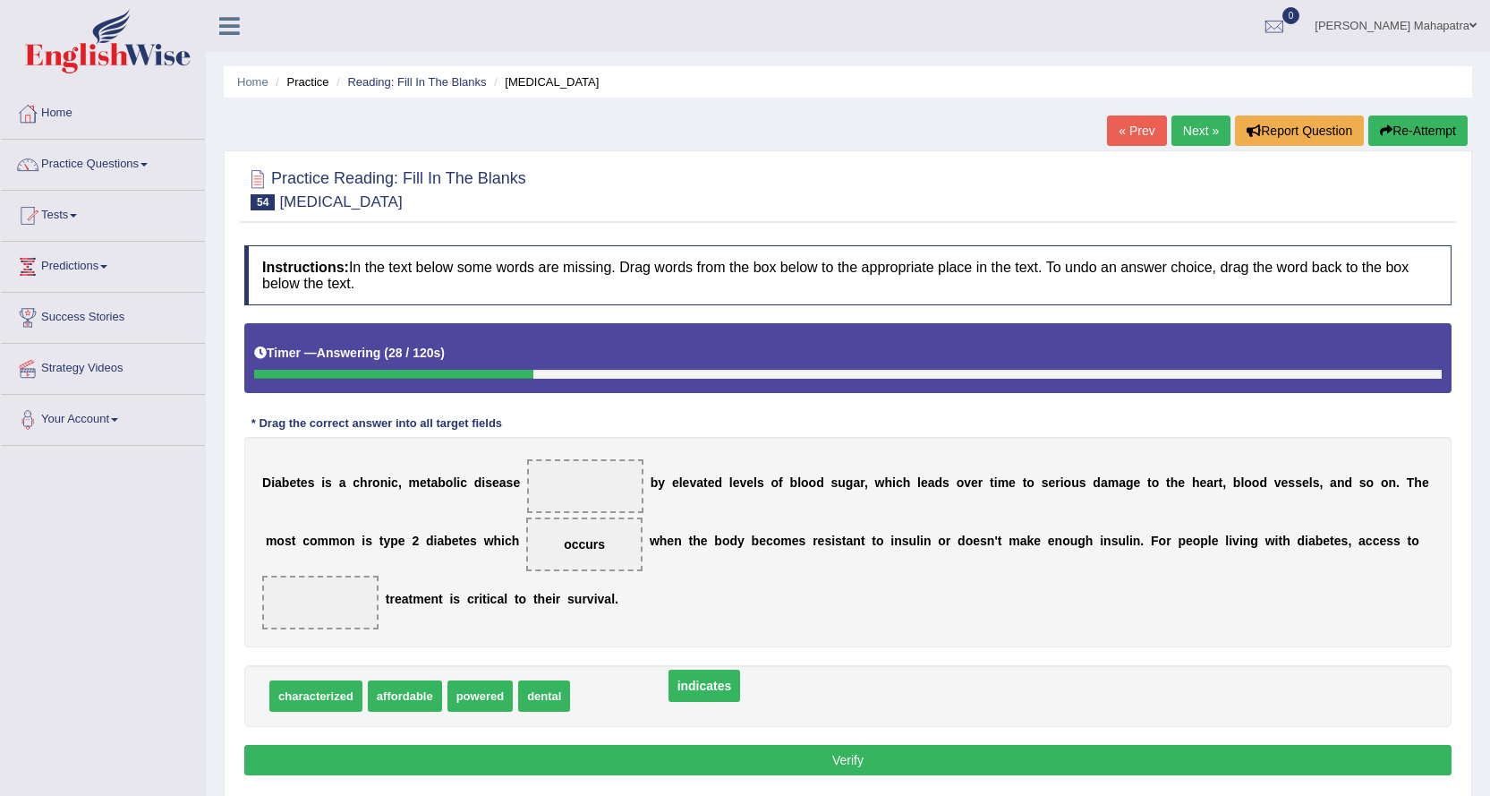
drag, startPoint x: 579, startPoint y: 487, endPoint x: 698, endPoint y: 687, distance: 232.4
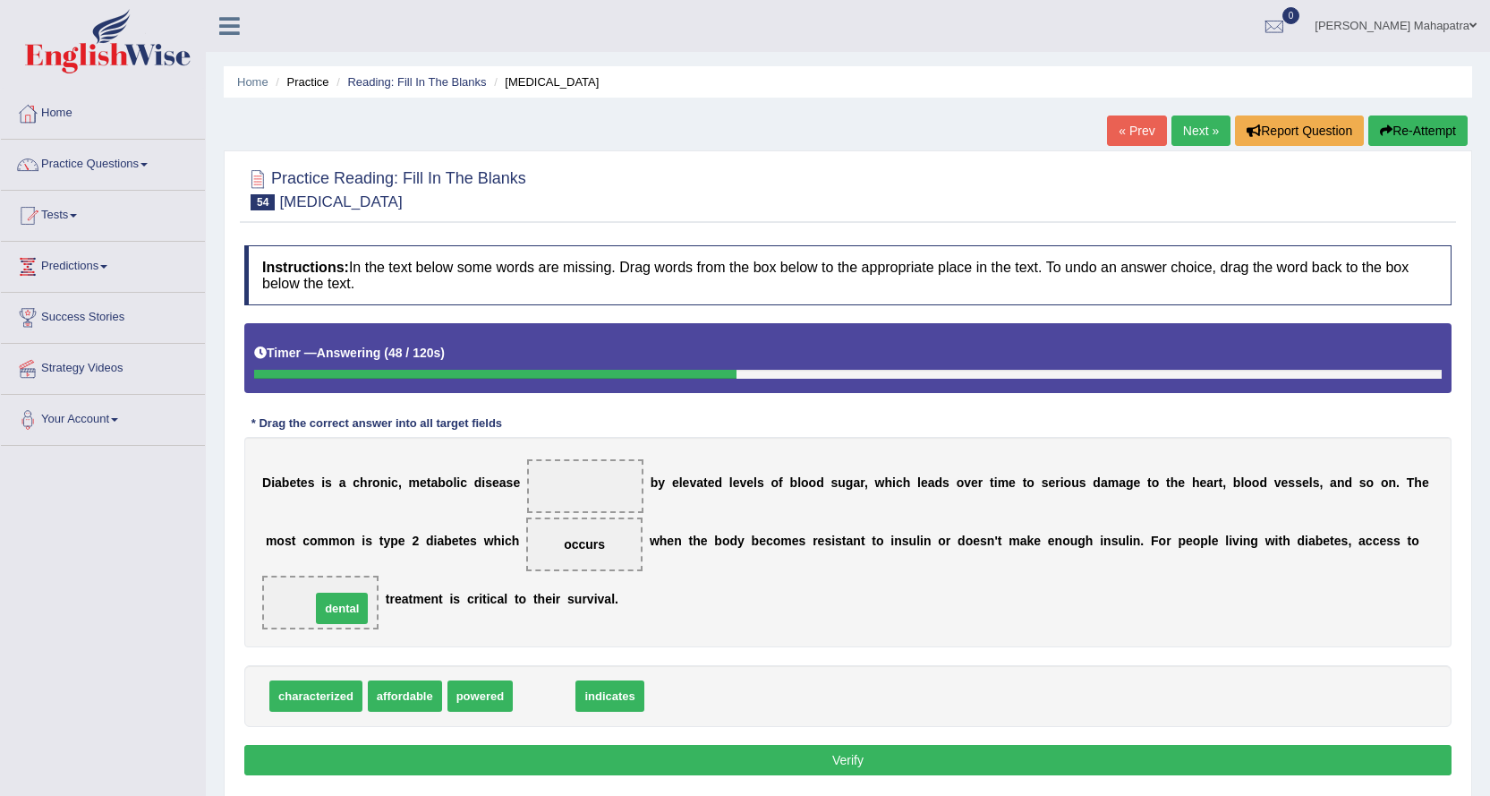
drag, startPoint x: 536, startPoint y: 692, endPoint x: 334, endPoint y: 604, distance: 220.5
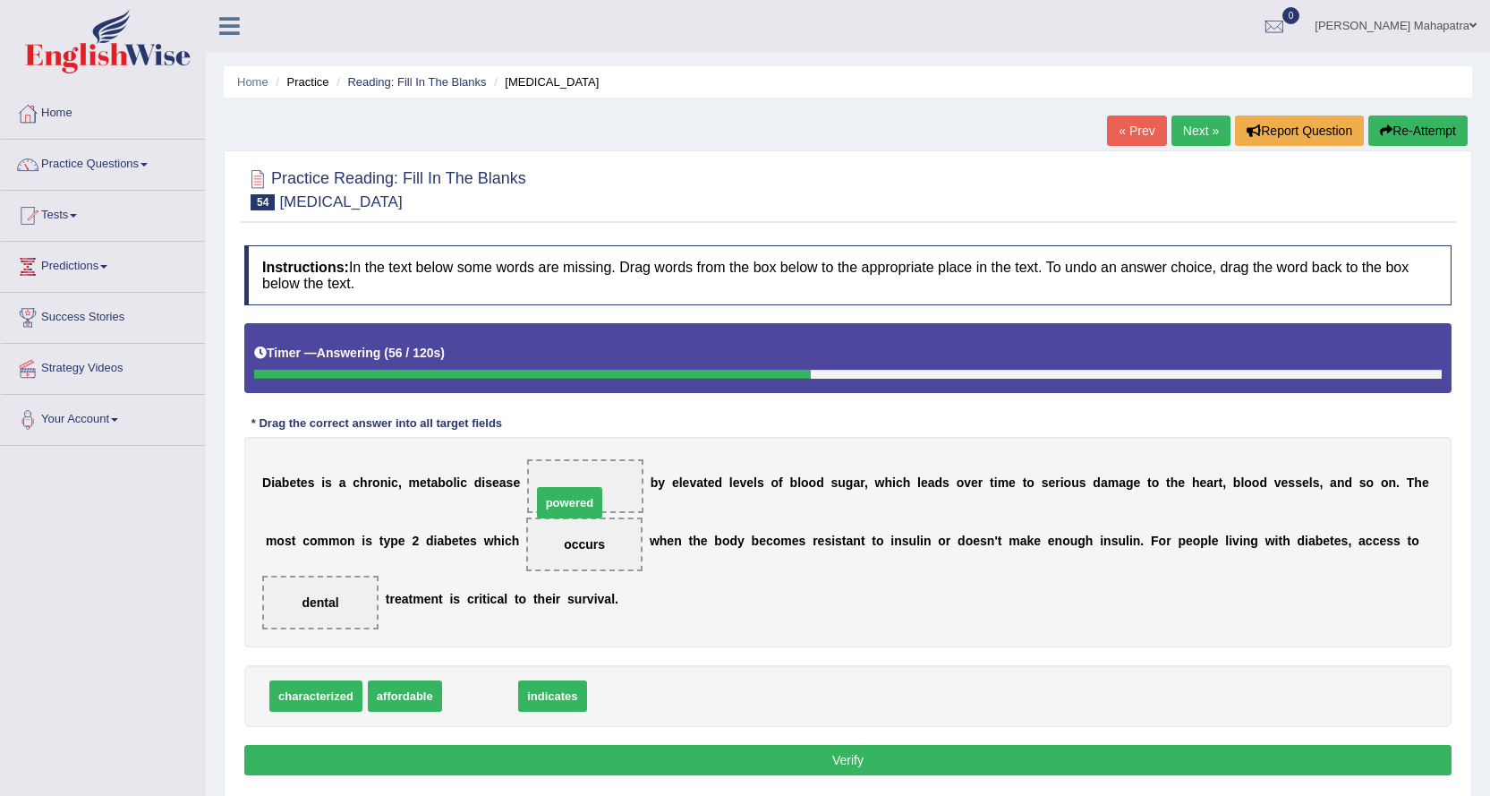
drag, startPoint x: 464, startPoint y: 694, endPoint x: 554, endPoint y: 500, distance: 213.4
drag, startPoint x: 594, startPoint y: 547, endPoint x: 595, endPoint y: 478, distance: 68.9
drag, startPoint x: 550, startPoint y: 694, endPoint x: 575, endPoint y: 549, distance: 147.2
click at [841, 757] on button "Verify" at bounding box center [848, 760] width 1208 height 30
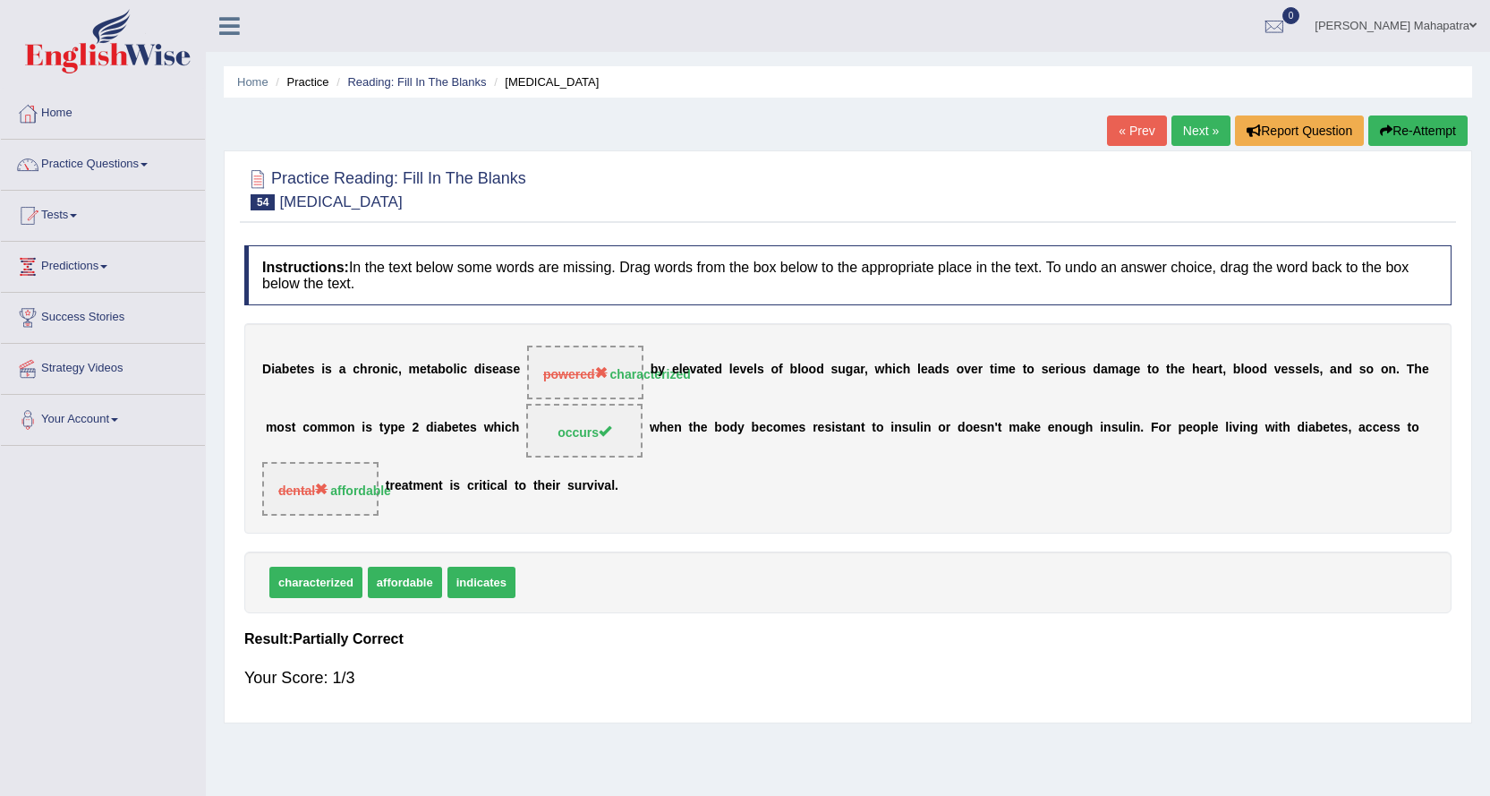
click at [1408, 121] on button "Re-Attempt" at bounding box center [1418, 130] width 99 height 30
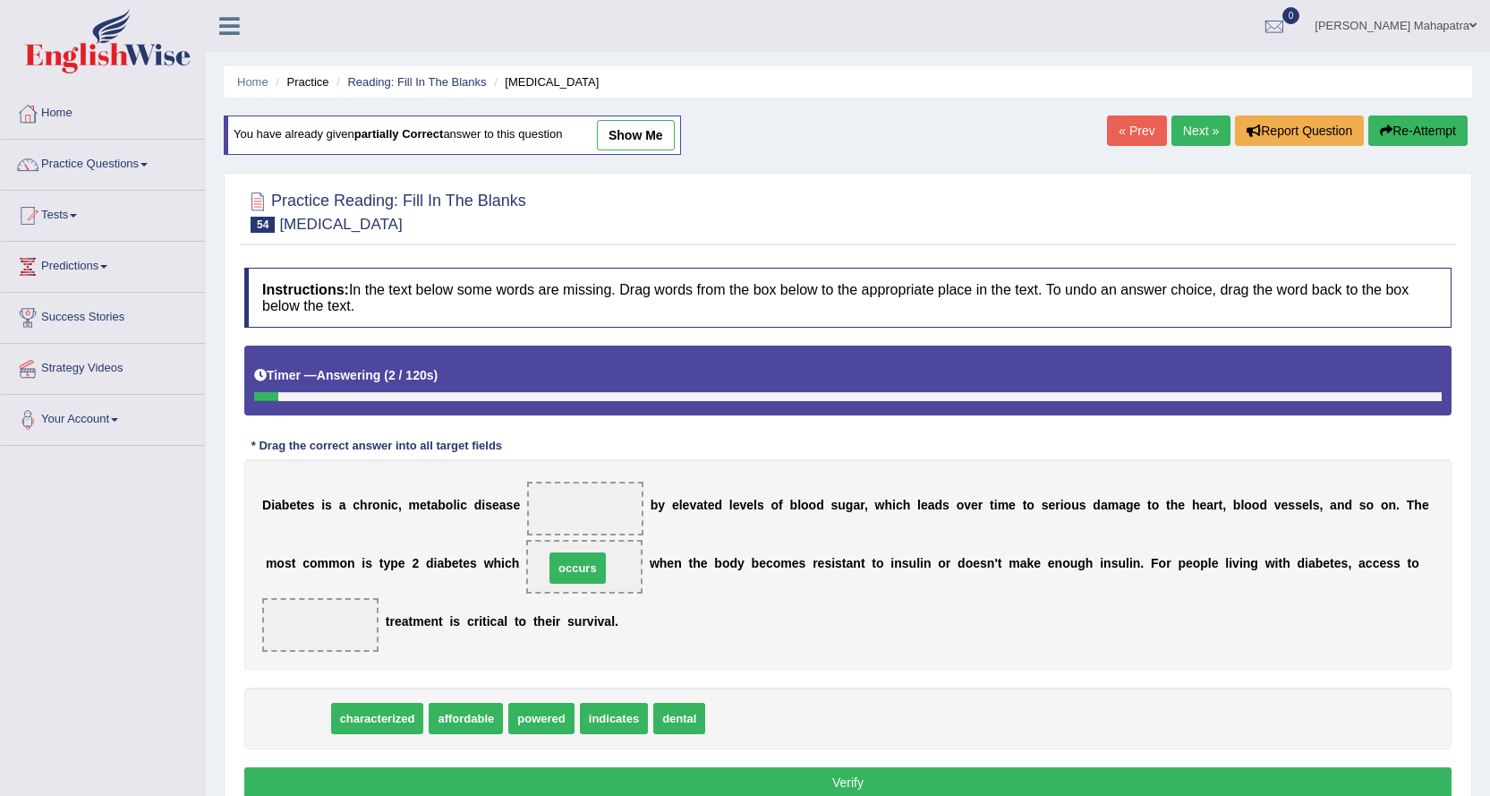
drag, startPoint x: 294, startPoint y: 724, endPoint x: 573, endPoint y: 575, distance: 316.0
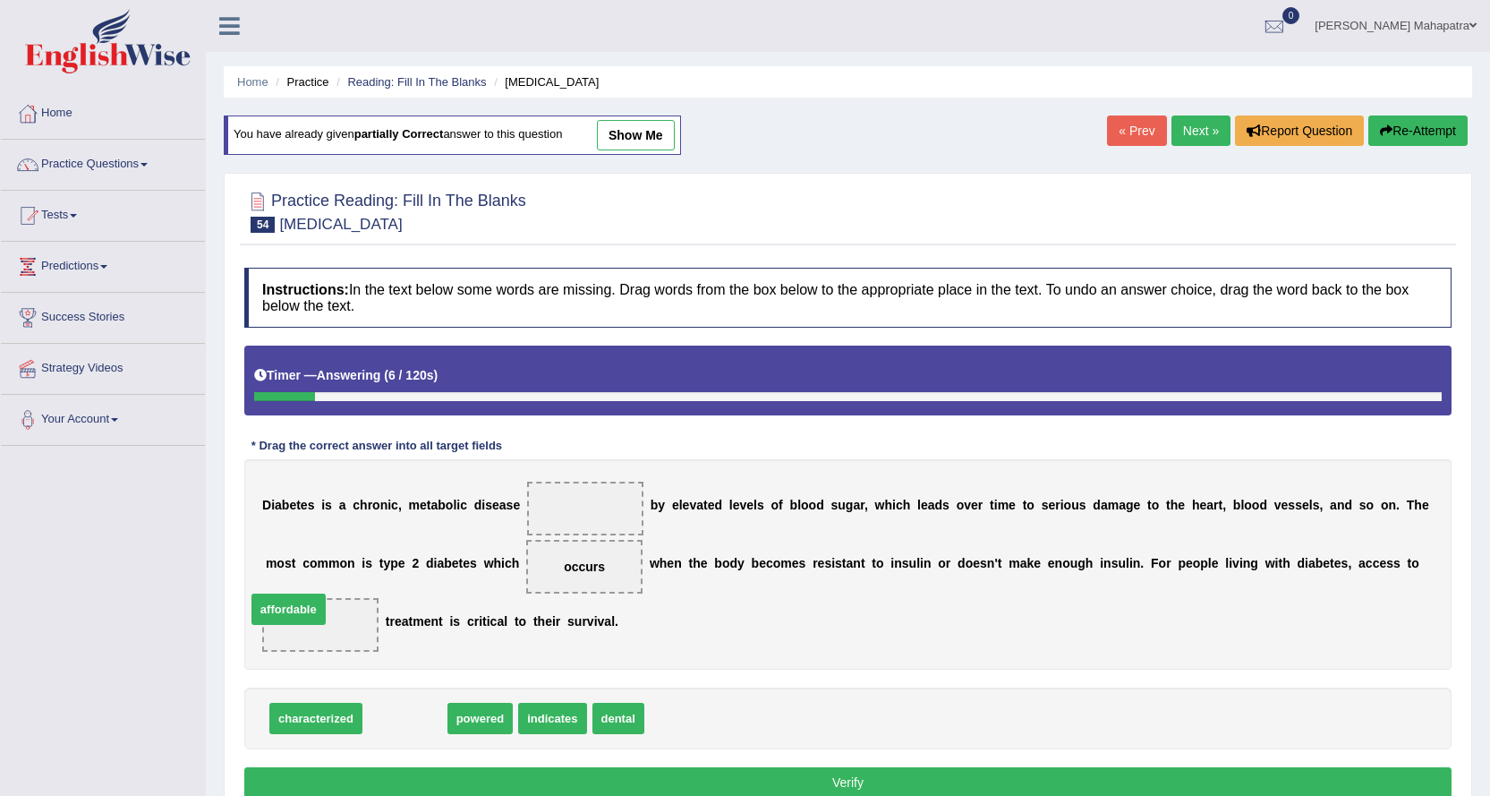
drag, startPoint x: 405, startPoint y: 728, endPoint x: 289, endPoint y: 619, distance: 158.9
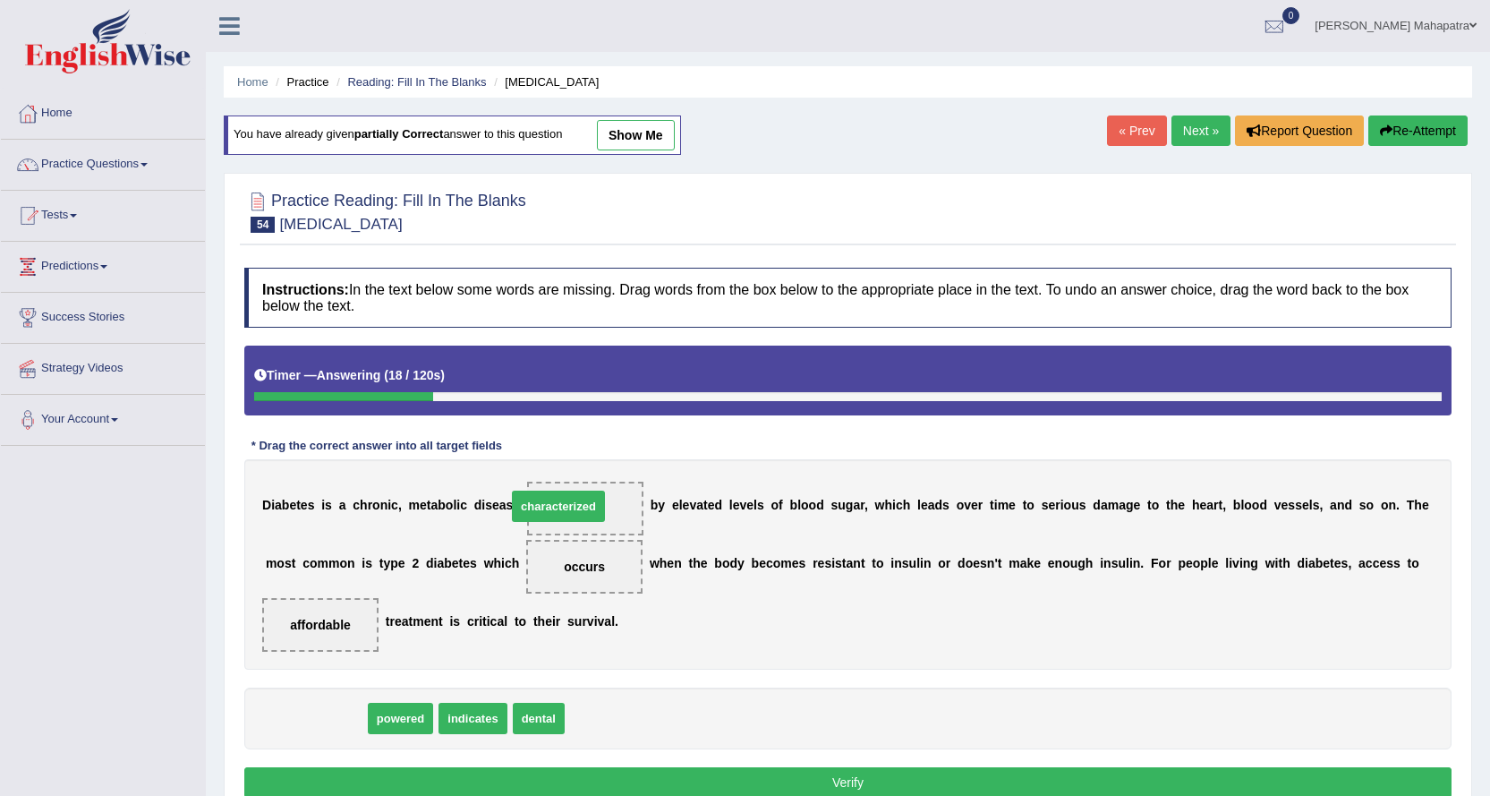
drag, startPoint x: 329, startPoint y: 723, endPoint x: 581, endPoint y: 508, distance: 332.0
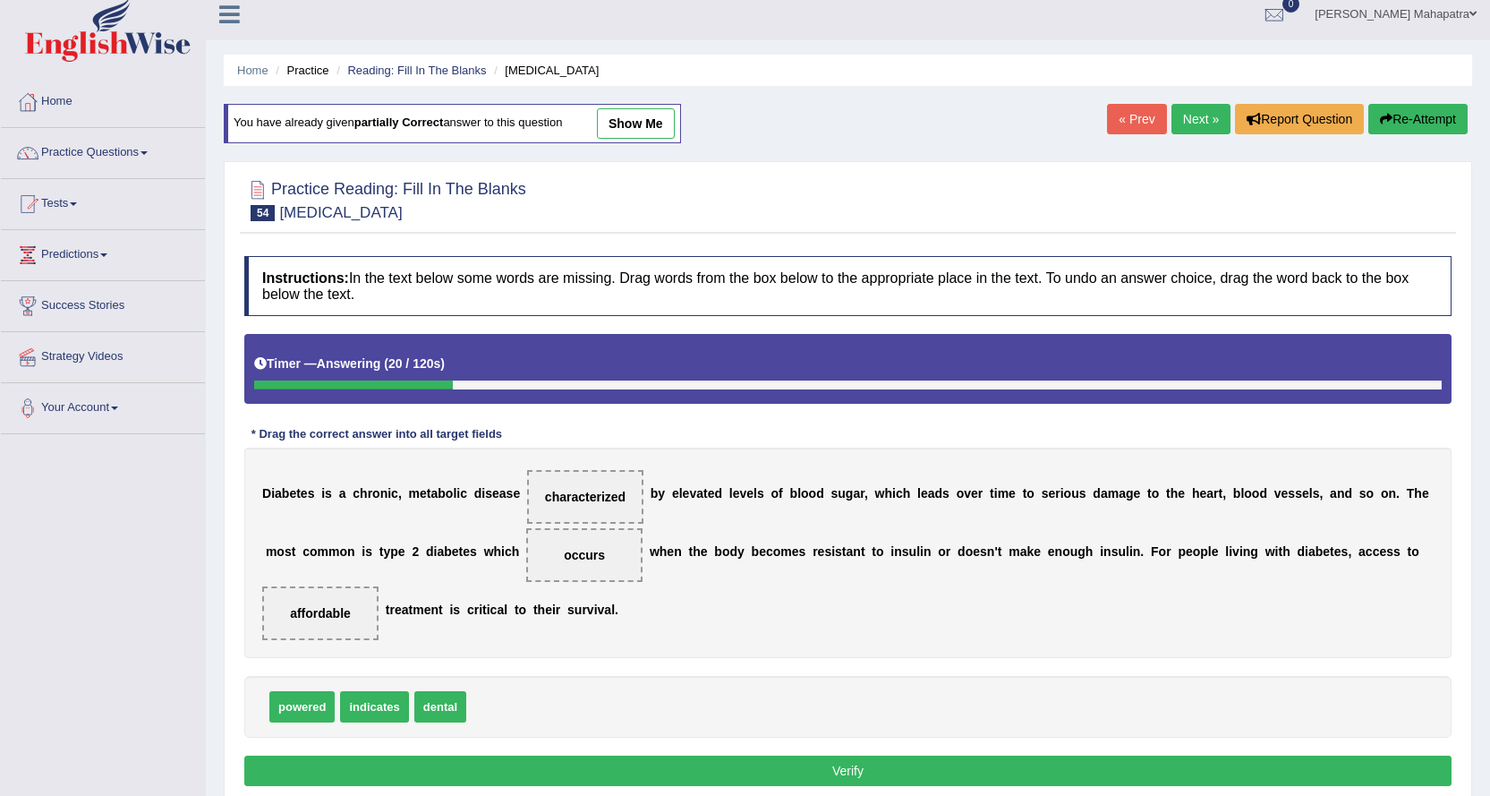
scroll to position [90, 0]
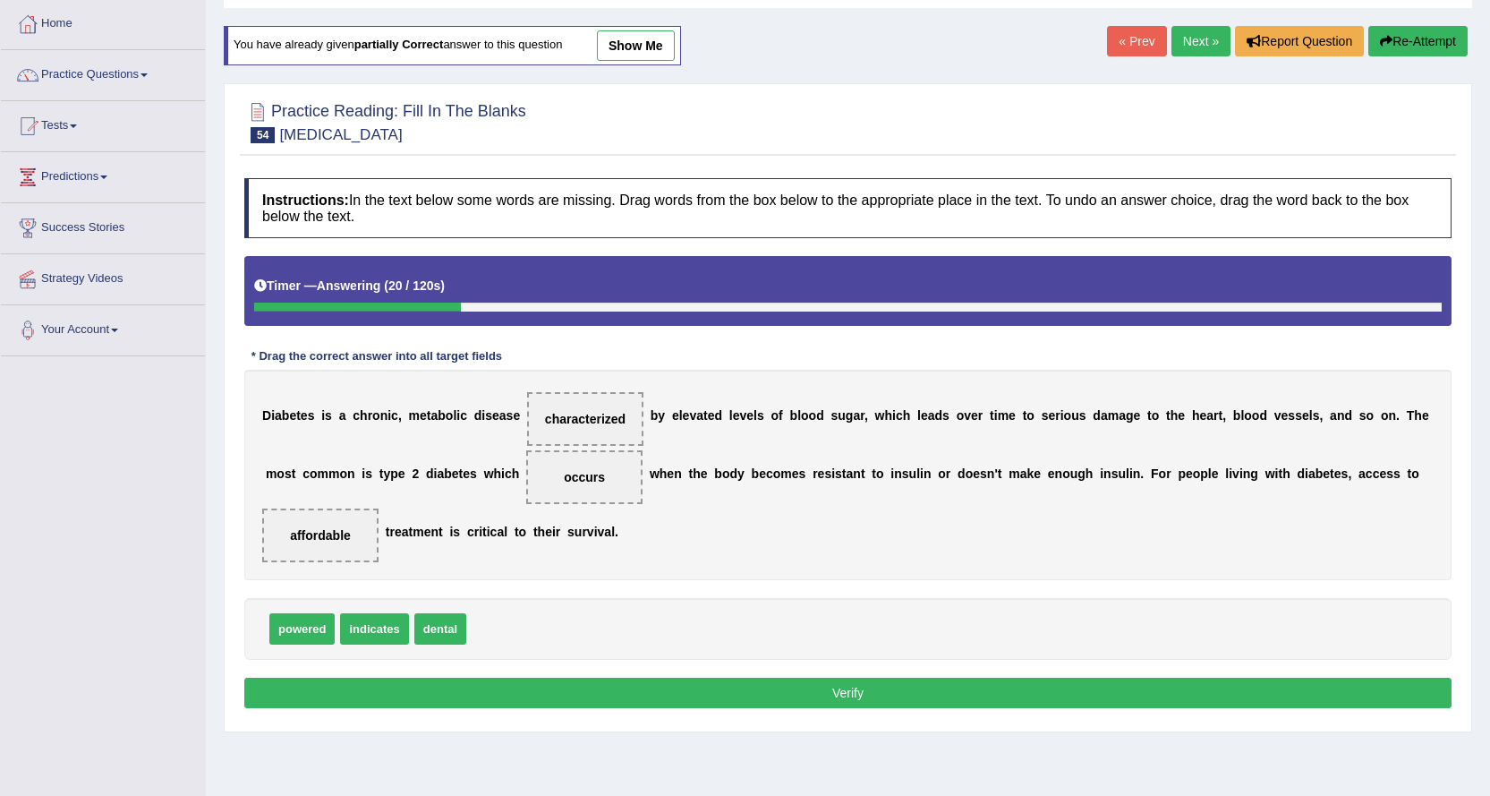
click at [871, 698] on button "Verify" at bounding box center [848, 693] width 1208 height 30
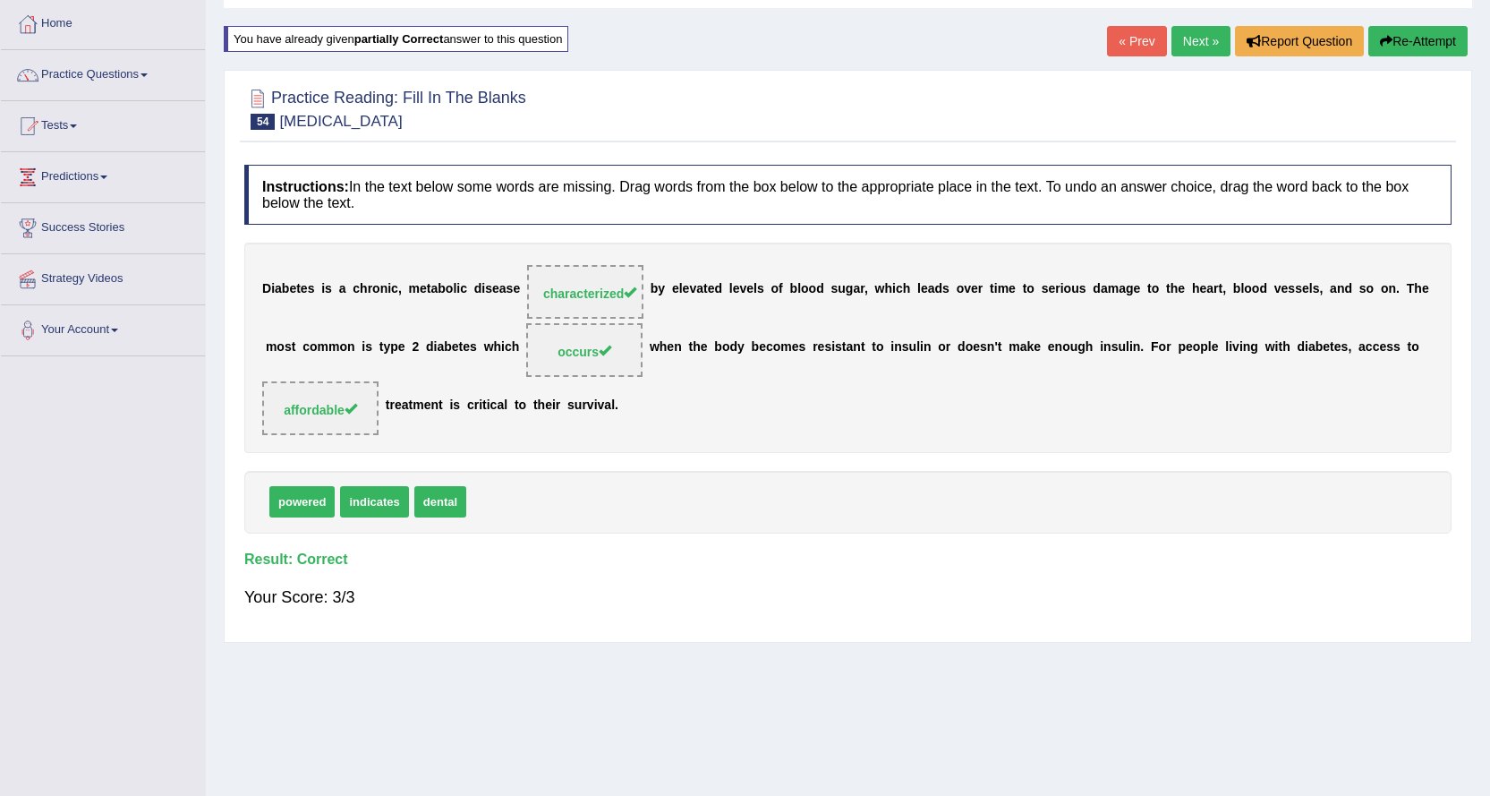
click at [1183, 38] on link "Next »" at bounding box center [1201, 41] width 59 height 30
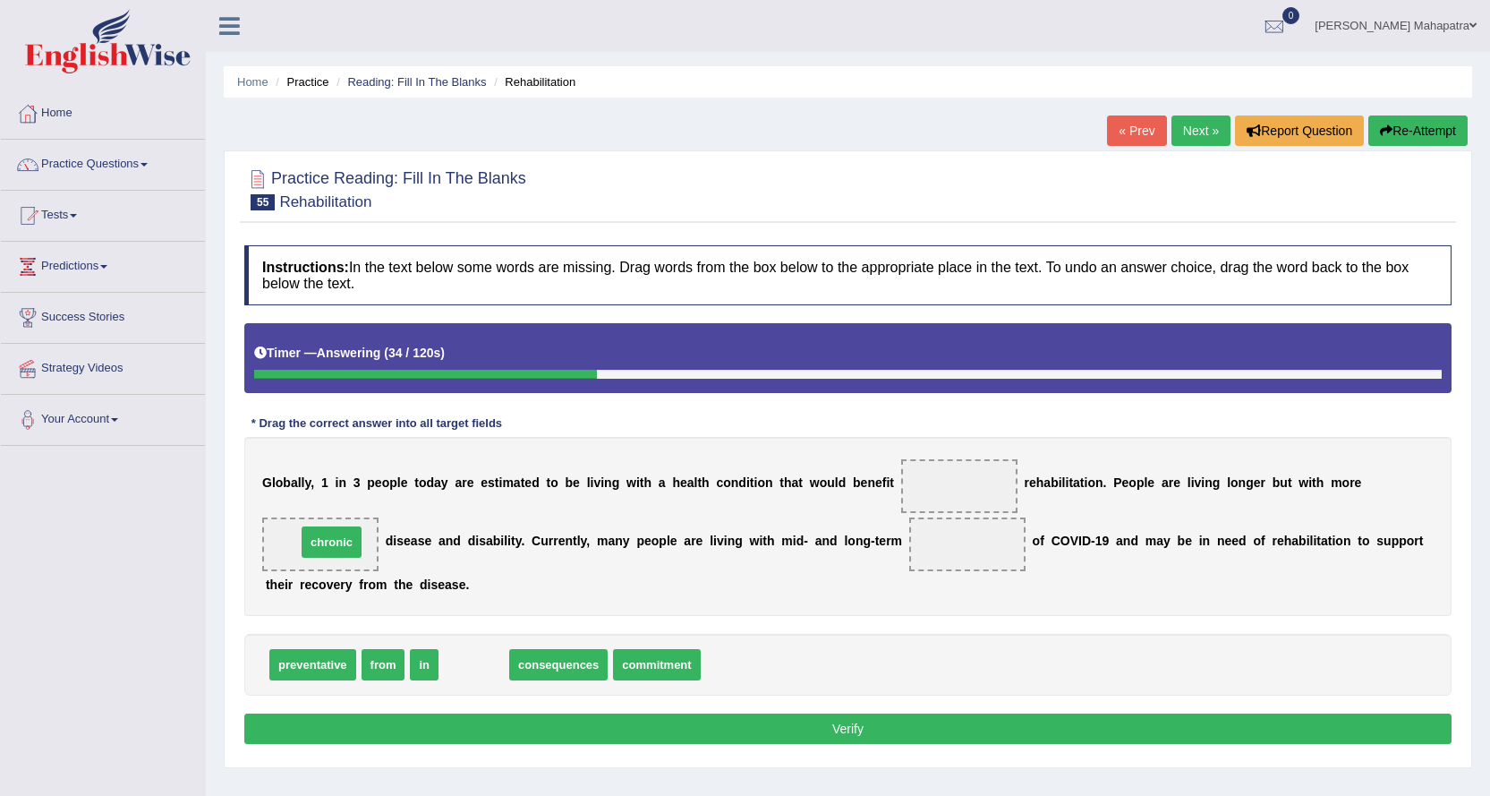
drag, startPoint x: 475, startPoint y: 663, endPoint x: 333, endPoint y: 541, distance: 187.9
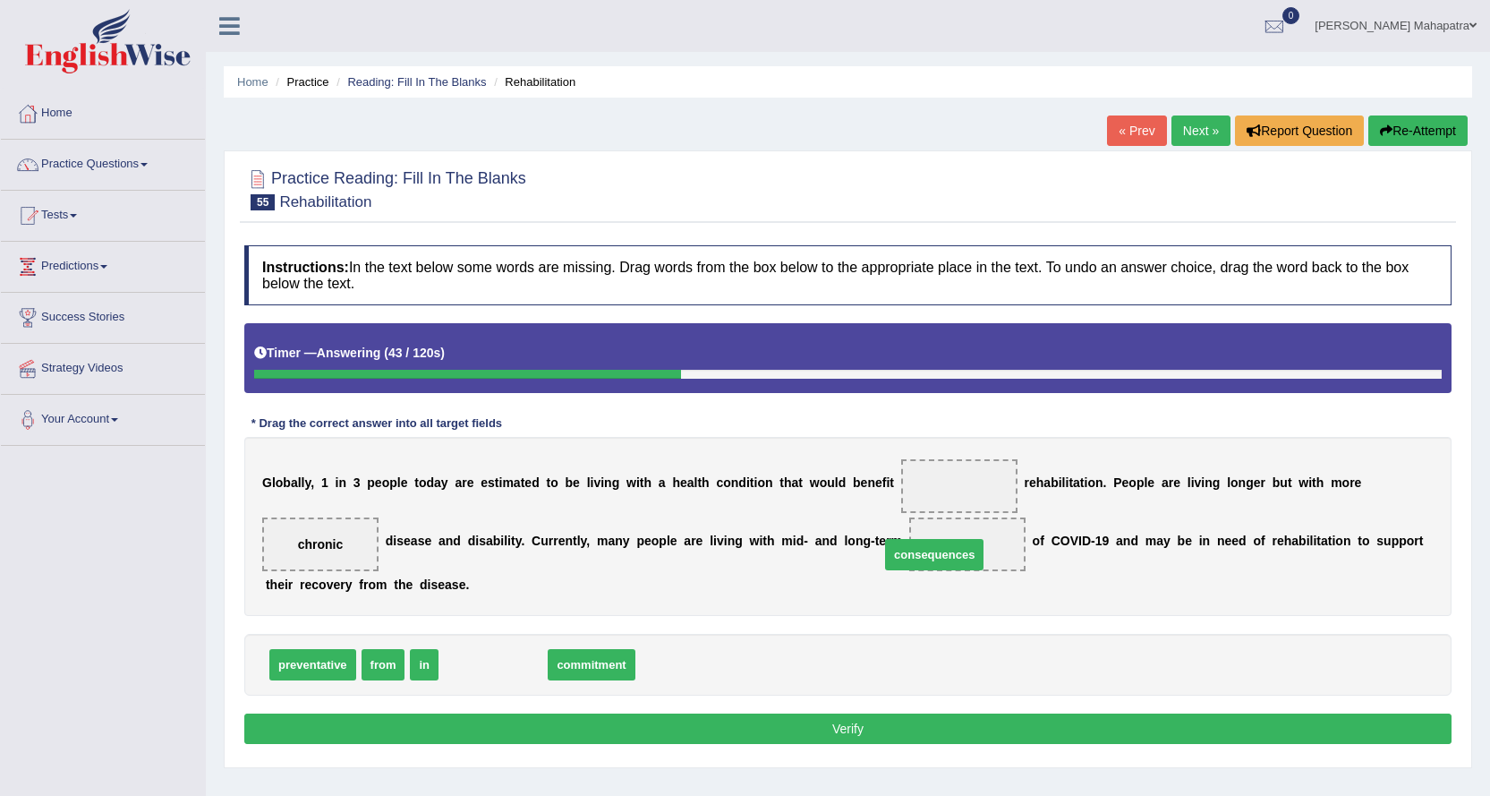
drag, startPoint x: 500, startPoint y: 662, endPoint x: 941, endPoint y: 553, distance: 453.7
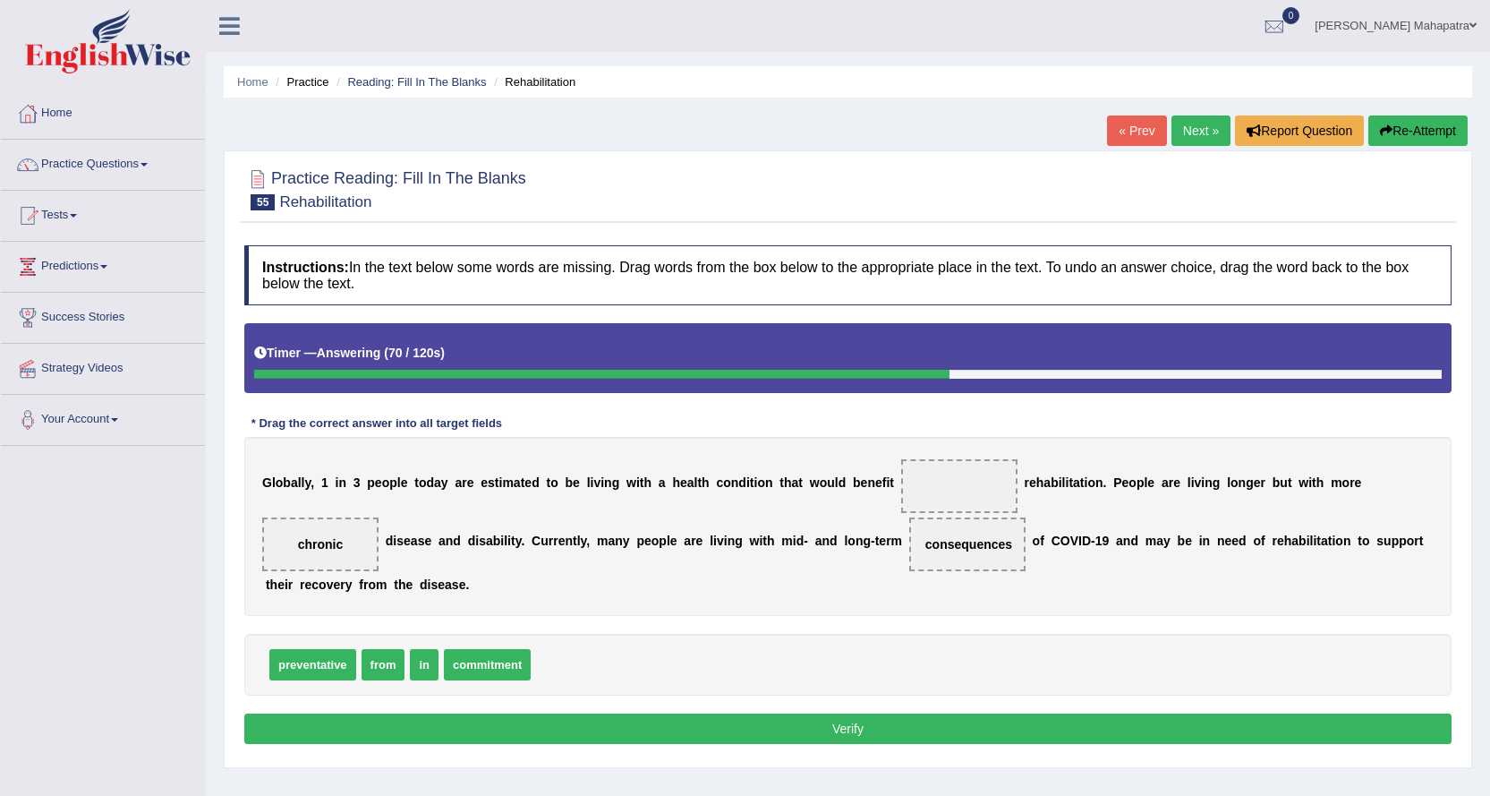
click at [420, 662] on span "in" at bounding box center [424, 664] width 29 height 31
drag, startPoint x: 387, startPoint y: 663, endPoint x: 954, endPoint y: 486, distance: 594.5
click at [829, 726] on button "Verify" at bounding box center [848, 728] width 1208 height 30
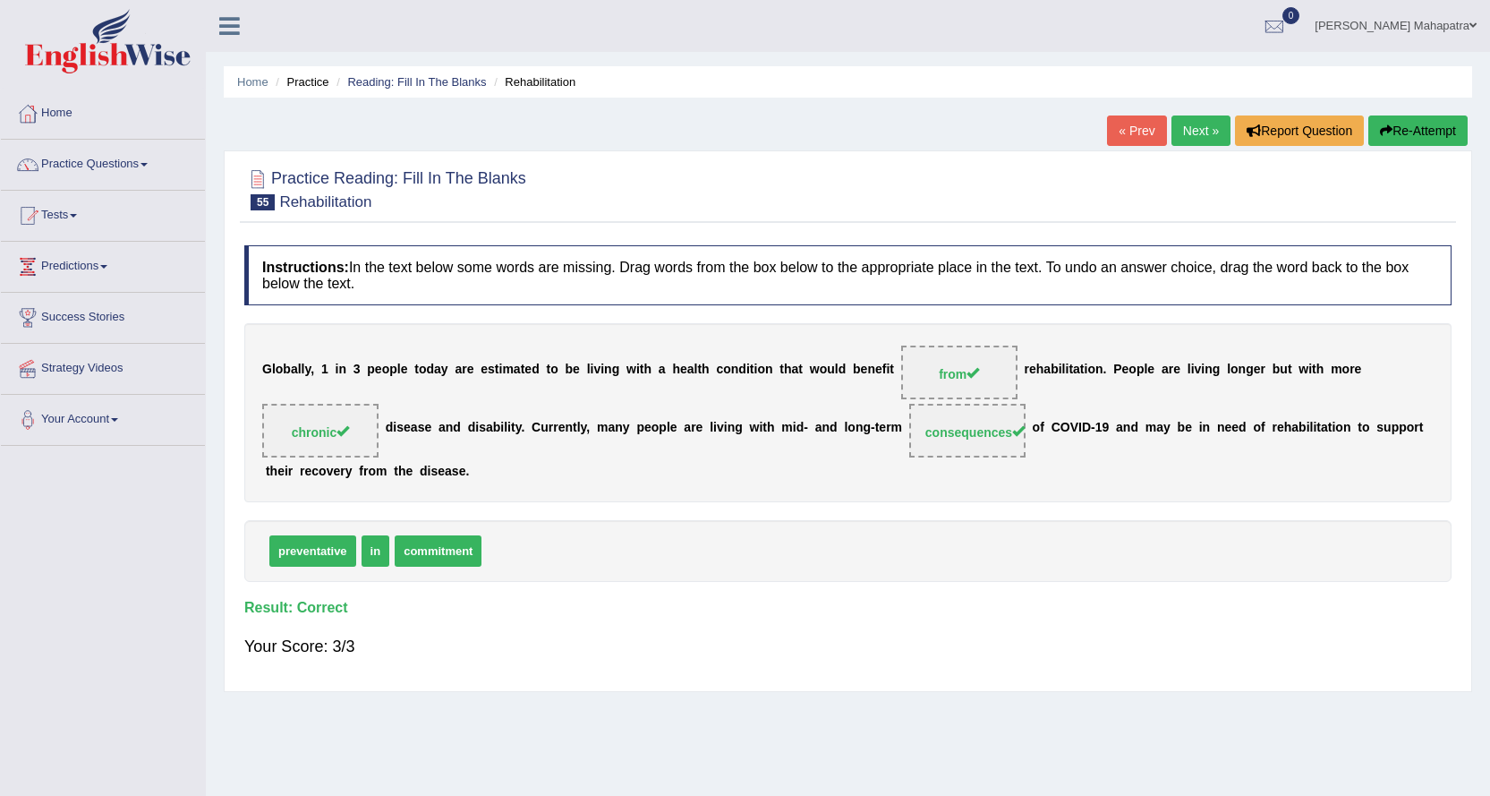
click at [1182, 118] on link "Next »" at bounding box center [1201, 130] width 59 height 30
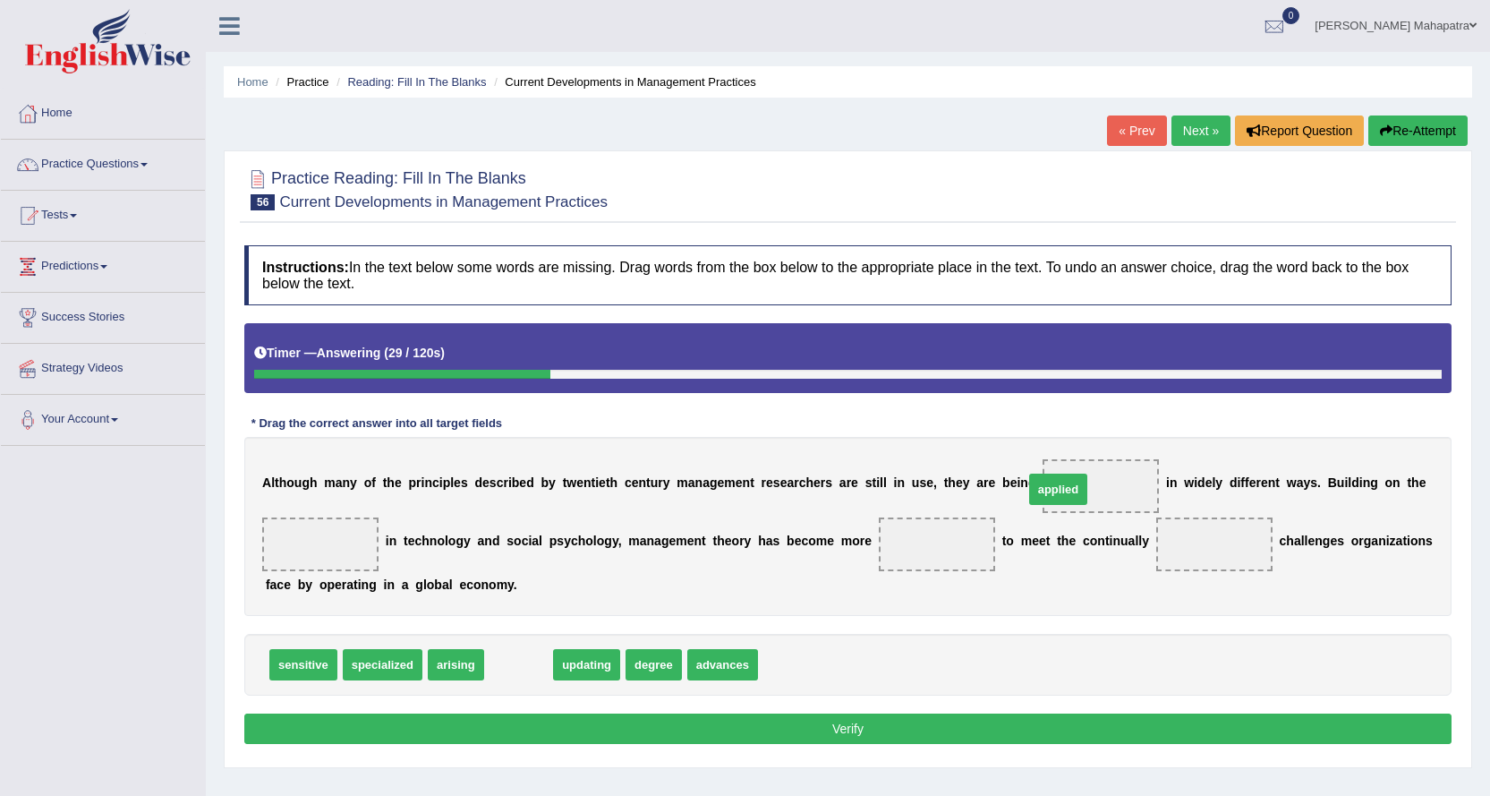
drag, startPoint x: 536, startPoint y: 661, endPoint x: 1076, endPoint y: 485, distance: 567.6
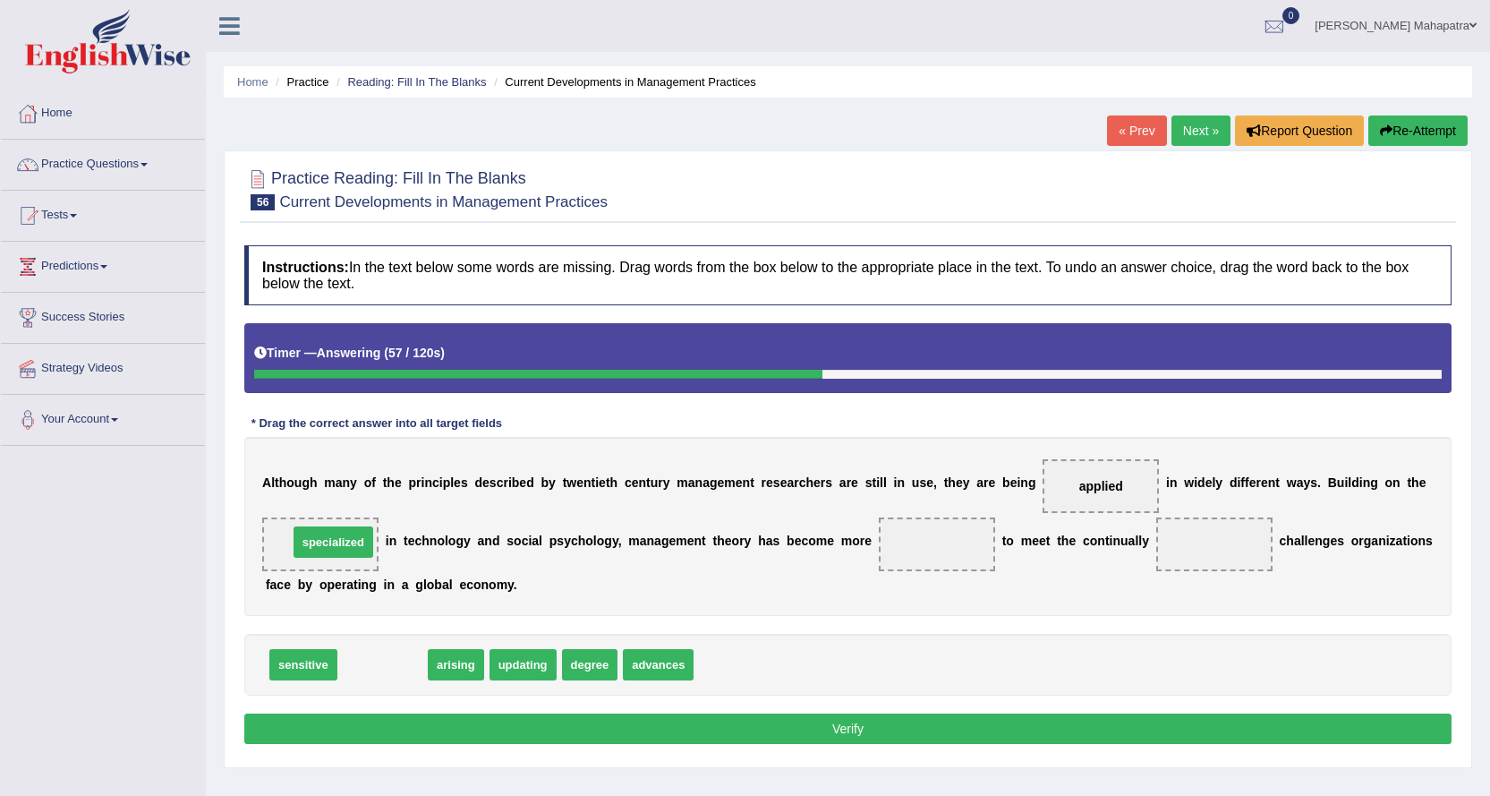
drag, startPoint x: 393, startPoint y: 667, endPoint x: 344, endPoint y: 544, distance: 132.1
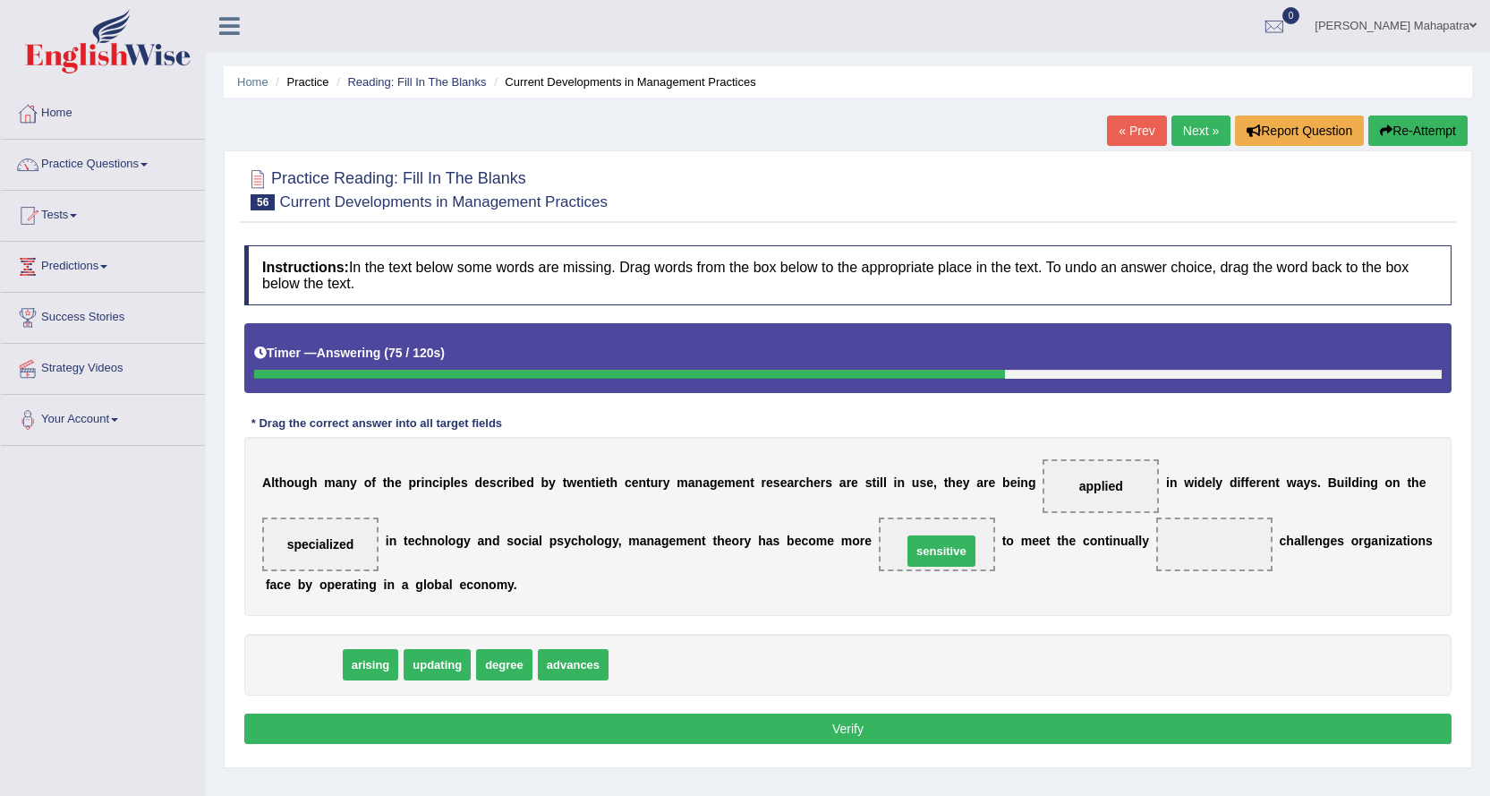
drag, startPoint x: 300, startPoint y: 670, endPoint x: 938, endPoint y: 553, distance: 648.9
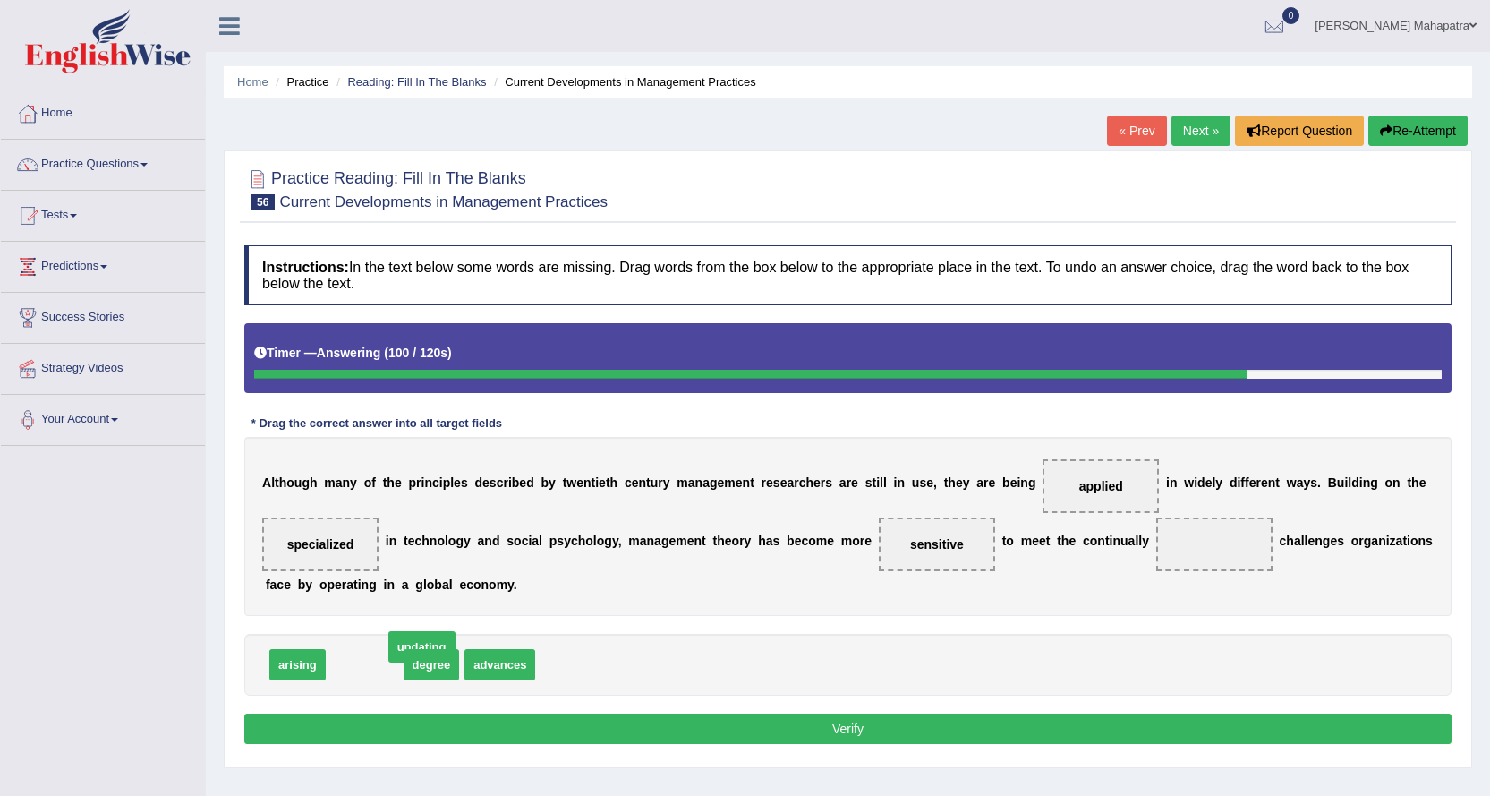
drag, startPoint x: 375, startPoint y: 664, endPoint x: 342, endPoint y: 652, distance: 35.4
drag, startPoint x: 309, startPoint y: 661, endPoint x: 1204, endPoint y: 549, distance: 902.2
click at [845, 721] on button "Verify" at bounding box center [848, 728] width 1208 height 30
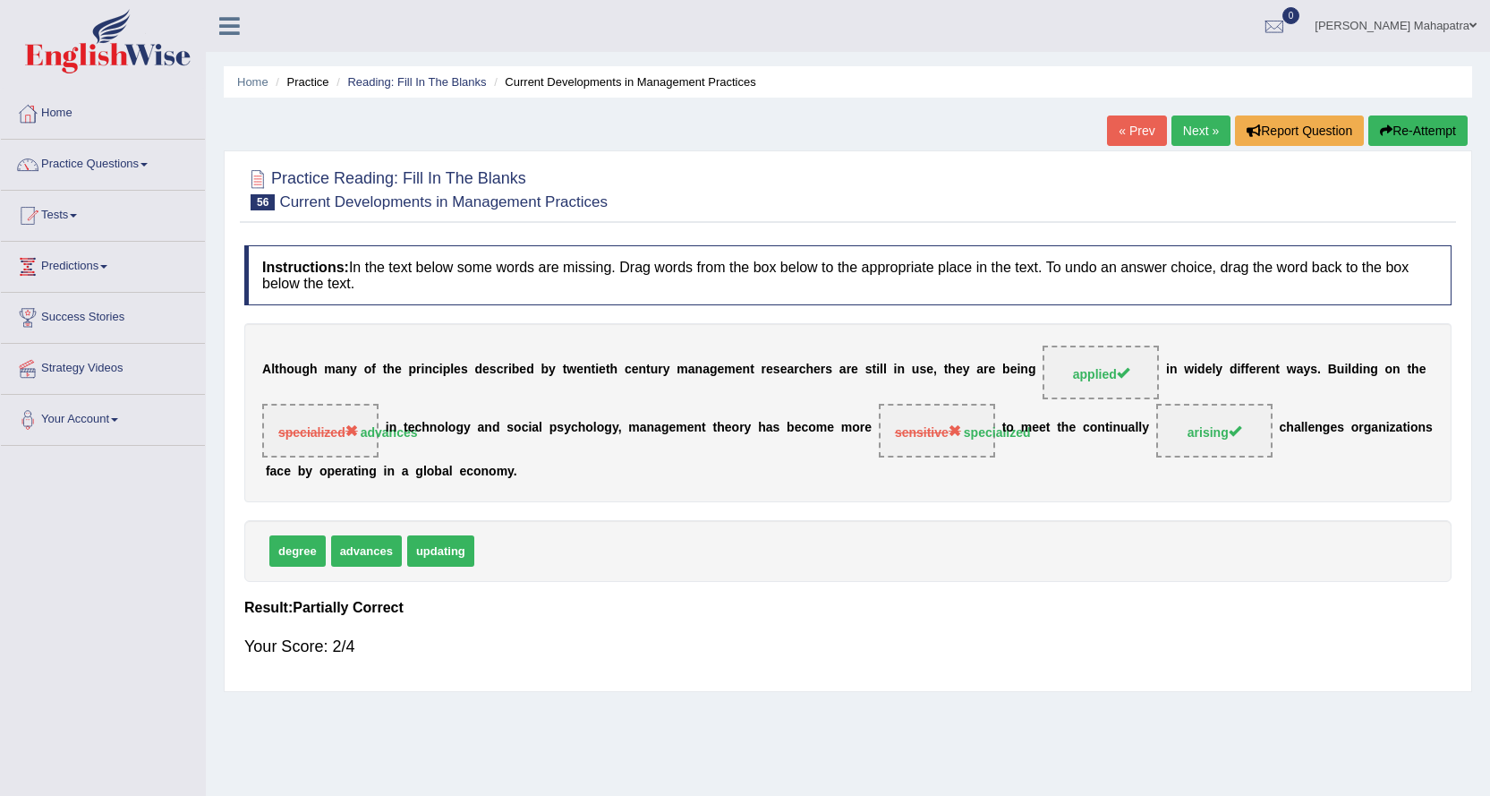
click at [1175, 141] on link "Next »" at bounding box center [1201, 130] width 59 height 30
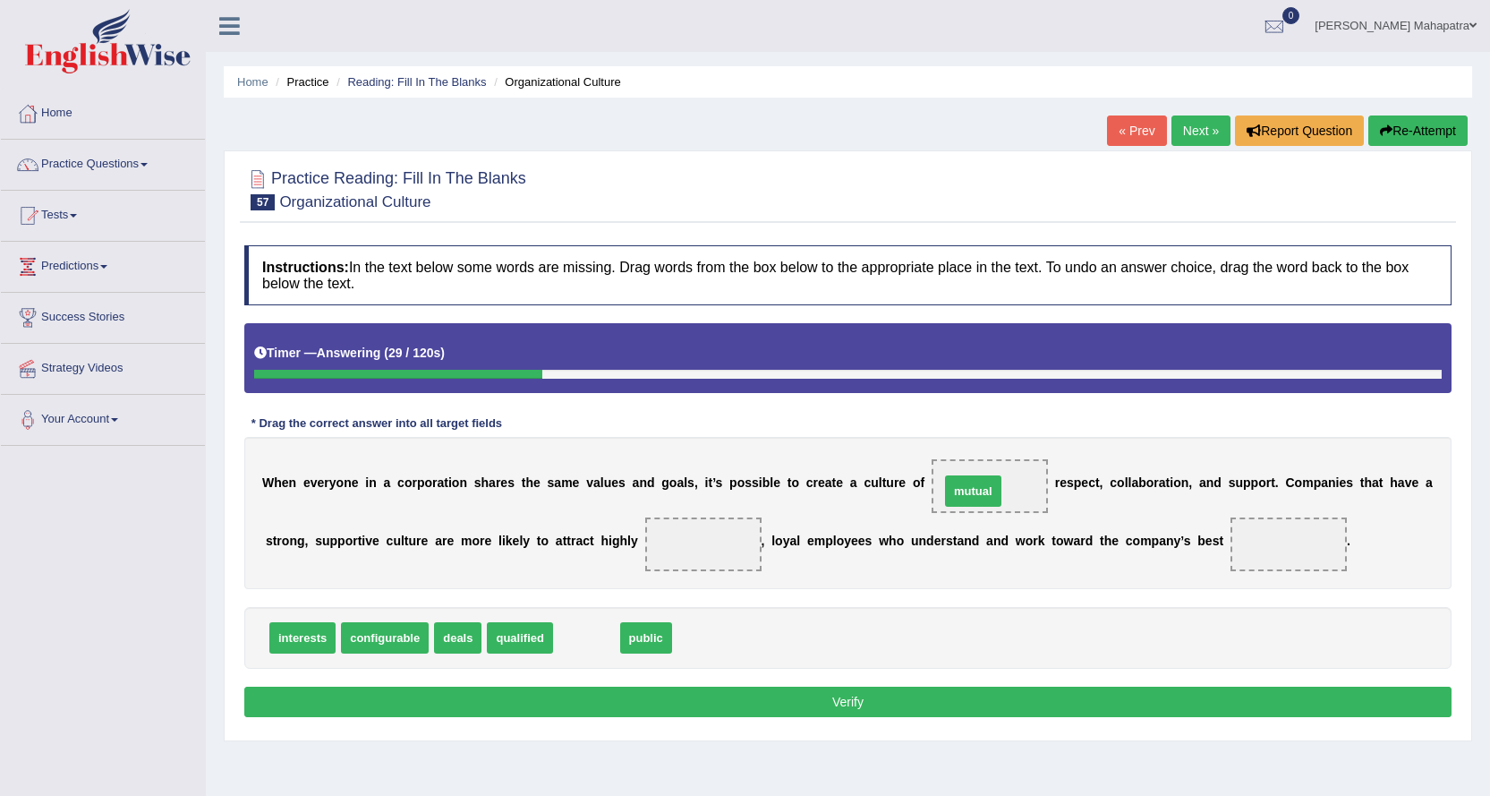
drag, startPoint x: 590, startPoint y: 634, endPoint x: 977, endPoint y: 487, distance: 413.6
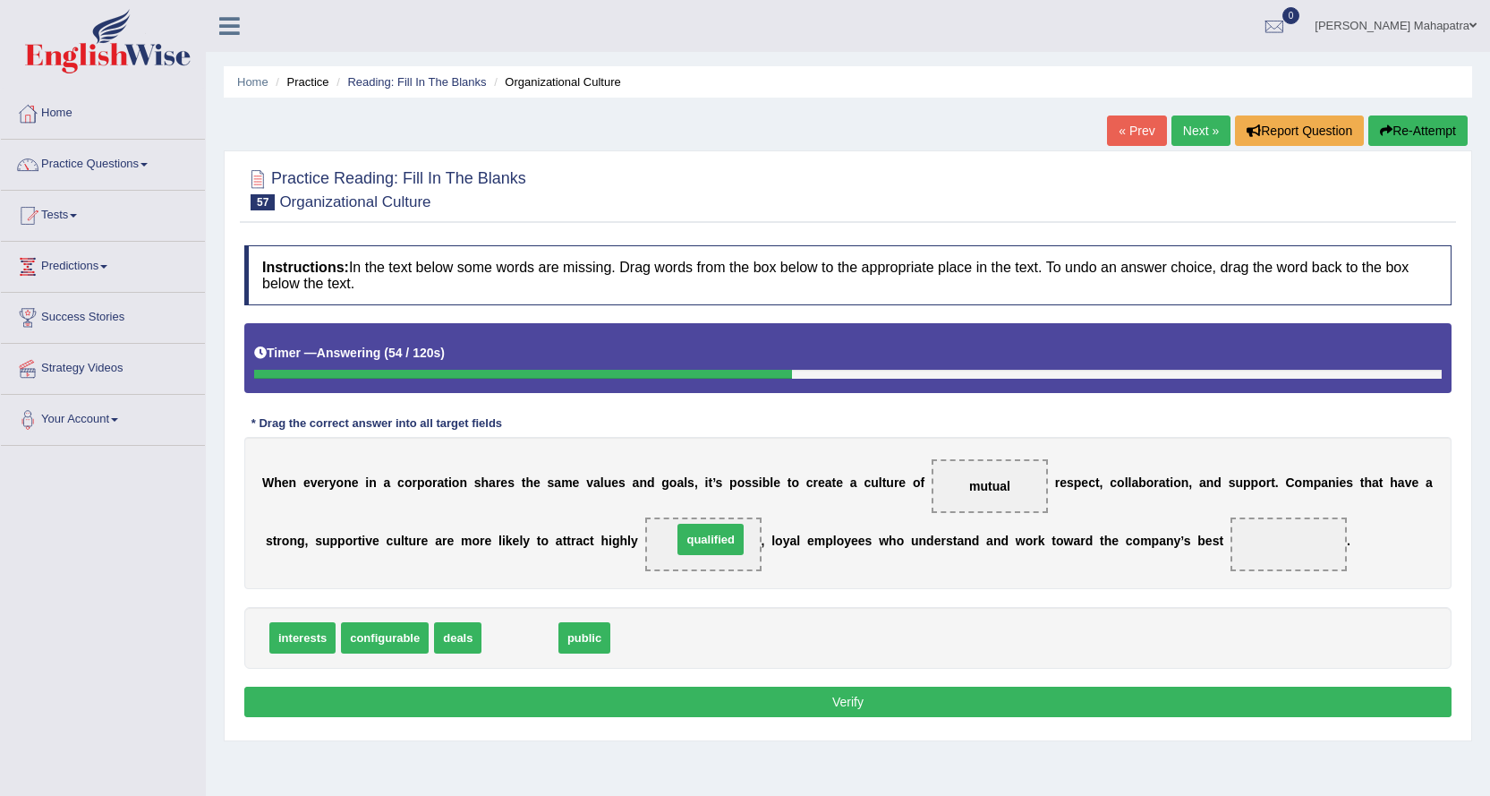
drag, startPoint x: 521, startPoint y: 642, endPoint x: 712, endPoint y: 543, distance: 214.6
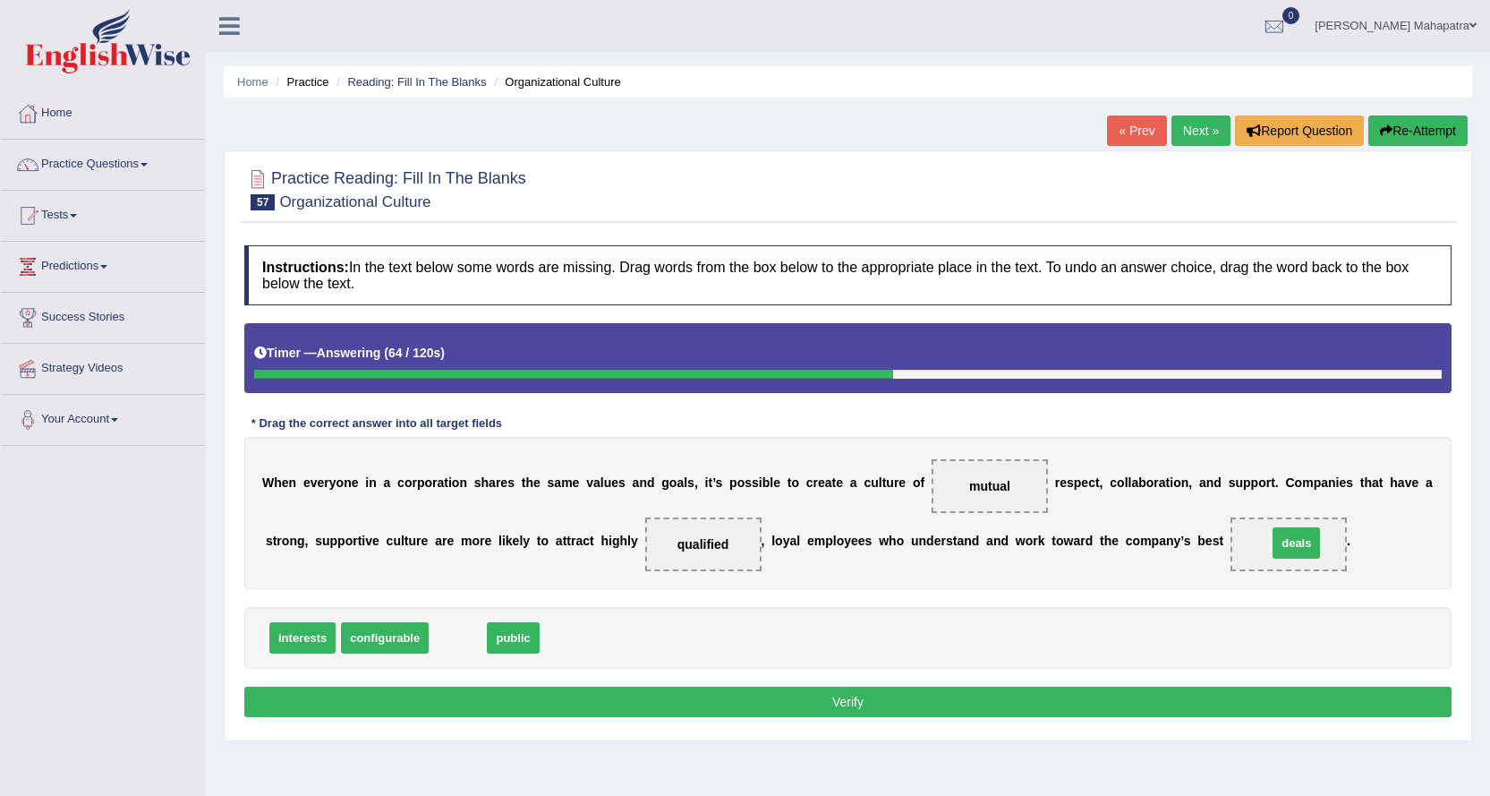
drag, startPoint x: 468, startPoint y: 625, endPoint x: 1297, endPoint y: 535, distance: 833.7
click at [815, 701] on button "Verify" at bounding box center [848, 702] width 1208 height 30
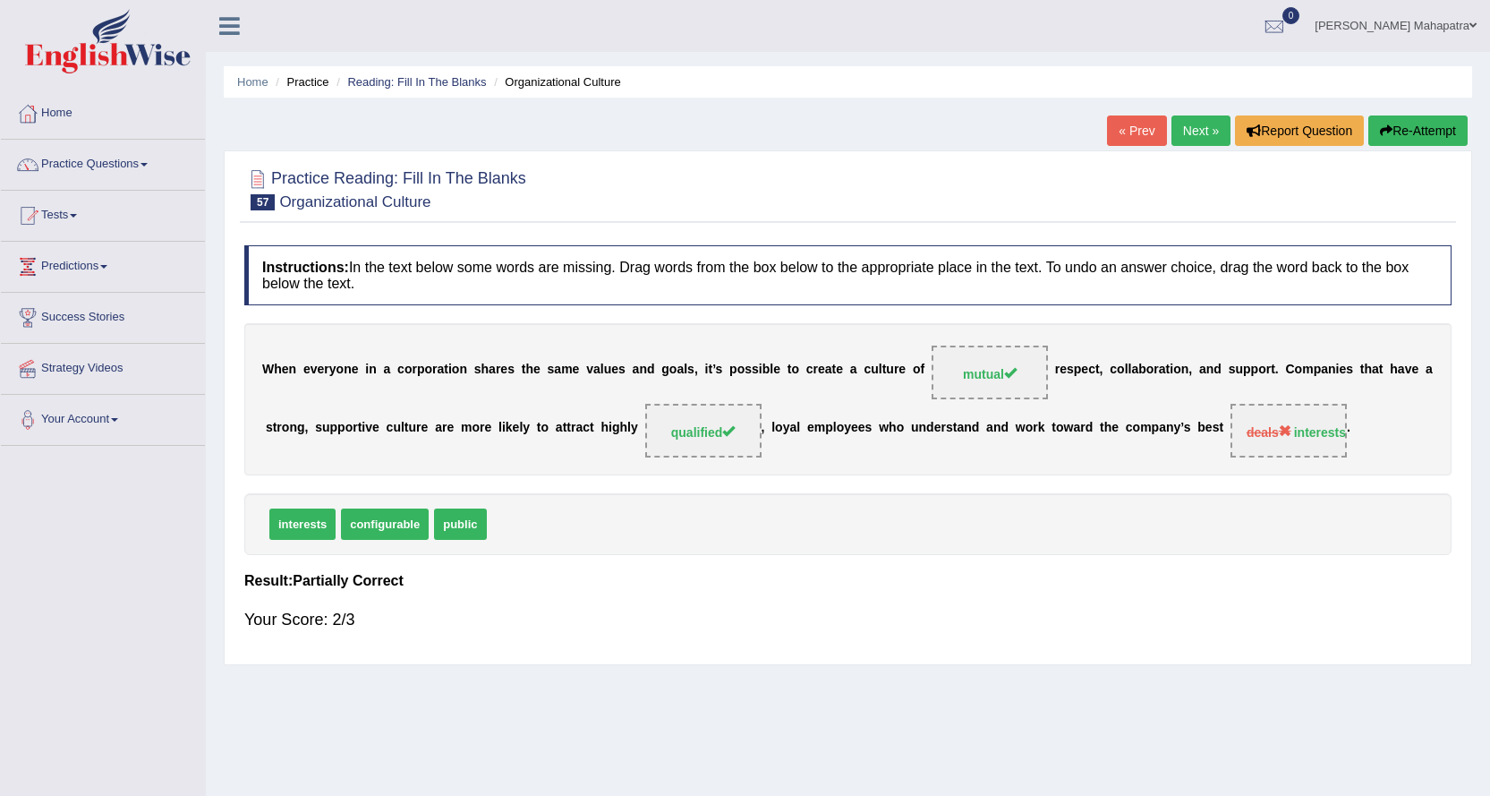
click at [1214, 134] on link "Next »" at bounding box center [1201, 130] width 59 height 30
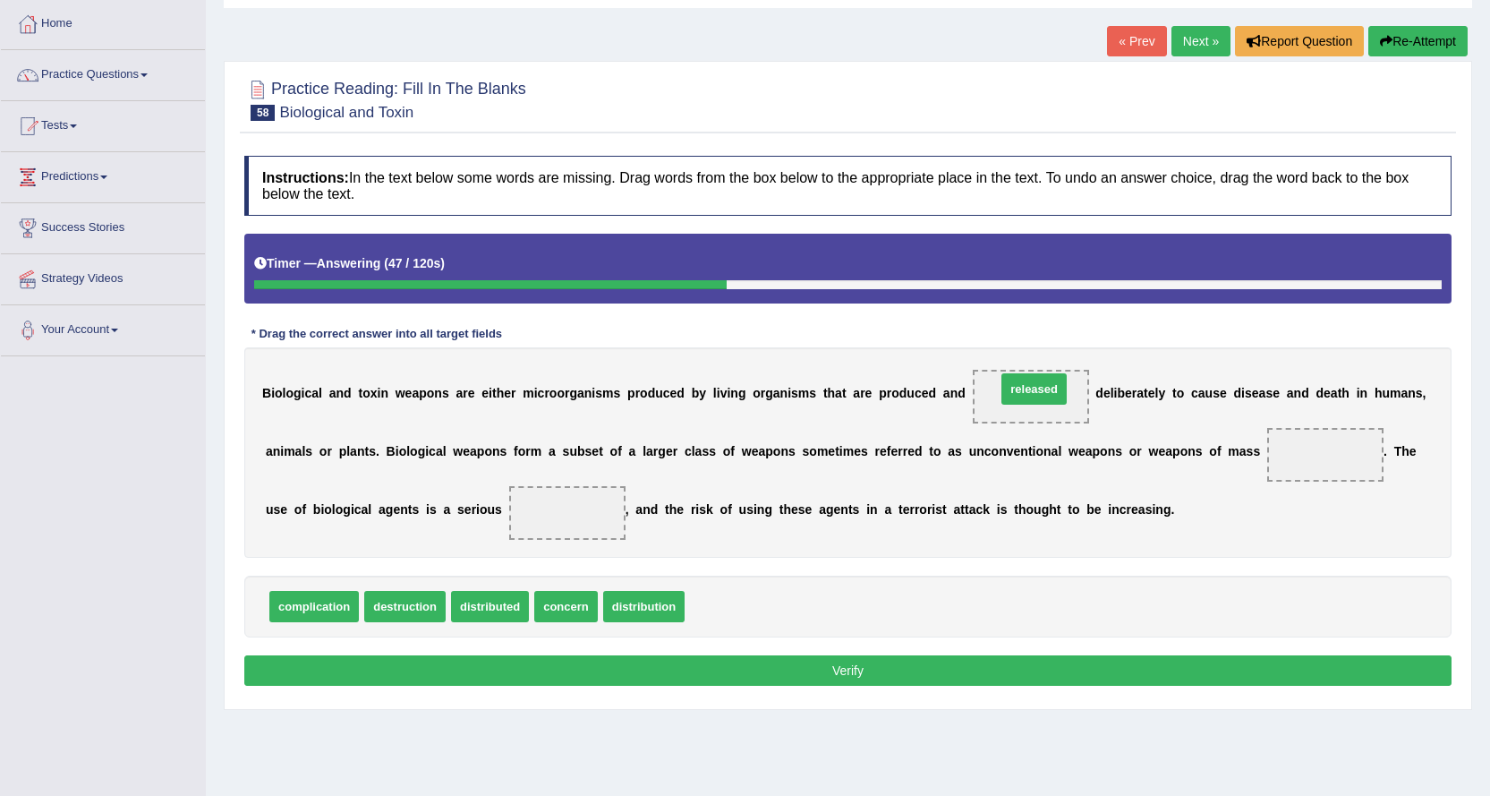
drag, startPoint x: 739, startPoint y: 609, endPoint x: 1050, endPoint y: 392, distance: 378.7
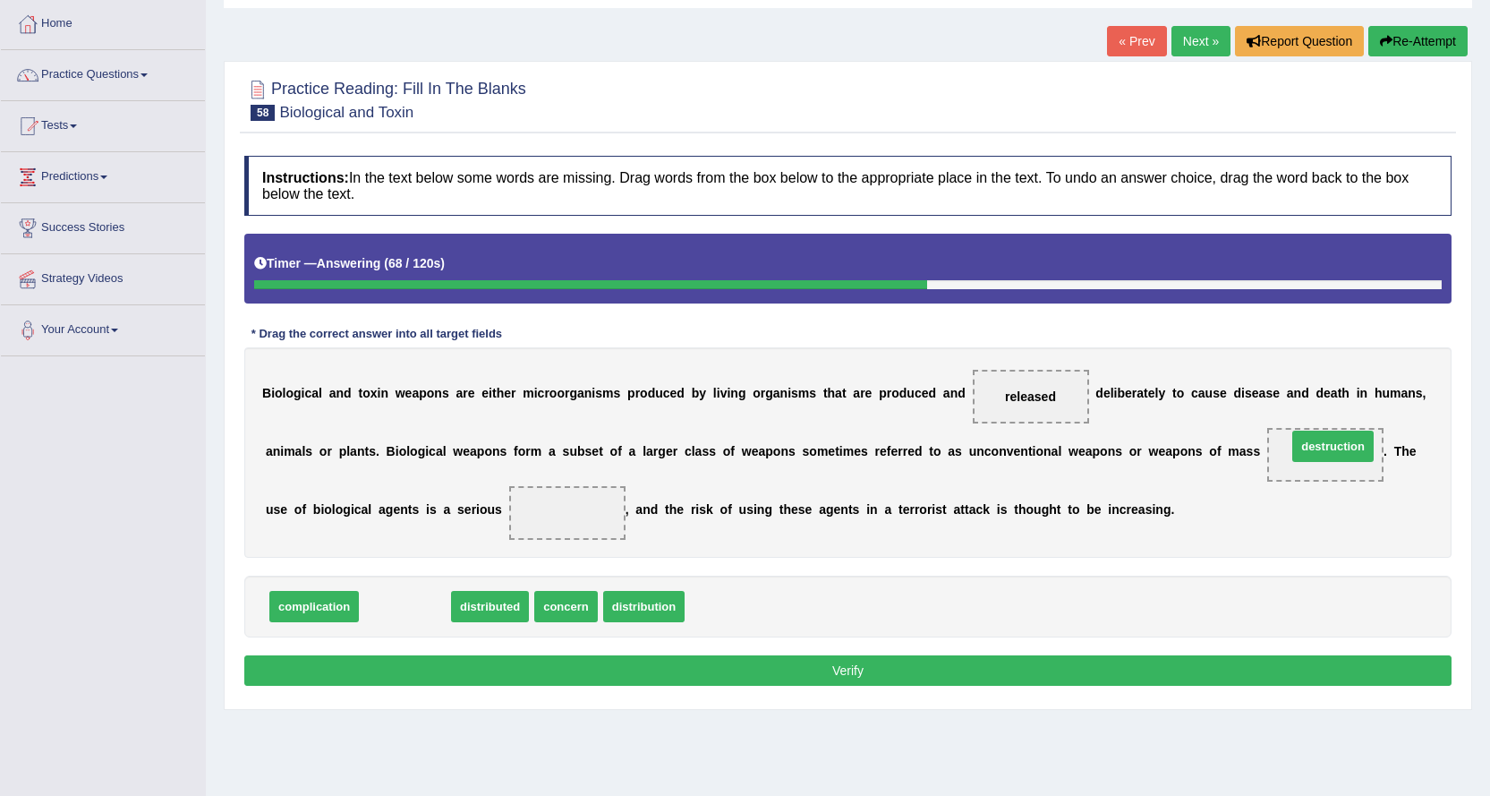
drag, startPoint x: 411, startPoint y: 596, endPoint x: 1339, endPoint y: 436, distance: 942.0
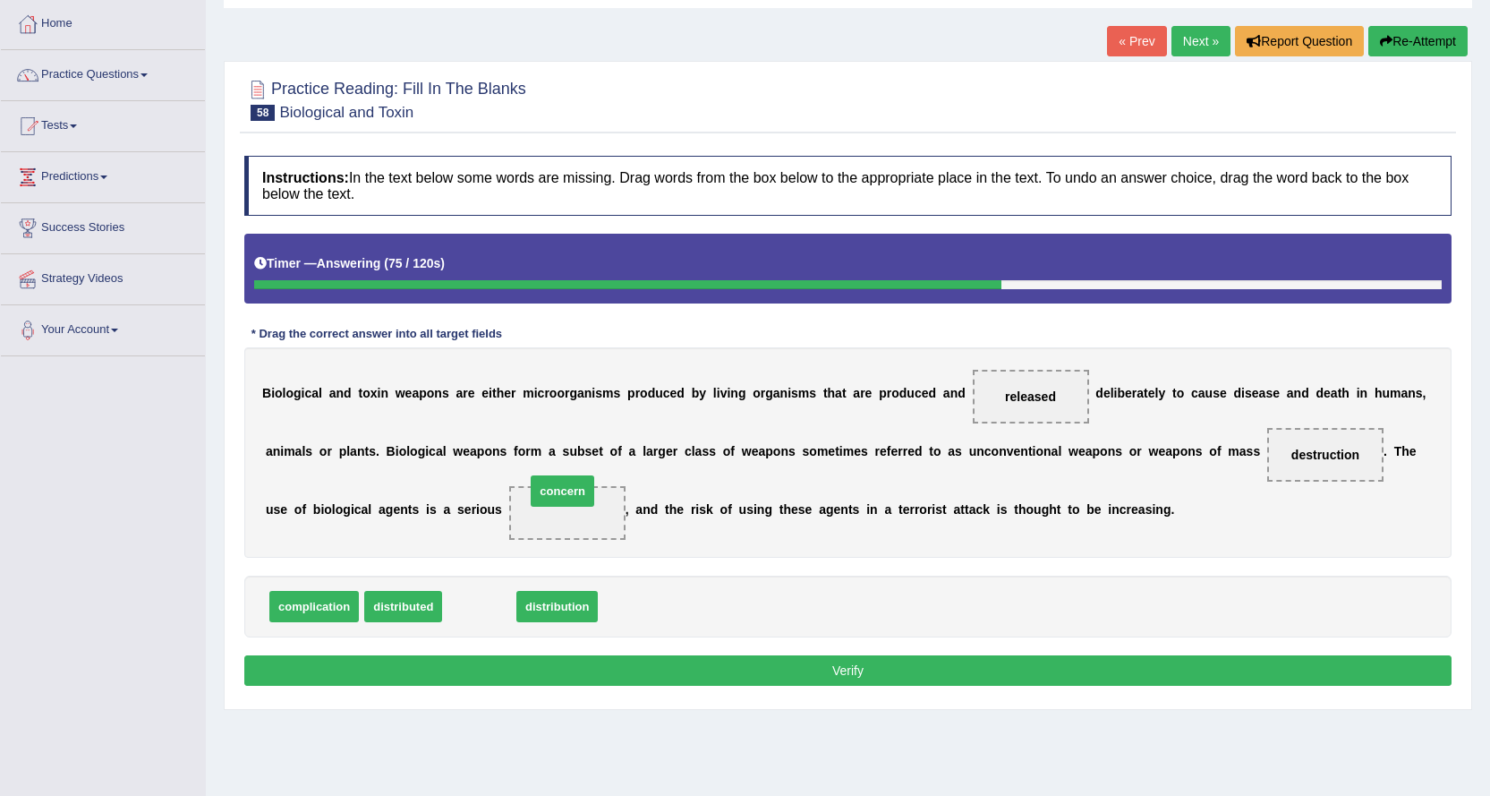
drag, startPoint x: 492, startPoint y: 608, endPoint x: 576, endPoint y: 492, distance: 142.9
click at [832, 666] on button "Verify" at bounding box center [848, 670] width 1208 height 30
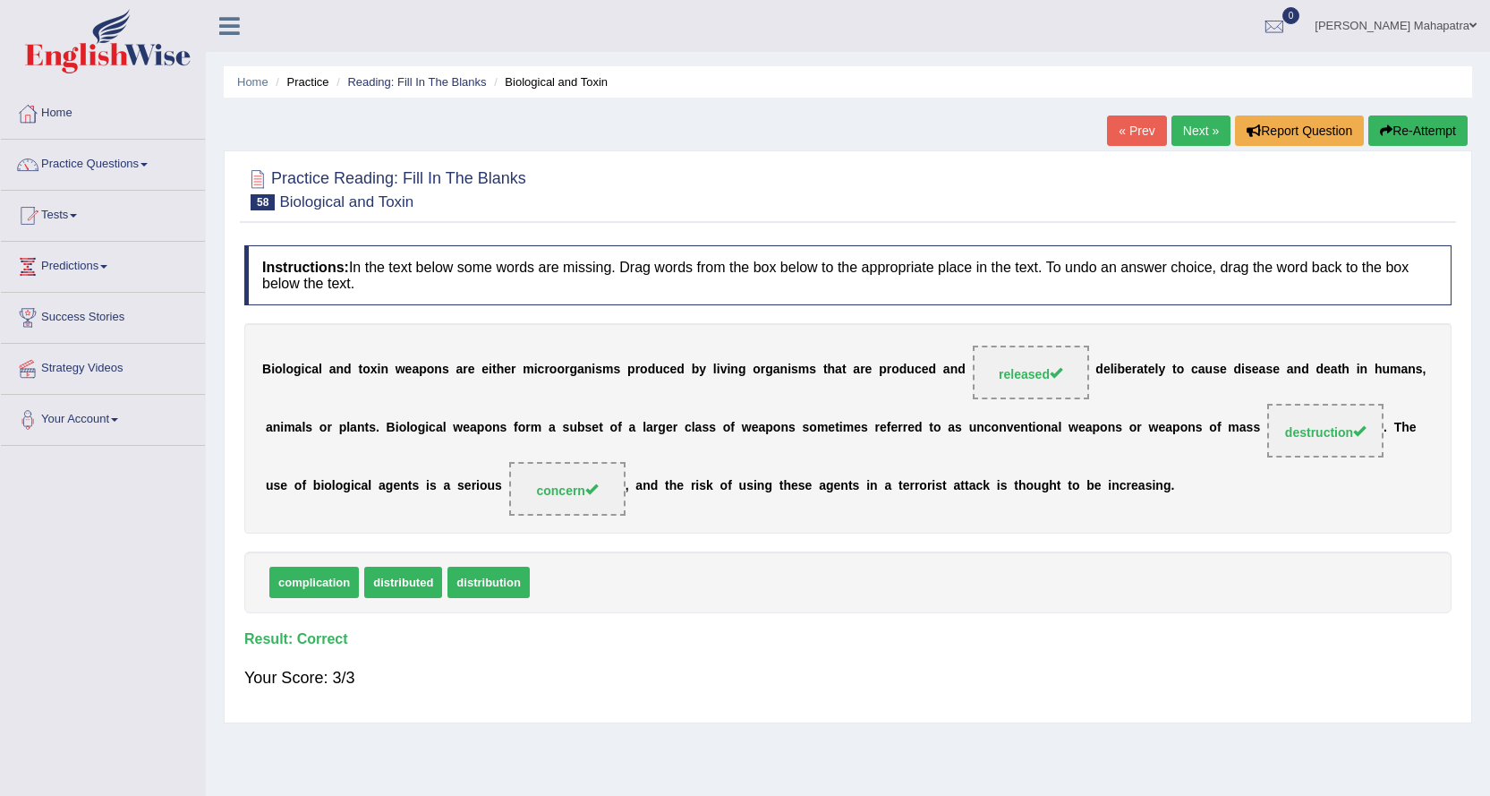
click at [1194, 137] on link "Next »" at bounding box center [1201, 130] width 59 height 30
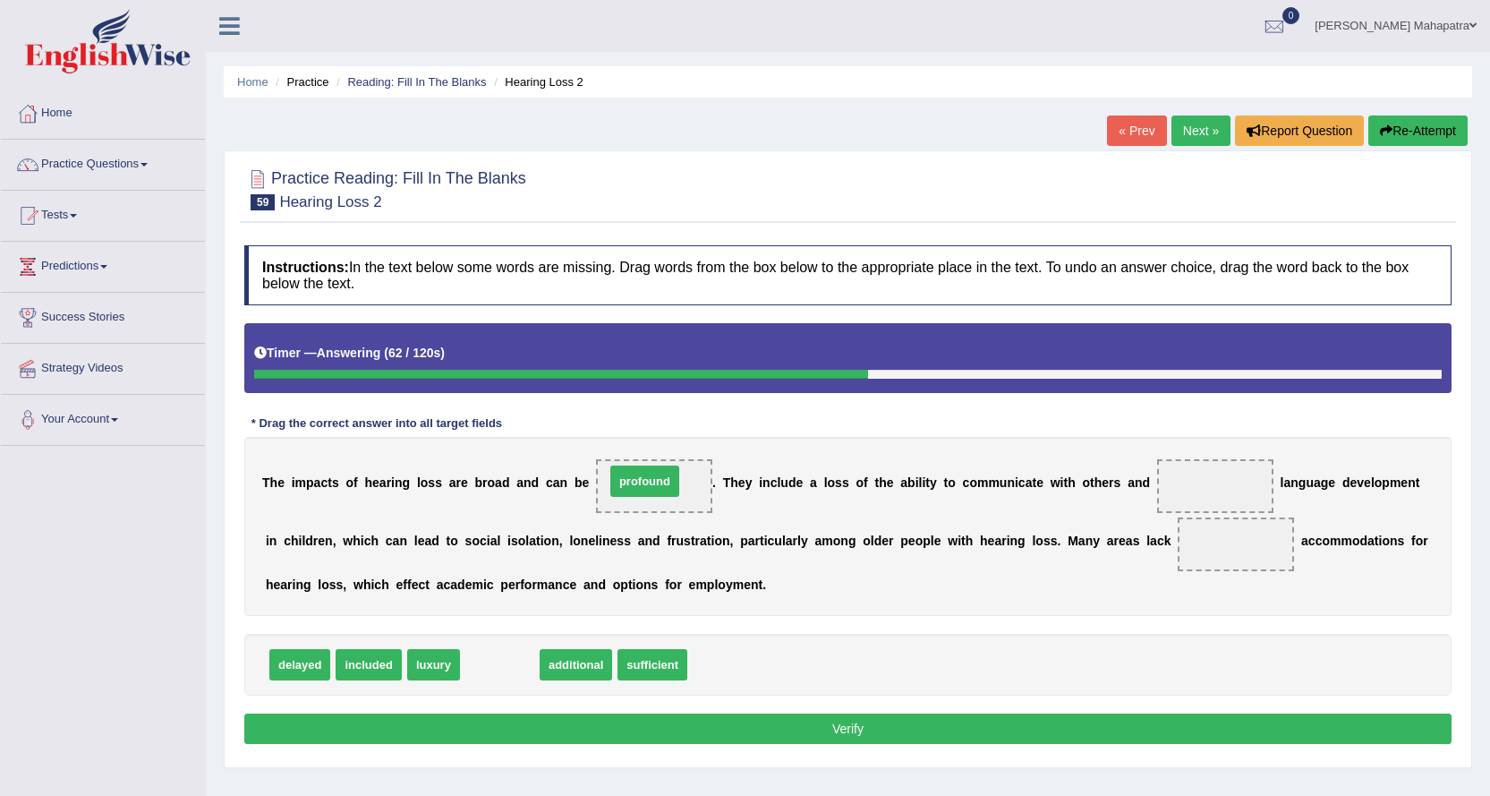
drag, startPoint x: 494, startPoint y: 667, endPoint x: 639, endPoint y: 483, distance: 233.9
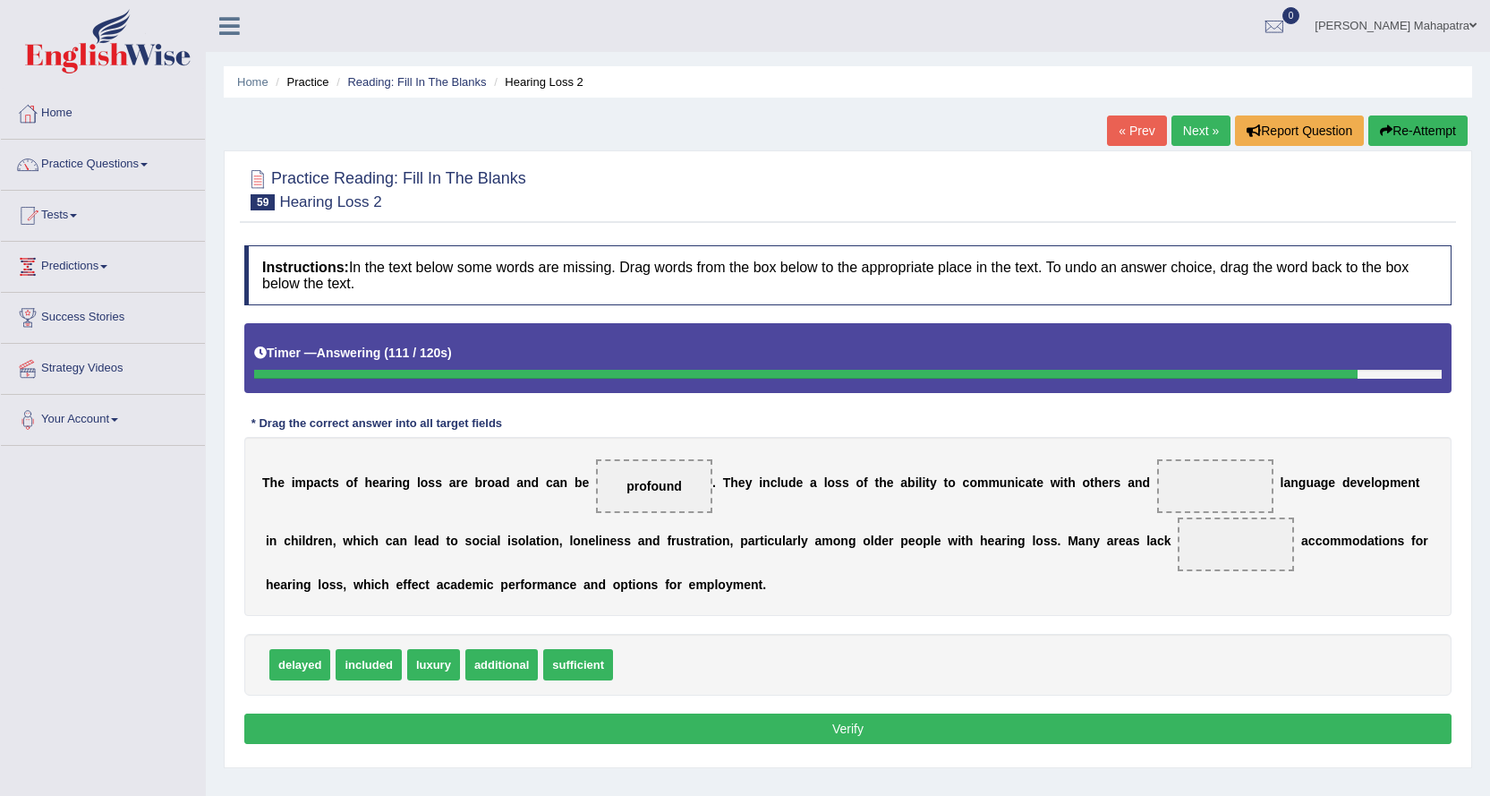
click at [1412, 116] on button "Re-Attempt" at bounding box center [1418, 130] width 99 height 30
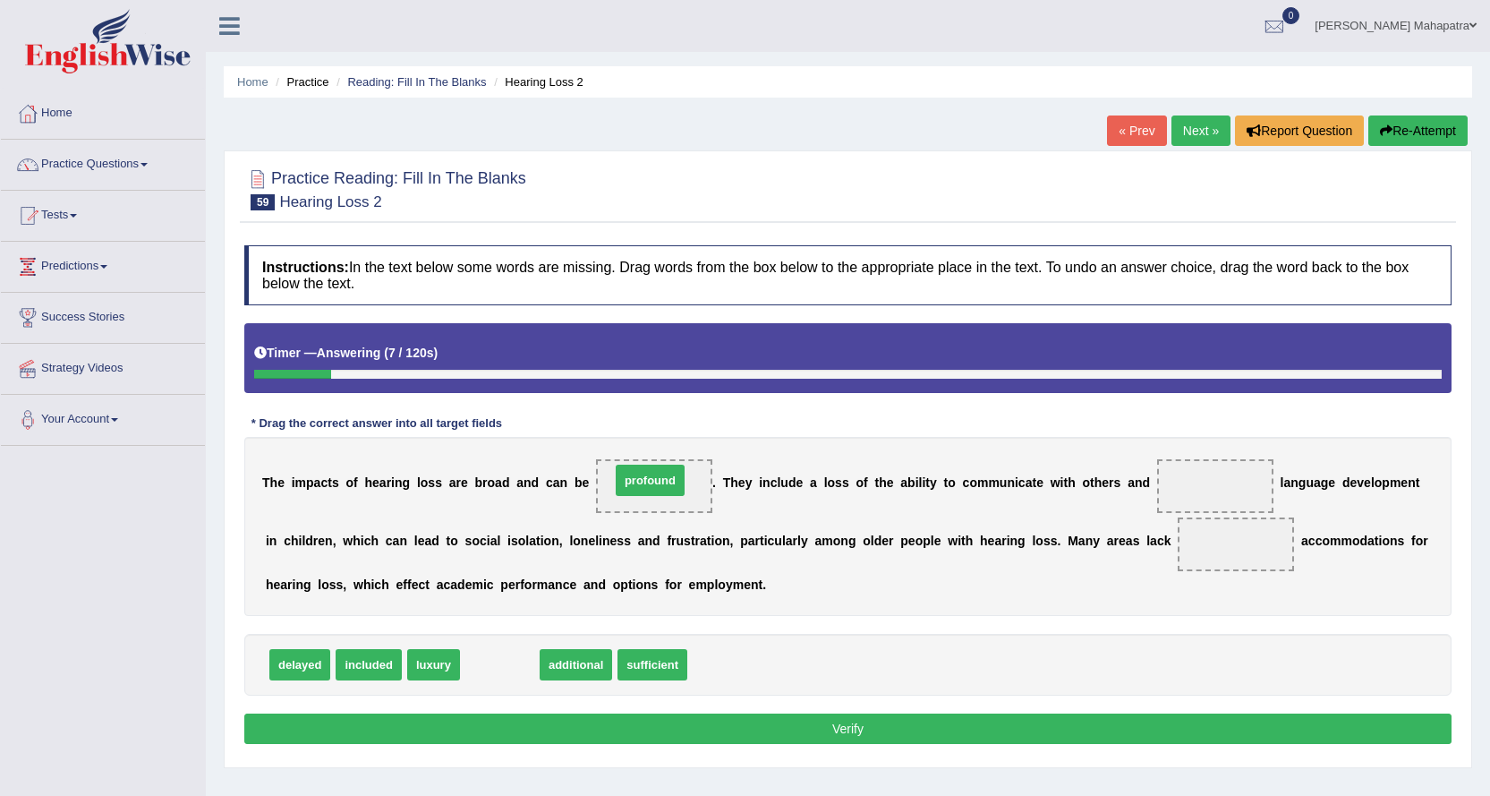
drag, startPoint x: 508, startPoint y: 673, endPoint x: 659, endPoint y: 488, distance: 238.6
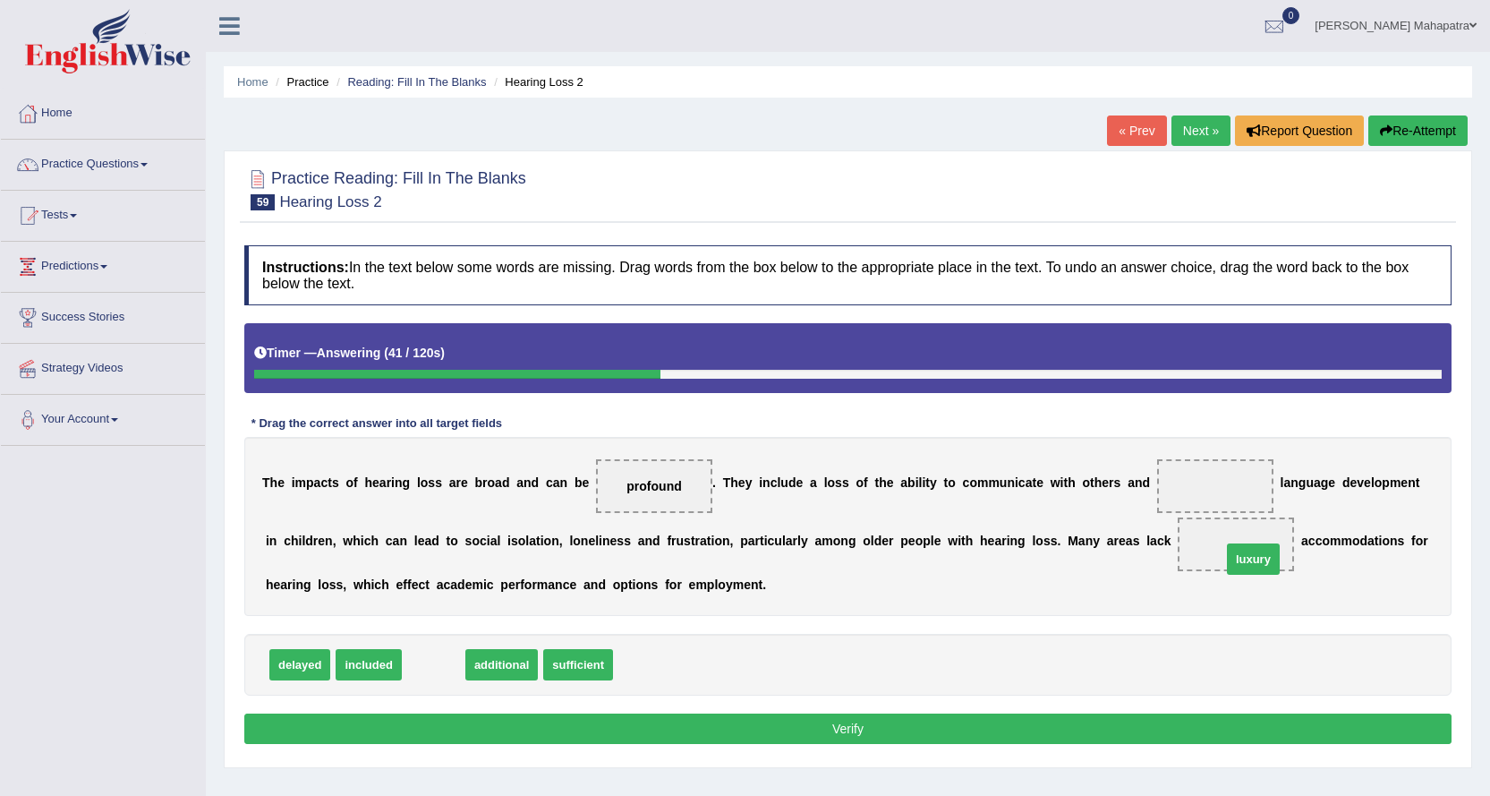
drag, startPoint x: 430, startPoint y: 665, endPoint x: 1246, endPoint y: 555, distance: 823.7
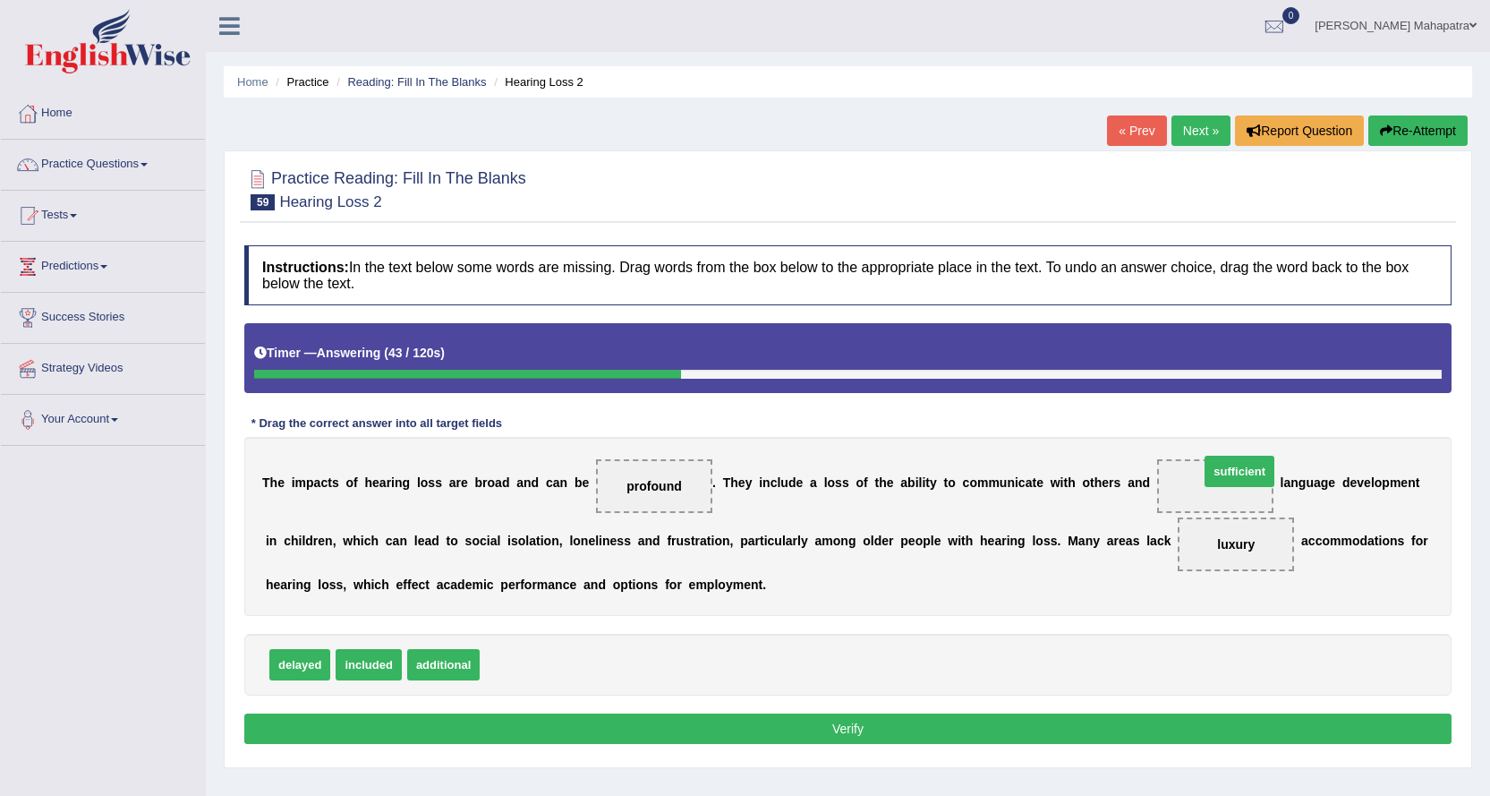
drag, startPoint x: 536, startPoint y: 663, endPoint x: 1250, endPoint y: 475, distance: 737.8
click at [810, 706] on div "Instructions: In the text below some words are missing. Drag words from the box…" at bounding box center [848, 497] width 1216 height 522
click at [815, 716] on button "Verify" at bounding box center [848, 728] width 1208 height 30
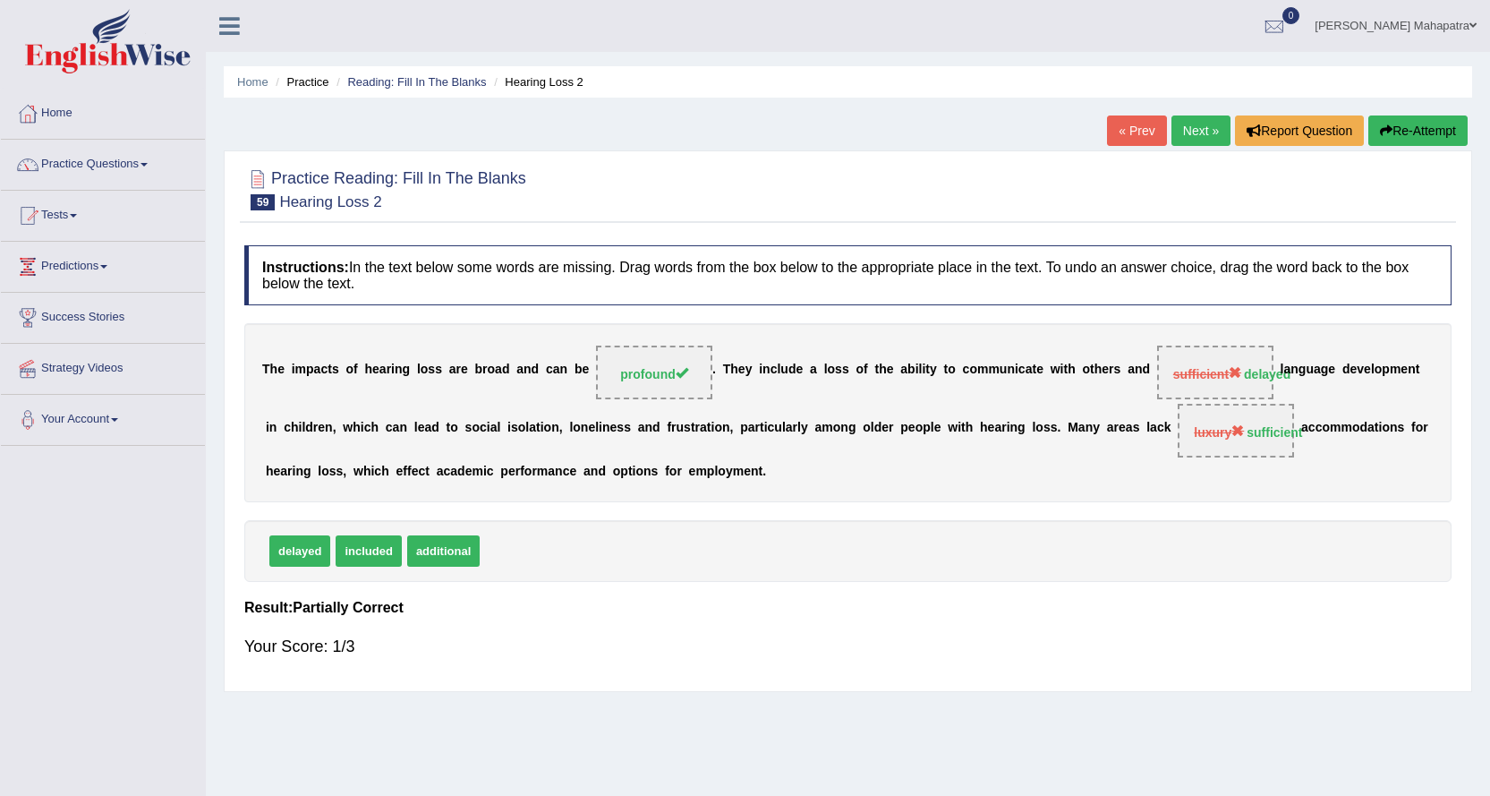
drag, startPoint x: 1205, startPoint y: 370, endPoint x: 1286, endPoint y: 435, distance: 104.4
click at [1282, 435] on div "T h e i m p a c t s o f h e a r i n g l o s s a r e b r o a d a n d c a n b e p…" at bounding box center [848, 412] width 1208 height 179
click at [1412, 137] on button "Re-Attempt" at bounding box center [1418, 130] width 99 height 30
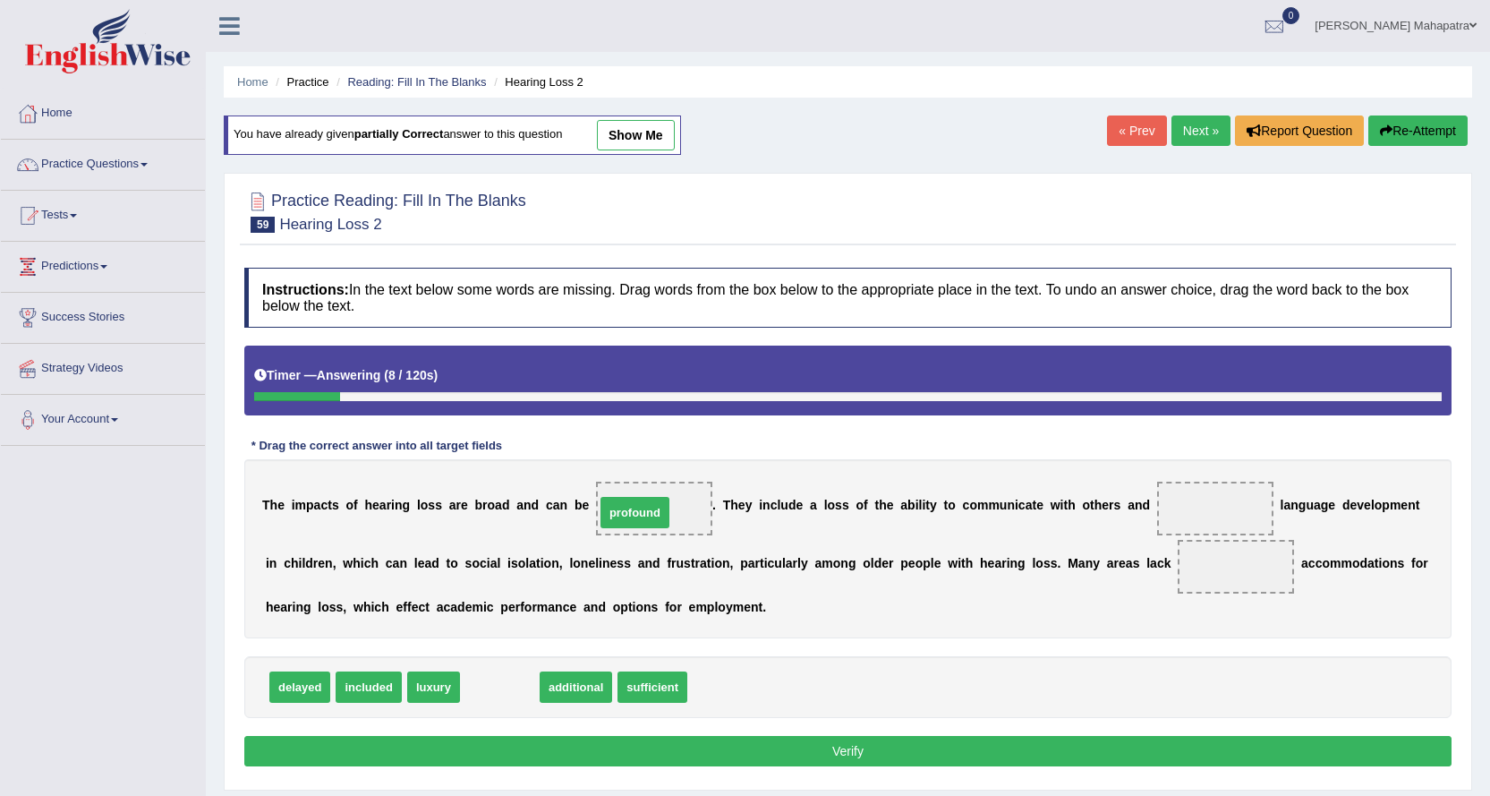
drag, startPoint x: 508, startPoint y: 687, endPoint x: 643, endPoint y: 511, distance: 221.5
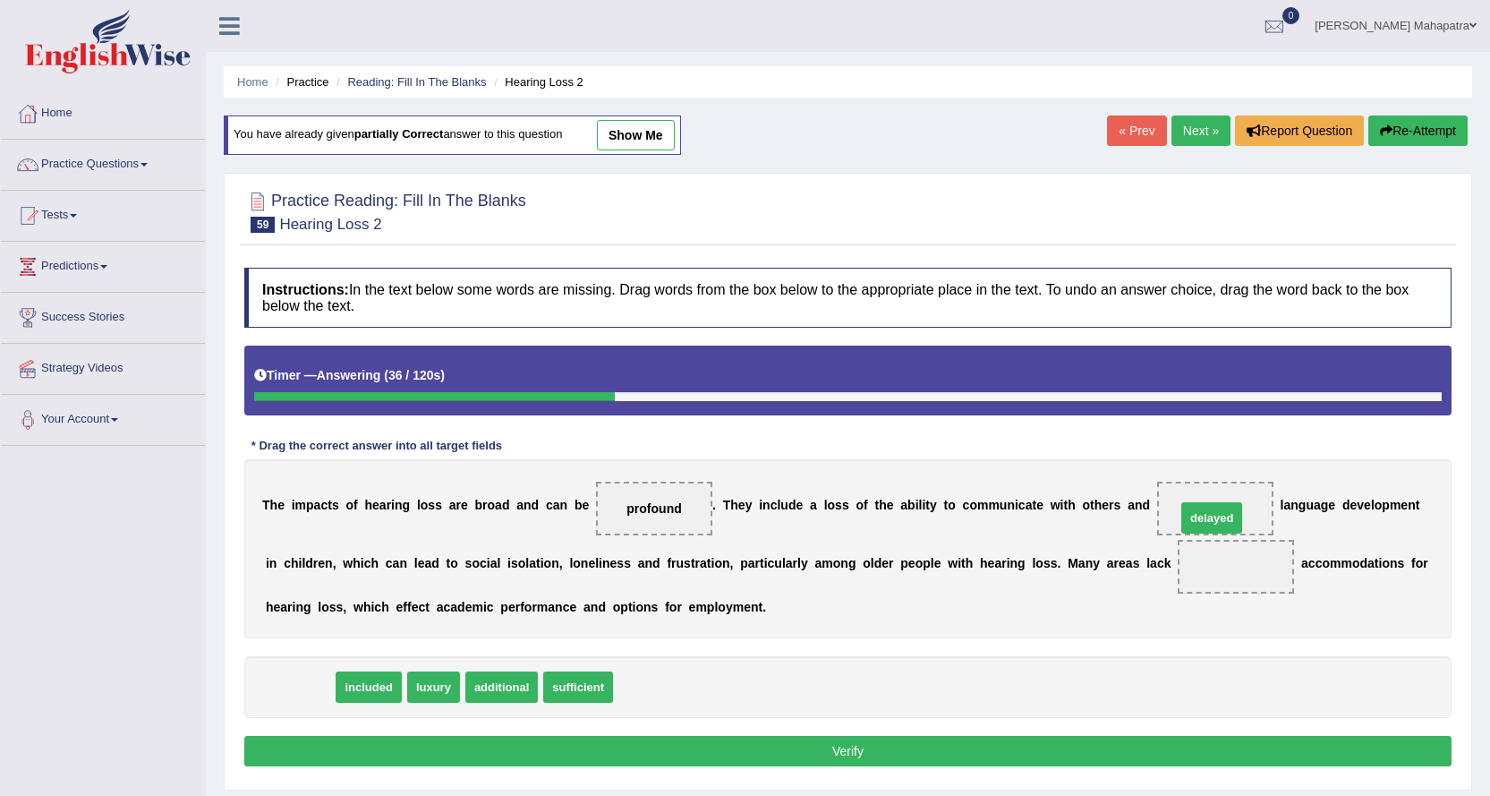
drag, startPoint x: 292, startPoint y: 693, endPoint x: 1204, endPoint y: 524, distance: 927.7
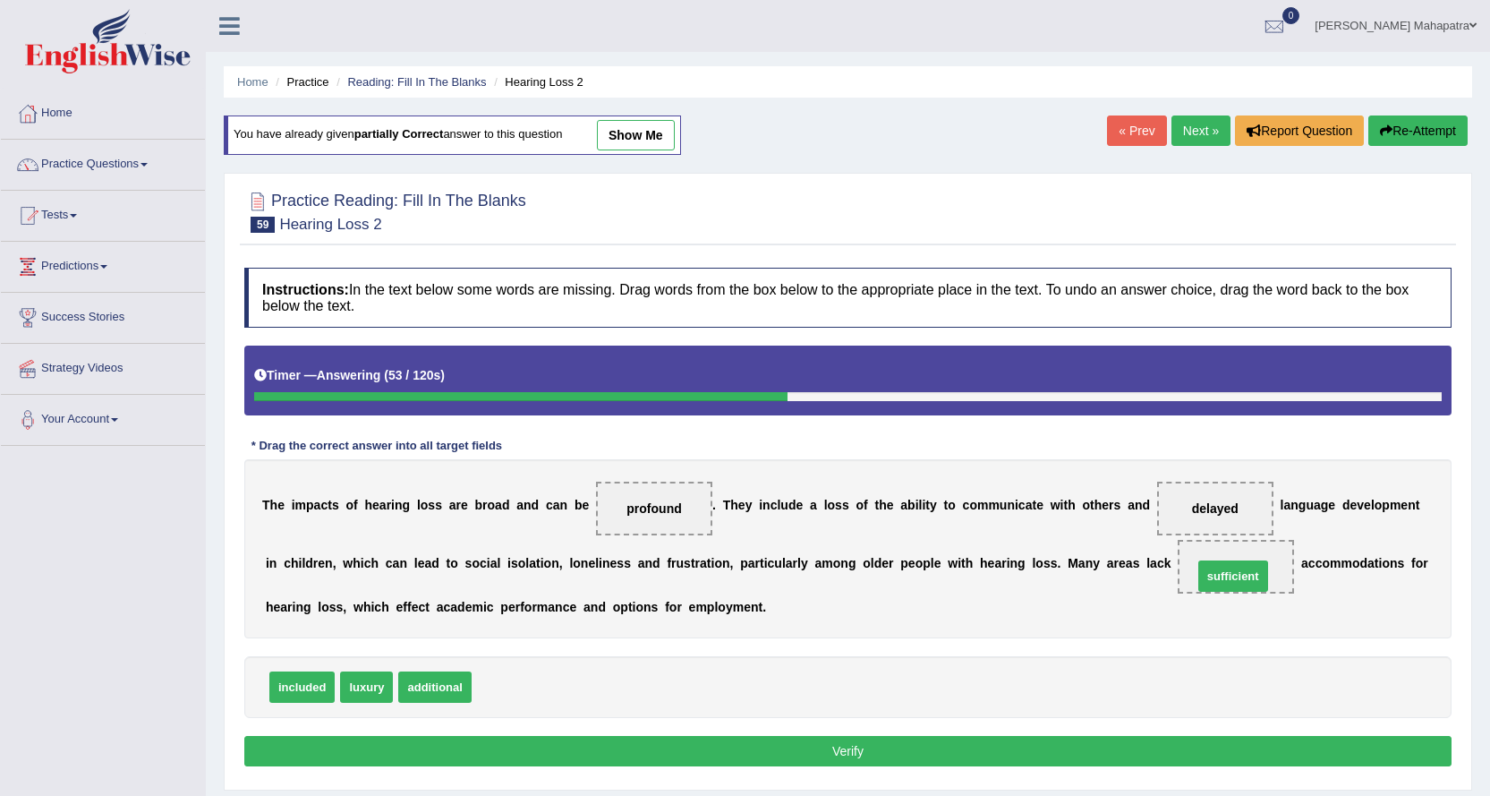
drag, startPoint x: 510, startPoint y: 687, endPoint x: 1232, endPoint y: 576, distance: 730.0
click at [708, 761] on button "Verify" at bounding box center [848, 751] width 1208 height 30
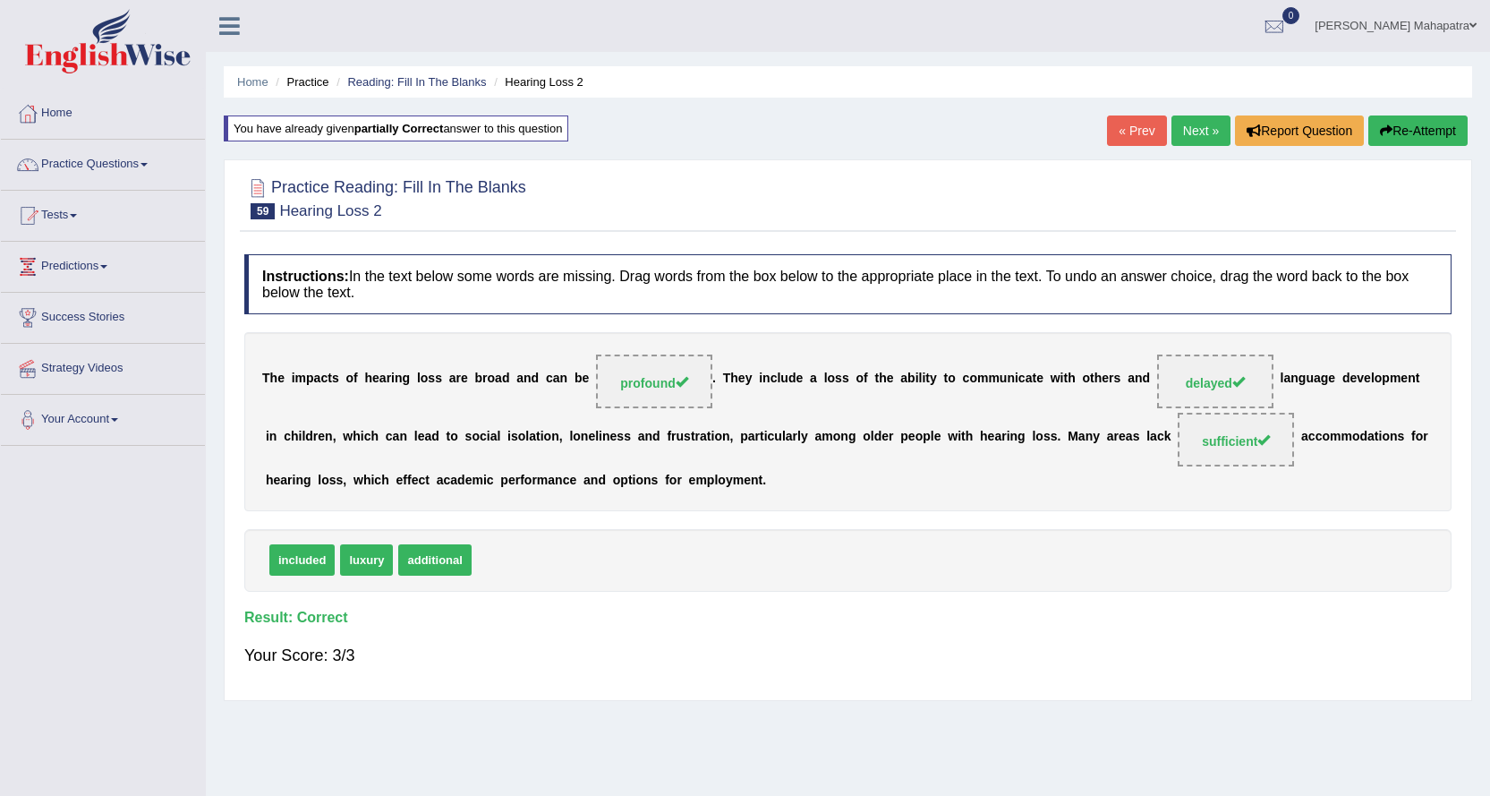
click at [1200, 125] on link "Next »" at bounding box center [1201, 130] width 59 height 30
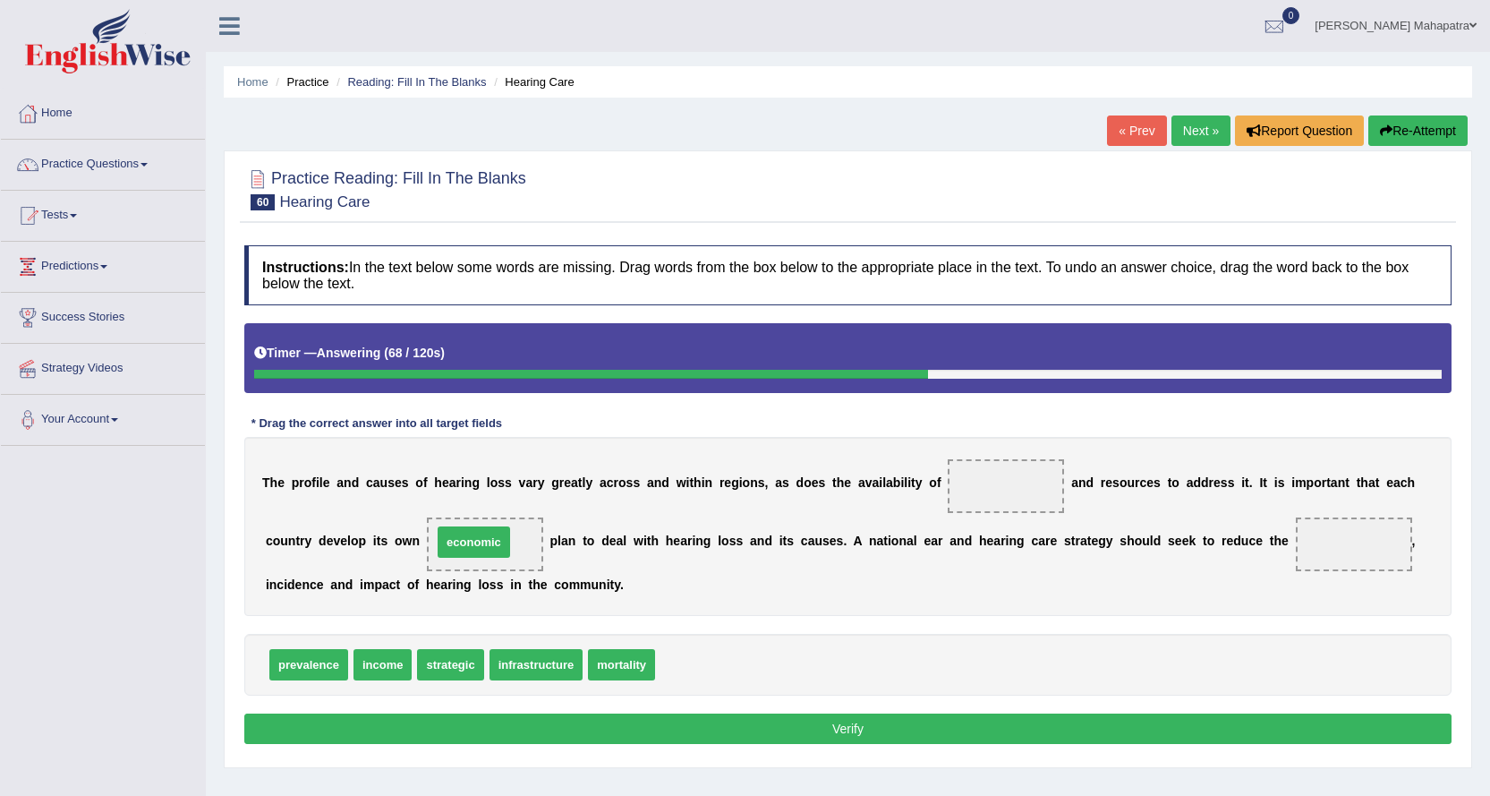
drag, startPoint x: 692, startPoint y: 658, endPoint x: 469, endPoint y: 535, distance: 254.4
click at [258, 73] on li "Home" at bounding box center [252, 81] width 31 height 17
click at [249, 87] on link "Home" at bounding box center [252, 81] width 31 height 13
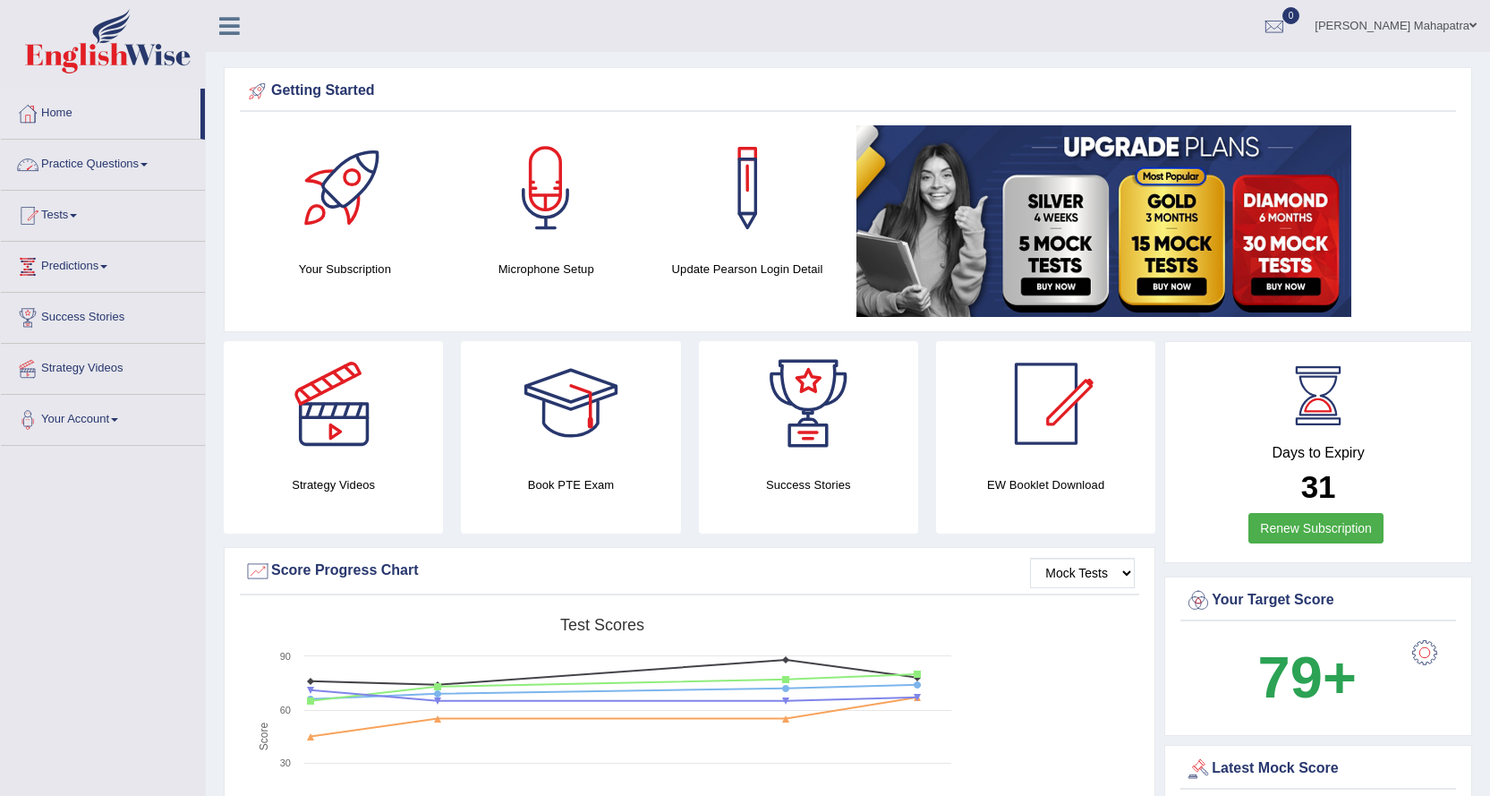
click at [100, 164] on link "Practice Questions" at bounding box center [103, 162] width 204 height 45
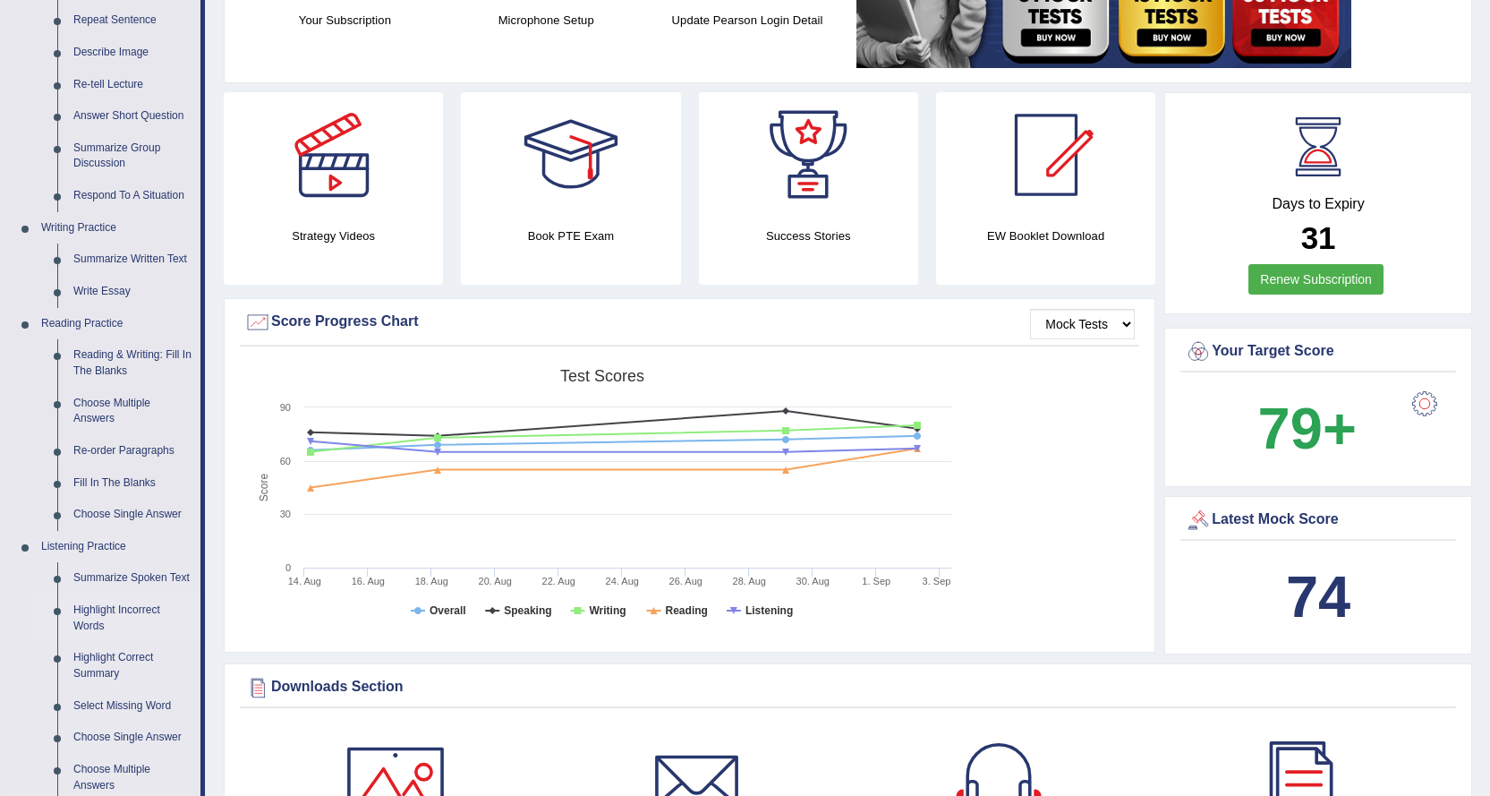
scroll to position [179, 0]
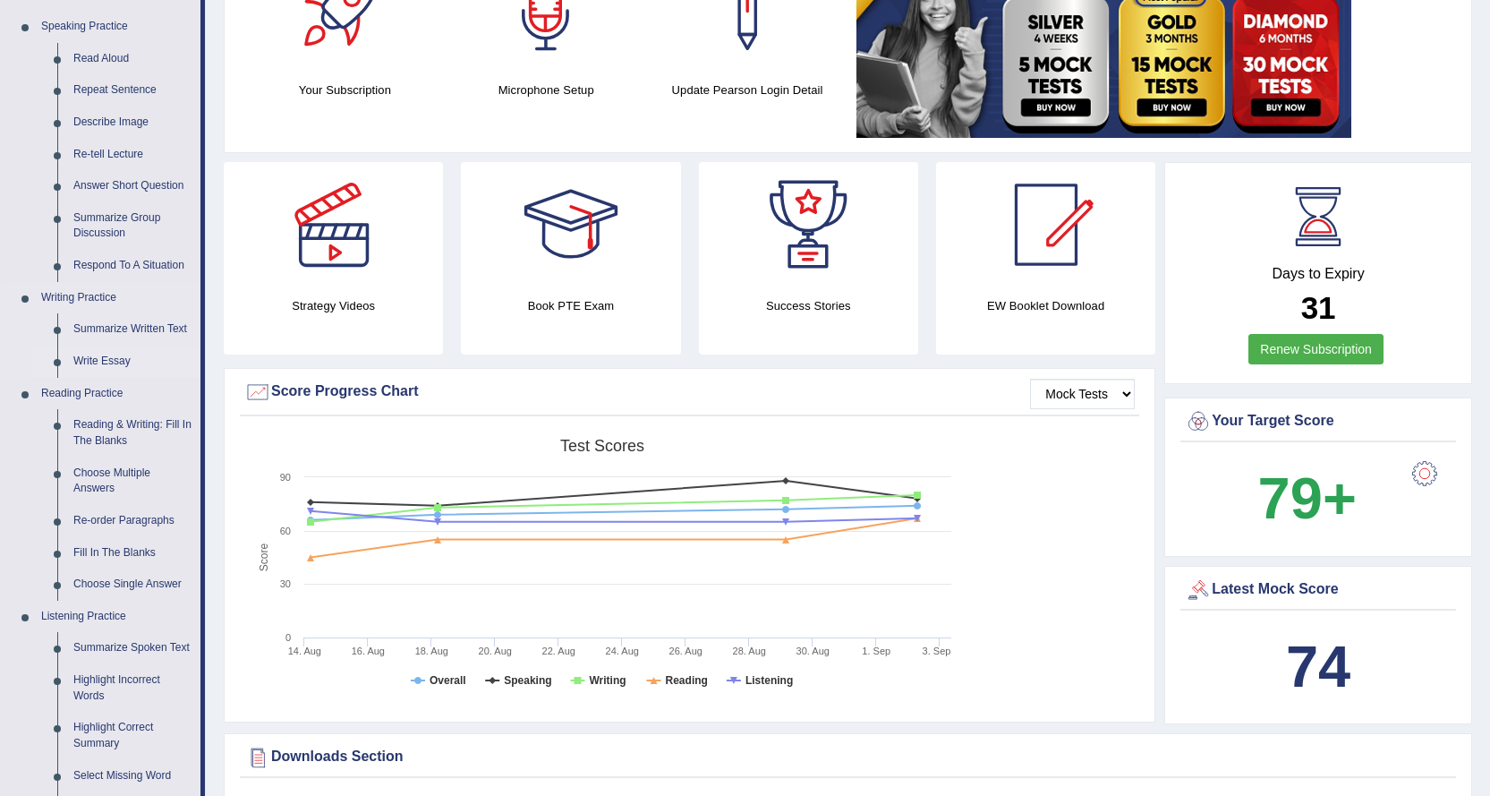
click at [100, 355] on link "Write Essay" at bounding box center [132, 362] width 135 height 32
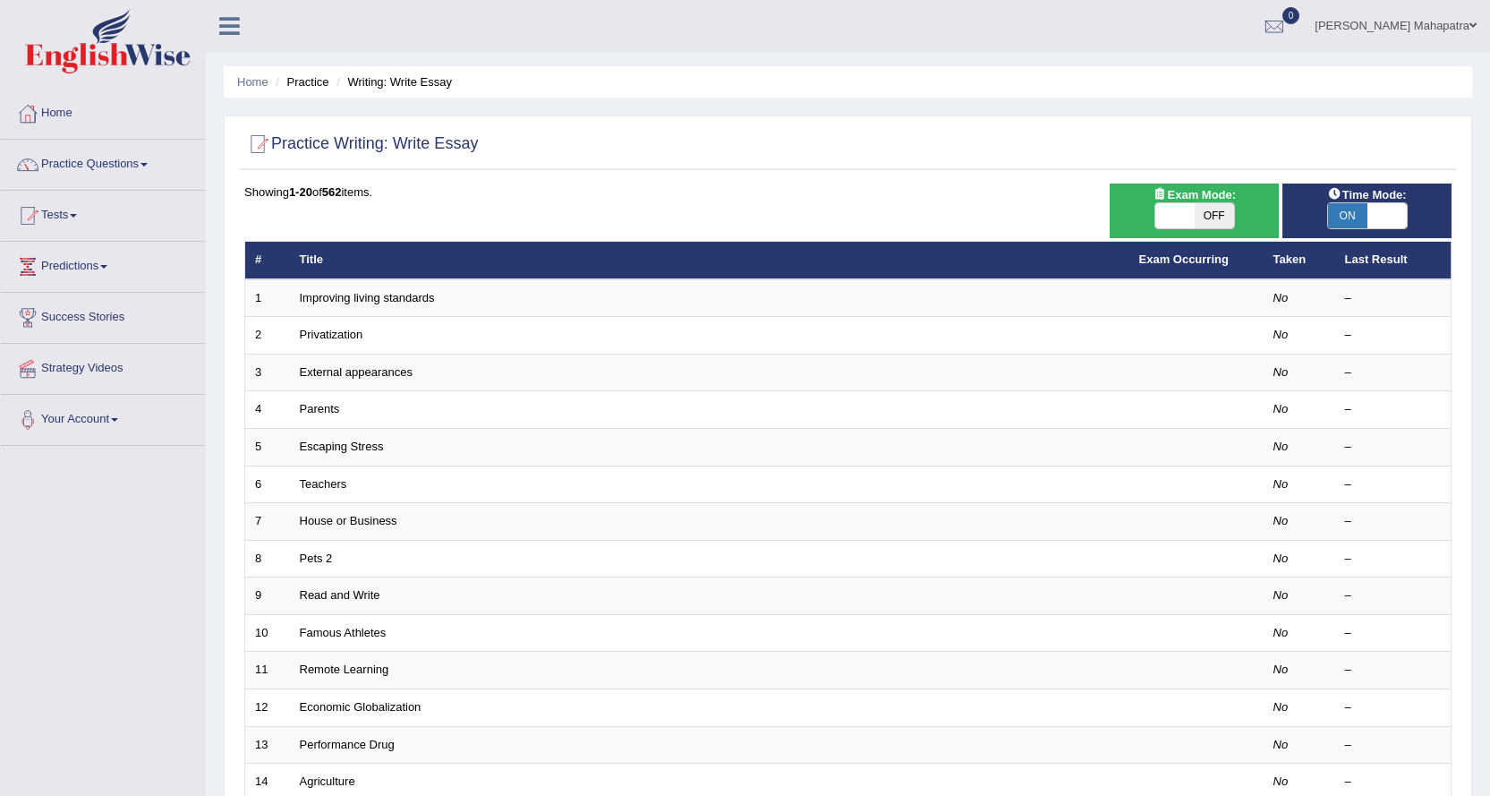
click at [1214, 212] on span "OFF" at bounding box center [1214, 215] width 39 height 25
checkbox input "true"
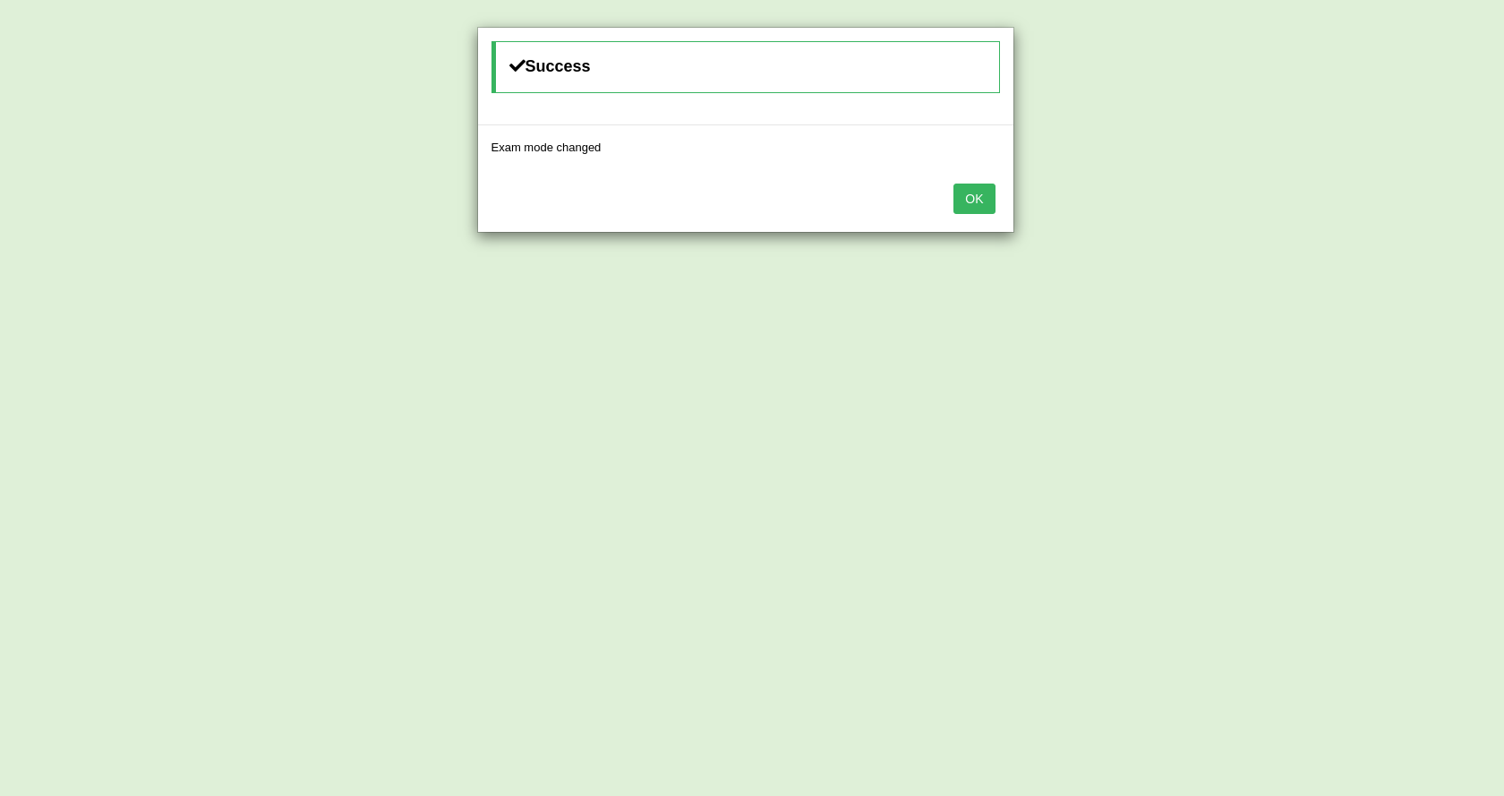
click at [989, 193] on button "OK" at bounding box center [973, 198] width 41 height 30
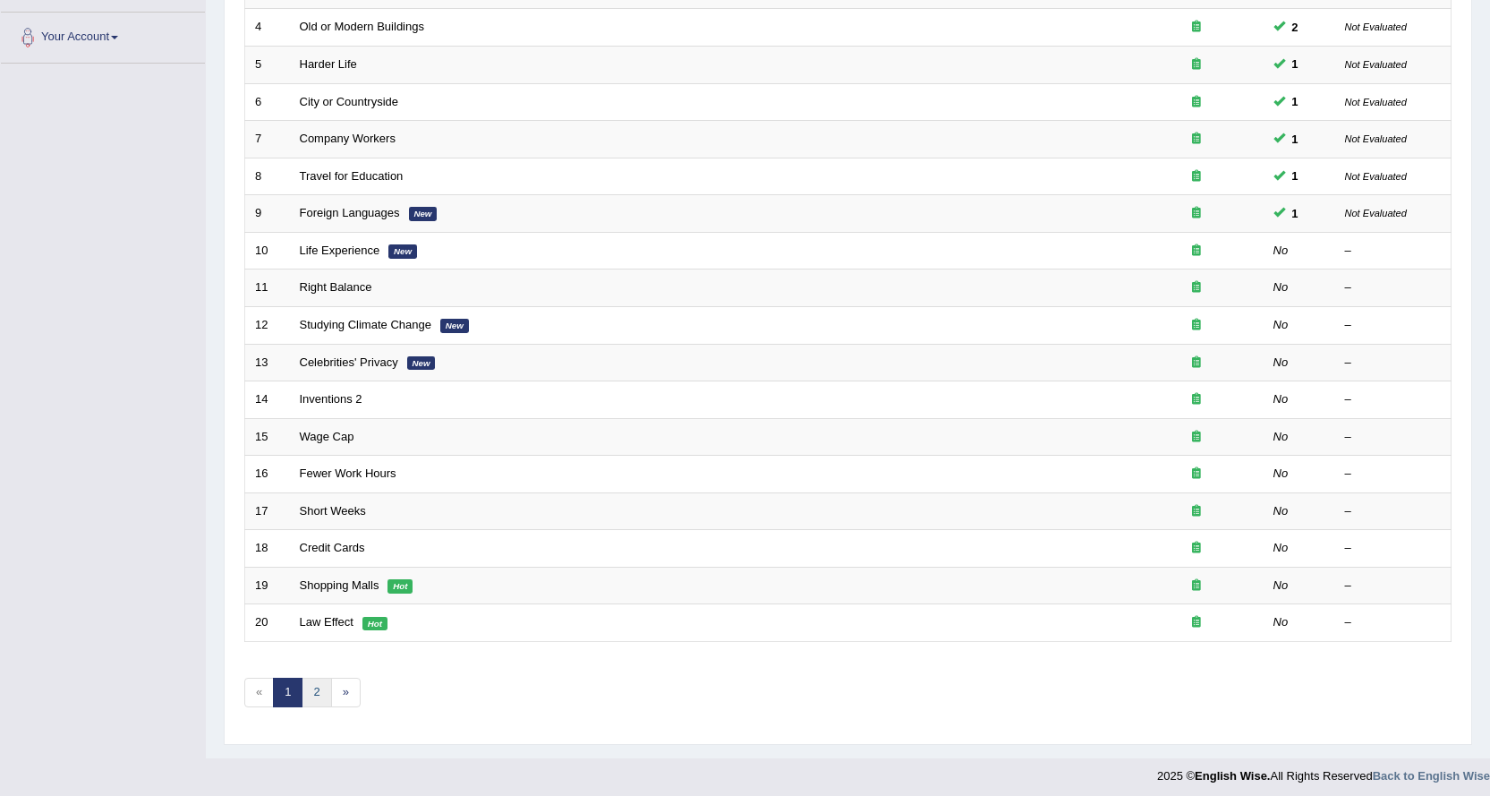
click at [313, 704] on link "2" at bounding box center [317, 693] width 30 height 30
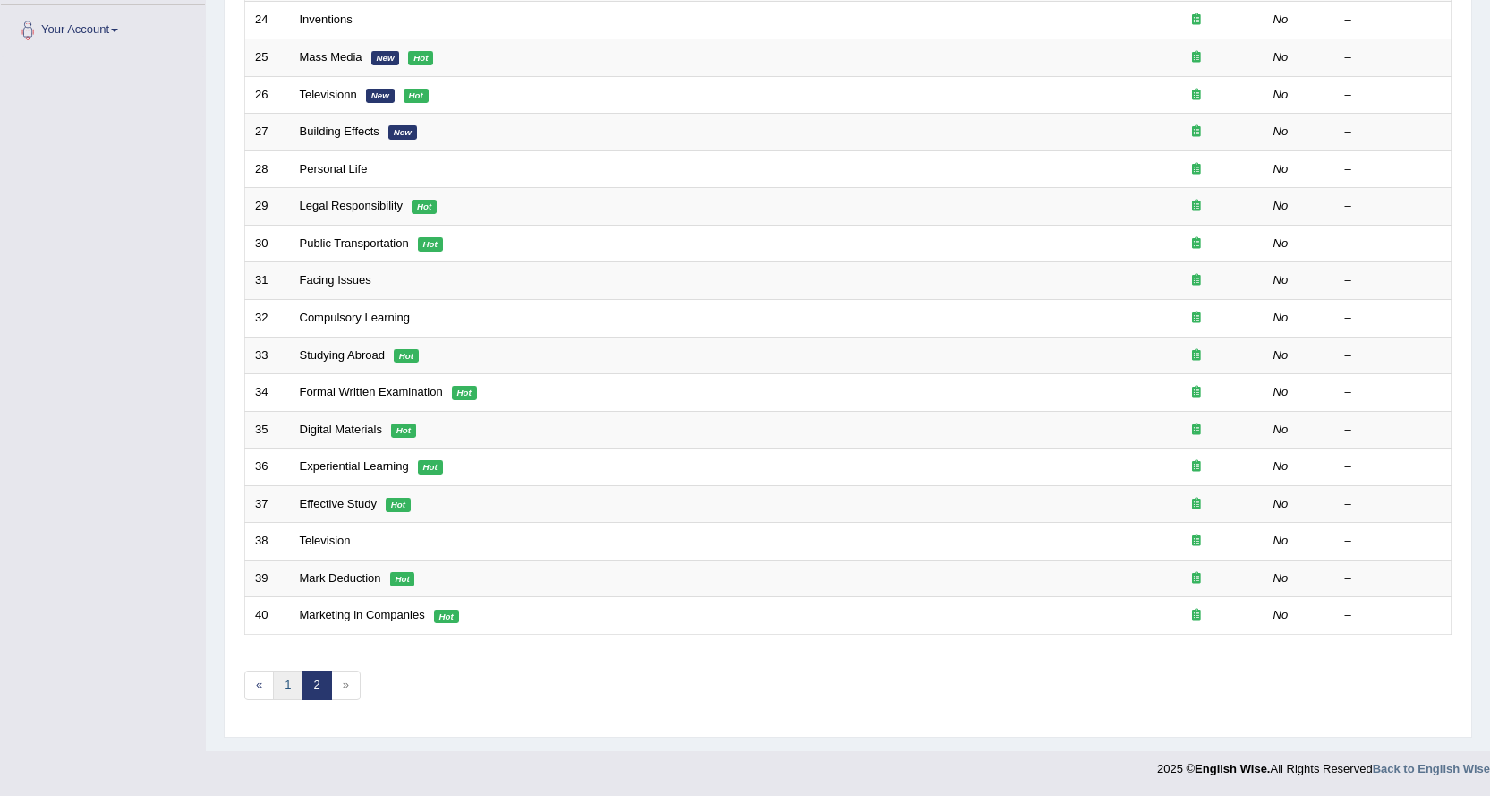
click at [286, 685] on link "1" at bounding box center [288, 685] width 30 height 30
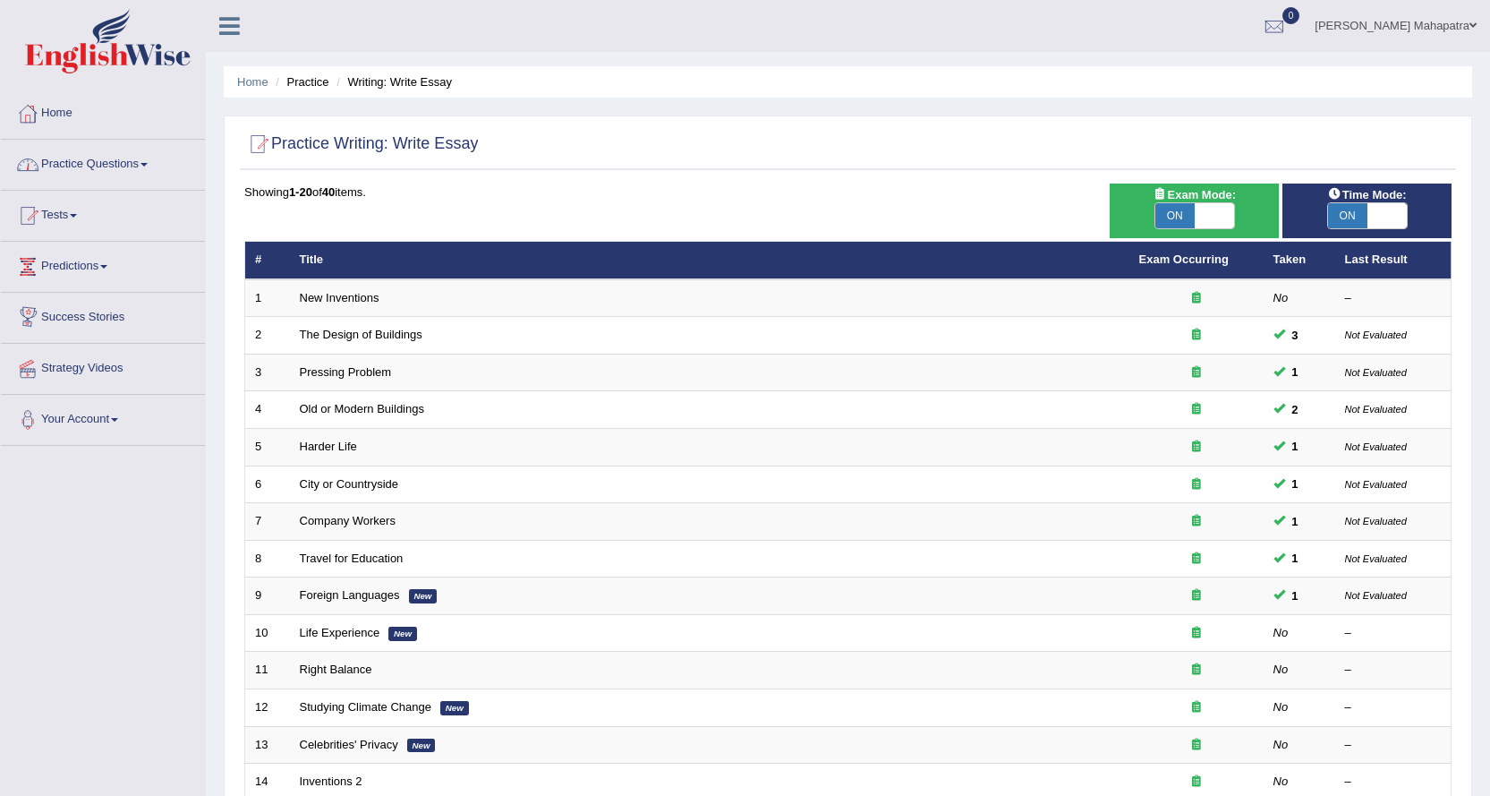
click at [92, 160] on link "Practice Questions" at bounding box center [103, 162] width 204 height 45
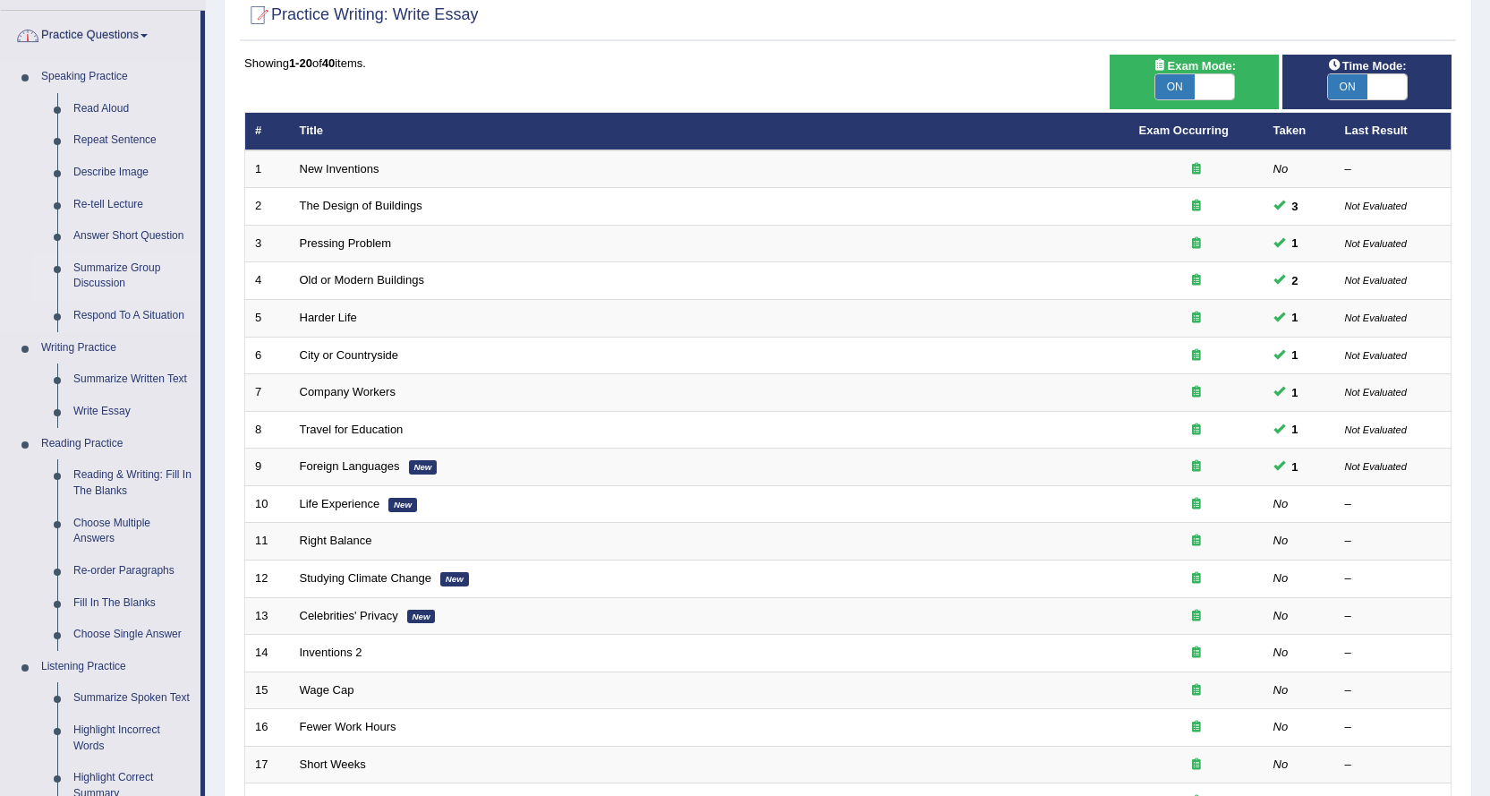
scroll to position [448, 0]
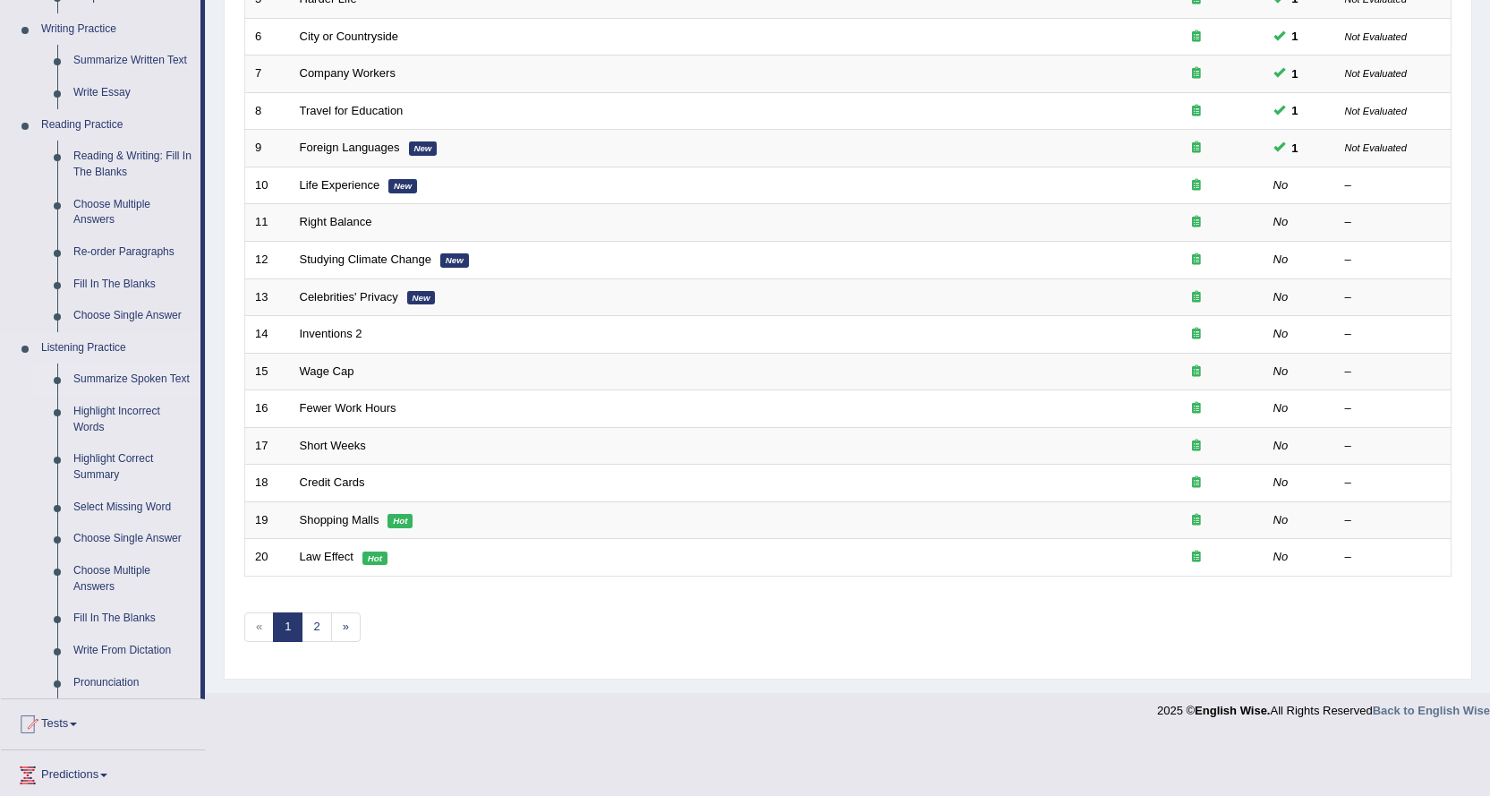
click at [109, 374] on link "Summarize Spoken Text" at bounding box center [132, 379] width 135 height 32
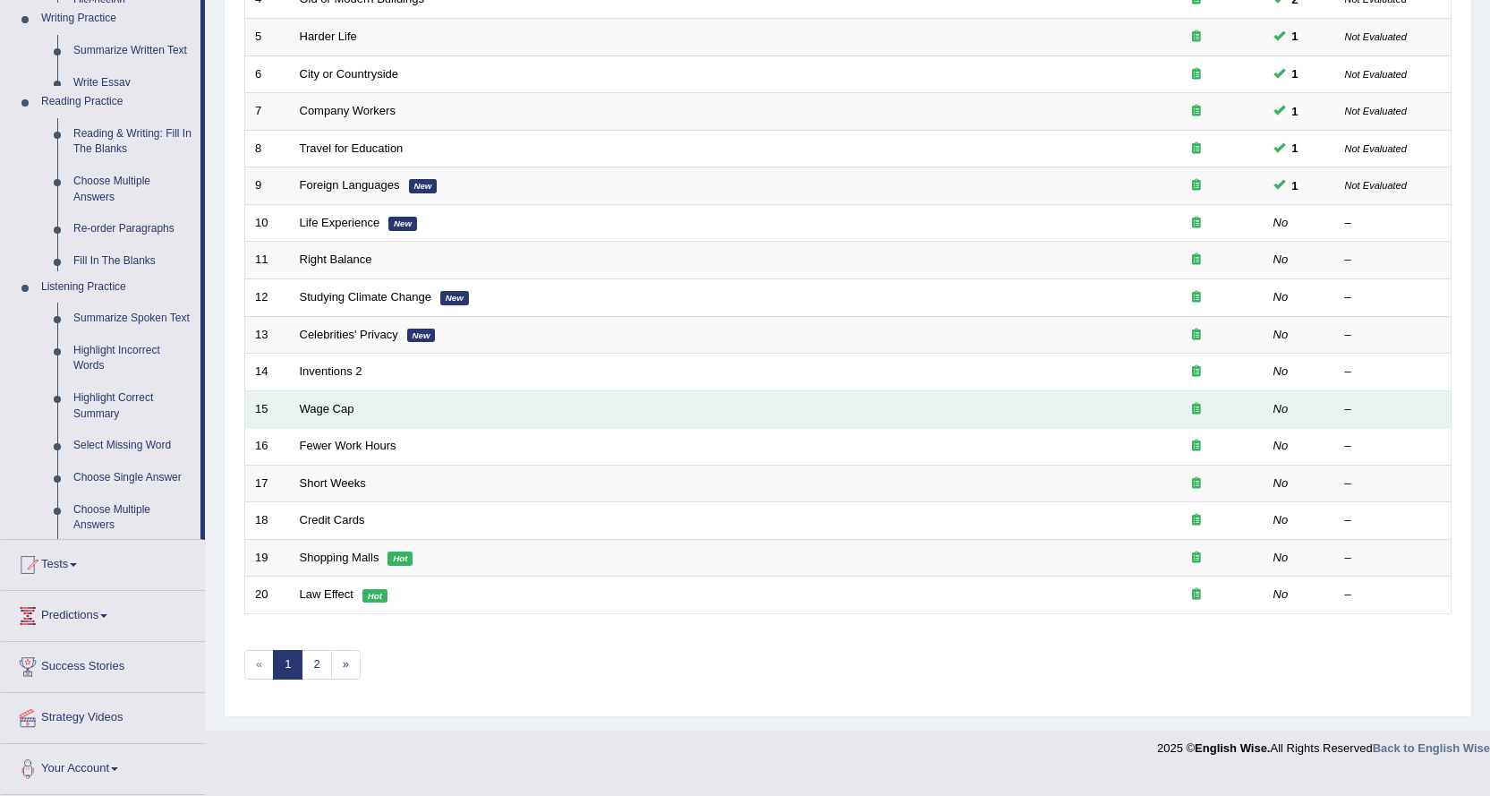
scroll to position [389, 0]
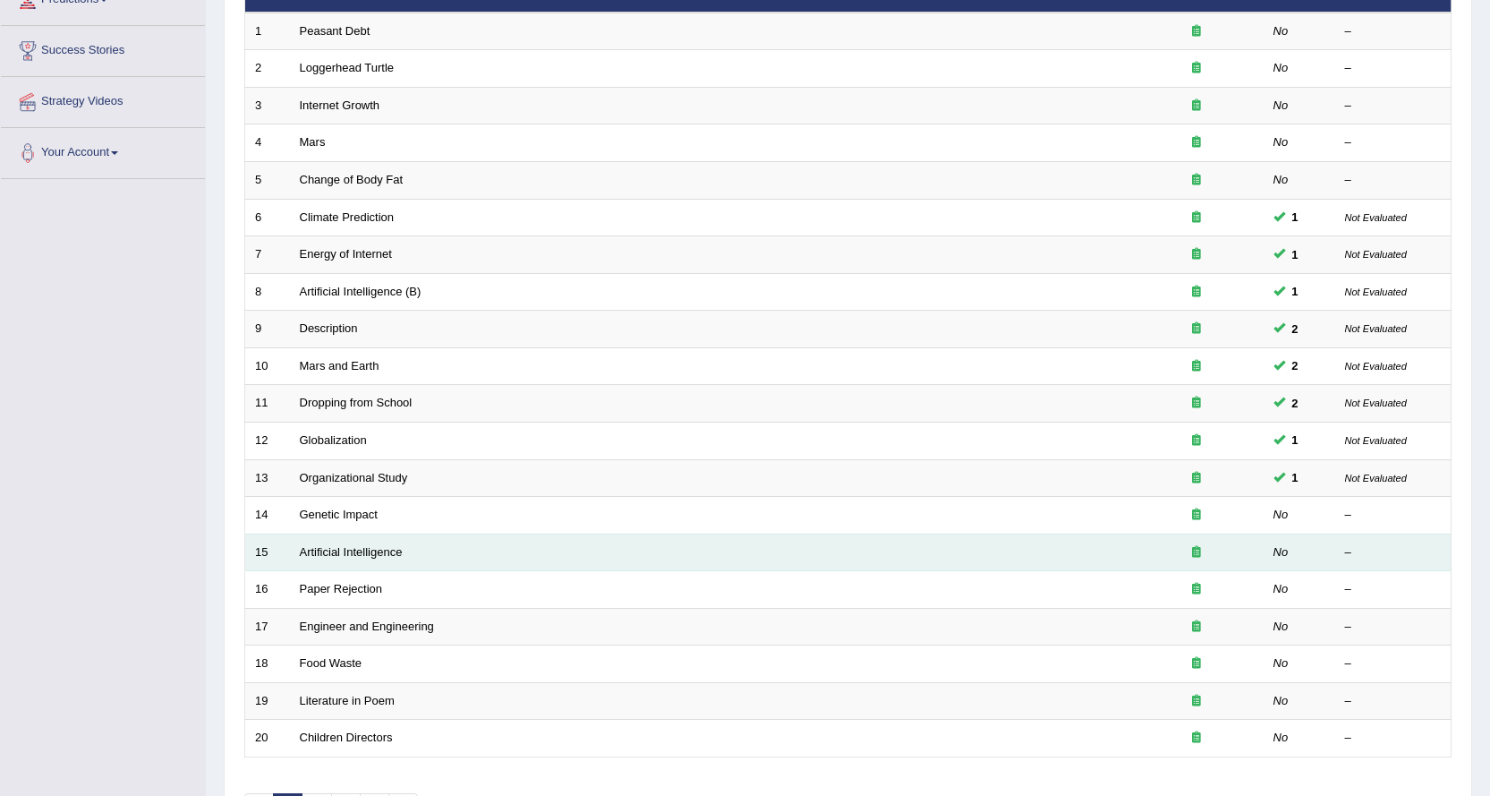
scroll to position [31, 0]
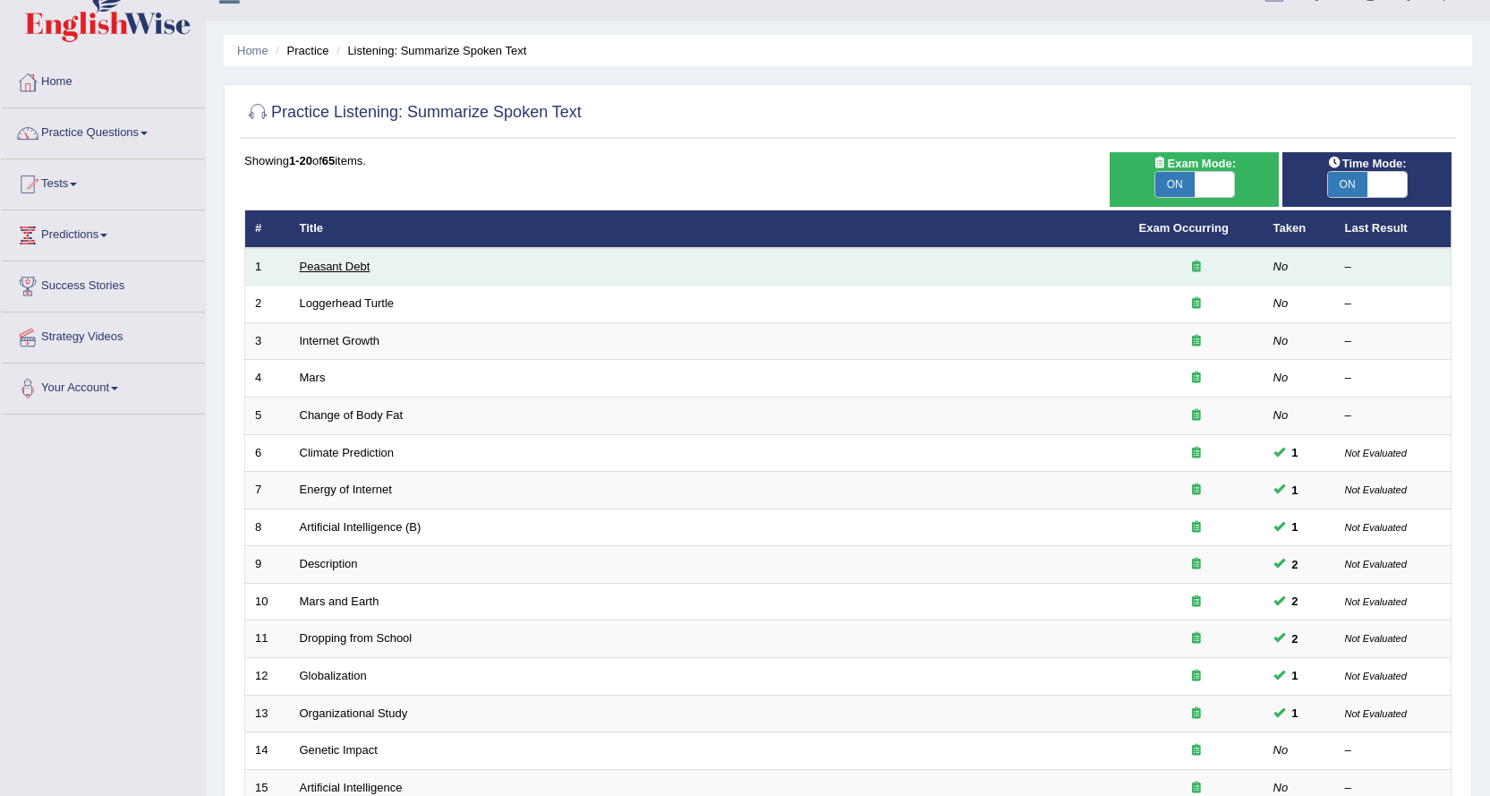
click at [339, 262] on link "Peasant Debt" at bounding box center [335, 266] width 71 height 13
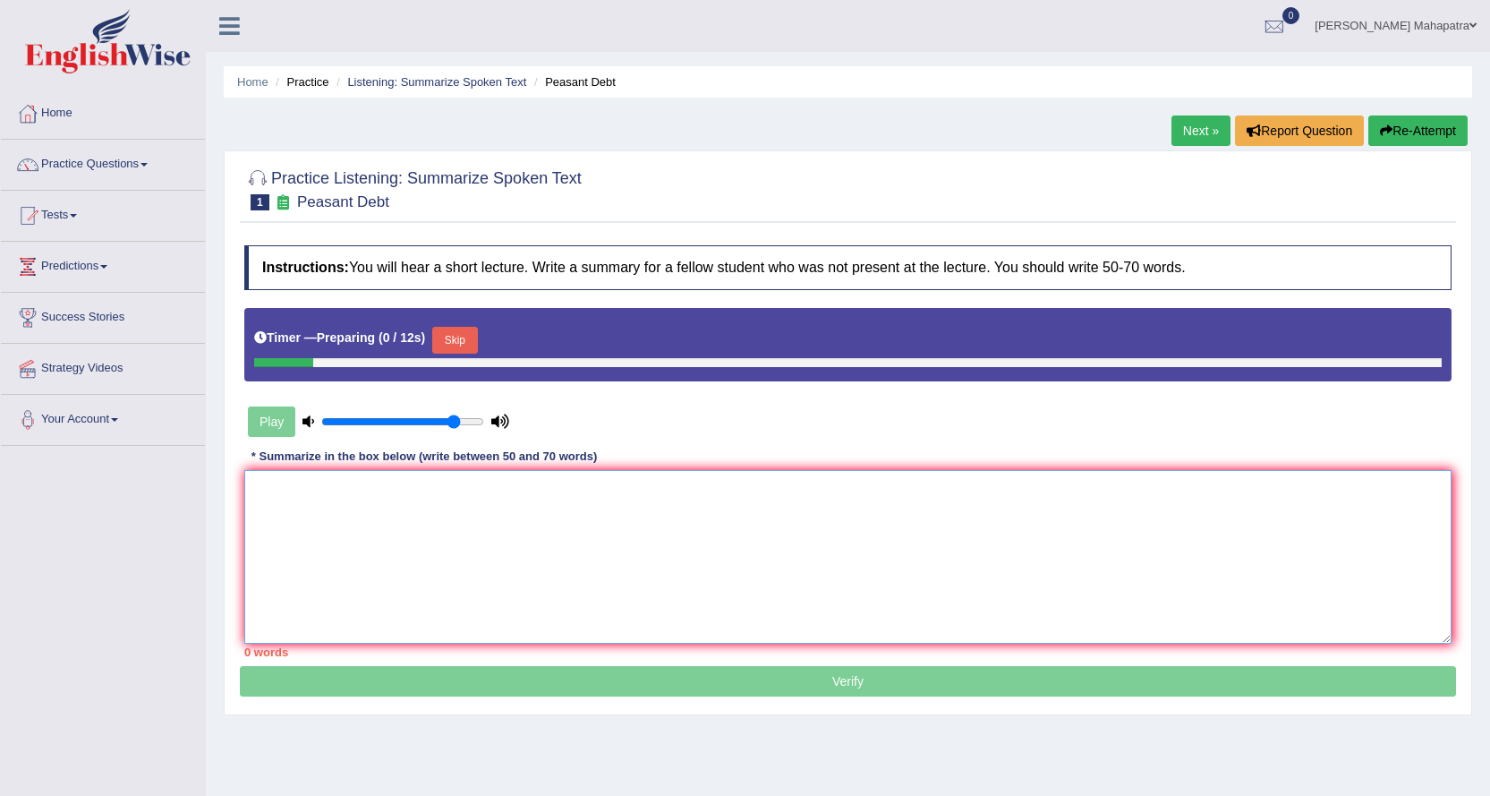
click at [609, 504] on textarea at bounding box center [848, 557] width 1208 height 174
click at [456, 329] on button "Skip" at bounding box center [454, 340] width 45 height 27
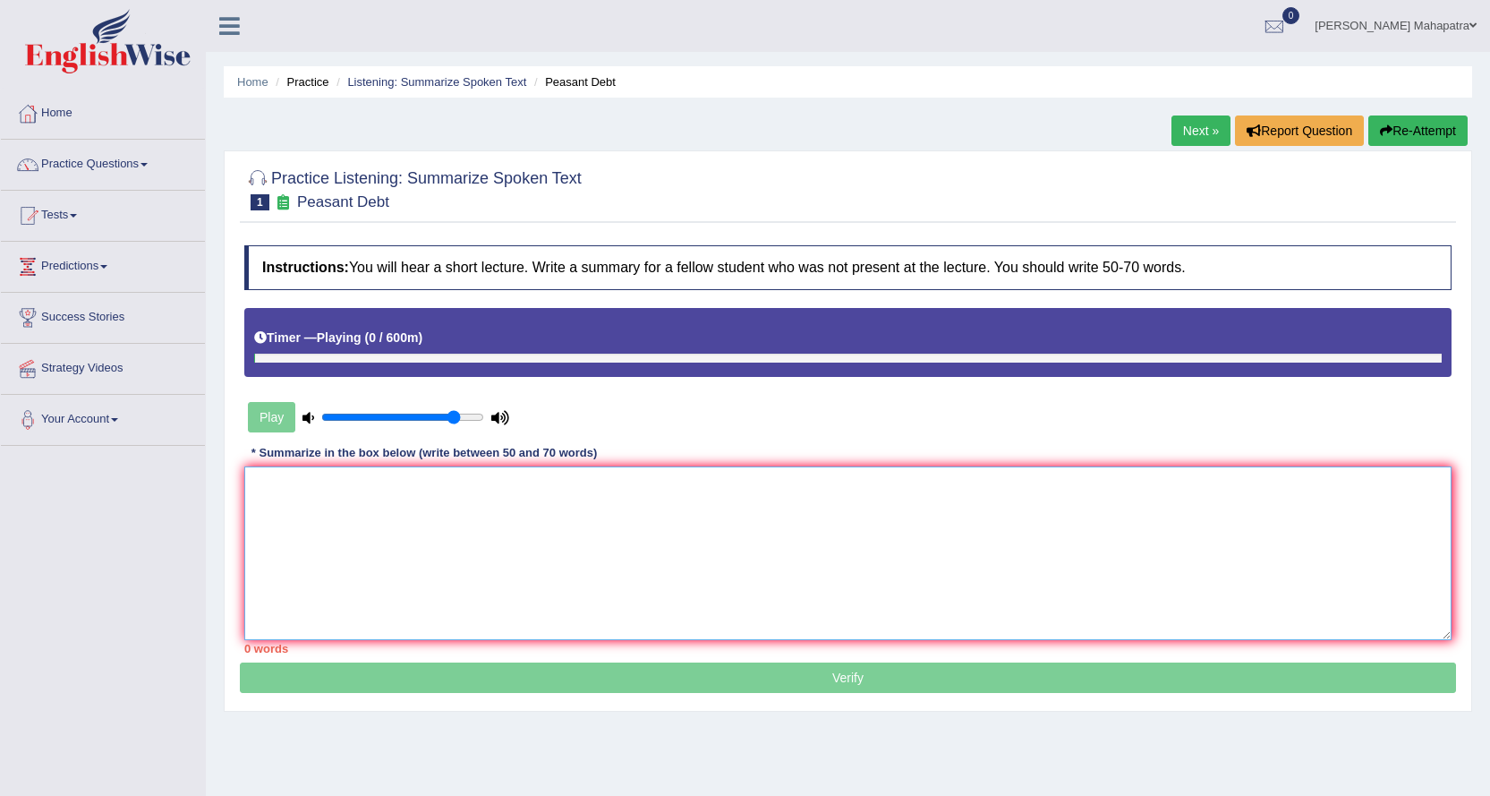
click at [463, 530] on textarea at bounding box center [848, 553] width 1208 height 174
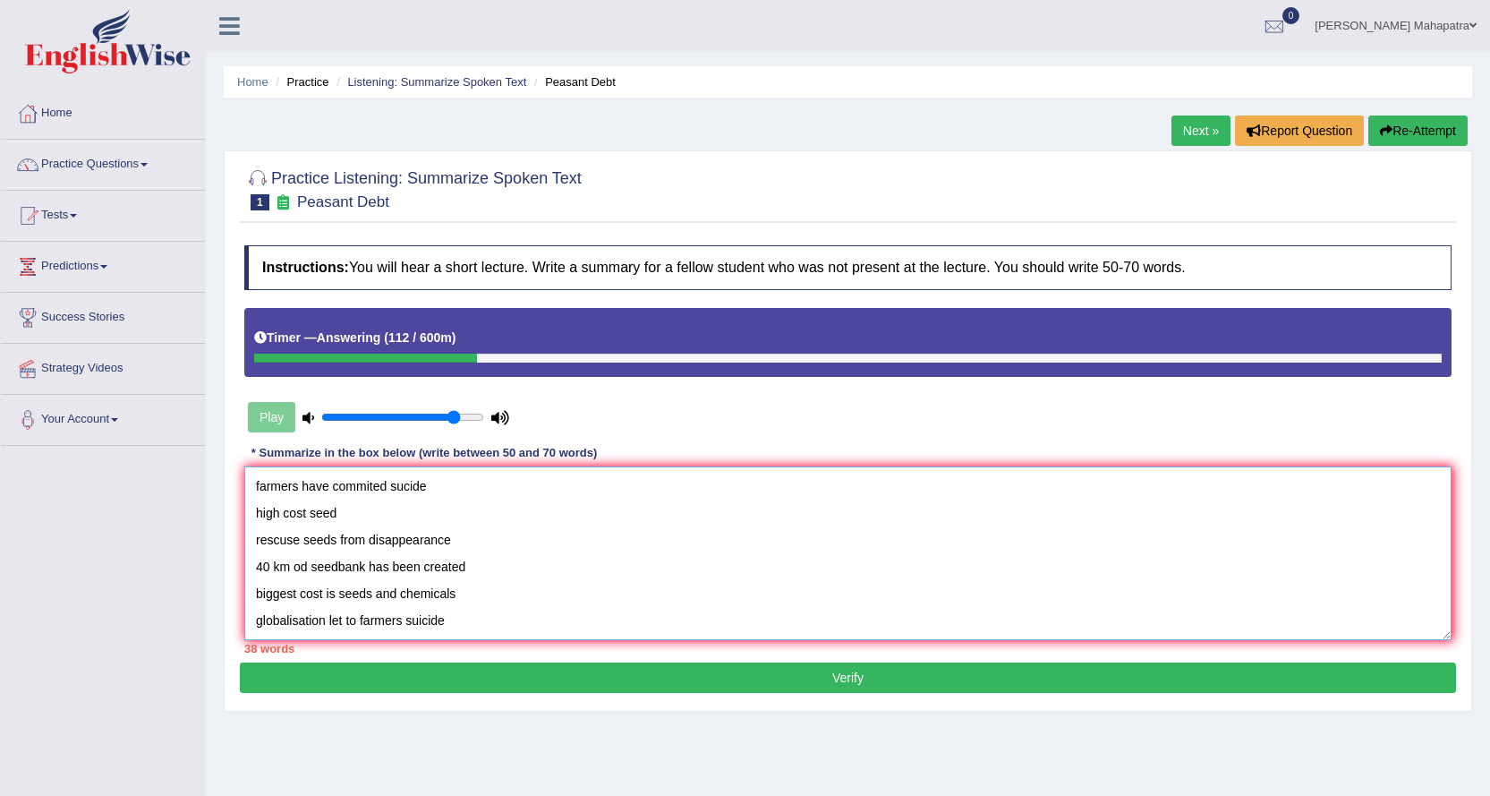
click at [251, 482] on textarea "farmers have commited sucide high cost seed rescuse seeds from disappearance 40…" at bounding box center [848, 553] width 1208 height 174
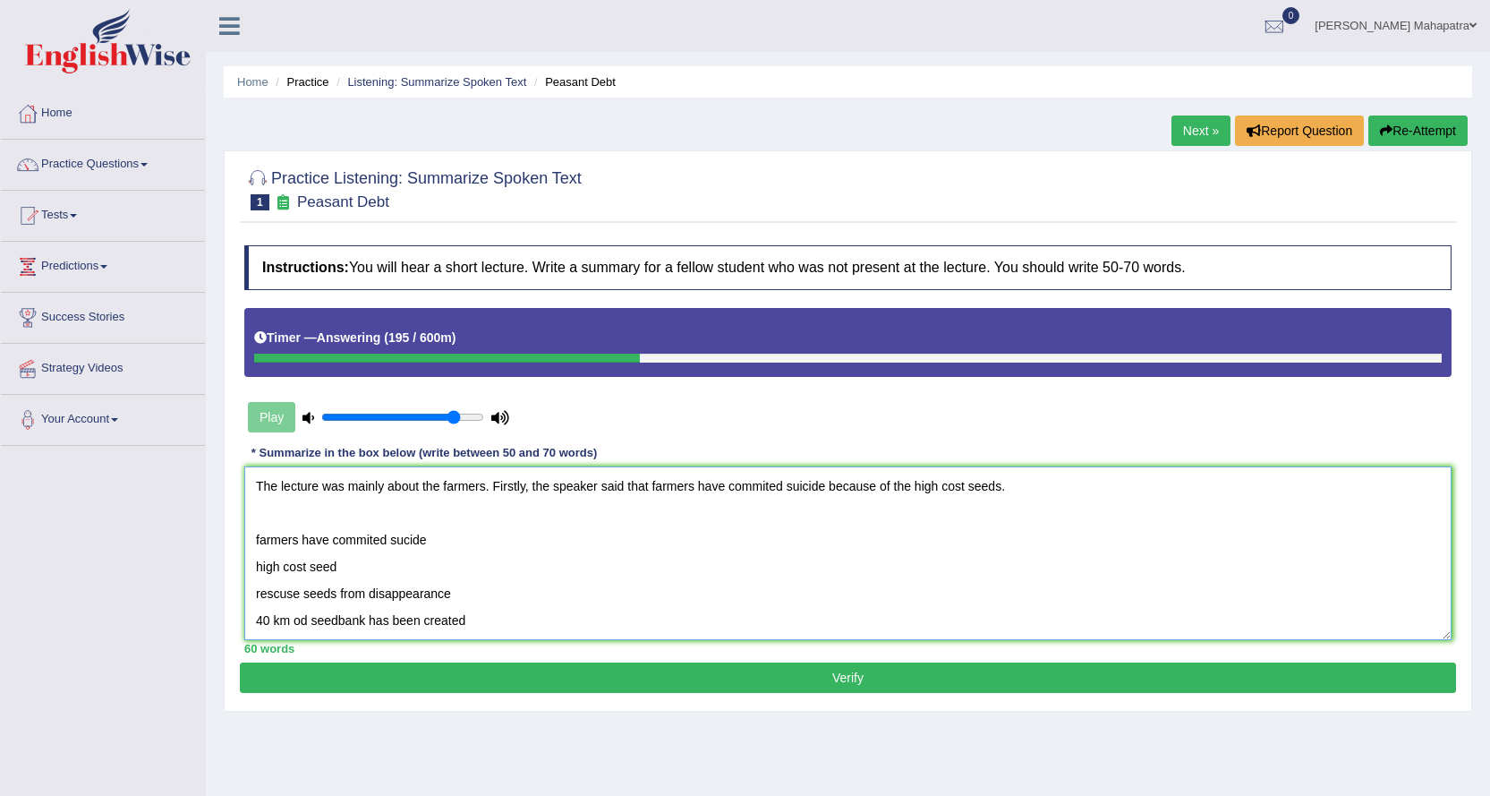
drag, startPoint x: 349, startPoint y: 572, endPoint x: 244, endPoint y: 535, distance: 111.0
click at [244, 535] on textarea "The lecture was mainly about the farmers. Firstly, the speaker said that farmer…" at bounding box center [848, 553] width 1208 height 174
click at [1020, 487] on textarea "The lecture was mainly about the farmers. Firstly, the speaker said that farmer…" at bounding box center [848, 553] width 1208 height 174
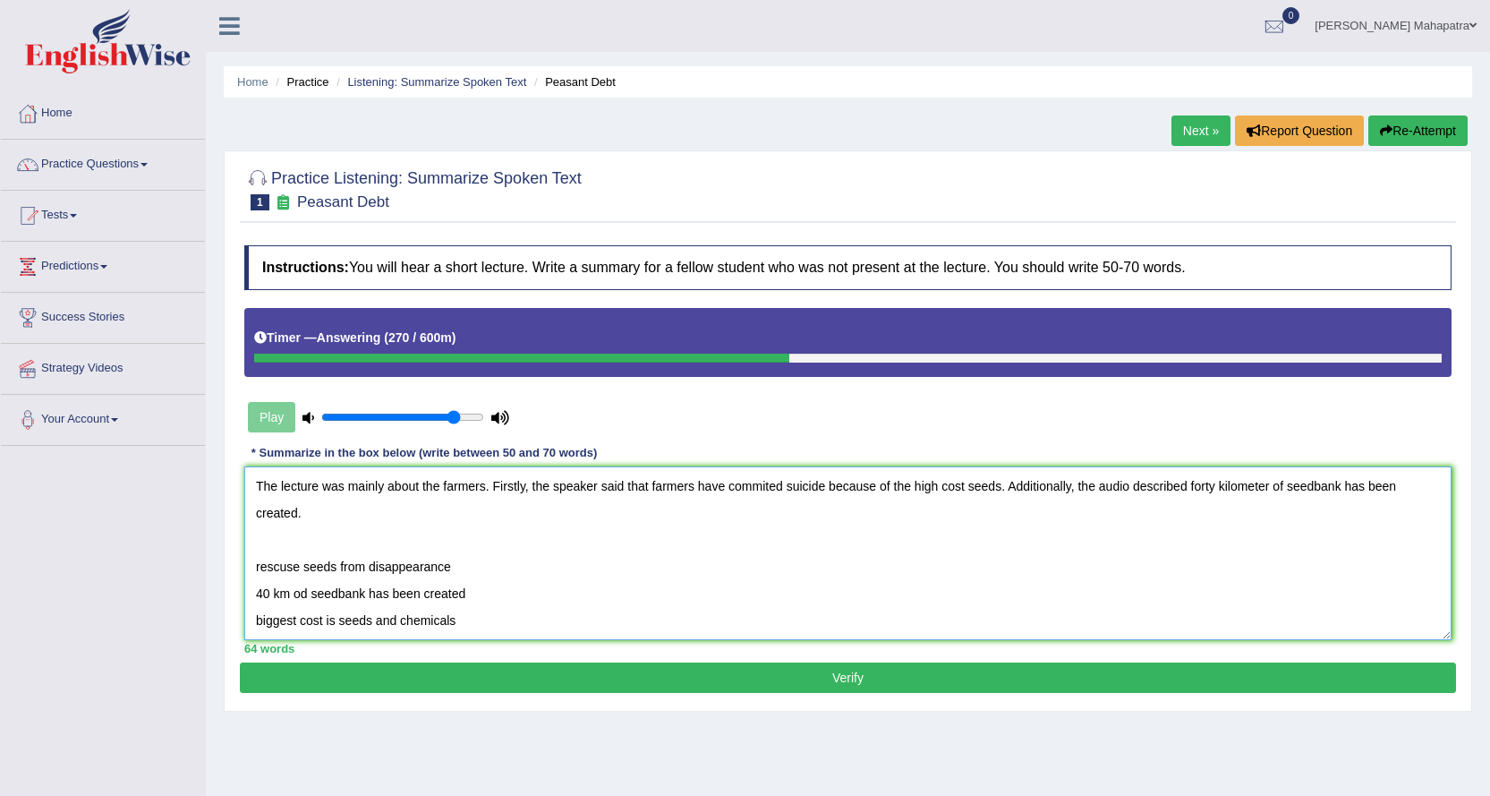
click at [1267, 490] on textarea "The lecture was mainly about the farmers. Firstly, the speaker said that farmer…" at bounding box center [848, 553] width 1208 height 174
click at [349, 503] on textarea "The lecture was mainly about the farmers. Firstly, the speaker said that farmer…" at bounding box center [848, 553] width 1208 height 174
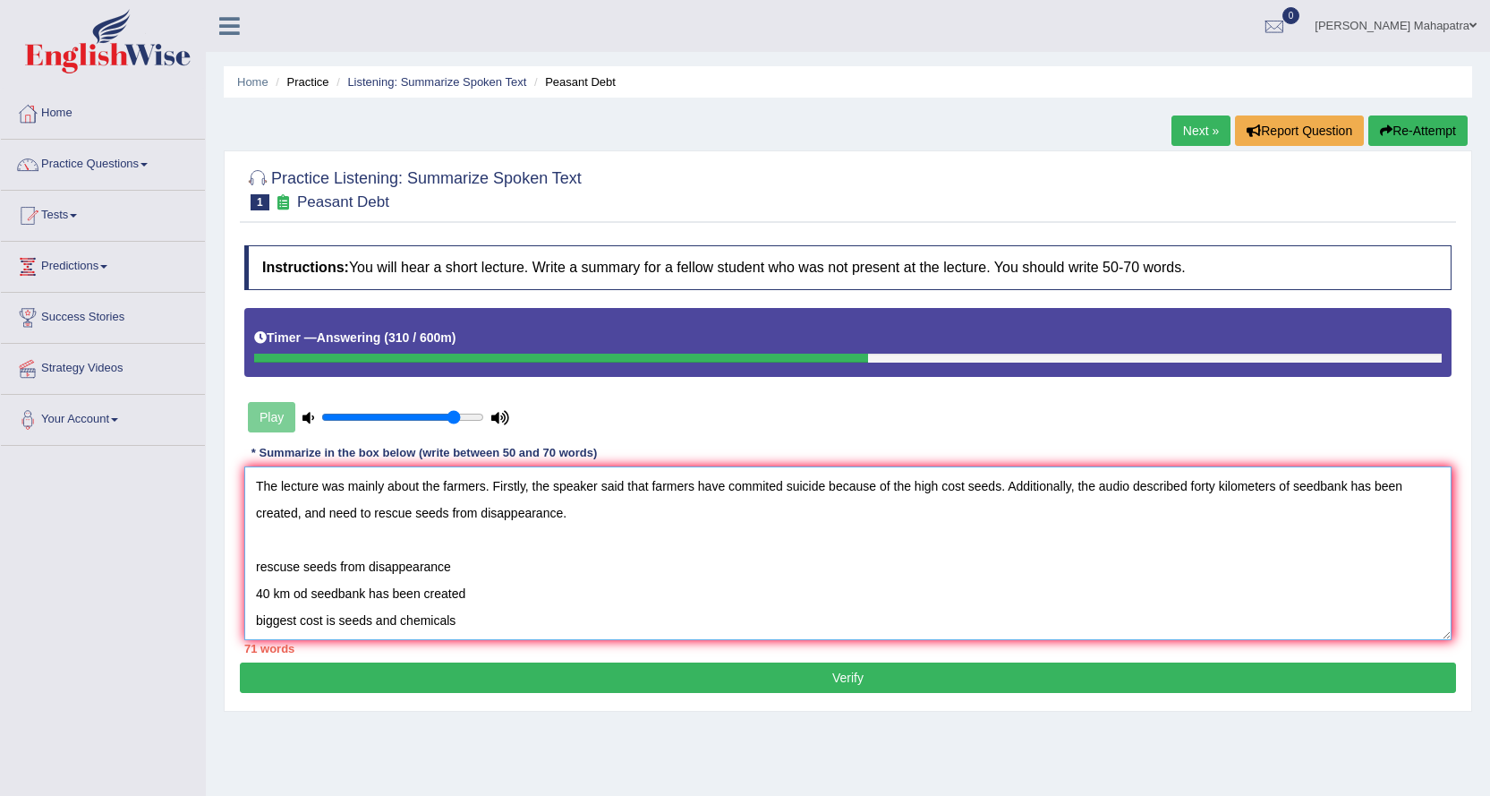
drag, startPoint x: 485, startPoint y: 588, endPoint x: 269, endPoint y: 540, distance: 221.9
click at [269, 540] on textarea "The lecture was mainly about the farmers. Firstly, the speaker said that farmer…" at bounding box center [848, 553] width 1208 height 174
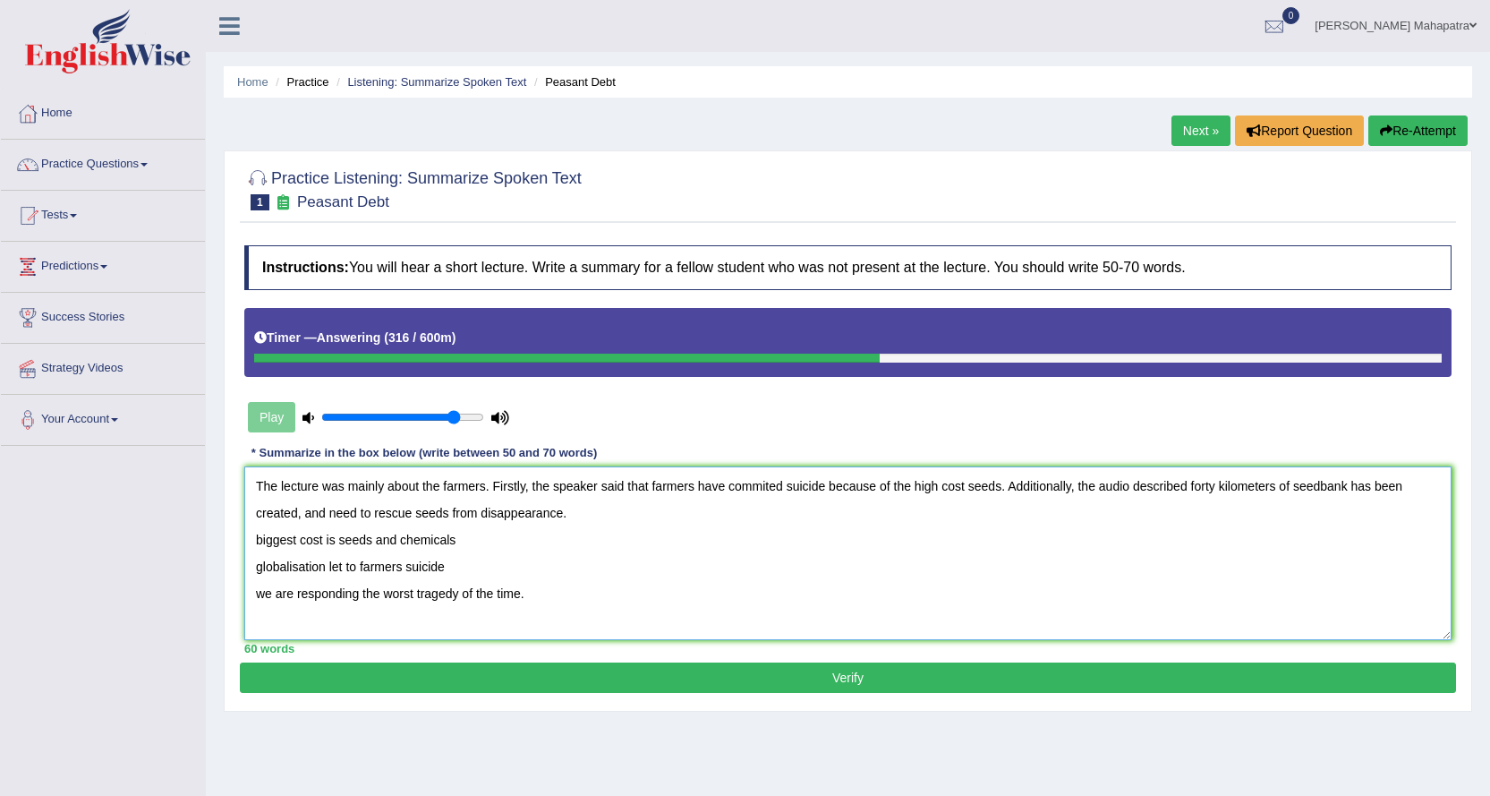
click at [576, 512] on textarea "The lecture was mainly about the farmers. Firstly, the speaker said that farmer…" at bounding box center [848, 553] width 1208 height 174
click at [1031, 482] on textarea "The lecture was mainly about the farmers. Firstly, the speaker said that farmer…" at bounding box center [848, 553] width 1208 height 174
click at [1327, 482] on textarea "The lecture was mainly about the farmers. Firstly, the speaker said that farmer…" at bounding box center [848, 553] width 1208 height 174
click at [604, 507] on textarea "The lecture was mainly about the farmers. Firstly, the speaker said that farmer…" at bounding box center [848, 553] width 1208 height 174
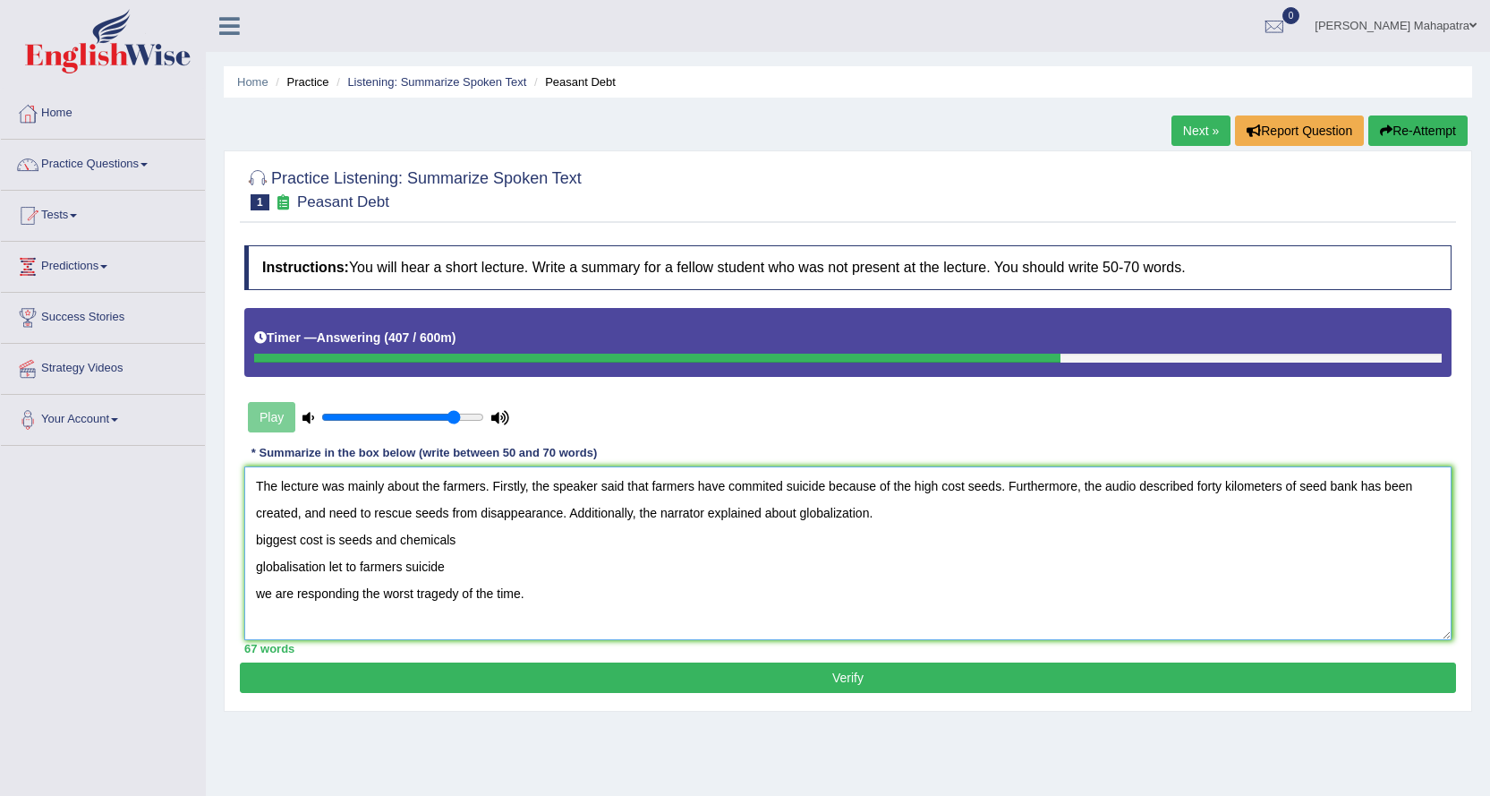
drag, startPoint x: 472, startPoint y: 545, endPoint x: 258, endPoint y: 546, distance: 213.9
click at [258, 546] on textarea "The lecture was mainly about the farmers. Firstly, the speaker said that farmer…" at bounding box center [848, 553] width 1208 height 174
click at [907, 511] on textarea "The lecture was mainly about the farmers. Firstly, the speaker said that farmer…" at bounding box center [848, 553] width 1208 height 174
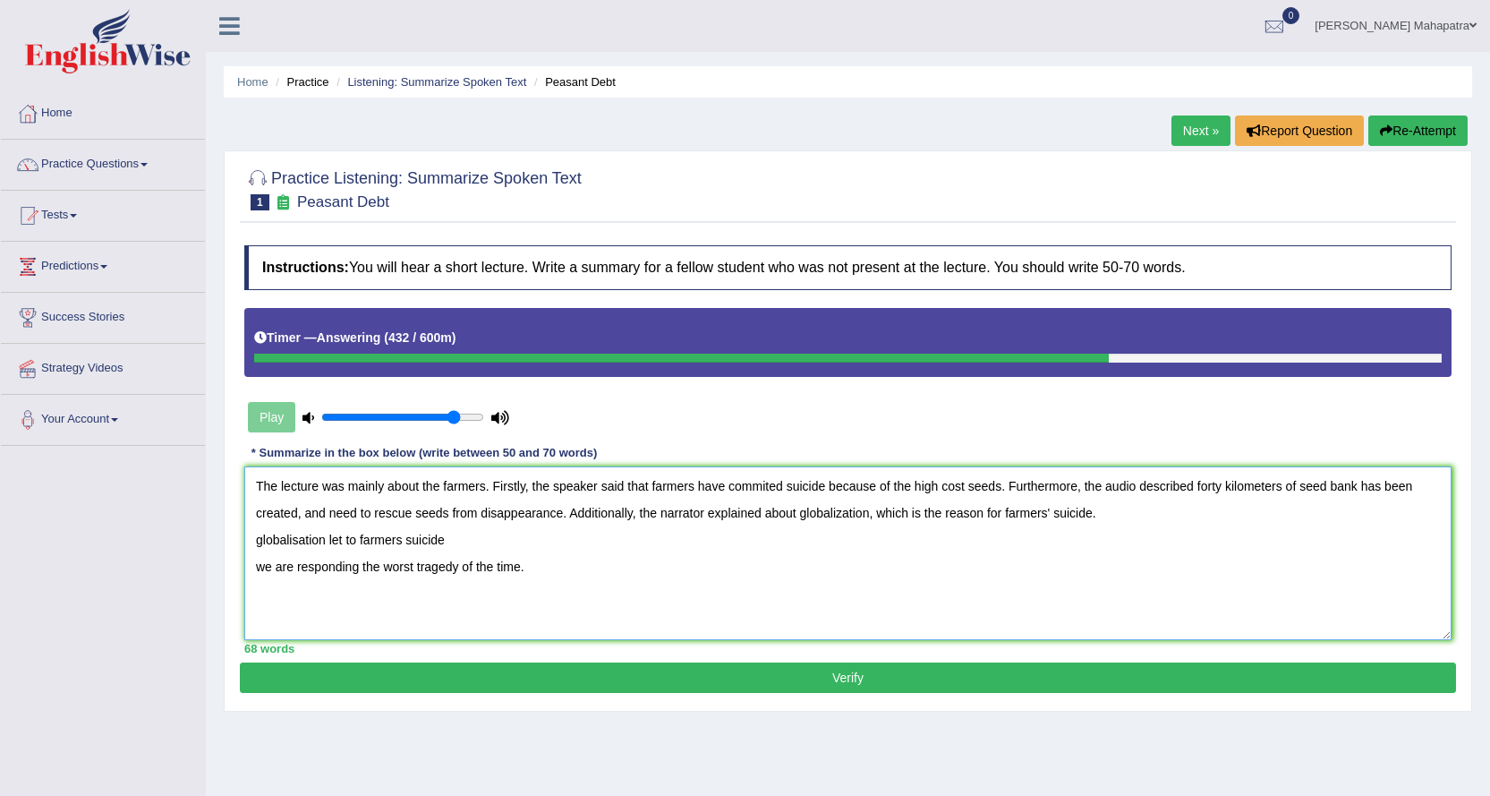
drag, startPoint x: 449, startPoint y: 538, endPoint x: 235, endPoint y: 530, distance: 214.1
click at [235, 530] on div "Practice Listening: Summarize Spoken Text 1 Peasant Debt Instructions: You will…" at bounding box center [848, 430] width 1249 height 561
click at [1137, 509] on textarea "The lecture was mainly about the farmers. Firstly, the speaker said that farmer…" at bounding box center [848, 553] width 1208 height 174
drag, startPoint x: 296, startPoint y: 569, endPoint x: 241, endPoint y: 541, distance: 62.5
click at [241, 541] on div "Instructions: You will hear a short lecture. Write a summary for a fellow stude…" at bounding box center [848, 449] width 1216 height 426
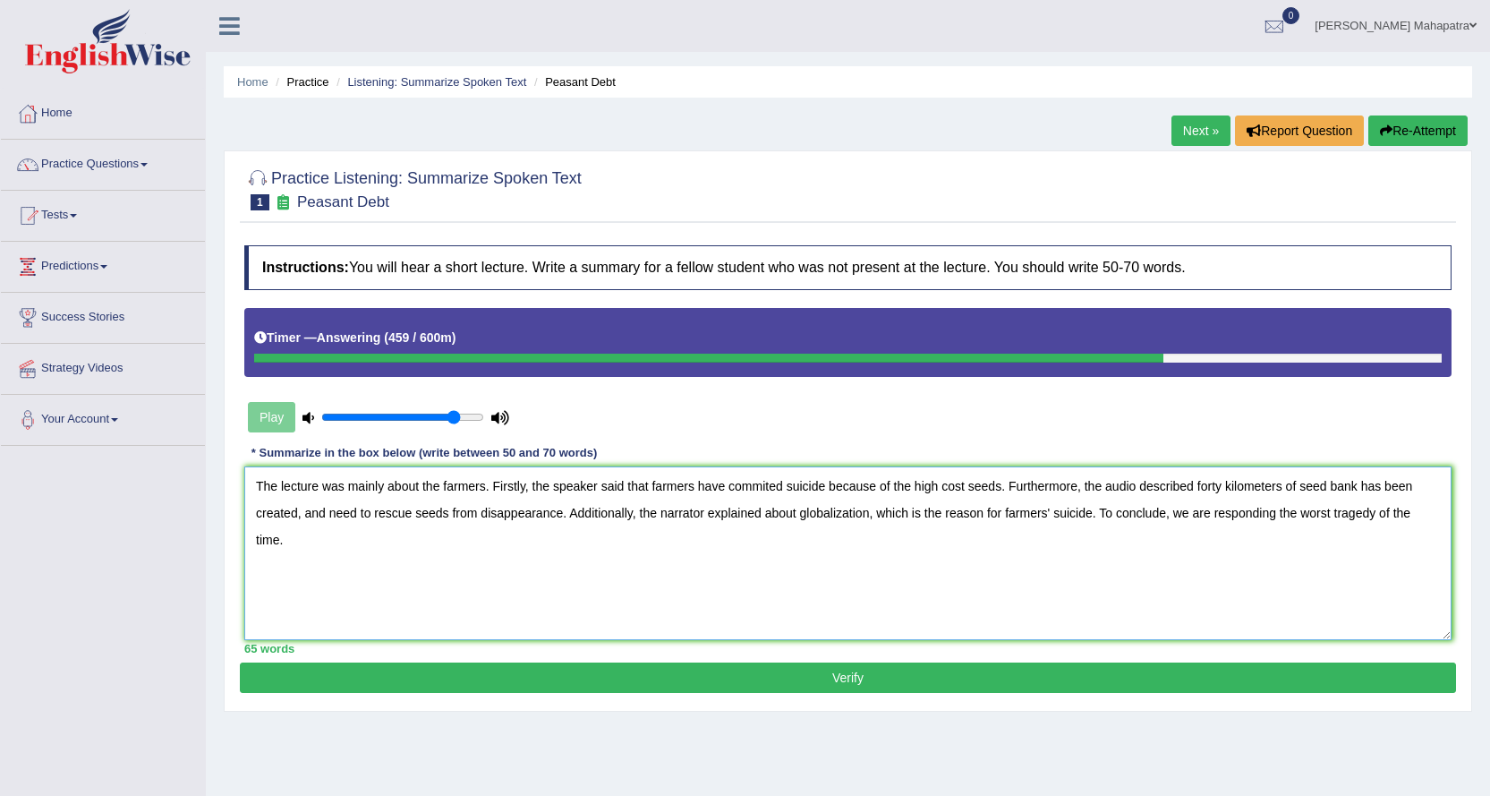
click at [1363, 511] on textarea "The lecture was mainly about the farmers. Firstly, the speaker said that farmer…" at bounding box center [848, 553] width 1208 height 174
click at [1444, 512] on textarea "The lecture was mainly about the farmers. Firstly, the speaker said that farmer…" at bounding box center [848, 553] width 1208 height 174
click at [768, 488] on textarea "The lecture was mainly about the farmers. Firstly, the speaker said that farmer…" at bounding box center [848, 553] width 1208 height 174
click at [824, 569] on textarea "The lecture was mainly about the farmers. Firstly, the speaker said that farmer…" at bounding box center [848, 553] width 1208 height 174
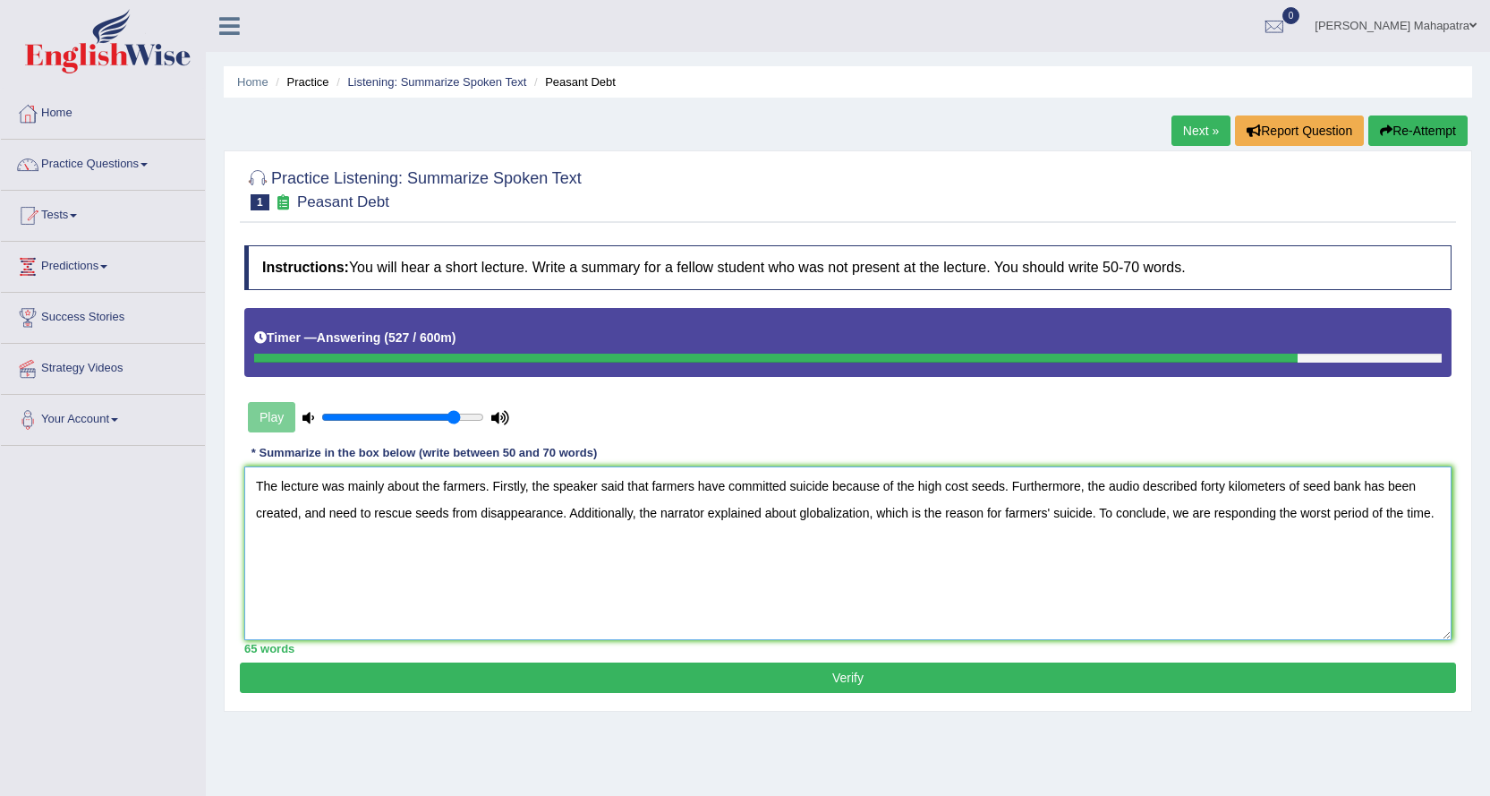
click at [947, 485] on textarea "The lecture was mainly about the farmers. Firstly, the speaker said that farmer…" at bounding box center [848, 553] width 1208 height 174
click at [330, 516] on textarea "The lecture was mainly about the farmers. Firstly, the speaker said that farmer…" at bounding box center [848, 553] width 1208 height 174
type textarea "The lecture was mainly about the farmers. Firstly, the speaker said that farmer…"
click at [861, 673] on button "Verify" at bounding box center [848, 677] width 1216 height 30
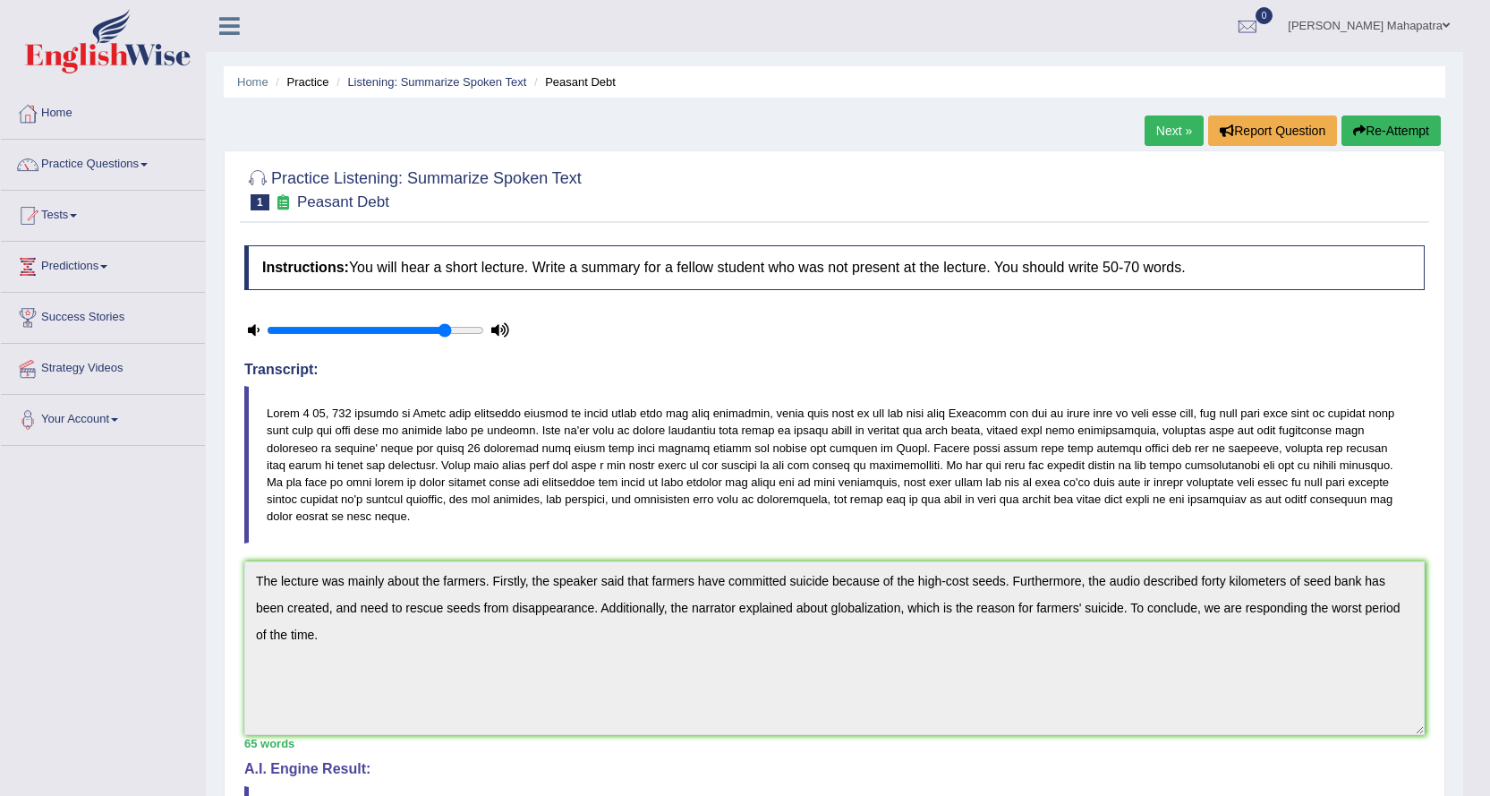
click at [1163, 129] on link "Next »" at bounding box center [1174, 130] width 59 height 30
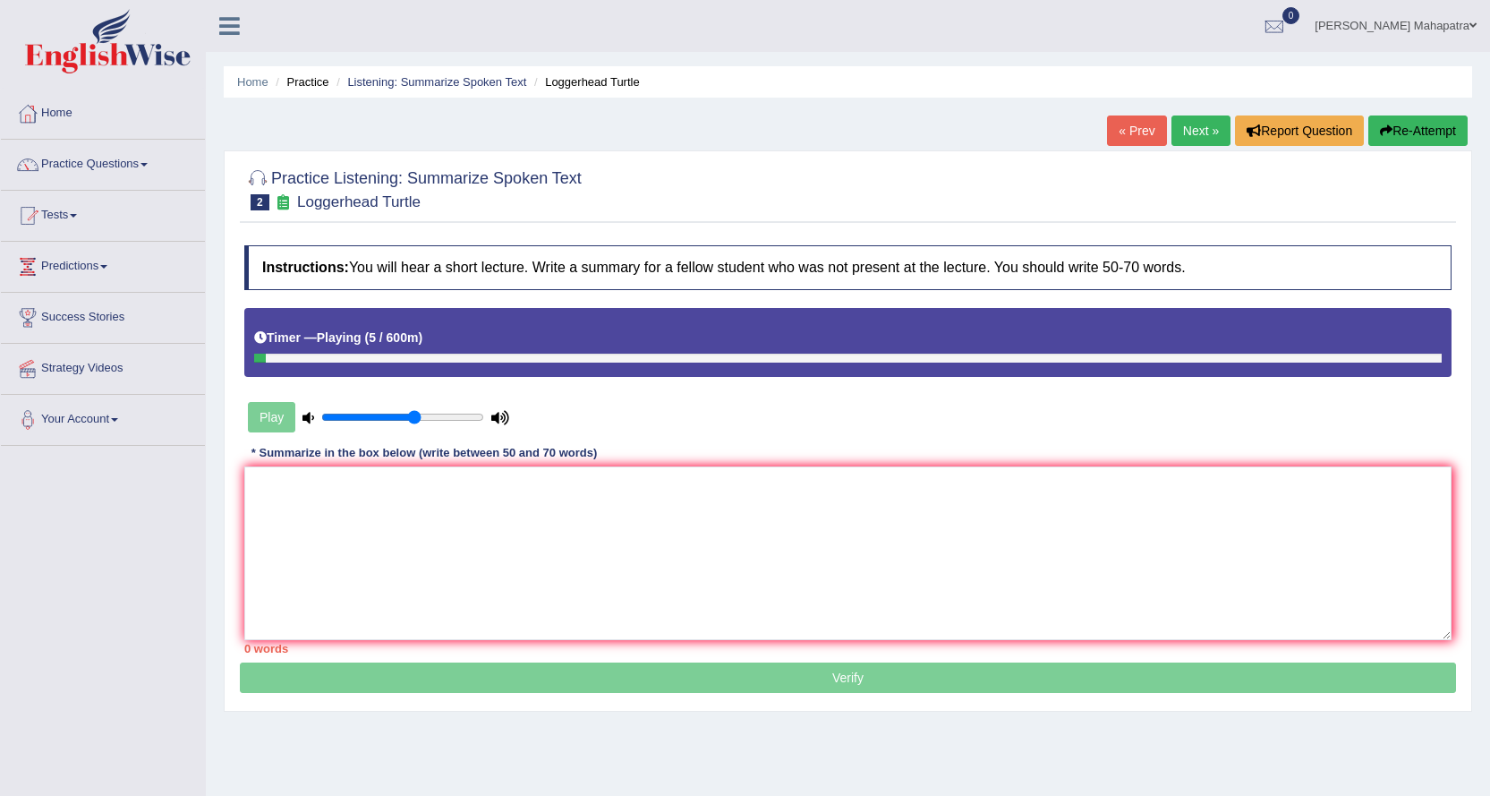
drag, startPoint x: 455, startPoint y: 413, endPoint x: 413, endPoint y: 413, distance: 42.1
type input "0.6"
click at [413, 413] on input "range" at bounding box center [402, 417] width 163 height 14
click at [417, 476] on textarea at bounding box center [848, 553] width 1208 height 174
click at [1409, 130] on button "Re-Attempt" at bounding box center [1418, 130] width 99 height 30
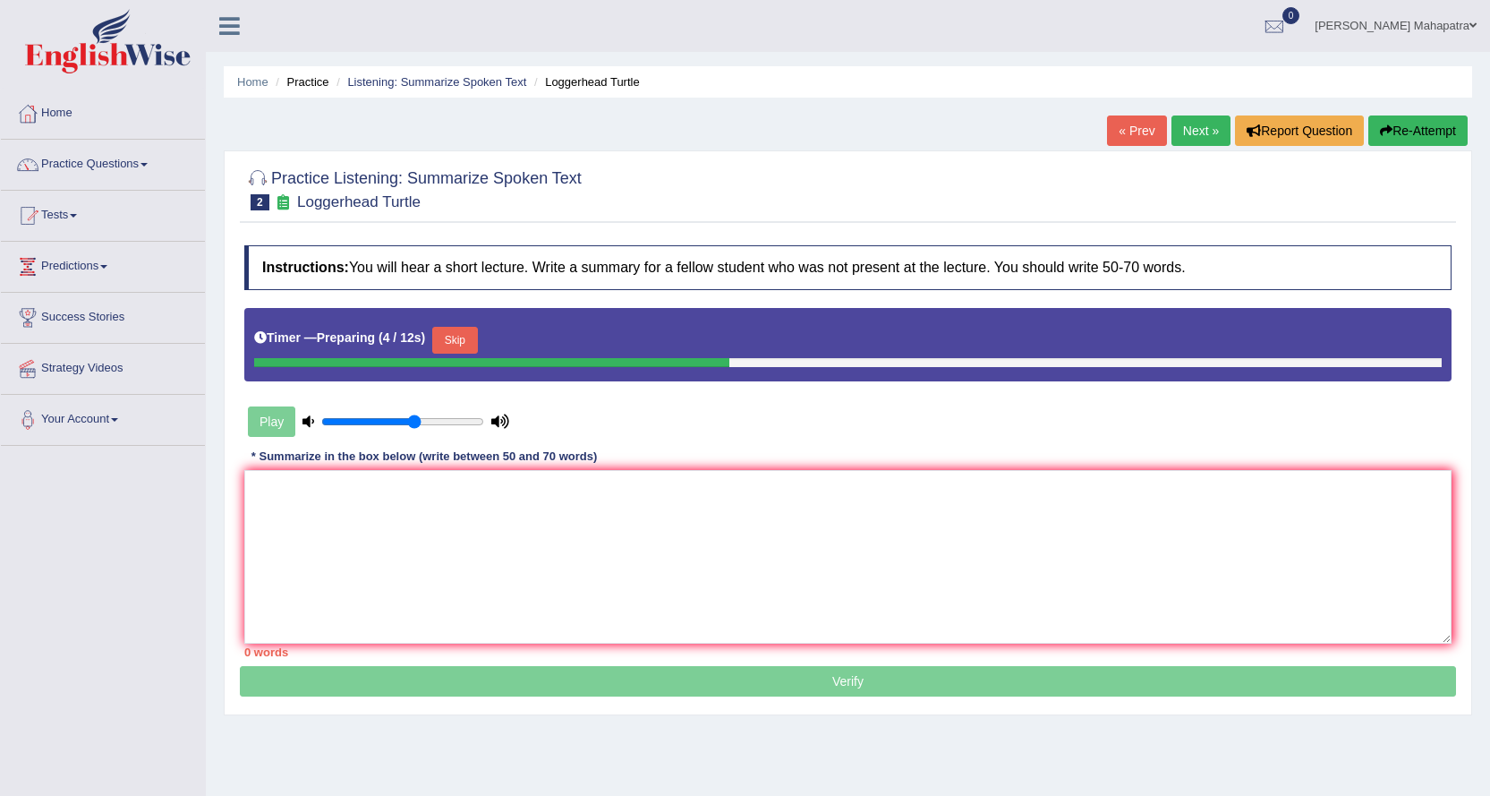
click at [465, 342] on button "Skip" at bounding box center [454, 340] width 45 height 27
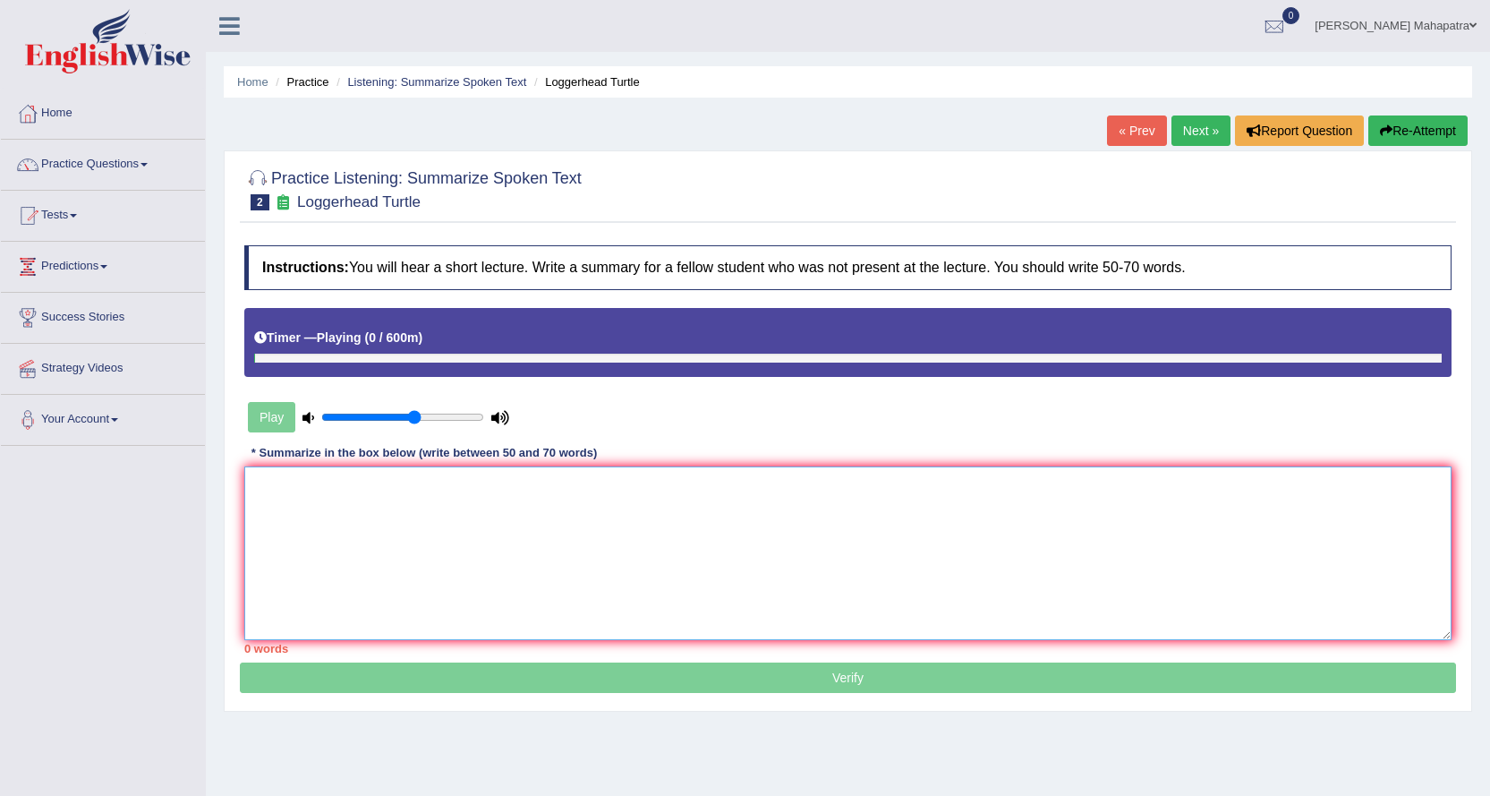
click at [561, 527] on textarea at bounding box center [848, 553] width 1208 height 174
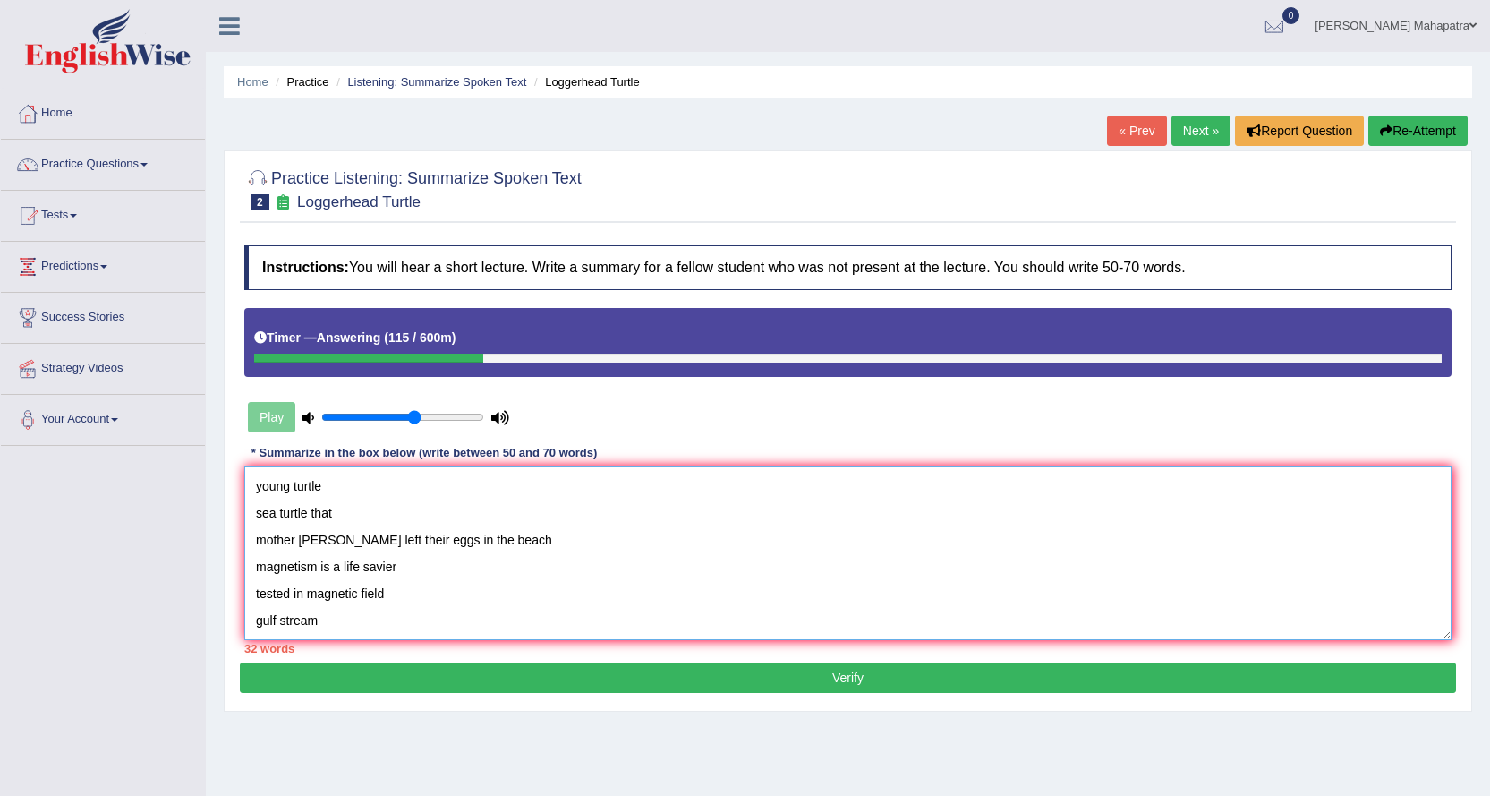
click at [254, 485] on textarea "young turtle sea turtle that mother turles left their eggs in the beach magneti…" at bounding box center [848, 553] width 1208 height 174
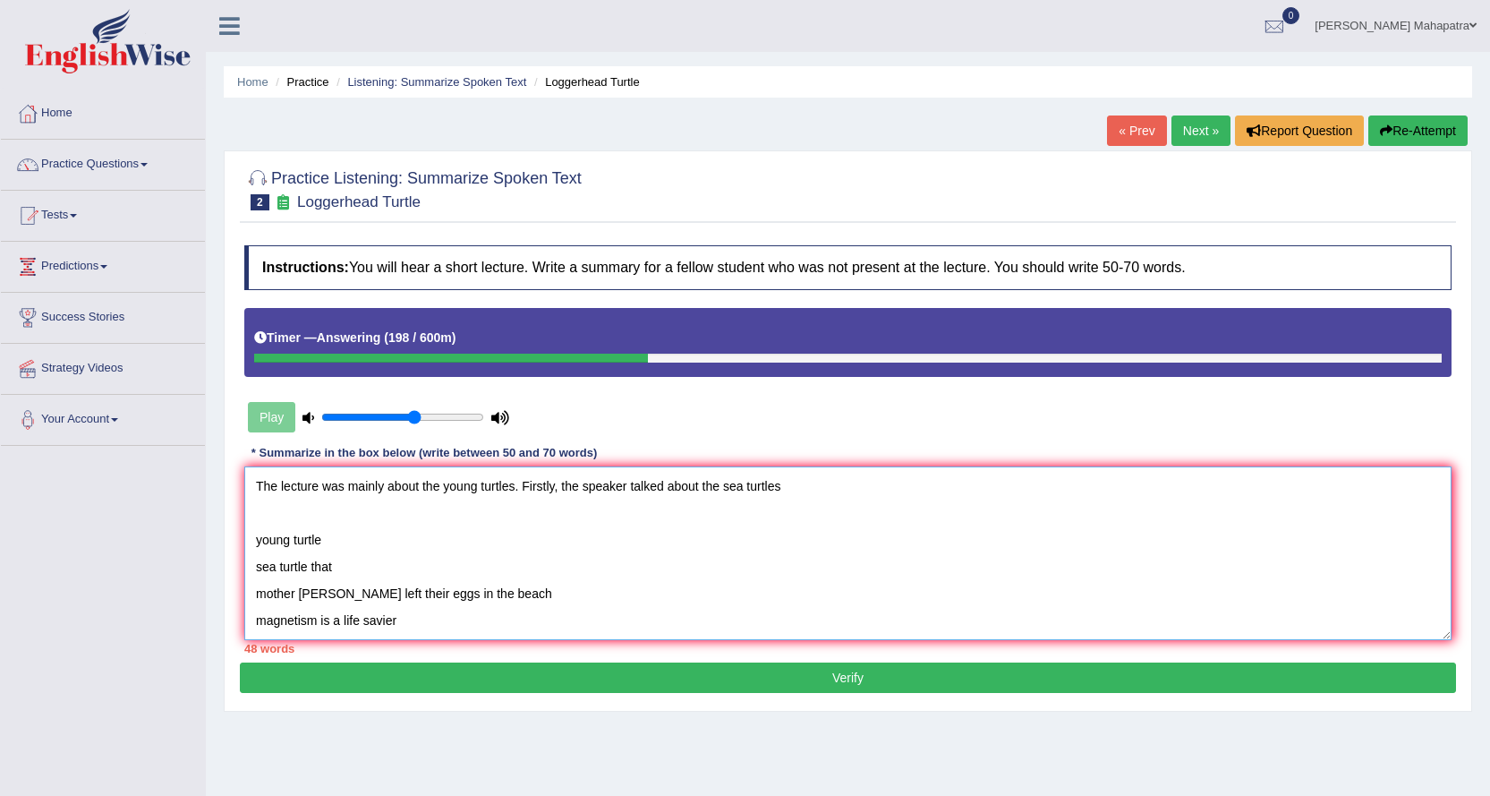
drag, startPoint x: 631, startPoint y: 488, endPoint x: 849, endPoint y: 493, distance: 218.5
click at [849, 493] on textarea "The lecture was mainly about the young turtles. Firstly, the speaker talked abo…" at bounding box center [848, 553] width 1208 height 174
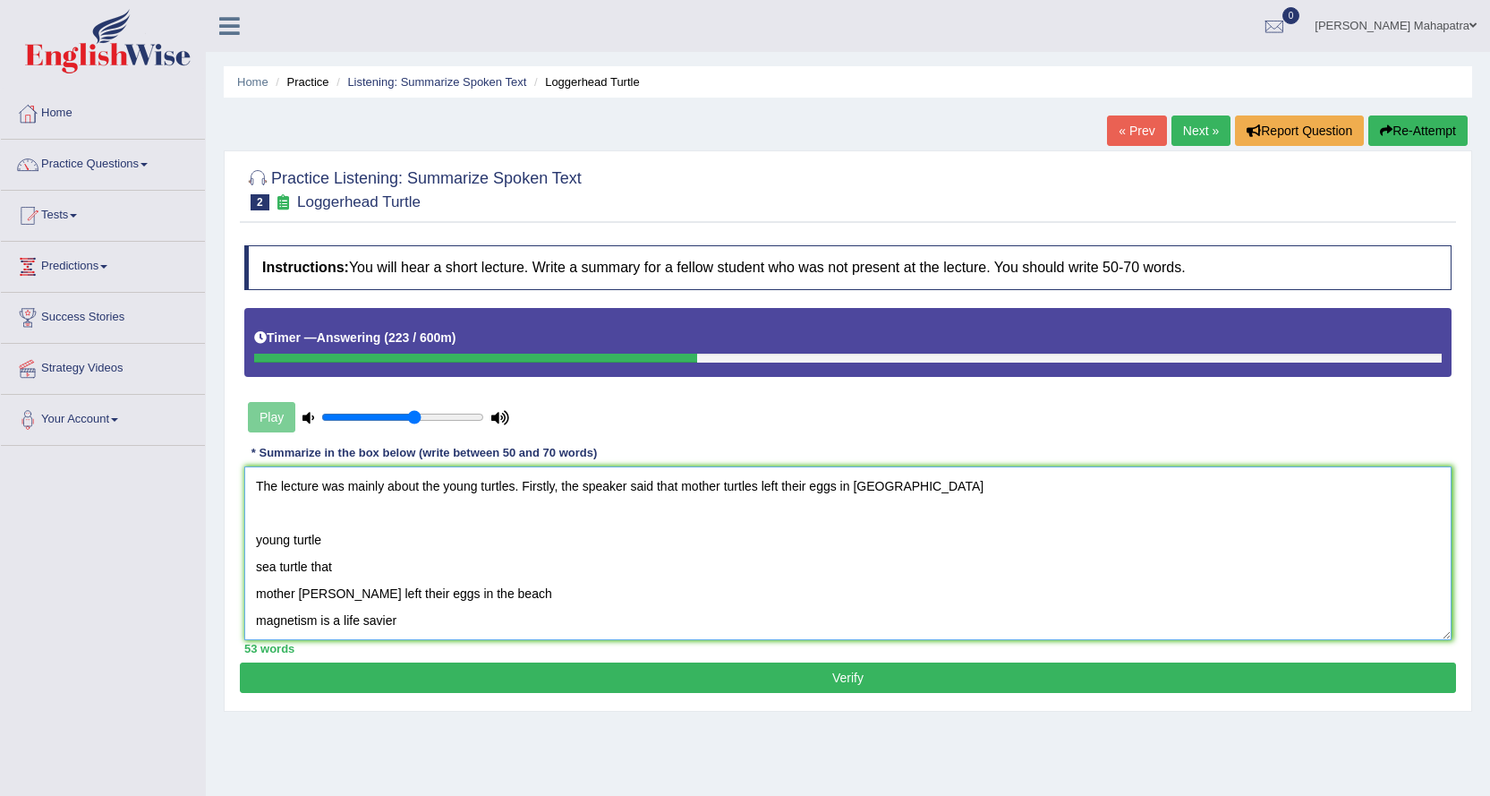
click at [860, 486] on textarea "The lecture was mainly about the young turtles. Firstly, the speaker said that …" at bounding box center [848, 553] width 1208 height 174
click at [928, 482] on textarea "The lecture was mainly about the young turtles. Firstly, the speaker said that …" at bounding box center [848, 553] width 1208 height 174
drag, startPoint x: 491, startPoint y: 593, endPoint x: 258, endPoint y: 526, distance: 242.0
click at [258, 526] on textarea "The lecture was mainly about the young turtles. Firstly, the speaker said that …" at bounding box center [848, 553] width 1208 height 174
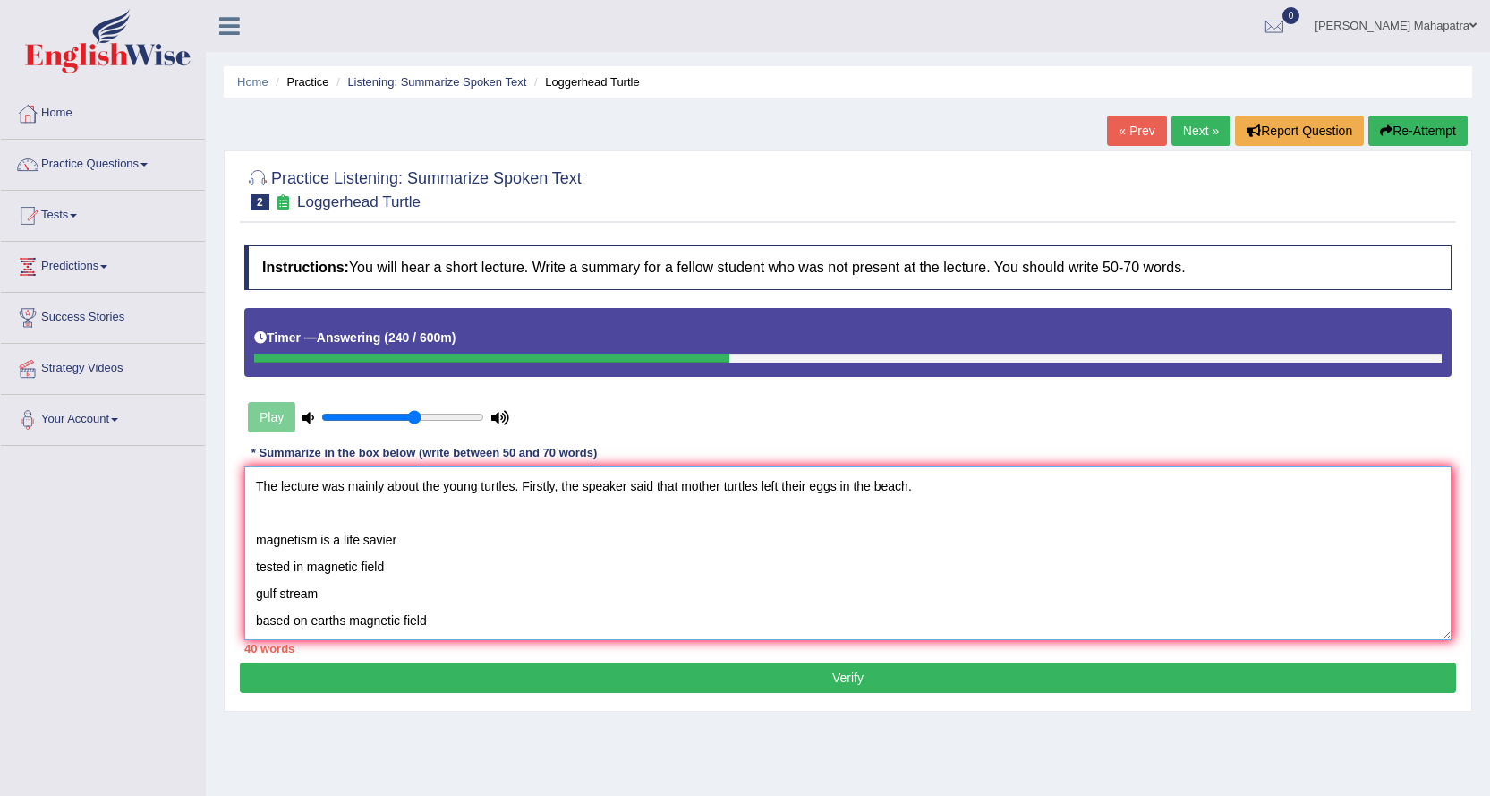
click at [894, 486] on textarea "The lecture was mainly about the young turtles. Firstly, the speaker said that …" at bounding box center [848, 553] width 1208 height 174
click at [922, 489] on textarea "The lecture was mainly about the young turtles. Firstly, the speaker said that …" at bounding box center [848, 553] width 1208 height 174
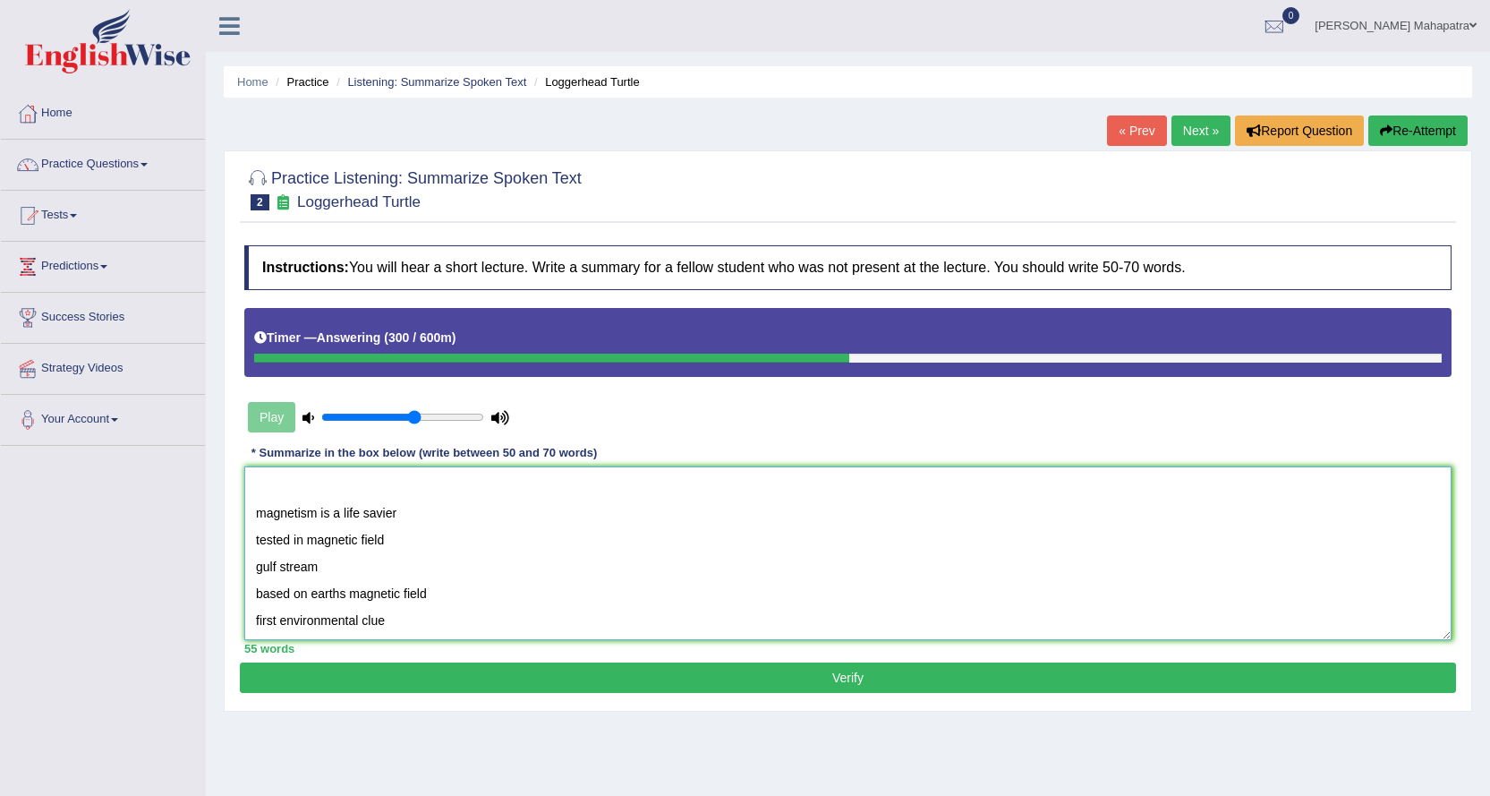
scroll to position [54, 0]
drag, startPoint x: 326, startPoint y: 569, endPoint x: 239, endPoint y: 519, distance: 100.3
click at [239, 519] on div "Practice Listening: Summarize Spoken Text 2 Loggerhead Turtle Instructions: You…" at bounding box center [848, 430] width 1249 height 561
click at [492, 550] on textarea "The lecture was mainly about the young turtles. Firstly, the speaker said that …" at bounding box center [848, 553] width 1208 height 174
drag, startPoint x: 390, startPoint y: 543, endPoint x: 241, endPoint y: 509, distance: 153.3
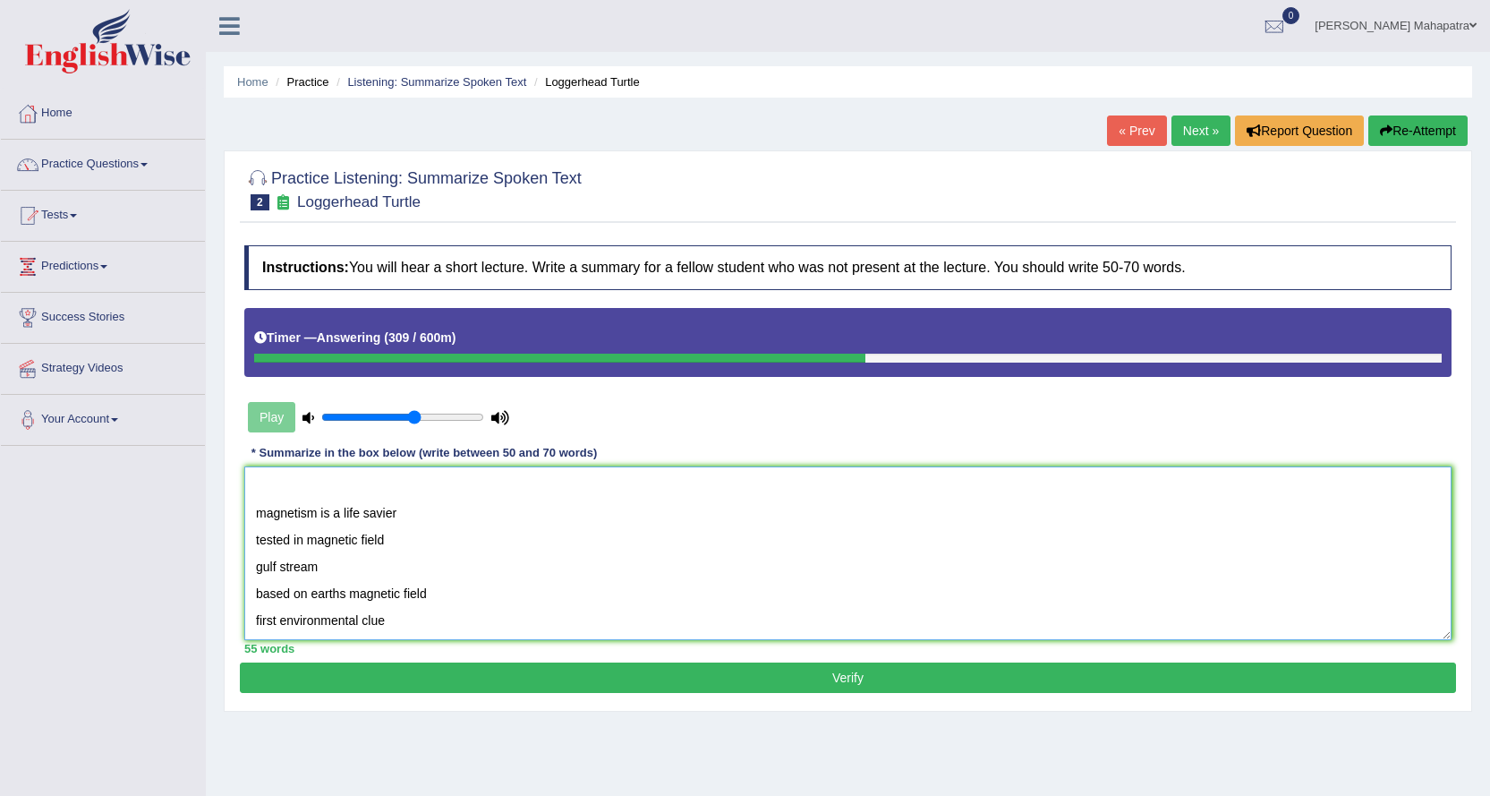
click at [241, 509] on div "Instructions: You will hear a short lecture. Write a summary for a fellow stude…" at bounding box center [848, 449] width 1216 height 426
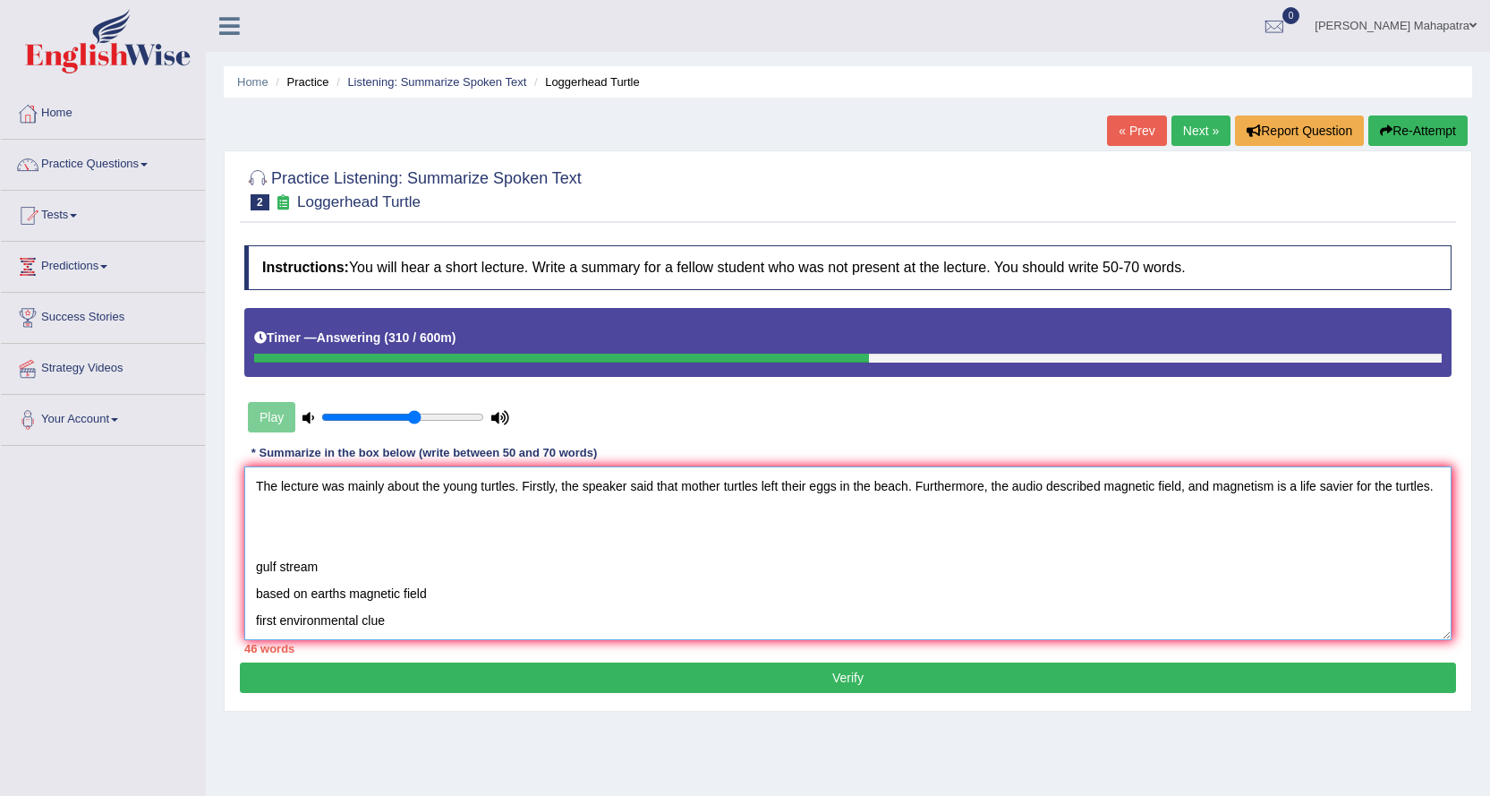
scroll to position [0, 0]
click at [327, 508] on textarea "The lecture was mainly about the young turtles. Firstly, the speaker said that …" at bounding box center [848, 553] width 1208 height 174
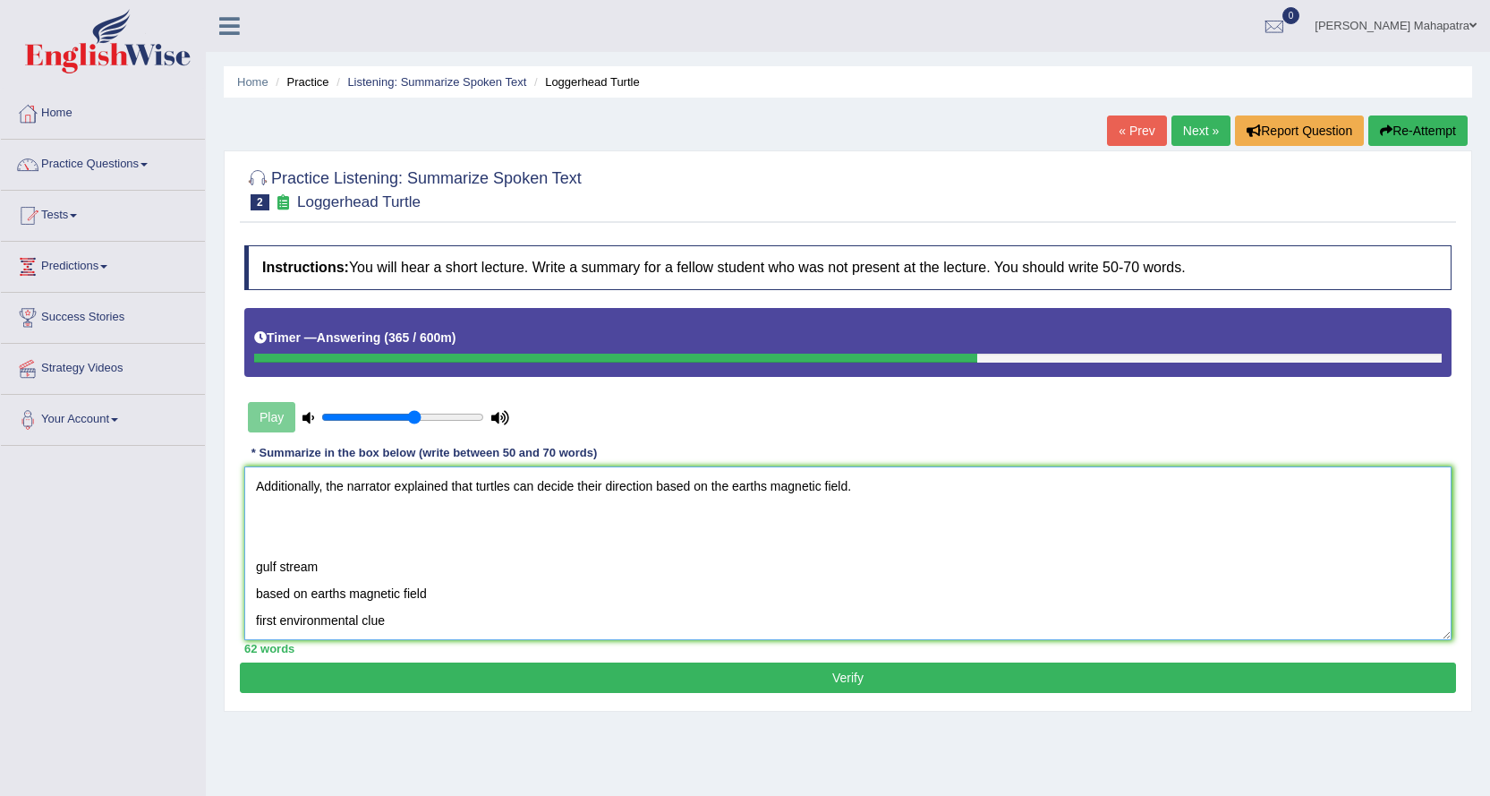
scroll to position [90, 0]
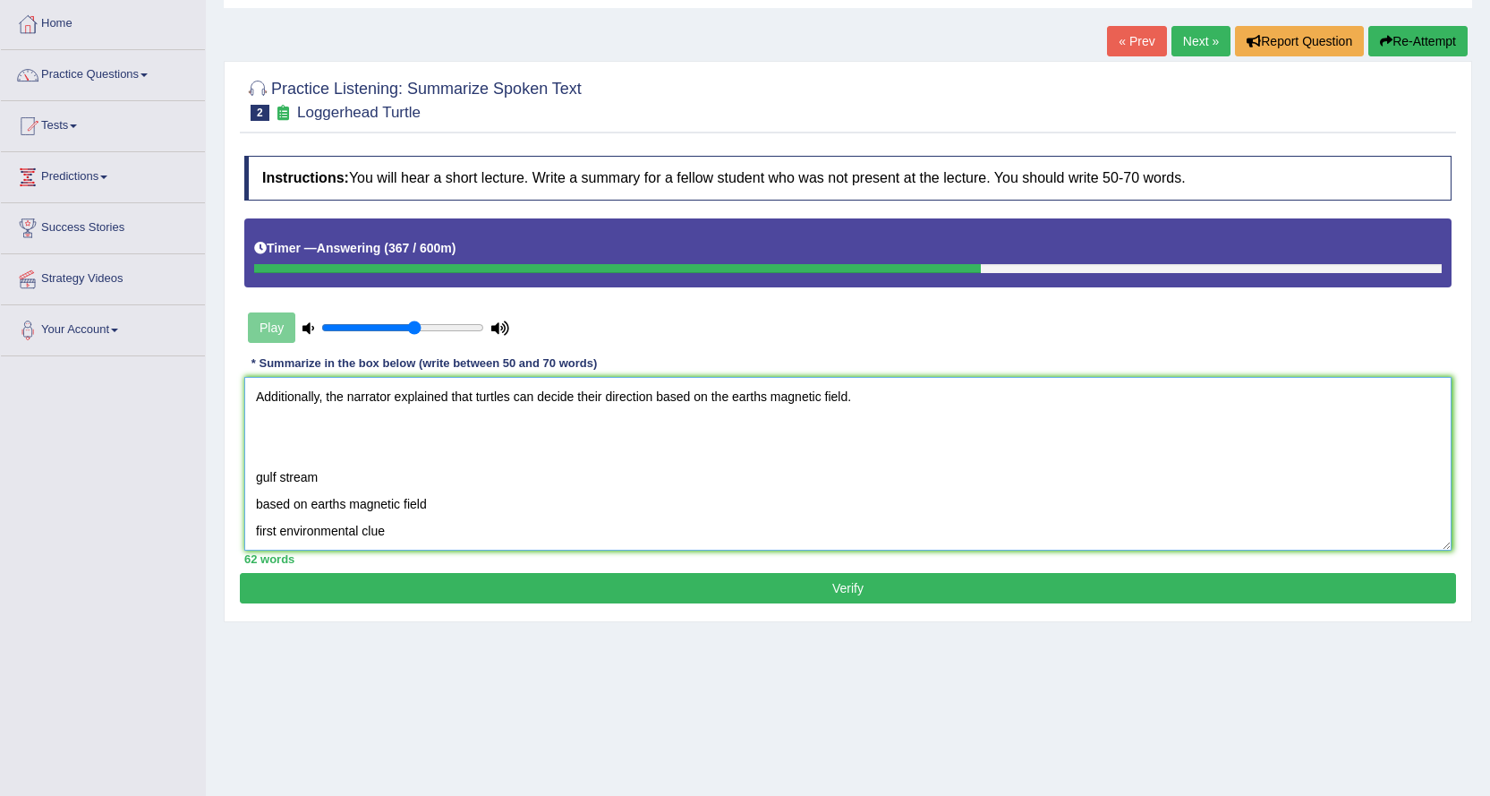
drag, startPoint x: 436, startPoint y: 502, endPoint x: 236, endPoint y: 465, distance: 203.0
click at [236, 465] on div "Practice Listening: Summarize Spoken Text 2 Loggerhead Turtle Instructions: You…" at bounding box center [848, 341] width 1249 height 561
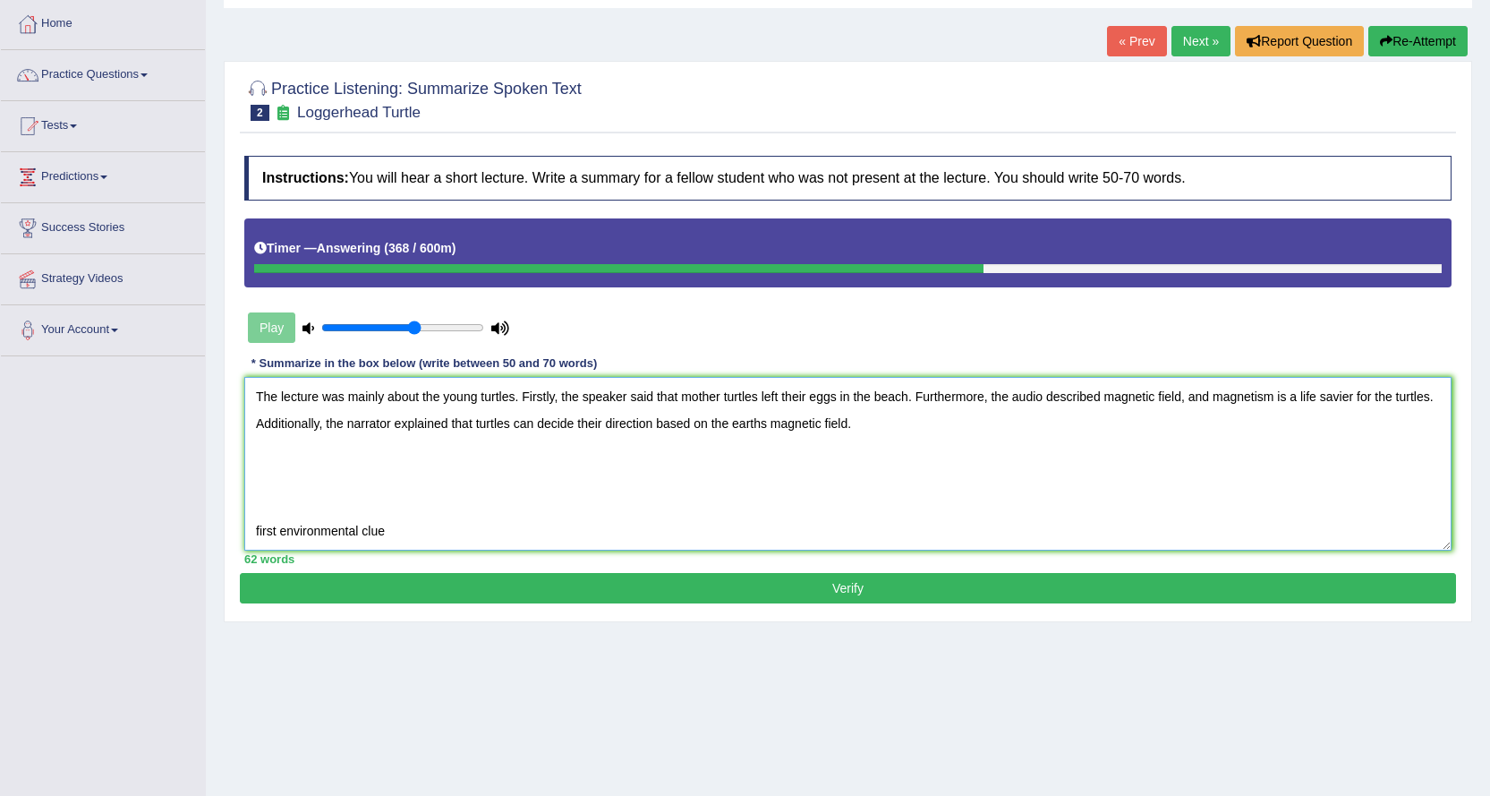
scroll to position [0, 0]
click at [883, 428] on textarea "The lecture was mainly about the young turtles. Firstly, the speaker said that …" at bounding box center [848, 464] width 1208 height 174
click at [1183, 400] on textarea "The lecture was mainly about the young turtles. Firstly, the speaker said that …" at bounding box center [848, 464] width 1208 height 174
click at [861, 425] on textarea "The lecture was mainly about the young turtles. Firstly, the speaker said that …" at bounding box center [848, 464] width 1208 height 174
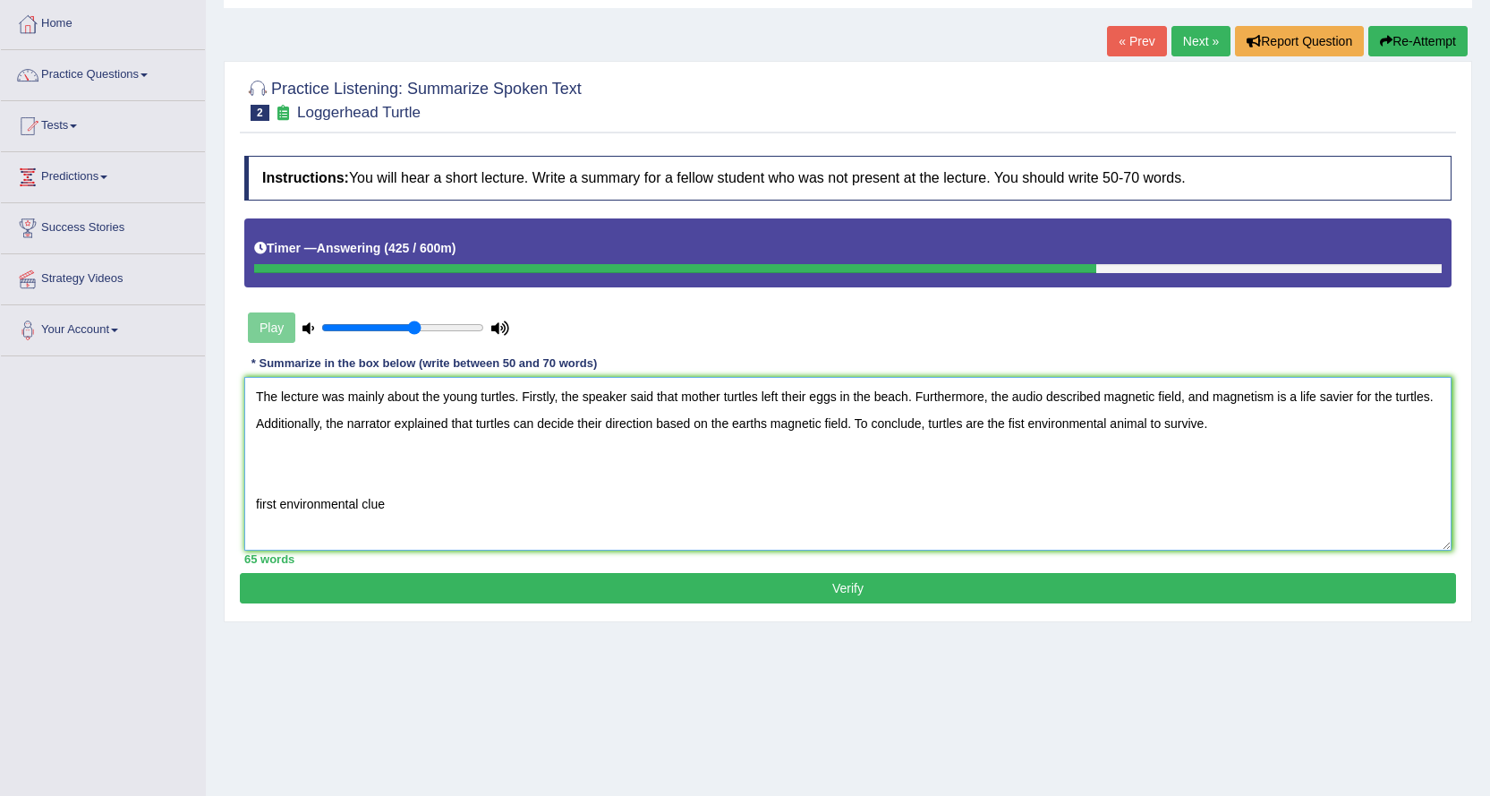
drag, startPoint x: 441, startPoint y: 504, endPoint x: 177, endPoint y: 457, distance: 268.3
click at [177, 457] on div "Toggle navigation Home Practice Questions Speaking Practice Read Aloud Repeat S…" at bounding box center [745, 375] width 1490 height 931
click at [1013, 429] on textarea "The lecture was mainly about the young turtles. Firstly, the speaker said that …" at bounding box center [848, 464] width 1208 height 174
type textarea "The lecture was mainly about the young turtles. Firstly, the speaker said that …"
click at [849, 590] on button "Verify" at bounding box center [848, 588] width 1216 height 30
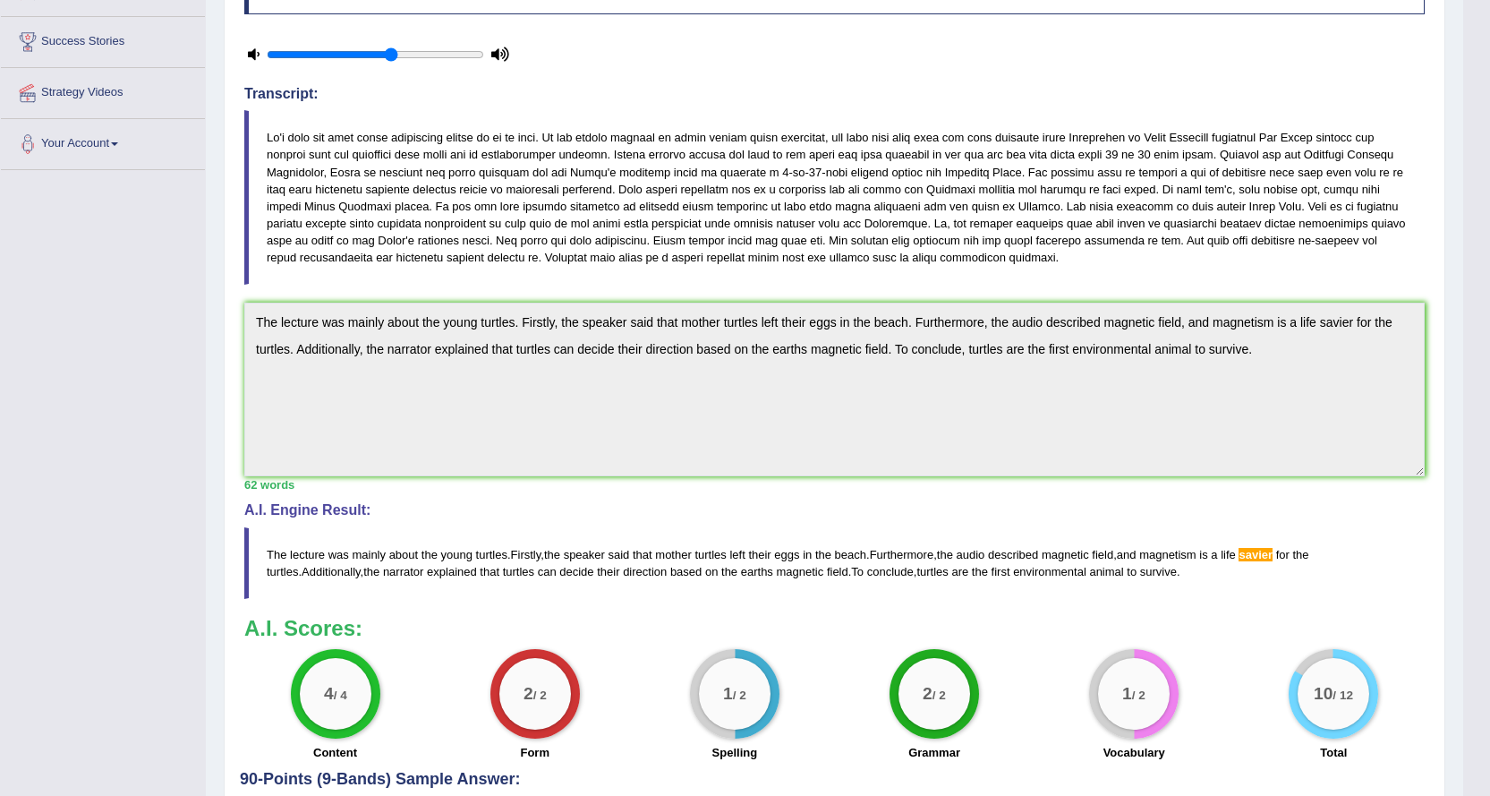
scroll to position [239, 0]
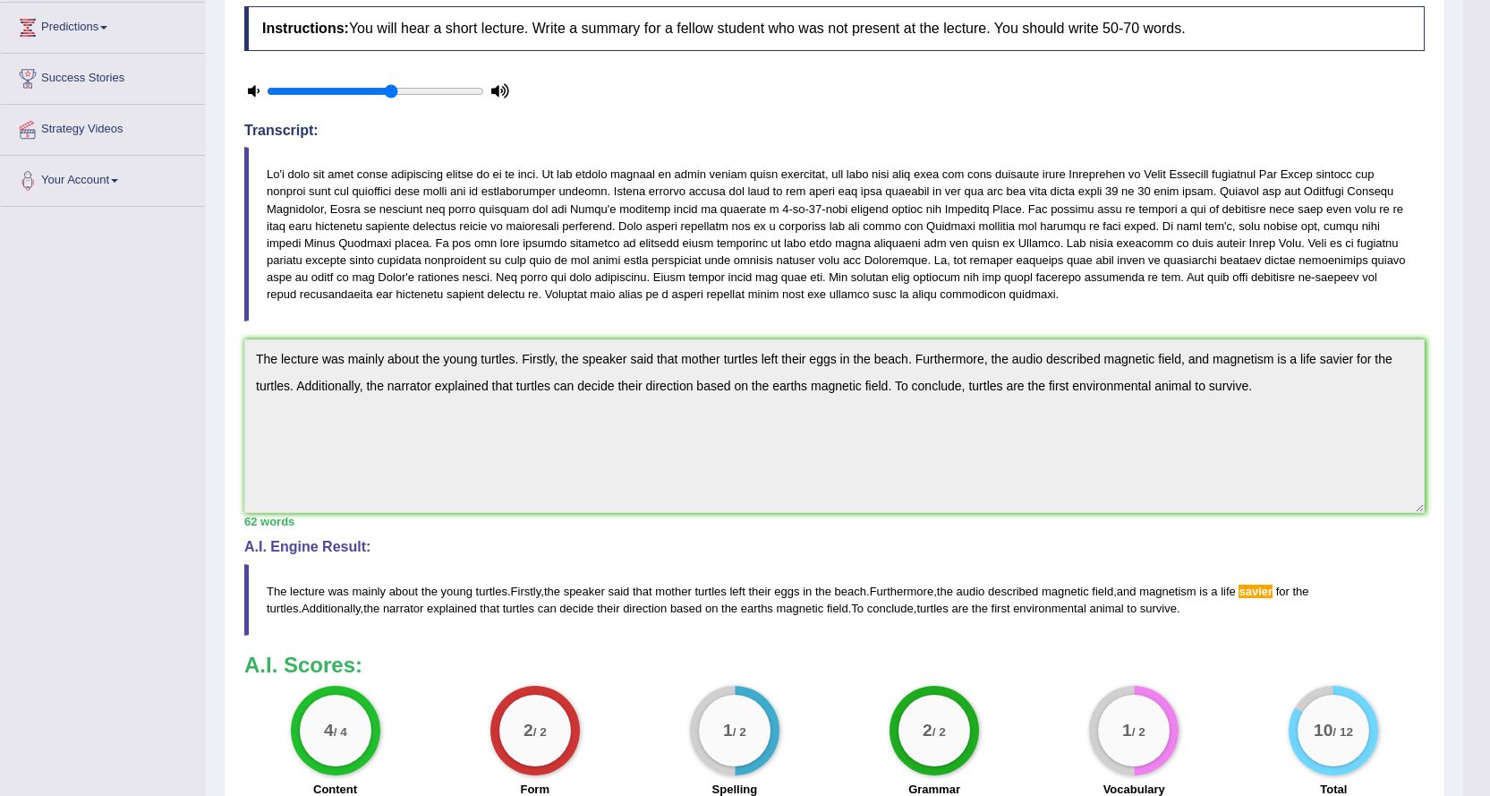
click at [209, 336] on div "Home Practice Listening: Summarize Spoken Text Loggerhead Turtle « Prev Next » …" at bounding box center [835, 345] width 1258 height 1169
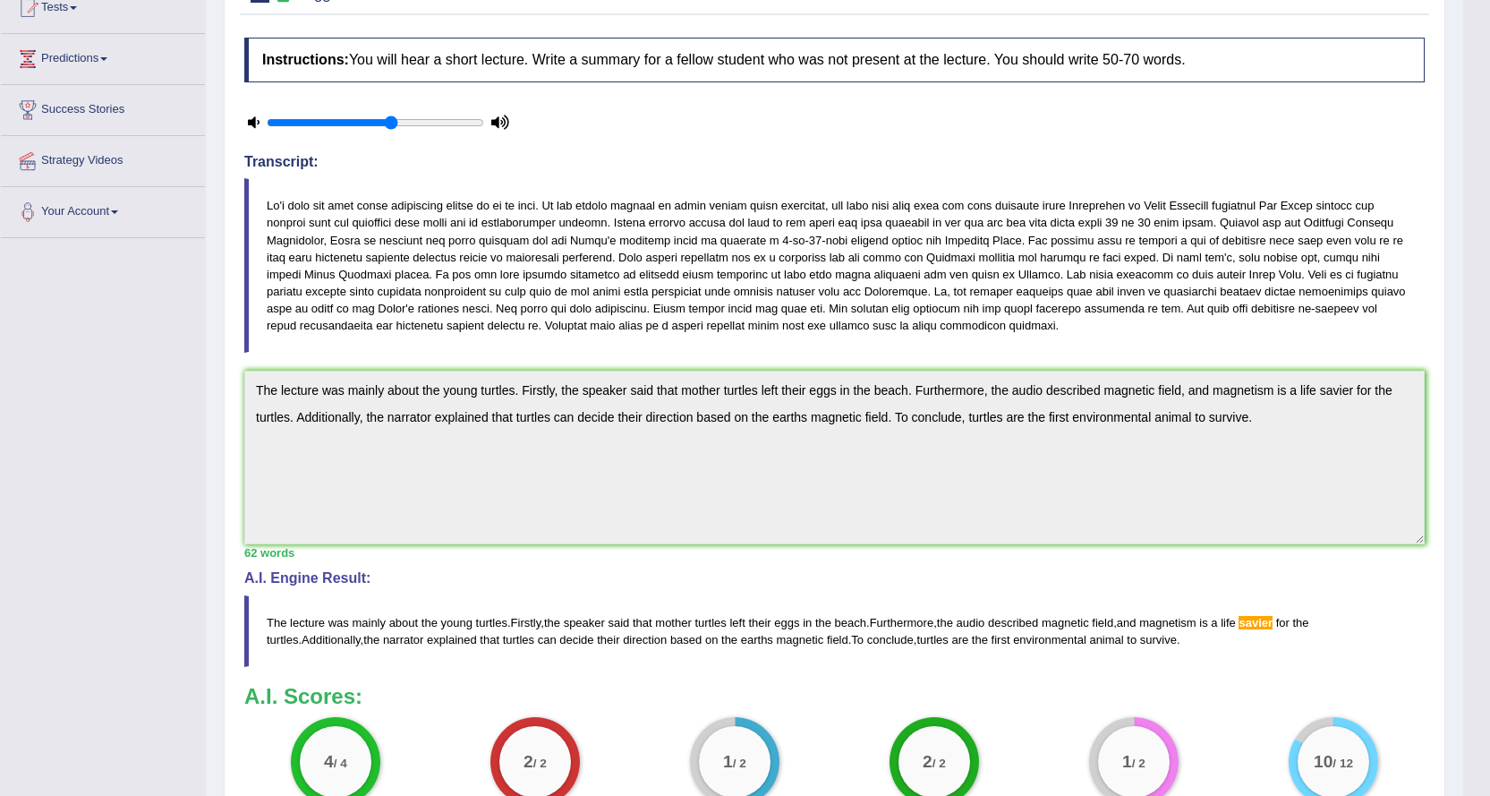
scroll to position [0, 0]
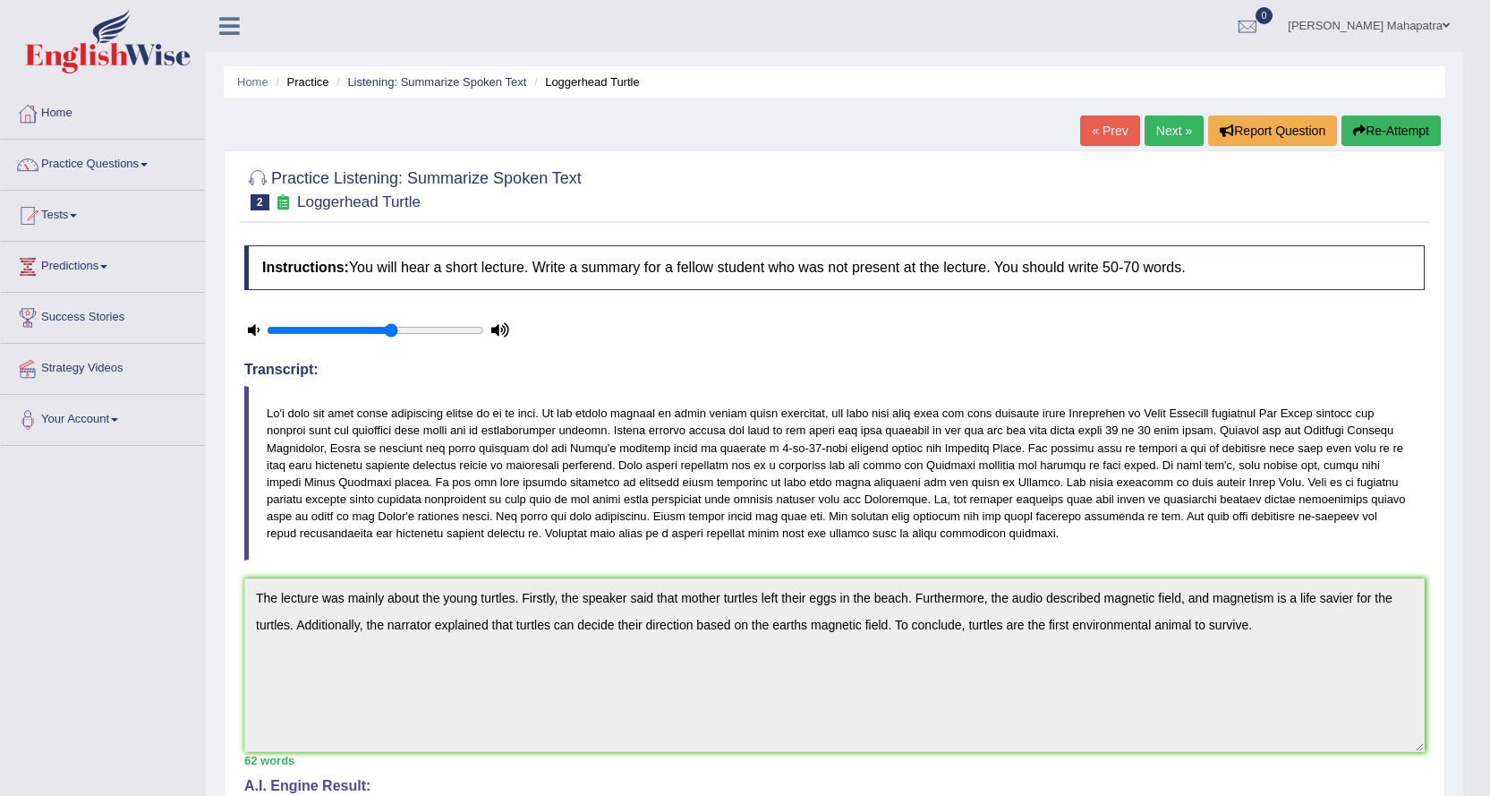
click at [1416, 137] on button "Re-Attempt" at bounding box center [1391, 130] width 99 height 30
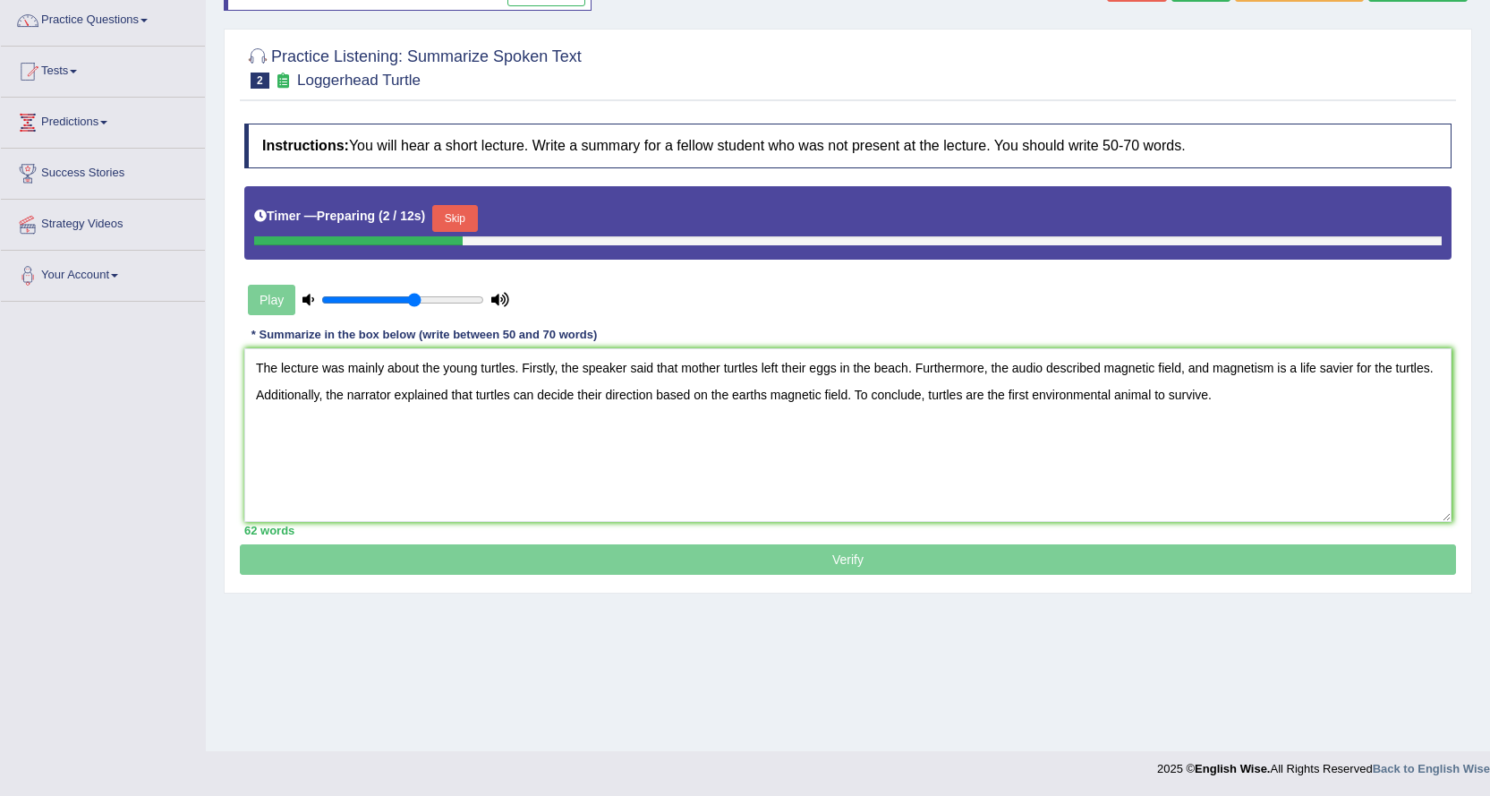
click at [1345, 371] on textarea "The lecture was mainly about the young turtles. Firstly, the speaker said that …" at bounding box center [848, 435] width 1208 height 174
type textarea "The lecture was mainly about the young turtles. Firstly, the speaker said that …"
click at [471, 214] on button "Skip" at bounding box center [454, 218] width 45 height 27
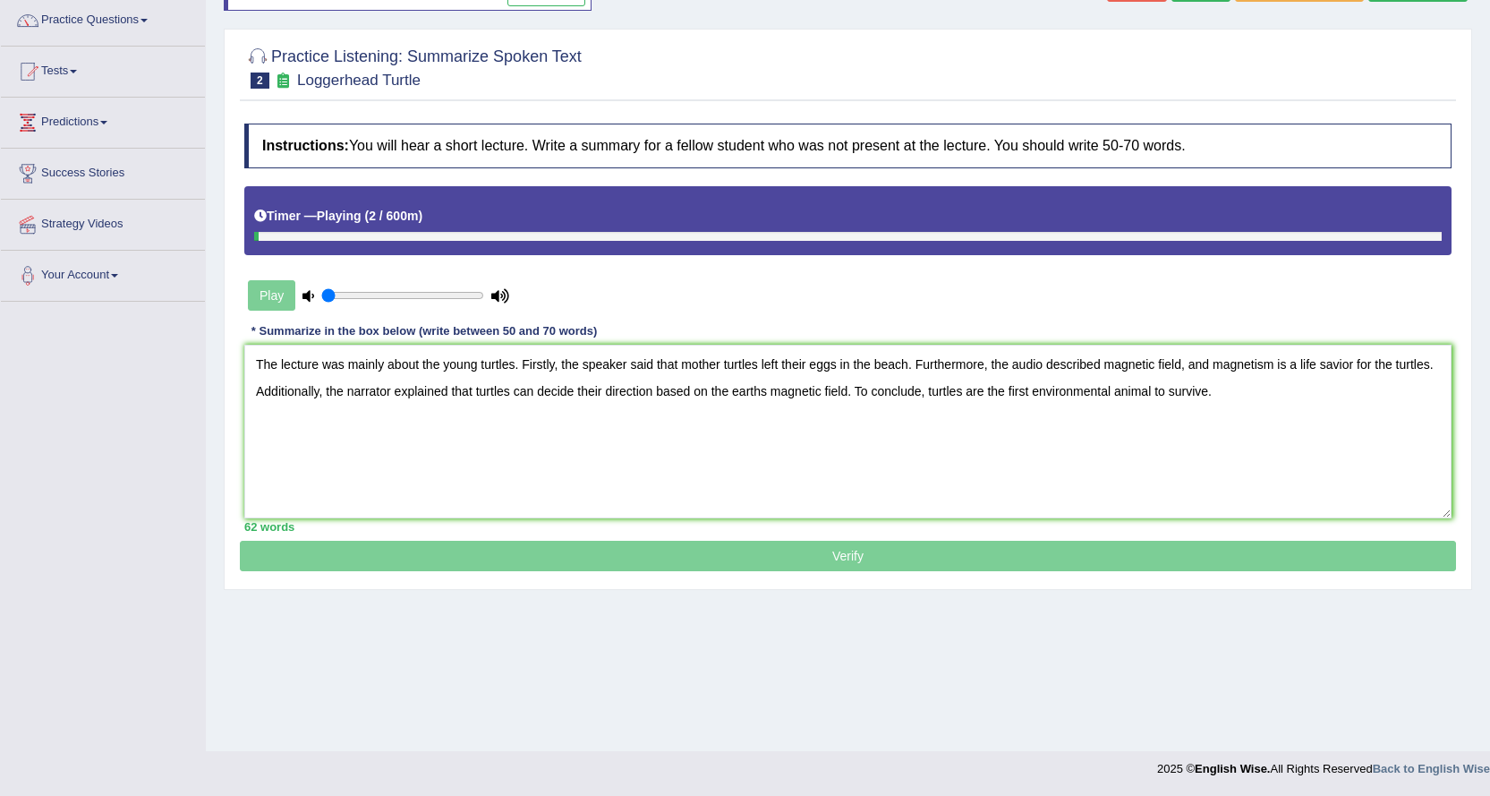
drag, startPoint x: 419, startPoint y: 296, endPoint x: 213, endPoint y: 273, distance: 207.2
type input "0.05"
click at [321, 288] on input "range" at bounding box center [402, 295] width 163 height 14
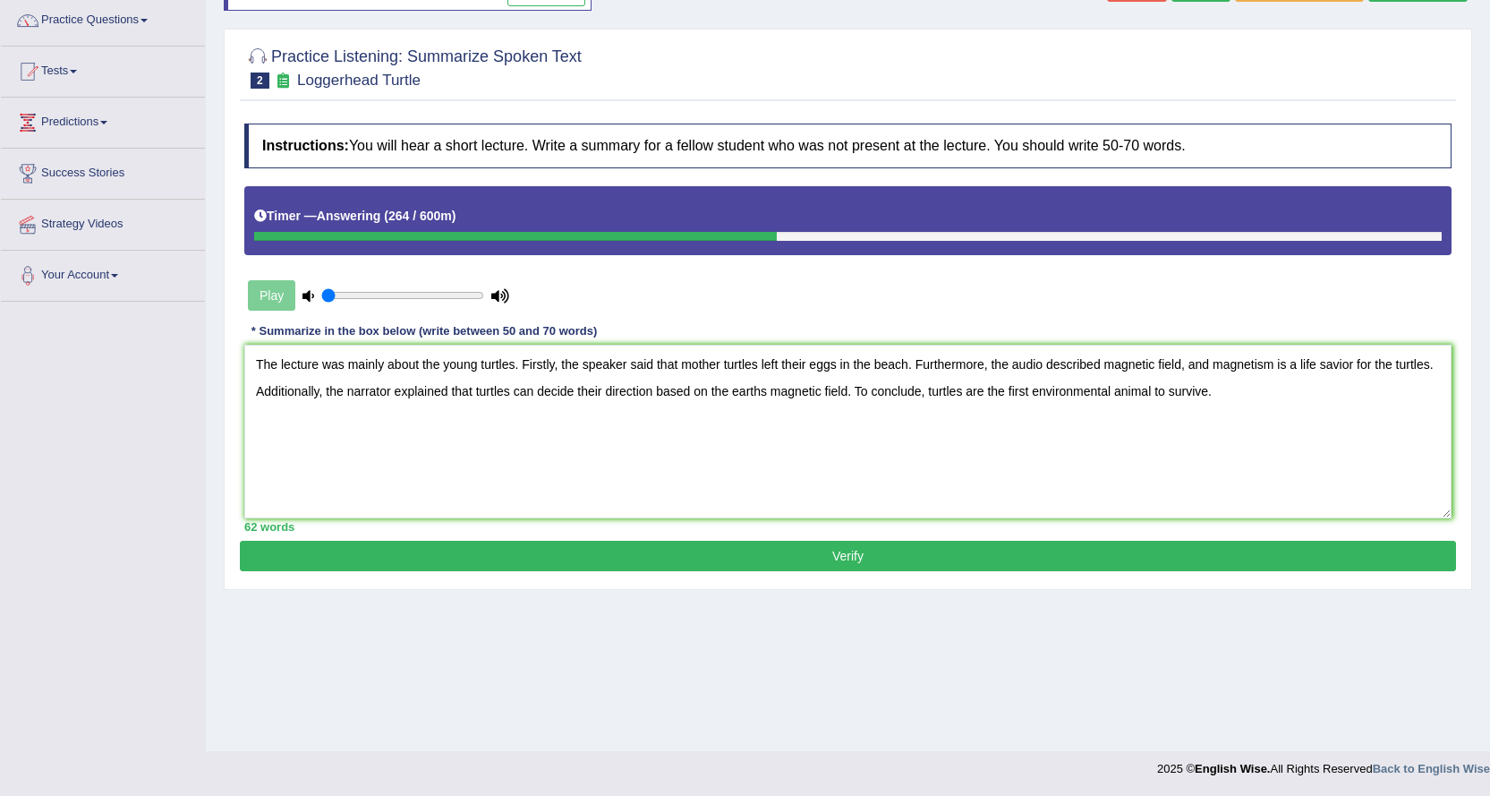
click at [845, 548] on button "Verify" at bounding box center [848, 556] width 1216 height 30
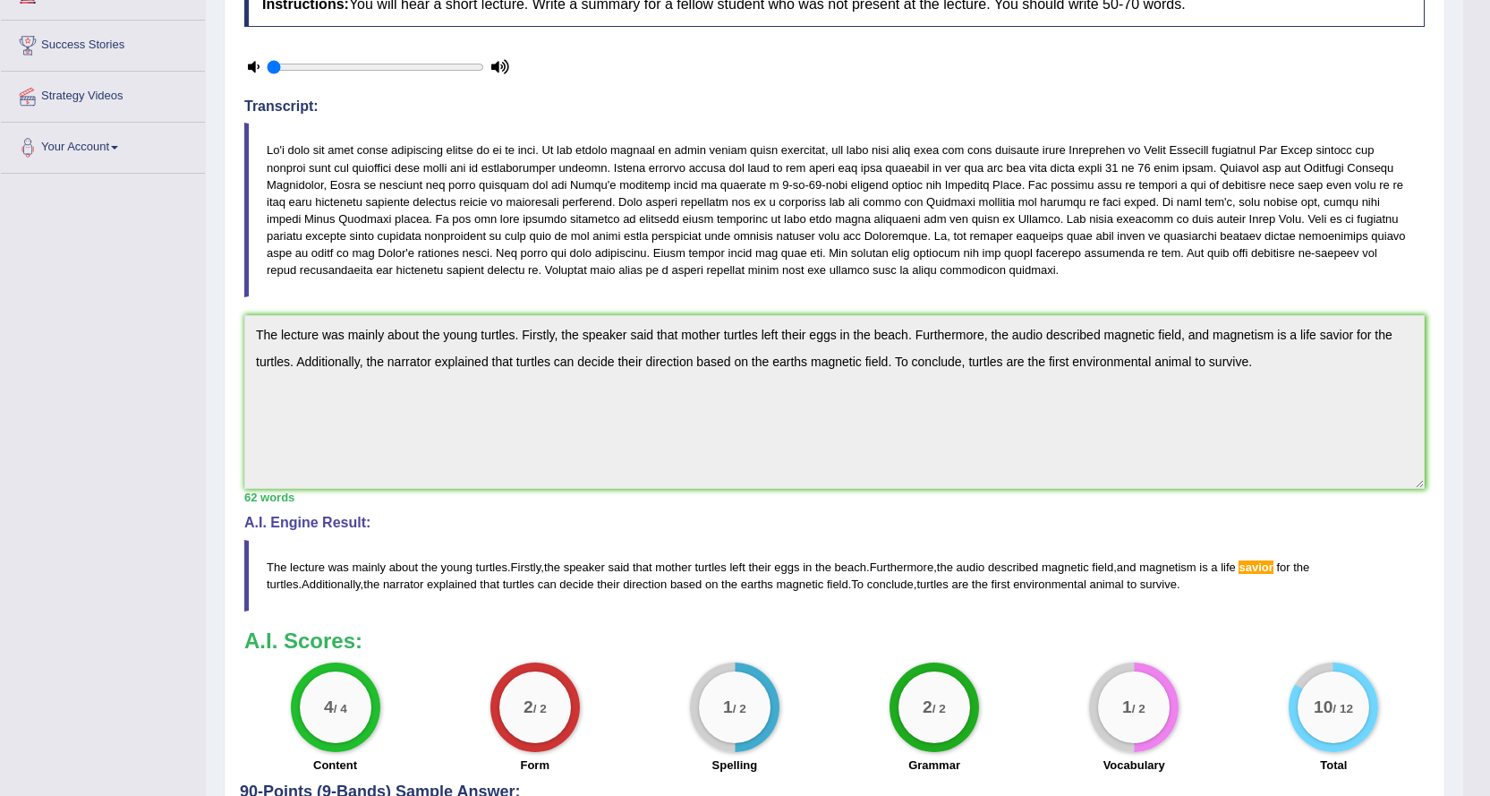
scroll to position [323, 0]
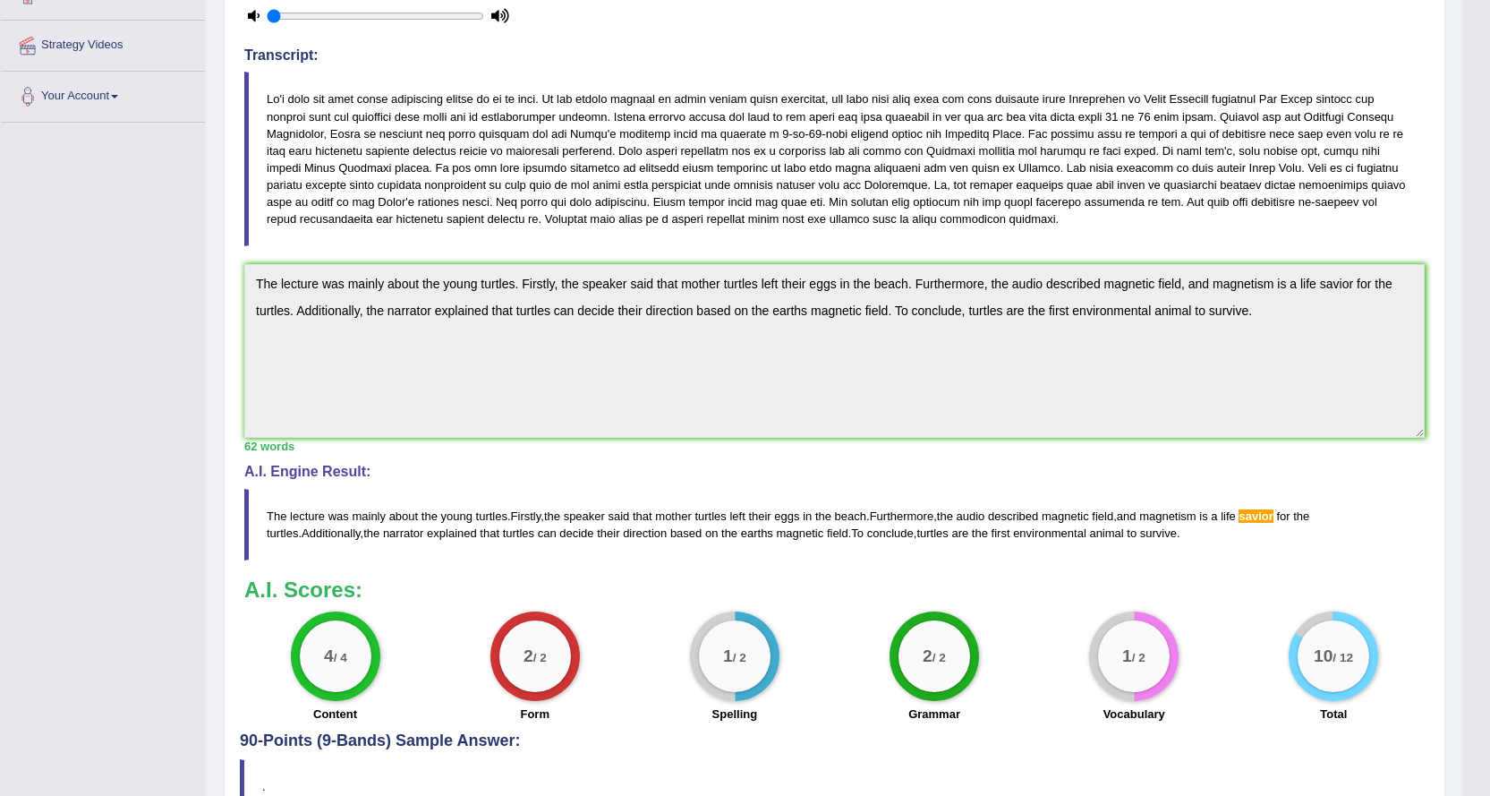
drag, startPoint x: 1157, startPoint y: 535, endPoint x: 529, endPoint y: 484, distance: 630.4
click at [594, 493] on blockquote "The lecture was mainly about the young turtles . Firstly , the speaker said tha…" at bounding box center [834, 525] width 1181 height 72
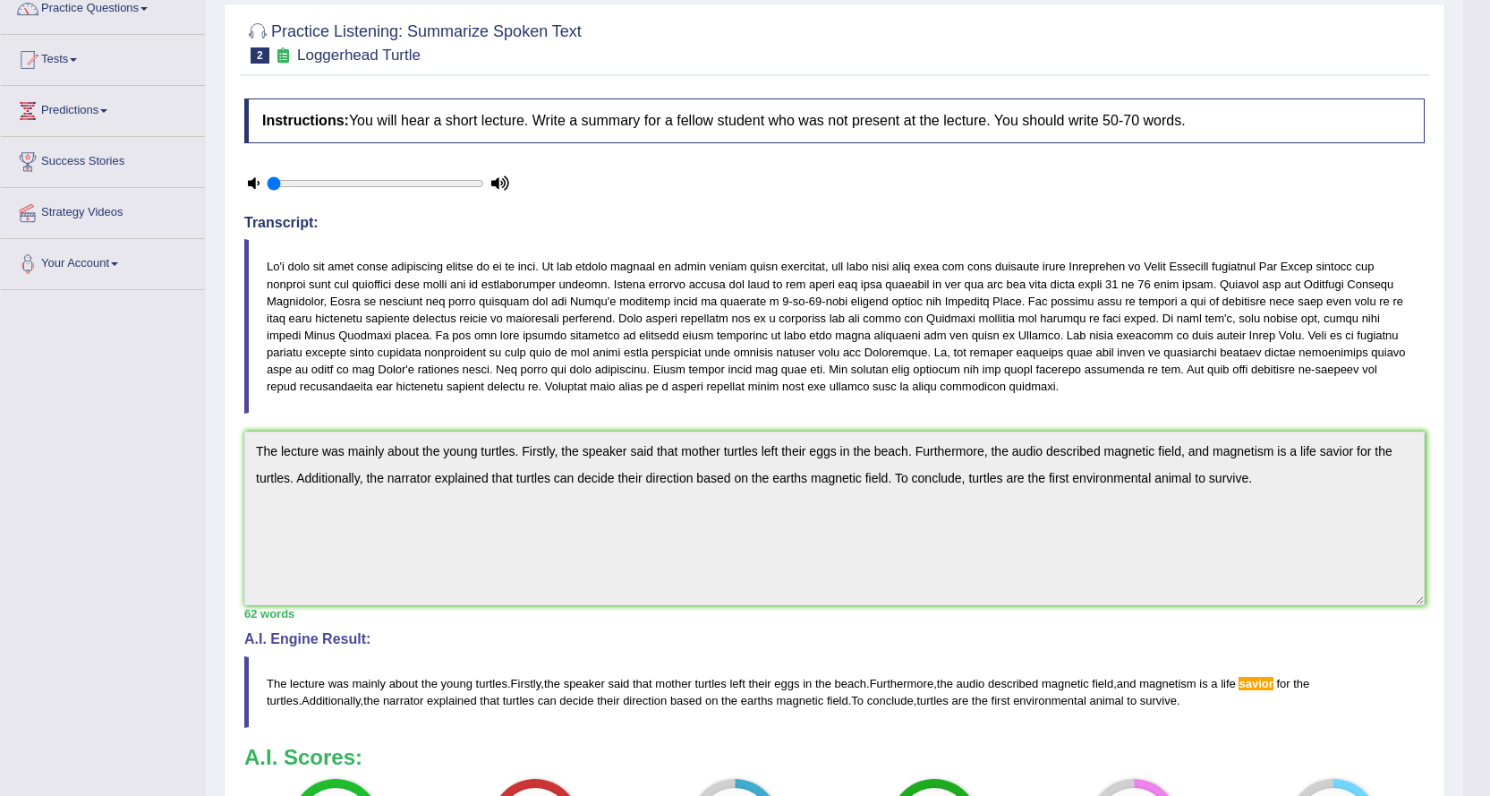
scroll to position [0, 0]
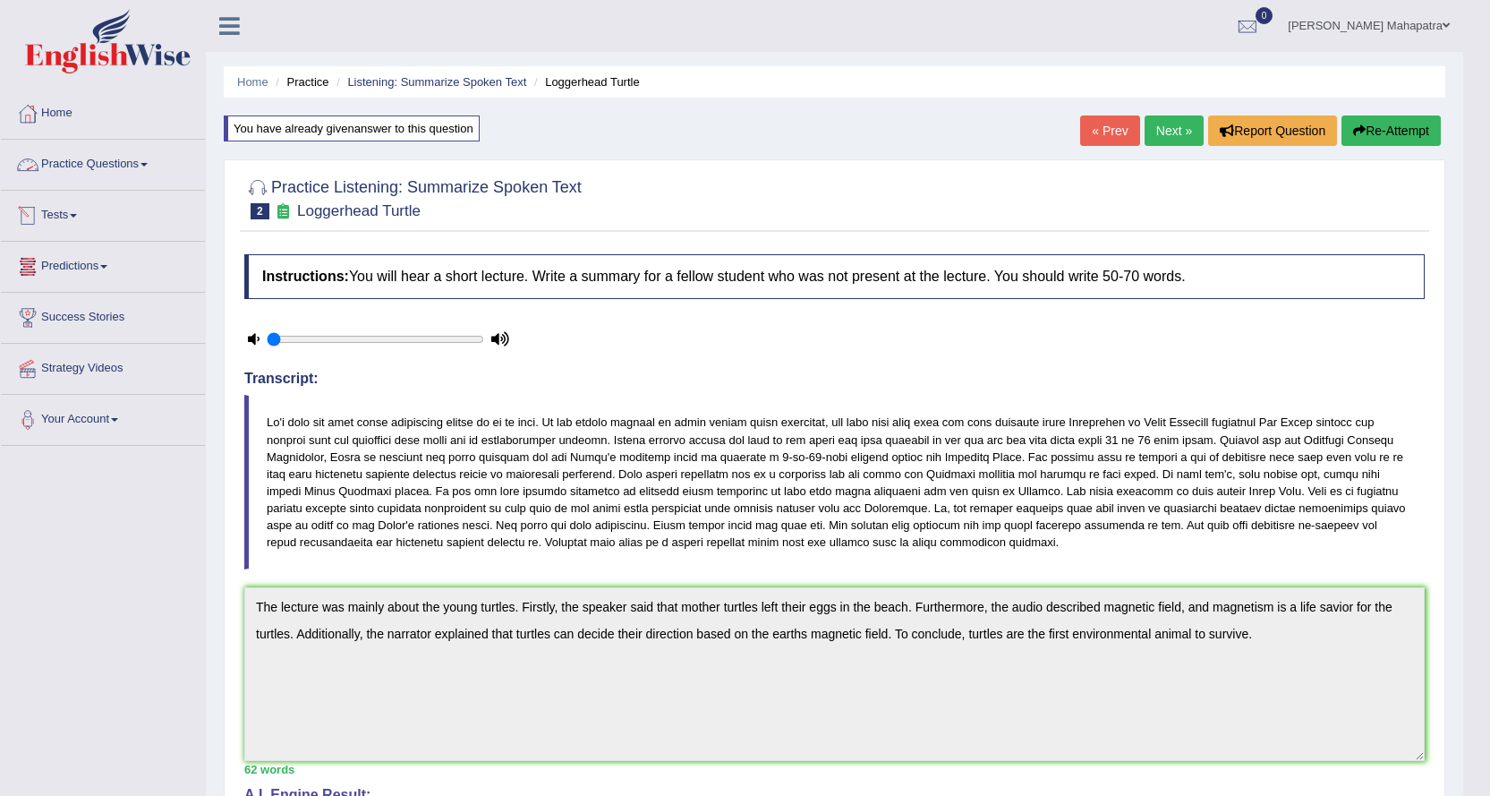
click at [91, 175] on link "Practice Questions" at bounding box center [103, 162] width 204 height 45
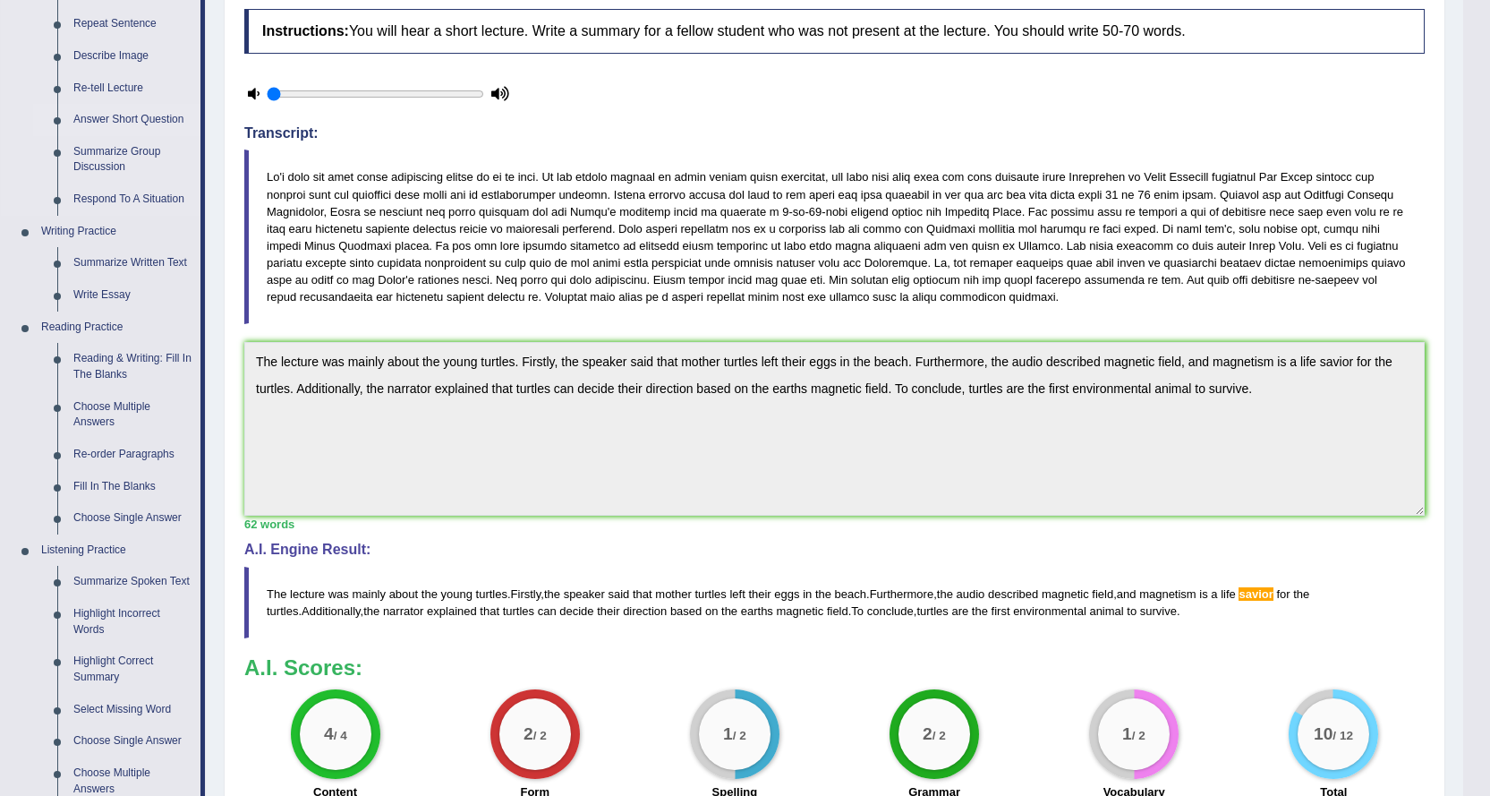
scroll to position [358, 0]
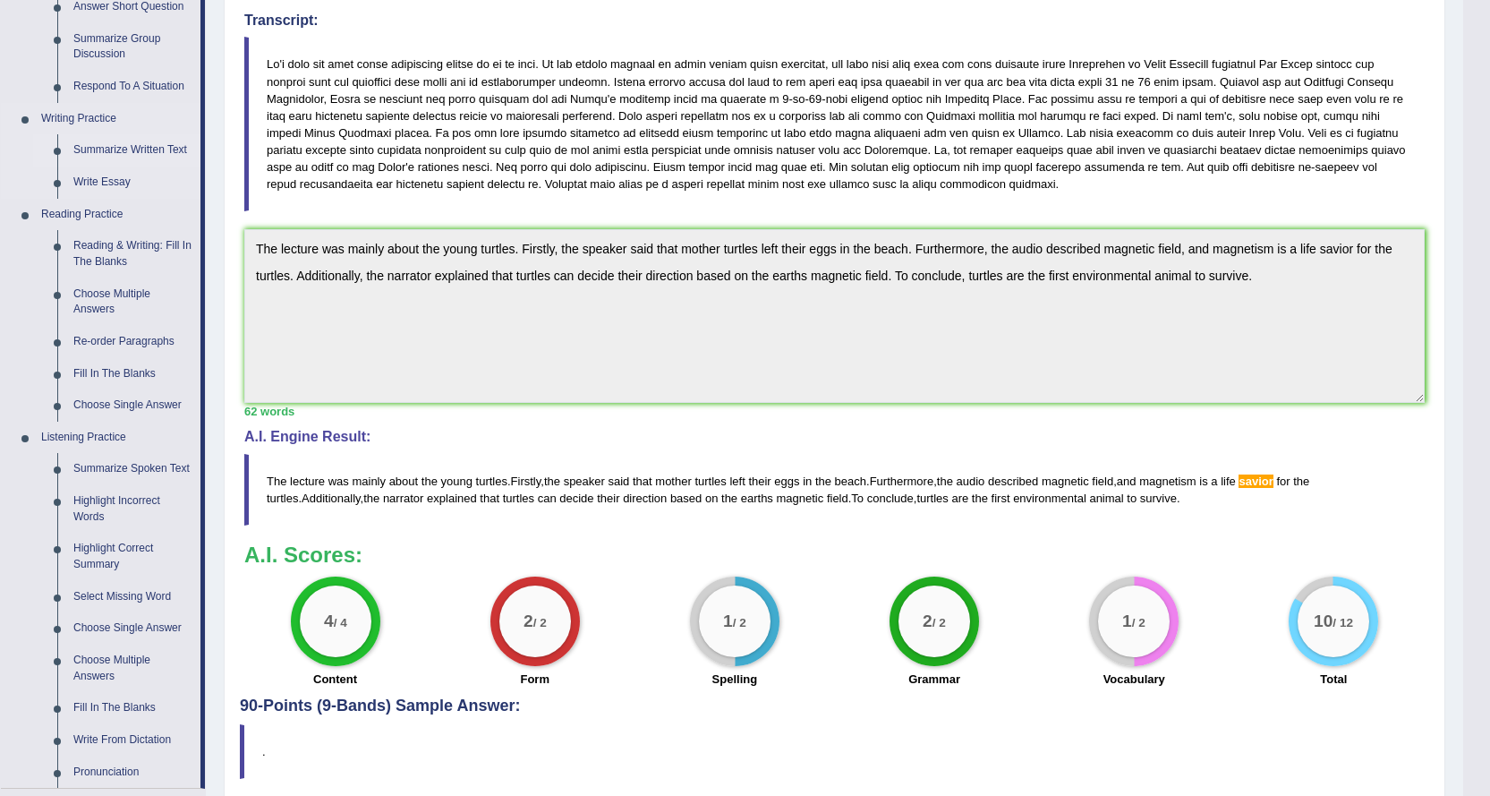
click at [149, 149] on link "Summarize Written Text" at bounding box center [132, 150] width 135 height 32
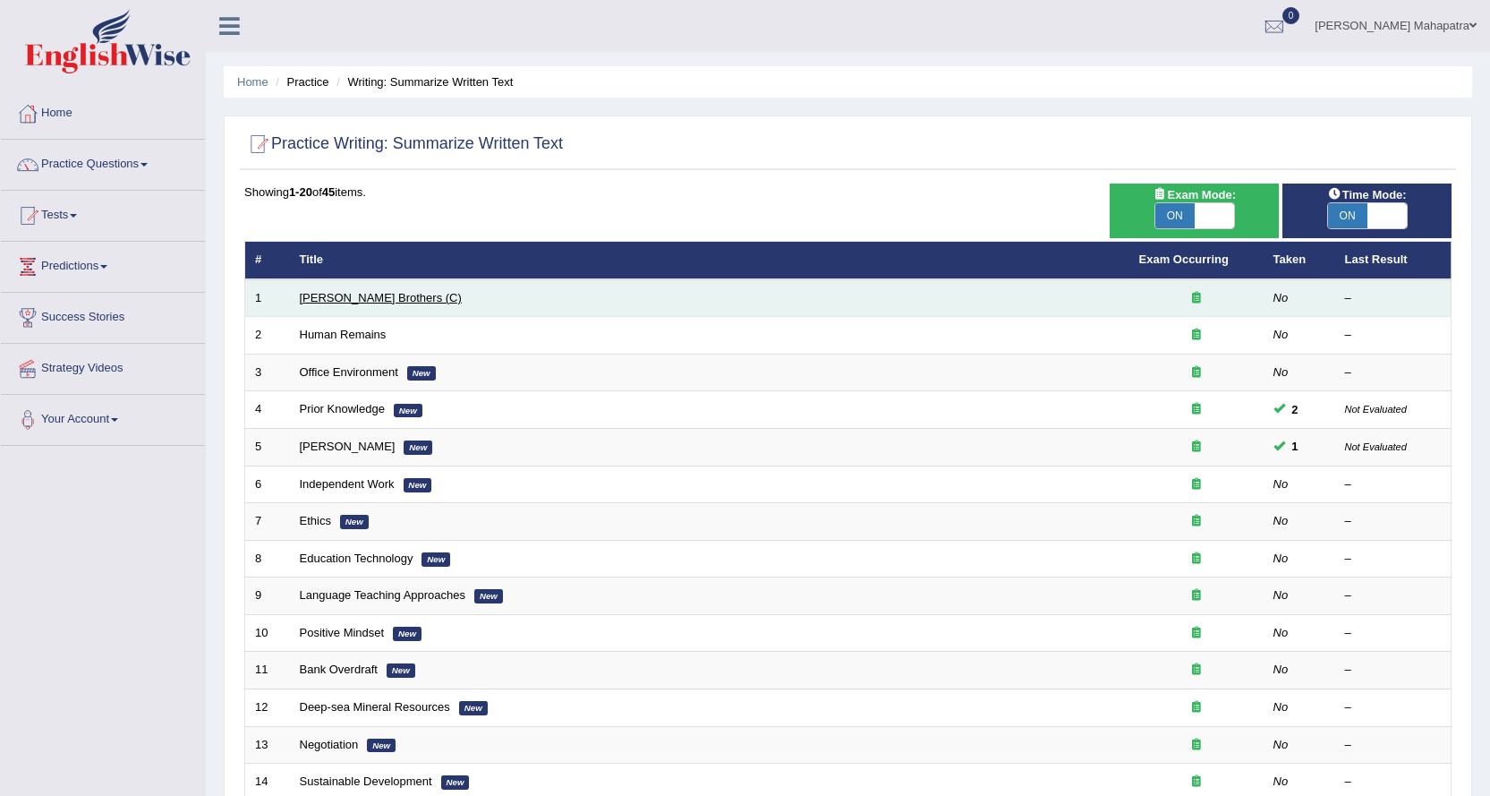
click at [341, 297] on link "[PERSON_NAME] Brothers (C)" at bounding box center [381, 297] width 162 height 13
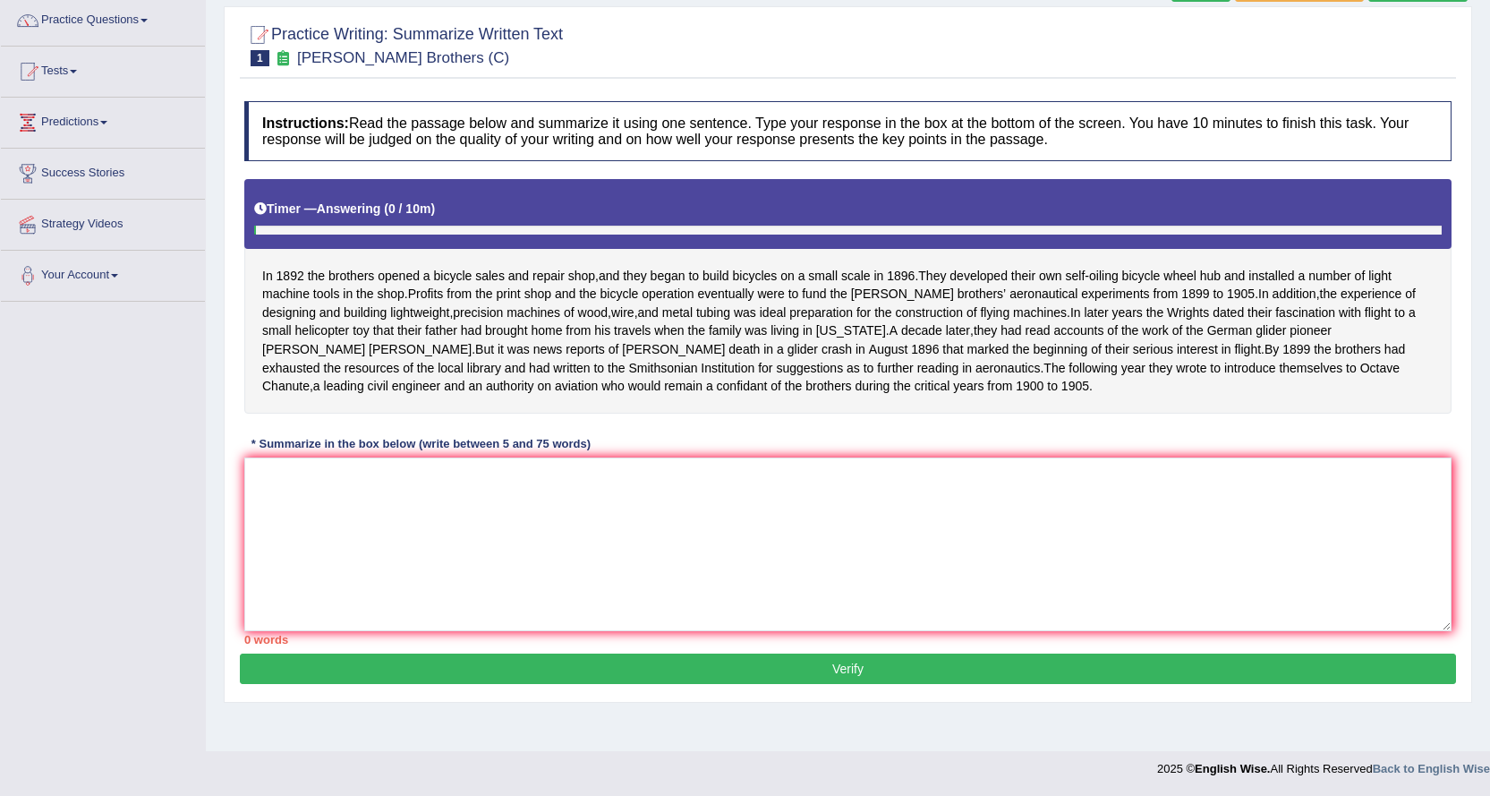
scroll to position [144, 0]
click at [515, 510] on textarea at bounding box center [848, 544] width 1208 height 174
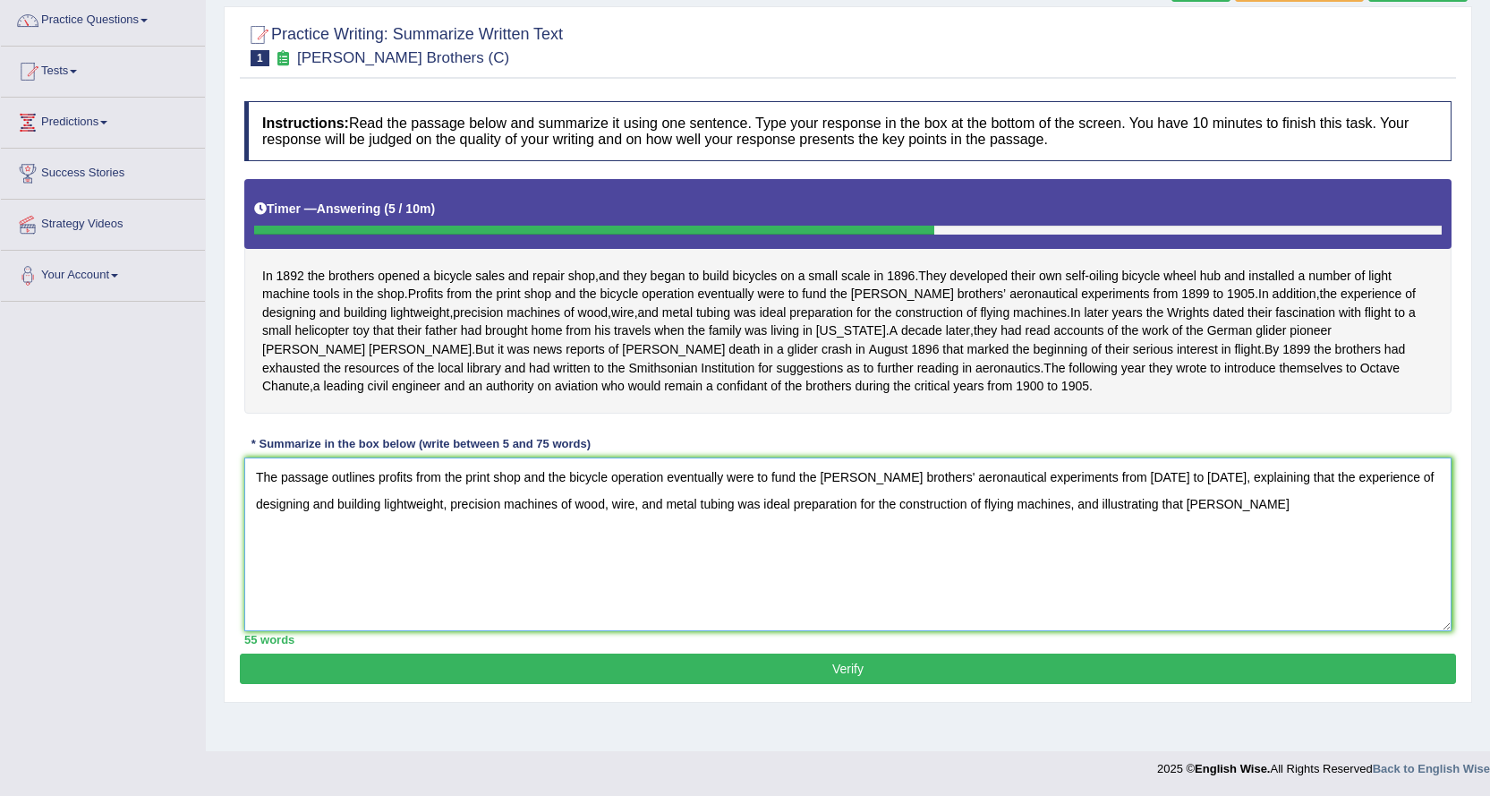
click at [1033, 521] on textarea "The passage outlines profits from the print shop and the bicycle operation even…" at bounding box center [848, 544] width 1208 height 174
click at [1197, 524] on textarea "The passage outlines profits from the print shop and the bicycle operation even…" at bounding box center [848, 544] width 1208 height 174
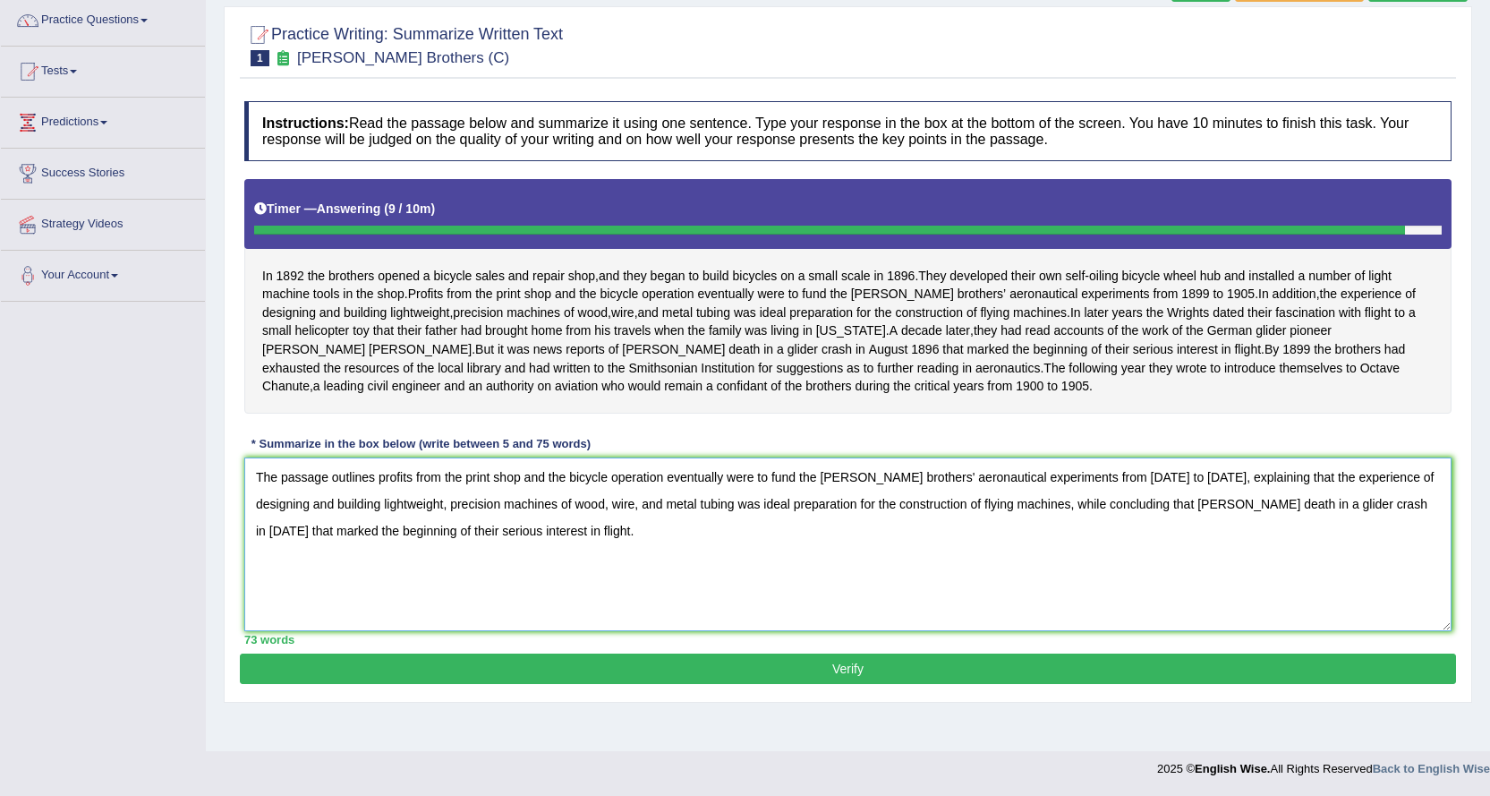
type textarea "The passage outlines profits from the print shop and the bicycle operation even…"
click at [848, 684] on button "Verify" at bounding box center [848, 668] width 1216 height 30
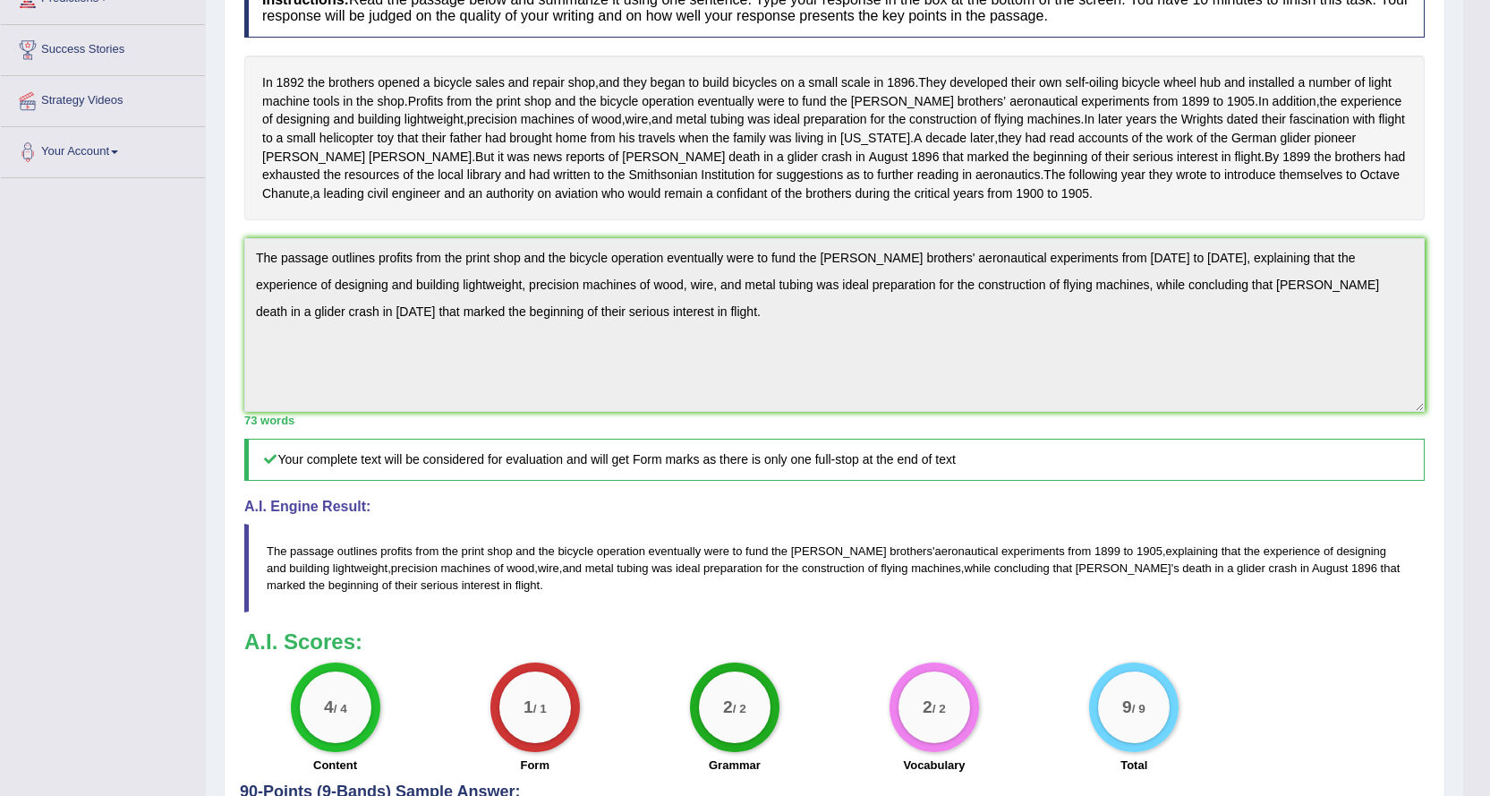
scroll to position [0, 0]
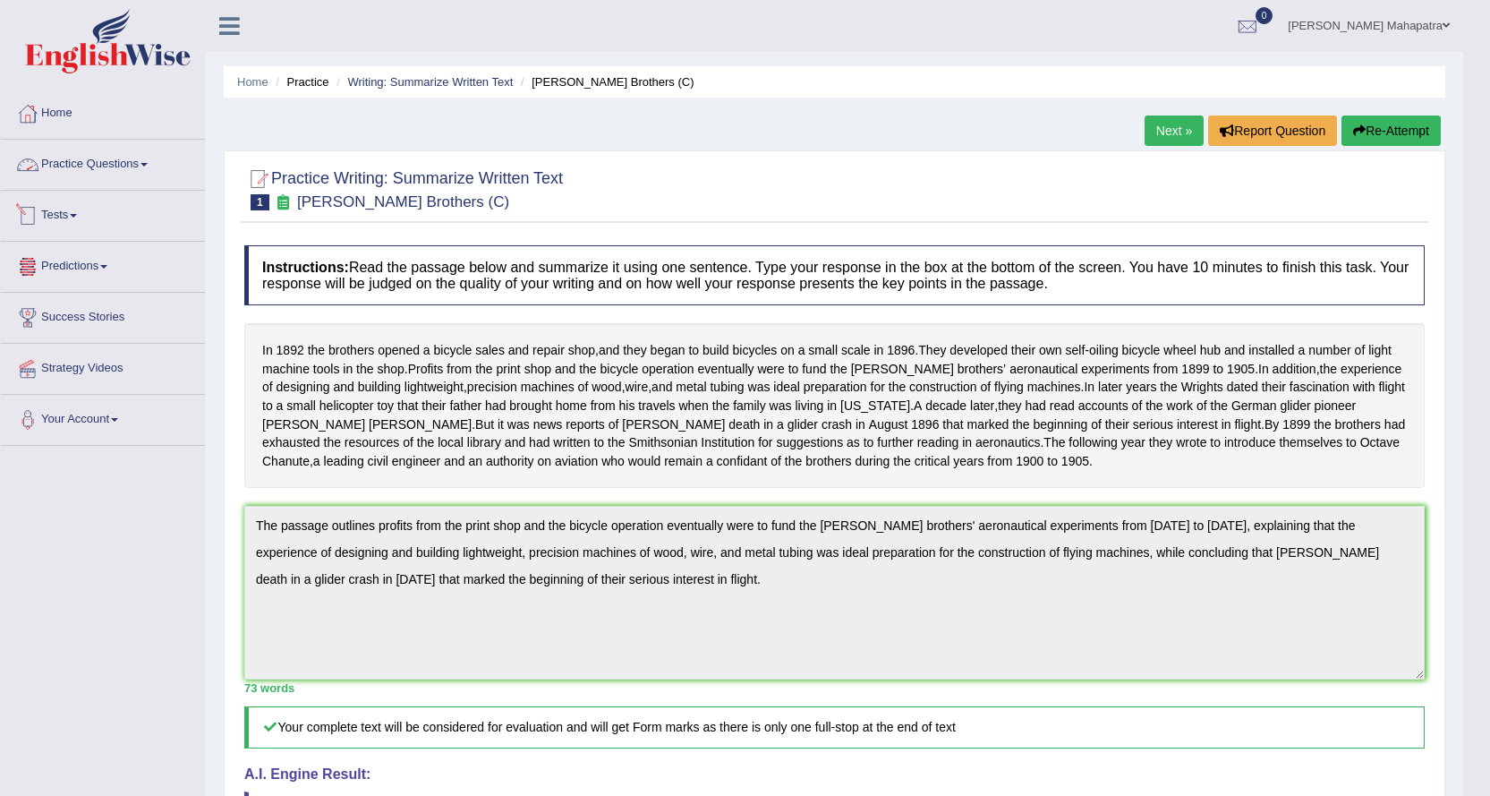
click at [136, 163] on link "Practice Questions" at bounding box center [103, 162] width 204 height 45
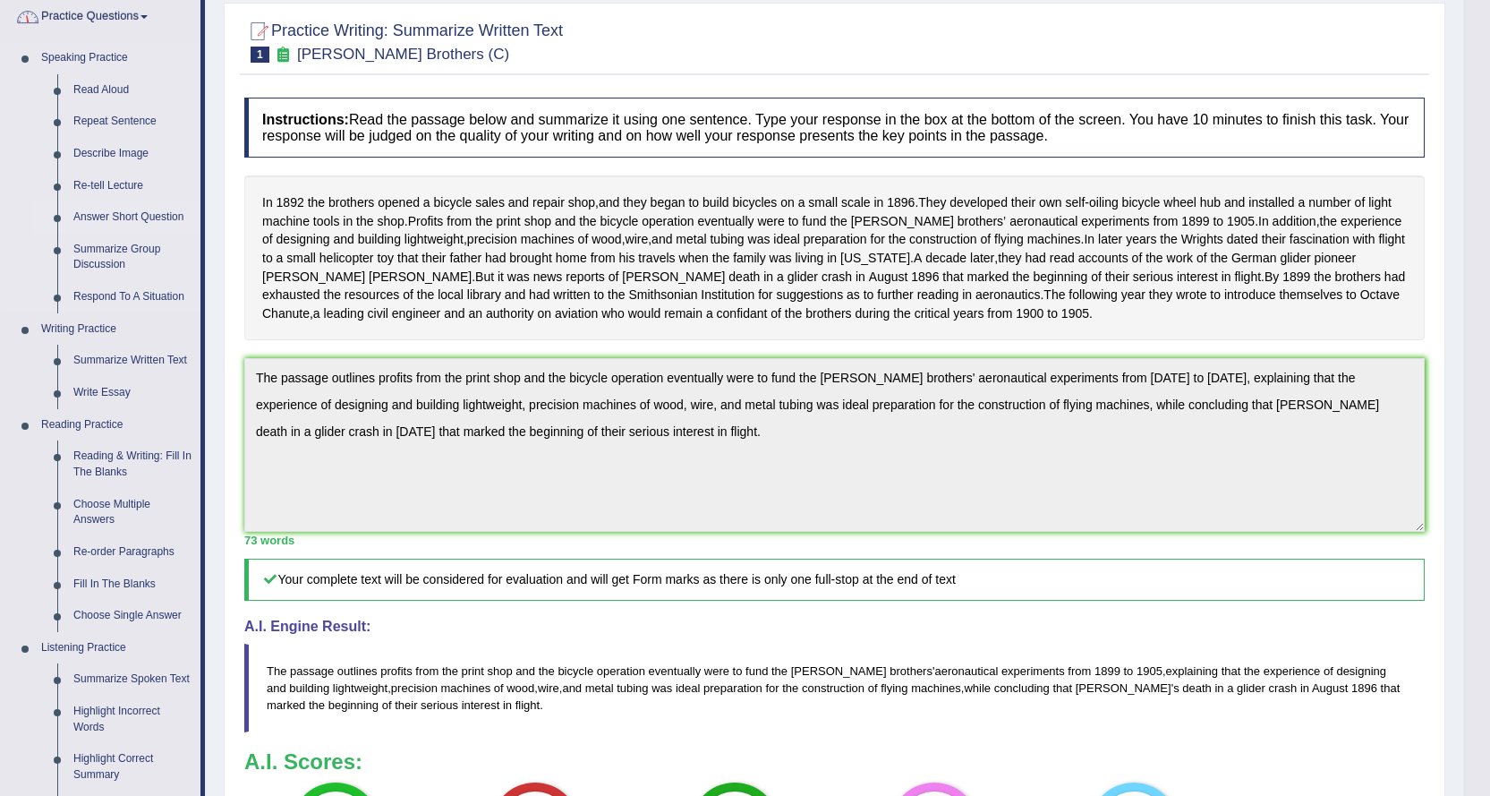
scroll to position [537, 0]
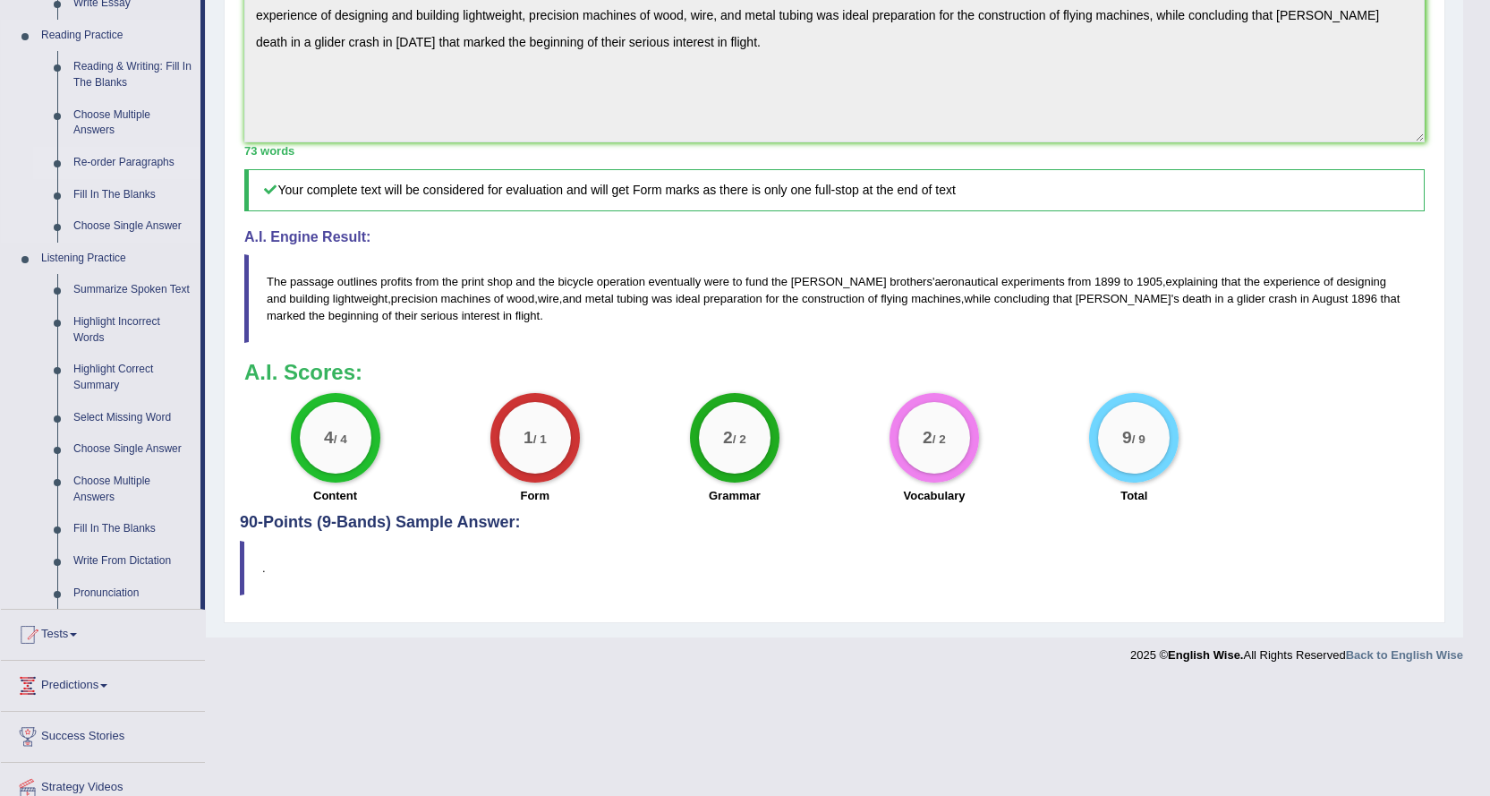
click at [118, 158] on link "Re-order Paragraphs" at bounding box center [132, 163] width 135 height 32
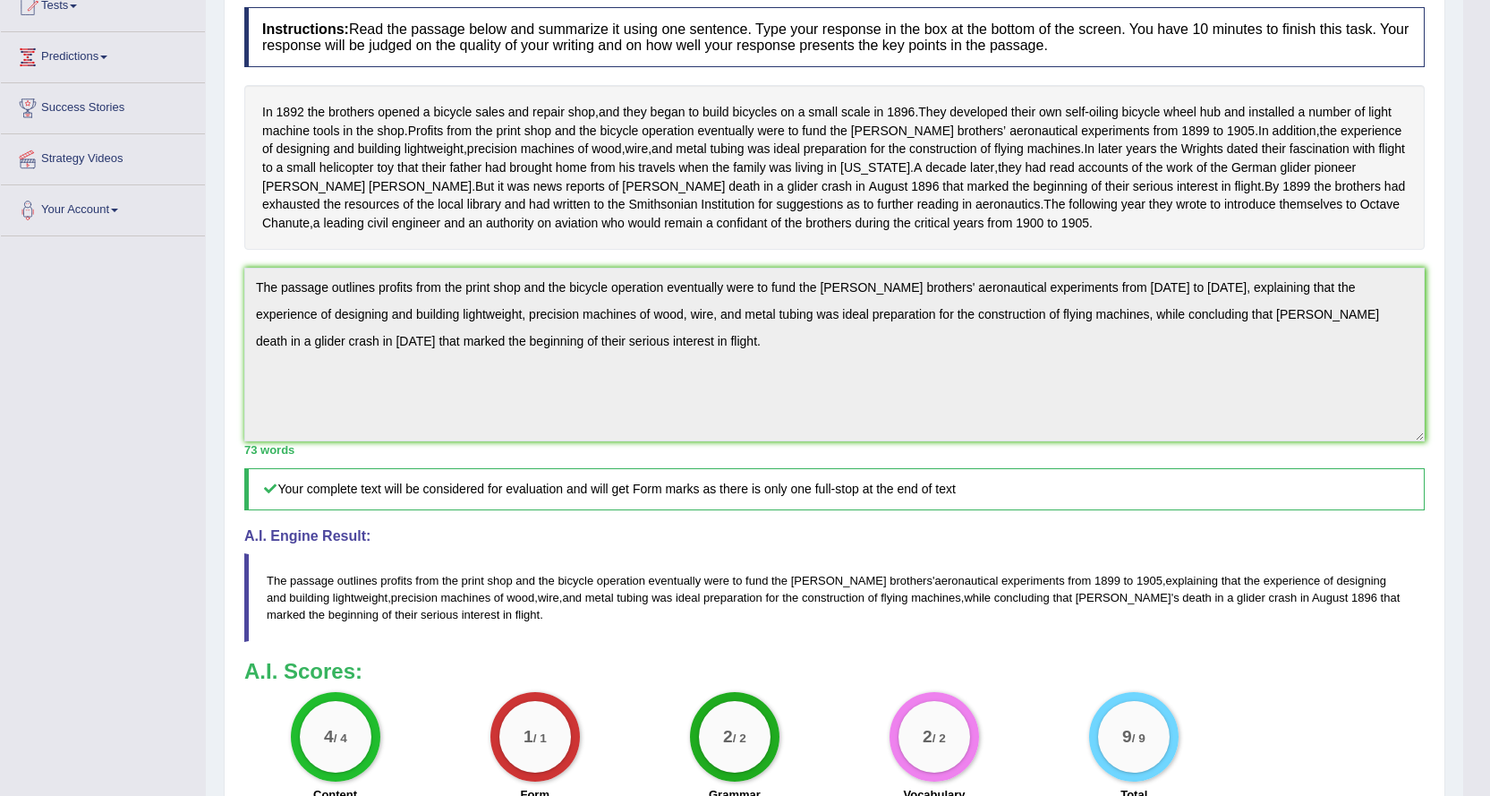
scroll to position [294, 0]
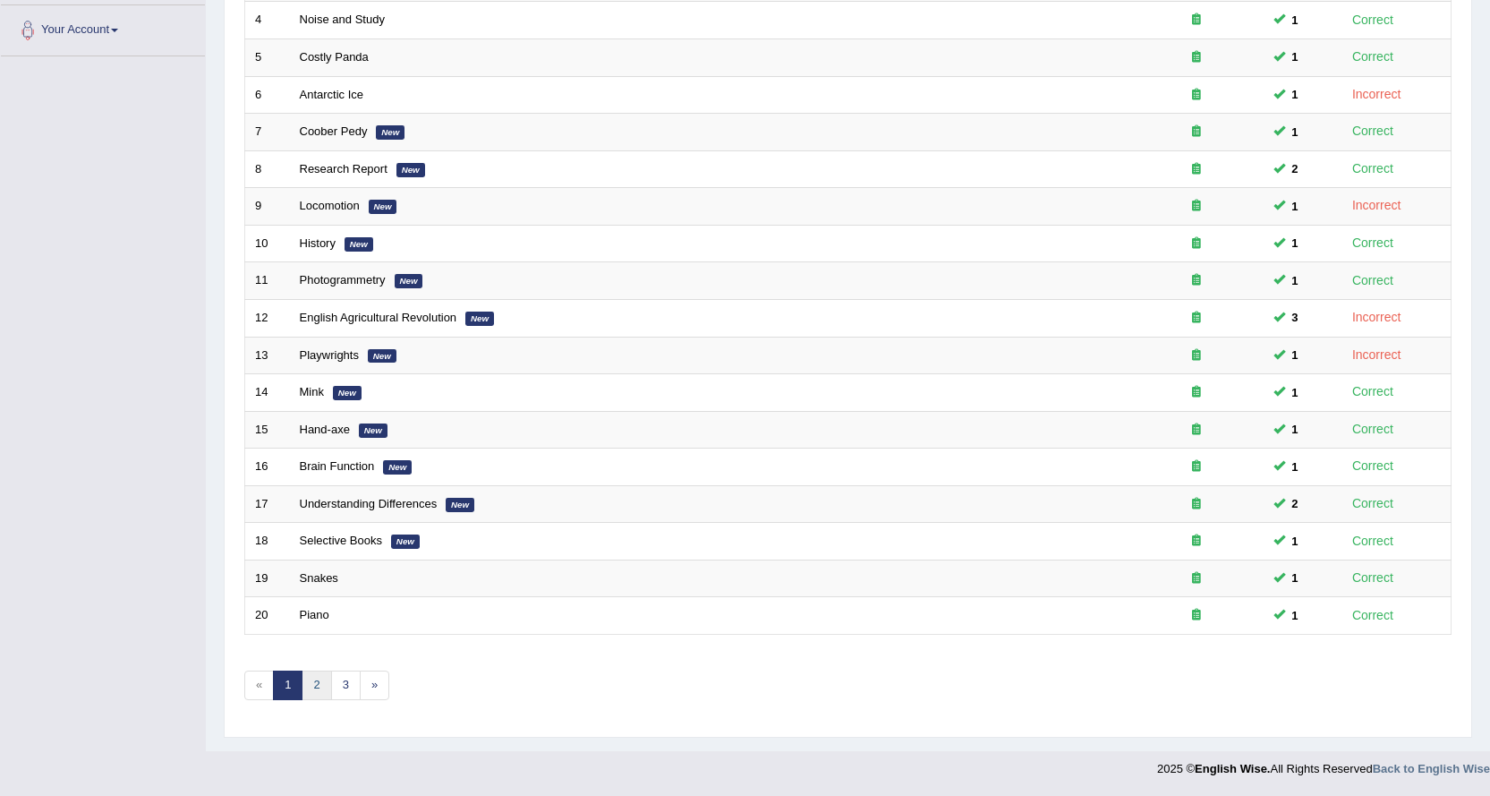
click at [307, 687] on link "2" at bounding box center [317, 685] width 30 height 30
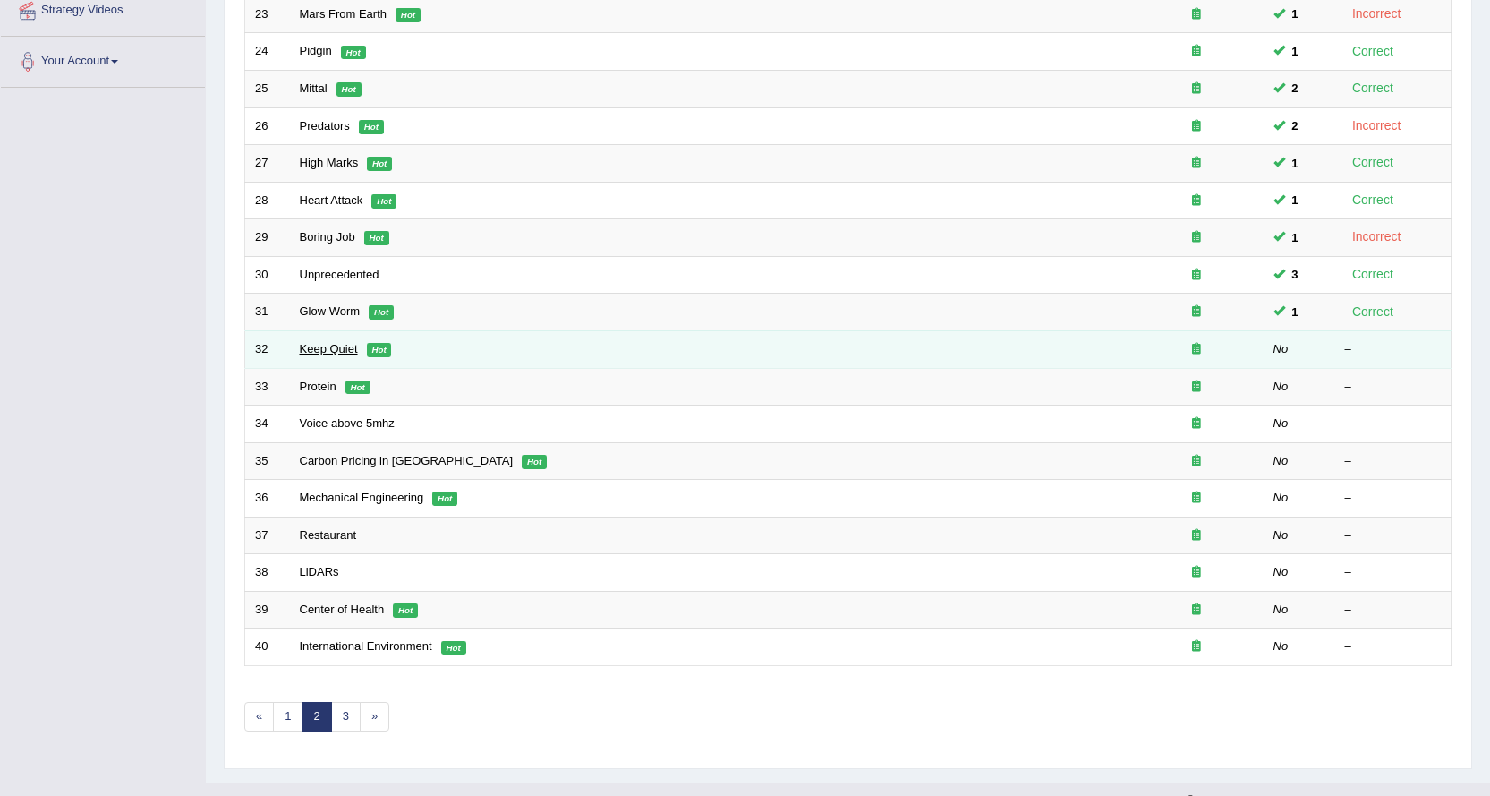
click at [323, 346] on link "Keep Quiet" at bounding box center [329, 348] width 58 height 13
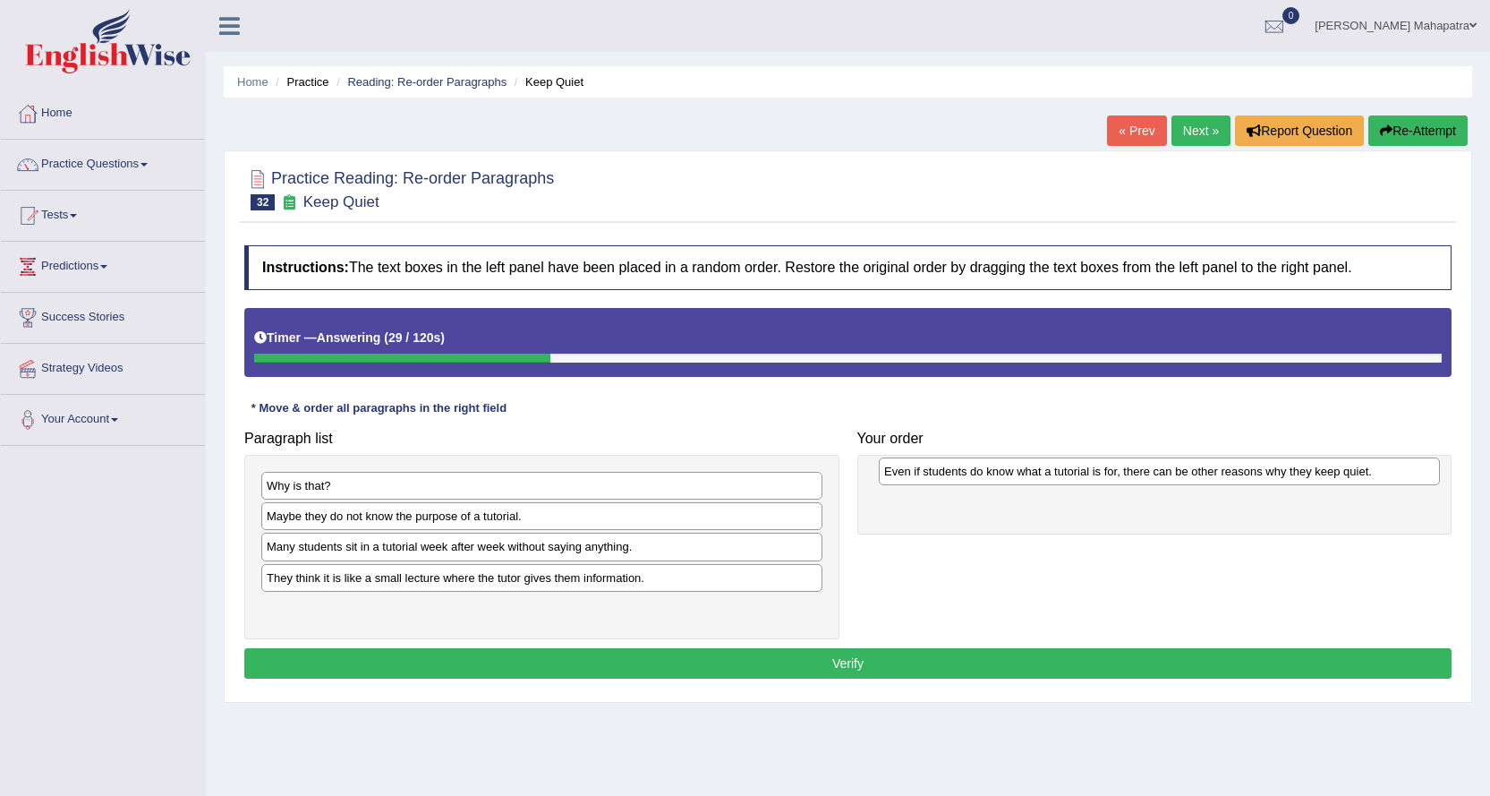
drag, startPoint x: 420, startPoint y: 517, endPoint x: 1037, endPoint y: 473, distance: 619.2
click at [1037, 473] on div "Even if students do know what a tutorial is for, there can be other reasons why…" at bounding box center [1159, 471] width 561 height 28
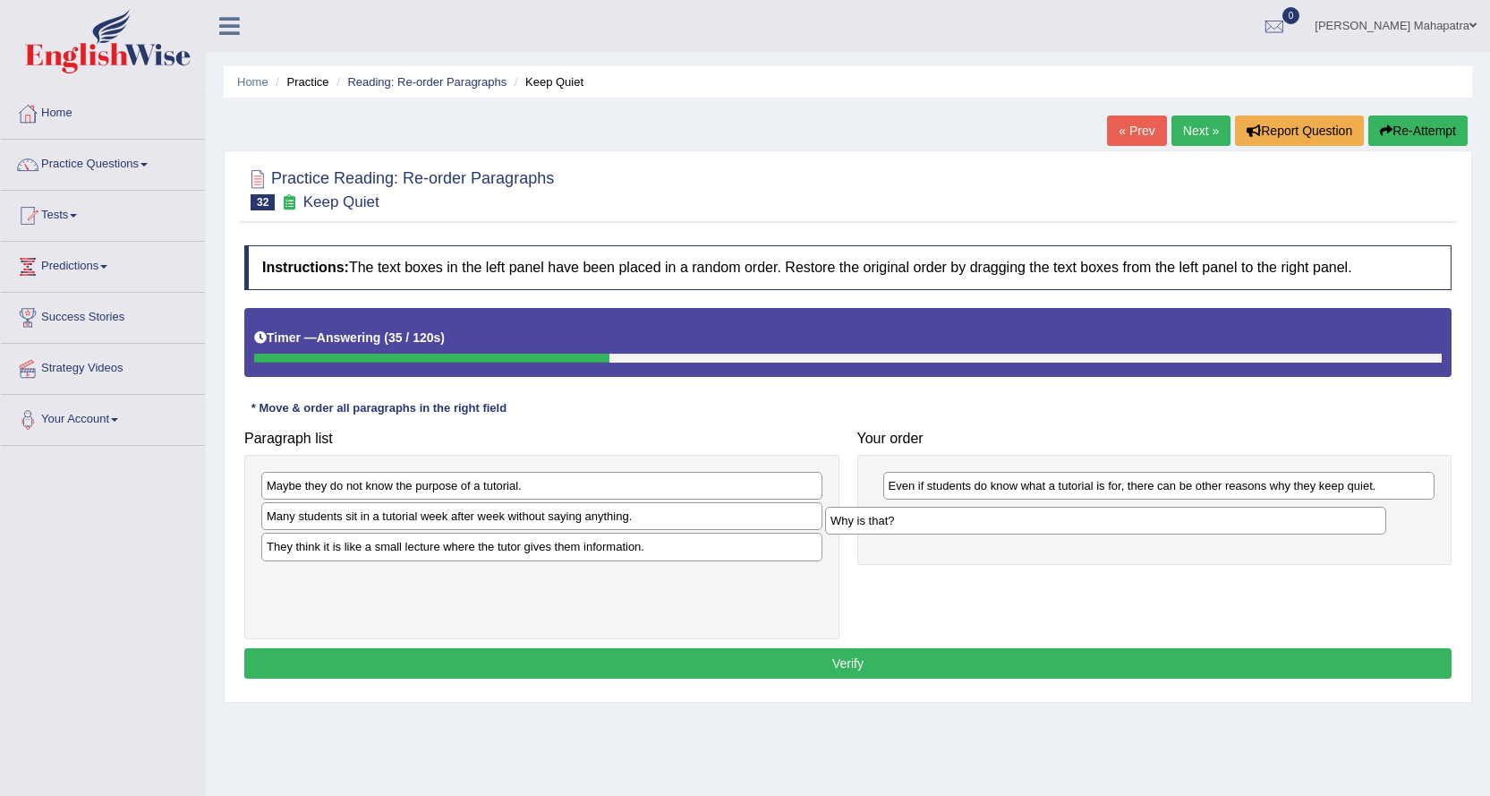
drag, startPoint x: 501, startPoint y: 487, endPoint x: 1081, endPoint y: 518, distance: 580.9
click at [1081, 518] on div "Why is that?" at bounding box center [1105, 521] width 561 height 28
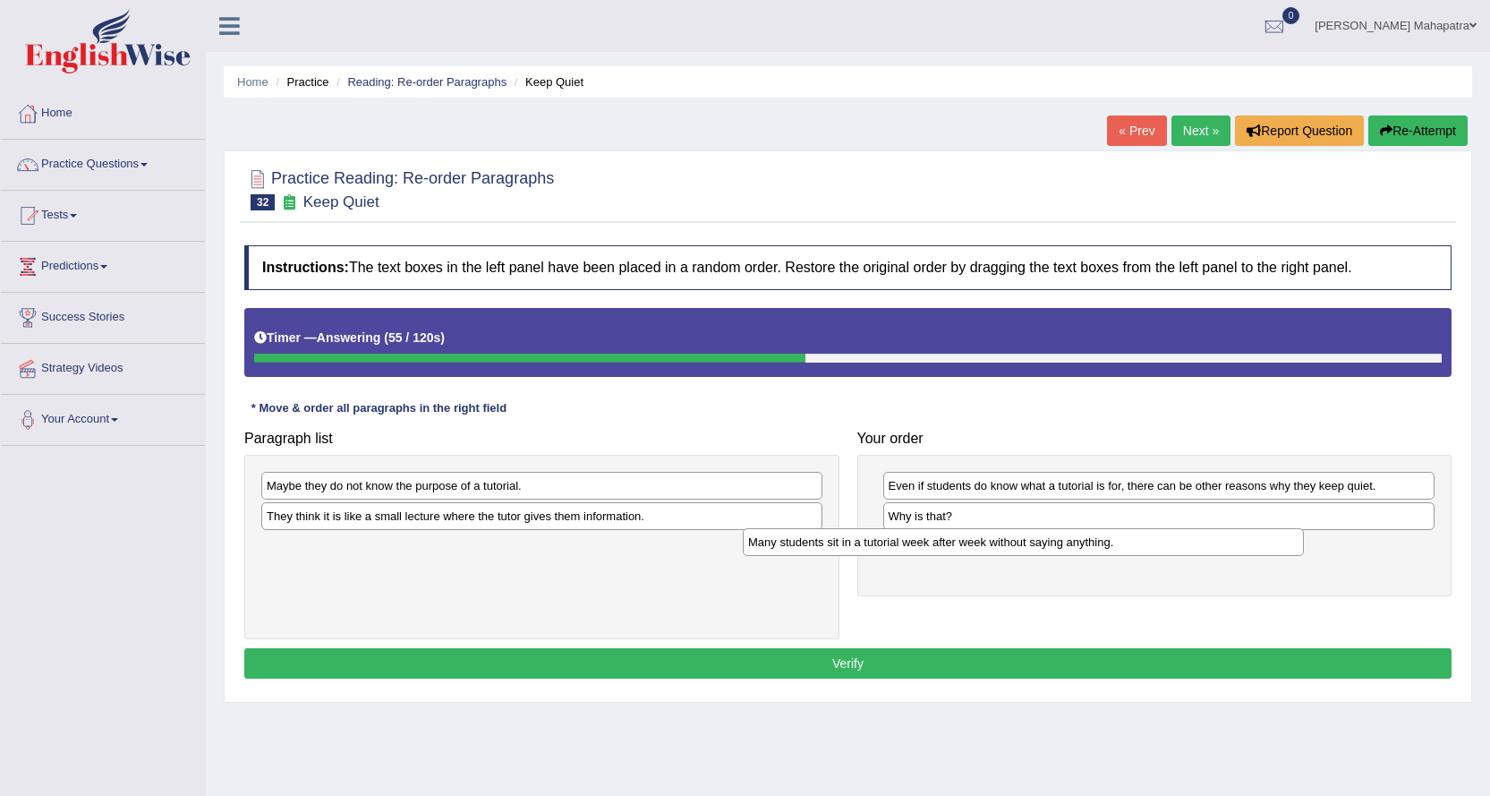
drag, startPoint x: 568, startPoint y: 520, endPoint x: 1051, endPoint y: 543, distance: 483.9
click at [1049, 545] on div "Many students sit in a tutorial week after week without saying anything." at bounding box center [1023, 542] width 561 height 28
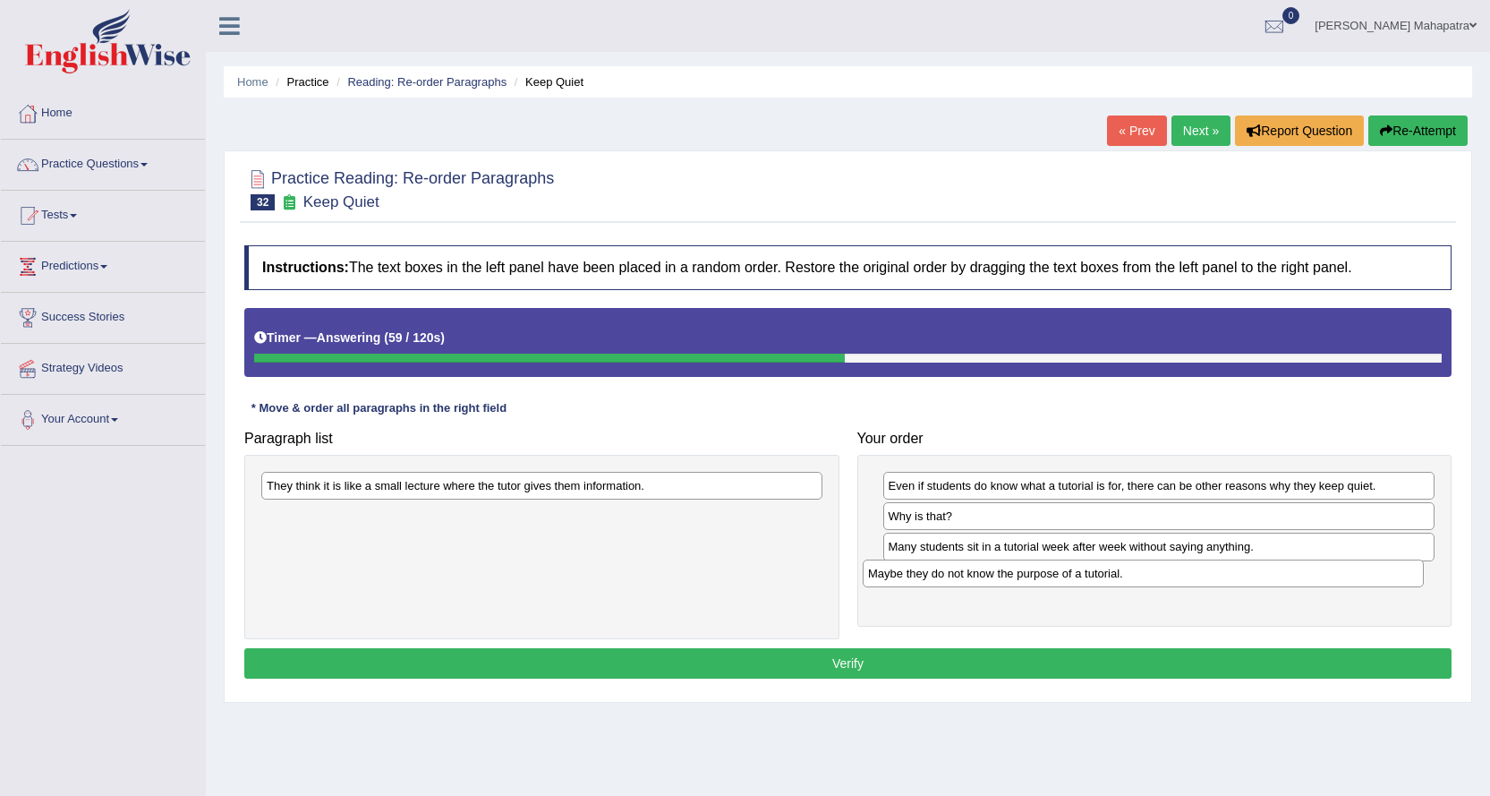
drag, startPoint x: 658, startPoint y: 483, endPoint x: 1259, endPoint y: 571, distance: 607.9
click at [1259, 571] on div "Maybe they do not know the purpose of a tutorial." at bounding box center [1143, 573] width 561 height 28
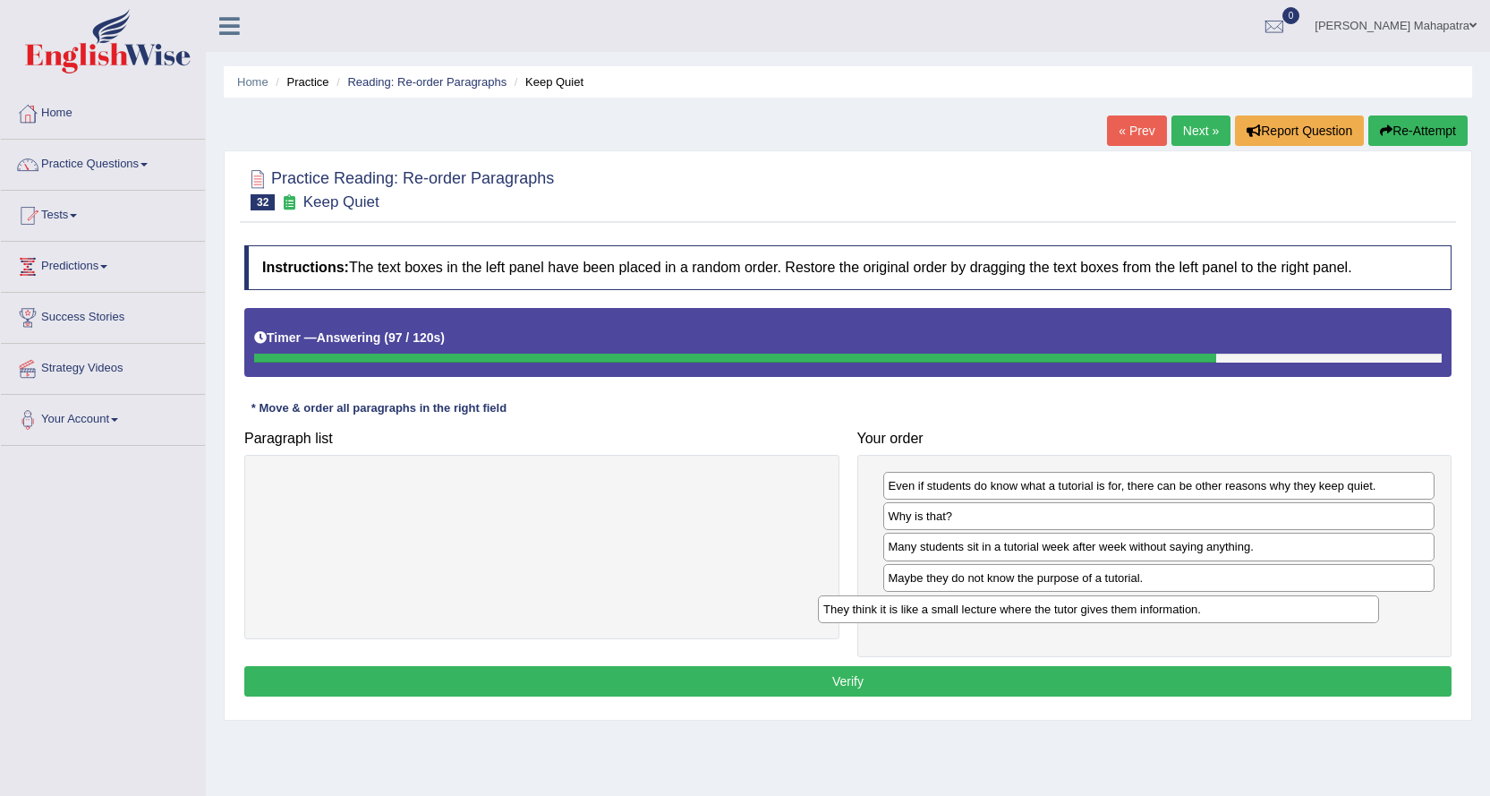
drag, startPoint x: 547, startPoint y: 487, endPoint x: 1104, endPoint y: 610, distance: 570.3
click at [1104, 610] on div "They think it is like a small lecture where the tutor gives them information." at bounding box center [1098, 609] width 561 height 28
drag, startPoint x: 896, startPoint y: 670, endPoint x: 883, endPoint y: 669, distance: 13.5
click at [895, 670] on button "Verify" at bounding box center [848, 681] width 1208 height 30
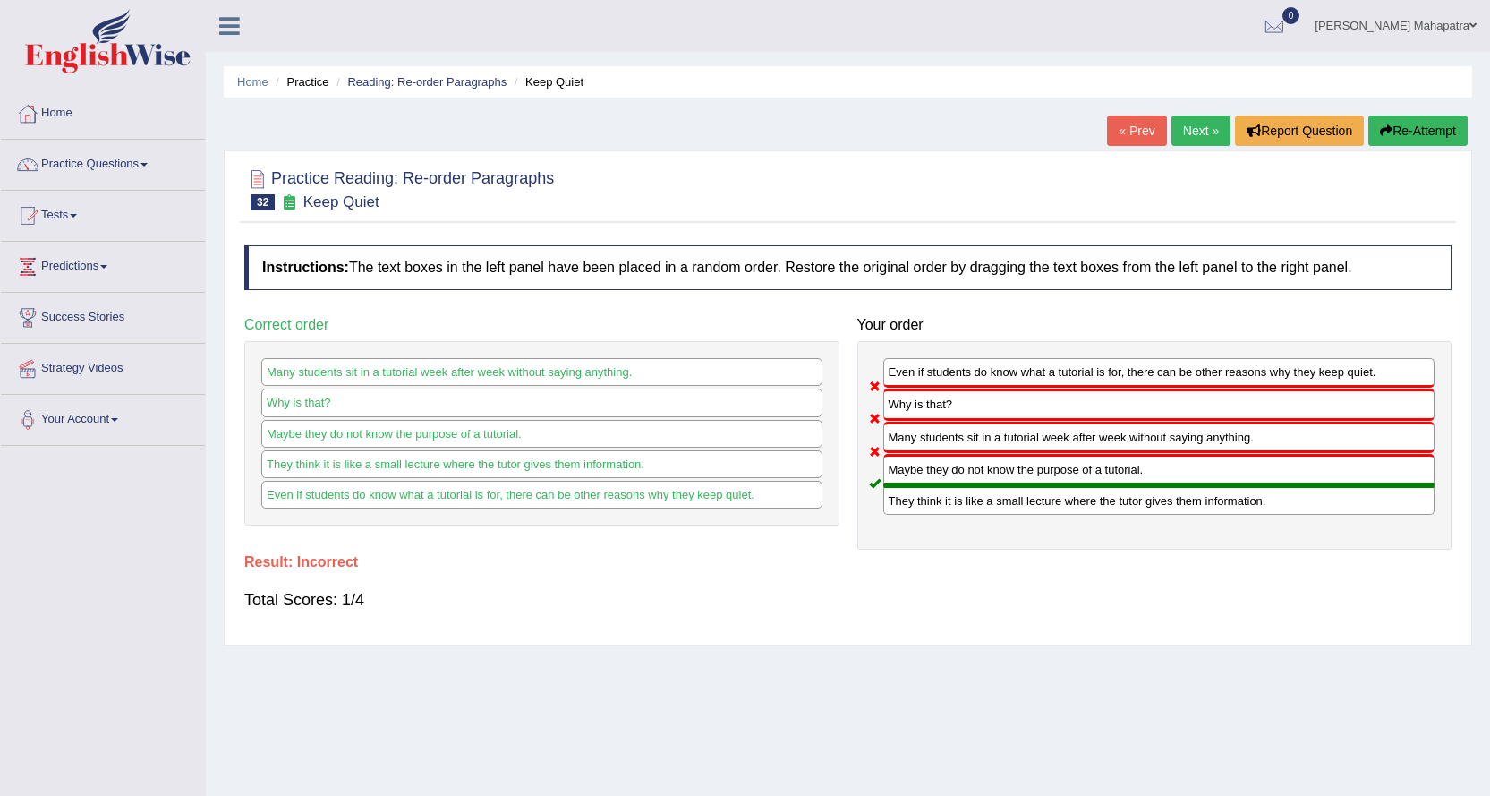
click at [1423, 123] on button "Re-Attempt" at bounding box center [1418, 130] width 99 height 30
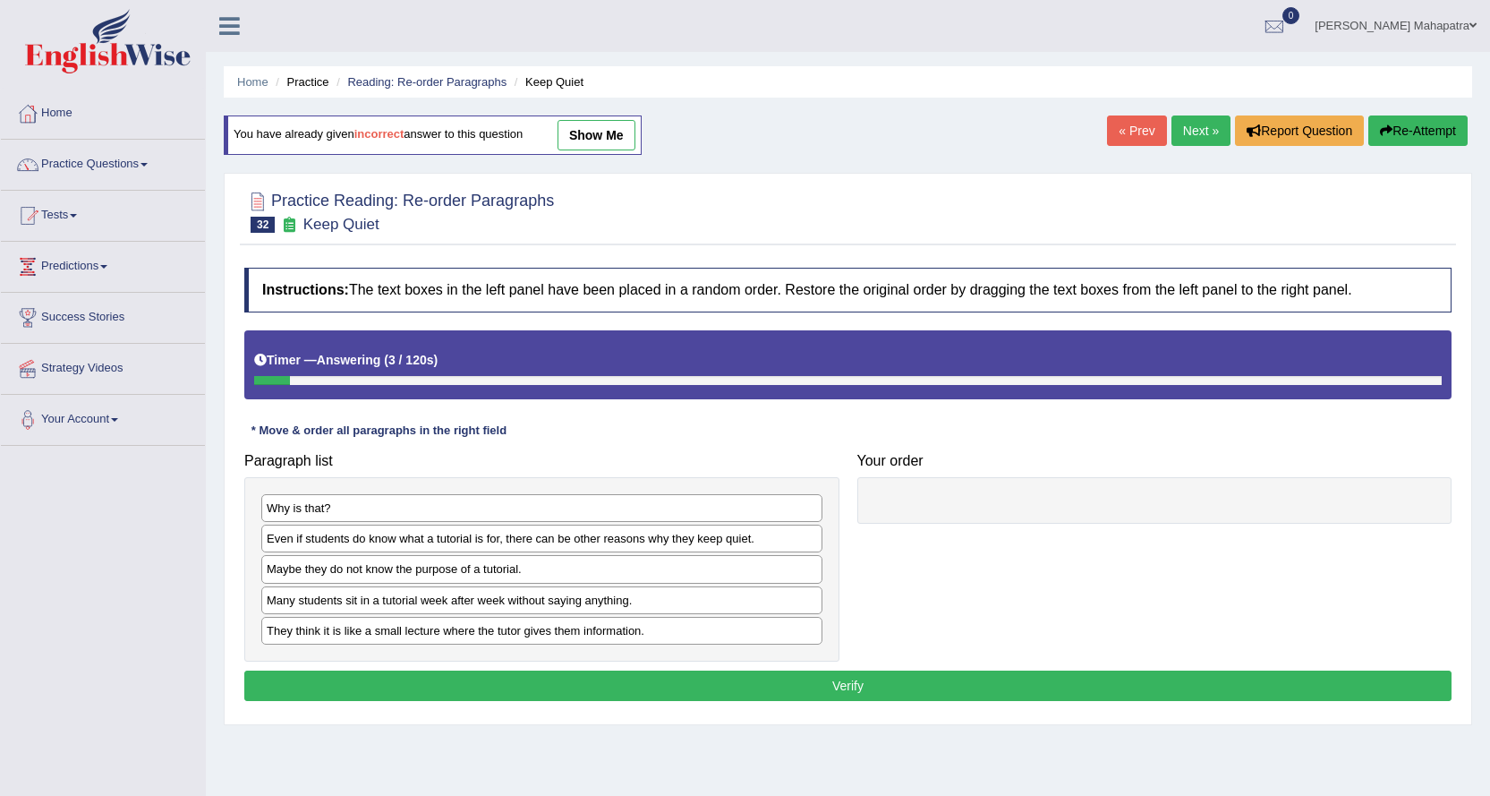
click at [627, 143] on link "show me" at bounding box center [597, 135] width 78 height 30
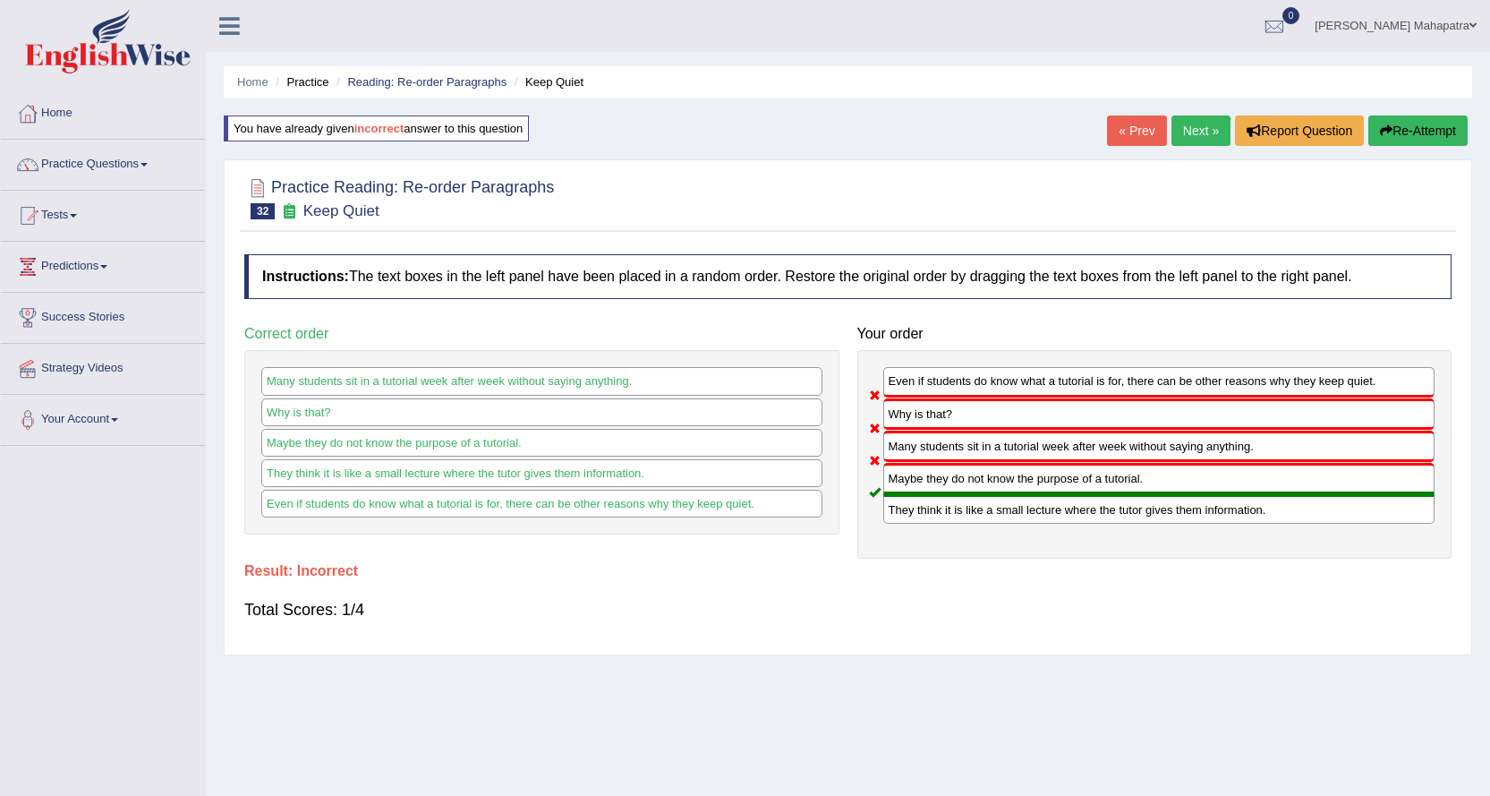
click at [1428, 124] on button "Re-Attempt" at bounding box center [1418, 130] width 99 height 30
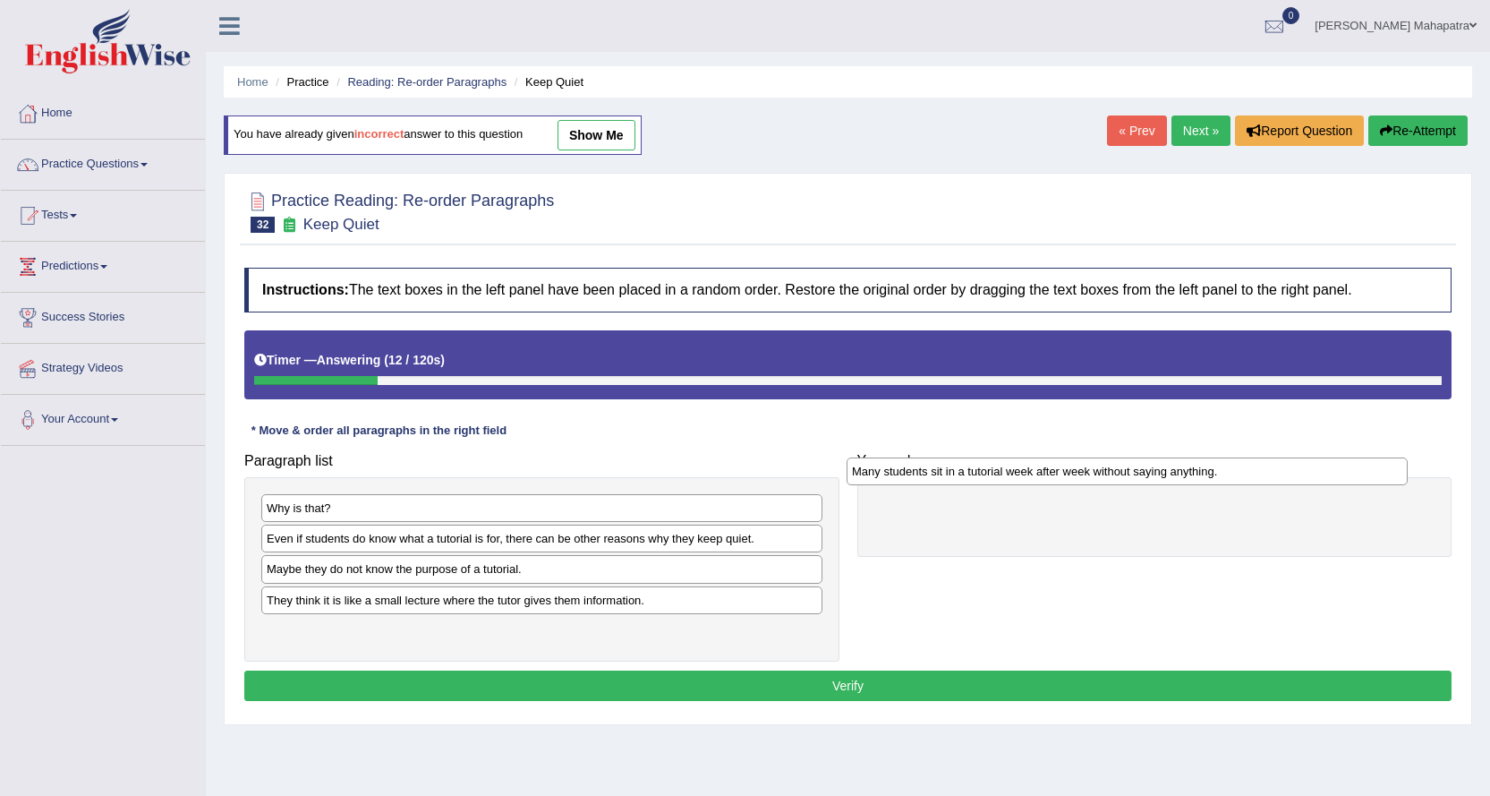
drag, startPoint x: 494, startPoint y: 602, endPoint x: 1080, endPoint y: 473, distance: 599.4
click at [1080, 473] on div "Many students sit in a tutorial week after week without saying anything." at bounding box center [1127, 471] width 561 height 28
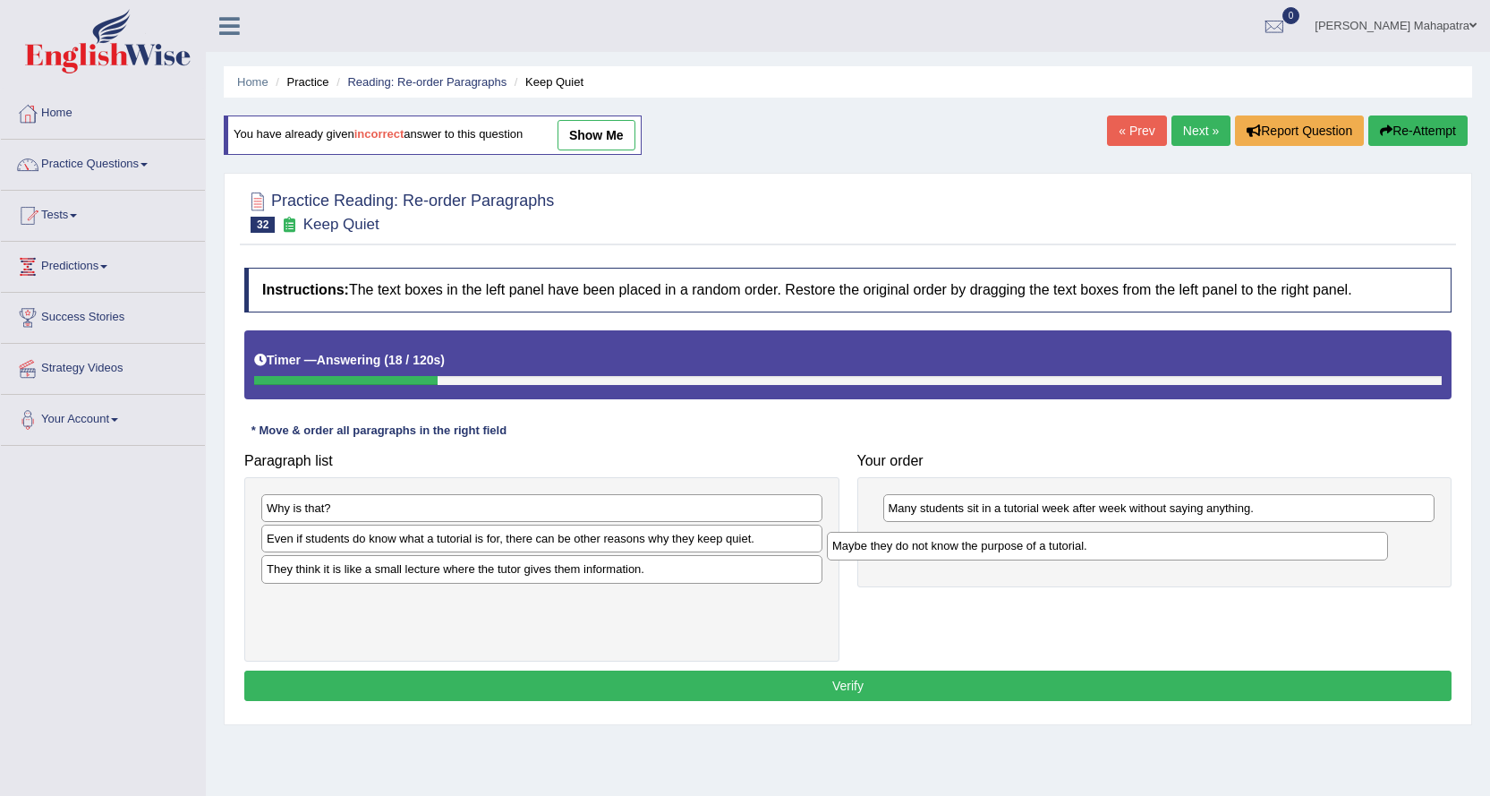
drag, startPoint x: 508, startPoint y: 567, endPoint x: 1076, endPoint y: 537, distance: 568.3
click at [1076, 537] on div "Maybe they do not know the purpose of a tutorial." at bounding box center [1107, 546] width 561 height 28
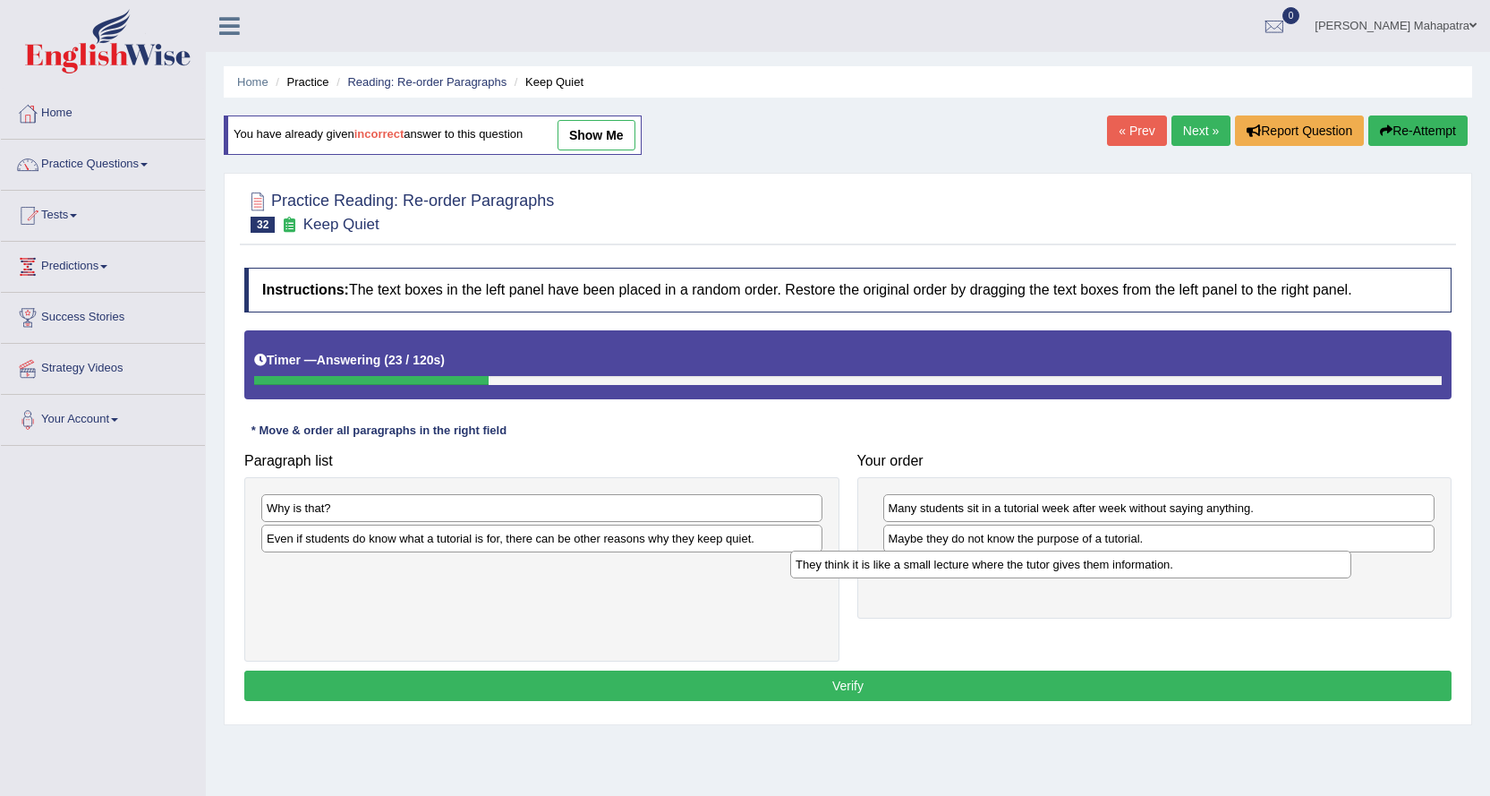
drag, startPoint x: 574, startPoint y: 567, endPoint x: 1117, endPoint y: 559, distance: 543.4
click at [1117, 559] on div "They think it is like a small lecture where the tutor gives them information." at bounding box center [1070, 564] width 561 height 28
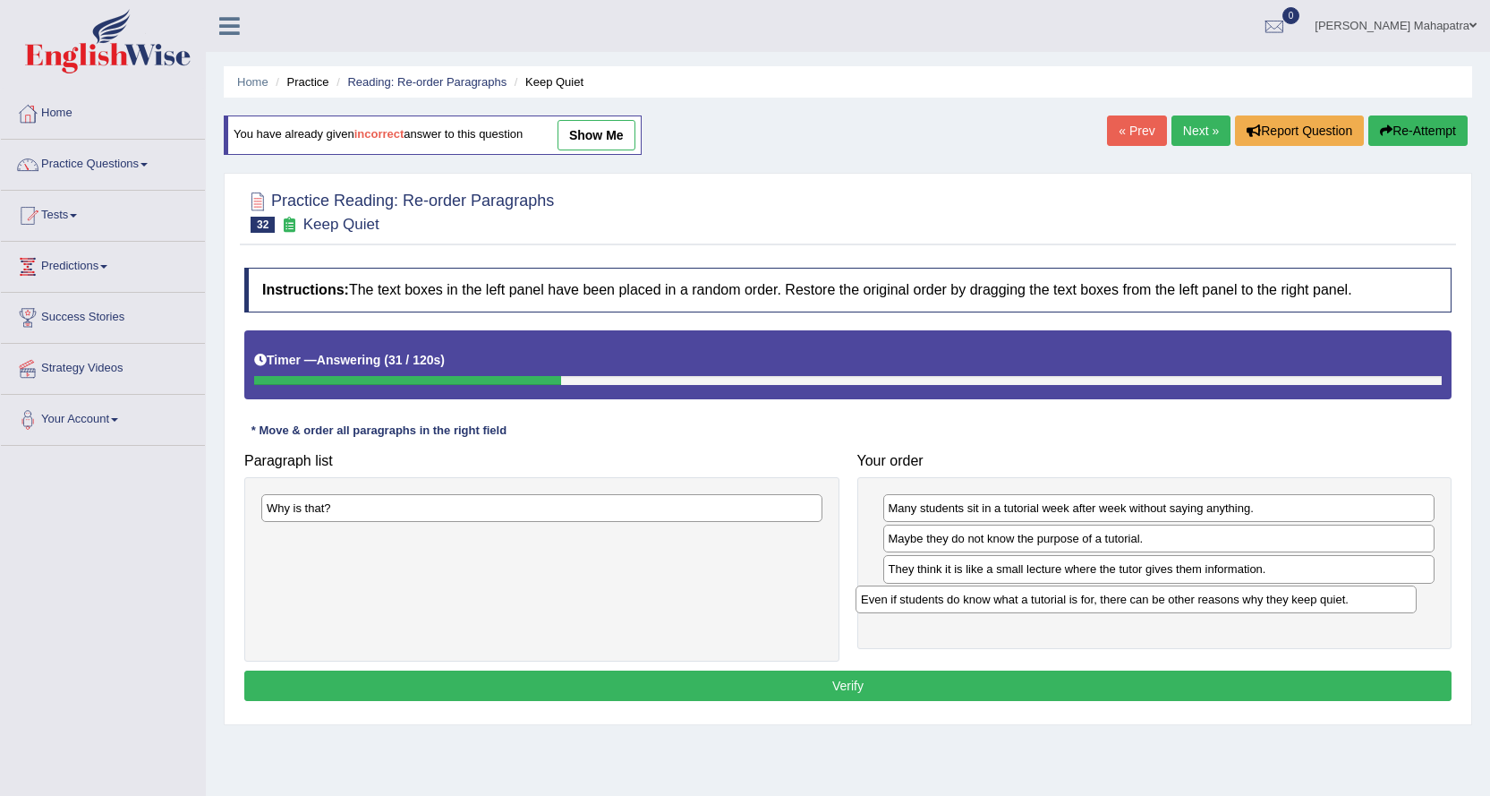
drag, startPoint x: 433, startPoint y: 543, endPoint x: 1019, endPoint y: 603, distance: 588.5
click at [1028, 603] on div "Even if students do know what a tutorial is for, there can be other reasons why…" at bounding box center [1136, 599] width 561 height 28
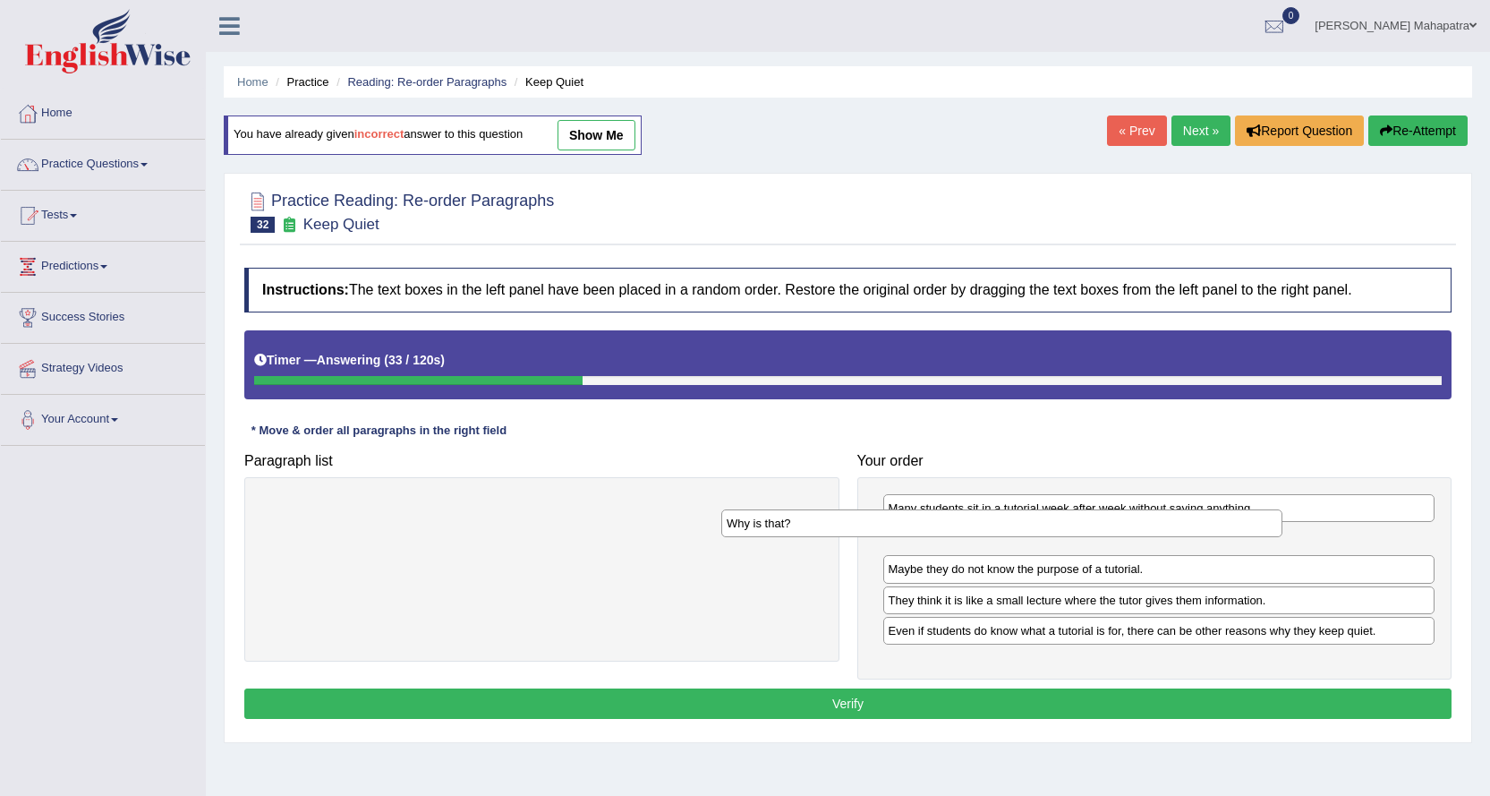
drag, startPoint x: 498, startPoint y: 506, endPoint x: 996, endPoint y: 526, distance: 499.0
click at [996, 526] on div "Why is that?" at bounding box center [1001, 523] width 561 height 28
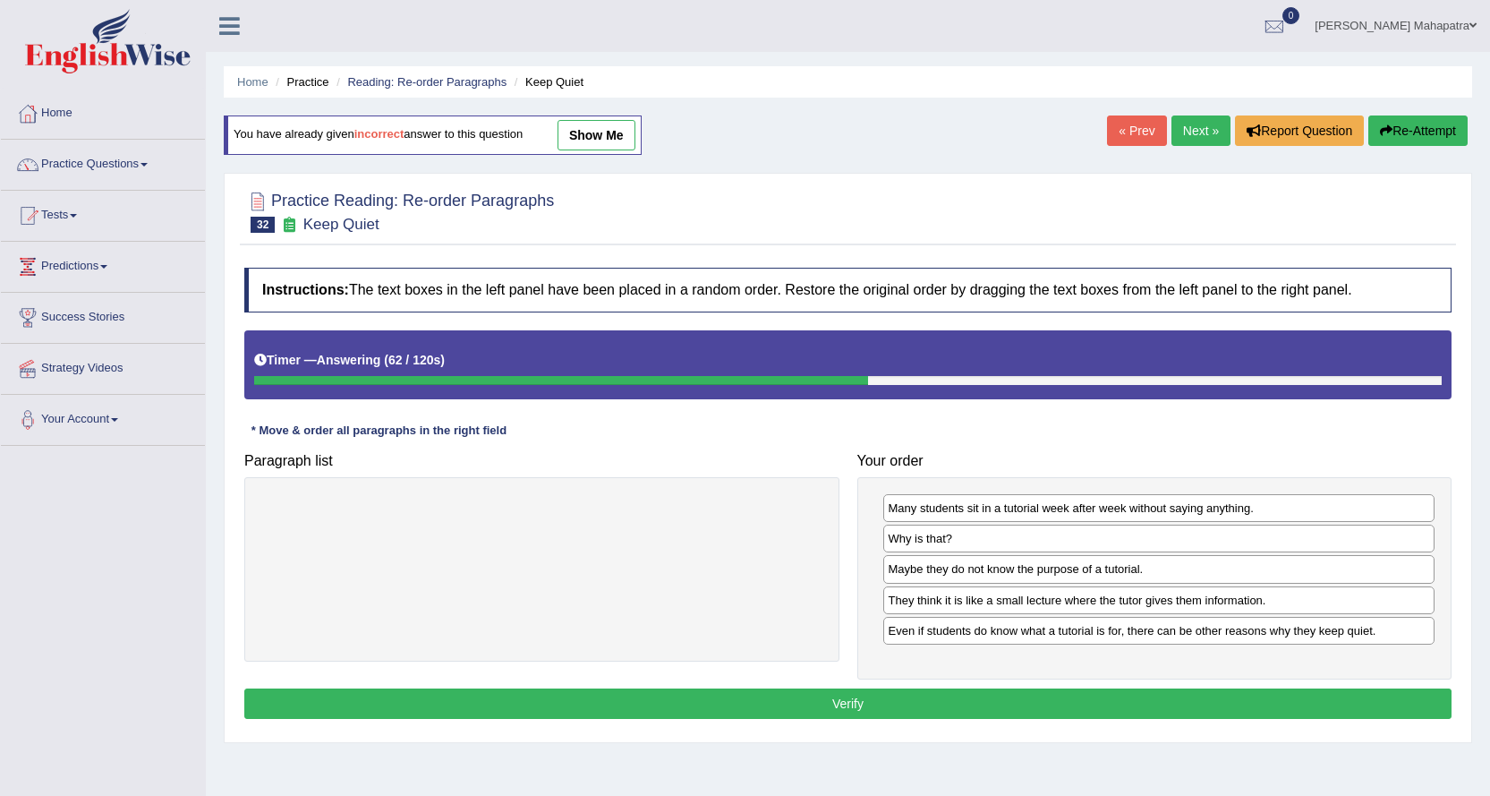
click at [1032, 703] on button "Verify" at bounding box center [848, 703] width 1208 height 30
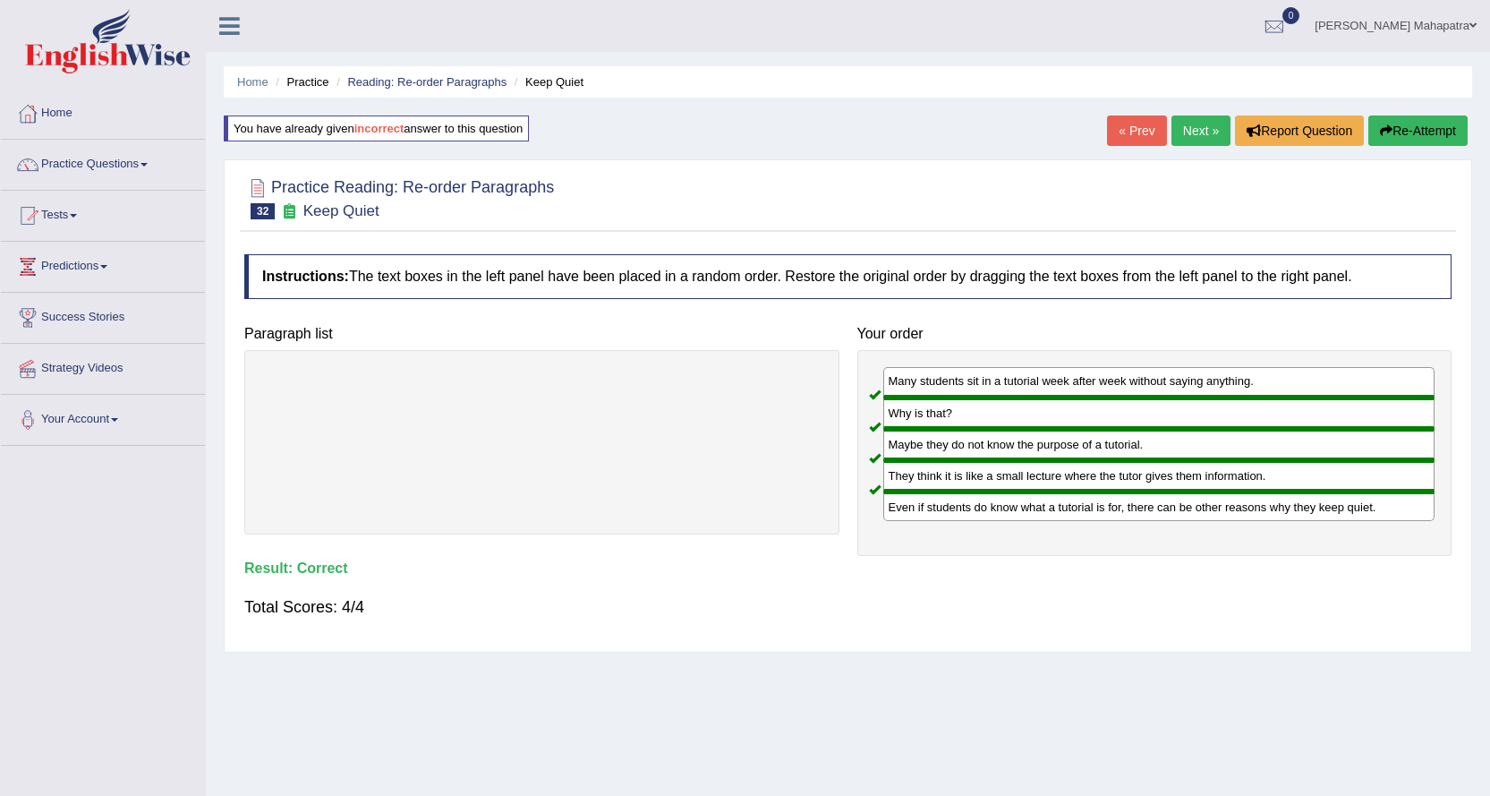
click at [1184, 136] on link "Next »" at bounding box center [1201, 130] width 59 height 30
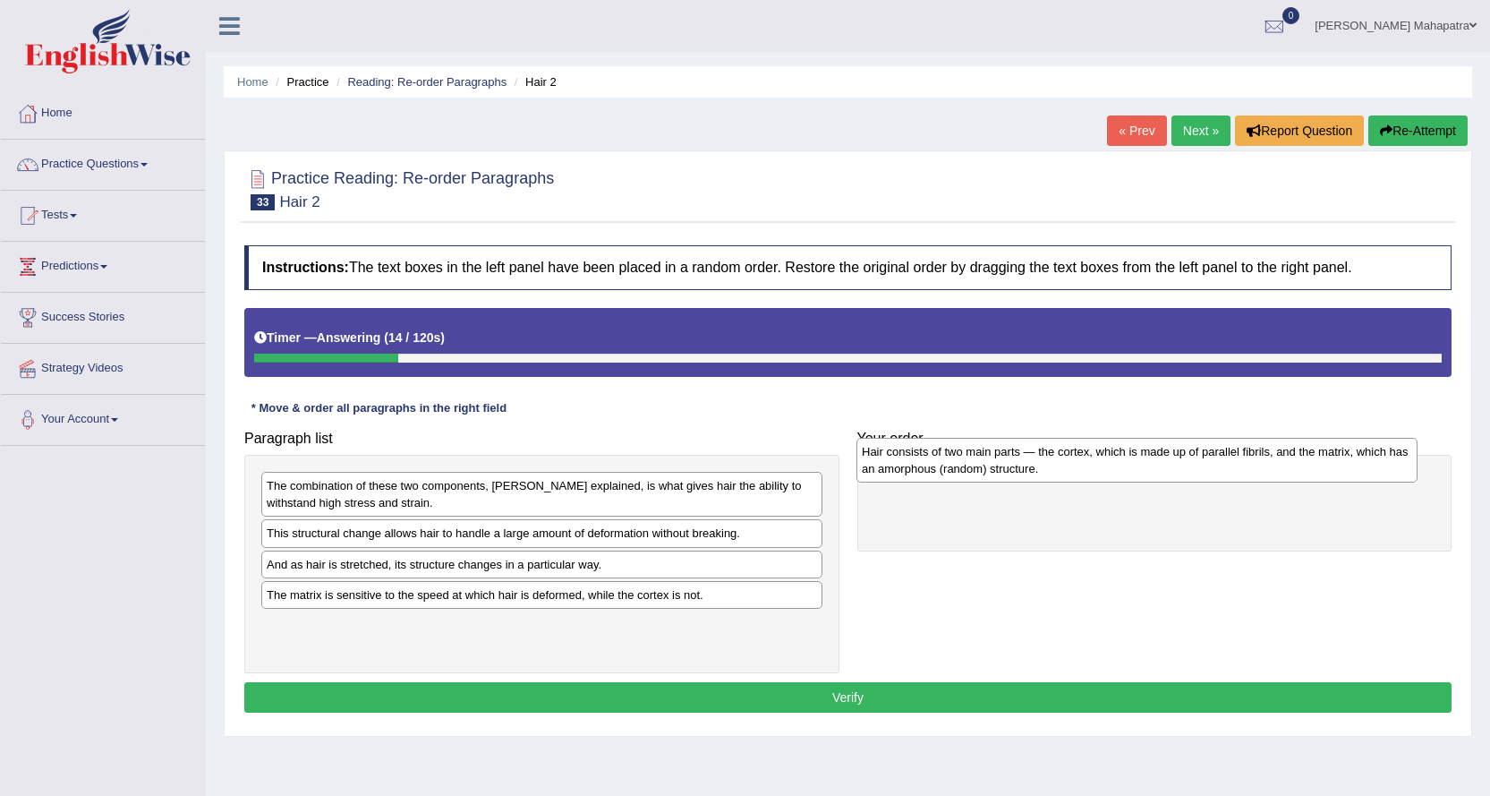
drag, startPoint x: 403, startPoint y: 495, endPoint x: 988, endPoint y: 471, distance: 585.9
click at [988, 471] on div "Hair consists of two main parts — the cortex, which is made up of parallel fibr…" at bounding box center [1137, 460] width 561 height 45
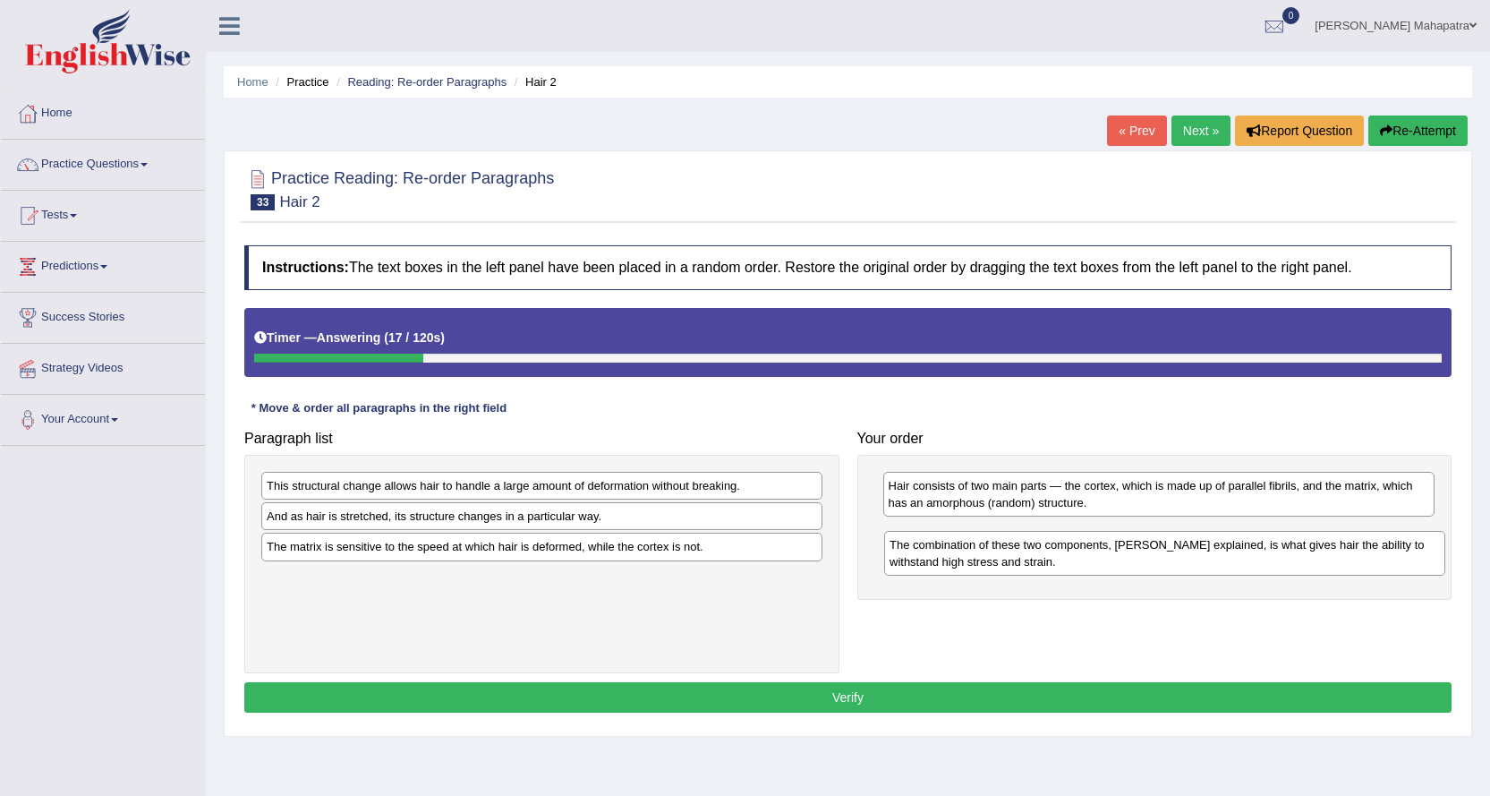
drag, startPoint x: 573, startPoint y: 499, endPoint x: 1196, endPoint y: 559, distance: 625.8
click at [1196, 559] on div "The combination of these two components, Yu explained, is what gives hair the a…" at bounding box center [1164, 553] width 561 height 45
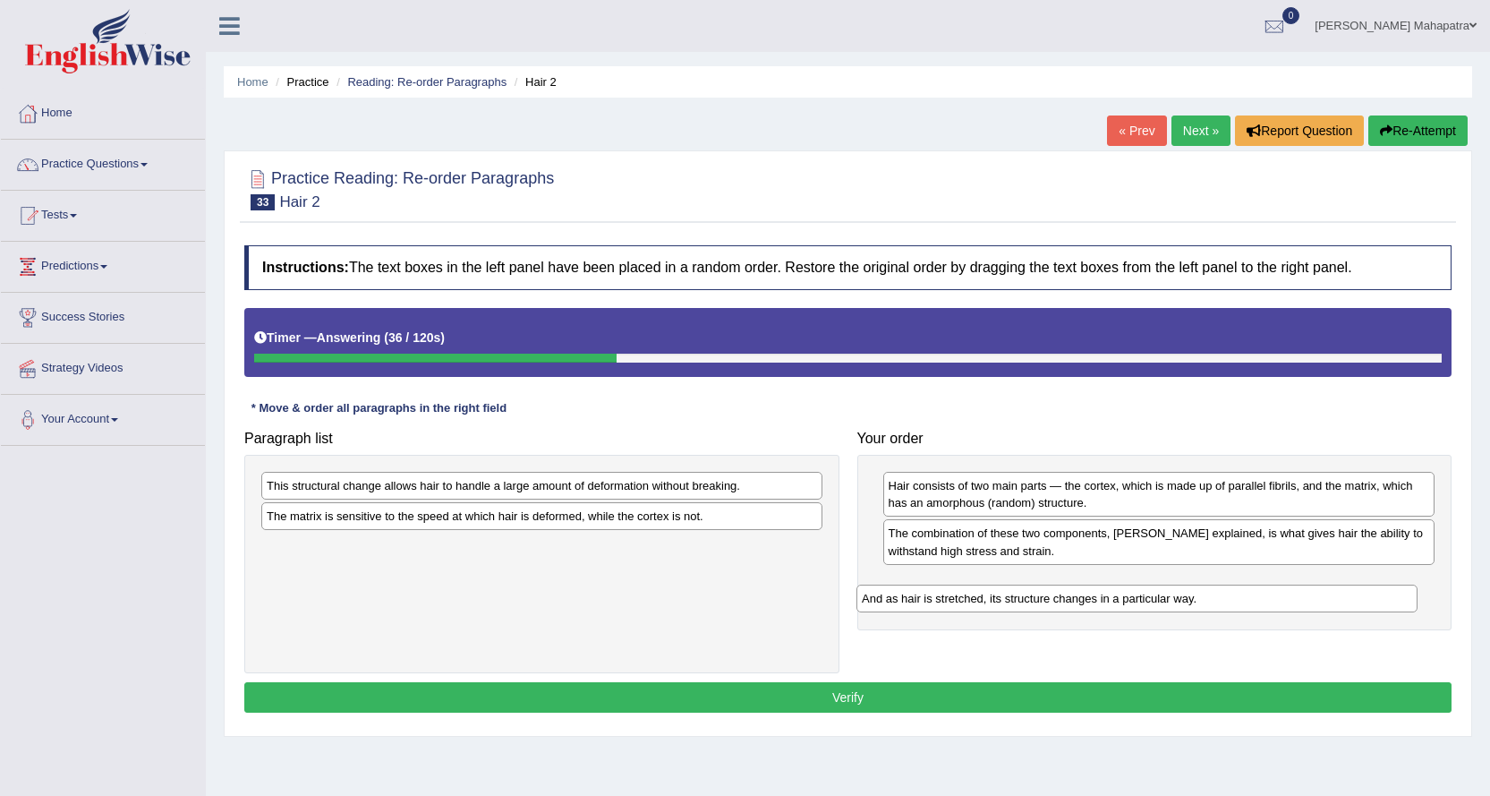
drag, startPoint x: 473, startPoint y: 517, endPoint x: 1066, endPoint y: 600, distance: 599.1
click at [1066, 600] on div "And as hair is stretched, its structure changes in a particular way." at bounding box center [1137, 599] width 561 height 28
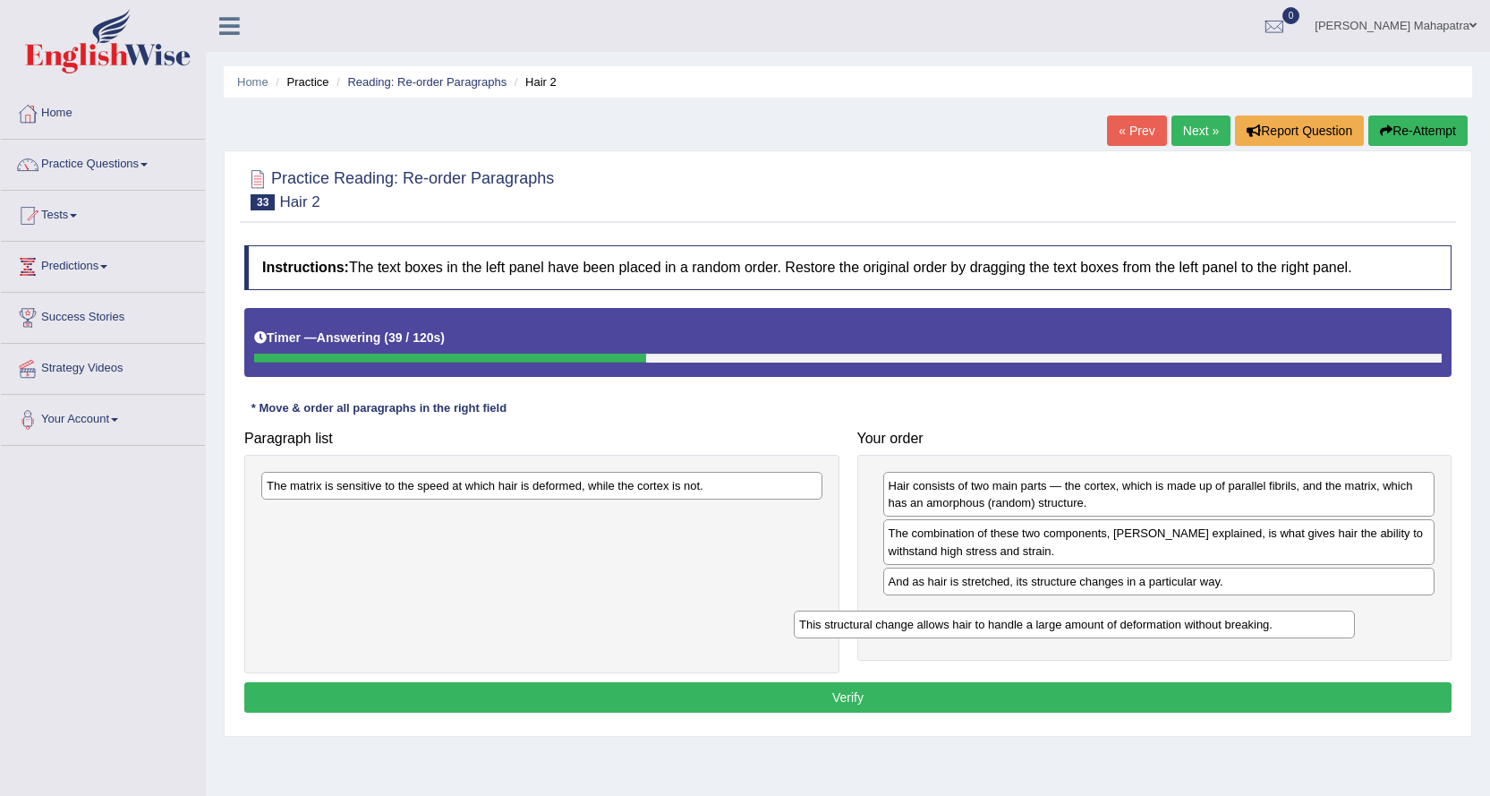
drag, startPoint x: 492, startPoint y: 484, endPoint x: 1027, endPoint y: 618, distance: 550.8
click at [1027, 619] on div "This structural change allows hair to handle a large amount of deformation with…" at bounding box center [1074, 624] width 561 height 28
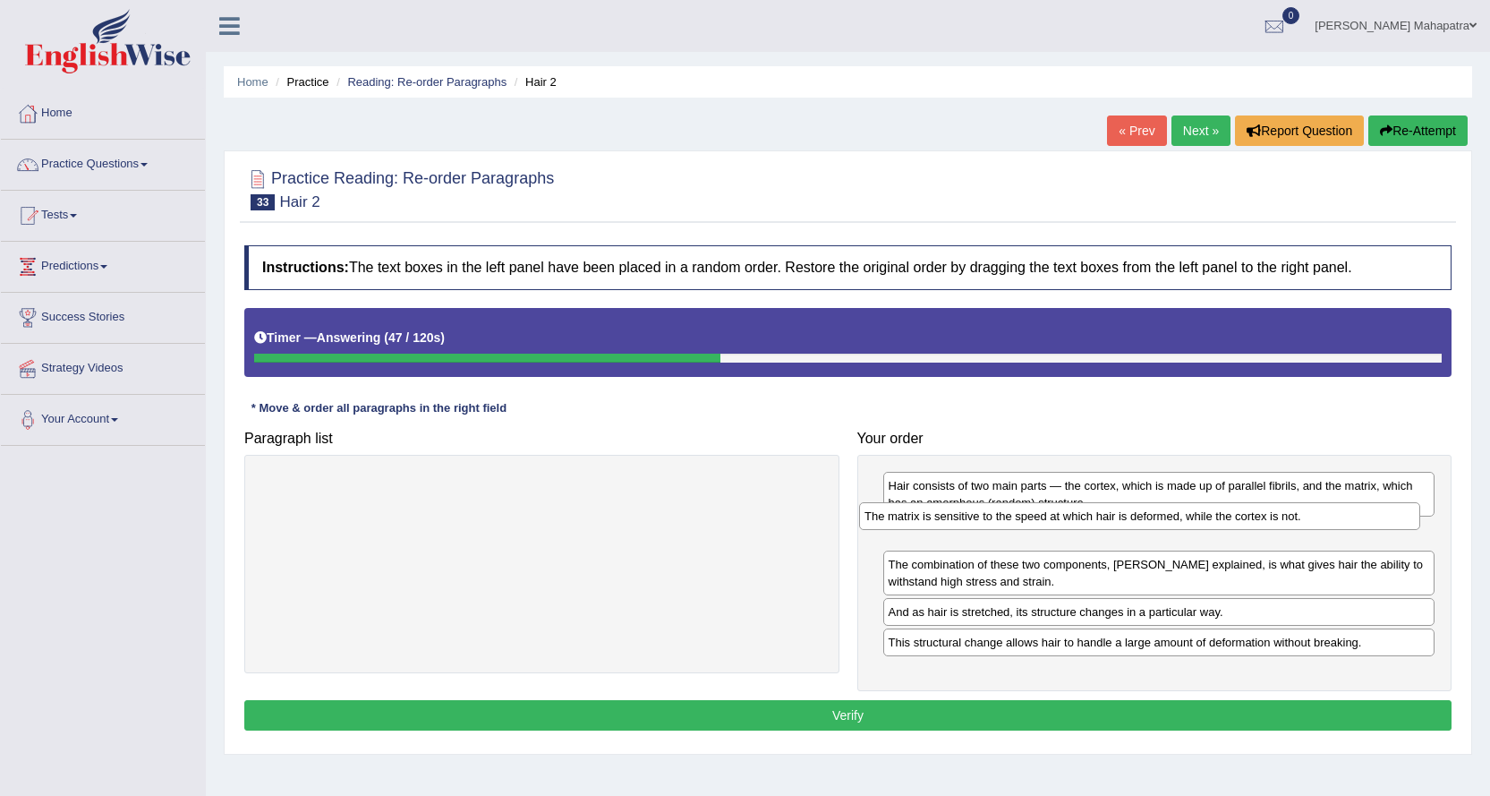
drag, startPoint x: 551, startPoint y: 486, endPoint x: 1149, endPoint y: 516, distance: 598.7
click at [1149, 516] on div "The matrix is sensitive to the speed at which hair is deformed, while the corte…" at bounding box center [1139, 516] width 561 height 28
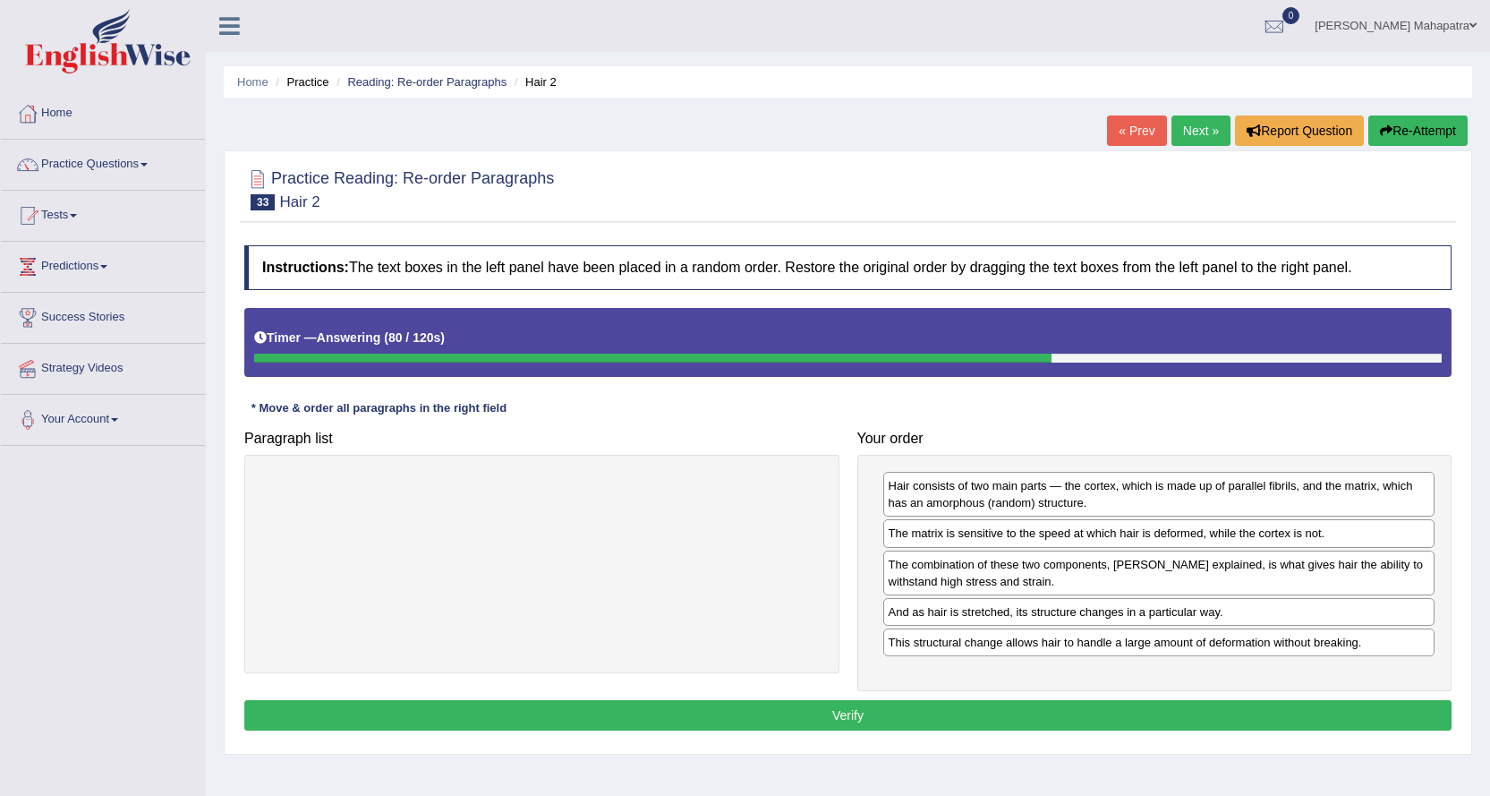
click at [921, 717] on button "Verify" at bounding box center [848, 715] width 1208 height 30
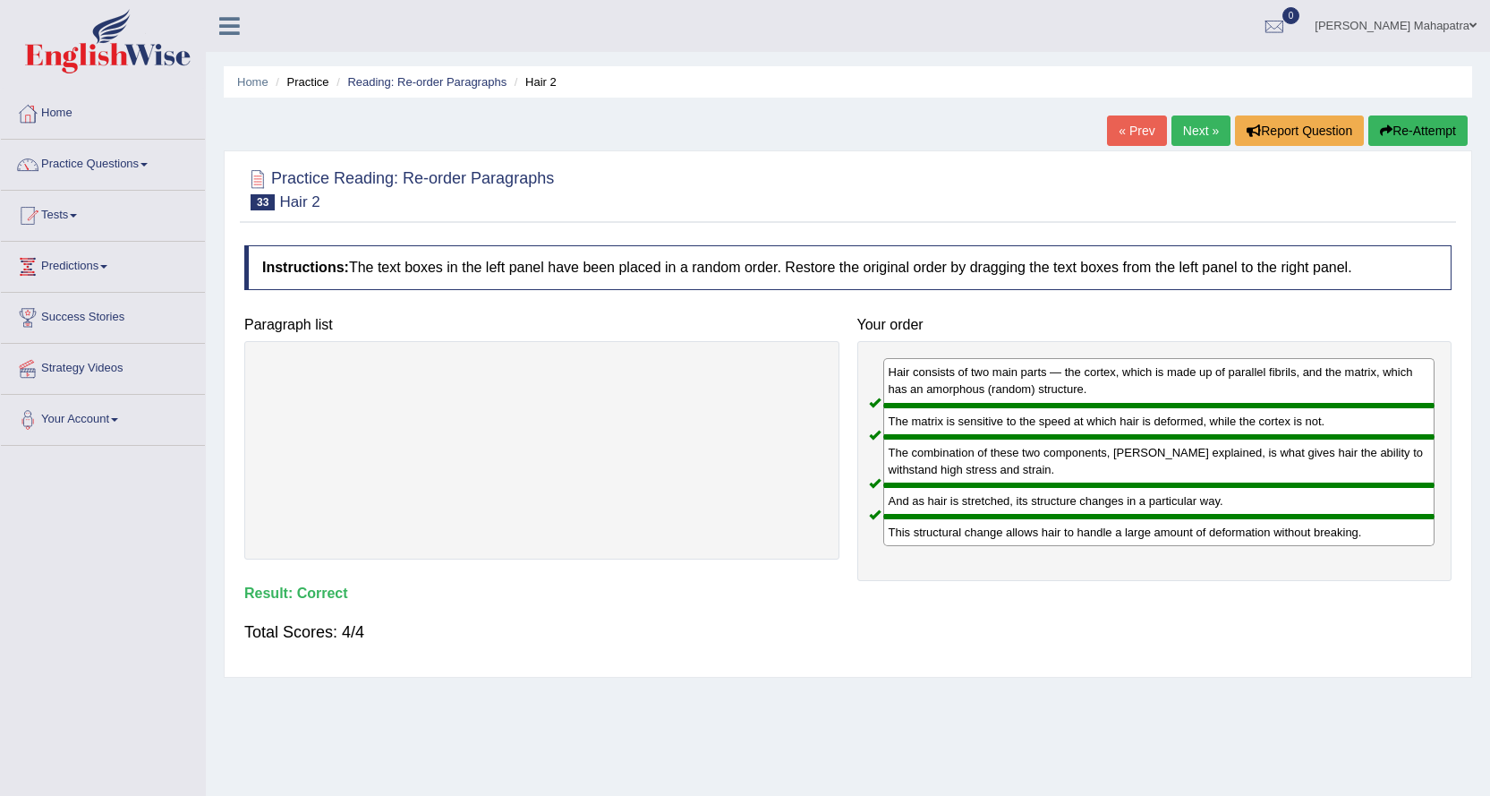
click at [1197, 129] on link "Next »" at bounding box center [1201, 130] width 59 height 30
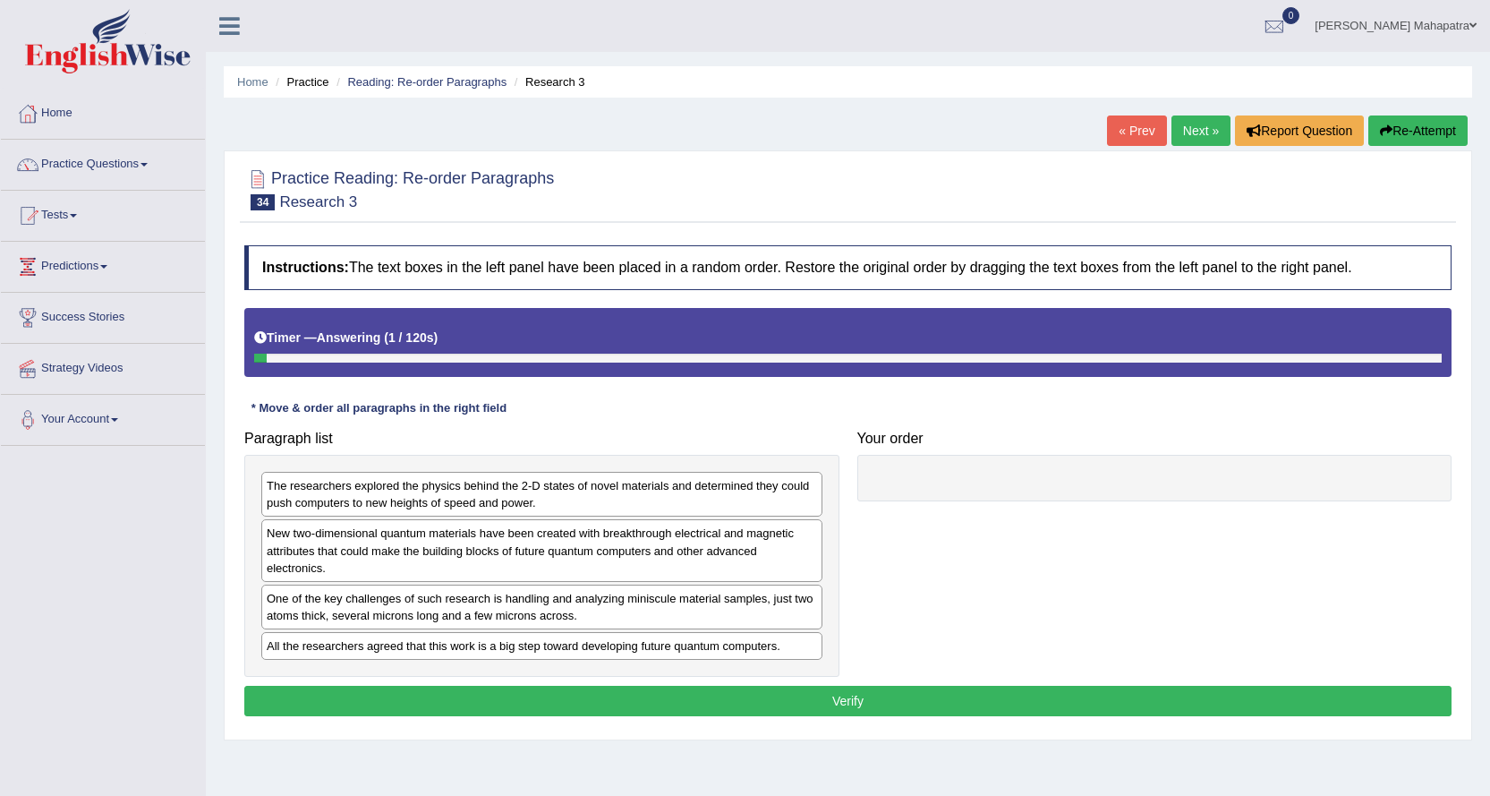
scroll to position [90, 0]
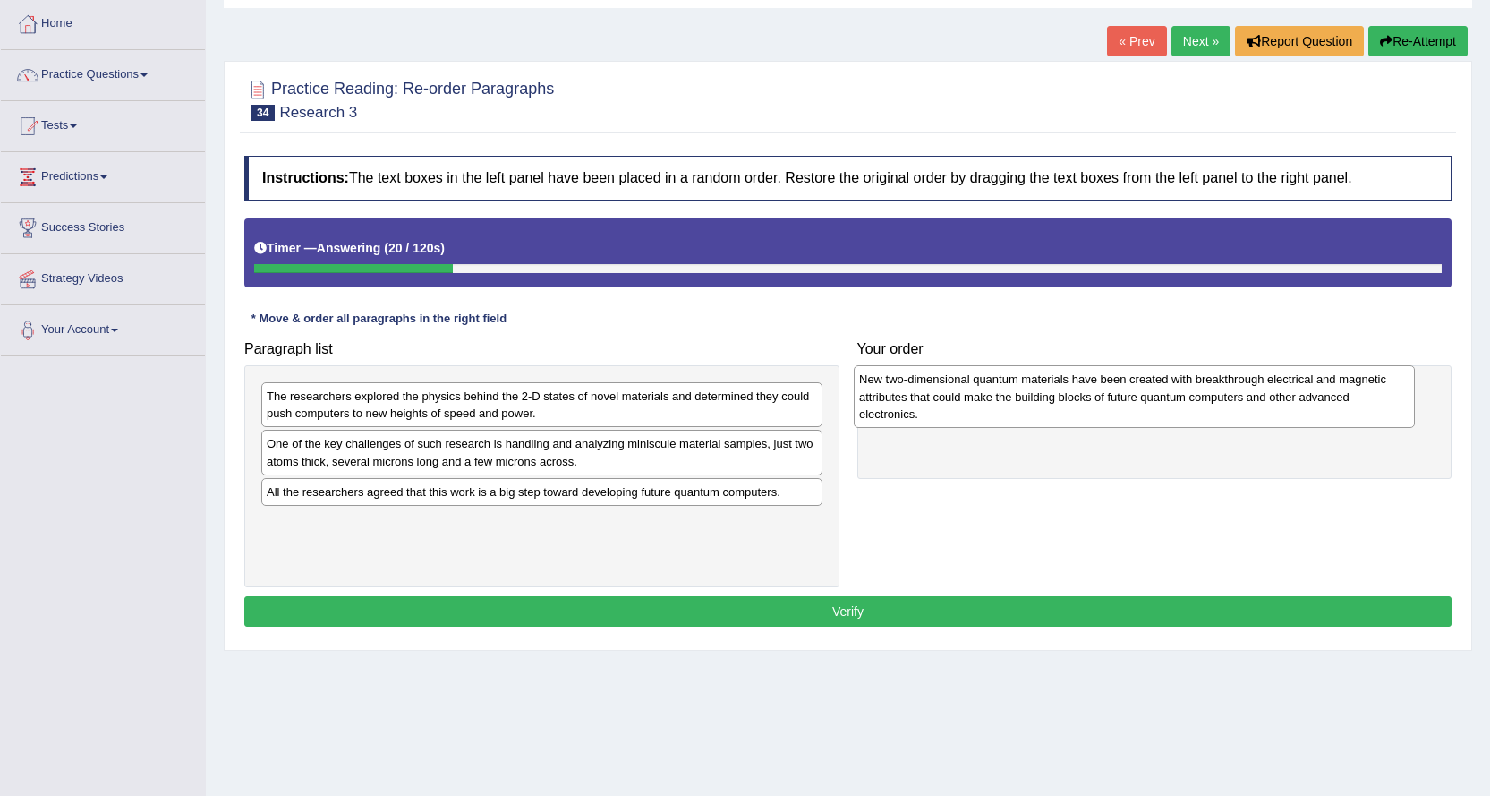
drag, startPoint x: 391, startPoint y: 476, endPoint x: 986, endPoint y: 411, distance: 598.8
click at [986, 411] on div "New two-dimensional quantum materials have been created with breakthrough elect…" at bounding box center [1134, 396] width 561 height 62
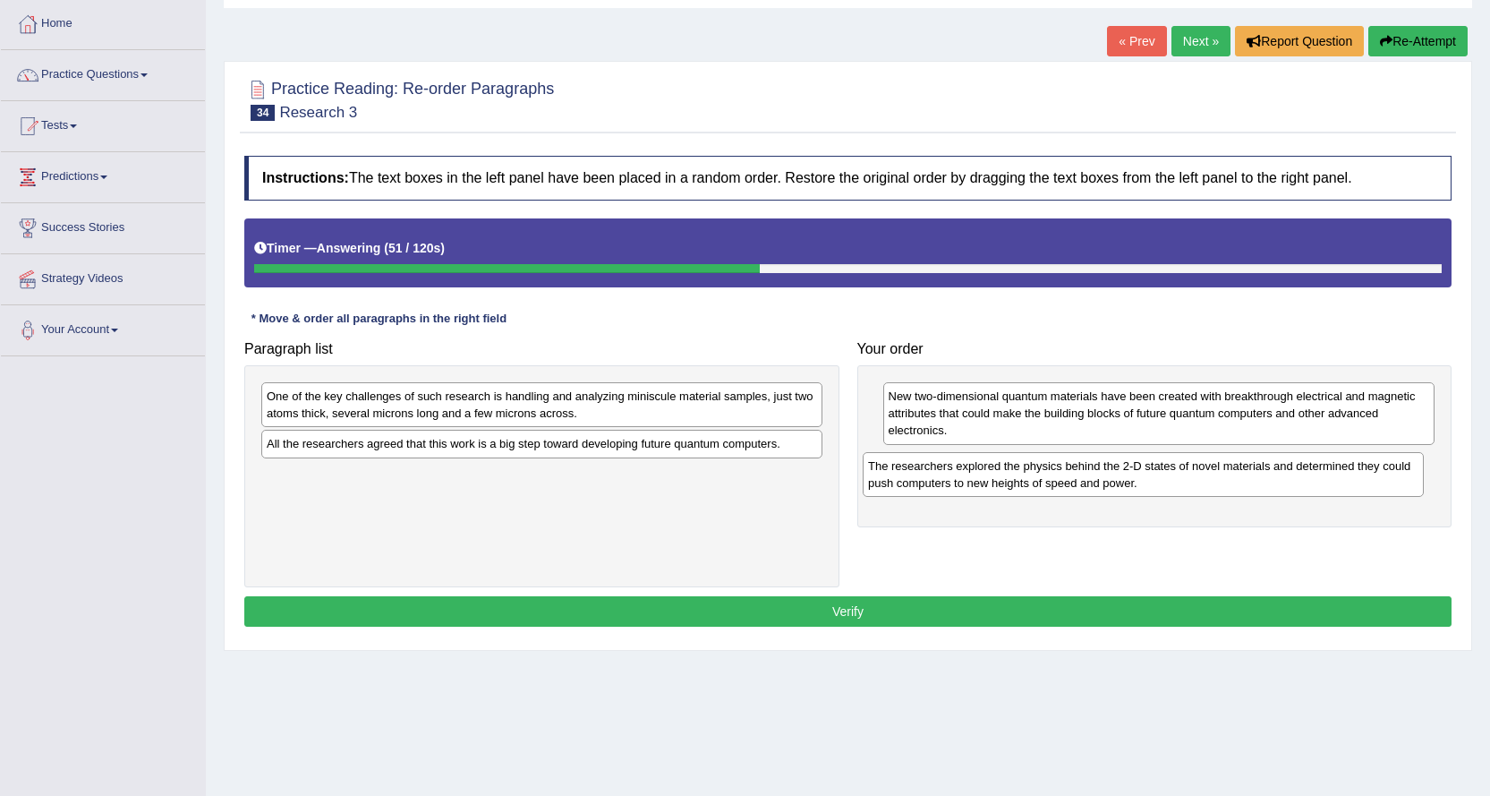
drag, startPoint x: 544, startPoint y: 401, endPoint x: 1146, endPoint y: 471, distance: 605.6
click at [1146, 471] on div "The researchers explored the physics behind the 2-D states of novel materials a…" at bounding box center [1143, 474] width 561 height 45
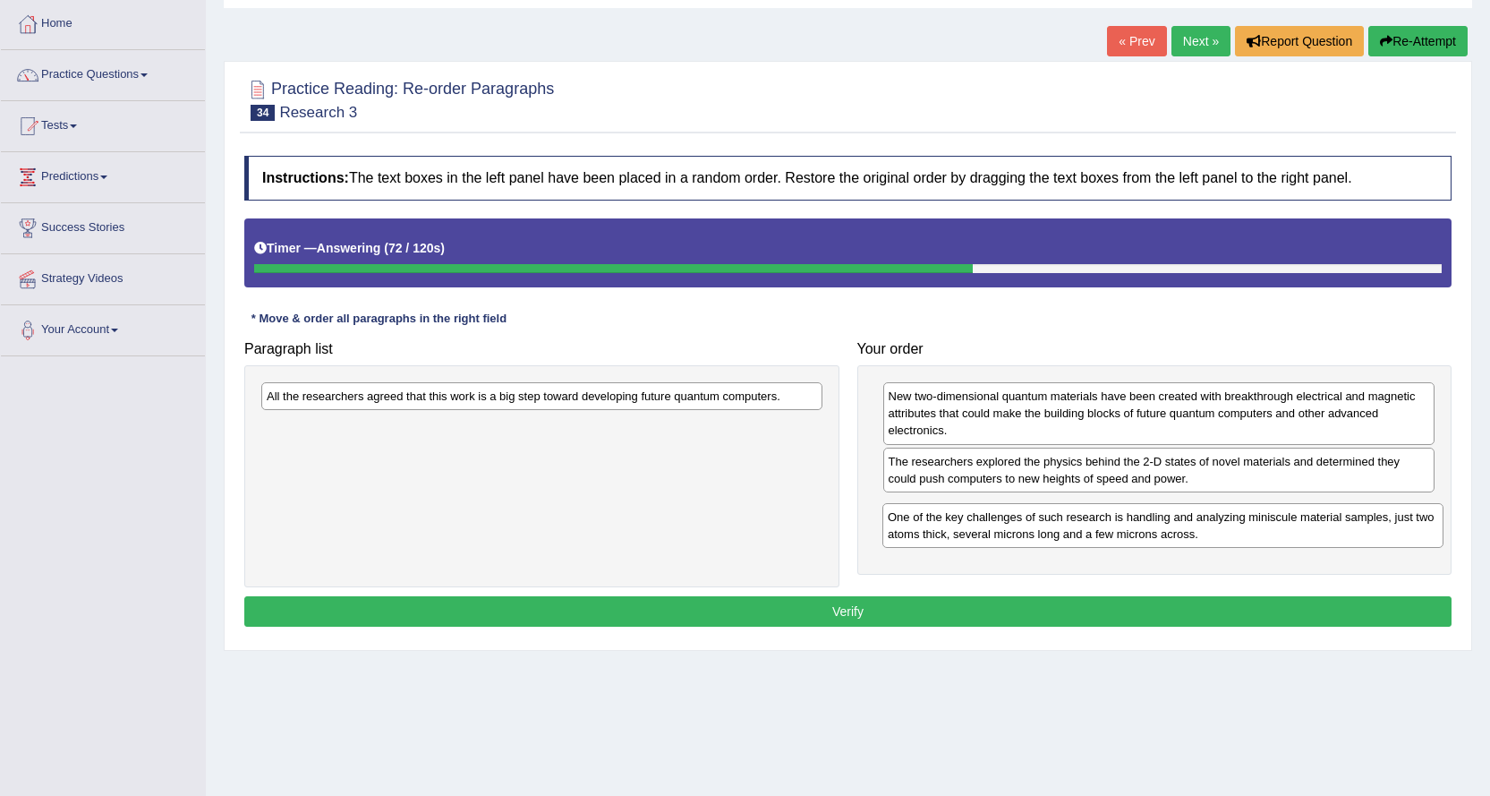
drag, startPoint x: 559, startPoint y: 408, endPoint x: 1180, endPoint y: 529, distance: 632.9
click at [1180, 529] on div "One of the key challenges of such research is handling and analyzing miniscule …" at bounding box center [1163, 525] width 561 height 45
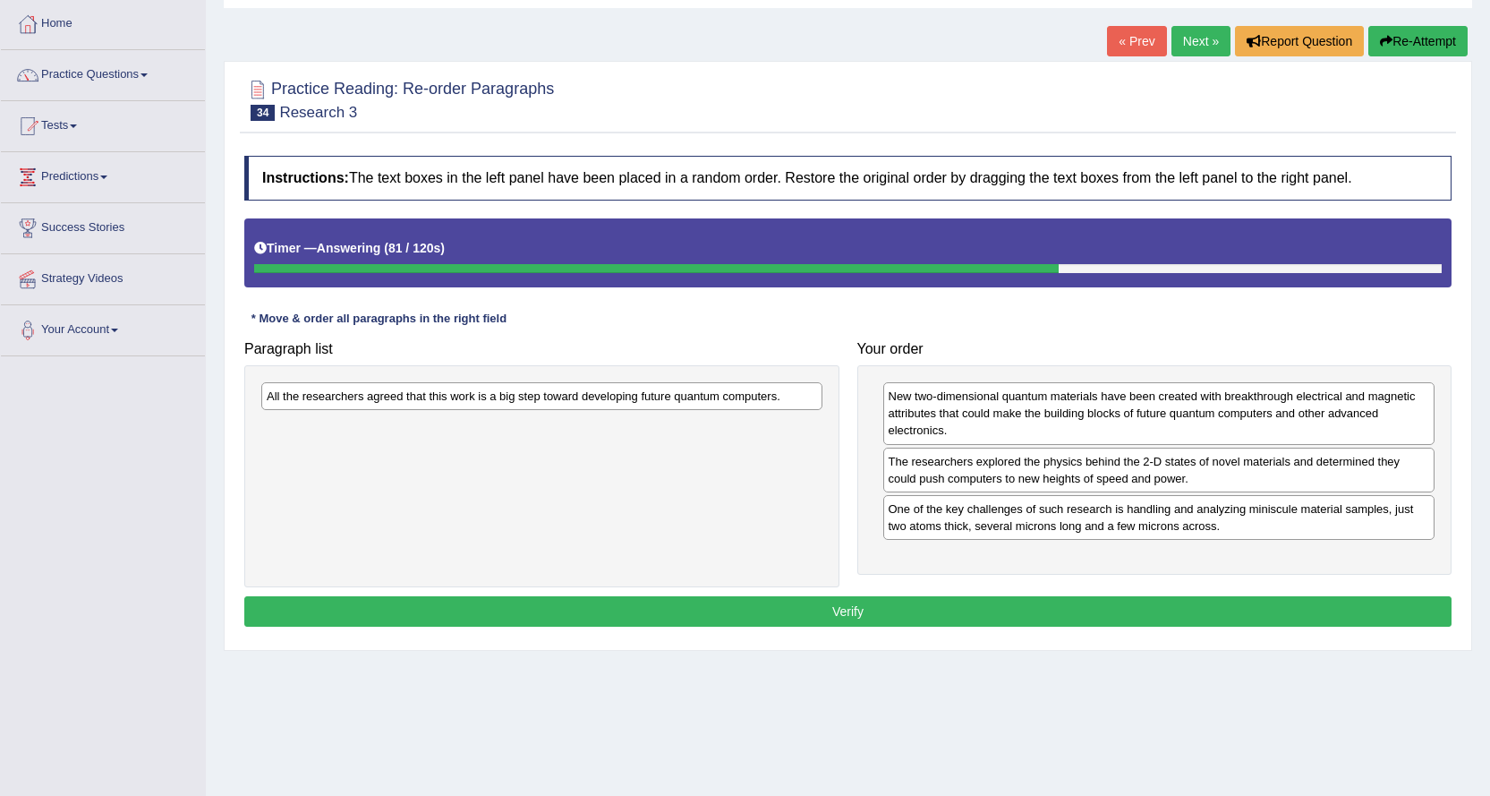
click at [648, 380] on div "All the researchers agreed that this work is a big step toward developing futur…" at bounding box center [541, 476] width 595 height 222
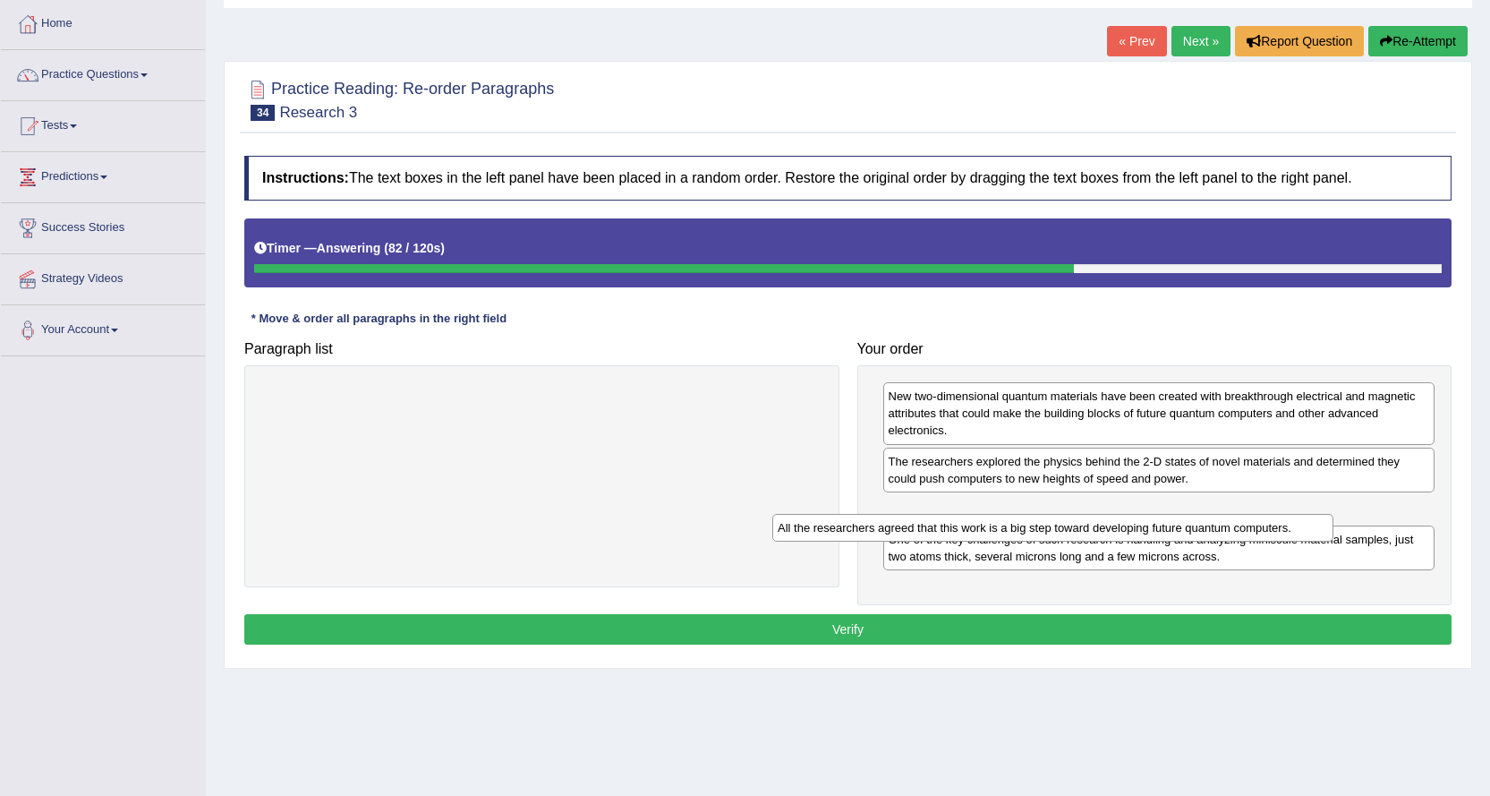
drag, startPoint x: 648, startPoint y: 393, endPoint x: 1159, endPoint y: 525, distance: 527.8
click at [1159, 525] on div "All the researchers agreed that this work is a big step toward developing futur…" at bounding box center [1052, 528] width 561 height 28
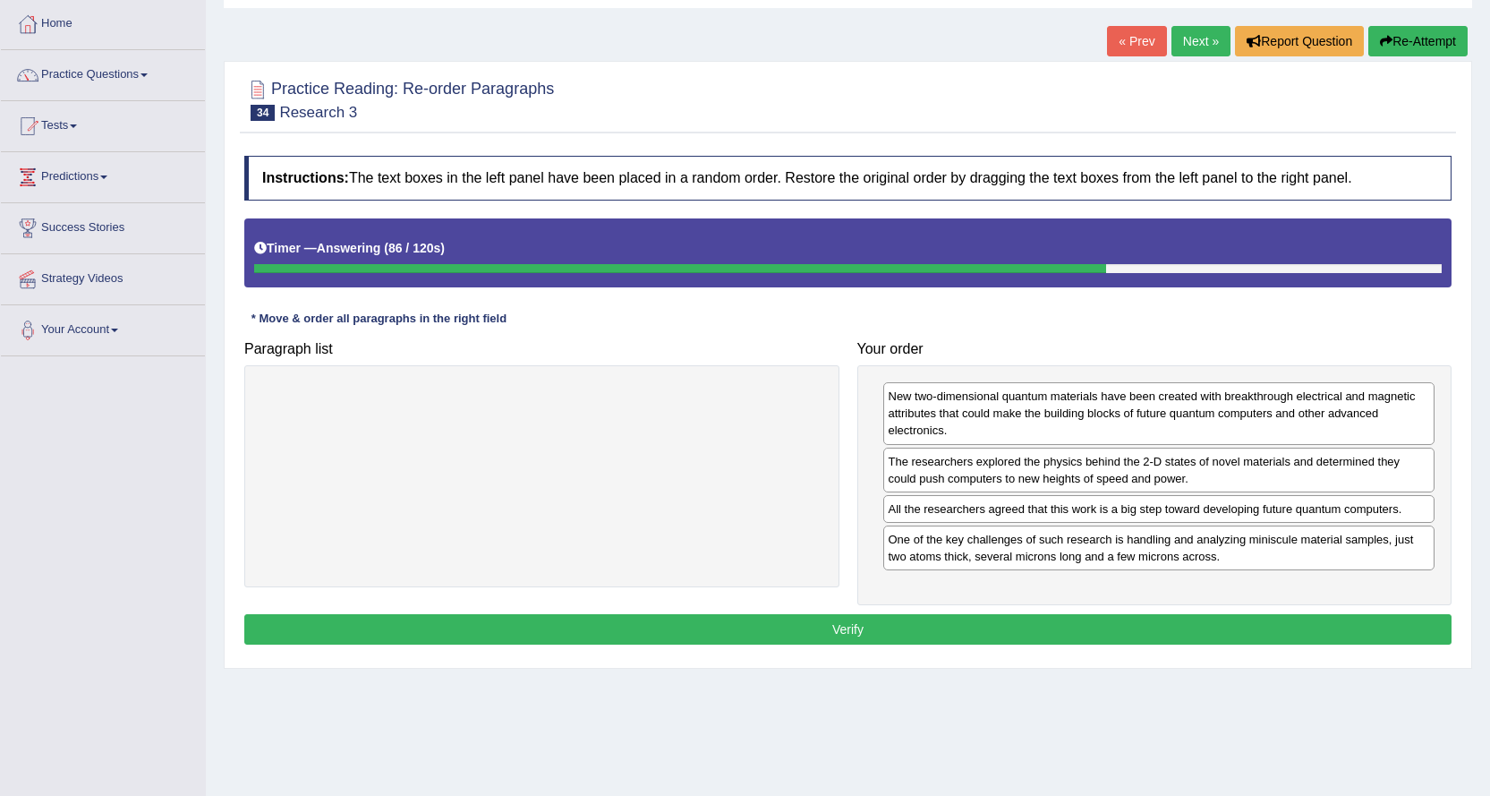
click at [830, 630] on button "Verify" at bounding box center [848, 629] width 1208 height 30
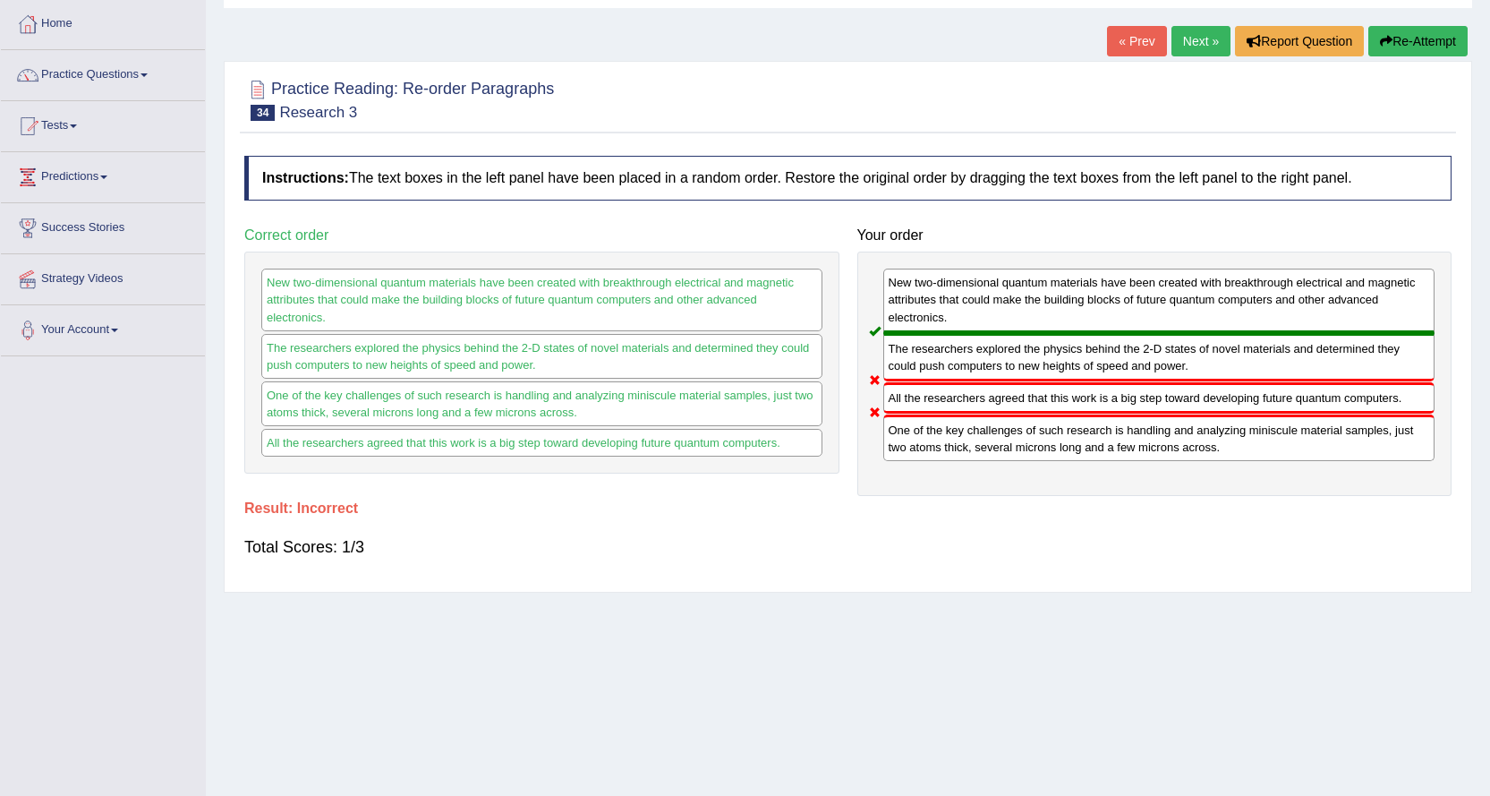
click at [1188, 45] on link "Next »" at bounding box center [1201, 41] width 59 height 30
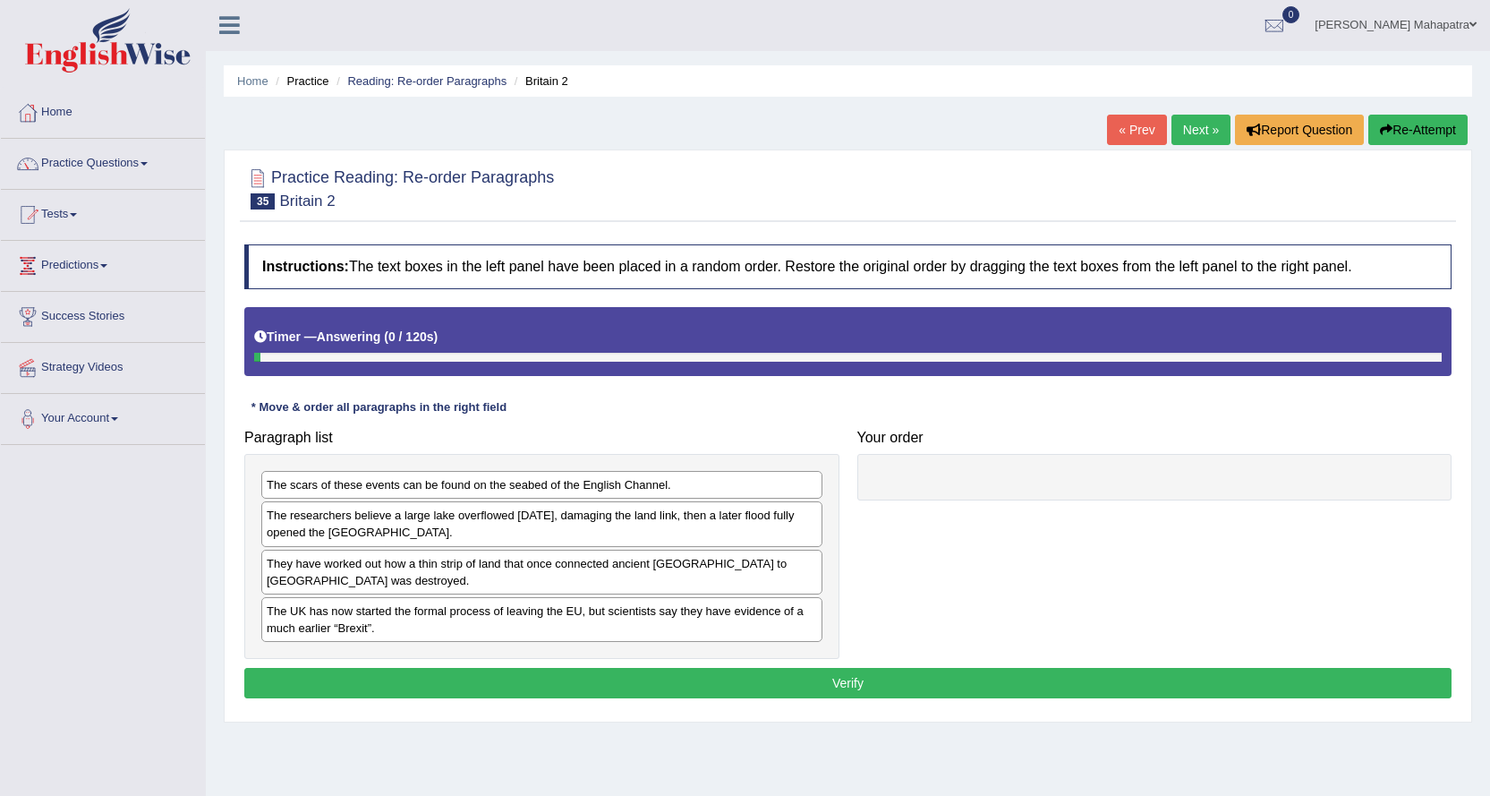
scroll to position [90, 0]
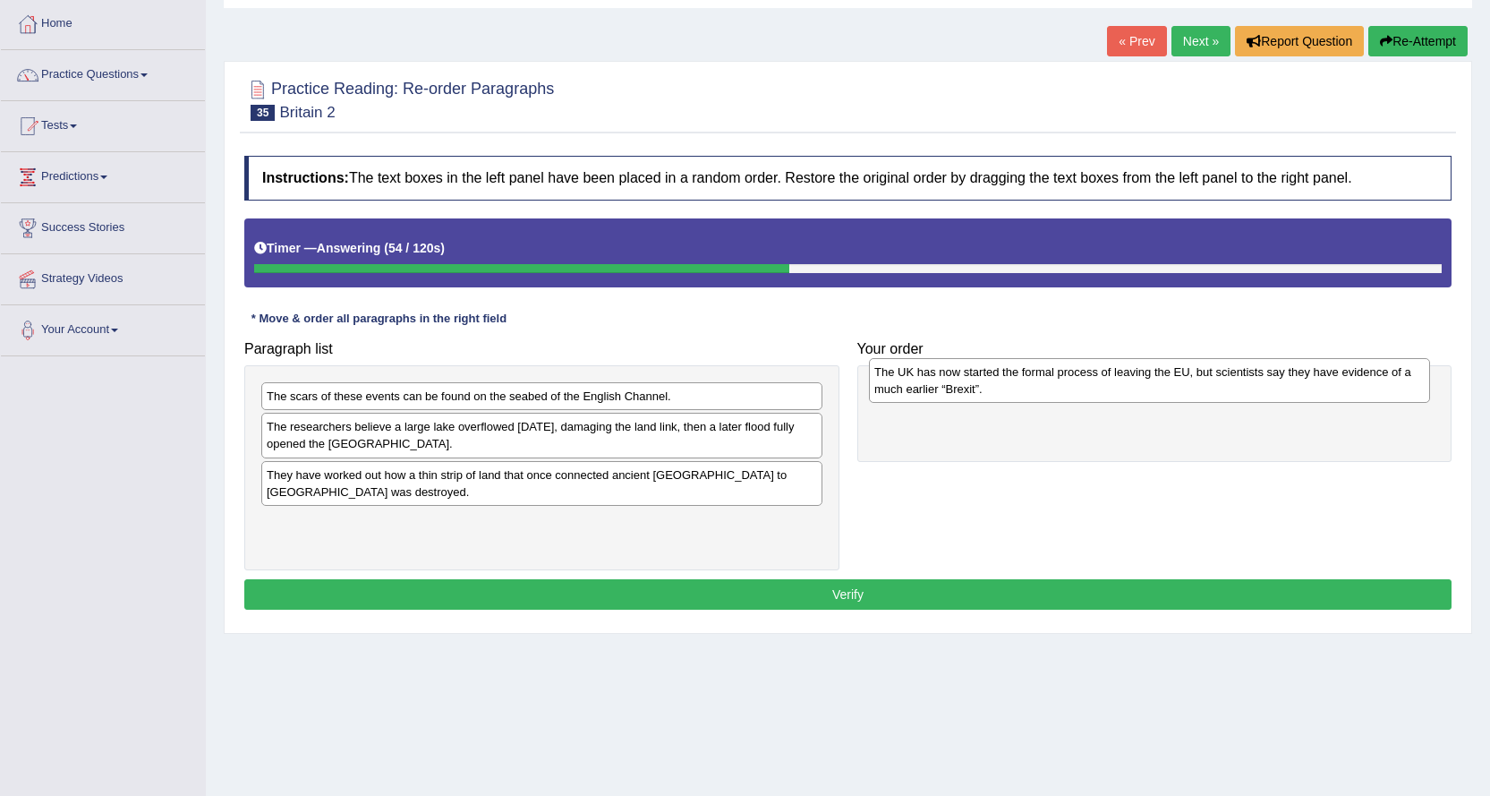
drag, startPoint x: 416, startPoint y: 539, endPoint x: 1024, endPoint y: 388, distance: 626.1
click at [1024, 388] on div "The UK has now started the formal process of leaving the EU, but scientists say…" at bounding box center [1149, 380] width 561 height 45
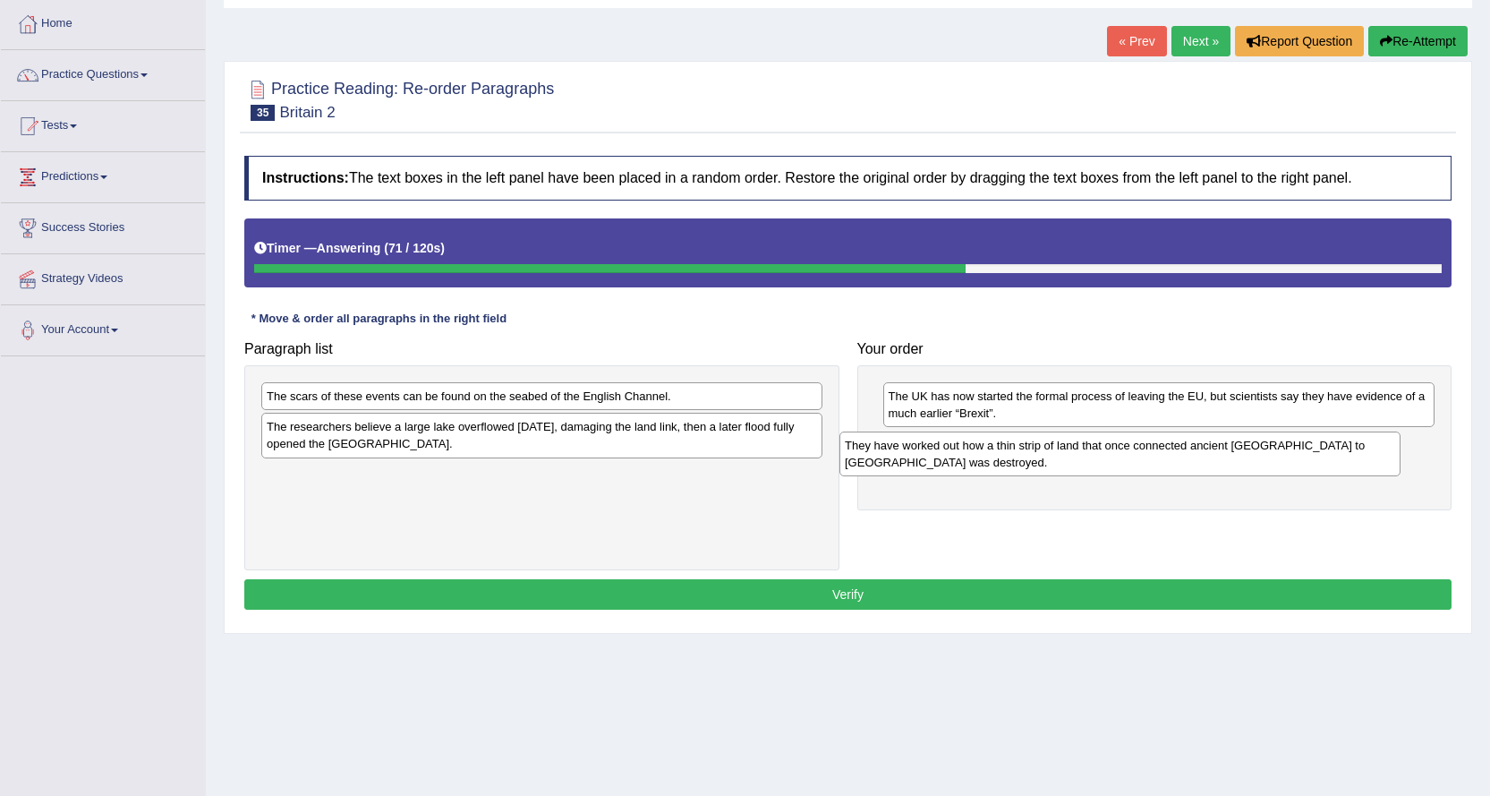
drag, startPoint x: 366, startPoint y: 489, endPoint x: 960, endPoint y: 455, distance: 595.3
click at [960, 455] on div "They have worked out how a thin strip of land that once connected ancient [GEOG…" at bounding box center [1120, 453] width 561 height 45
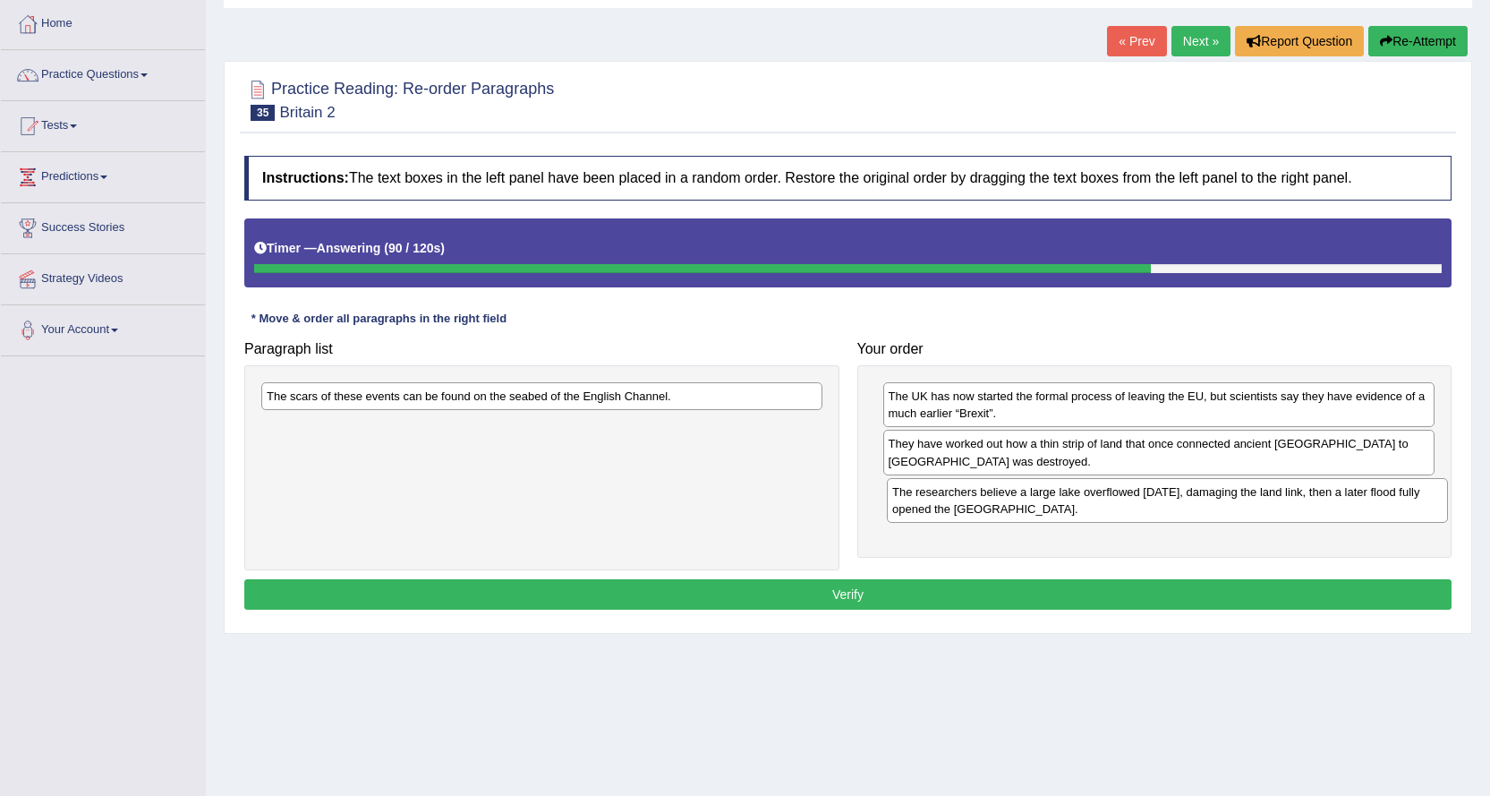
drag, startPoint x: 508, startPoint y: 439, endPoint x: 1133, endPoint y: 504, distance: 629.1
click at [1133, 504] on div "The researchers believe a large lake overflowed [DATE], damaging the land link,…" at bounding box center [1167, 500] width 561 height 45
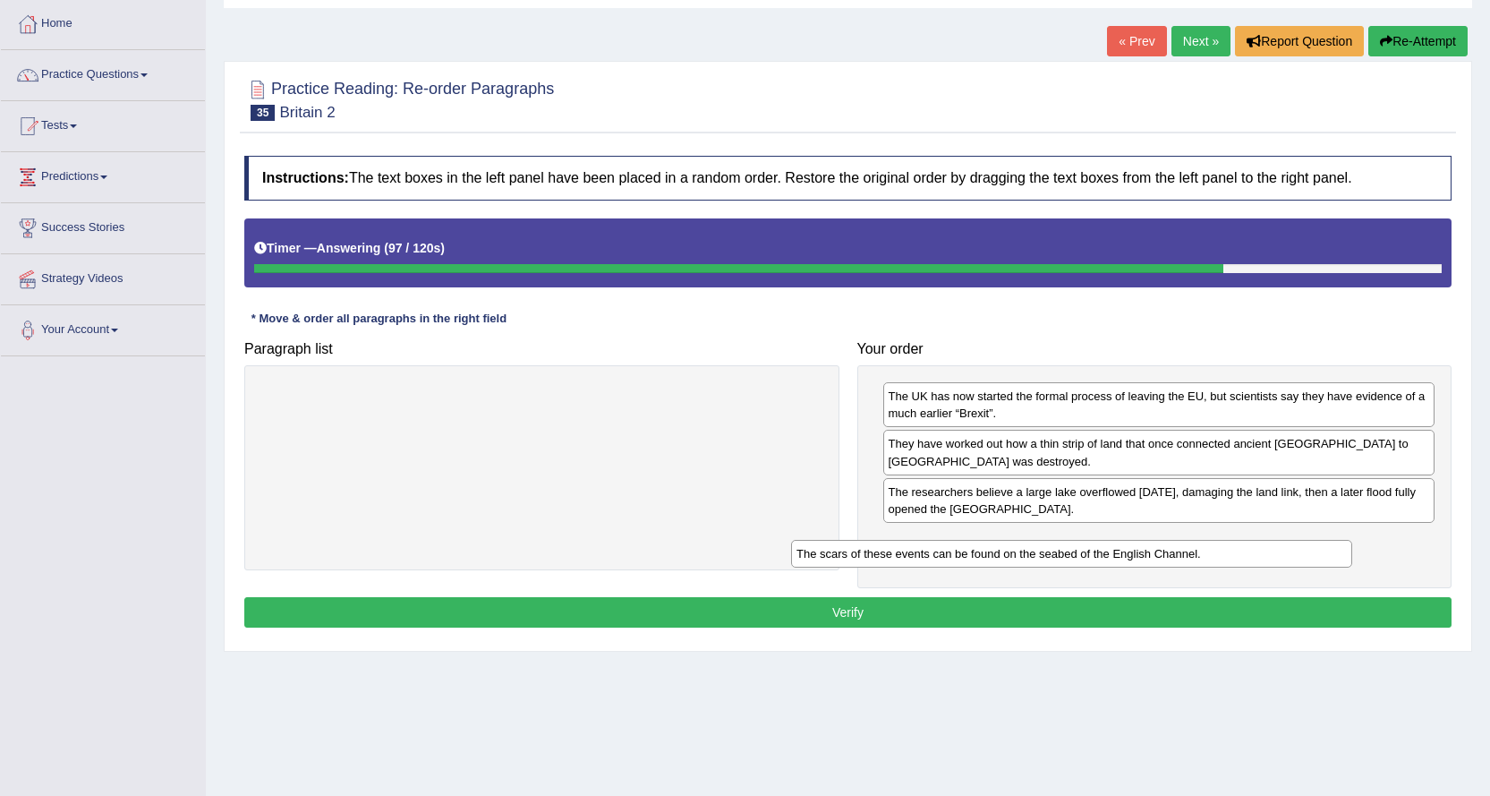
drag, startPoint x: 561, startPoint y: 393, endPoint x: 1164, endPoint y: 559, distance: 625.0
click at [1164, 559] on div "The scars of these events can be found on the seabed of the English Channel." at bounding box center [1071, 554] width 561 height 28
drag, startPoint x: 857, startPoint y: 602, endPoint x: 775, endPoint y: 569, distance: 87.6
click at [856, 602] on button "Verify" at bounding box center [848, 612] width 1208 height 30
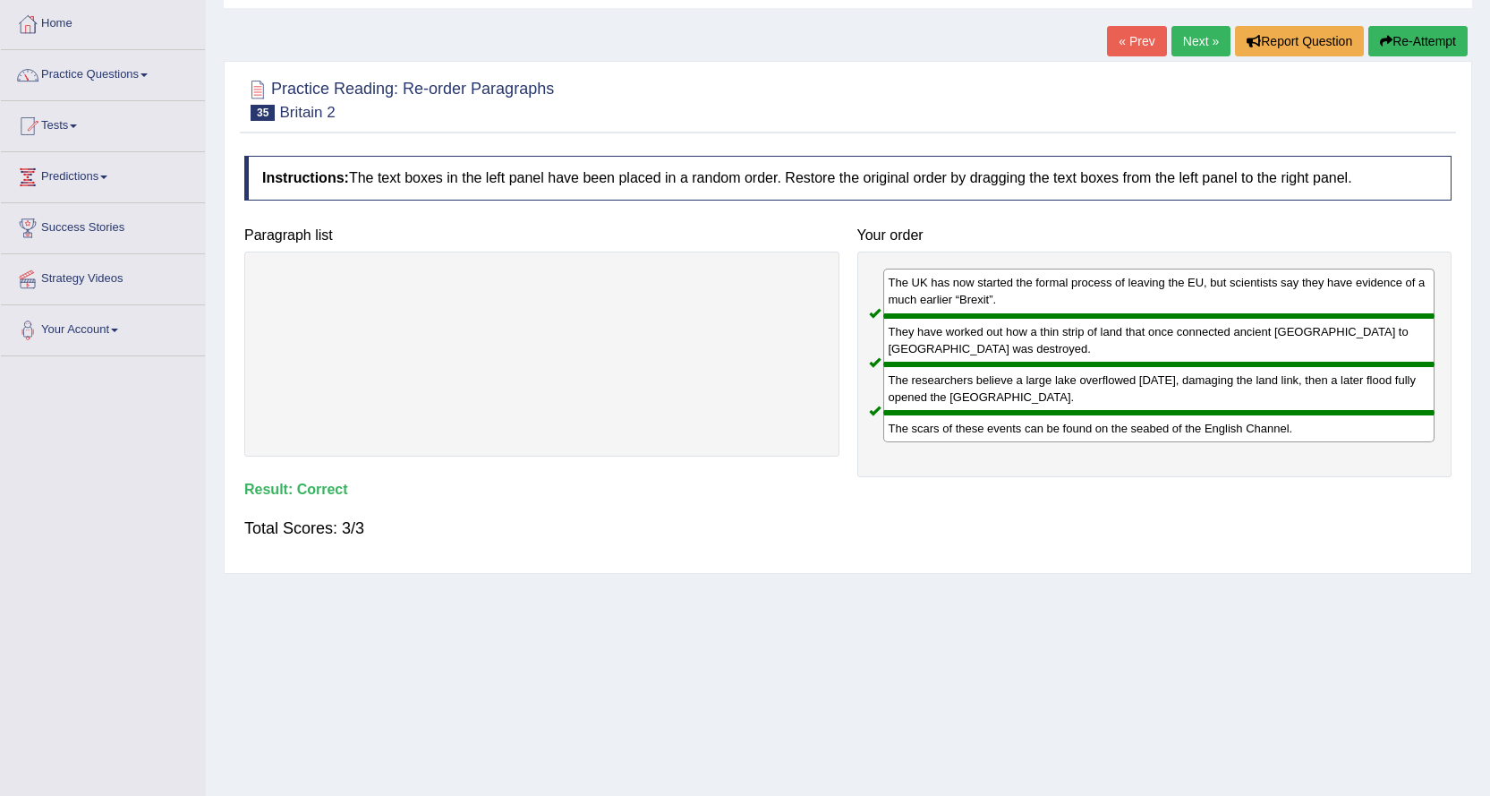
click at [1178, 48] on link "Next »" at bounding box center [1201, 41] width 59 height 30
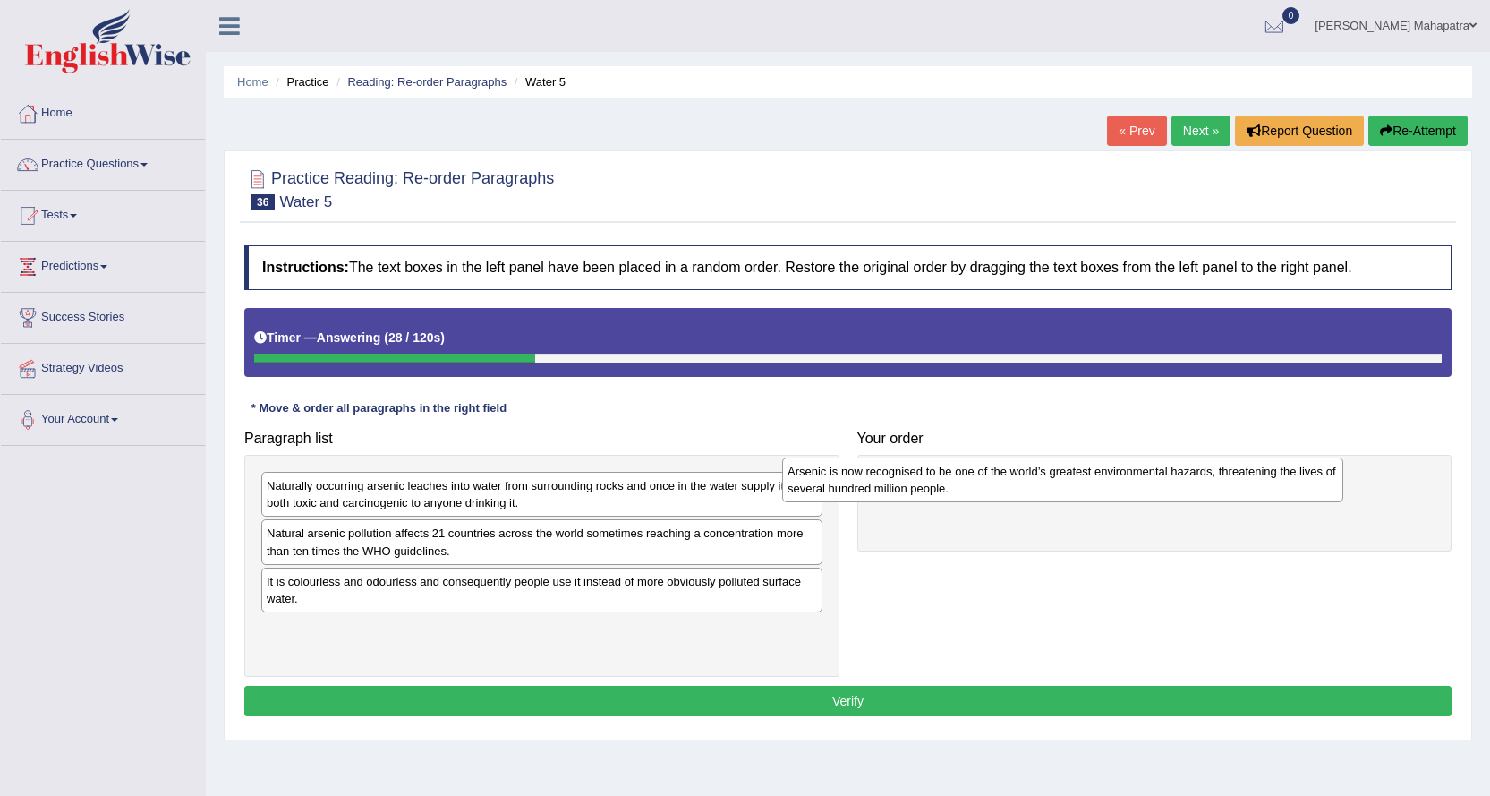
drag, startPoint x: 647, startPoint y: 644, endPoint x: 1170, endPoint y: 484, distance: 546.5
click at [1169, 486] on div "Arsenic is now recognised to be one of the world’s greatest environmental hazar…" at bounding box center [1062, 479] width 561 height 45
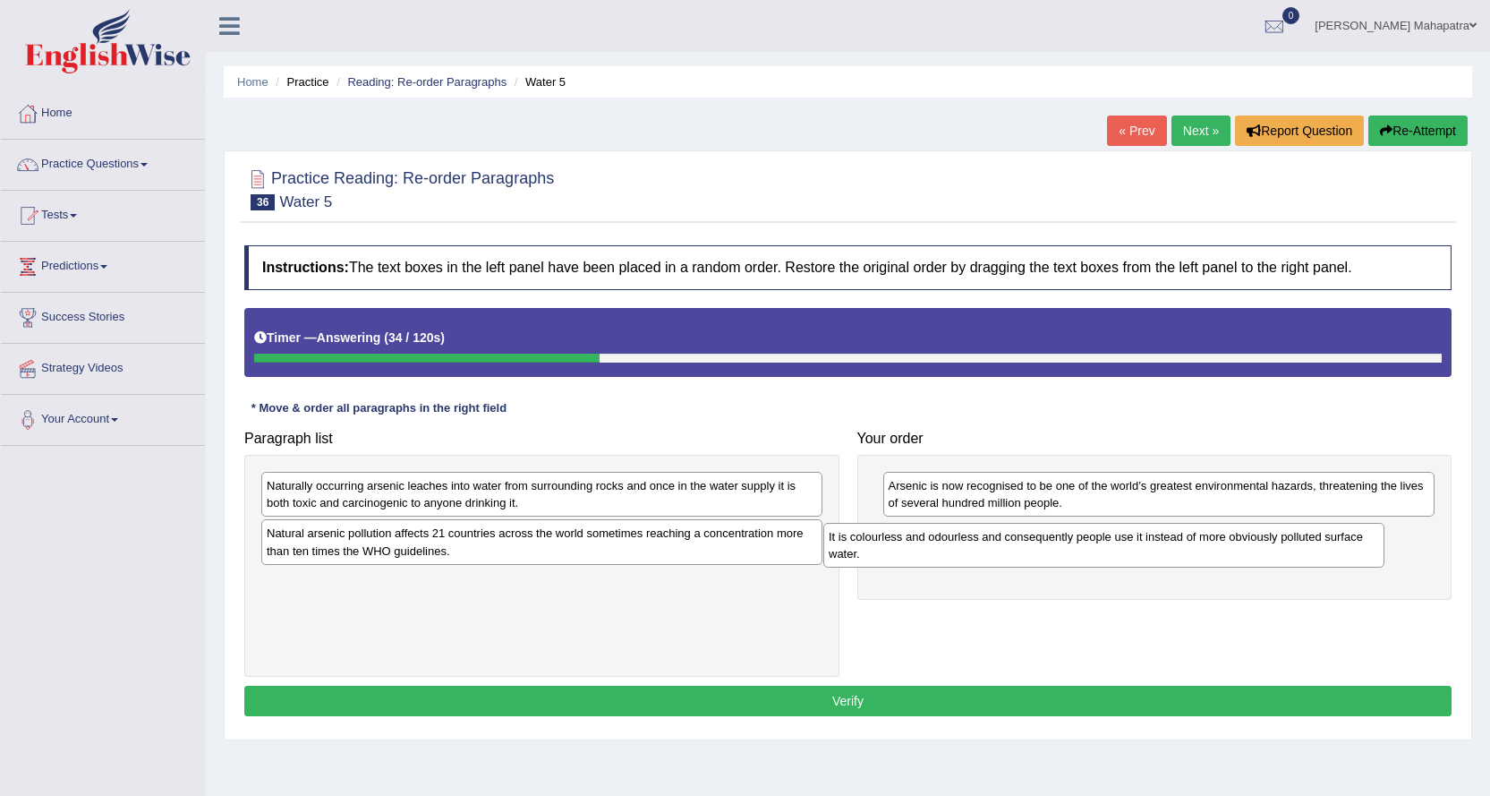
drag, startPoint x: 448, startPoint y: 599, endPoint x: 1011, endPoint y: 553, distance: 564.9
click at [1011, 553] on div "It is colourless and odourless and consequently people use it instead of more o…" at bounding box center [1104, 545] width 561 height 45
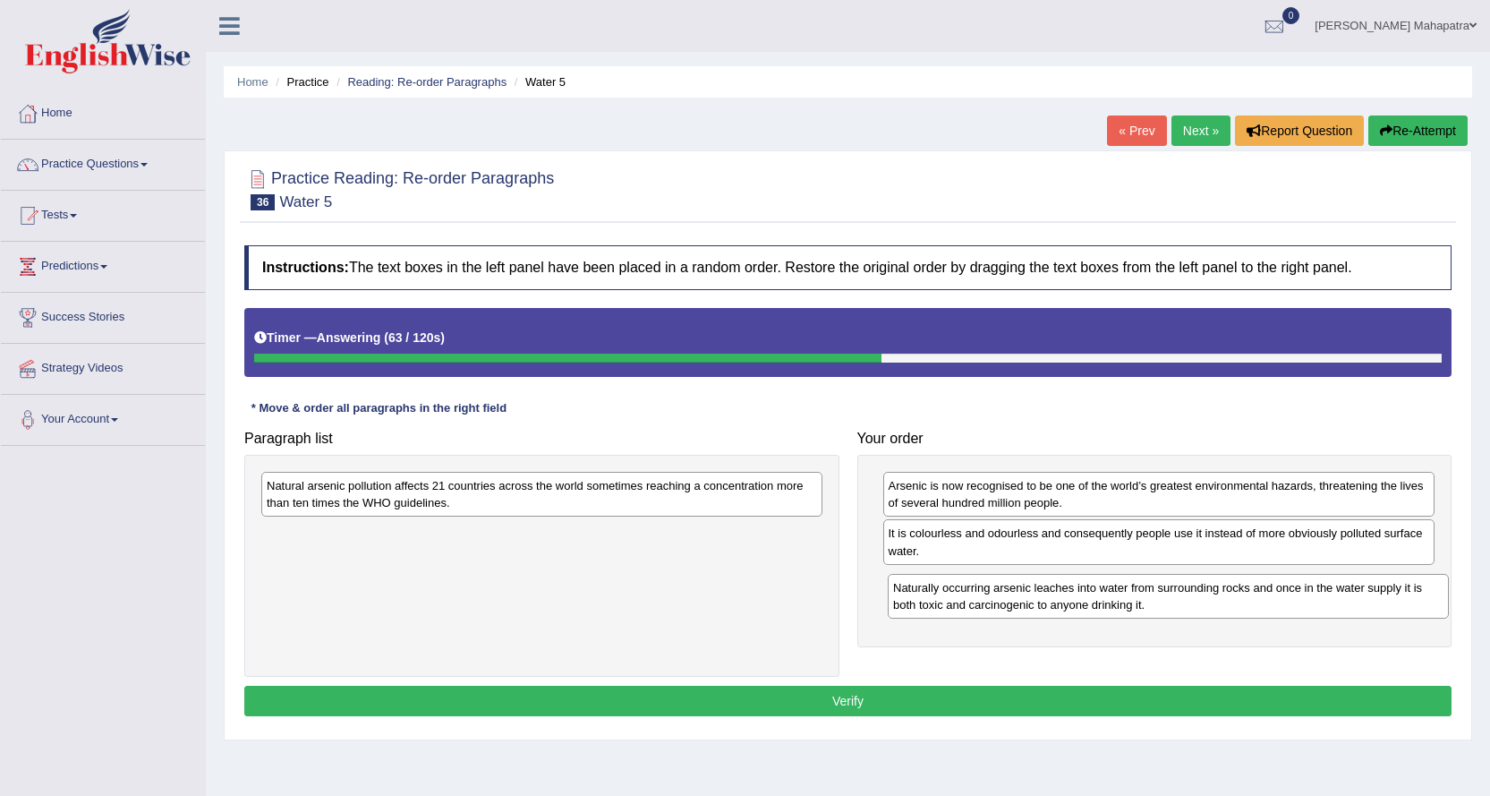
drag, startPoint x: 540, startPoint y: 506, endPoint x: 1166, endPoint y: 608, distance: 634.8
click at [1166, 608] on div "Naturally occurring arsenic leaches into water from surrounding rocks and once …" at bounding box center [1168, 596] width 561 height 45
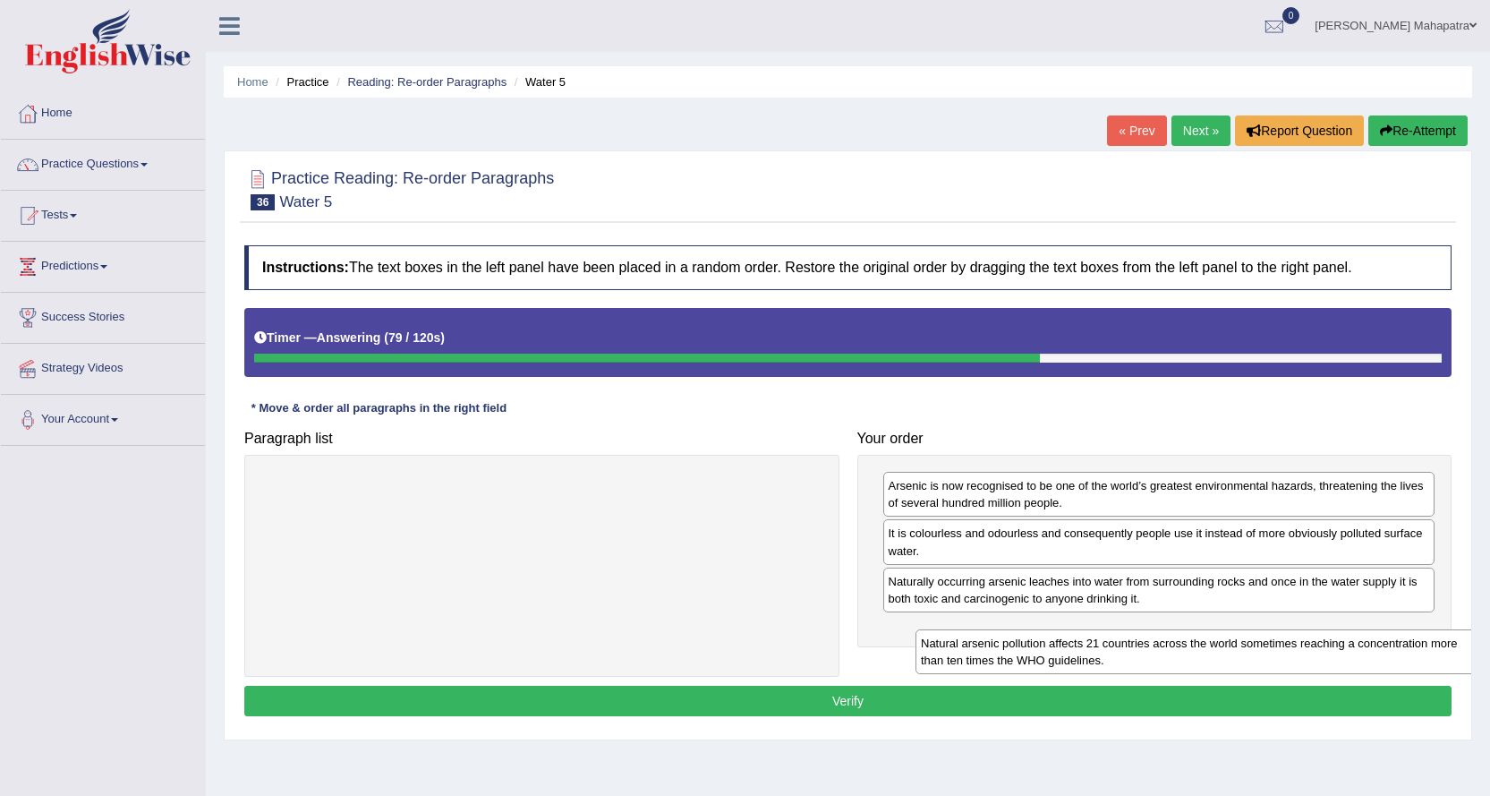
drag, startPoint x: 682, startPoint y: 485, endPoint x: 1325, endPoint y: 638, distance: 660.7
click at [1326, 638] on div "Natural arsenic pollution affects 21 countries across the world sometimes reach…" at bounding box center [1196, 651] width 561 height 45
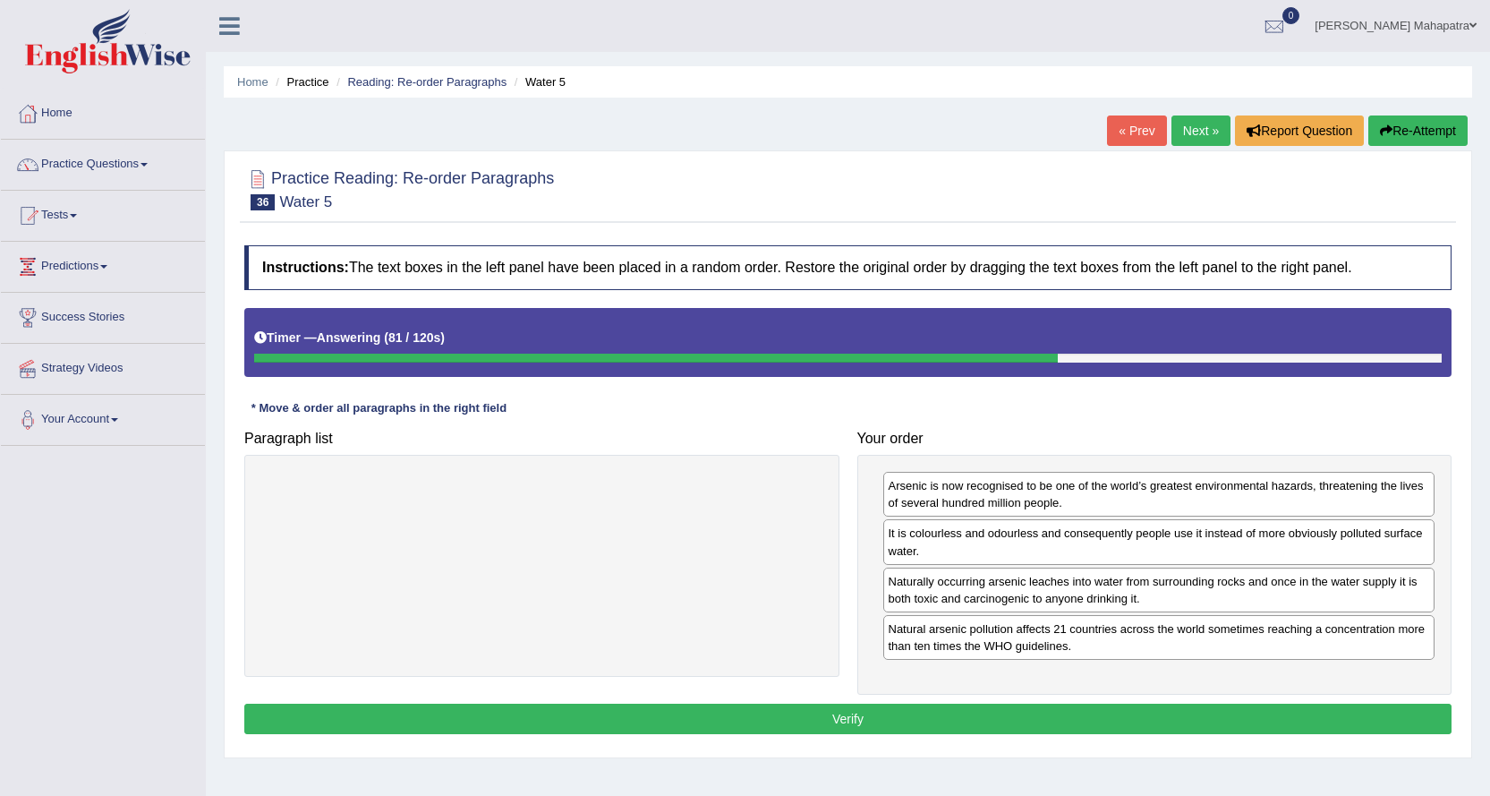
drag, startPoint x: 837, startPoint y: 724, endPoint x: 732, endPoint y: 661, distance: 122.0
click at [832, 724] on button "Verify" at bounding box center [848, 719] width 1208 height 30
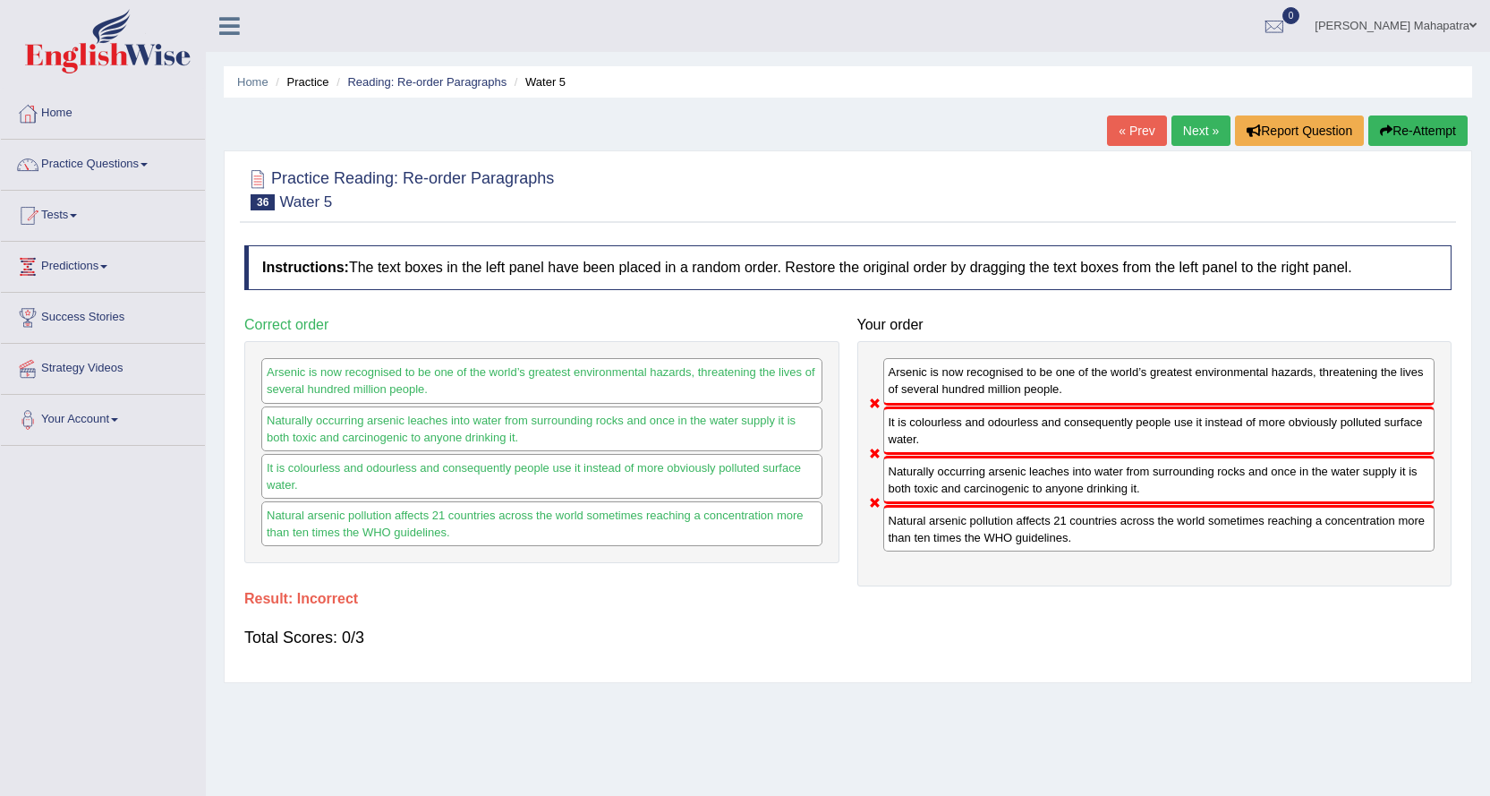
click at [1412, 138] on button "Re-Attempt" at bounding box center [1418, 130] width 99 height 30
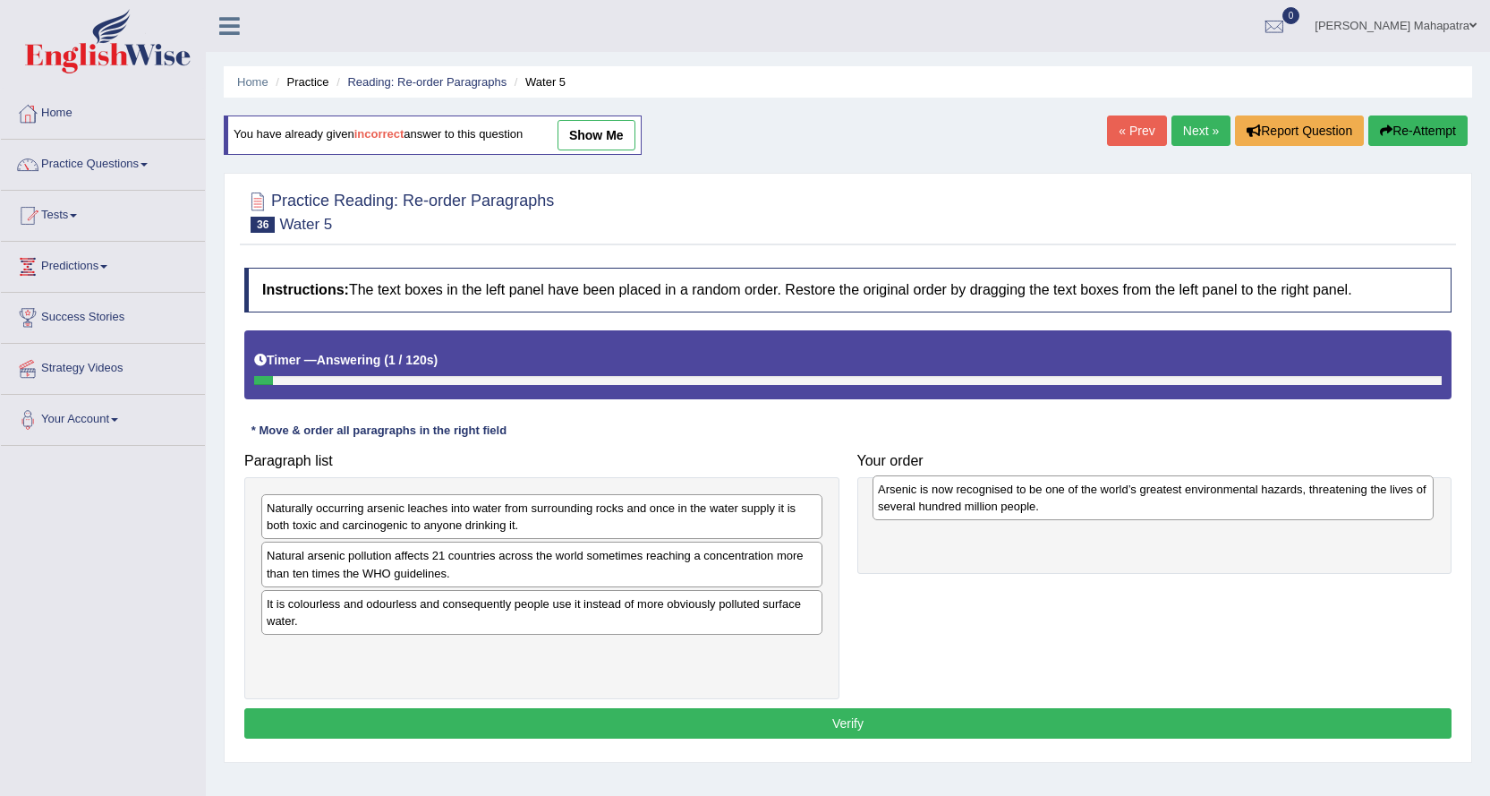
drag, startPoint x: 450, startPoint y: 666, endPoint x: 1062, endPoint y: 504, distance: 632.5
click at [1062, 504] on div "Arsenic is now recognised to be one of the world’s greatest environmental hazar…" at bounding box center [1153, 497] width 561 height 45
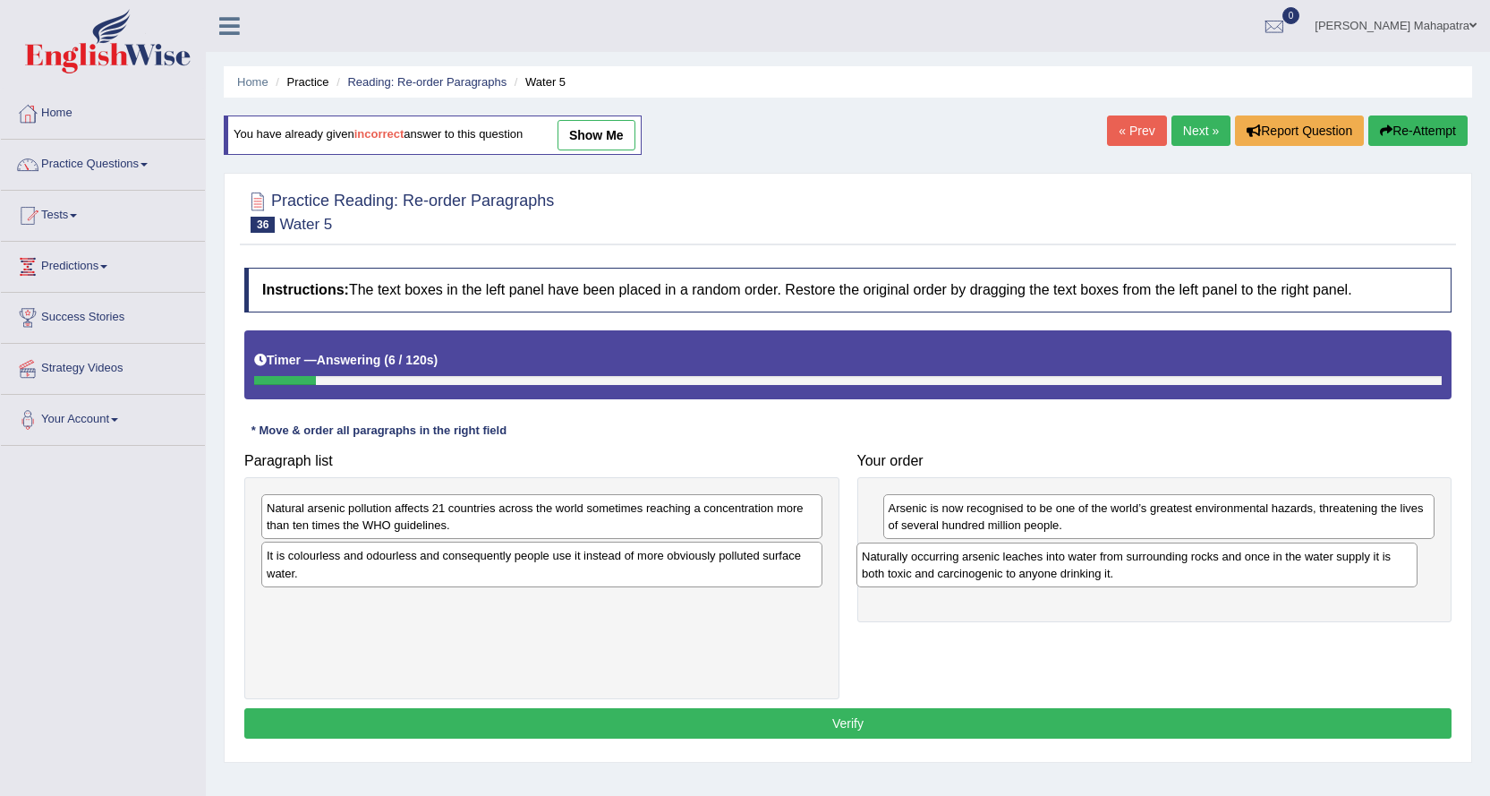
drag, startPoint x: 532, startPoint y: 514, endPoint x: 1127, endPoint y: 562, distance: 597.2
click at [1127, 562] on div "Naturally occurring arsenic leaches into water from surrounding rocks and once …" at bounding box center [1137, 564] width 561 height 45
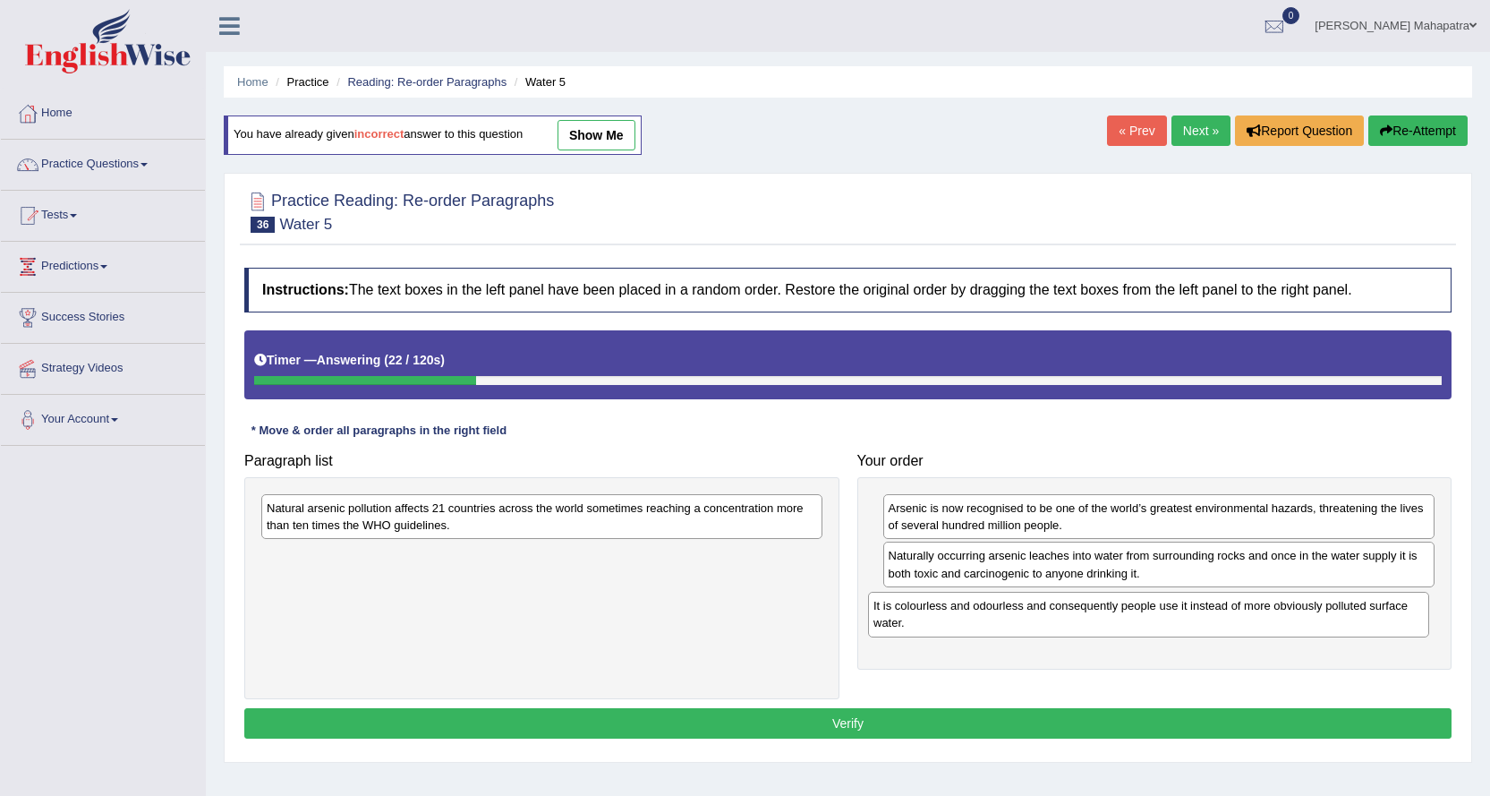
drag, startPoint x: 542, startPoint y: 576, endPoint x: 1148, endPoint y: 626, distance: 609.0
click at [1148, 626] on div "It is colourless and odourless and consequently people use it instead of more o…" at bounding box center [1148, 614] width 561 height 45
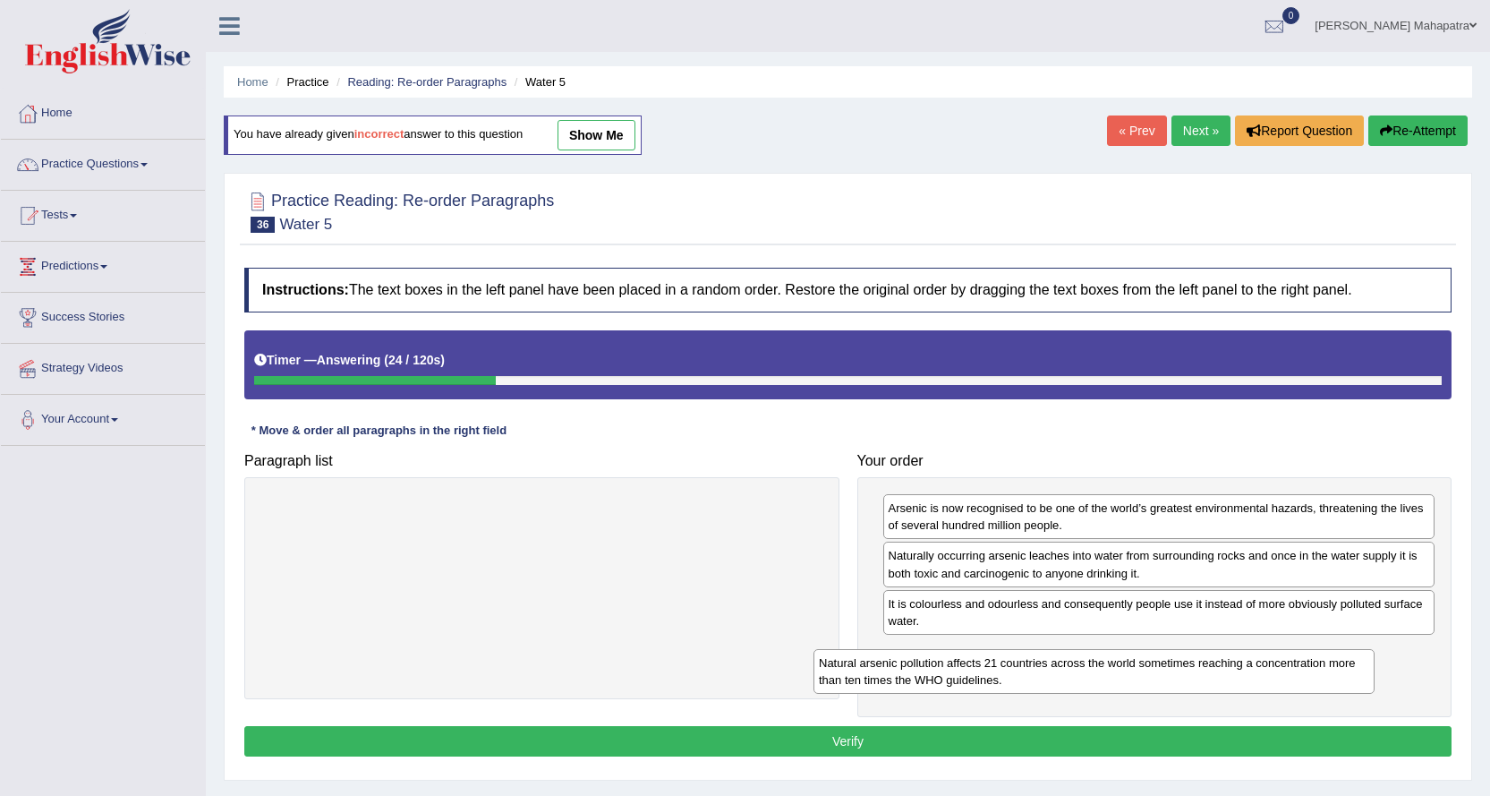
drag, startPoint x: 733, startPoint y: 521, endPoint x: 1310, endPoint y: 662, distance: 593.6
click at [1310, 663] on div "Natural arsenic pollution affects 21 countries across the world sometimes reach…" at bounding box center [1094, 671] width 561 height 45
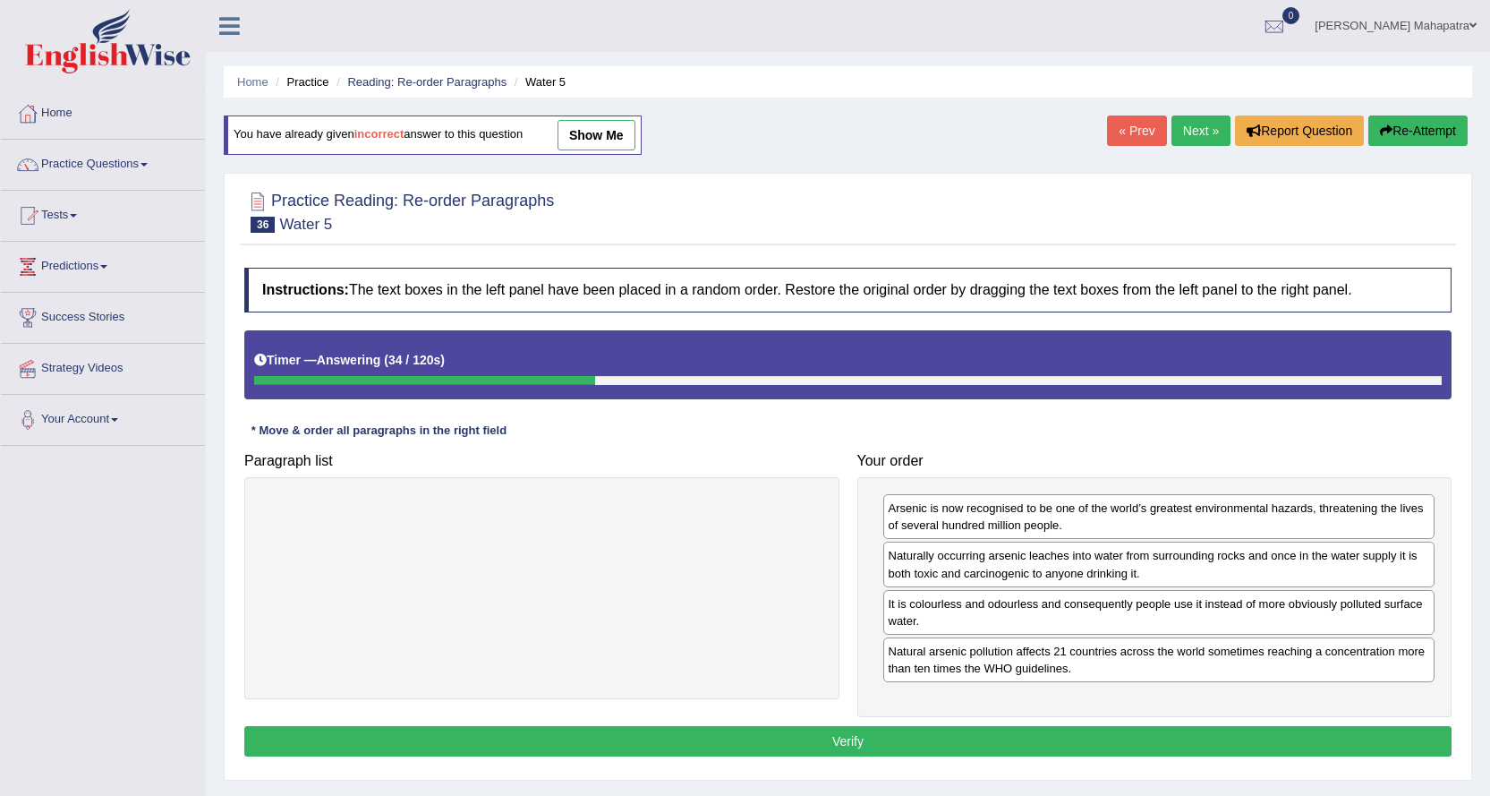
click at [831, 734] on button "Verify" at bounding box center [848, 741] width 1208 height 30
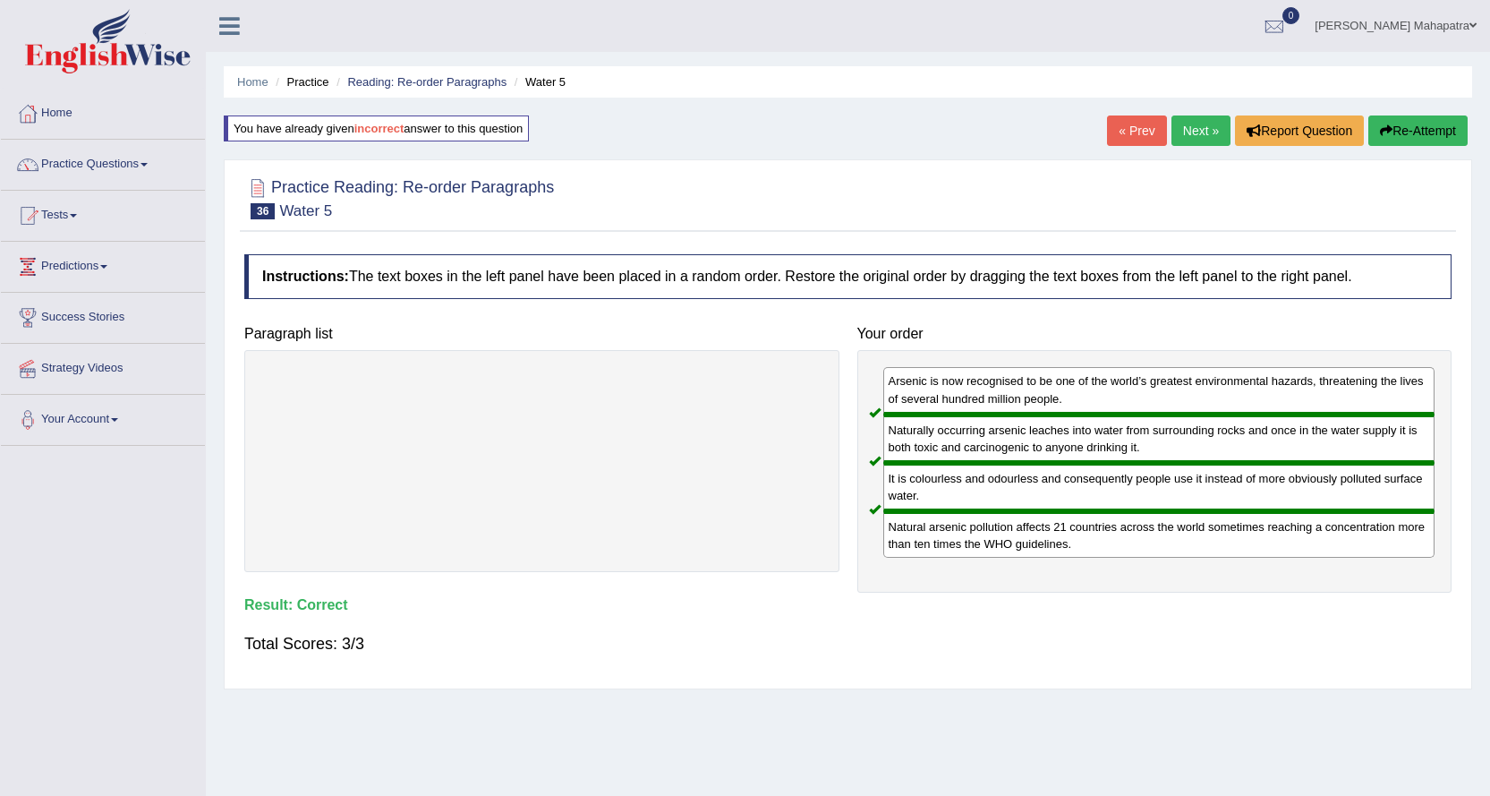
click at [1172, 124] on link "Next »" at bounding box center [1201, 130] width 59 height 30
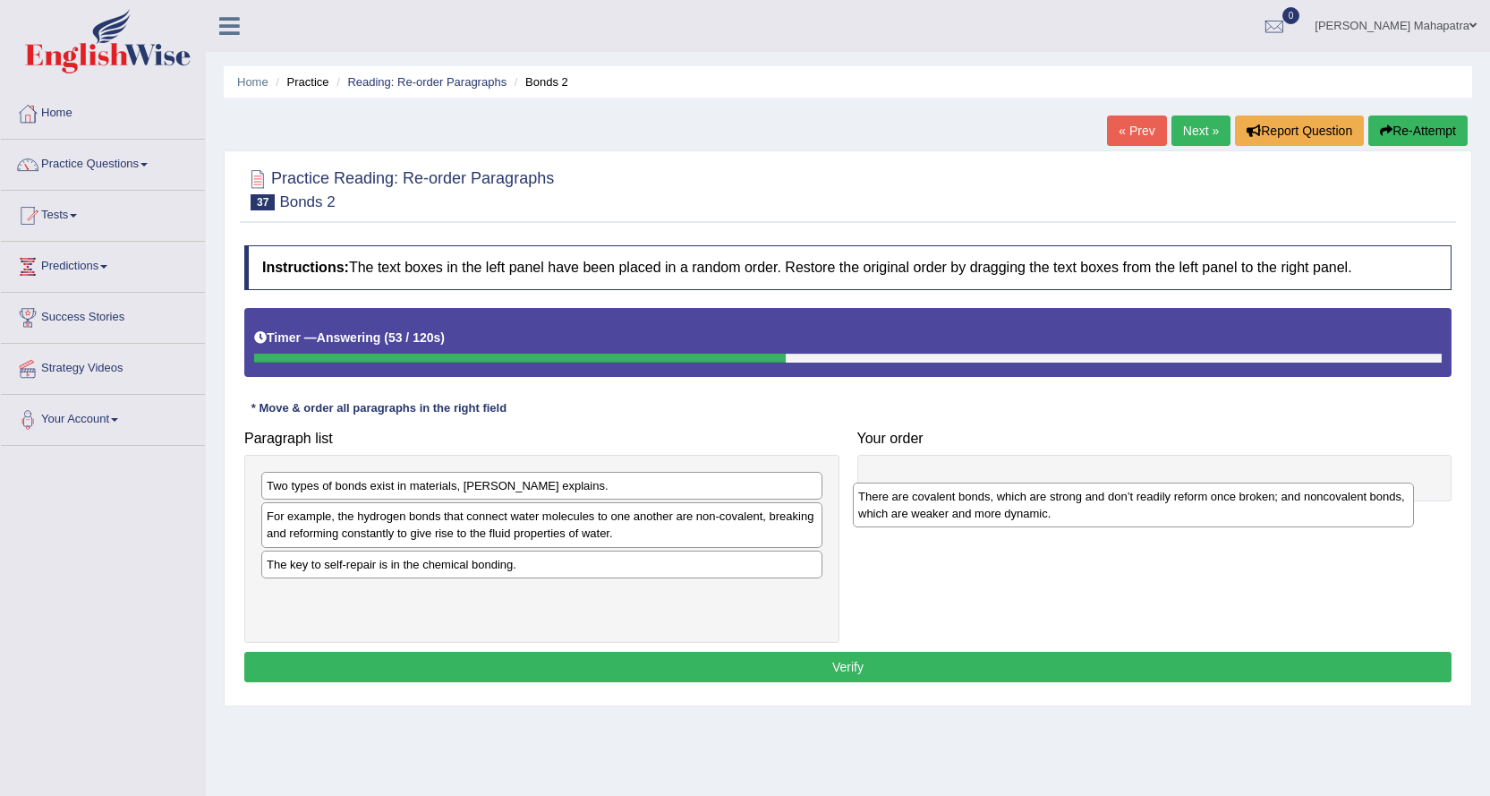
drag, startPoint x: 491, startPoint y: 607, endPoint x: 1077, endPoint y: 508, distance: 593.6
click at [1077, 508] on div "There are covalent bonds, which are strong and don’t readily reform once broken…" at bounding box center [1133, 504] width 561 height 45
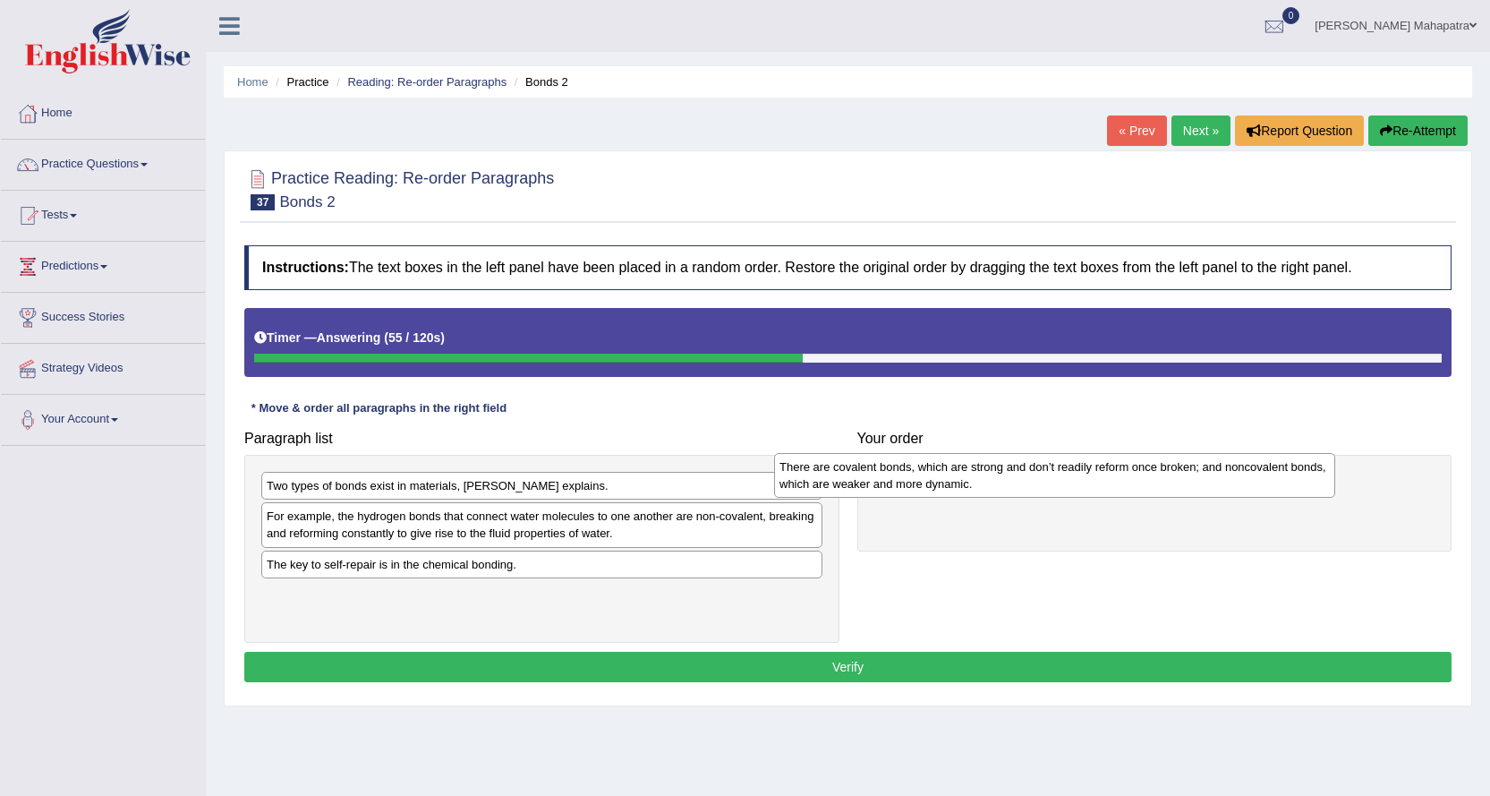
drag, startPoint x: 674, startPoint y: 602, endPoint x: 1213, endPoint y: 474, distance: 553.9
click at [1210, 474] on div "There are covalent bonds, which are strong and don’t readily reform once broken…" at bounding box center [1054, 475] width 561 height 45
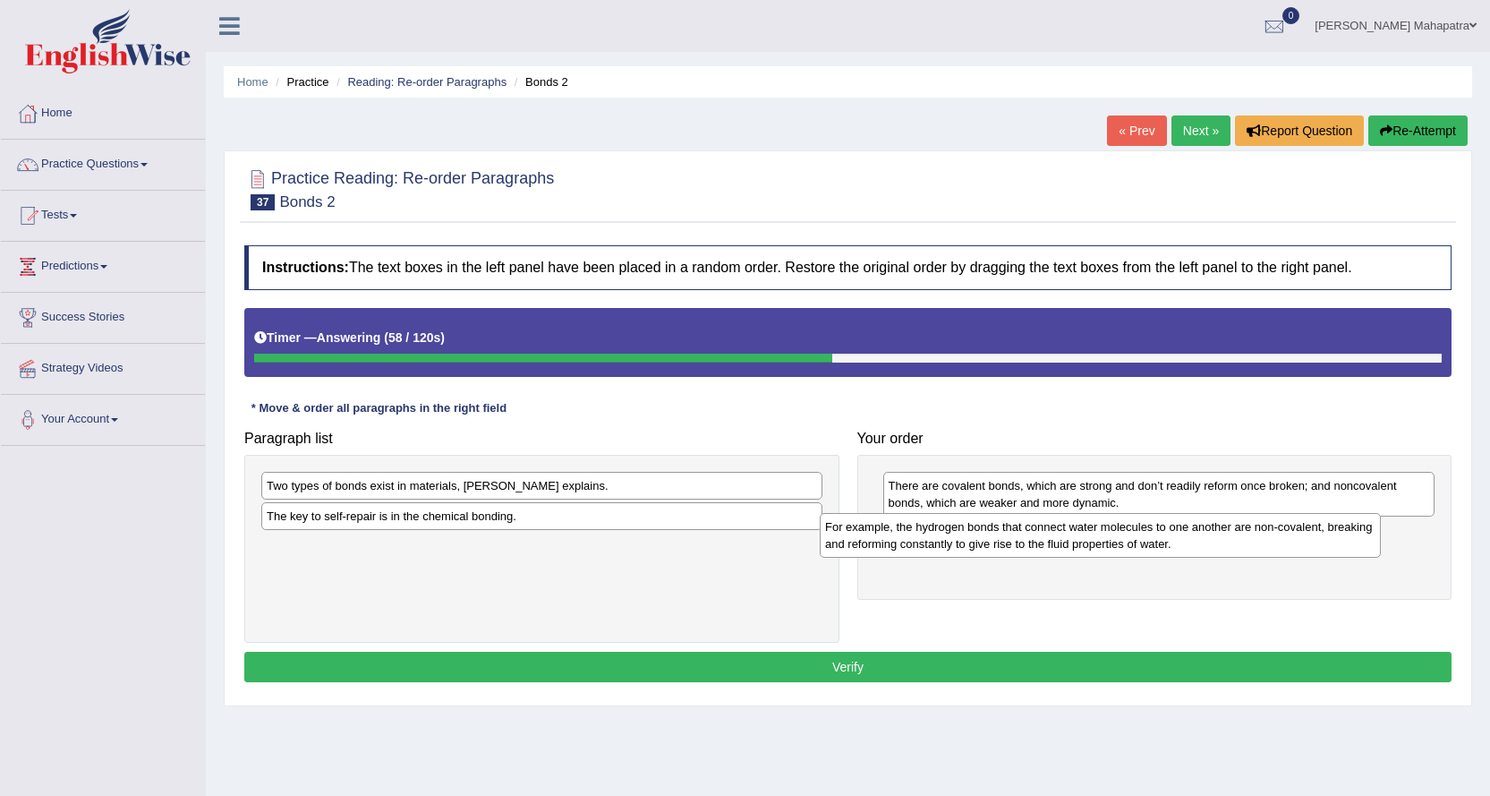
drag, startPoint x: 599, startPoint y: 527, endPoint x: 1158, endPoint y: 538, distance: 559.6
click at [1158, 538] on div "For example, the hydrogen bonds that connect water molecules to one another are…" at bounding box center [1100, 535] width 561 height 45
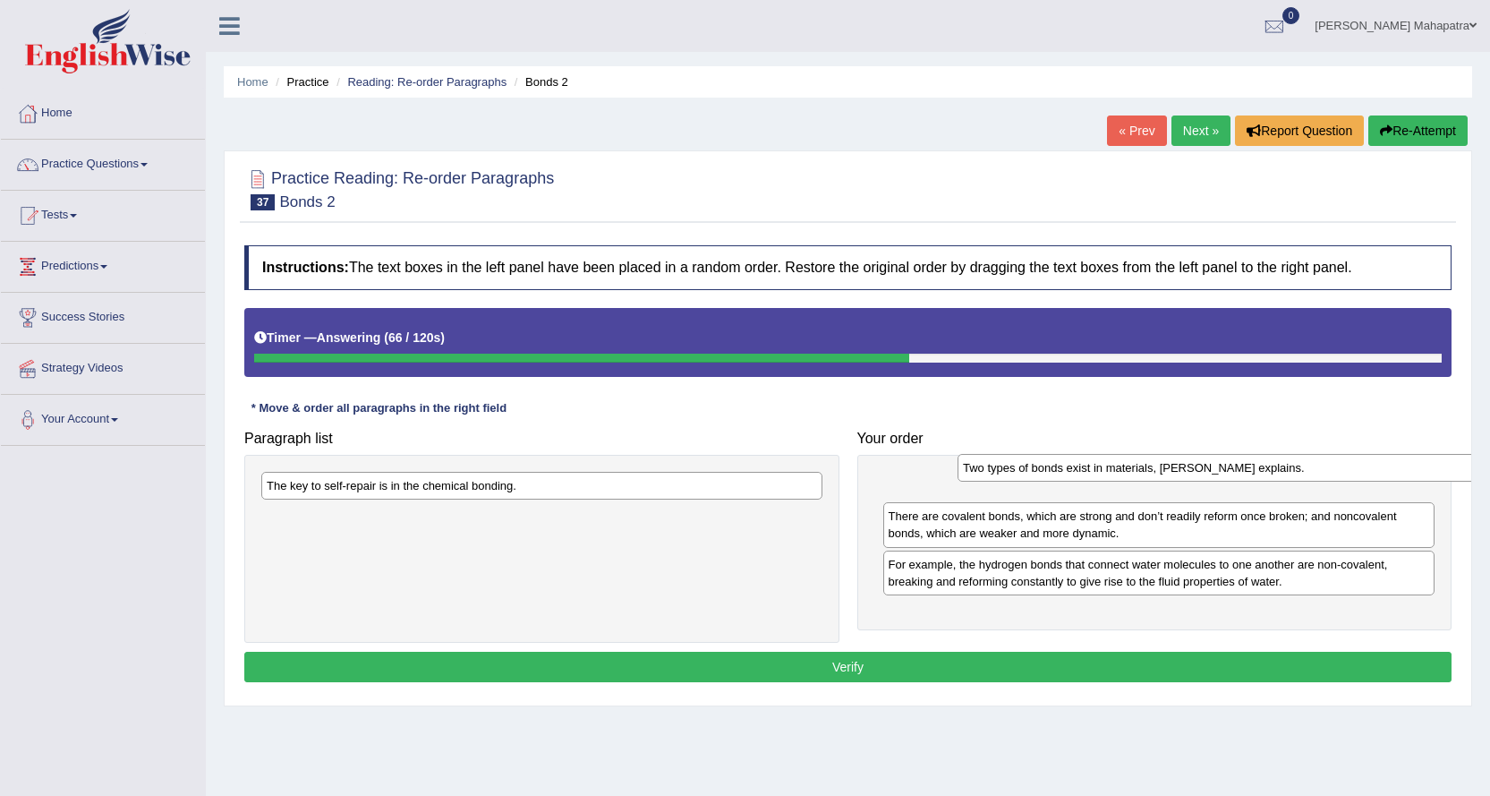
drag, startPoint x: 473, startPoint y: 483, endPoint x: 1169, endPoint y: 465, distance: 696.6
click at [1169, 465] on div "Two types of bonds exist in materials, Wang explains." at bounding box center [1238, 468] width 561 height 28
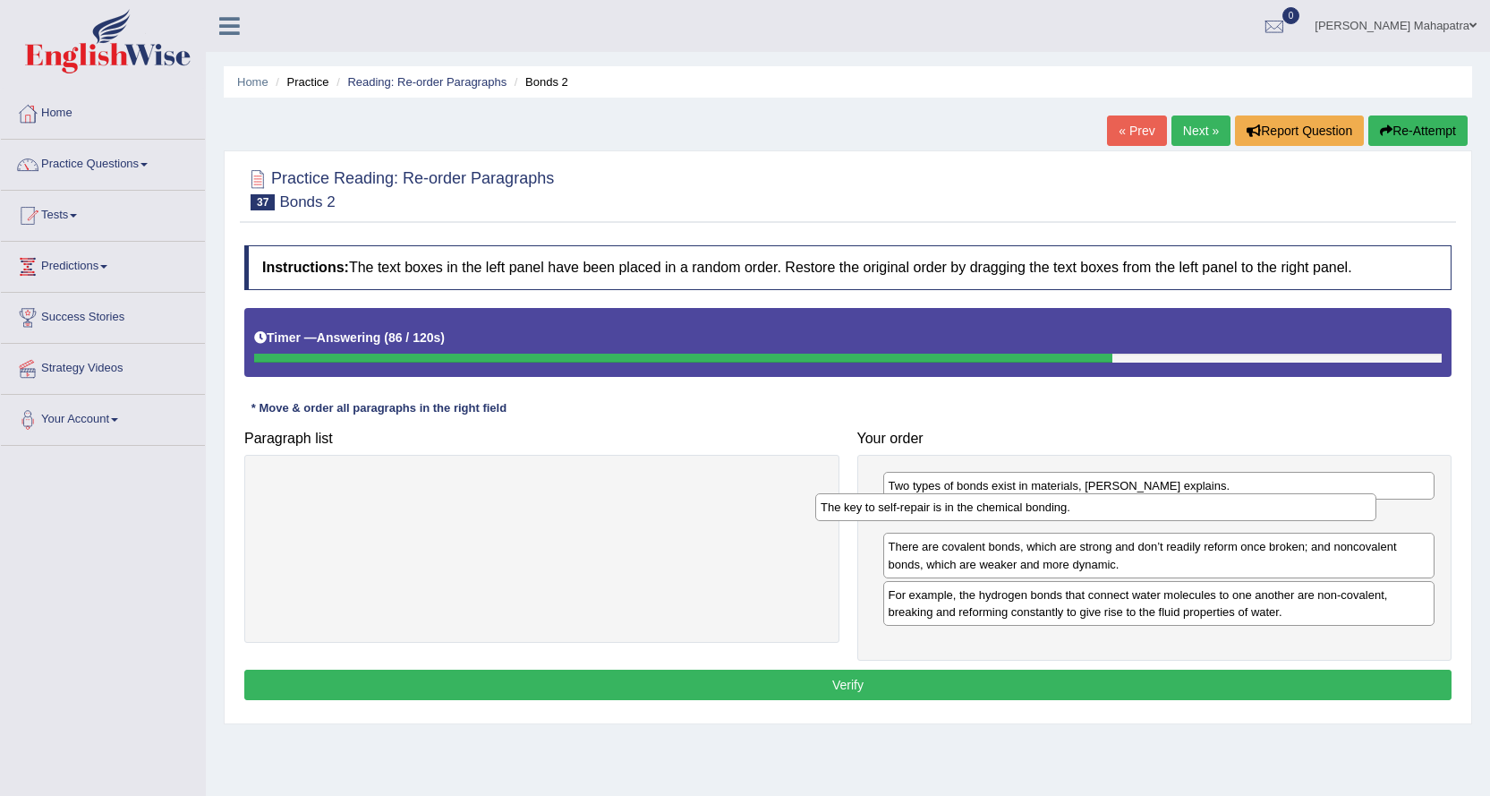
drag, startPoint x: 535, startPoint y: 487, endPoint x: 1093, endPoint y: 508, distance: 558.1
click at [1093, 508] on div "The key to self-repair is in the chemical bonding." at bounding box center [1095, 507] width 561 height 28
click at [846, 677] on button "Verify" at bounding box center [848, 685] width 1208 height 30
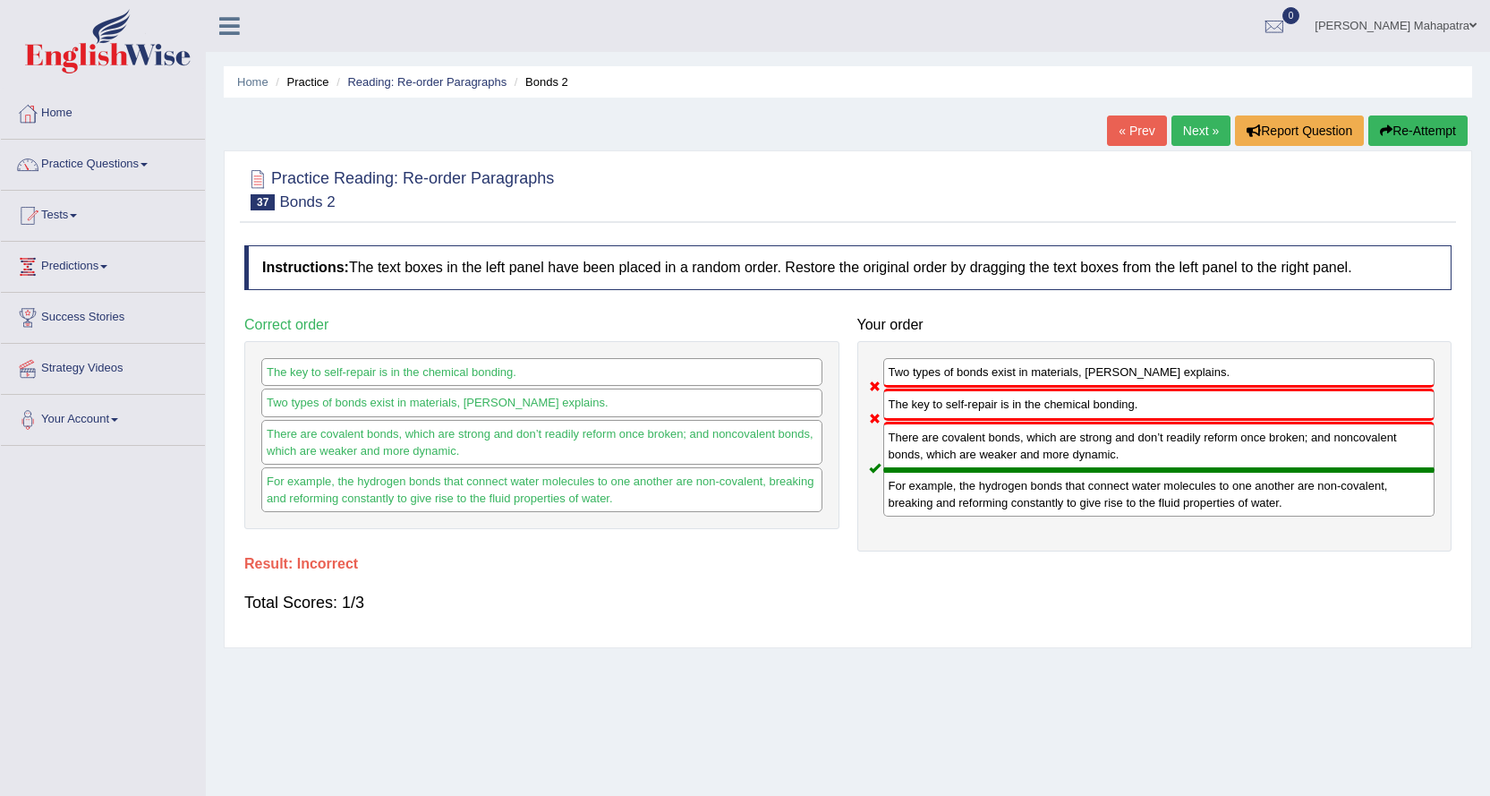
click at [1188, 134] on link "Next »" at bounding box center [1201, 130] width 59 height 30
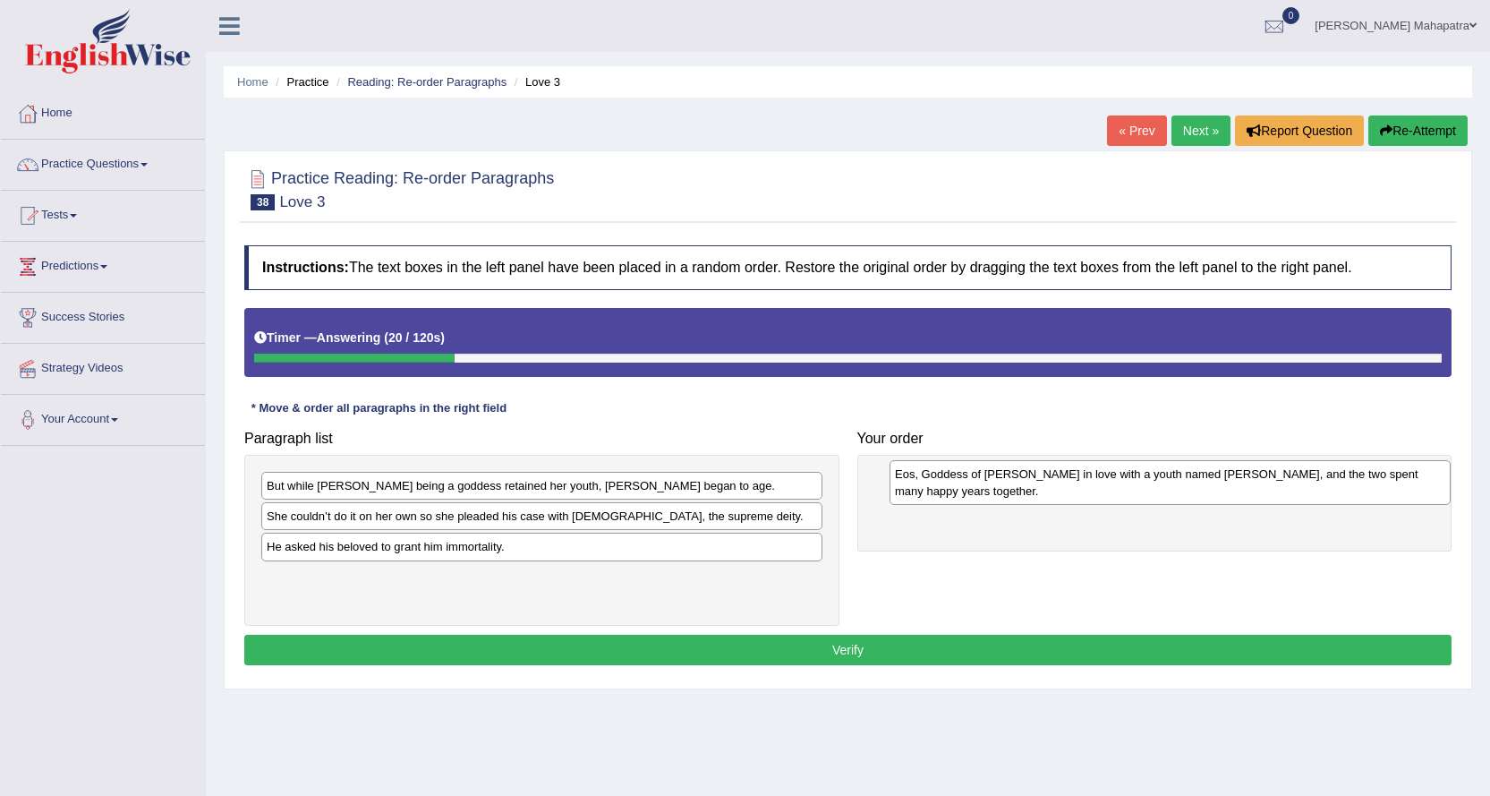
drag, startPoint x: 330, startPoint y: 592, endPoint x: 959, endPoint y: 488, distance: 636.9
click at [959, 488] on div "Eos, Goddess of [PERSON_NAME] in love with a youth named [PERSON_NAME], and the…" at bounding box center [1170, 482] width 561 height 45
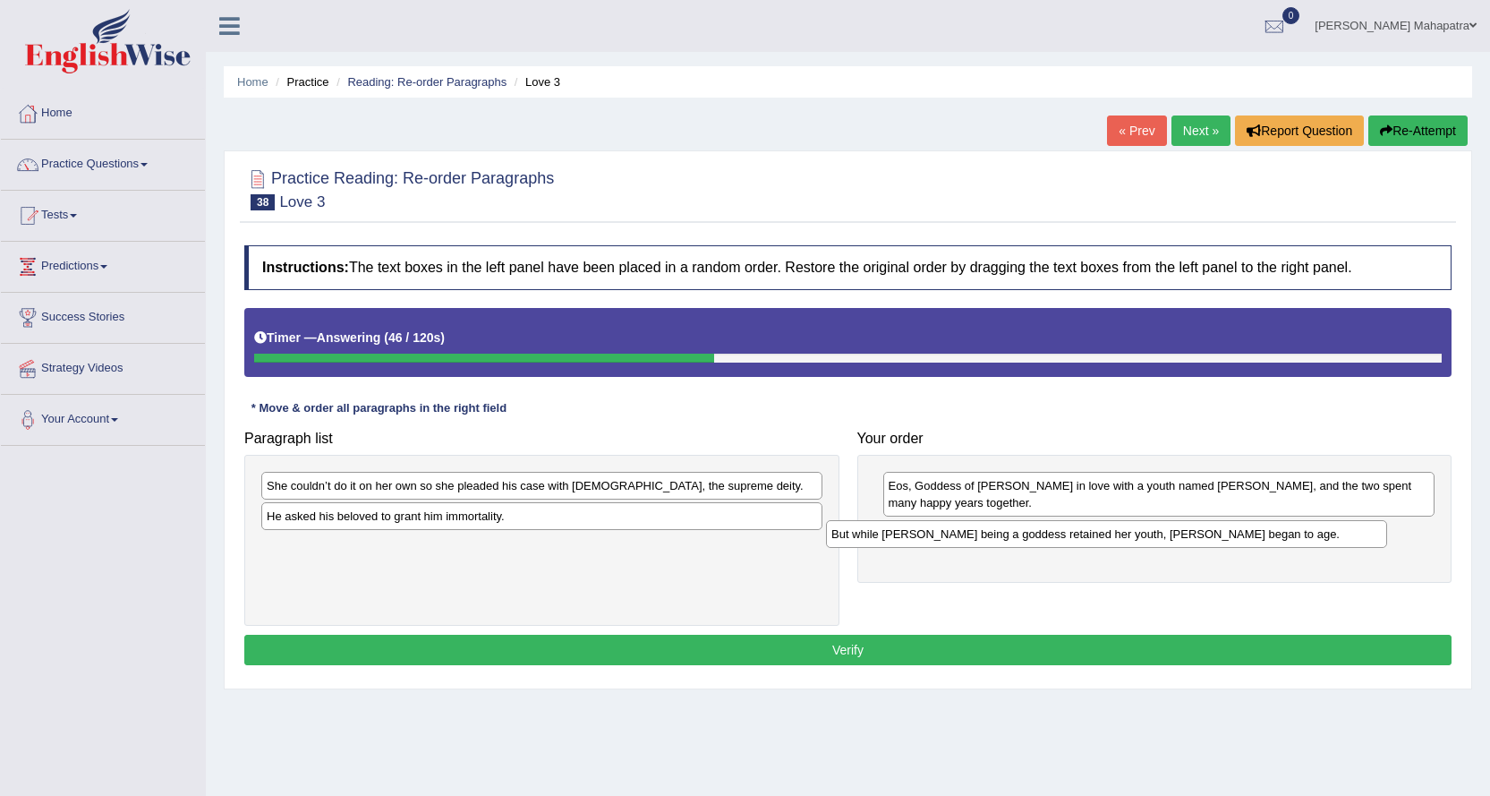
drag, startPoint x: 629, startPoint y: 487, endPoint x: 1194, endPoint y: 535, distance: 566.9
click at [1194, 535] on div "But while [PERSON_NAME] being a goddess retained her youth, [PERSON_NAME] began…" at bounding box center [1106, 534] width 561 height 28
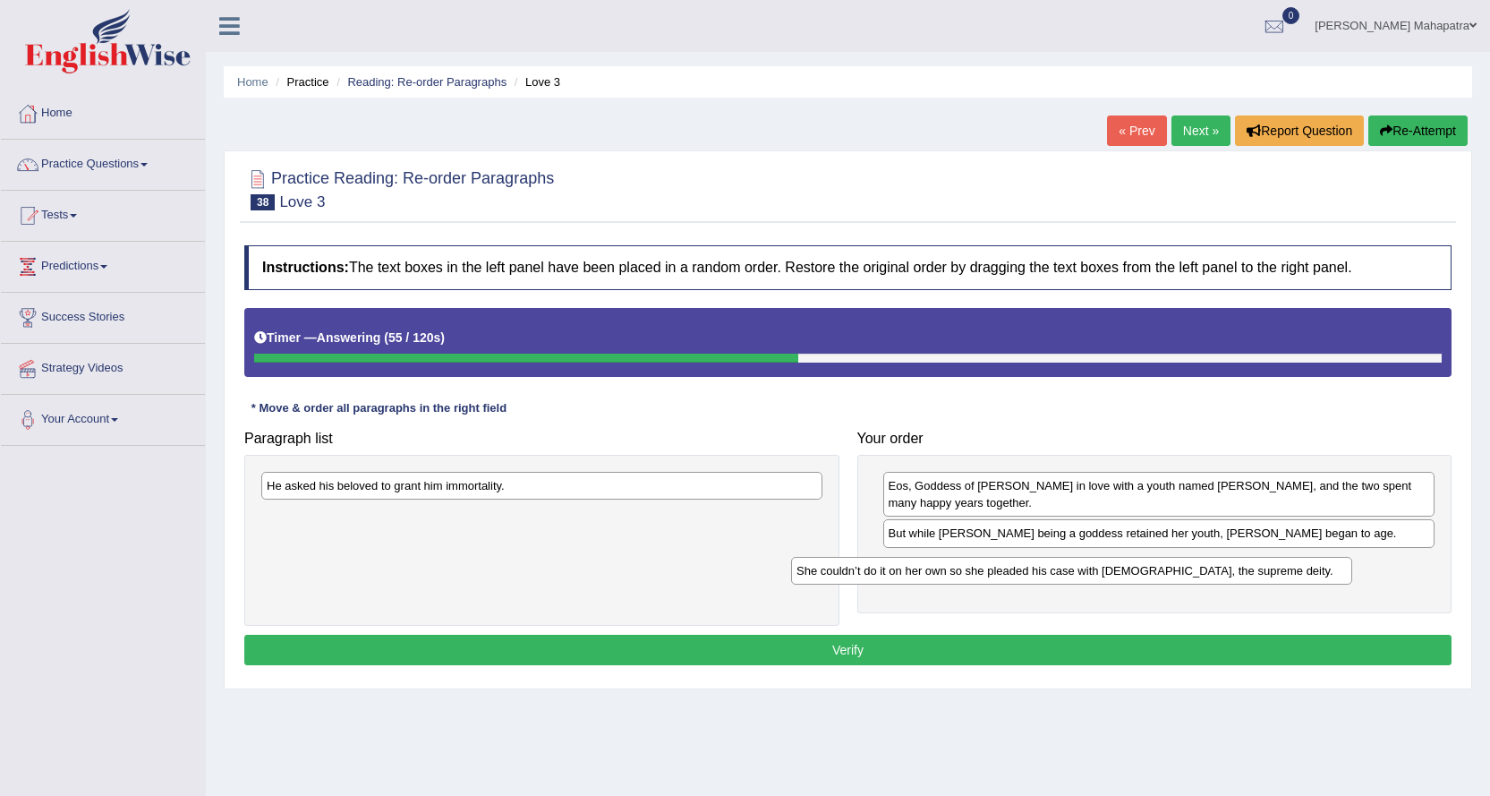
drag, startPoint x: 443, startPoint y: 484, endPoint x: 973, endPoint y: 569, distance: 536.7
click at [973, 569] on div "She couldn’t do it on her own so she pleaded his case with [DEMOGRAPHIC_DATA], …" at bounding box center [1071, 571] width 561 height 28
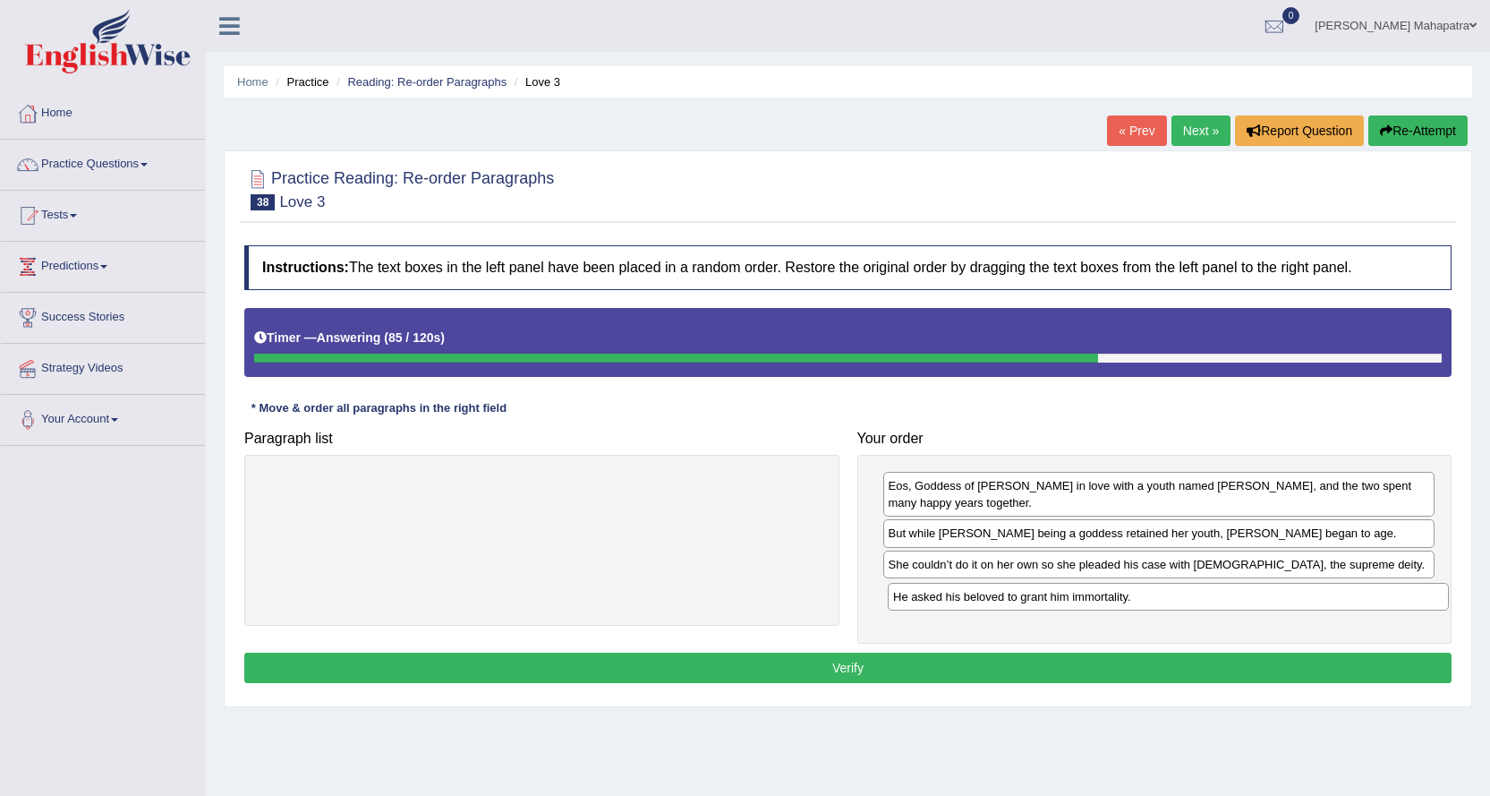
drag, startPoint x: 523, startPoint y: 485, endPoint x: 1149, endPoint y: 596, distance: 636.3
click at [1149, 596] on div "He asked his beloved to grant him immortality." at bounding box center [1168, 597] width 561 height 28
drag, startPoint x: 842, startPoint y: 663, endPoint x: 764, endPoint y: 606, distance: 97.4
click at [841, 655] on button "Verify" at bounding box center [848, 668] width 1208 height 30
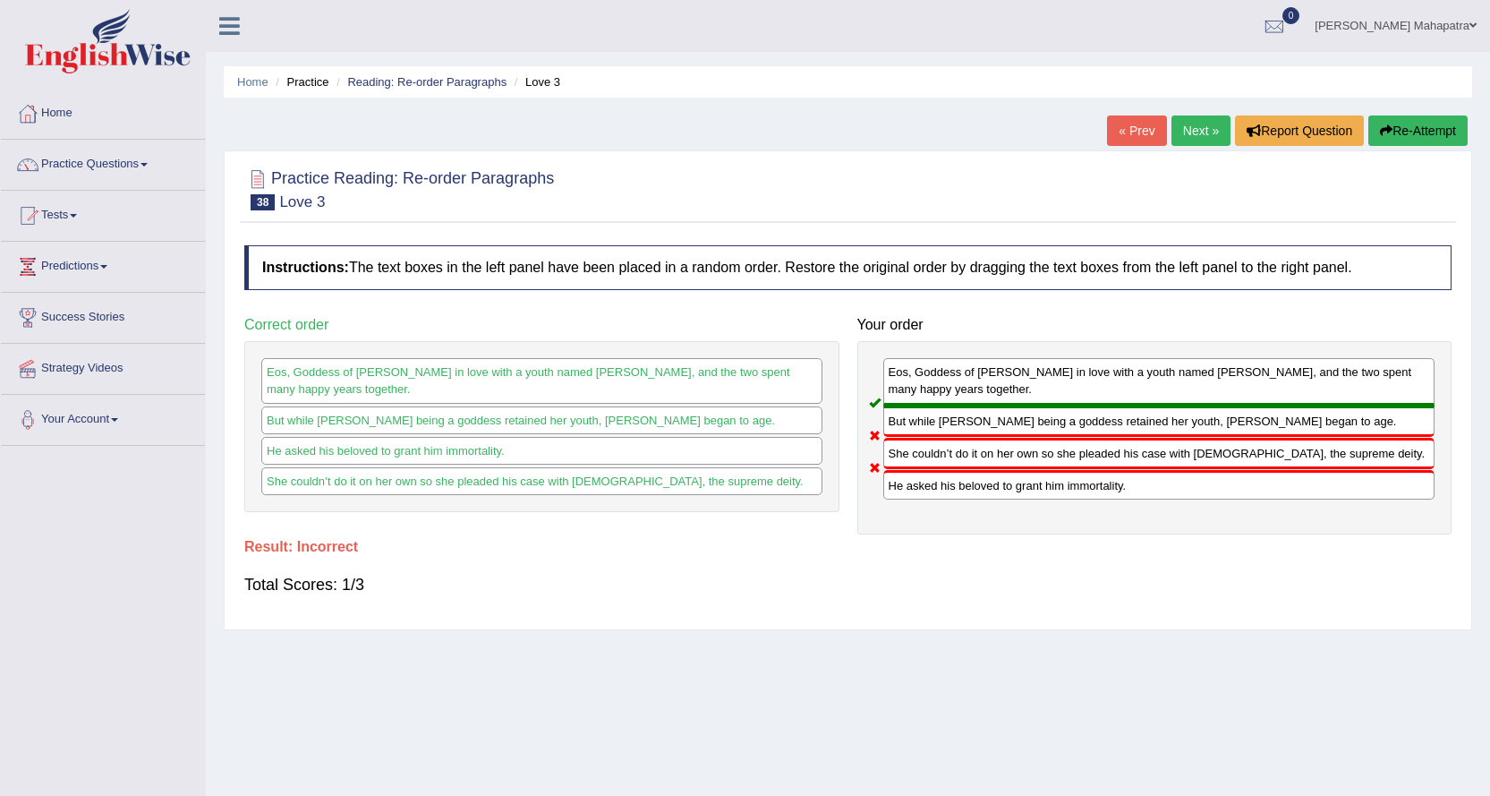
click at [1427, 135] on button "Re-Attempt" at bounding box center [1418, 130] width 99 height 30
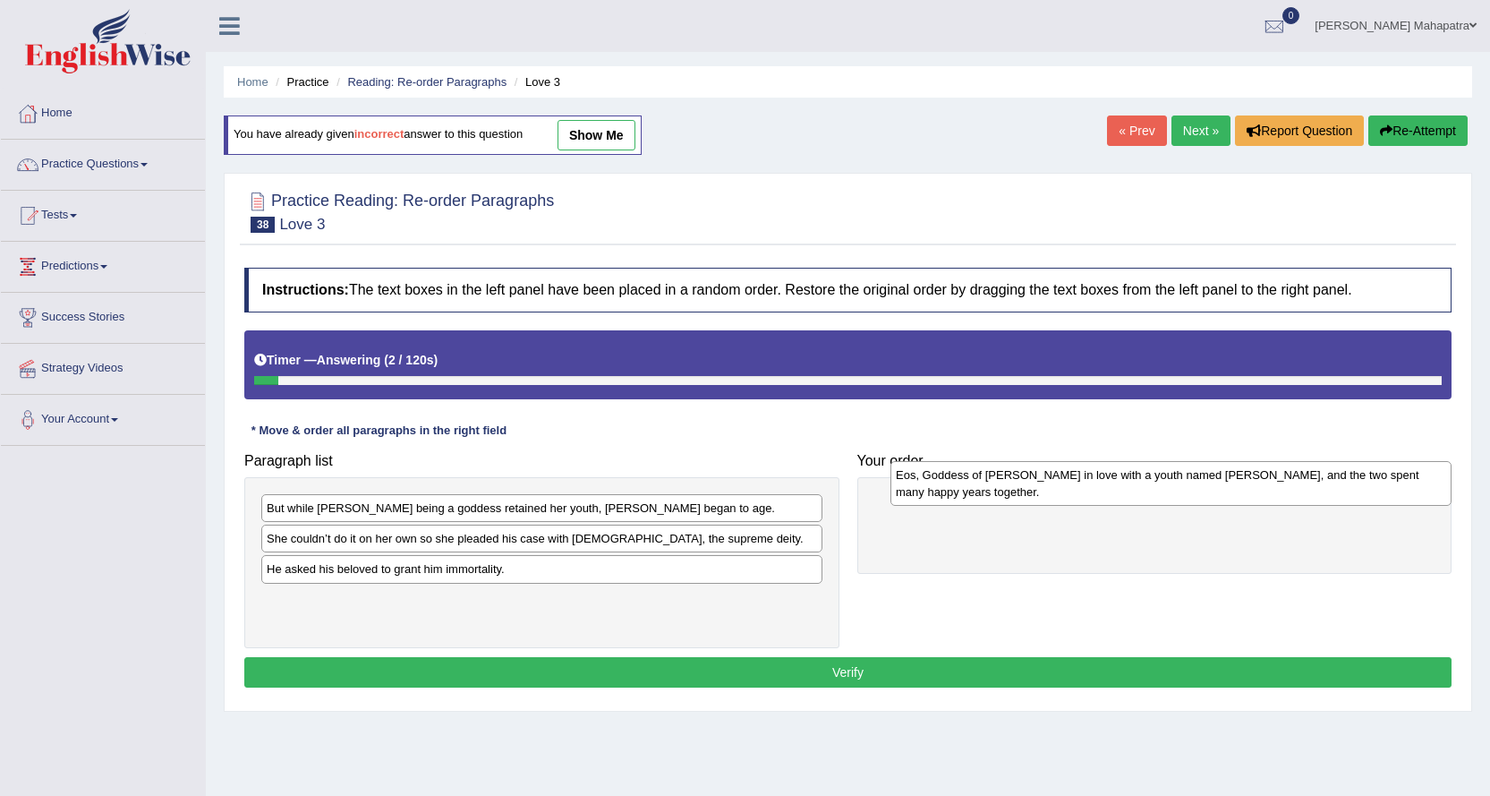
drag, startPoint x: 326, startPoint y: 618, endPoint x: 952, endPoint y: 492, distance: 639.0
click at [955, 491] on div "Eos, Goddess of Dawn fell in love with a youth named Tithonius, and the two spe…" at bounding box center [1171, 483] width 561 height 45
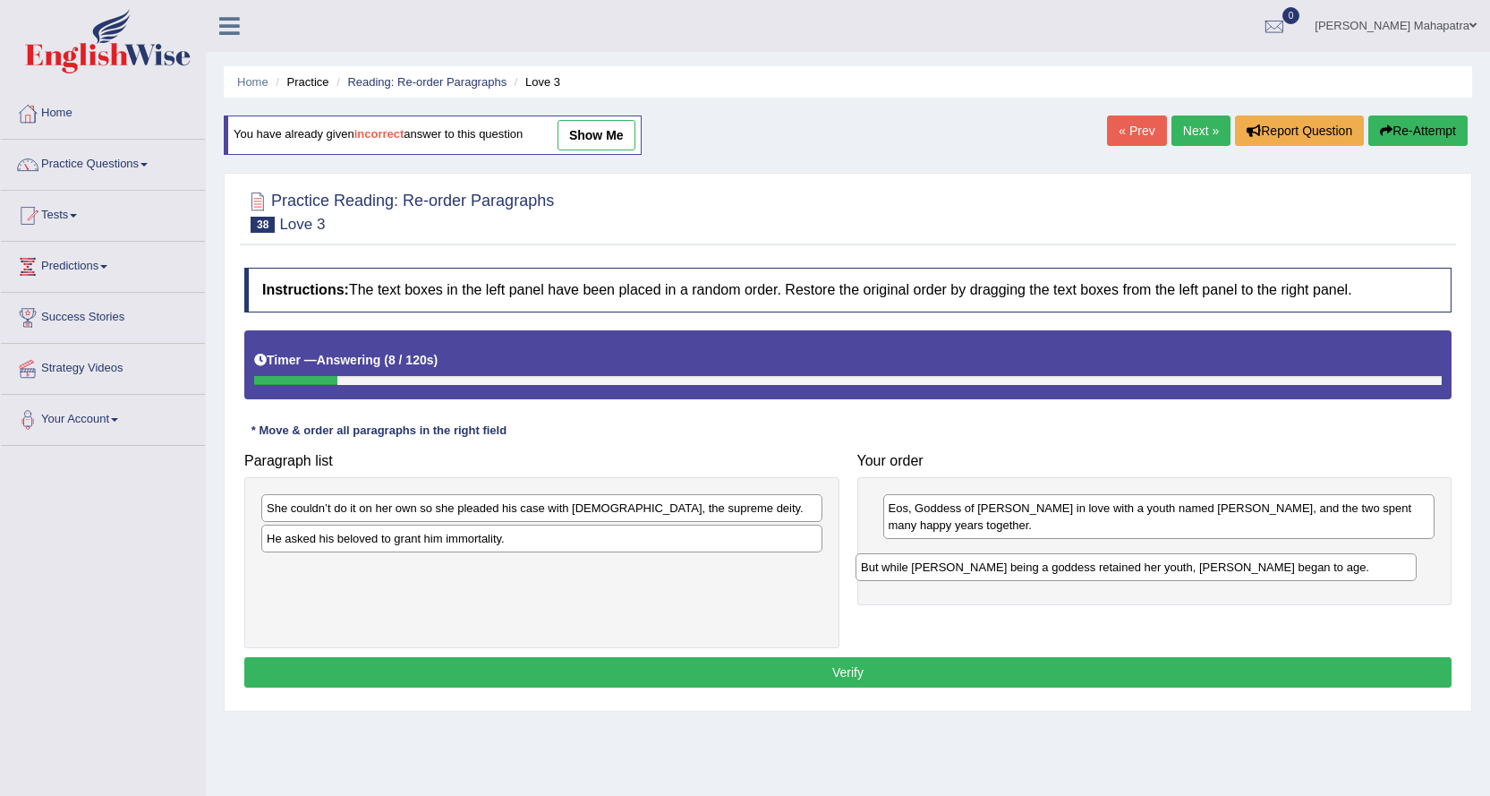
drag, startPoint x: 367, startPoint y: 506, endPoint x: 969, endPoint y: 557, distance: 604.6
click at [969, 557] on div "But while Eos being a goddess retained her youth, Tithonius began to age." at bounding box center [1136, 567] width 561 height 28
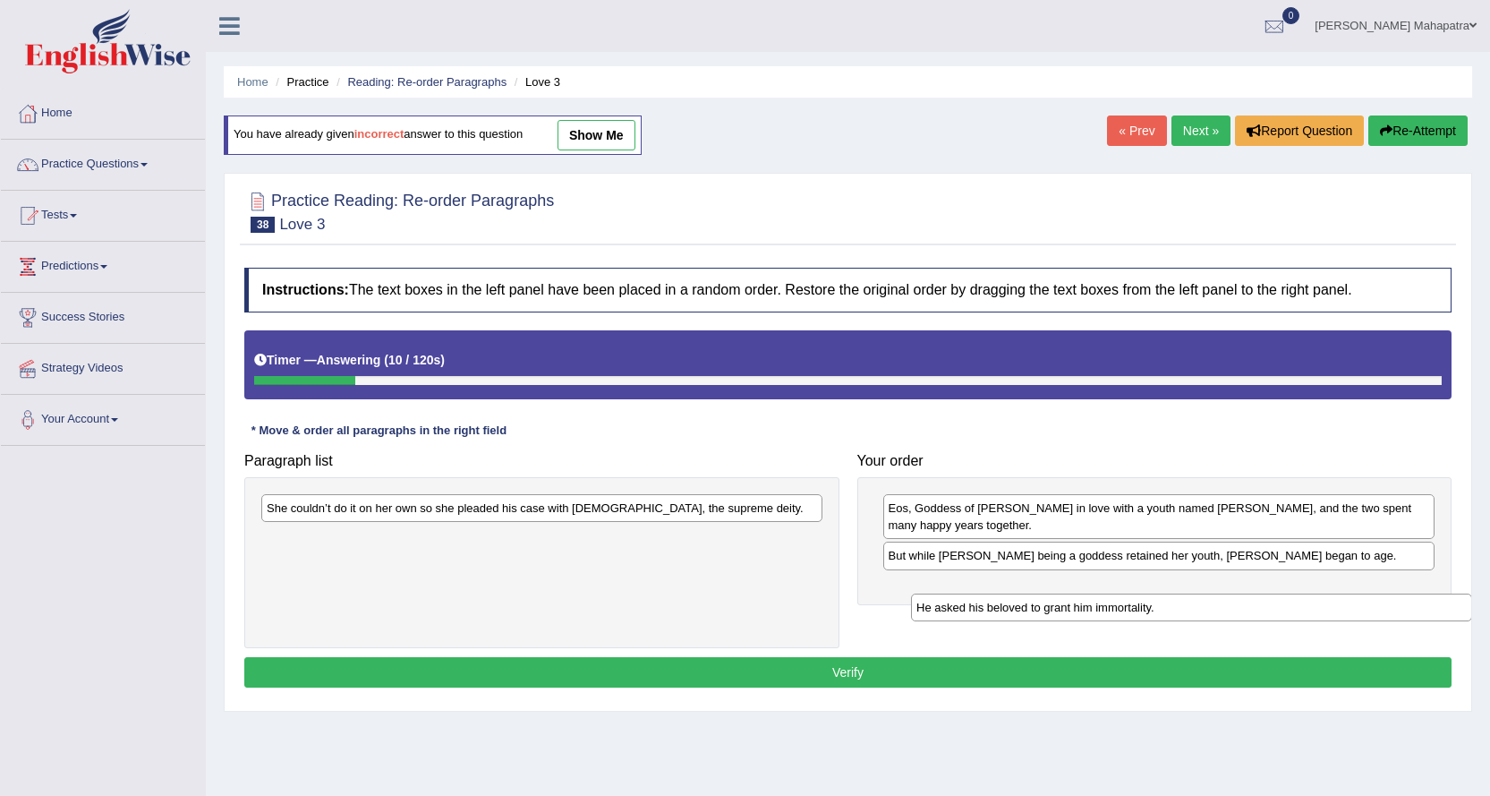
drag, startPoint x: 446, startPoint y: 539, endPoint x: 1076, endPoint y: 592, distance: 632.4
click at [1077, 593] on div "He asked his beloved to grant him immortality." at bounding box center [1191, 607] width 561 height 28
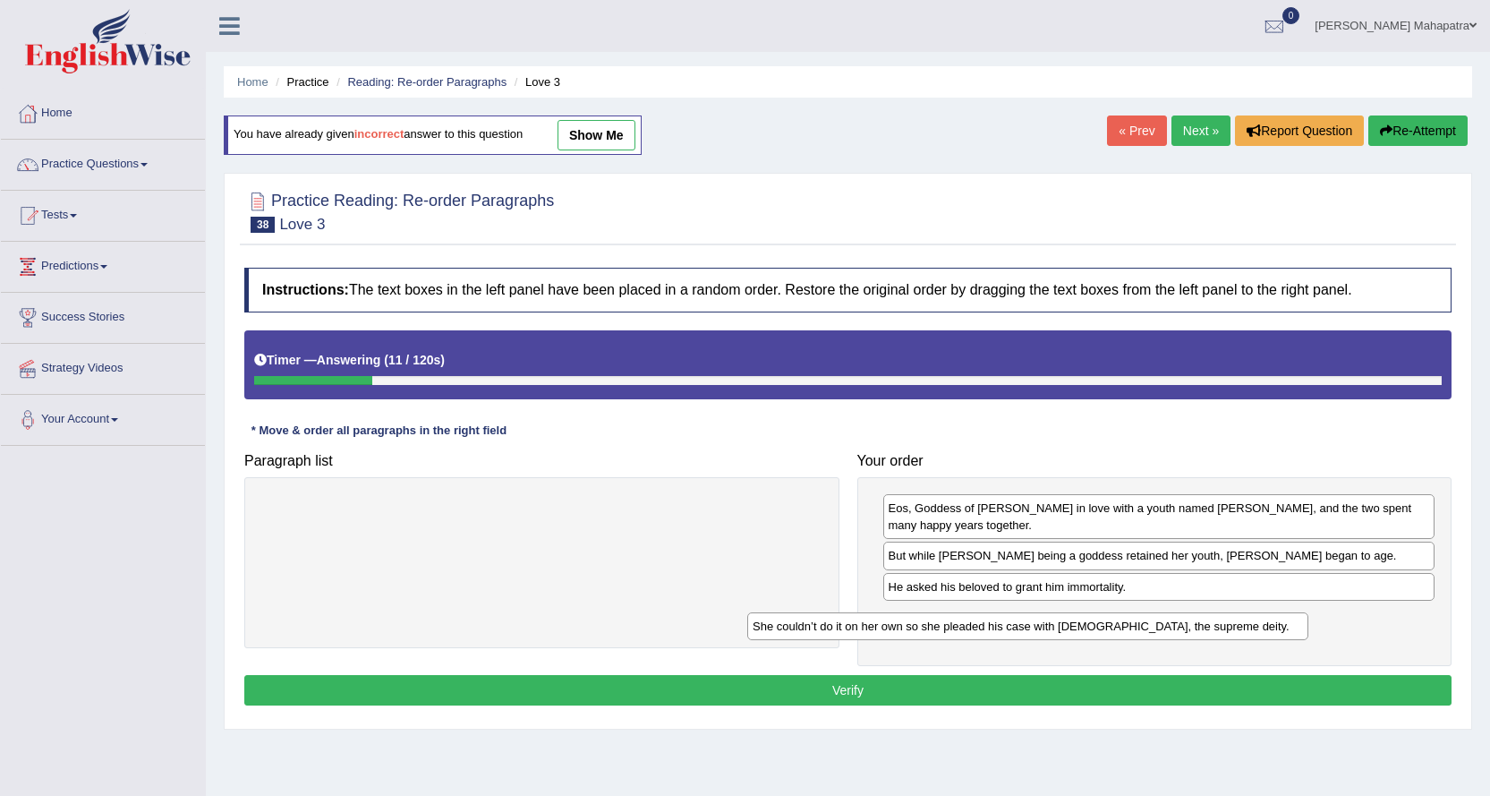
drag, startPoint x: 608, startPoint y: 508, endPoint x: 1114, endPoint y: 620, distance: 518.2
click at [1114, 620] on div "She couldn’t do it on her own so she pleaded his case with Zeus, the supreme de…" at bounding box center [1027, 626] width 561 height 28
click at [835, 697] on button "Verify" at bounding box center [848, 690] width 1208 height 30
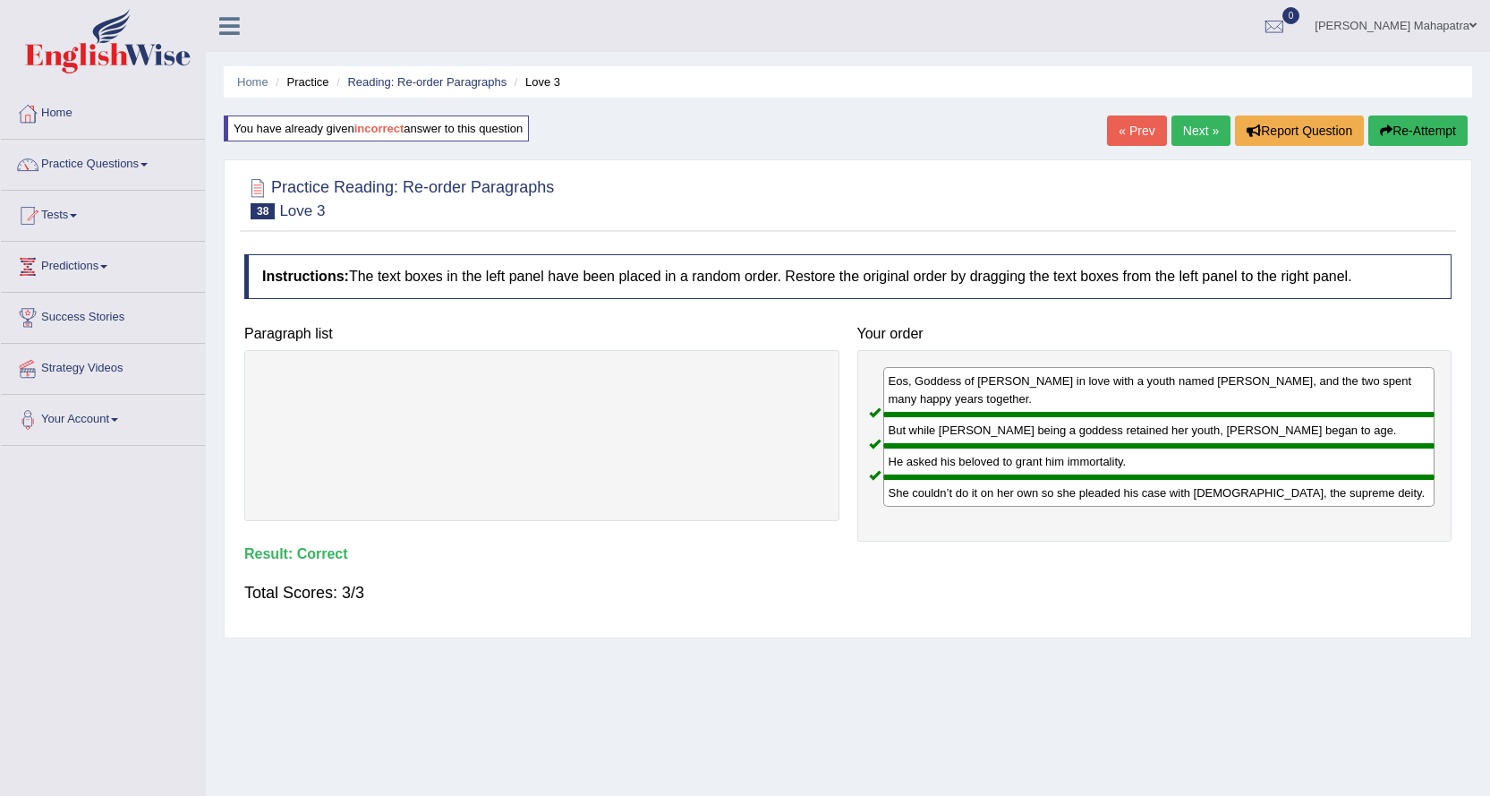
click at [1175, 138] on link "Next »" at bounding box center [1201, 130] width 59 height 30
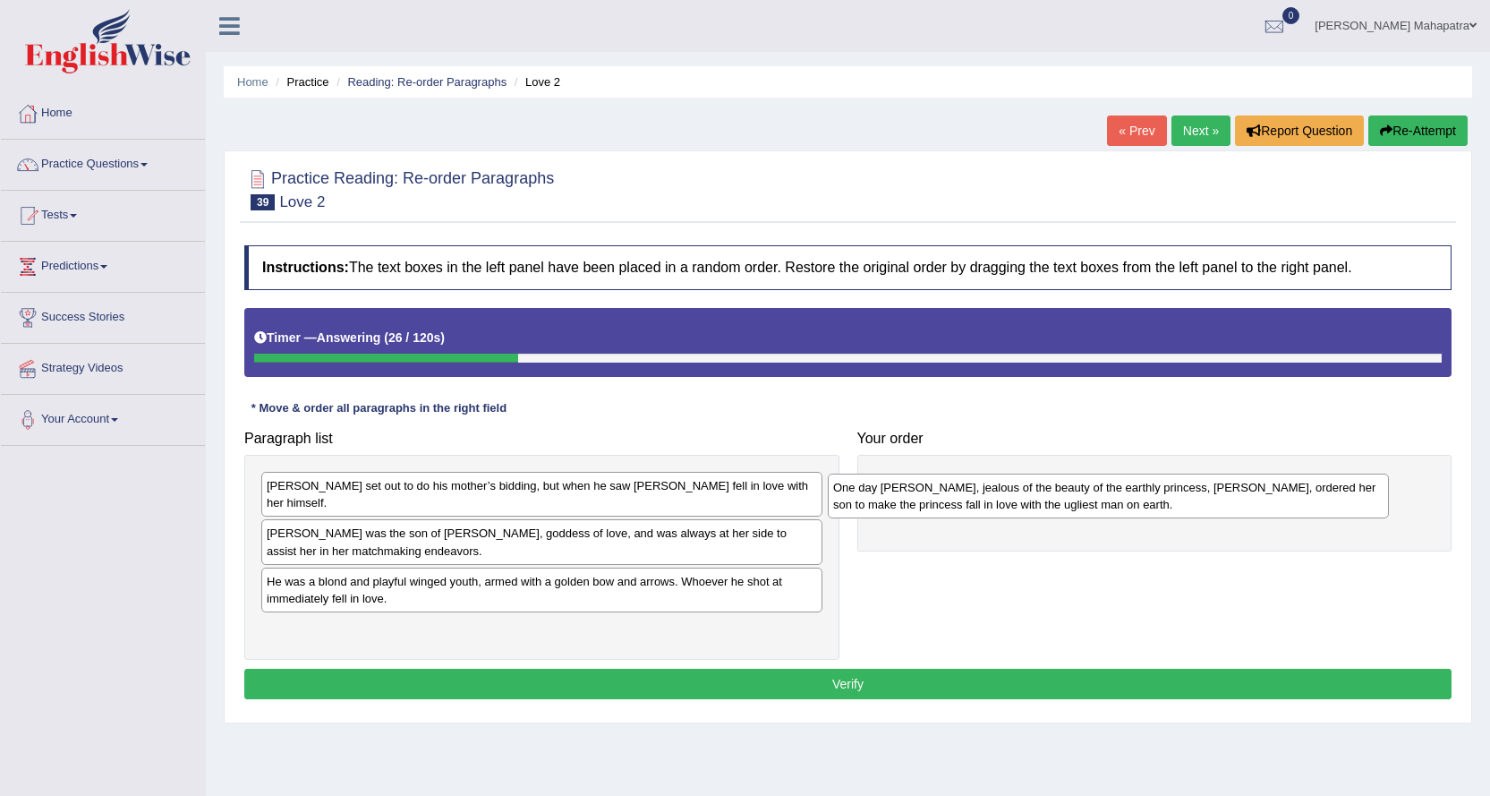
drag, startPoint x: 447, startPoint y: 490, endPoint x: 1013, endPoint y: 491, distance: 566.6
click at [1013, 491] on div "One day [PERSON_NAME], jealous of the beauty of the earthly princess, [PERSON_N…" at bounding box center [1108, 496] width 561 height 45
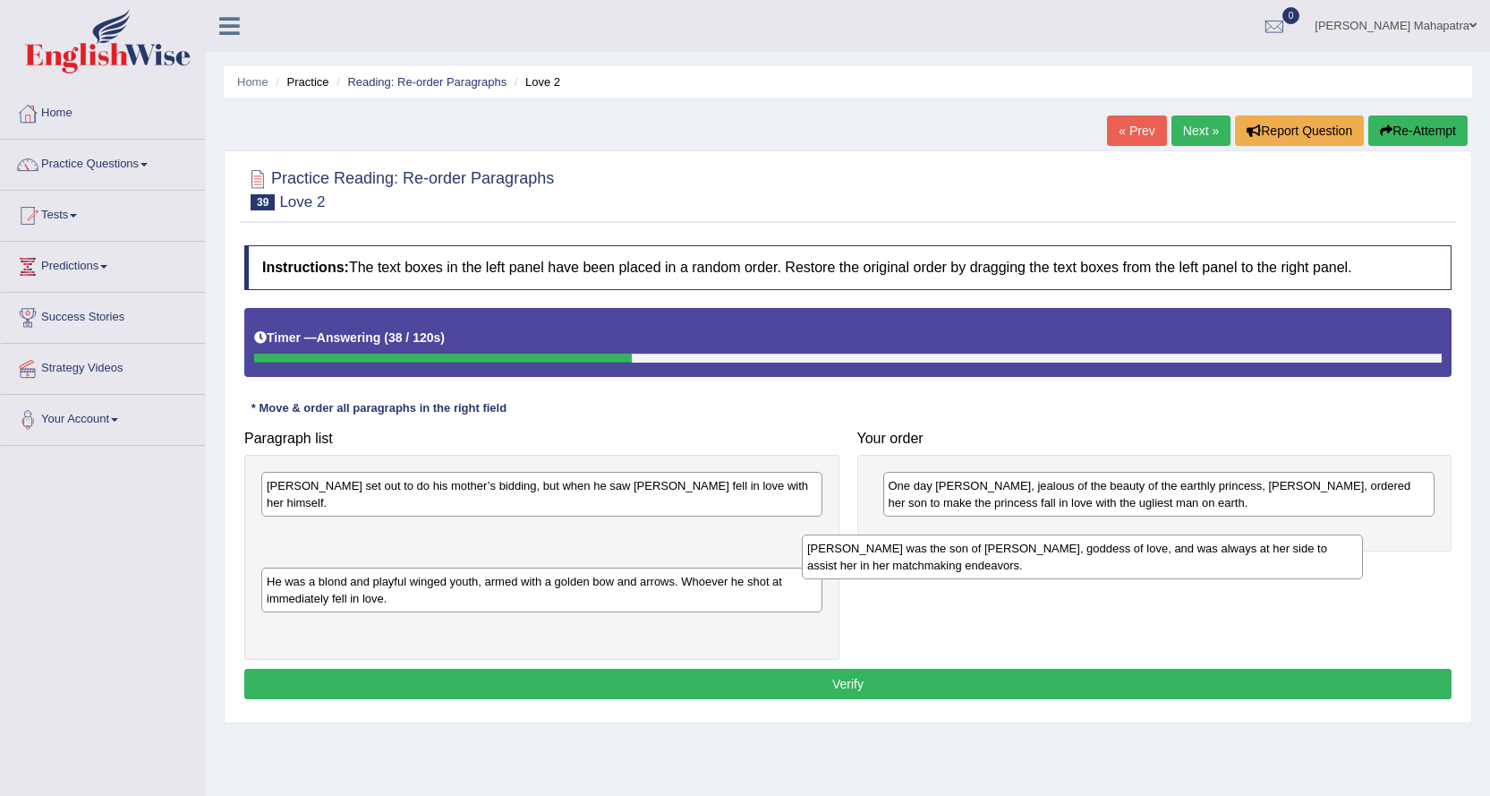
drag, startPoint x: 548, startPoint y: 531, endPoint x: 1104, endPoint y: 560, distance: 556.7
click at [1104, 560] on div "[PERSON_NAME] was the son of [PERSON_NAME], goddess of love, and was always at …" at bounding box center [1082, 556] width 561 height 45
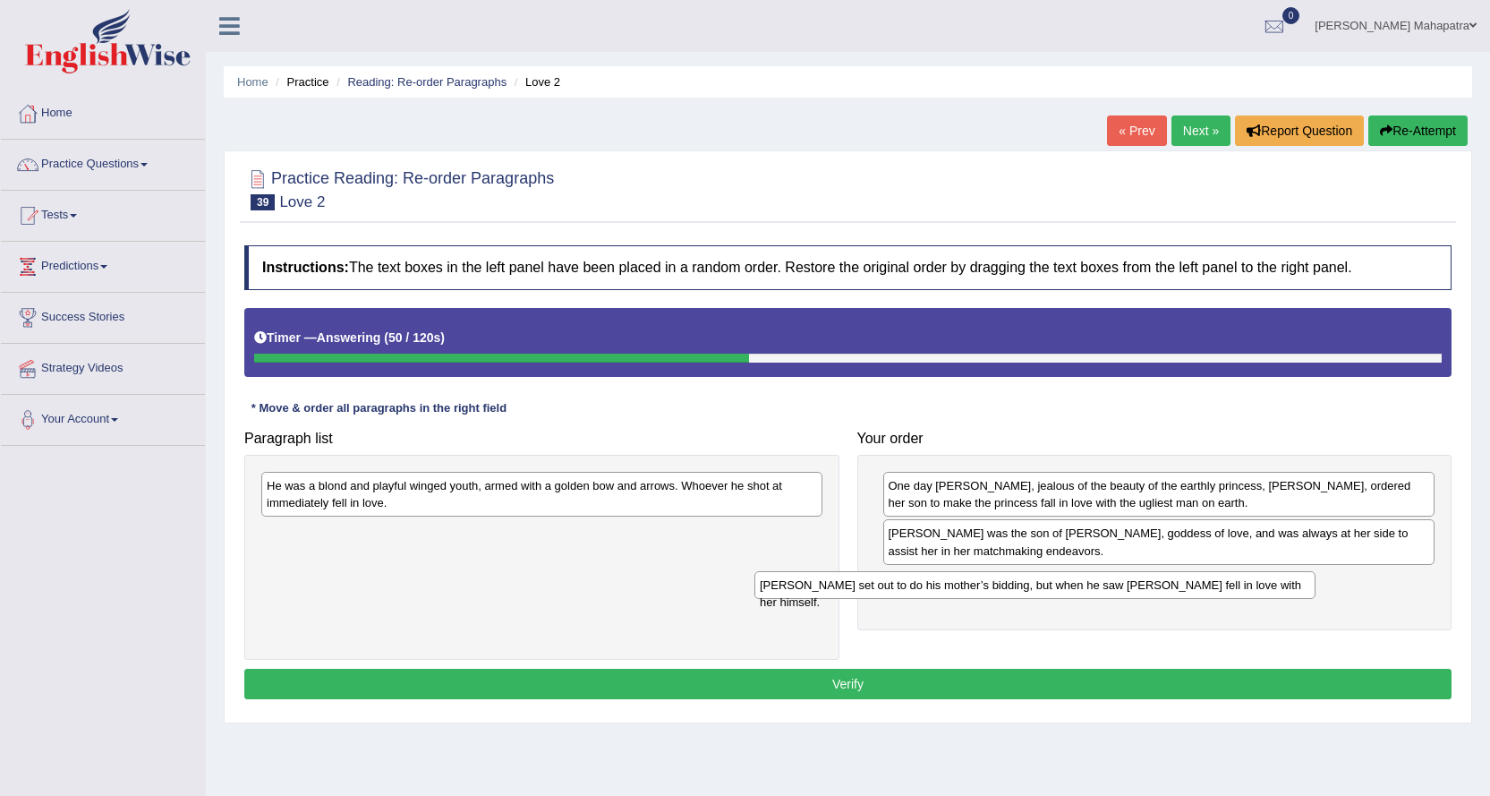
drag, startPoint x: 622, startPoint y: 482, endPoint x: 1115, endPoint y: 581, distance: 503.1
click at [1115, 581] on div "[PERSON_NAME] set out to do his mother’s bidding, but when he saw [PERSON_NAME]…" at bounding box center [1035, 585] width 561 height 28
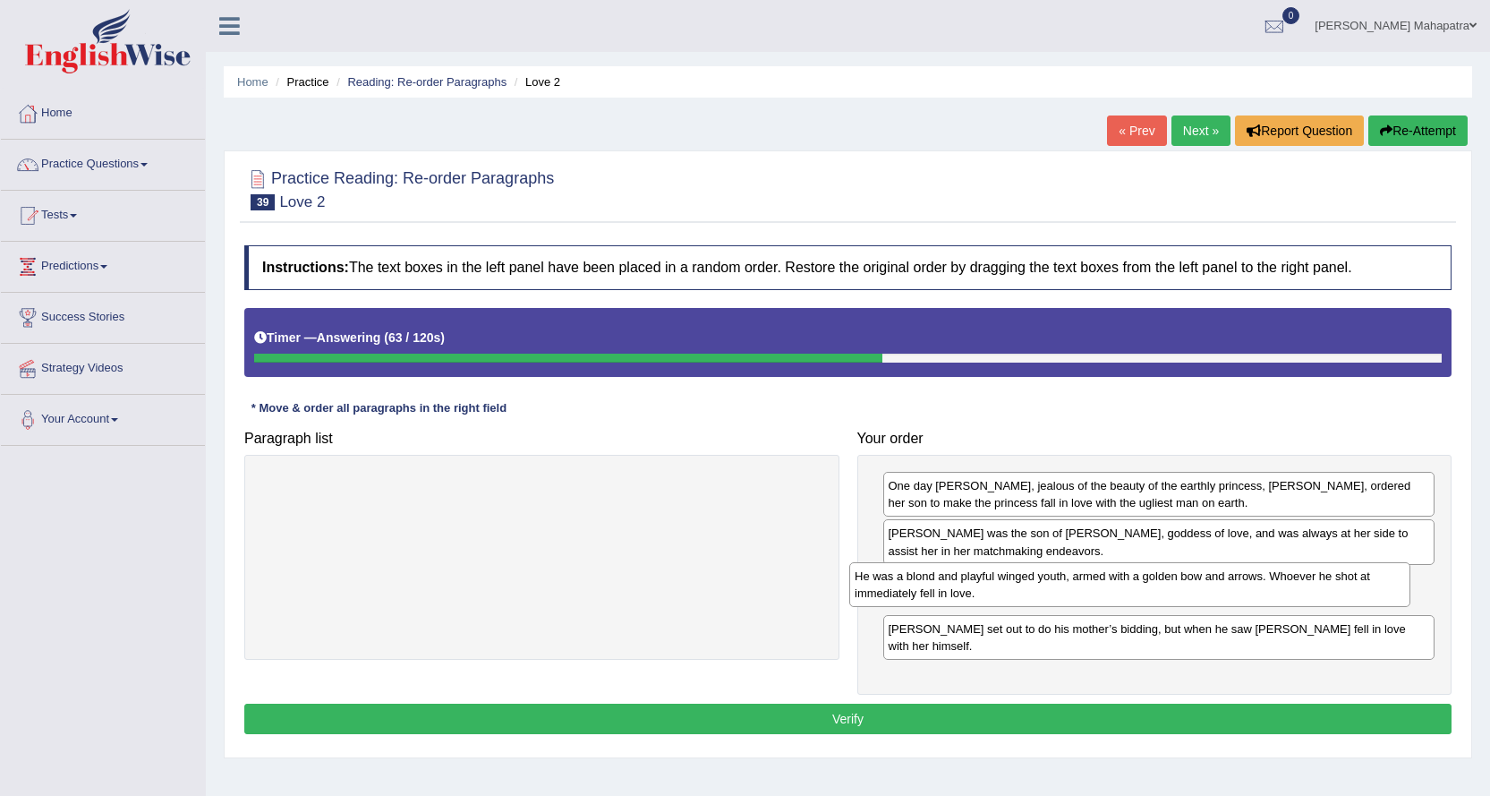
drag, startPoint x: 422, startPoint y: 502, endPoint x: 1011, endPoint y: 593, distance: 595.0
click at [1011, 593] on div "He was a blond and playful winged youth, armed with a golden bow and arrows. Wh…" at bounding box center [1129, 584] width 561 height 45
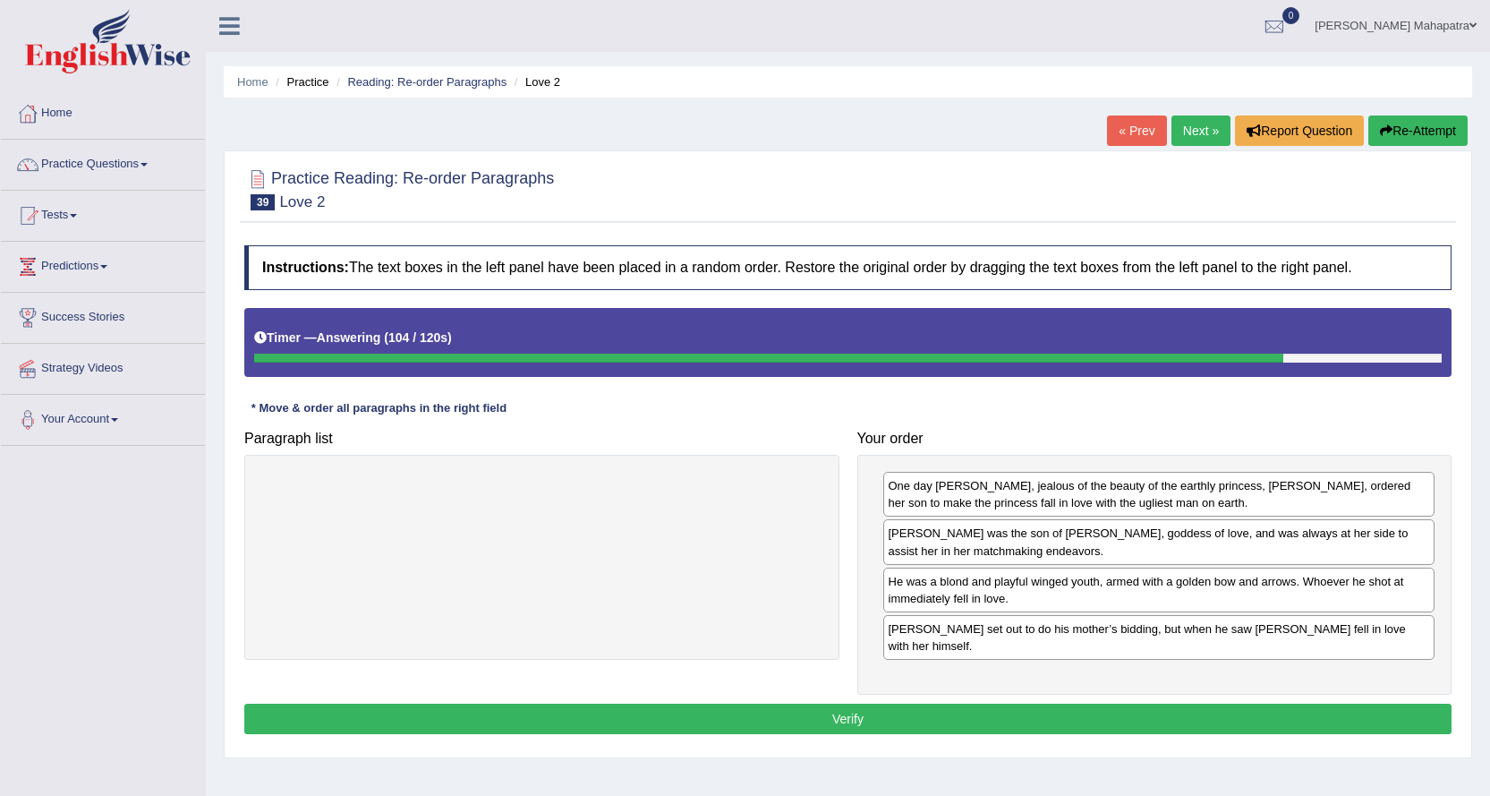
click at [814, 704] on button "Verify" at bounding box center [848, 719] width 1208 height 30
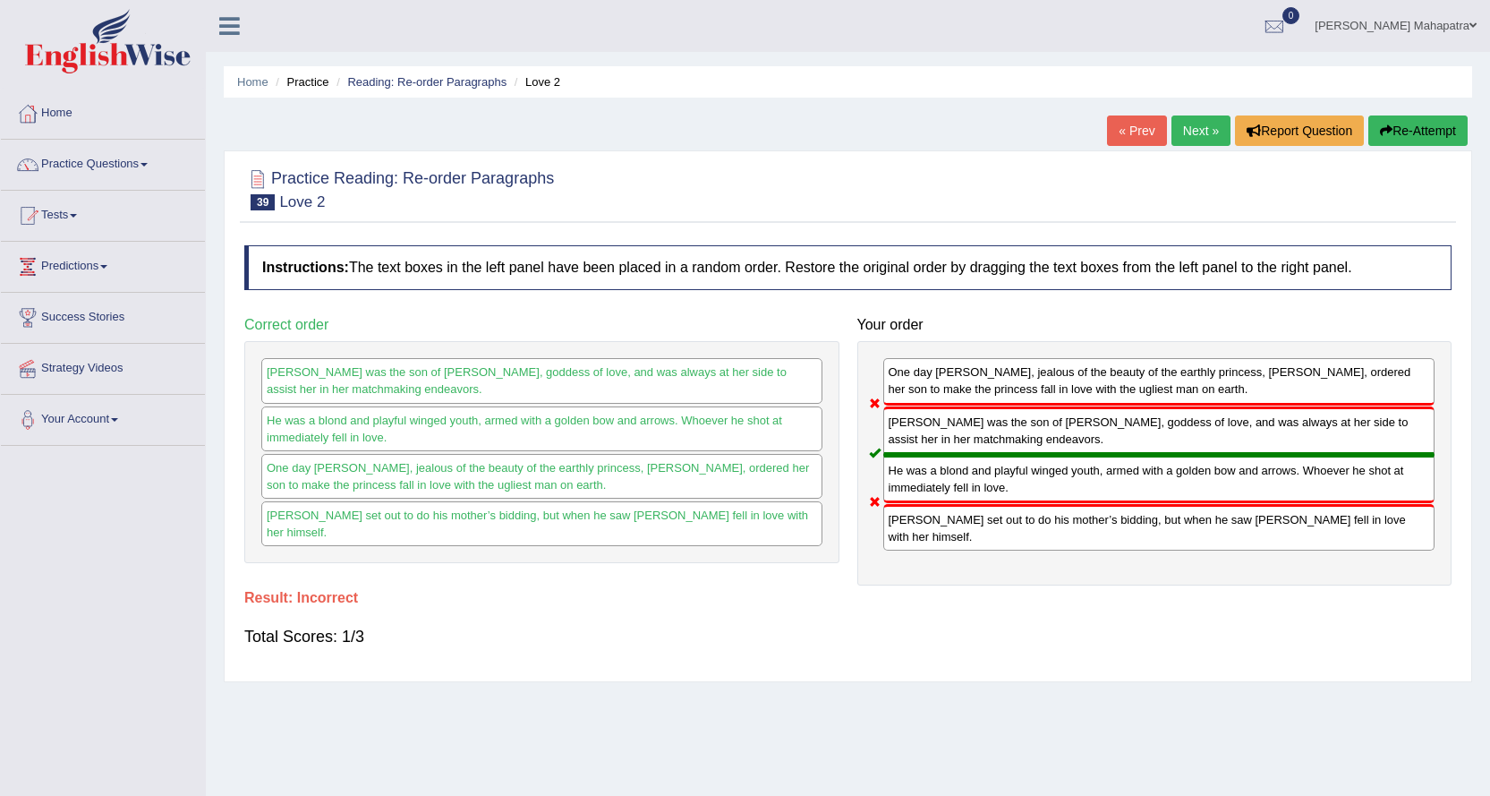
click at [1398, 134] on button "Re-Attempt" at bounding box center [1418, 130] width 99 height 30
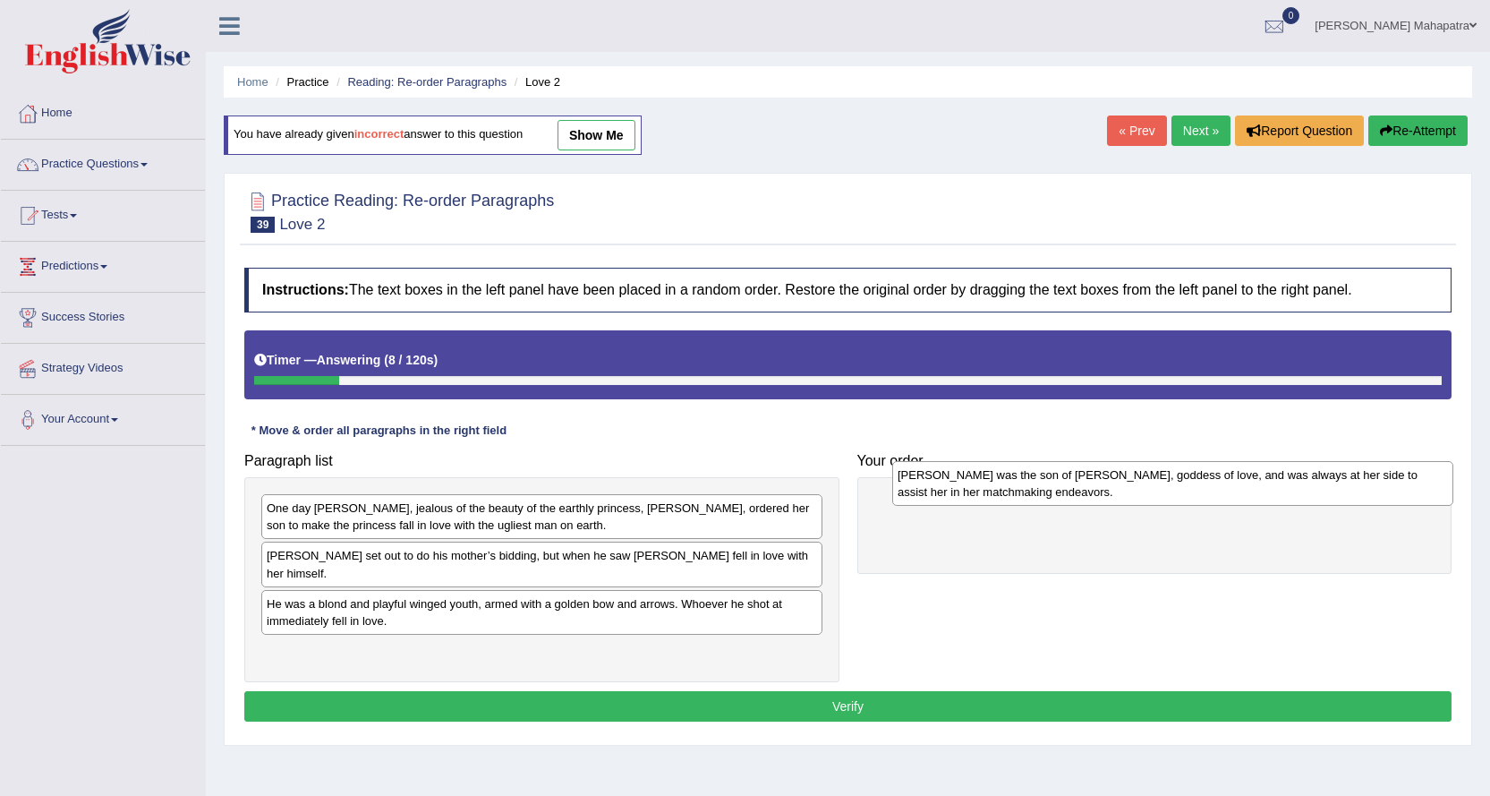
drag, startPoint x: 367, startPoint y: 598, endPoint x: 998, endPoint y: 486, distance: 640.9
click at [998, 486] on div "[PERSON_NAME] was the son of [PERSON_NAME], goddess of love, and was always at …" at bounding box center [1172, 483] width 561 height 45
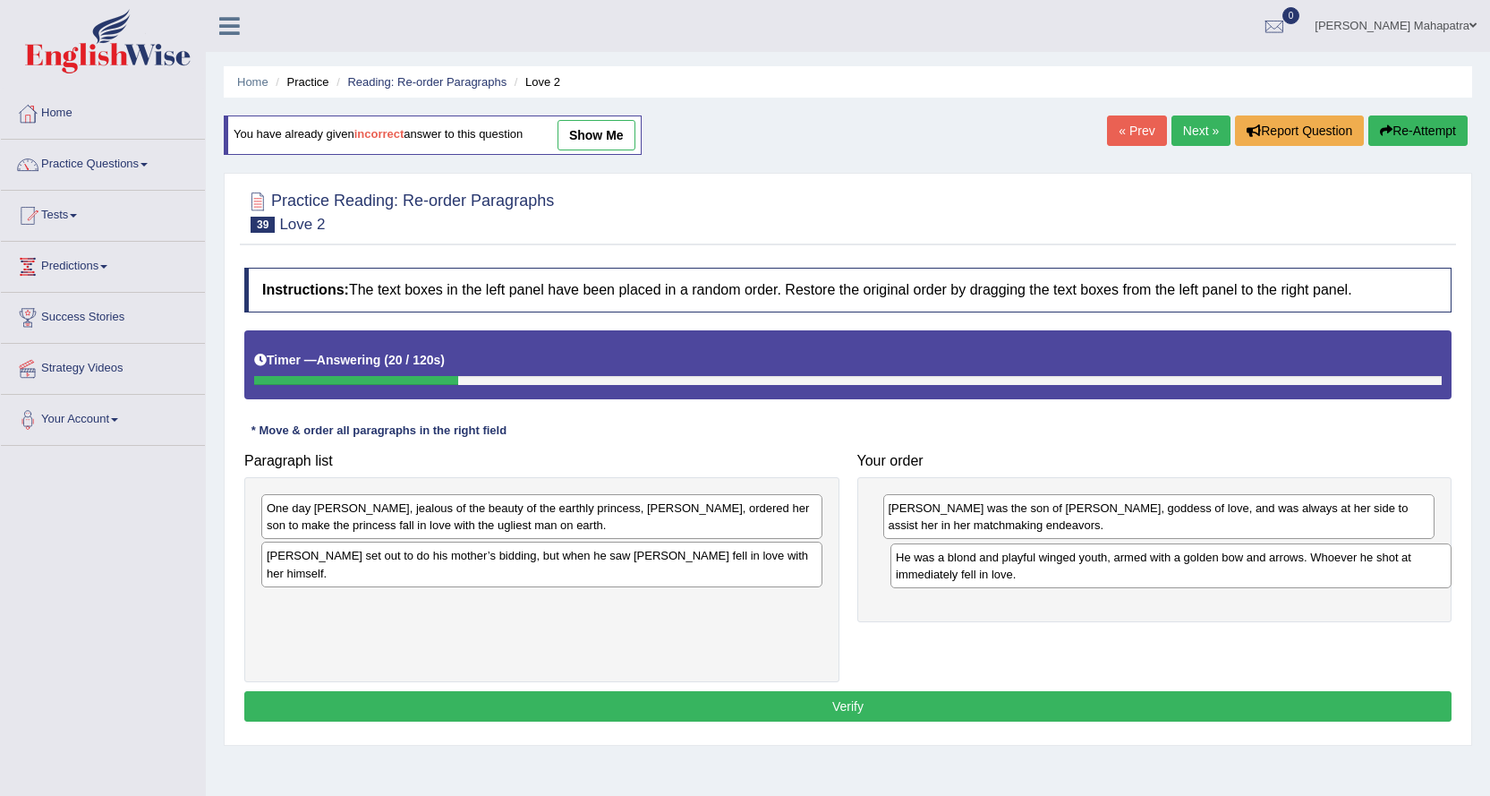
drag, startPoint x: 700, startPoint y: 607, endPoint x: 1328, endPoint y: 577, distance: 629.1
click at [1328, 577] on div "He was a blond and playful winged youth, armed with a golden bow and arrows. Wh…" at bounding box center [1171, 565] width 561 height 45
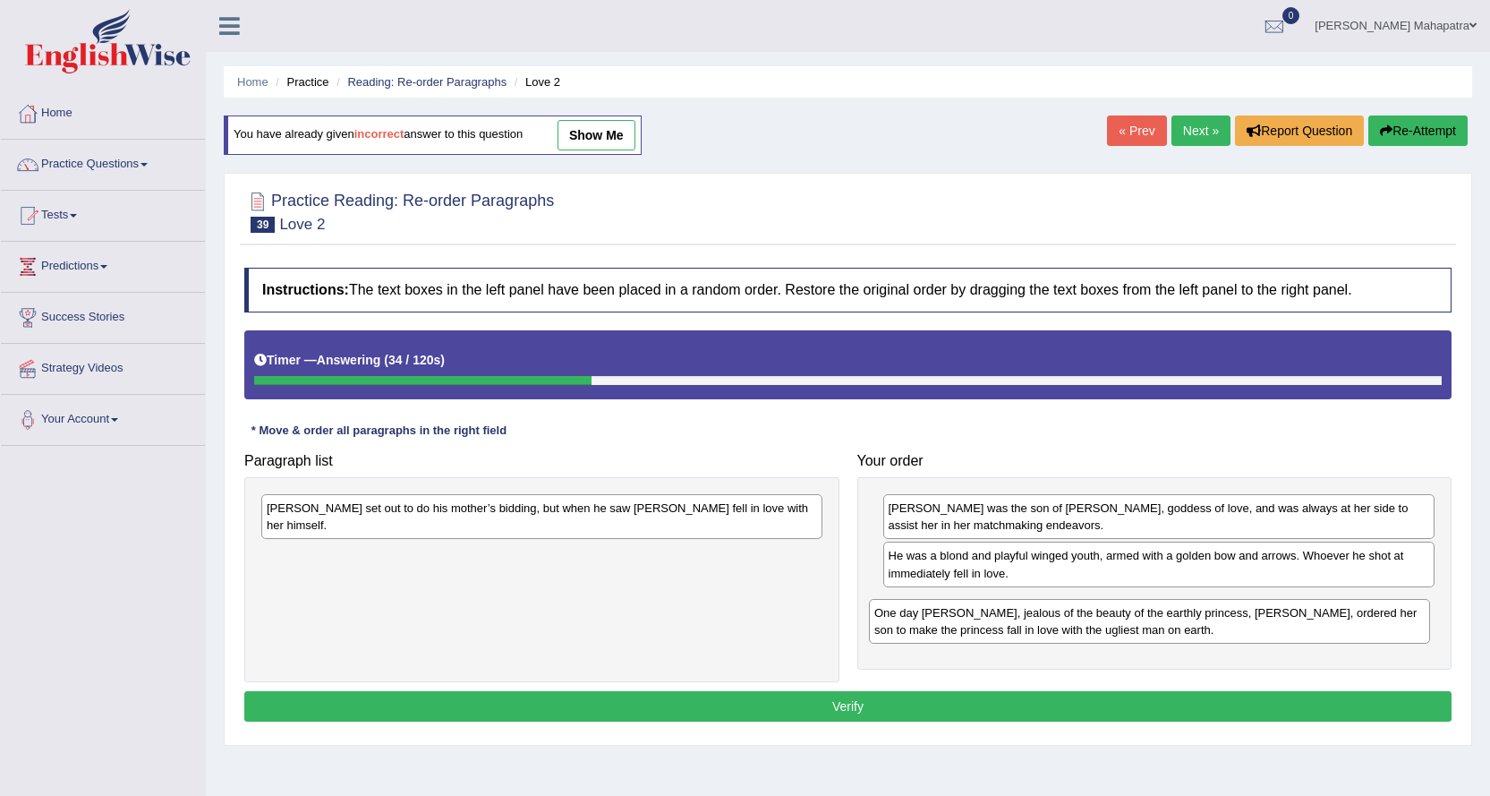
drag, startPoint x: 332, startPoint y: 508, endPoint x: 941, endPoint y: 609, distance: 617.0
click at [941, 609] on div "One day [PERSON_NAME], jealous of the beauty of the earthly princess, [PERSON_N…" at bounding box center [1149, 621] width 561 height 45
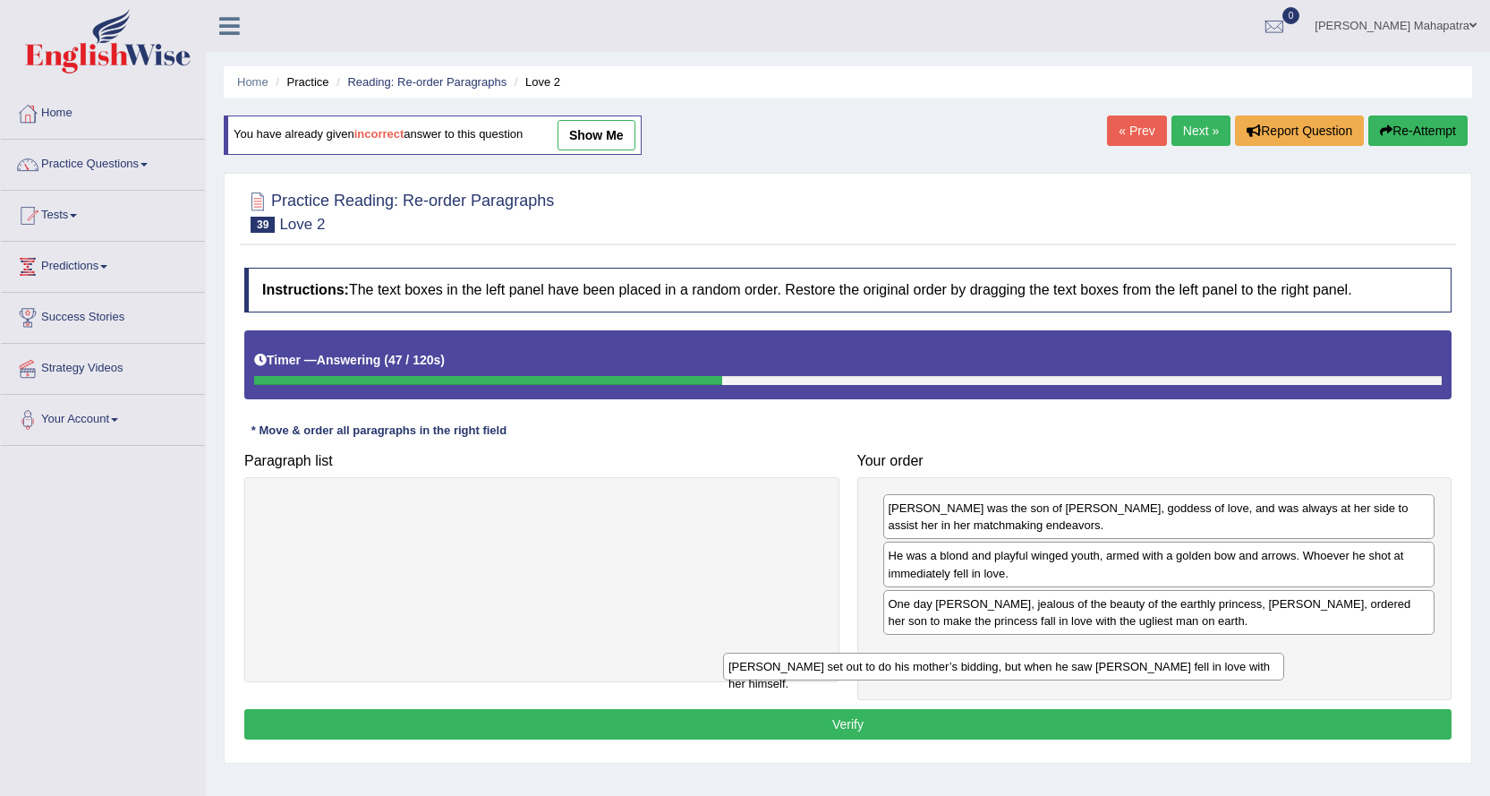
drag, startPoint x: 587, startPoint y: 514, endPoint x: 1115, endPoint y: 665, distance: 549.4
click at [1115, 666] on div "[PERSON_NAME] set out to do his mother’s bidding, but when he saw [PERSON_NAME]…" at bounding box center [1003, 667] width 561 height 28
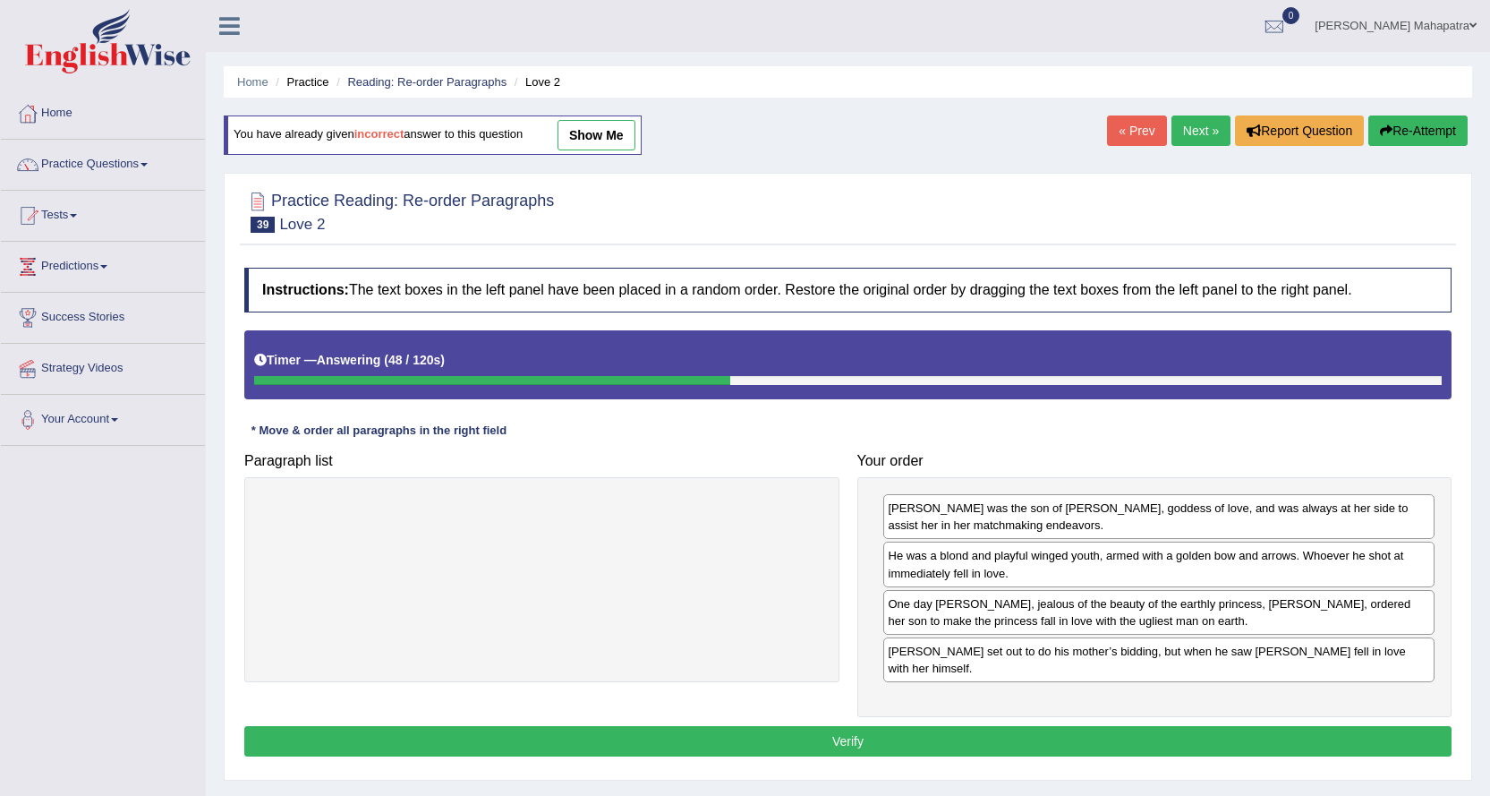
click at [866, 726] on button "Verify" at bounding box center [848, 741] width 1208 height 30
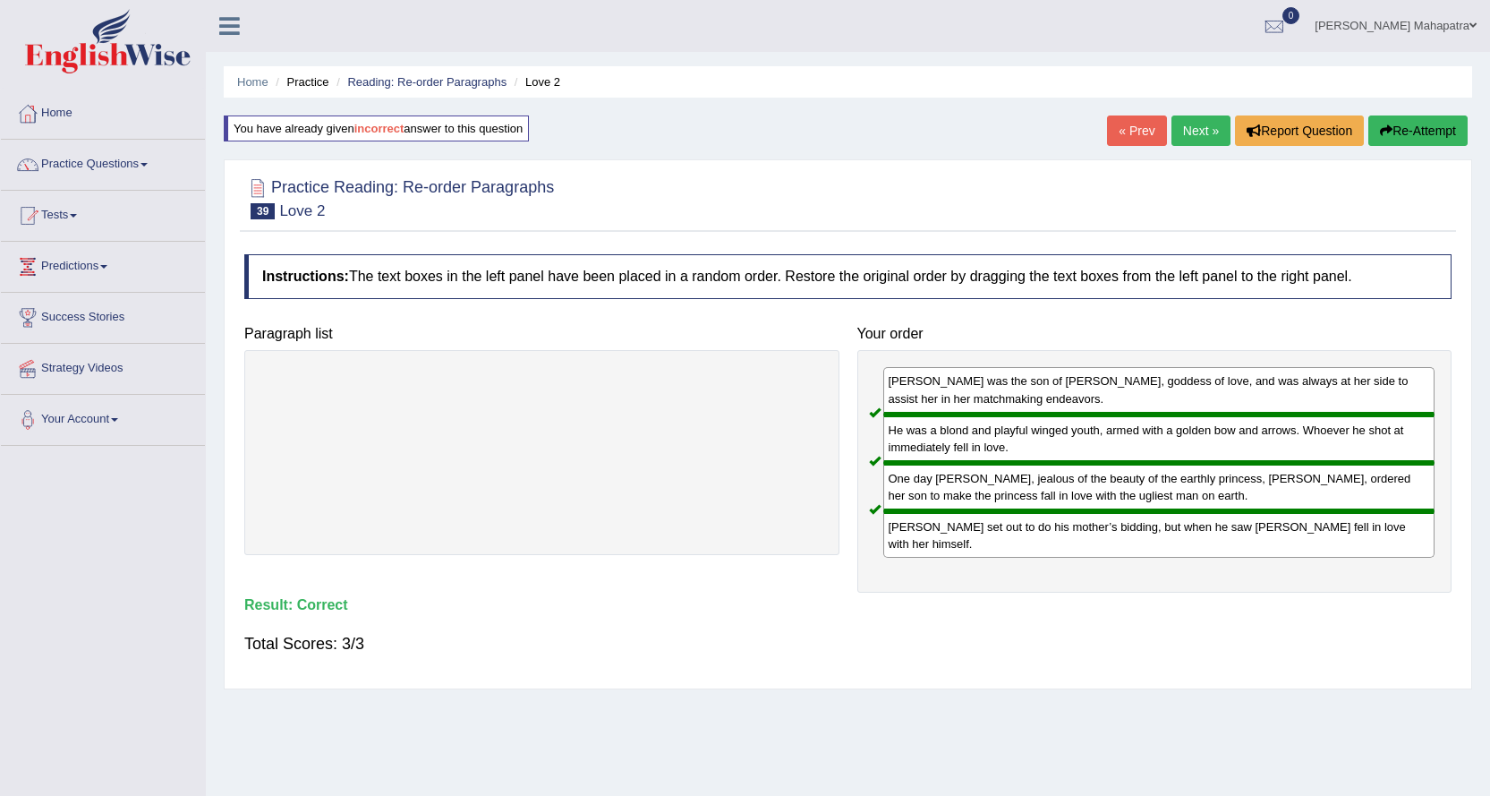
click at [1401, 32] on link "[PERSON_NAME] Mahapatra" at bounding box center [1395, 23] width 189 height 47
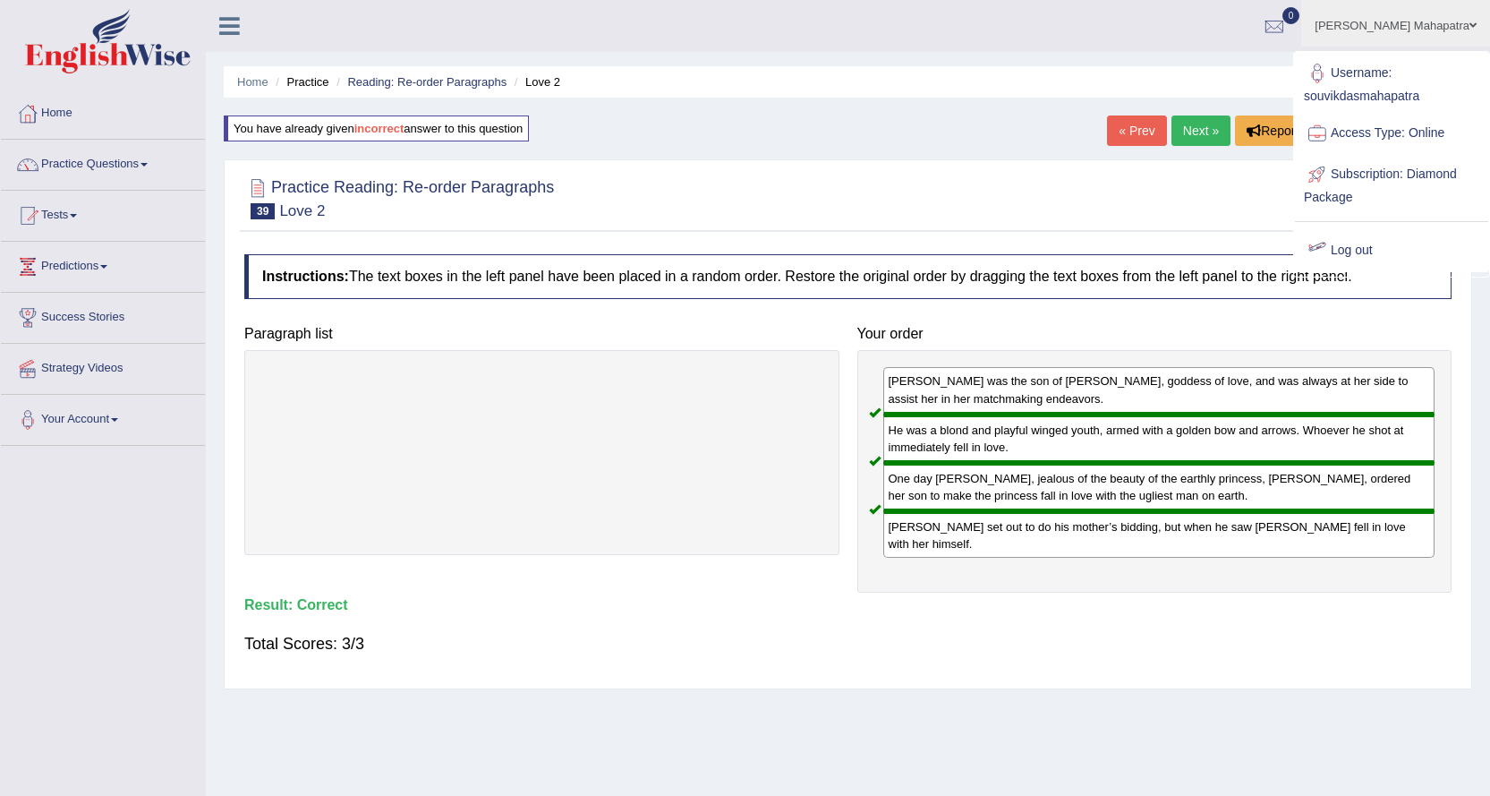
click at [1348, 249] on link "Log out" at bounding box center [1391, 250] width 193 height 41
